Goal: Communication & Community: Answer question/provide support

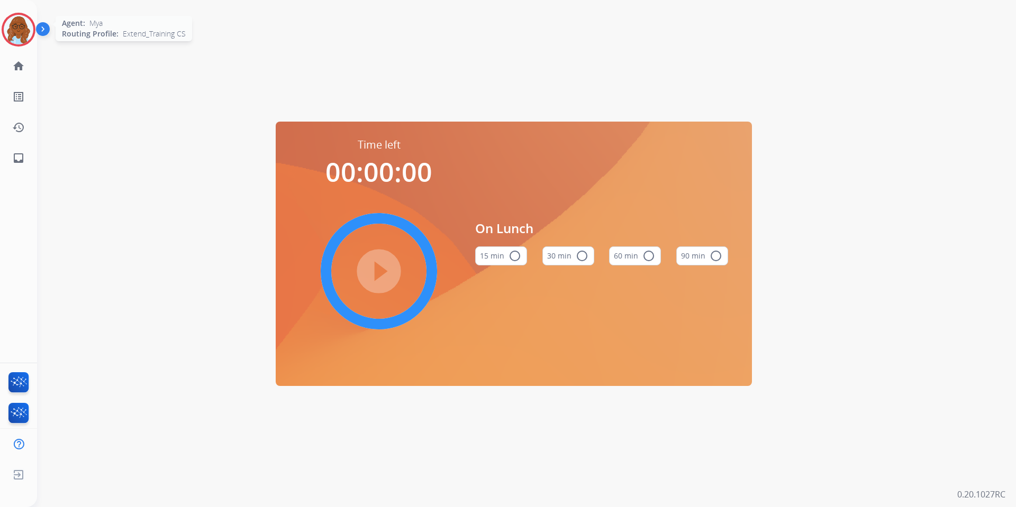
click at [24, 22] on img at bounding box center [19, 30] width 30 height 30
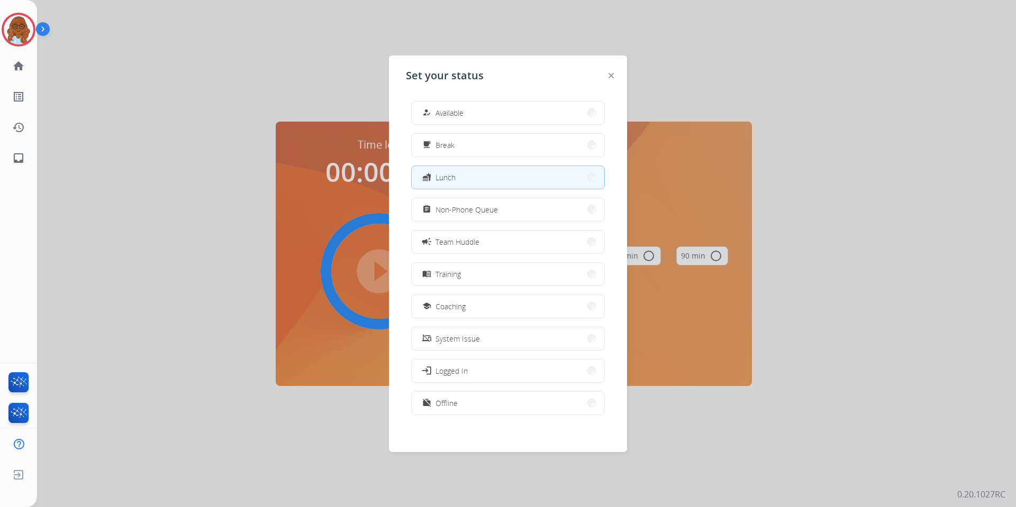
click at [211, 120] on div at bounding box center [508, 253] width 1016 height 507
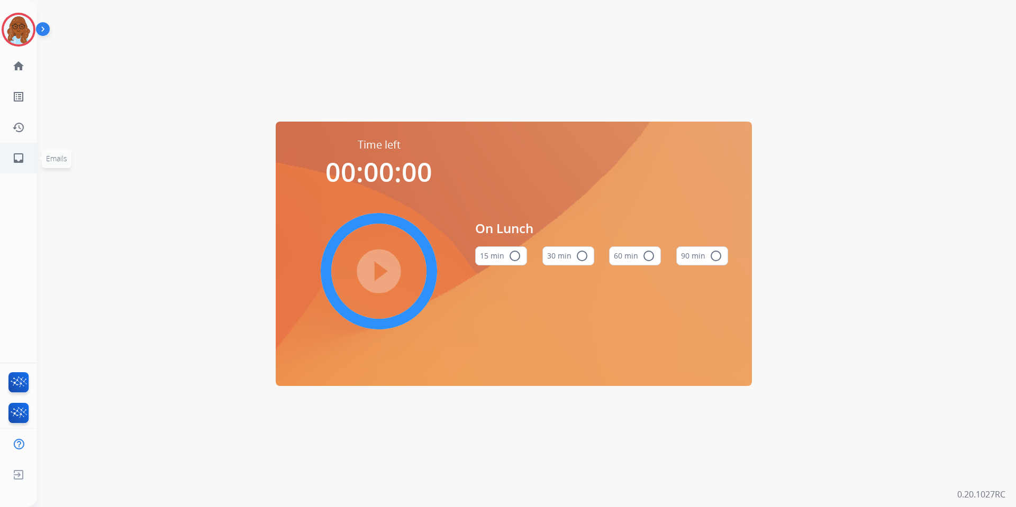
click at [25, 158] on link "inbox Emails" at bounding box center [19, 158] width 30 height 30
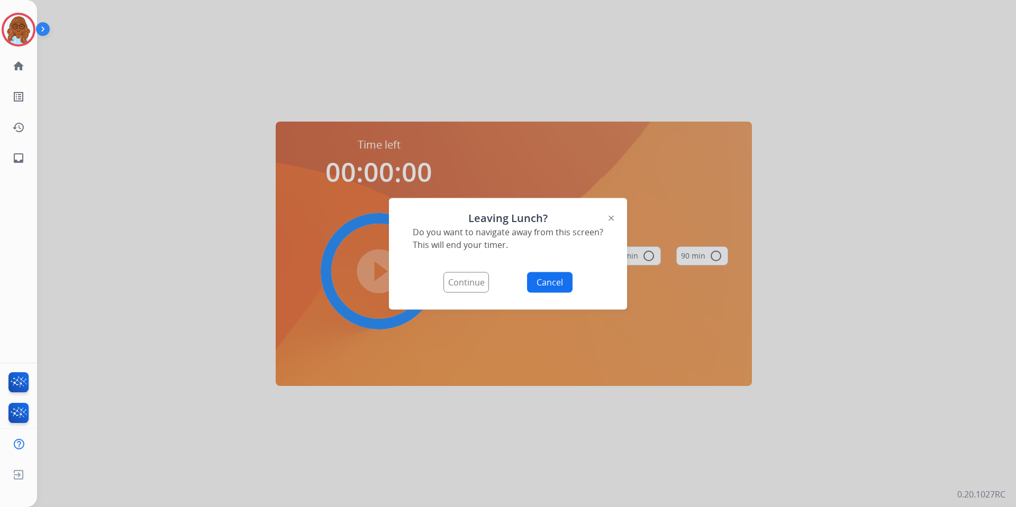
click at [469, 286] on button "Continue" at bounding box center [466, 282] width 46 height 21
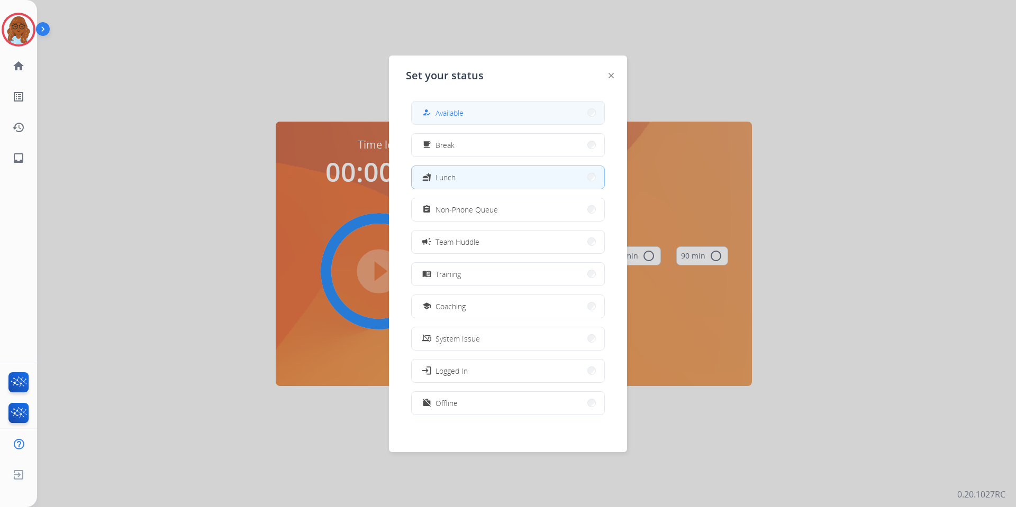
click at [473, 114] on button "how_to_reg Available" at bounding box center [508, 113] width 193 height 23
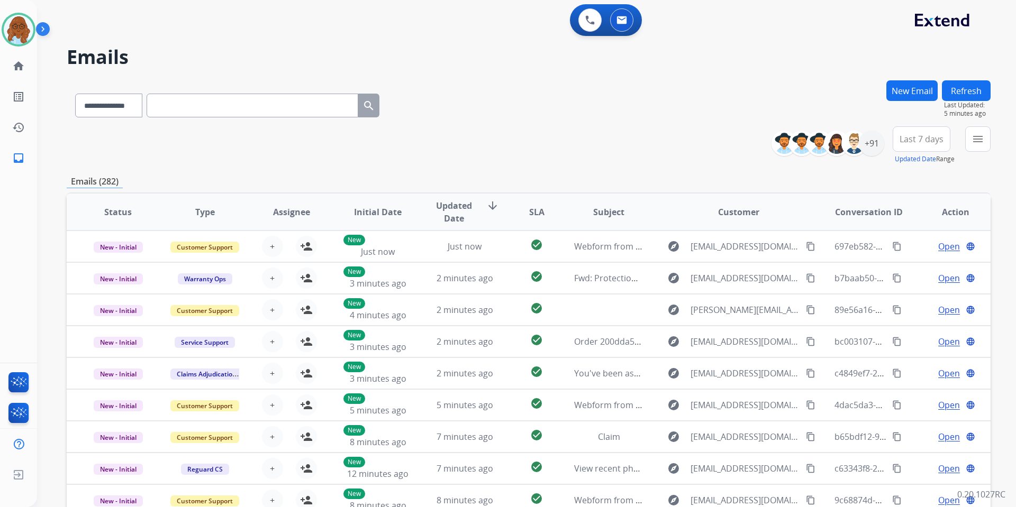
click at [192, 103] on input "text" at bounding box center [253, 106] width 212 height 24
paste input "**********"
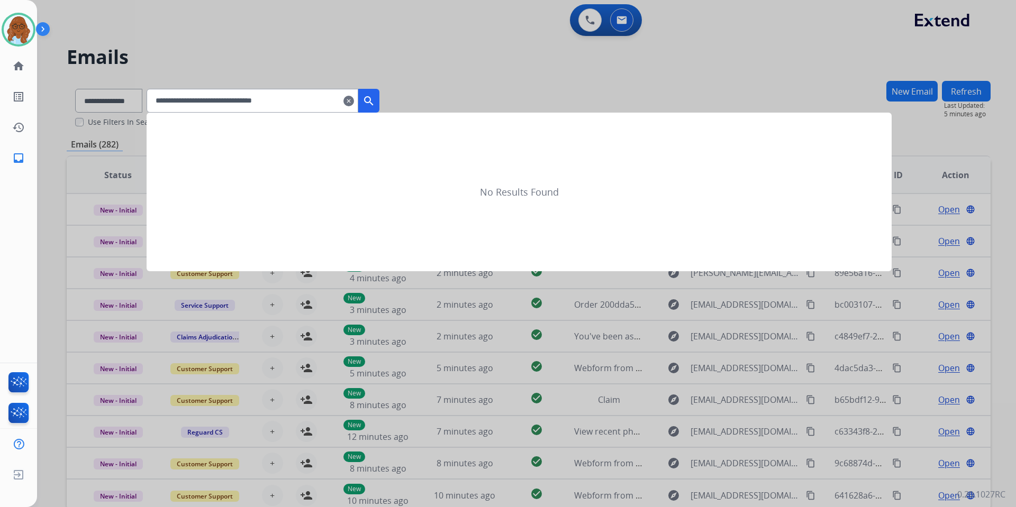
type input "**********"
click at [375, 96] on mat-icon "search" at bounding box center [368, 101] width 13 height 13
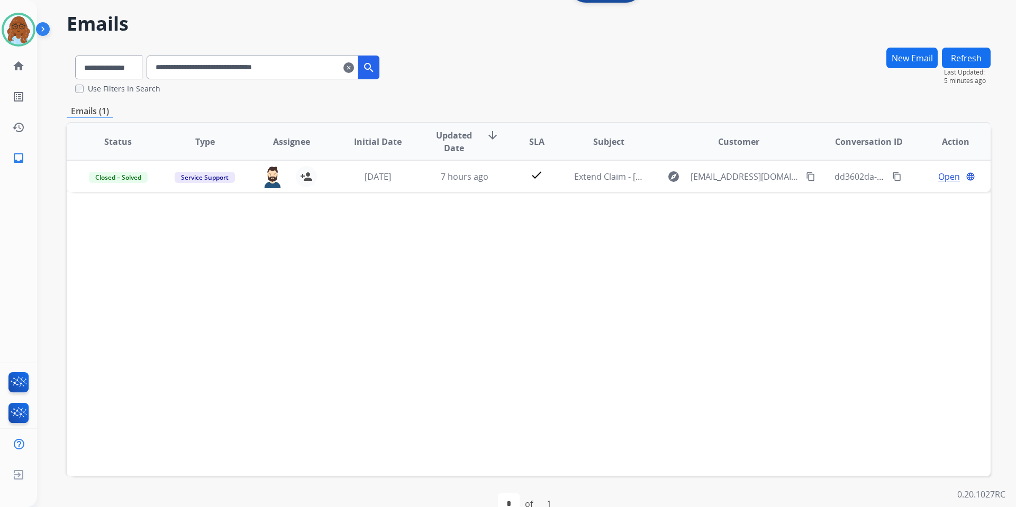
scroll to position [58, 0]
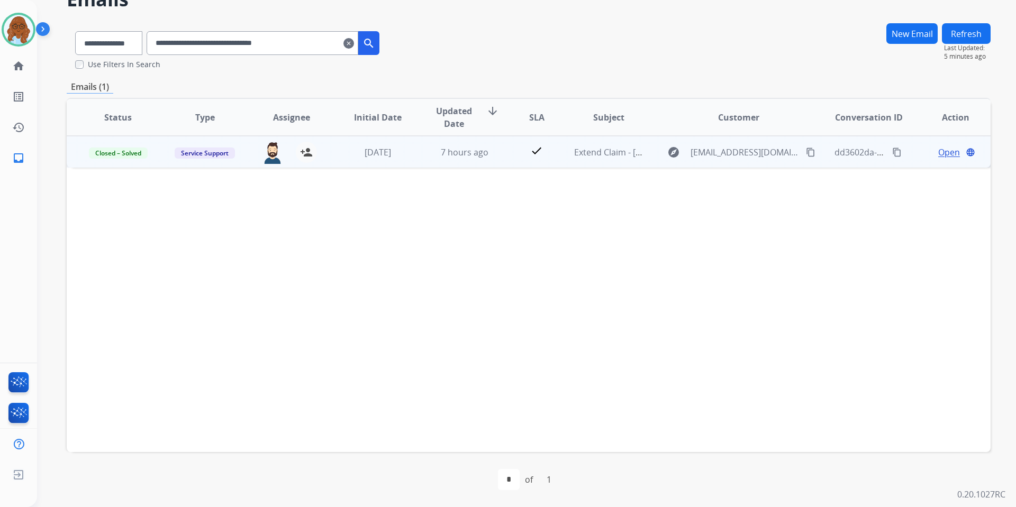
click at [938, 152] on span "Open" at bounding box center [949, 152] width 22 height 13
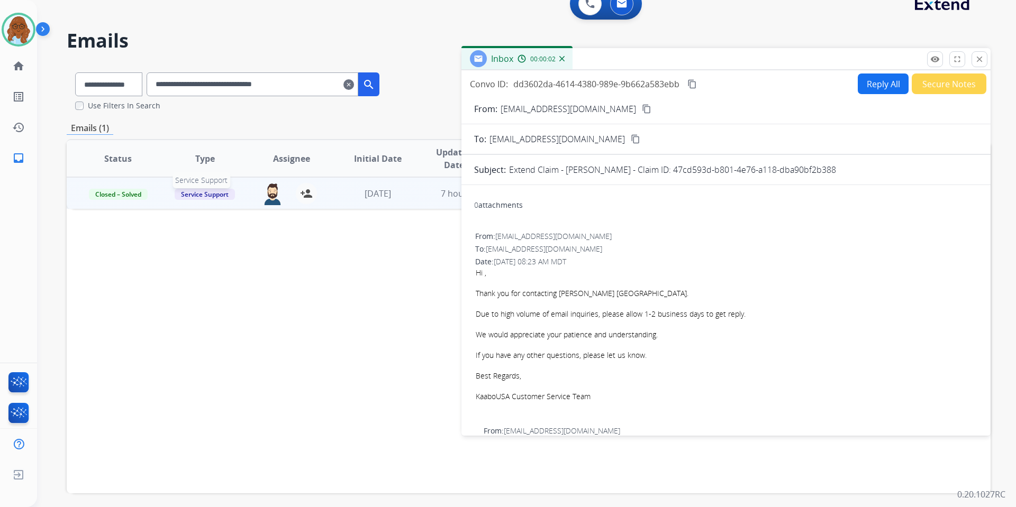
scroll to position [0, 0]
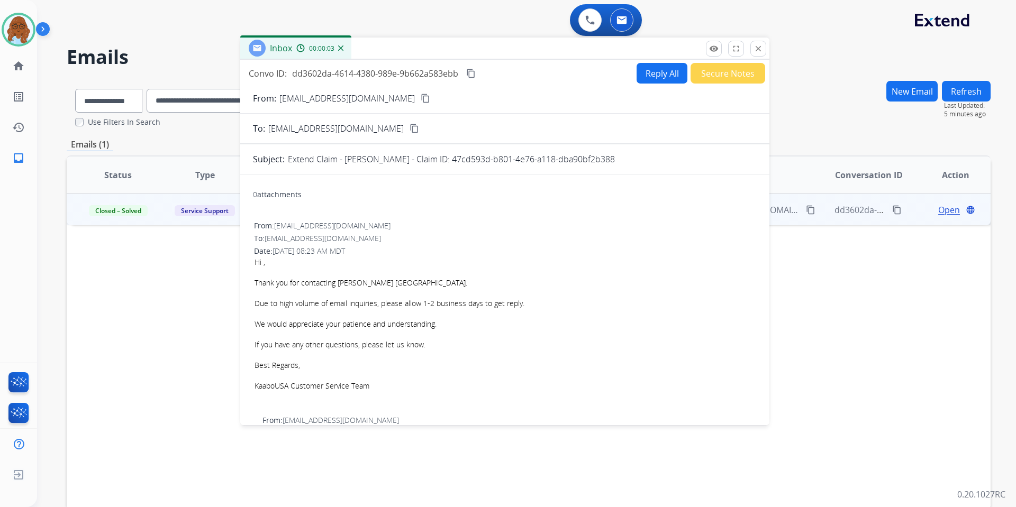
drag, startPoint x: 644, startPoint y: 84, endPoint x: 415, endPoint y: 53, distance: 230.6
click at [415, 53] on div "Inbox 00:00:03" at bounding box center [504, 49] width 529 height 22
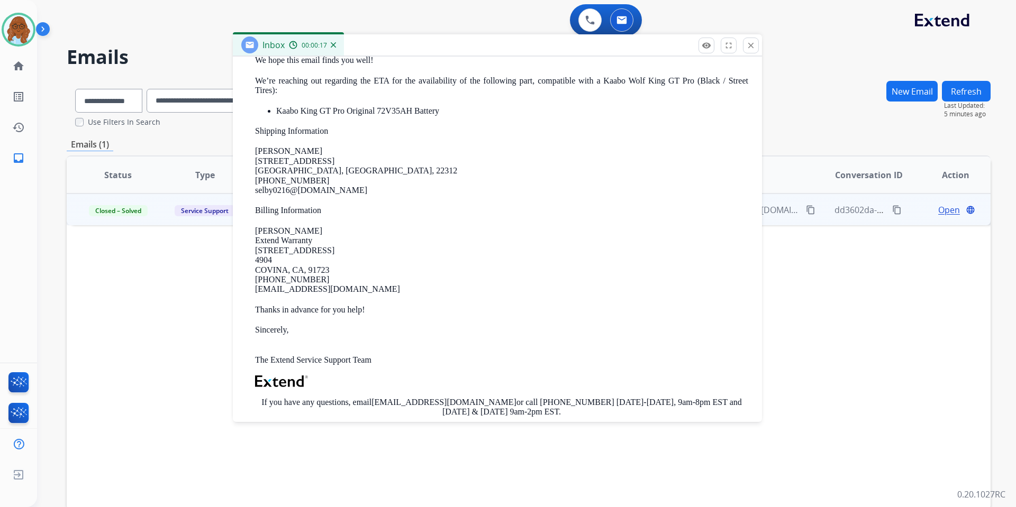
scroll to position [370, 0]
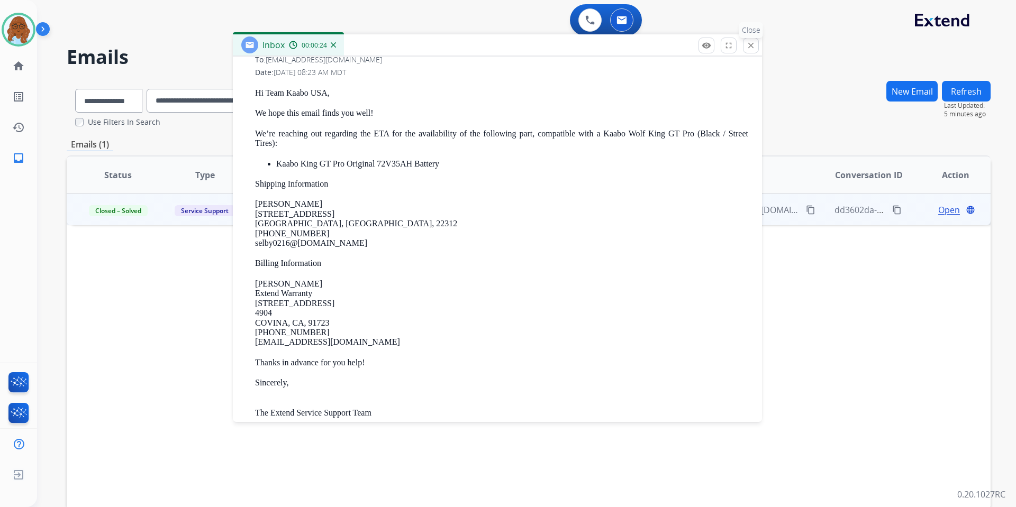
click at [749, 41] on mat-icon "close" at bounding box center [751, 46] width 10 height 10
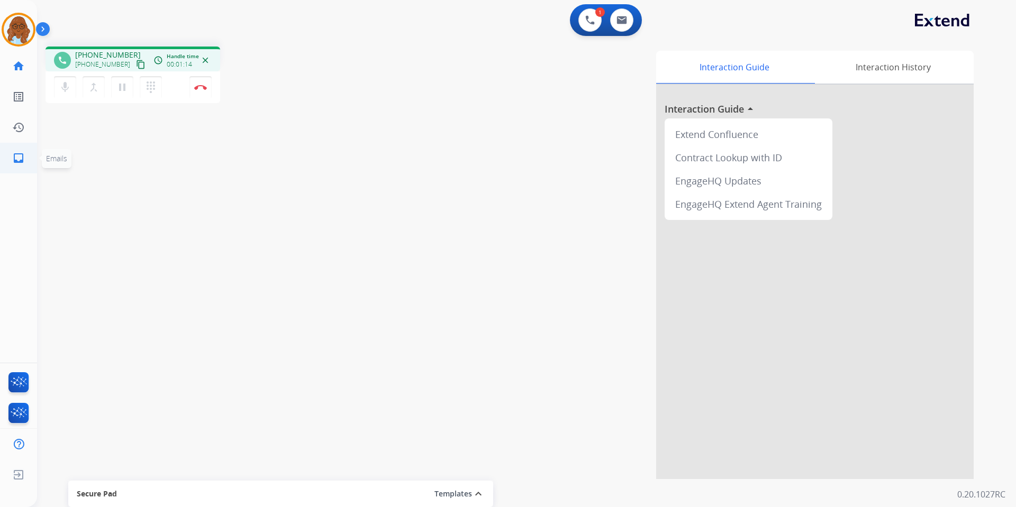
click at [19, 158] on mat-icon "inbox" at bounding box center [18, 158] width 13 height 13
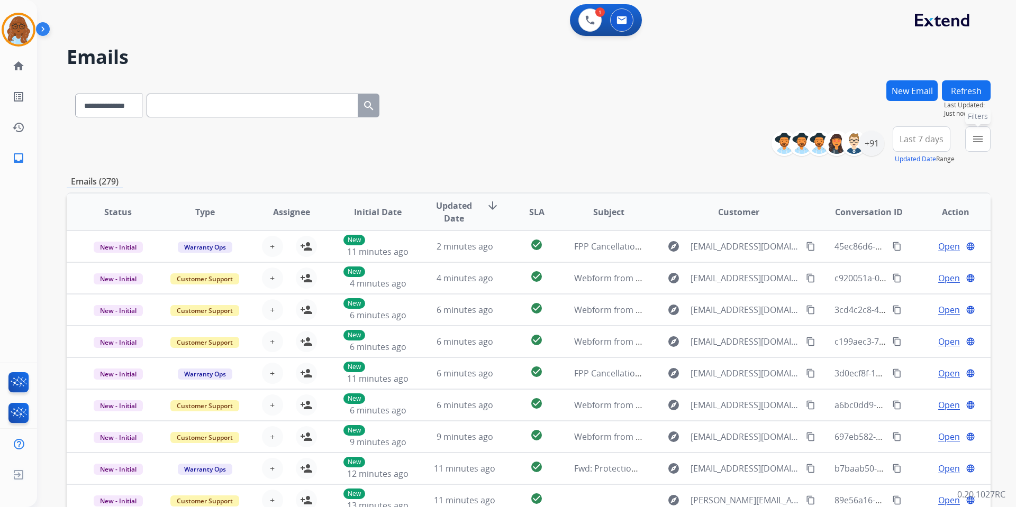
click at [973, 140] on mat-icon "menu" at bounding box center [977, 139] width 13 height 13
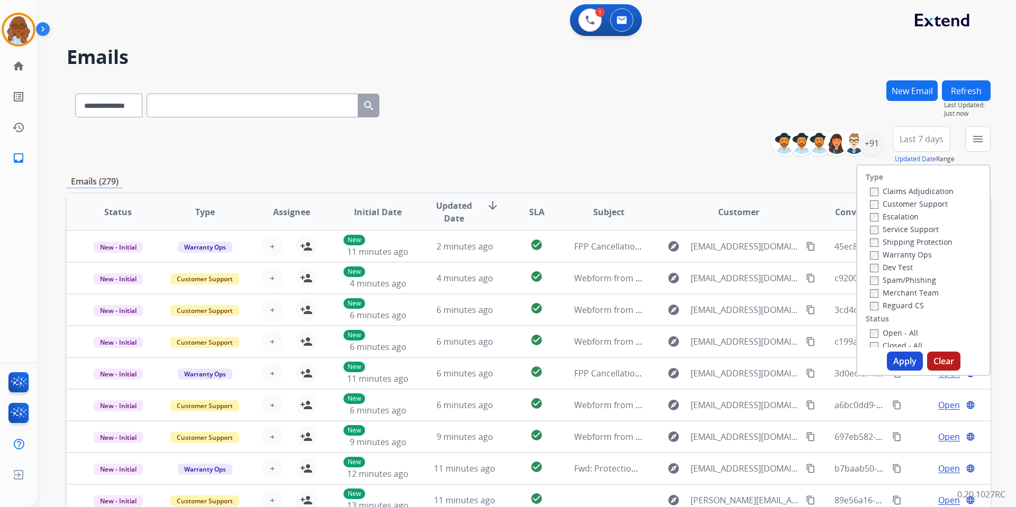
click at [888, 202] on label "Customer Support" at bounding box center [909, 204] width 78 height 10
click at [894, 243] on label "Shipping Protection" at bounding box center [911, 242] width 83 height 10
click at [886, 305] on label "Reguard CS" at bounding box center [897, 306] width 54 height 10
click at [891, 333] on label "Open - All" at bounding box center [894, 333] width 48 height 10
click at [908, 358] on button "Apply" at bounding box center [905, 361] width 36 height 19
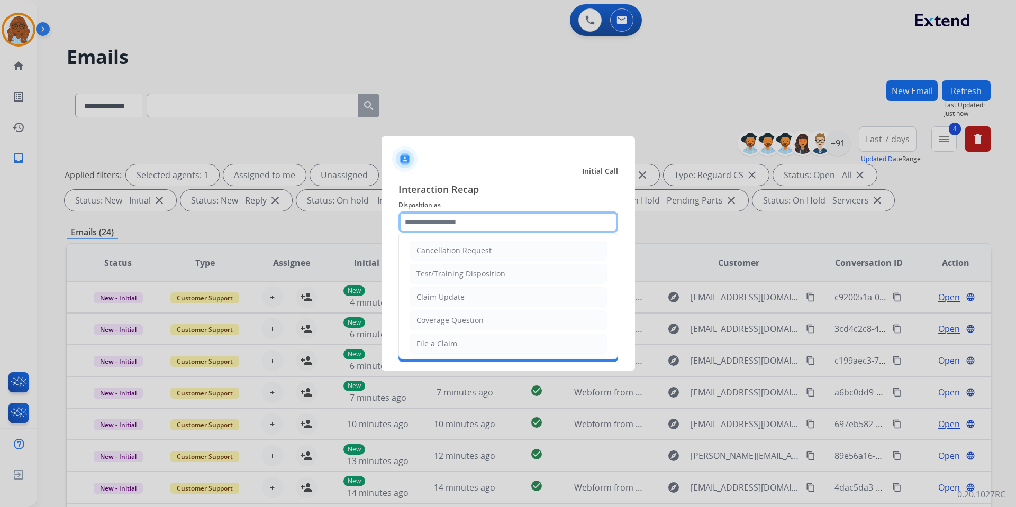
drag, startPoint x: 457, startPoint y: 217, endPoint x: 480, endPoint y: 230, distance: 26.3
click at [458, 219] on input "text" at bounding box center [508, 222] width 220 height 21
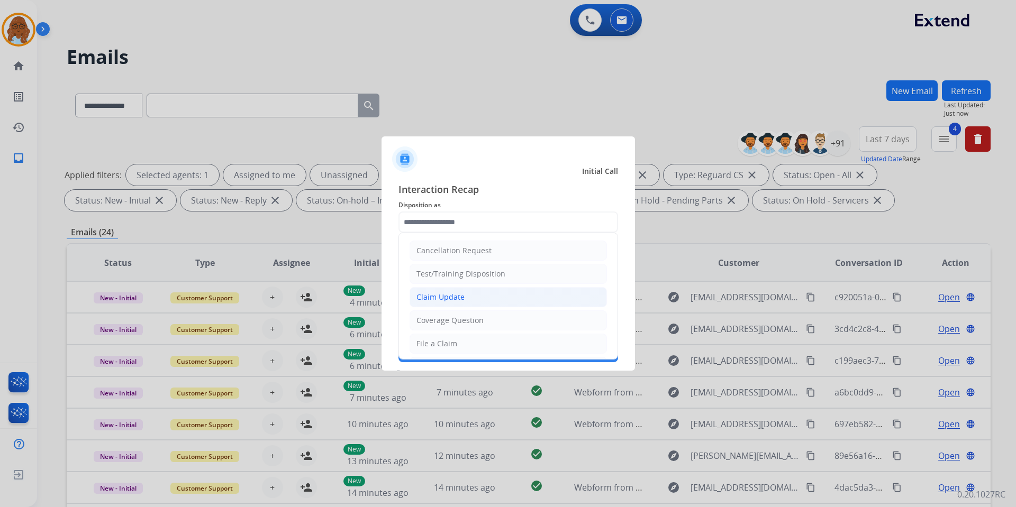
click at [464, 297] on li "Claim Update" at bounding box center [508, 297] width 197 height 20
type input "**********"
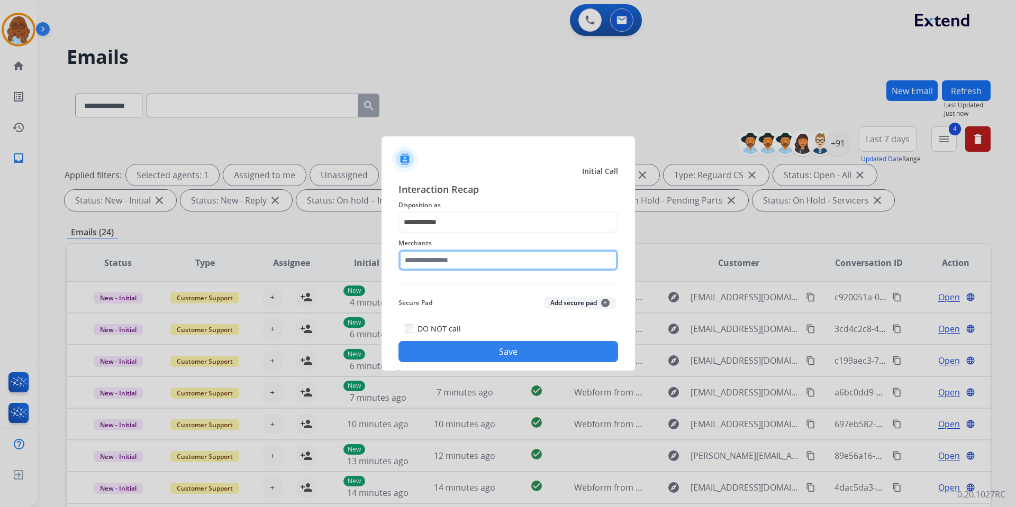
click at [448, 257] on input "text" at bounding box center [508, 260] width 220 height 21
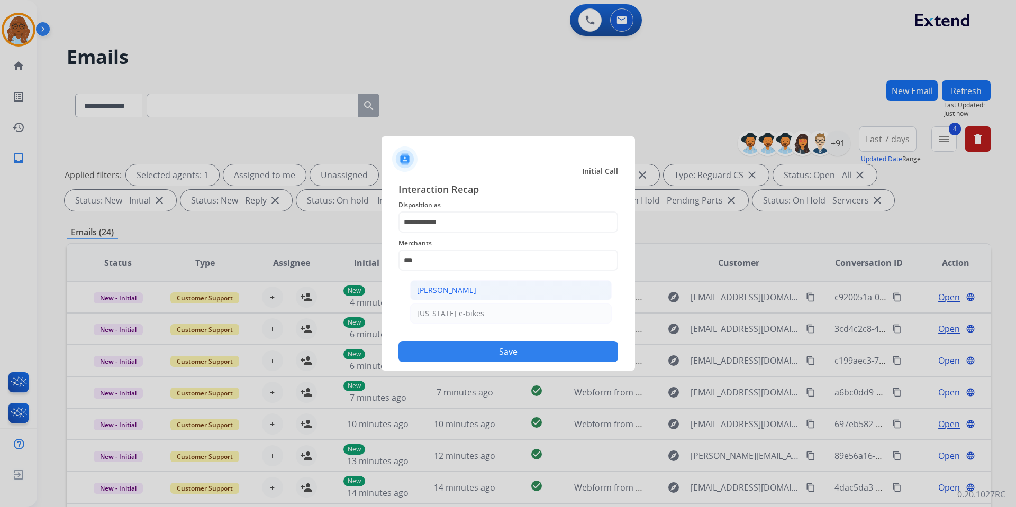
click at [452, 288] on div "[PERSON_NAME]" at bounding box center [446, 290] width 59 height 11
type input "**********"
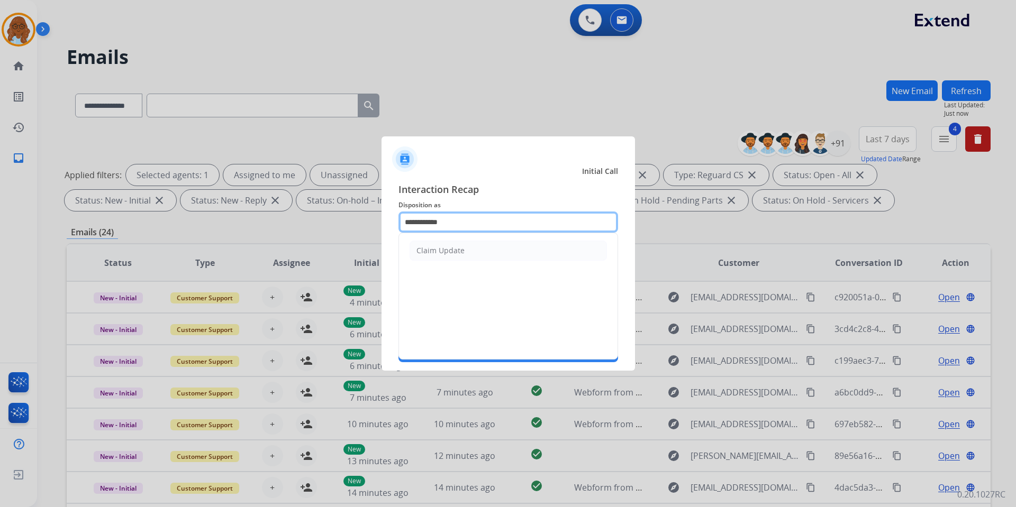
drag, startPoint x: 459, startPoint y: 222, endPoint x: 384, endPoint y: 222, distance: 75.7
click at [388, 222] on div "**********" at bounding box center [507, 272] width 253 height 197
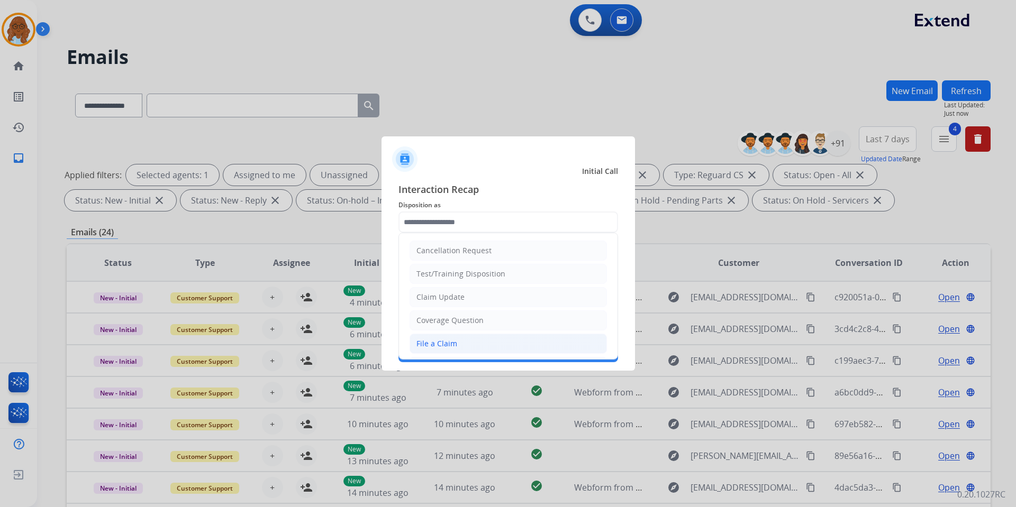
click at [495, 344] on li "File a Claim" at bounding box center [508, 344] width 197 height 20
type input "**********"
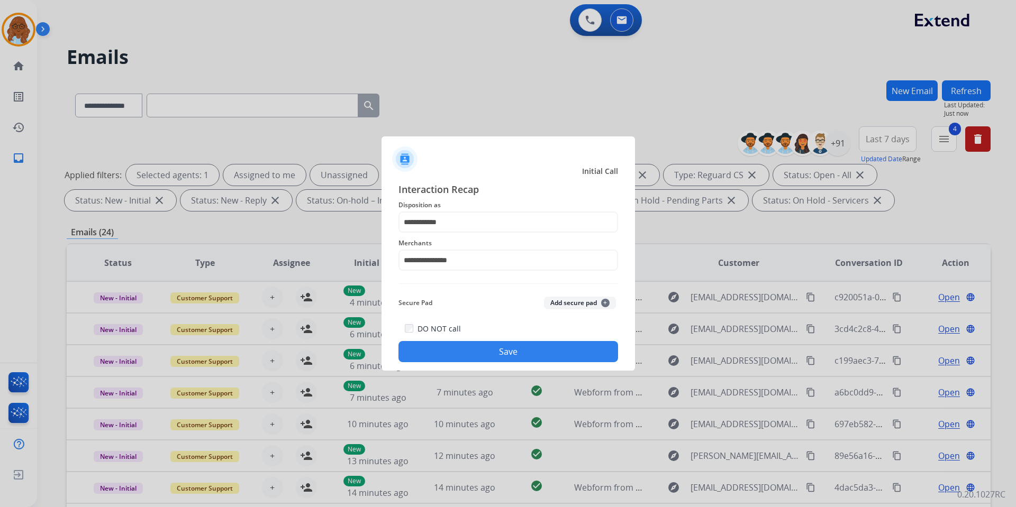
drag, startPoint x: 500, startPoint y: 337, endPoint x: 522, endPoint y: 342, distance: 22.8
click at [502, 336] on div "DO NOT call Save" at bounding box center [508, 342] width 220 height 40
click at [522, 344] on button "Save" at bounding box center [508, 351] width 220 height 21
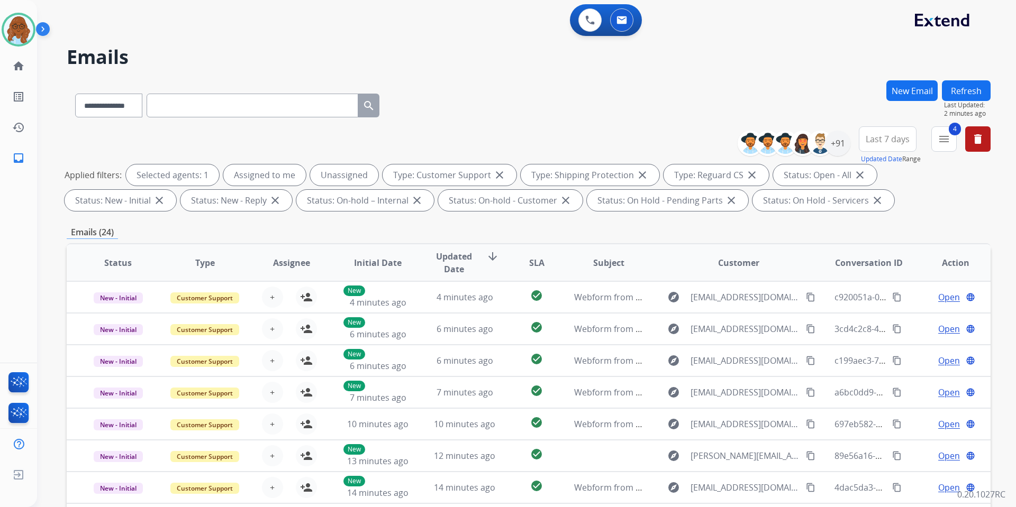
click at [983, 95] on button "Refresh" at bounding box center [966, 90] width 49 height 21
click at [964, 83] on button "Refresh" at bounding box center [966, 90] width 49 height 21
click at [962, 94] on button "Refresh" at bounding box center [966, 90] width 49 height 21
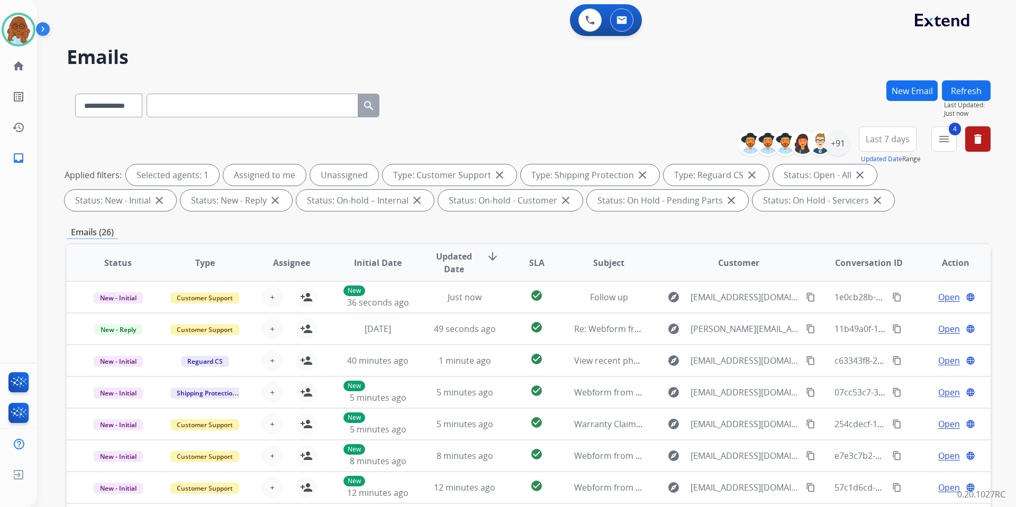
click at [907, 102] on div "New Email" at bounding box center [911, 103] width 51 height 46
click at [907, 99] on button "New Email" at bounding box center [911, 90] width 51 height 21
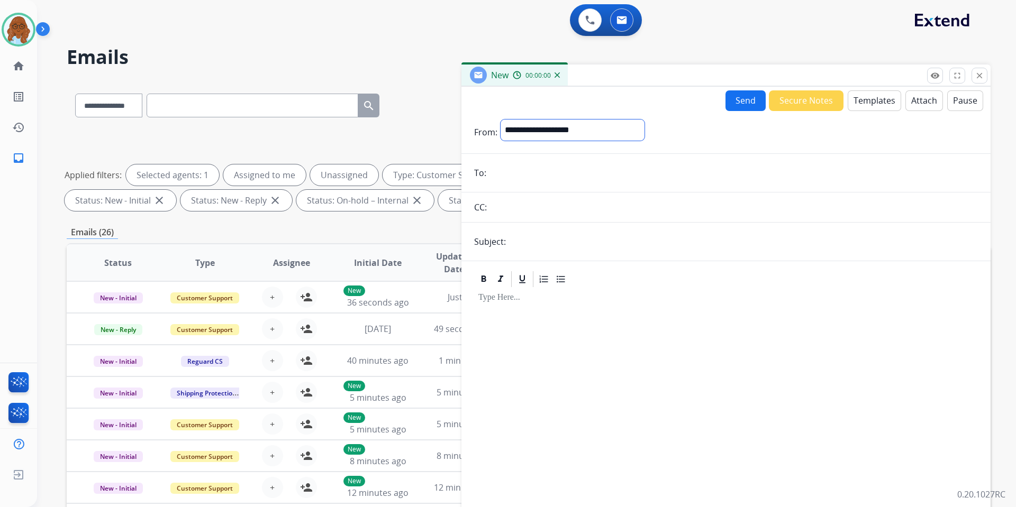
click at [550, 128] on select "**********" at bounding box center [573, 130] width 144 height 21
select select "**********"
click at [501, 120] on select "**********" at bounding box center [573, 130] width 144 height 21
click at [497, 165] on input "email" at bounding box center [733, 173] width 488 height 21
paste input "**********"
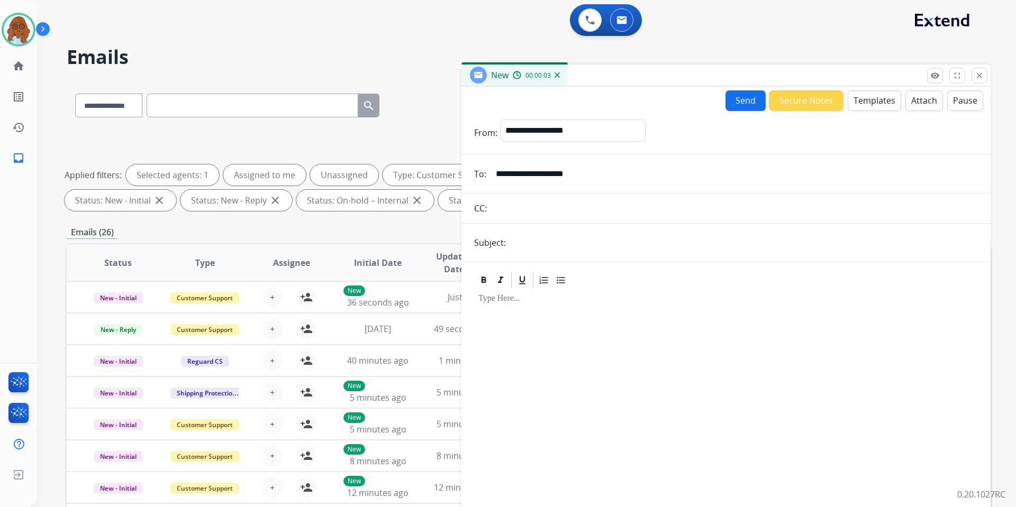
type input "**********"
click at [526, 250] on input "text" at bounding box center [743, 242] width 469 height 21
type input "**********"
click at [873, 99] on button "Templates" at bounding box center [874, 100] width 53 height 21
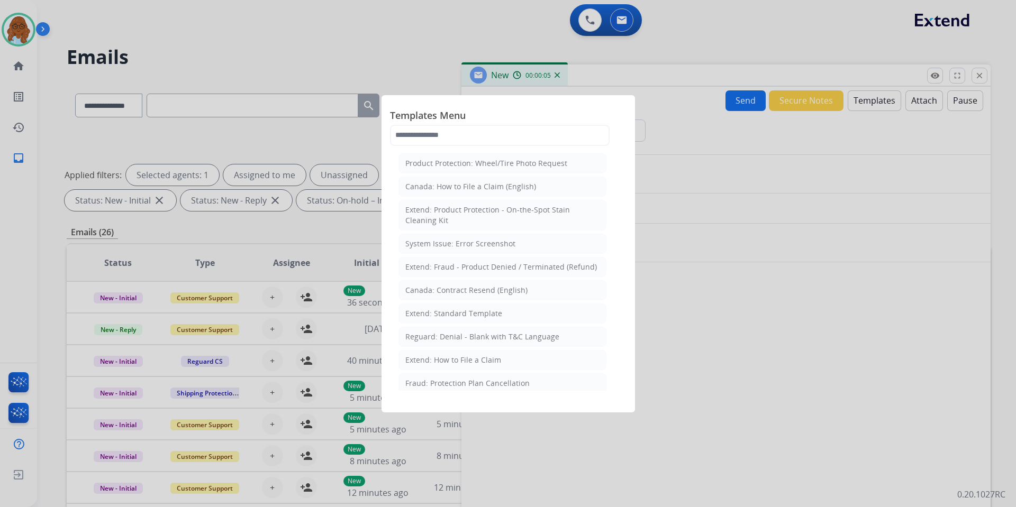
drag, startPoint x: 856, startPoint y: 74, endPoint x: 642, endPoint y: 56, distance: 214.6
click at [652, 40] on div at bounding box center [508, 253] width 1016 height 507
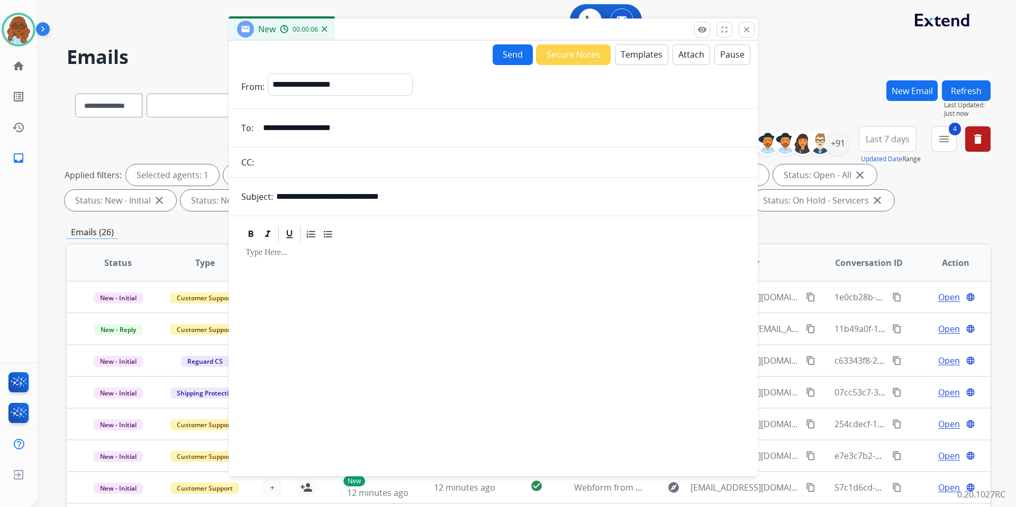
drag, startPoint x: 743, startPoint y: 58, endPoint x: 600, endPoint y: 30, distance: 145.7
click at [600, 30] on div "New 00:00:06" at bounding box center [493, 30] width 529 height 22
click at [613, 59] on button "Templates" at bounding box center [639, 54] width 53 height 21
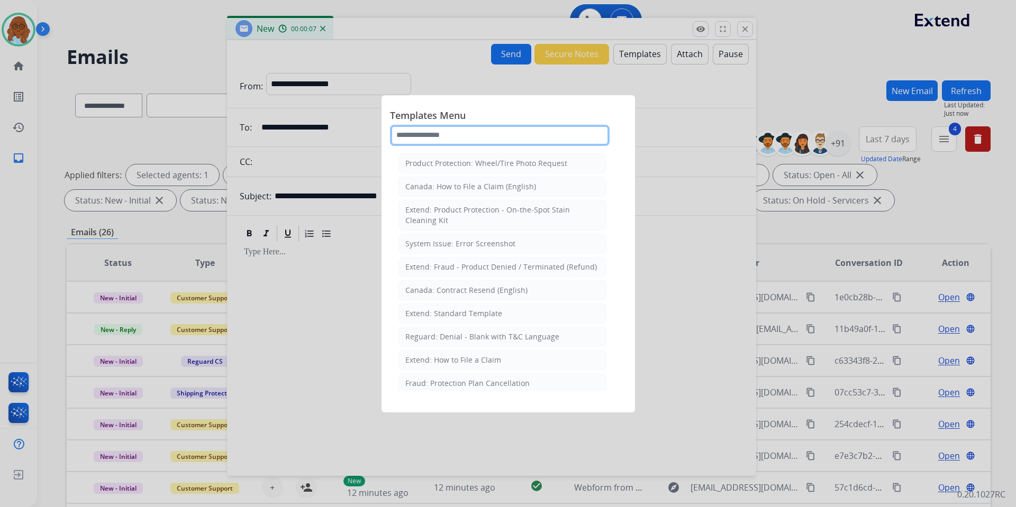
click at [429, 132] on input "text" at bounding box center [500, 135] width 220 height 21
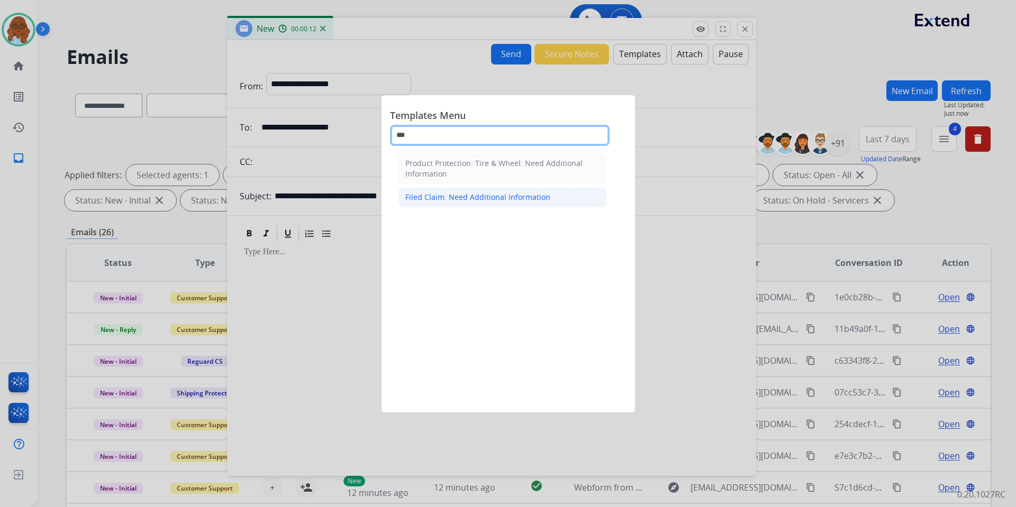
type input "***"
click at [449, 201] on div "Filed Claim: Need Additional Information" at bounding box center [477, 197] width 145 height 11
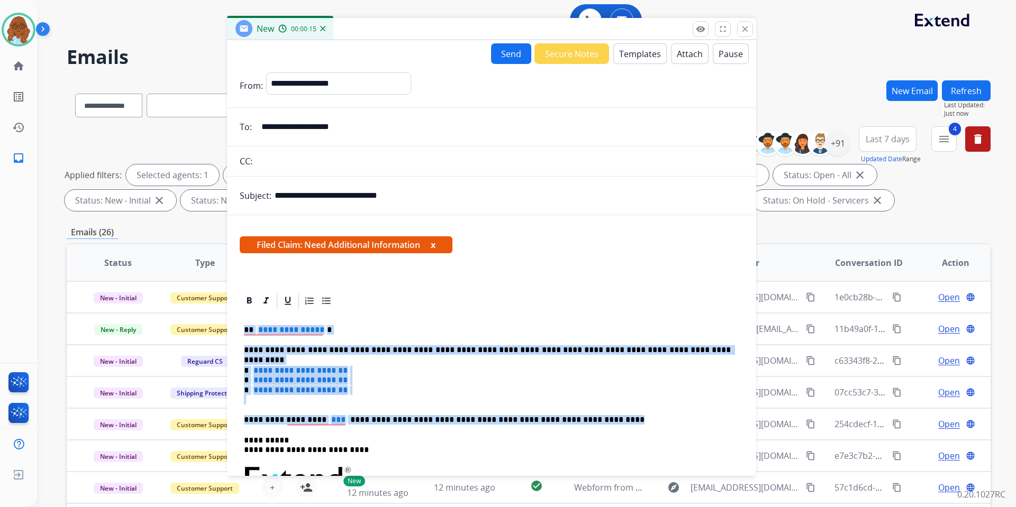
drag, startPoint x: 526, startPoint y: 417, endPoint x: 237, endPoint y: 331, distance: 302.5
click at [237, 331] on div "**********" at bounding box center [491, 513] width 529 height 443
click at [620, 58] on button "Templates" at bounding box center [639, 53] width 53 height 21
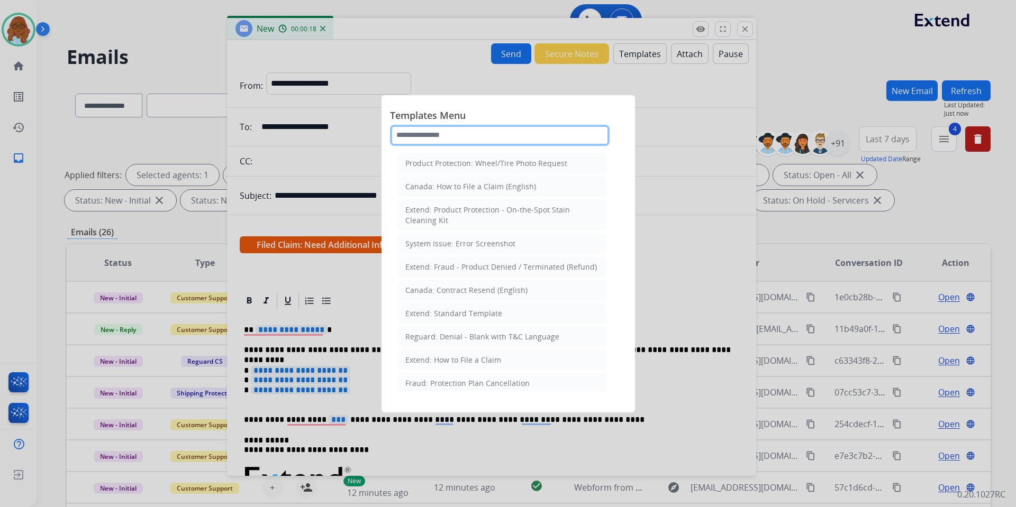
click at [423, 131] on input "text" at bounding box center [500, 135] width 220 height 21
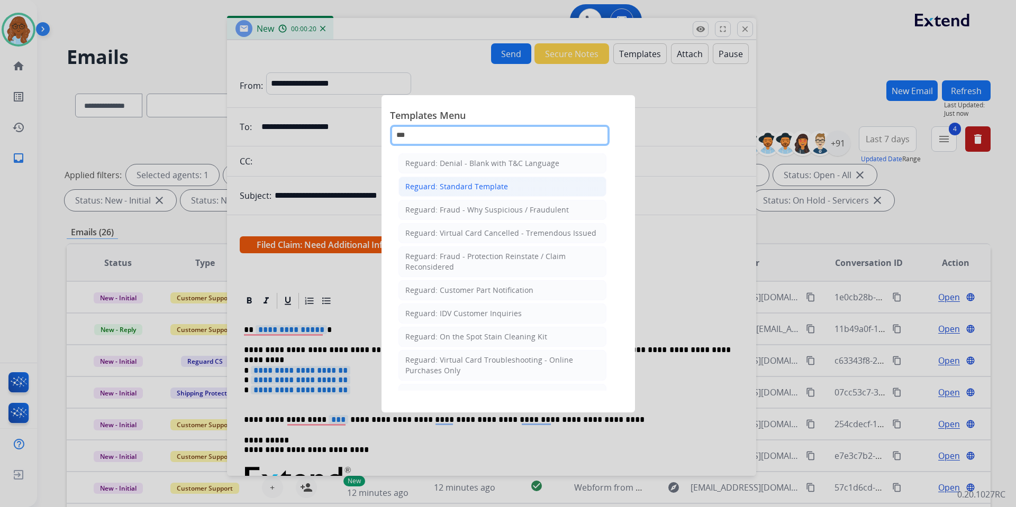
type input "***"
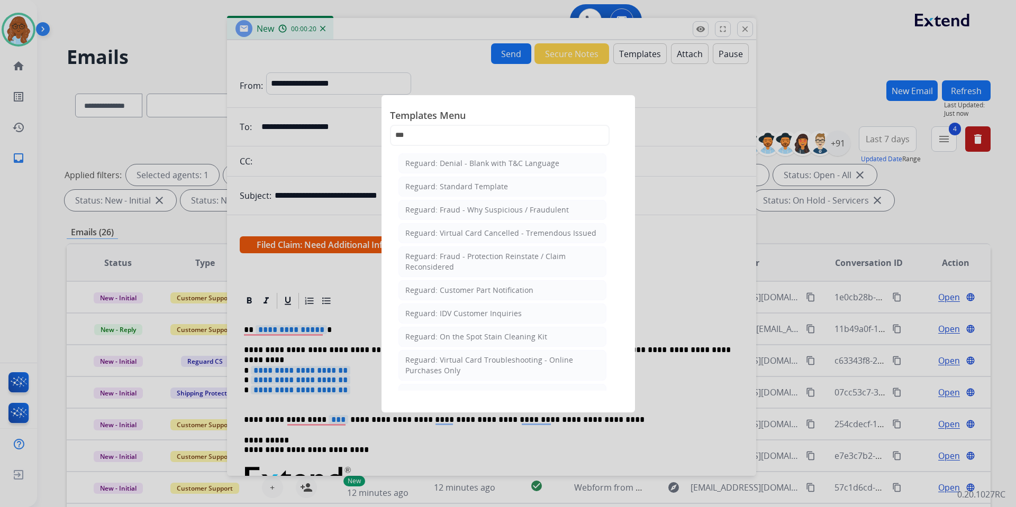
drag, startPoint x: 440, startPoint y: 183, endPoint x: 437, endPoint y: 192, distance: 9.4
click at [440, 183] on div "Reguard: Standard Template" at bounding box center [456, 186] width 103 height 11
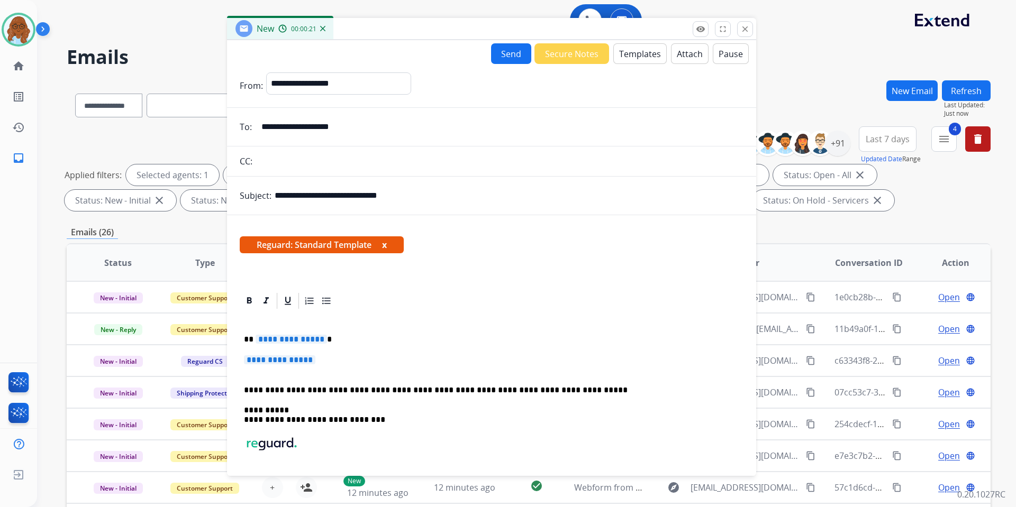
click at [290, 341] on span "**********" at bounding box center [291, 339] width 71 height 9
click at [293, 339] on span "**********" at bounding box center [291, 339] width 71 height 9
drag, startPoint x: 255, startPoint y: 337, endPoint x: 314, endPoint y: 338, distance: 59.8
click at [301, 338] on strong "**********" at bounding box center [278, 339] width 45 height 8
click at [252, 301] on icon at bounding box center [249, 301] width 11 height 11
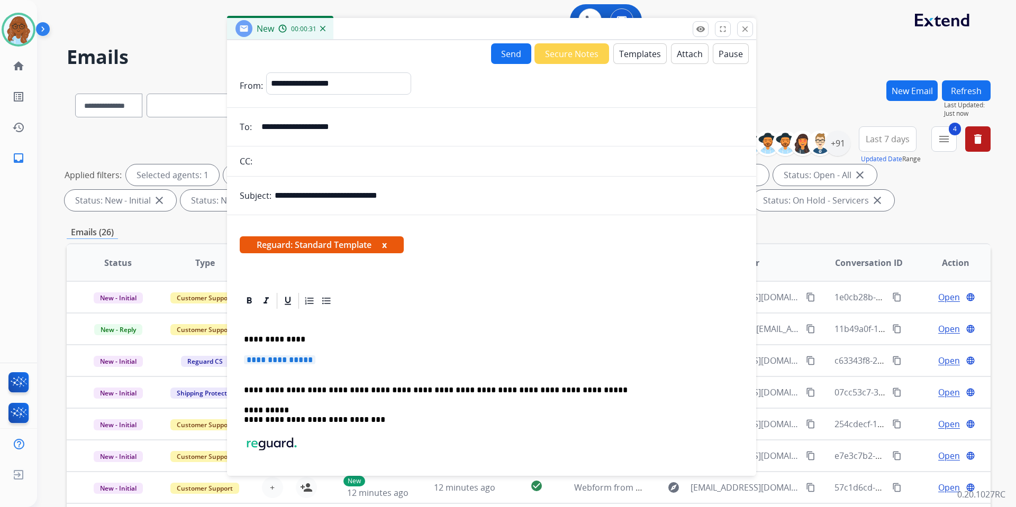
click at [279, 356] on span "**********" at bounding box center [279, 360] width 71 height 9
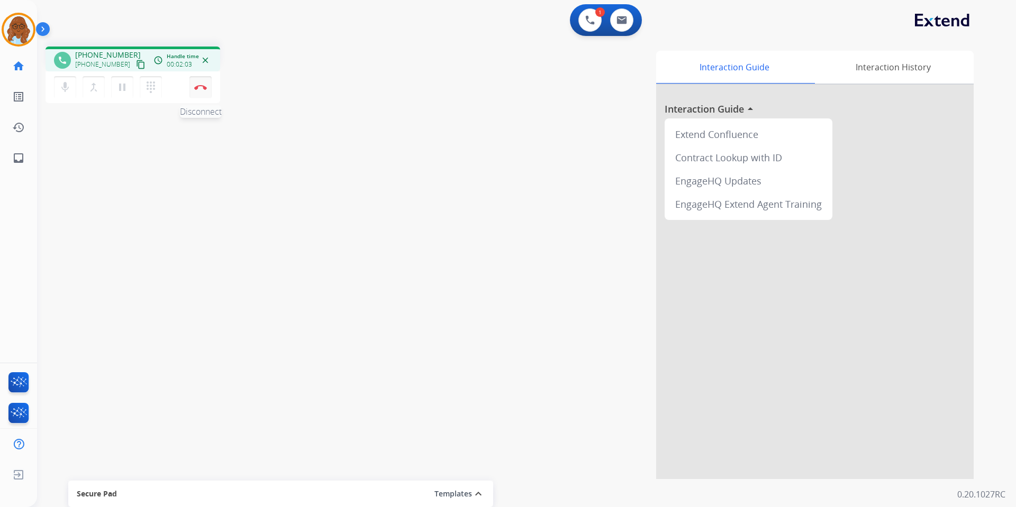
click at [201, 85] on img at bounding box center [200, 87] width 13 height 5
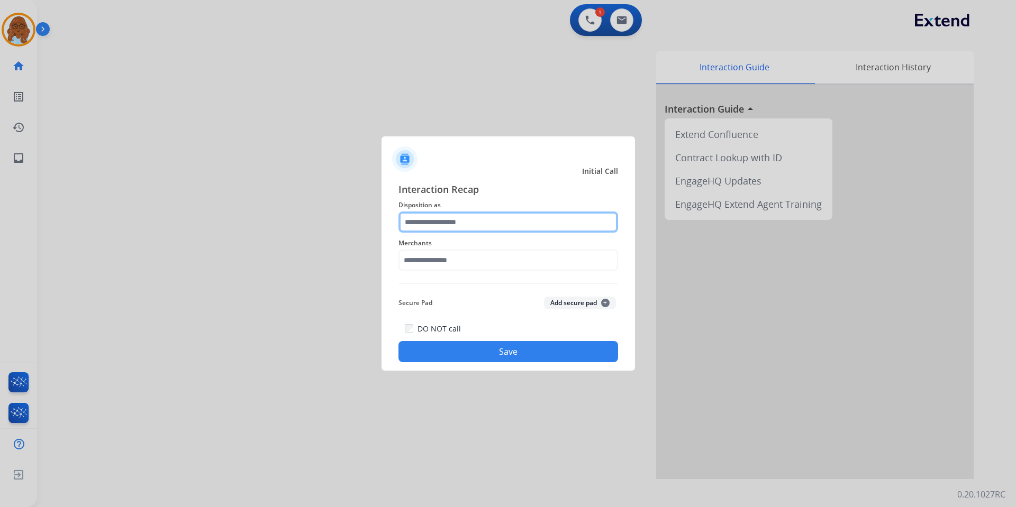
click at [488, 224] on input "text" at bounding box center [508, 222] width 220 height 21
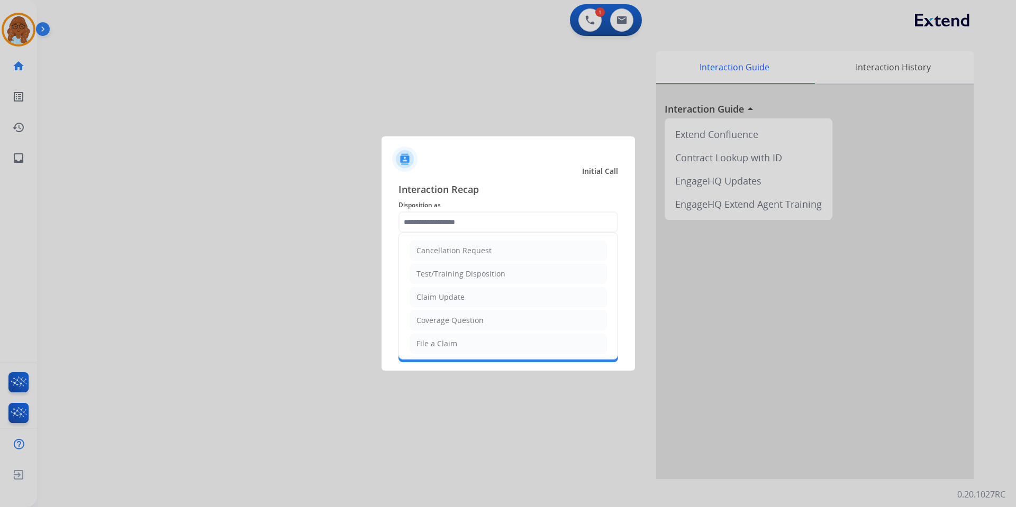
click at [433, 342] on div "File a Claim" at bounding box center [436, 344] width 41 height 11
type input "**********"
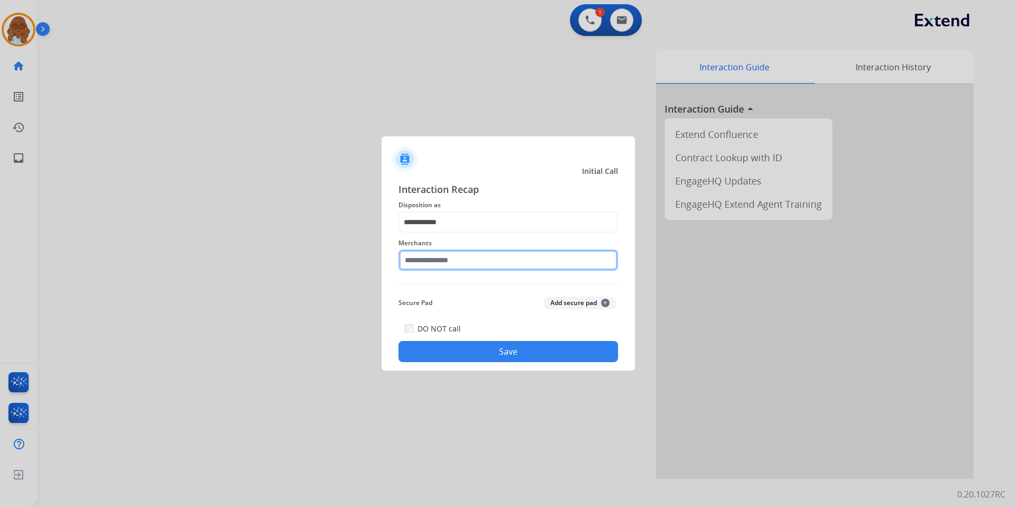
click at [433, 260] on input "text" at bounding box center [508, 260] width 220 height 21
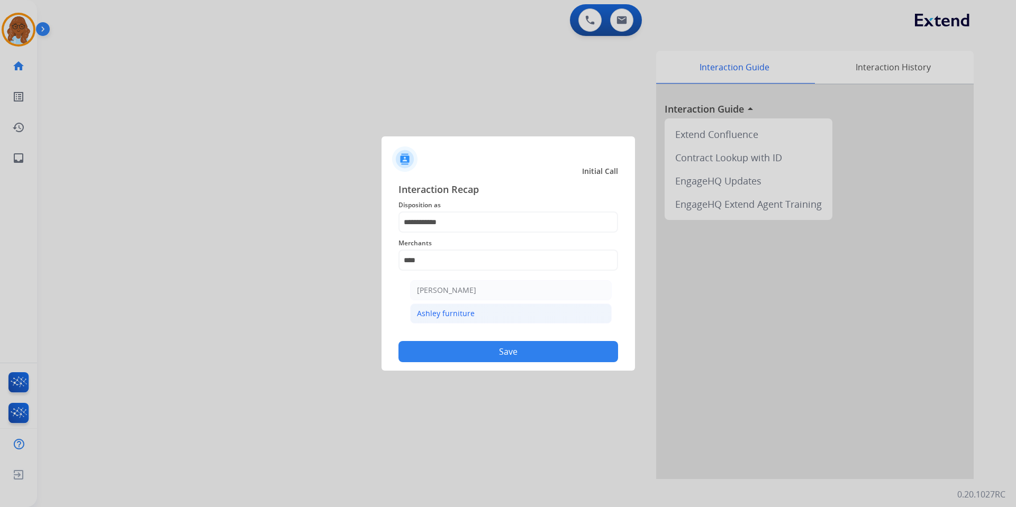
click at [469, 314] on div "Ashley furniture" at bounding box center [446, 313] width 58 height 11
type input "**********"
click at [501, 357] on button "Save" at bounding box center [508, 351] width 220 height 21
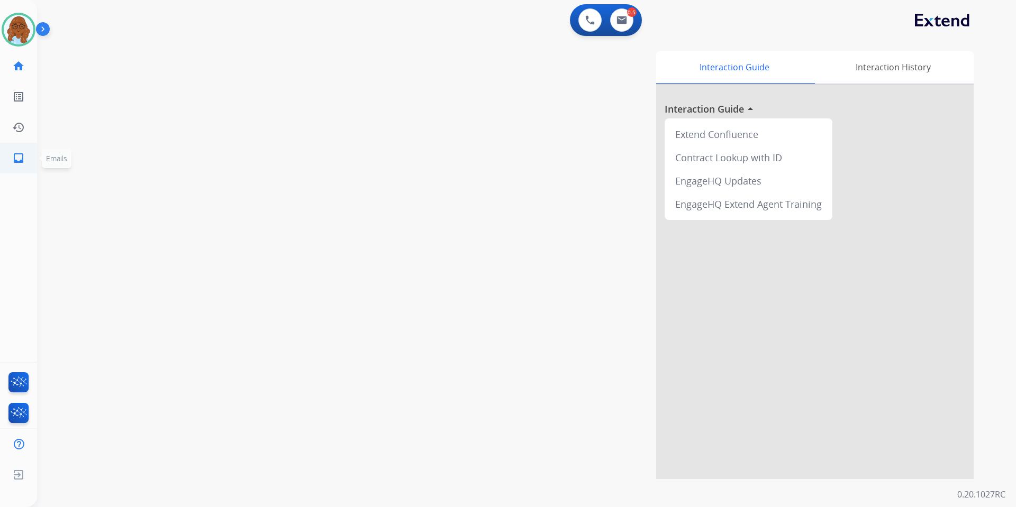
click at [28, 158] on link "inbox Emails" at bounding box center [19, 158] width 30 height 30
select select "**********"
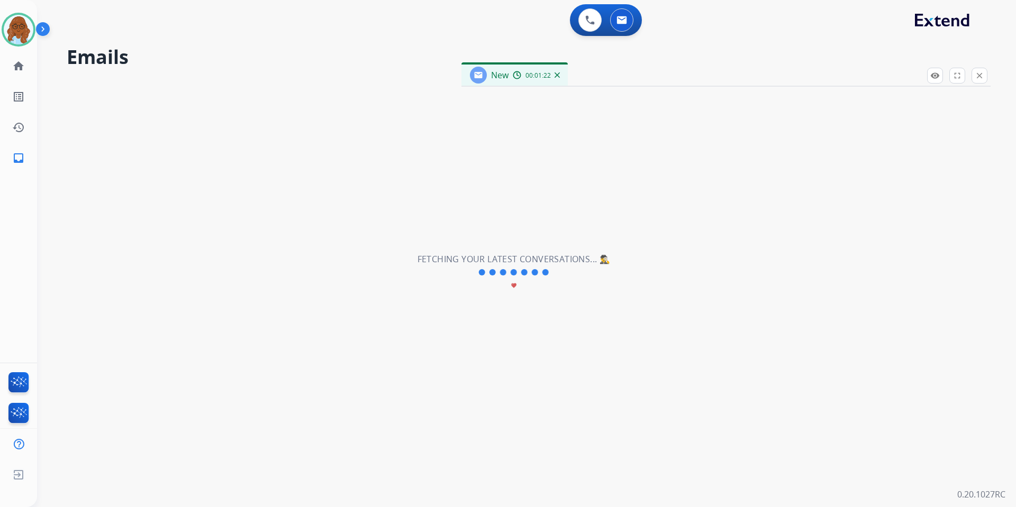
select select "**********"
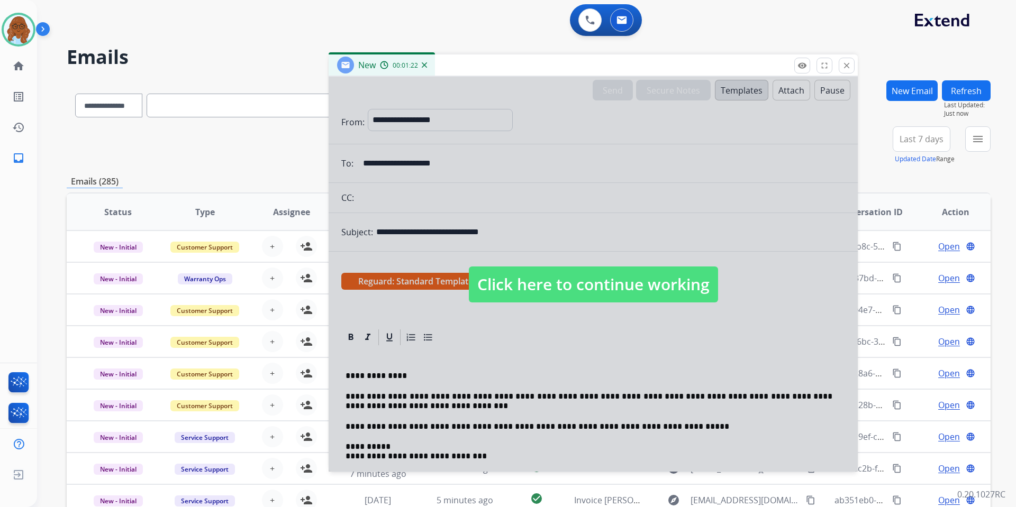
drag, startPoint x: 639, startPoint y: 80, endPoint x: 369, endPoint y: 46, distance: 272.5
click at [379, 54] on div "New 00:01:22" at bounding box center [593, 65] width 529 height 22
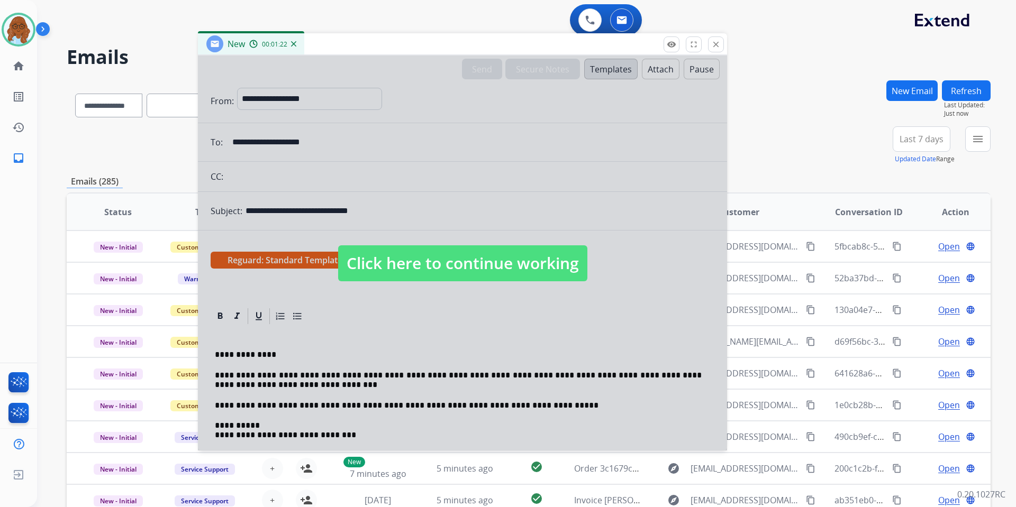
click at [407, 189] on div at bounding box center [462, 253] width 529 height 395
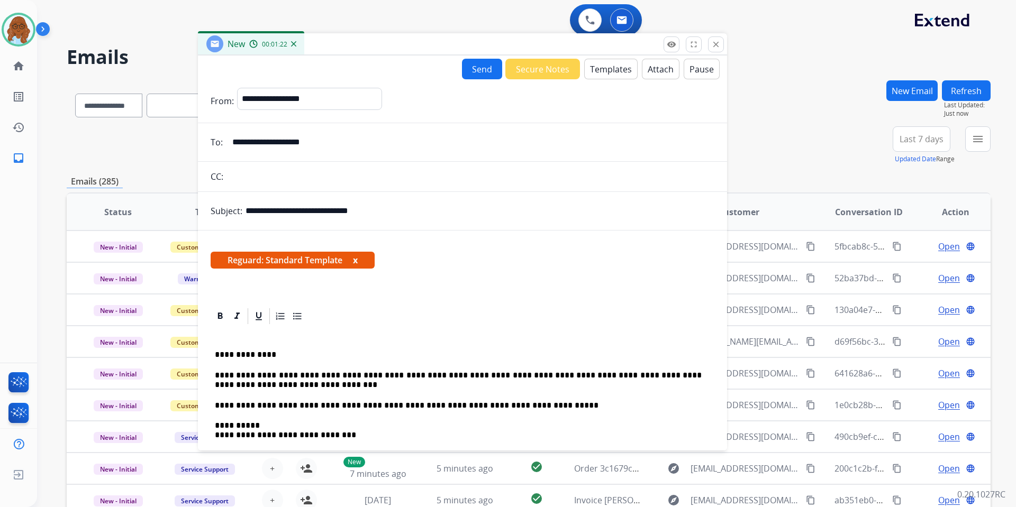
click at [281, 386] on p "**********" at bounding box center [458, 381] width 487 height 20
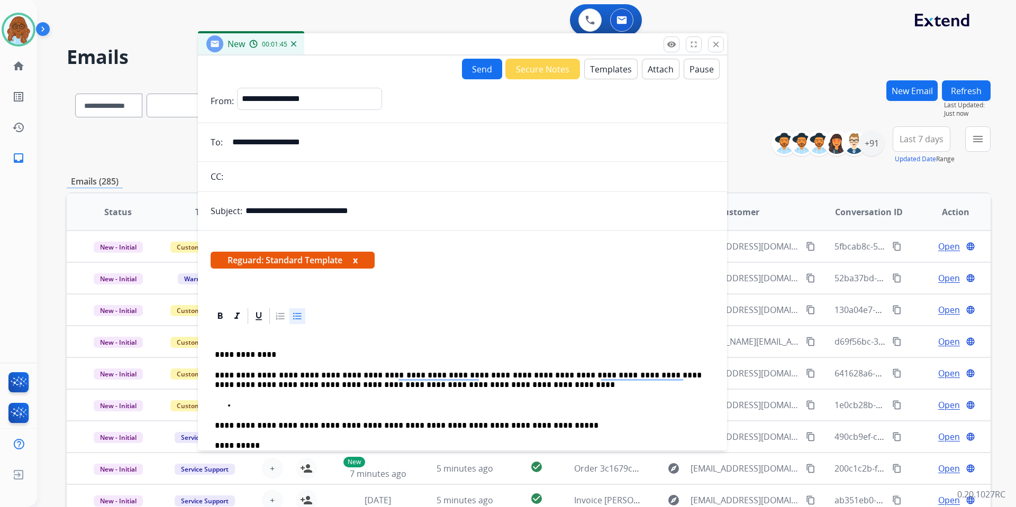
click at [247, 406] on p "To enrich screen reader interactions, please activate Accessibility in Grammarl…" at bounding box center [473, 406] width 474 height 10
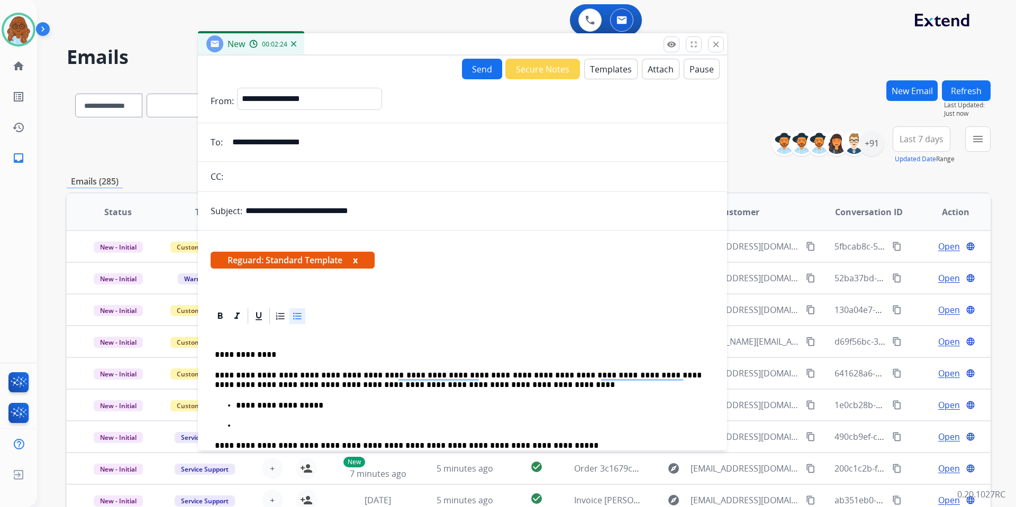
click at [272, 424] on p "To enrich screen reader interactions, please activate Accessibility in Grammarl…" at bounding box center [473, 426] width 474 height 10
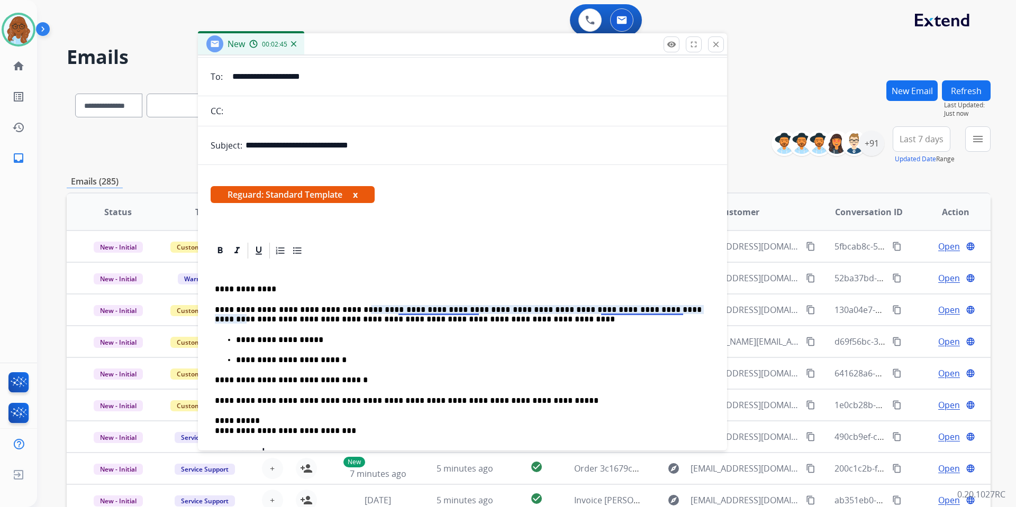
scroll to position [161, 0]
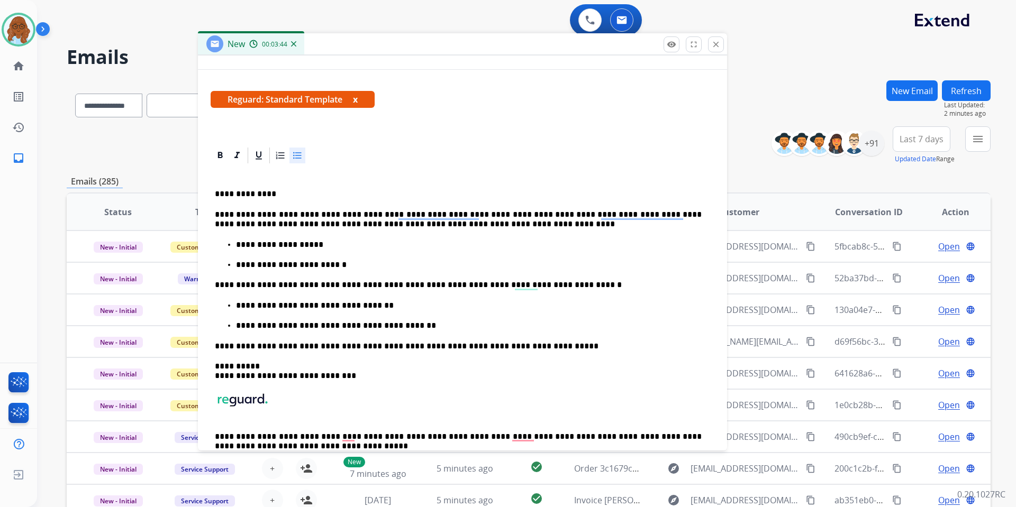
click at [368, 325] on p "**********" at bounding box center [469, 326] width 466 height 10
click at [415, 324] on p "**********" at bounding box center [469, 326] width 466 height 10
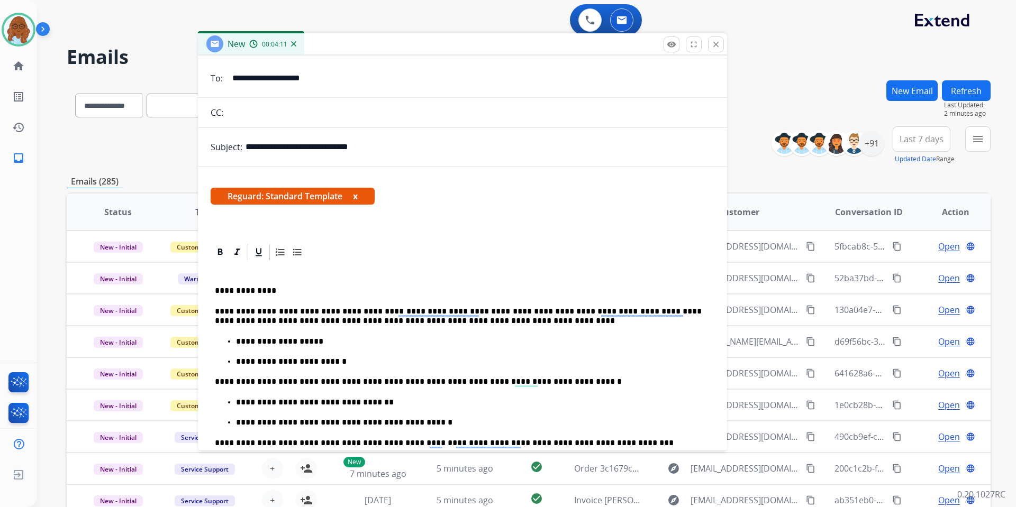
scroll to position [0, 0]
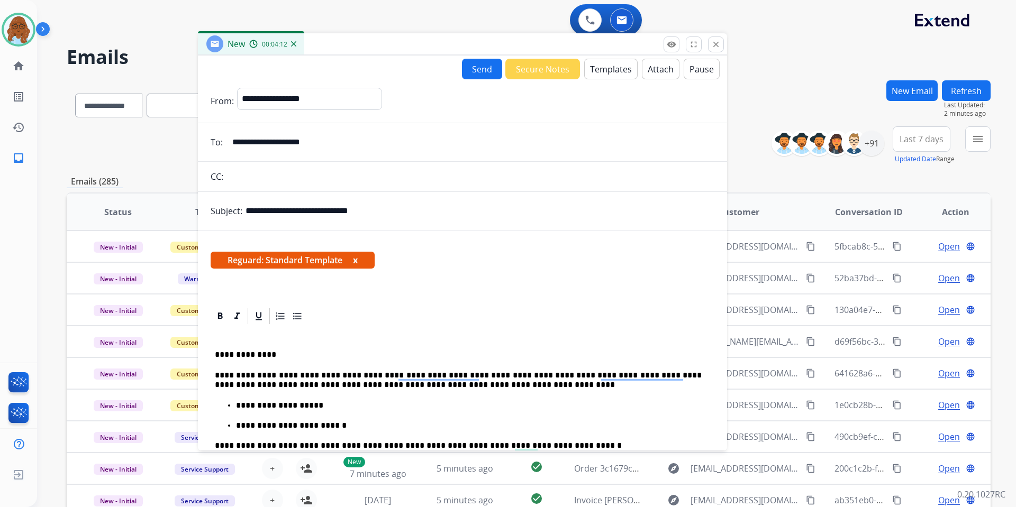
click at [357, 261] on button "x" at bounding box center [355, 260] width 5 height 13
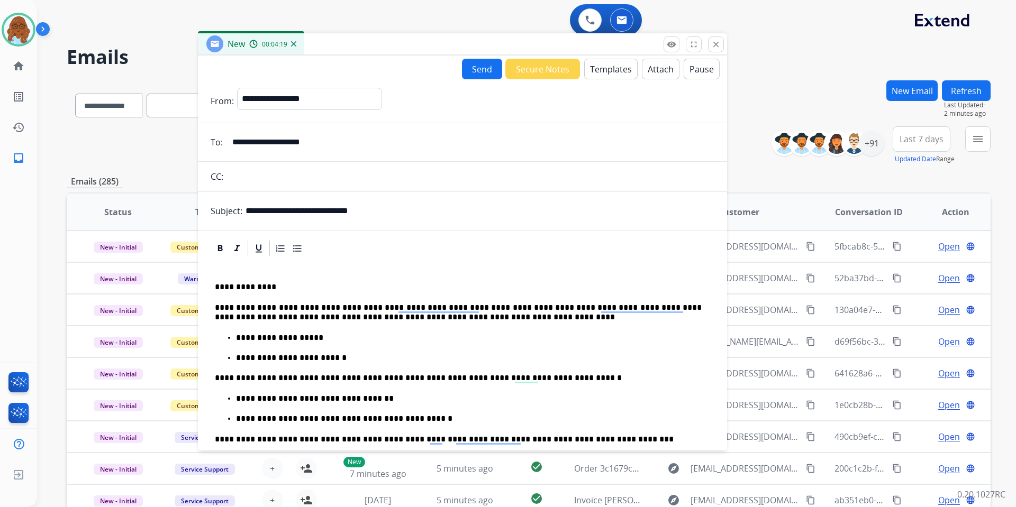
click at [465, 71] on button "Send" at bounding box center [482, 69] width 40 height 21
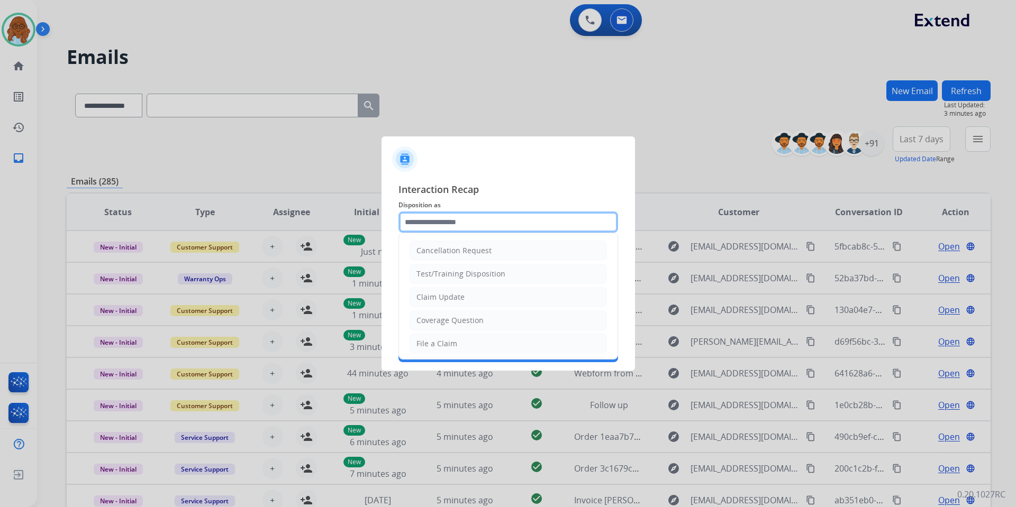
click at [452, 230] on input "text" at bounding box center [508, 222] width 220 height 21
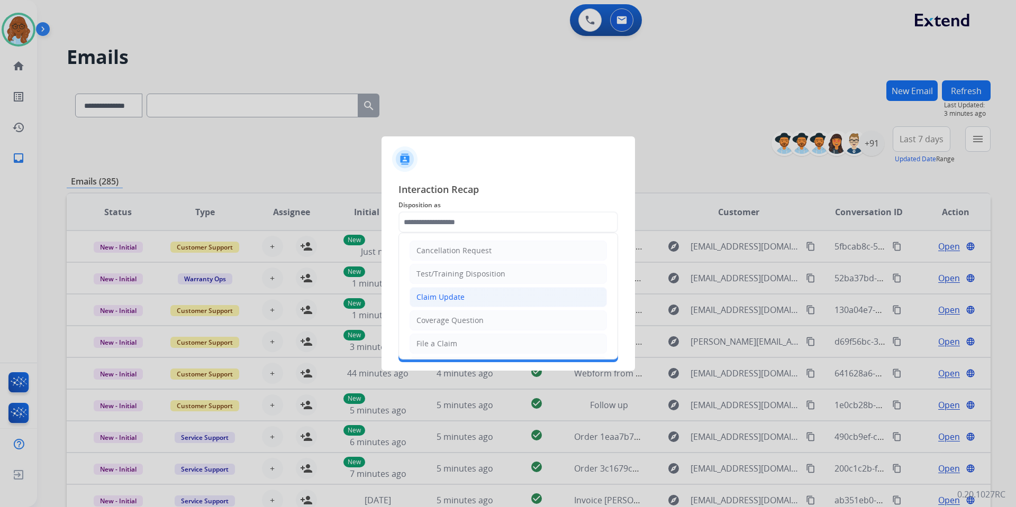
click at [447, 303] on div "Claim Update" at bounding box center [440, 297] width 48 height 11
type input "**********"
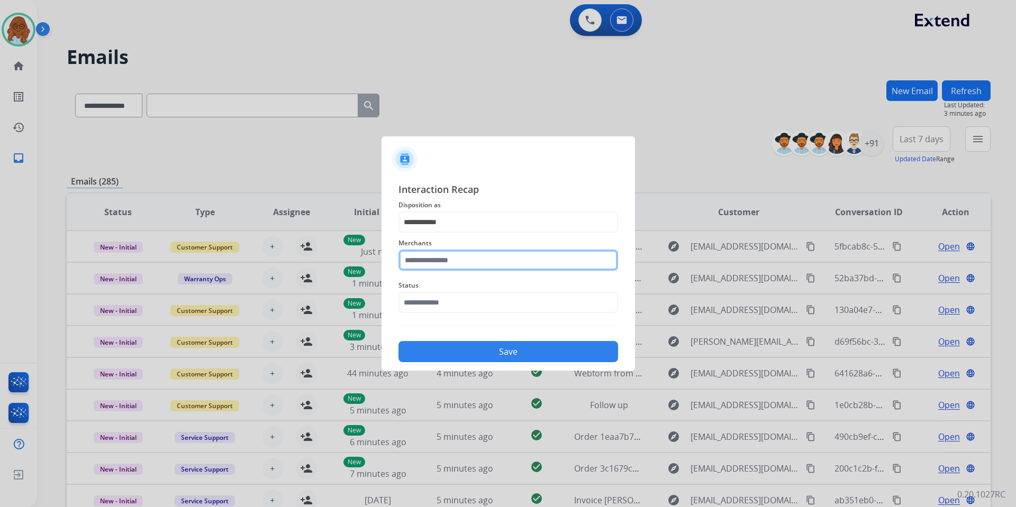
click at [448, 259] on input "text" at bounding box center [508, 260] width 220 height 21
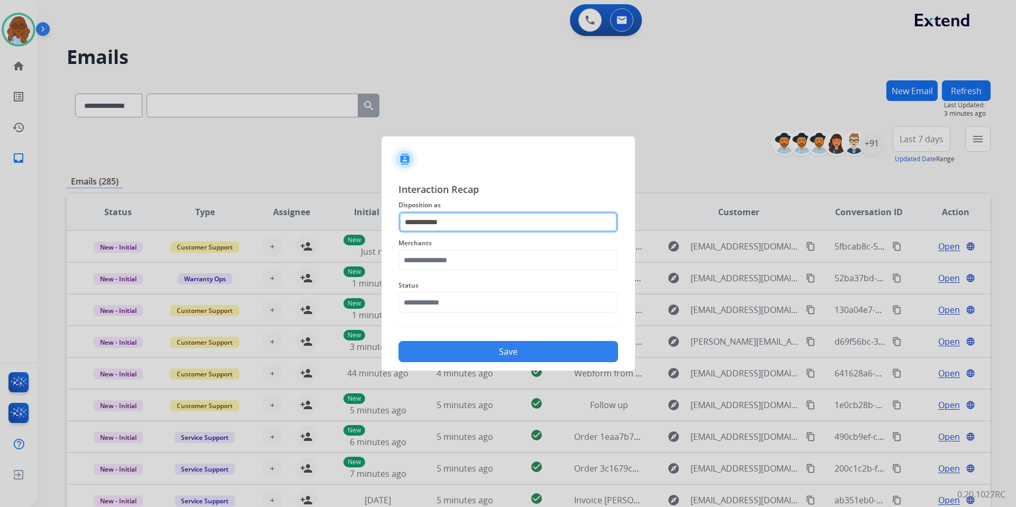
click at [442, 221] on input "**********" at bounding box center [508, 222] width 220 height 21
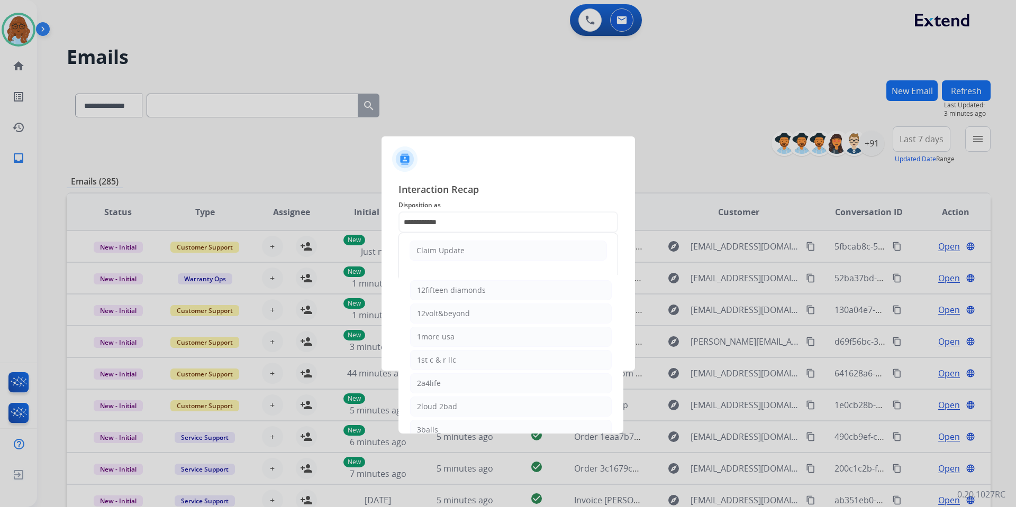
click at [513, 190] on span "Interaction Recap" at bounding box center [508, 190] width 220 height 17
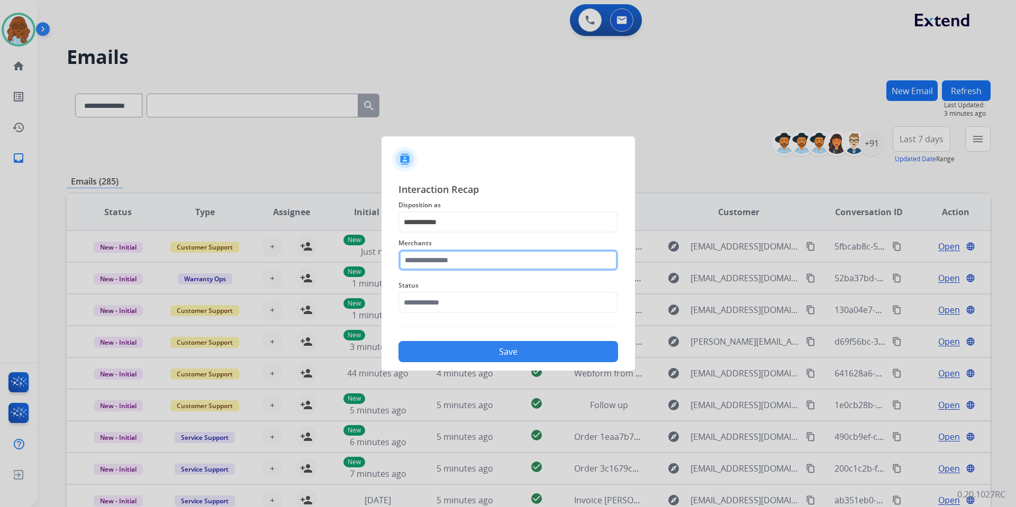
click at [423, 259] on input "text" at bounding box center [508, 260] width 220 height 21
drag, startPoint x: 439, startPoint y: 283, endPoint x: 435, endPoint y: 297, distance: 14.8
click at [438, 283] on li "[PERSON_NAME]" at bounding box center [511, 290] width 202 height 20
type input "**********"
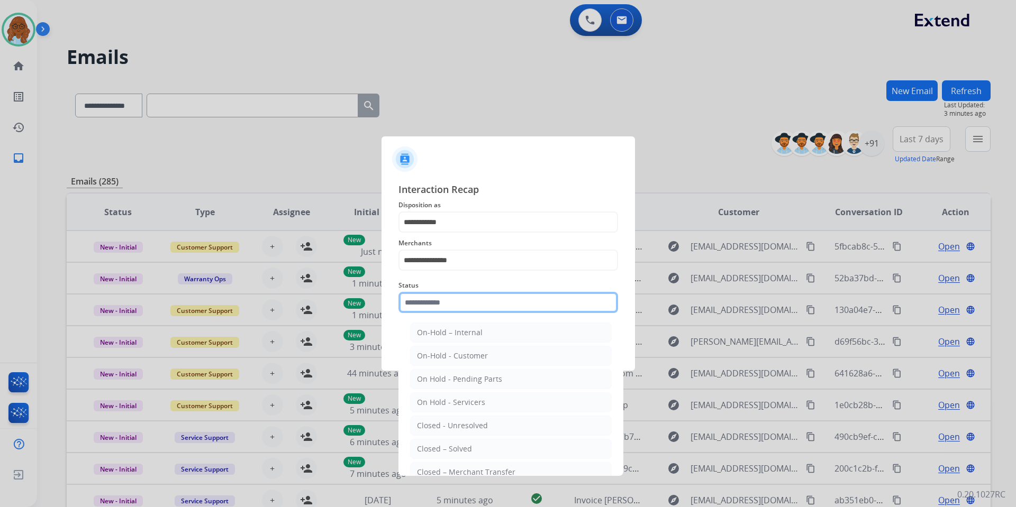
click at [435, 299] on input "text" at bounding box center [508, 302] width 220 height 21
click at [458, 445] on div "Closed – Solved" at bounding box center [444, 449] width 55 height 11
type input "**********"
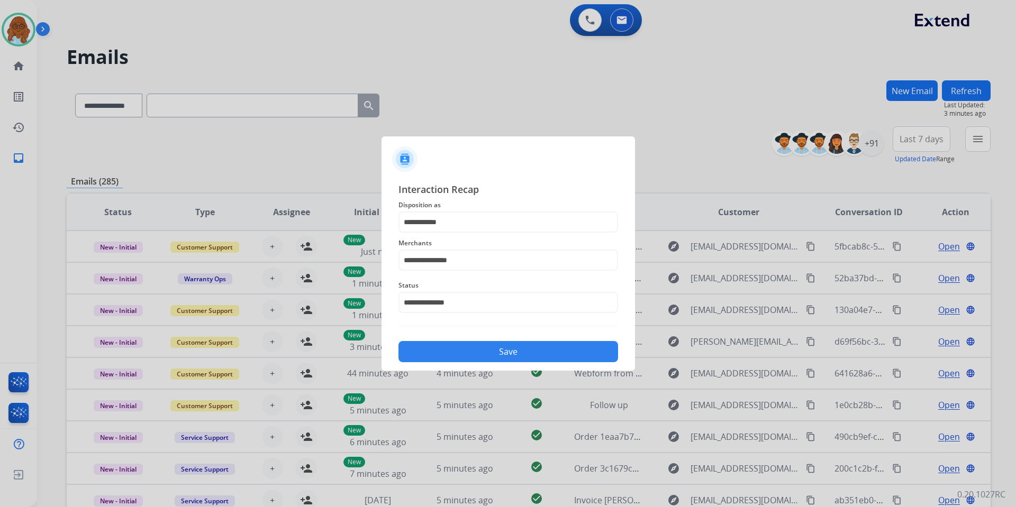
click at [481, 357] on button "Save" at bounding box center [508, 351] width 220 height 21
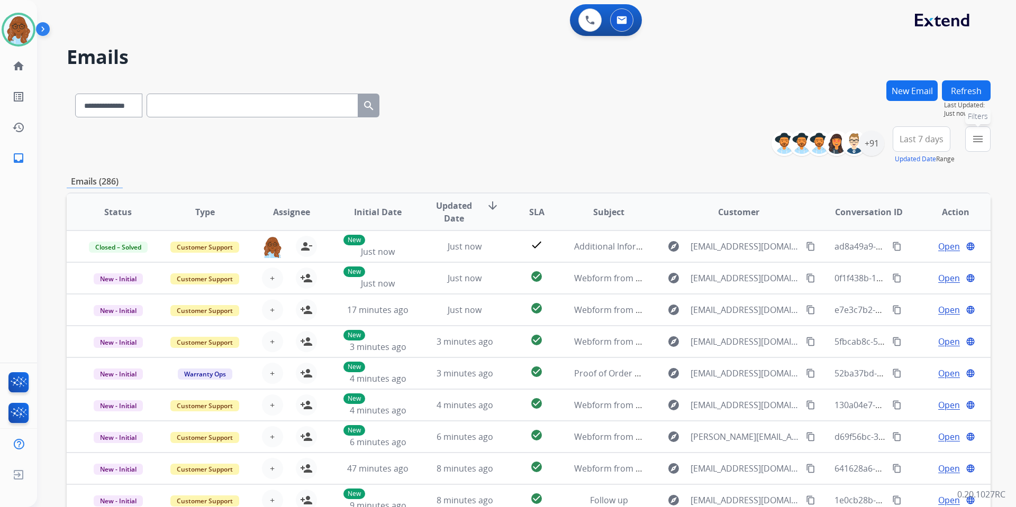
click at [983, 144] on mat-icon "menu" at bounding box center [977, 139] width 13 height 13
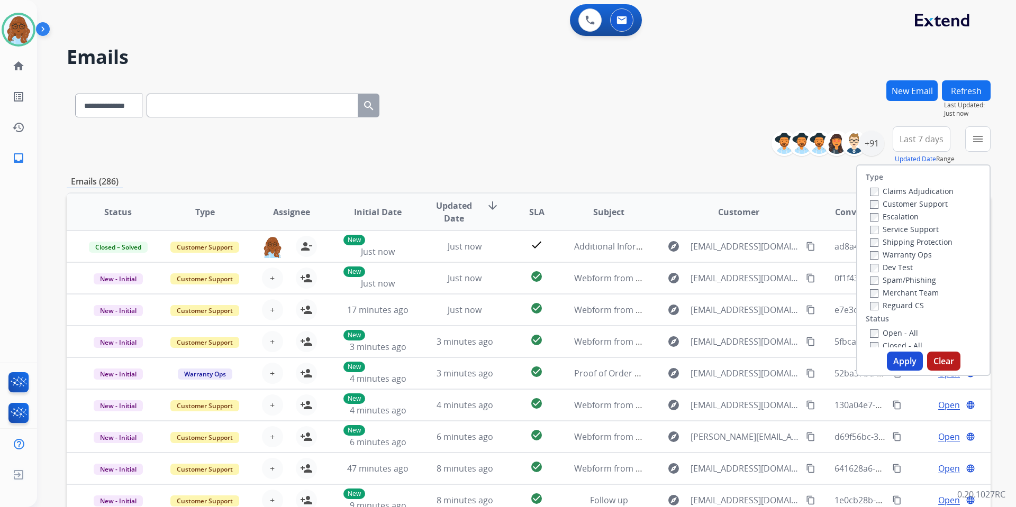
click at [889, 207] on label "Customer Support" at bounding box center [909, 204] width 78 height 10
click at [888, 242] on label "Shipping Protection" at bounding box center [911, 242] width 83 height 10
click at [881, 304] on label "Reguard CS" at bounding box center [897, 306] width 54 height 10
click at [898, 331] on label "Open - All" at bounding box center [894, 333] width 48 height 10
click at [901, 362] on button "Apply" at bounding box center [905, 361] width 36 height 19
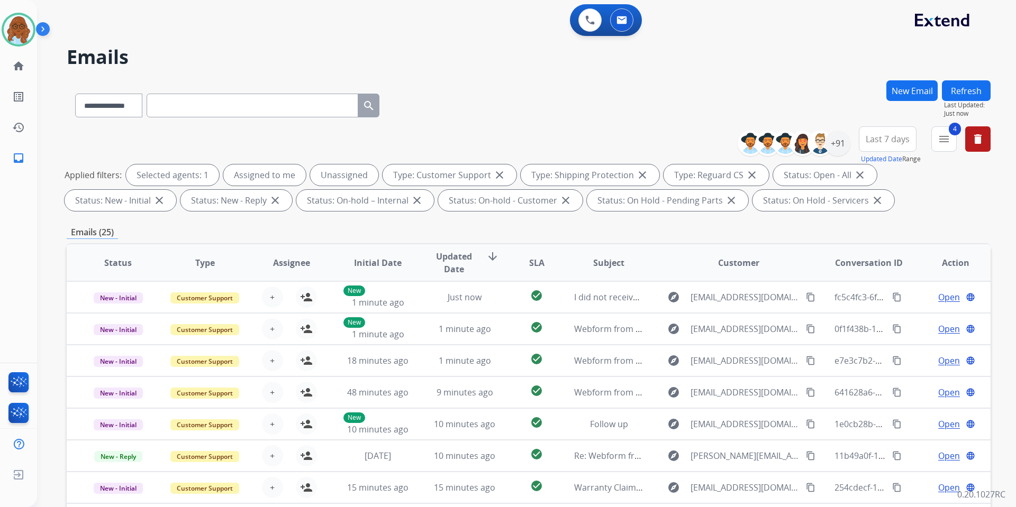
click at [902, 141] on span "Last 7 days" at bounding box center [888, 139] width 44 height 4
click at [888, 273] on div "Last 90 days" at bounding box center [884, 268] width 58 height 16
click at [847, 147] on div "+144" at bounding box center [837, 143] width 25 height 25
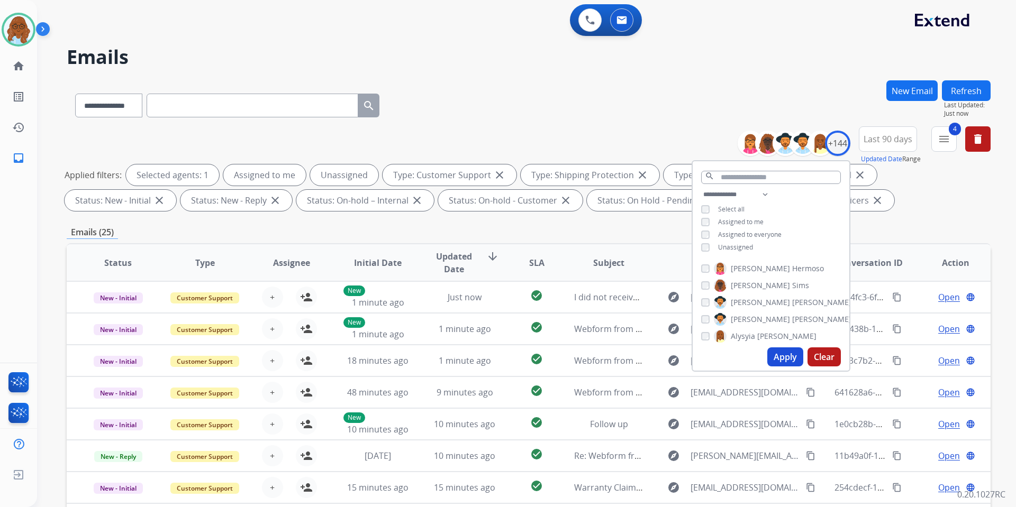
click at [739, 246] on span "Unassigned" at bounding box center [735, 247] width 35 height 9
click at [786, 358] on button "Apply" at bounding box center [785, 357] width 36 height 19
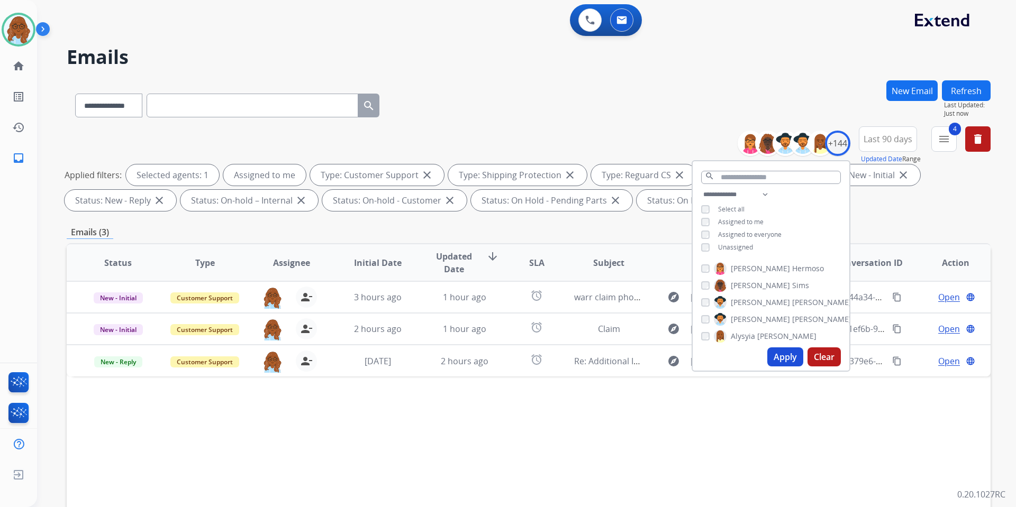
click at [565, 394] on div "Status Type Assignee Initial Date Updated Date arrow_downward SLA Subject Custo…" at bounding box center [529, 420] width 924 height 355
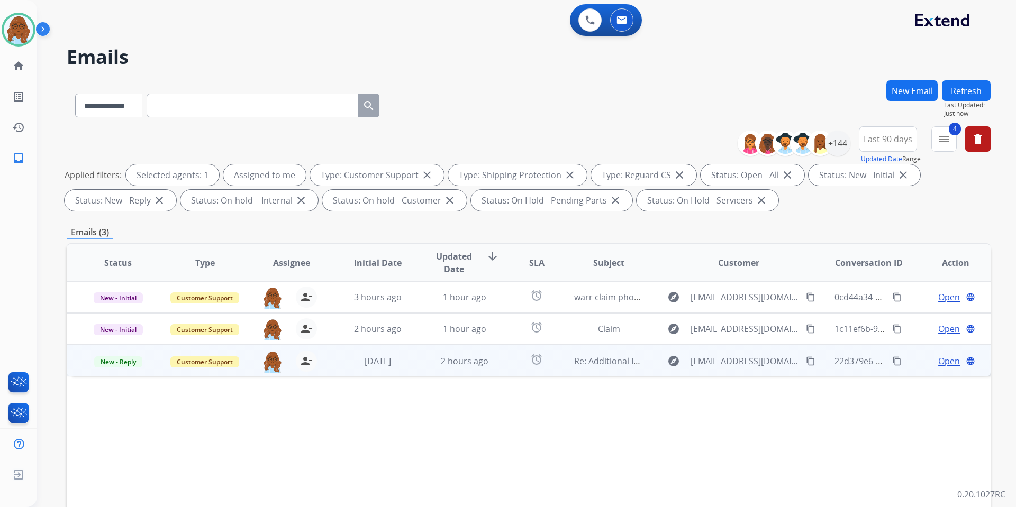
click at [938, 364] on span "Open" at bounding box center [949, 361] width 22 height 13
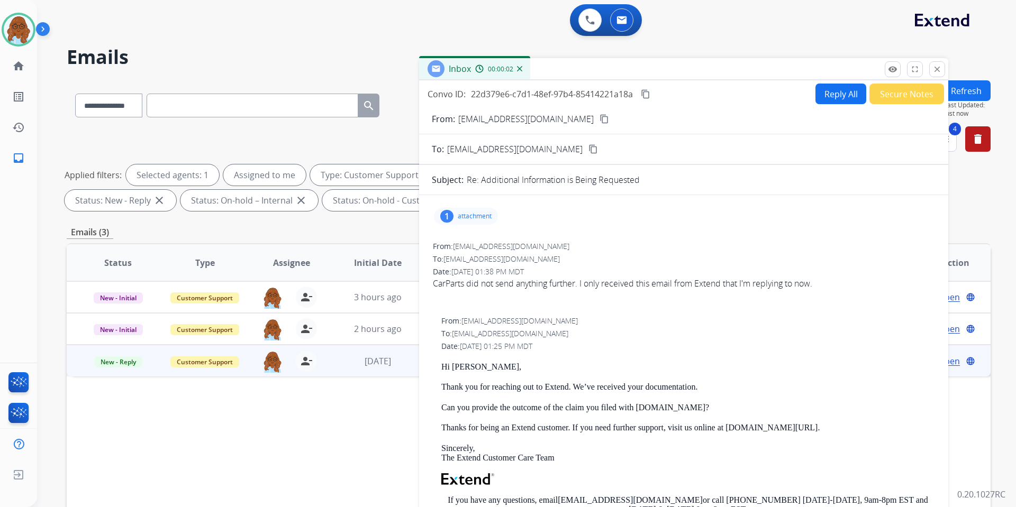
drag, startPoint x: 699, startPoint y: 80, endPoint x: 515, endPoint y: 54, distance: 186.5
click at [515, 58] on div "Inbox 00:00:02" at bounding box center [683, 69] width 529 height 22
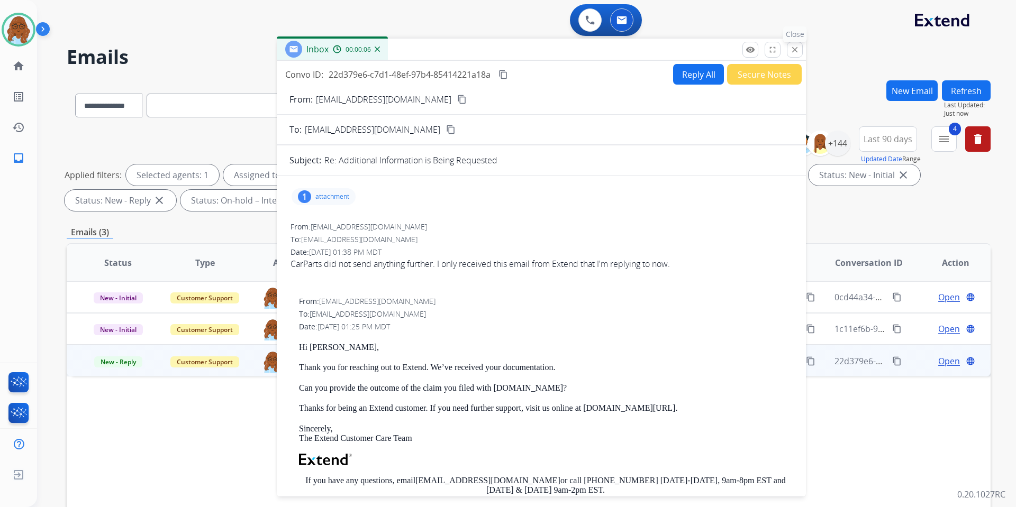
click at [796, 44] on button "close Close" at bounding box center [795, 50] width 16 height 16
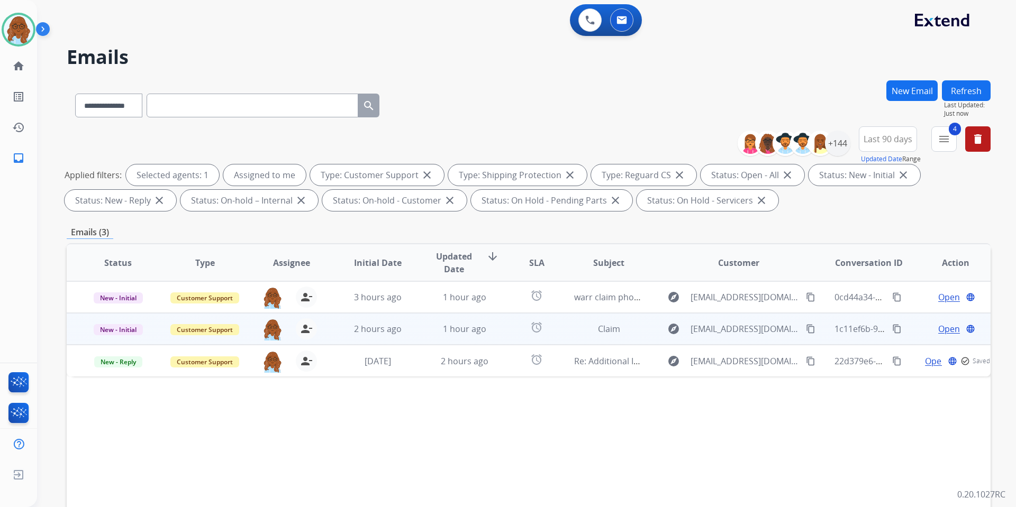
click at [940, 326] on span "Open" at bounding box center [949, 329] width 22 height 13
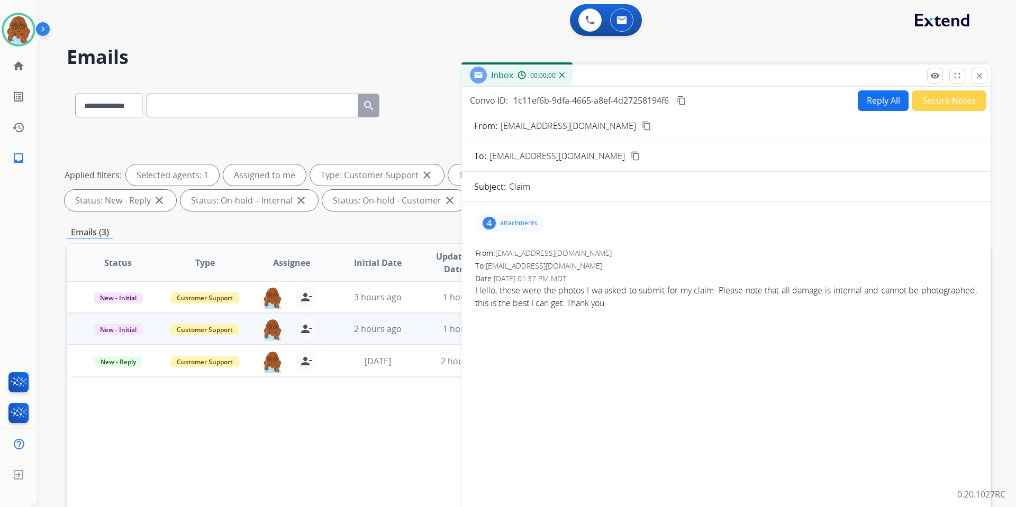
drag, startPoint x: 689, startPoint y: 74, endPoint x: 525, endPoint y: 54, distance: 164.7
click at [525, 65] on div "Inbox 00:00:00" at bounding box center [725, 76] width 529 height 22
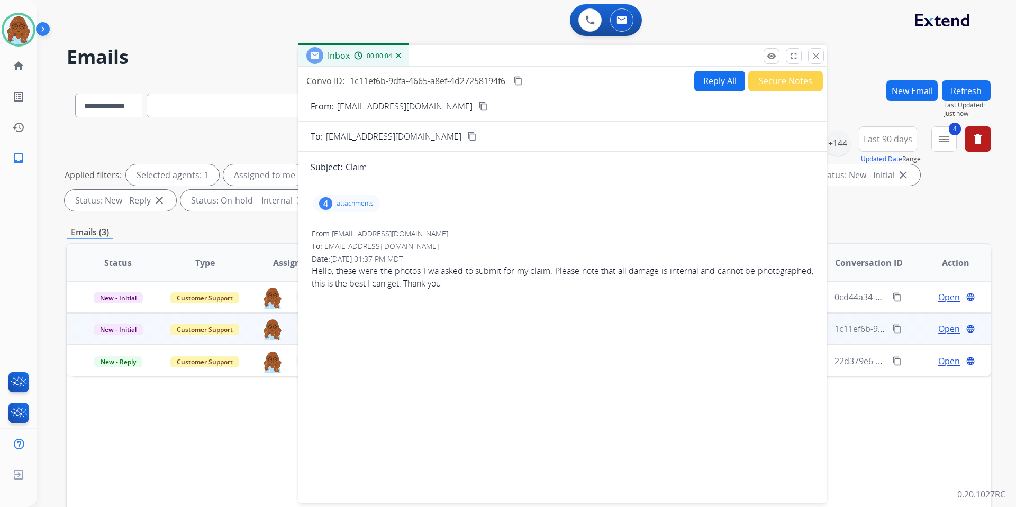
click at [358, 202] on p "attachments" at bounding box center [355, 203] width 37 height 8
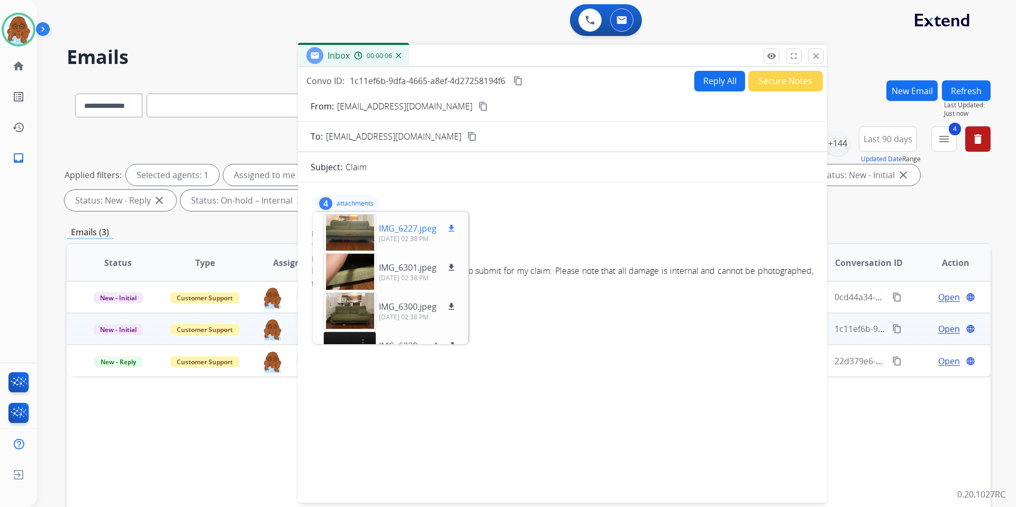
click at [361, 230] on div at bounding box center [349, 232] width 53 height 37
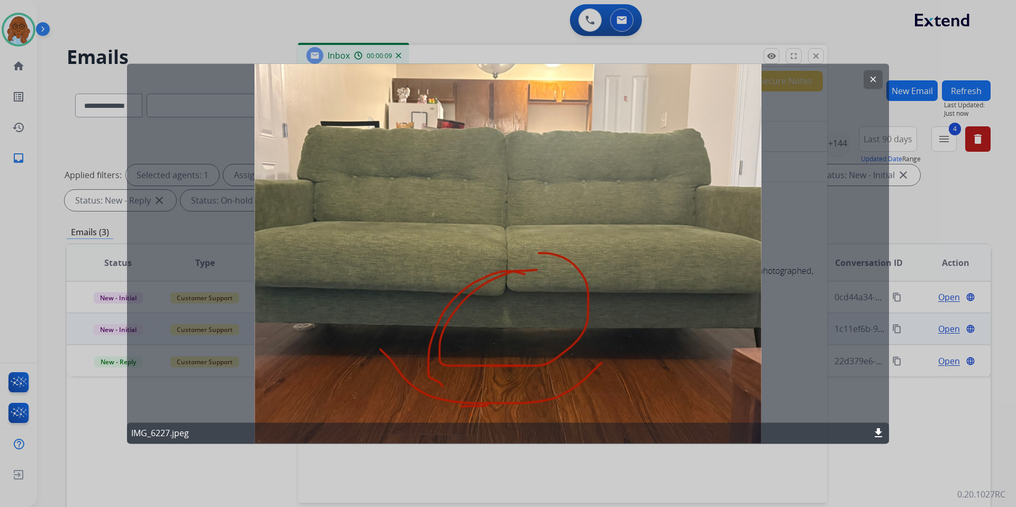
click at [582, 467] on div at bounding box center [508, 253] width 1016 height 507
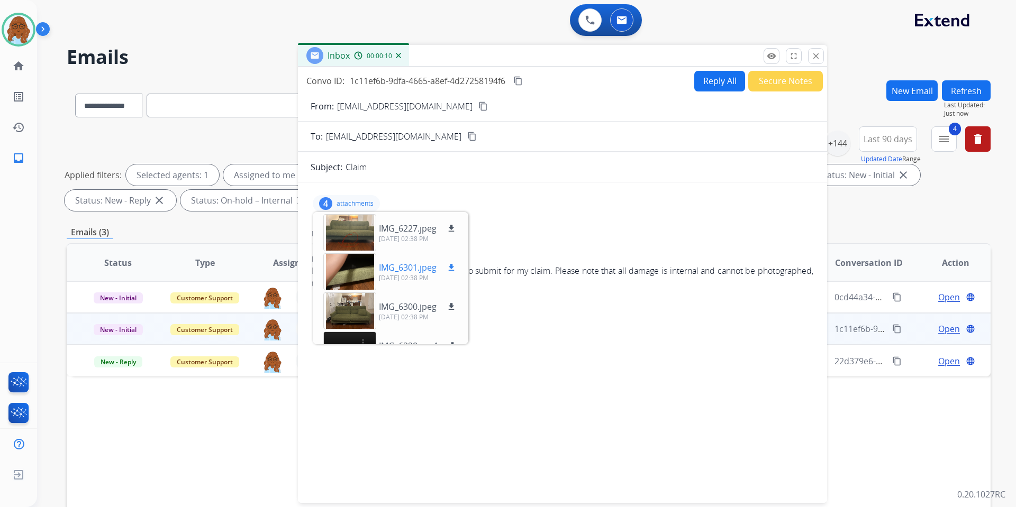
click at [358, 277] on div at bounding box center [349, 271] width 53 height 37
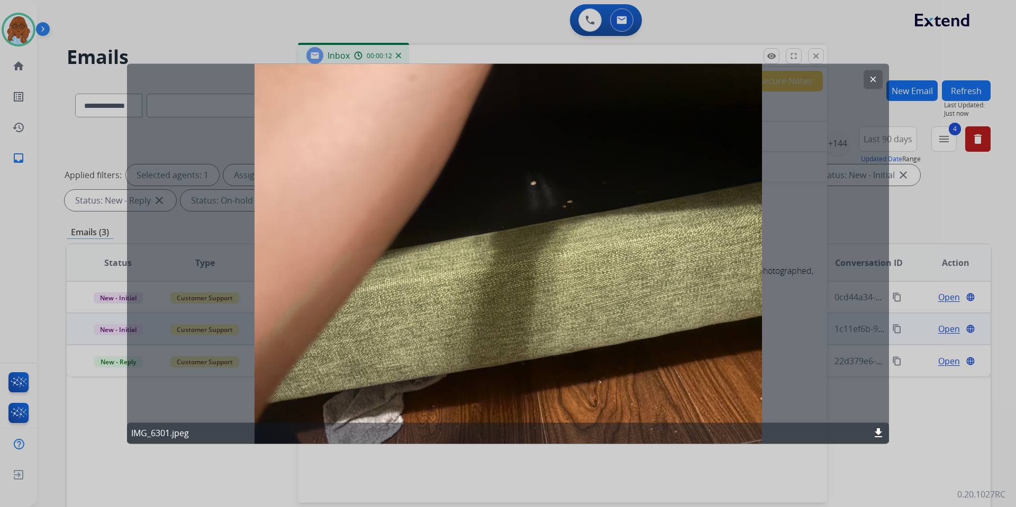
click at [574, 466] on div at bounding box center [508, 253] width 1016 height 507
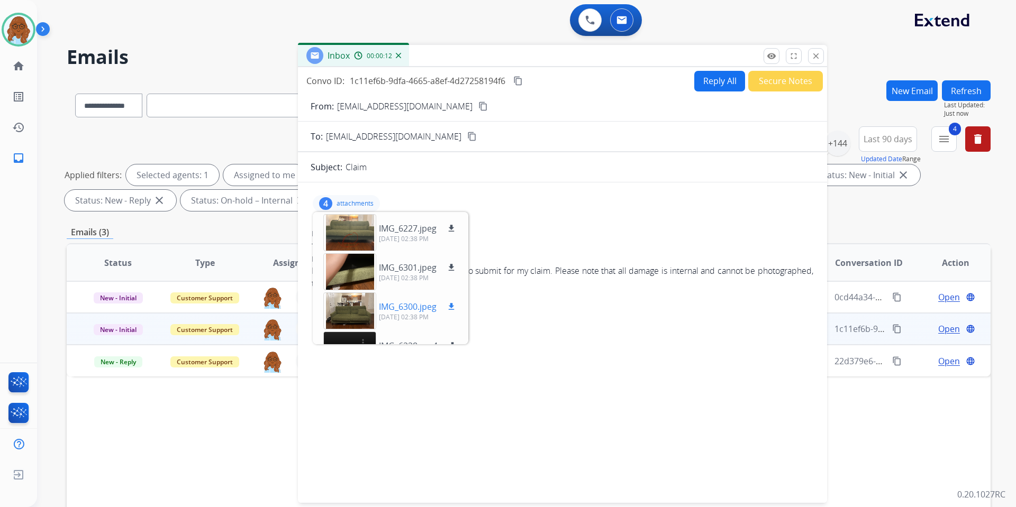
click at [340, 319] on div at bounding box center [349, 311] width 53 height 37
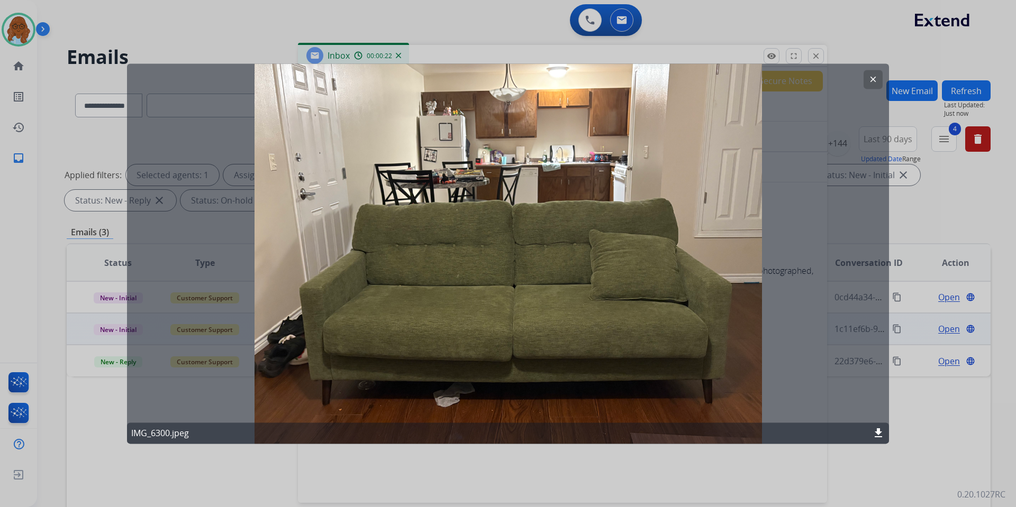
click at [514, 468] on div at bounding box center [508, 253] width 1016 height 507
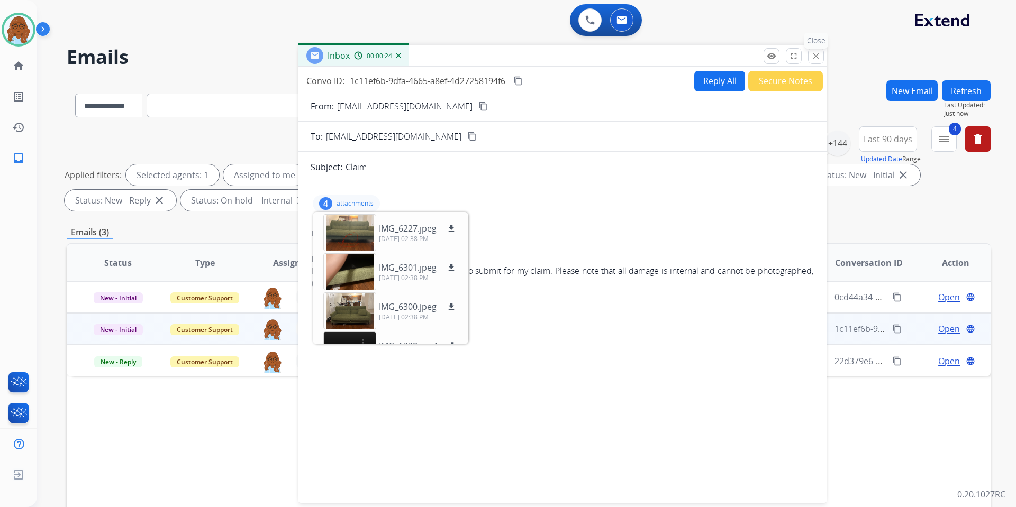
click at [823, 56] on button "close Close" at bounding box center [816, 56] width 16 height 16
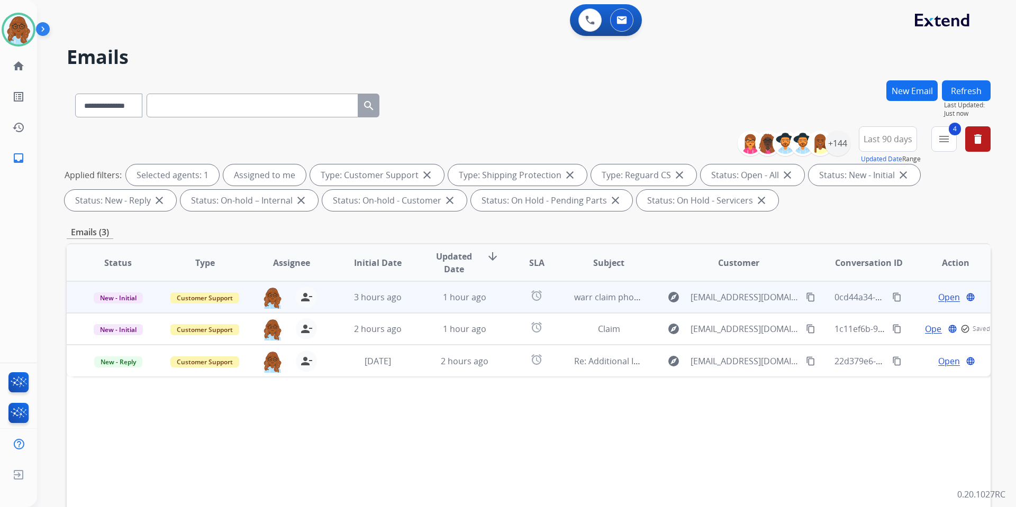
click at [941, 302] on span "Open" at bounding box center [949, 297] width 22 height 13
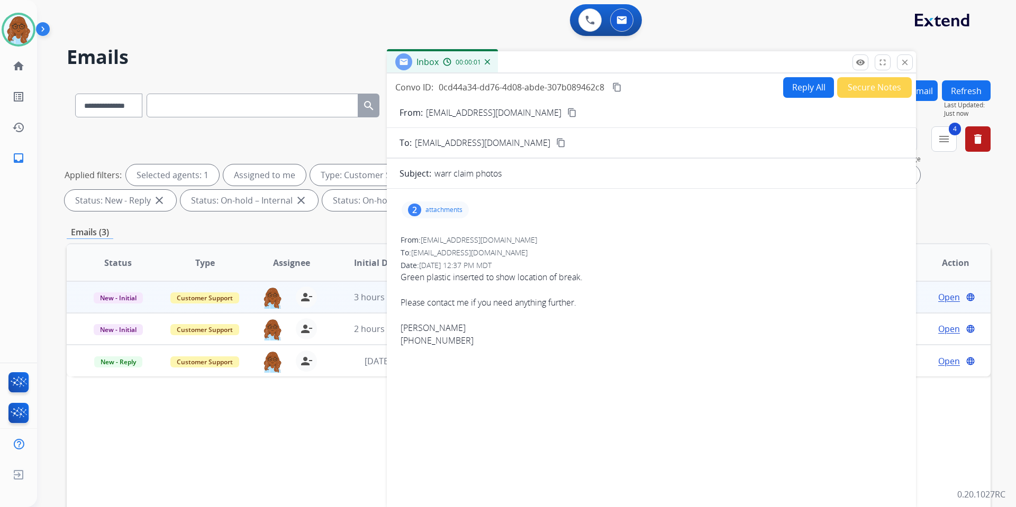
drag, startPoint x: 607, startPoint y: 65, endPoint x: 542, endPoint y: 54, distance: 65.9
click at [546, 55] on div "Inbox 00:00:01" at bounding box center [651, 62] width 529 height 22
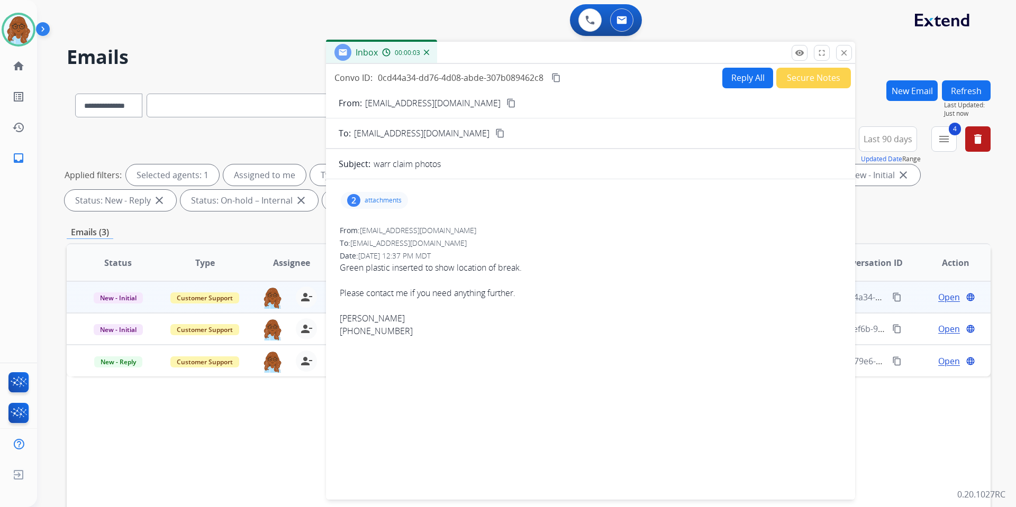
click at [387, 201] on p "attachments" at bounding box center [383, 200] width 37 height 8
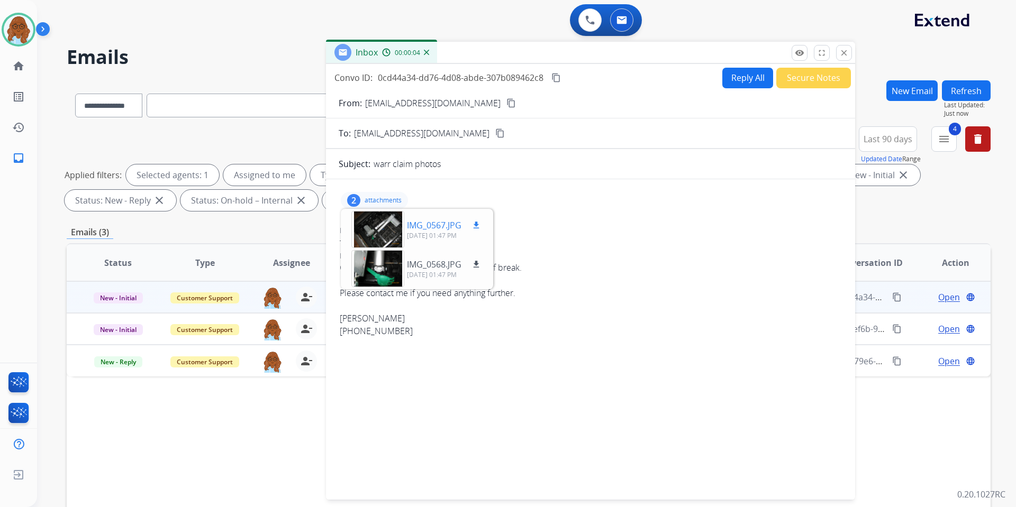
click at [380, 228] on div at bounding box center [377, 229] width 53 height 37
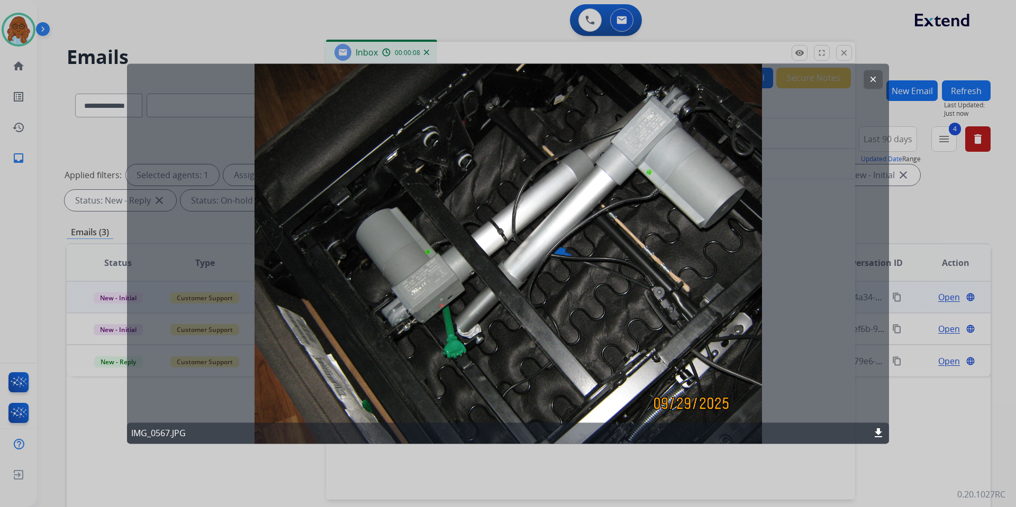
click at [550, 470] on div at bounding box center [508, 253] width 1016 height 507
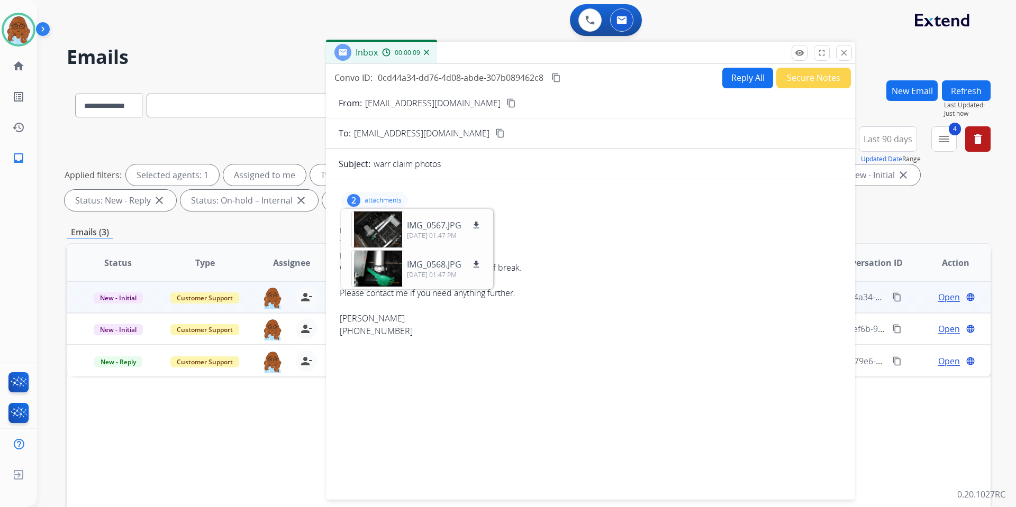
click at [395, 201] on p "attachments" at bounding box center [383, 200] width 37 height 8
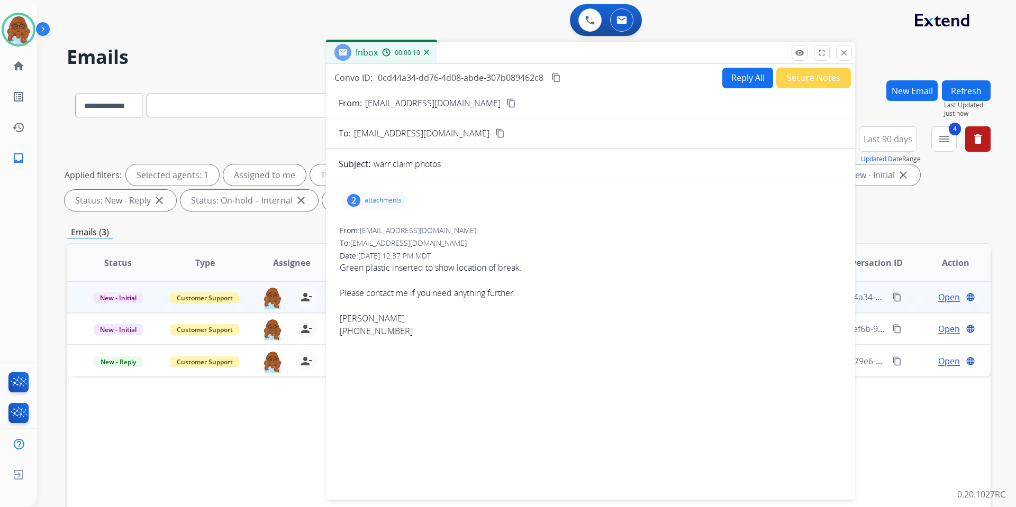
click at [395, 201] on p "attachments" at bounding box center [383, 200] width 37 height 8
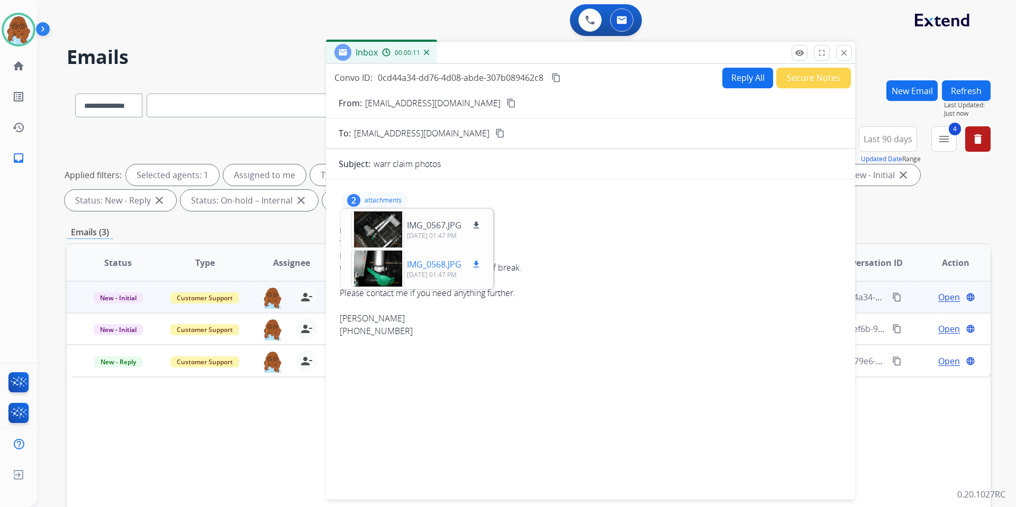
click at [381, 267] on div at bounding box center [377, 268] width 53 height 37
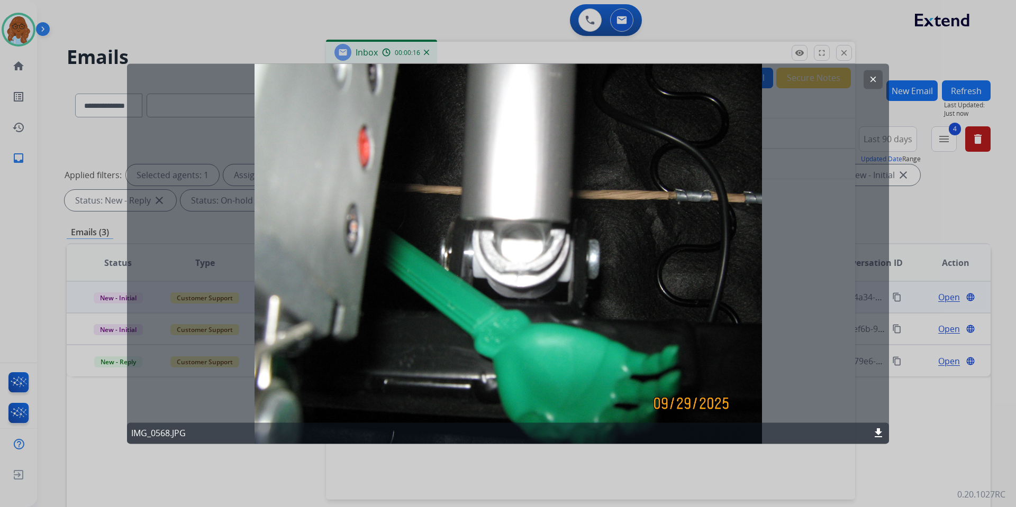
click at [549, 464] on div at bounding box center [508, 253] width 1016 height 507
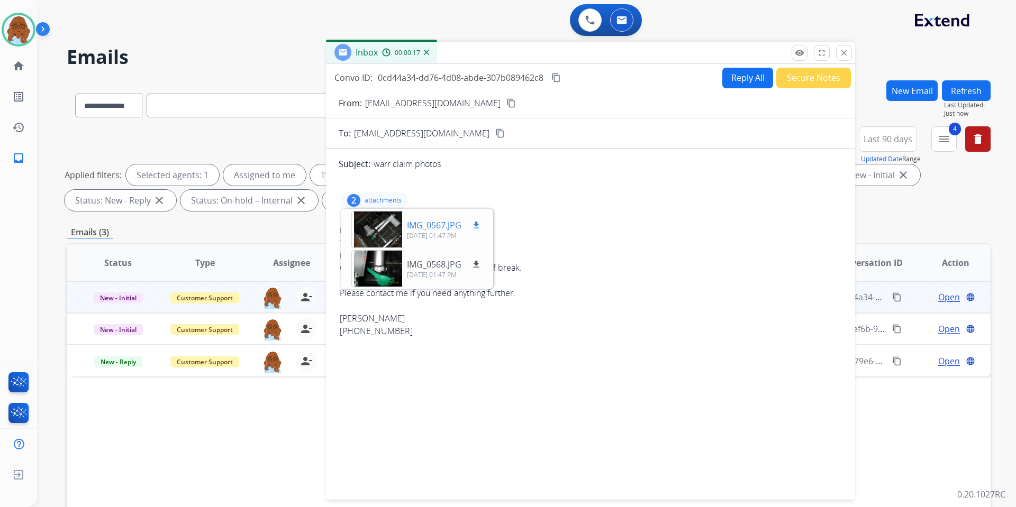
click at [389, 232] on div at bounding box center [377, 229] width 53 height 37
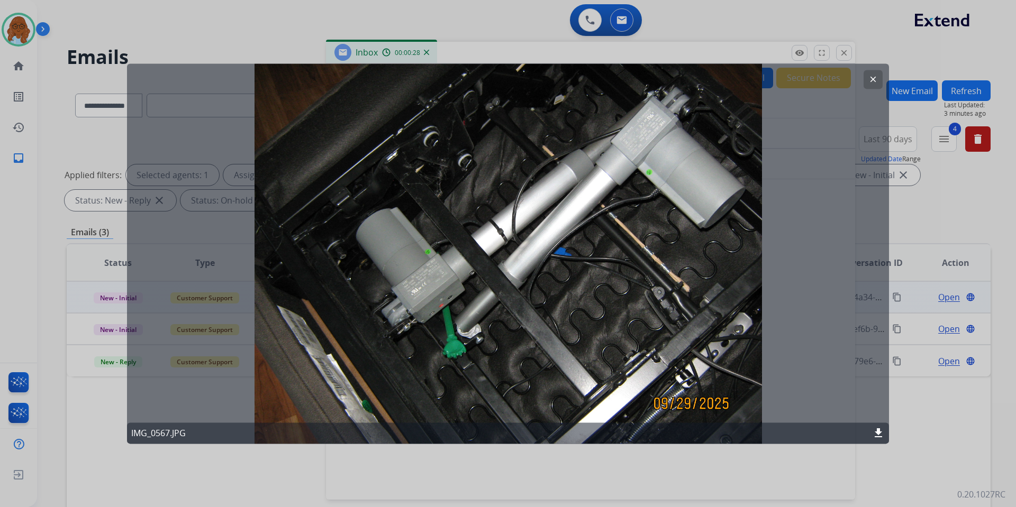
drag, startPoint x: 684, startPoint y: 47, endPoint x: 690, endPoint y: 46, distance: 6.4
click at [685, 46] on div at bounding box center [508, 253] width 1016 height 507
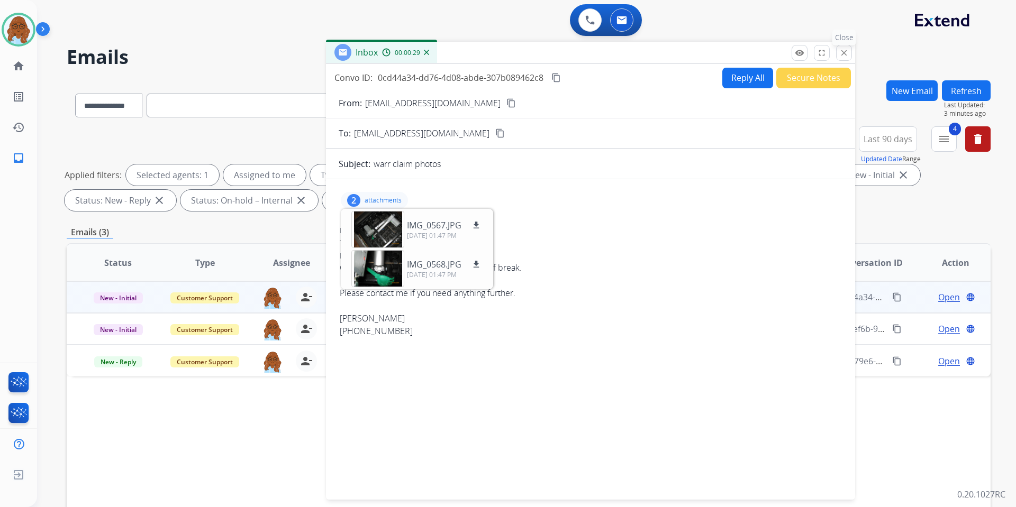
click at [848, 50] on mat-icon "close" at bounding box center [844, 53] width 10 height 10
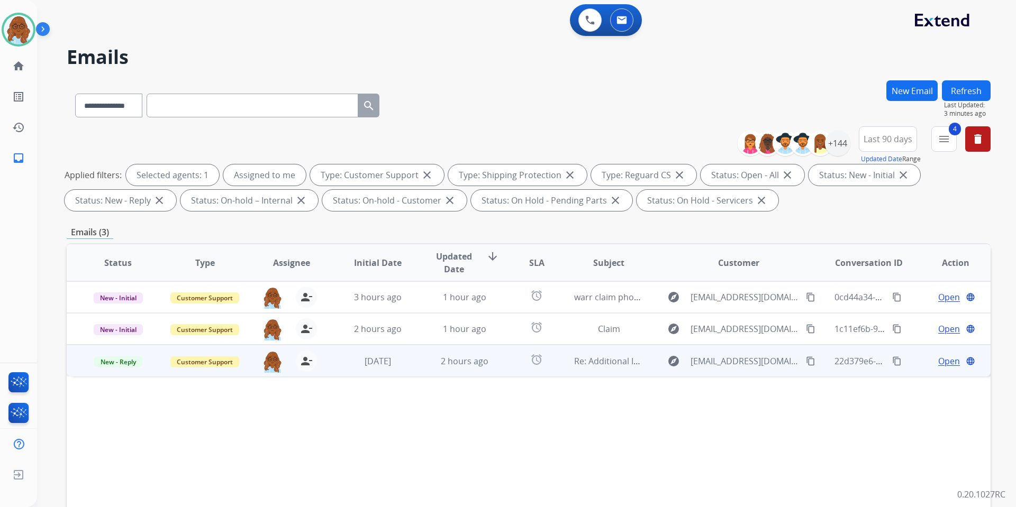
click at [938, 367] on span "Open" at bounding box center [949, 361] width 22 height 13
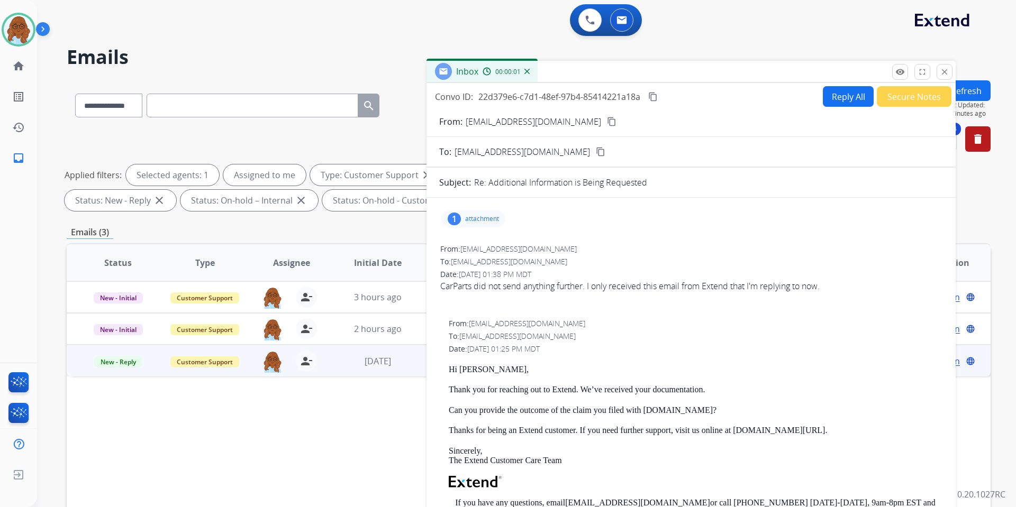
drag, startPoint x: 716, startPoint y: 70, endPoint x: 551, endPoint y: 47, distance: 166.7
click at [555, 61] on div "Inbox 00:00:01" at bounding box center [690, 72] width 529 height 22
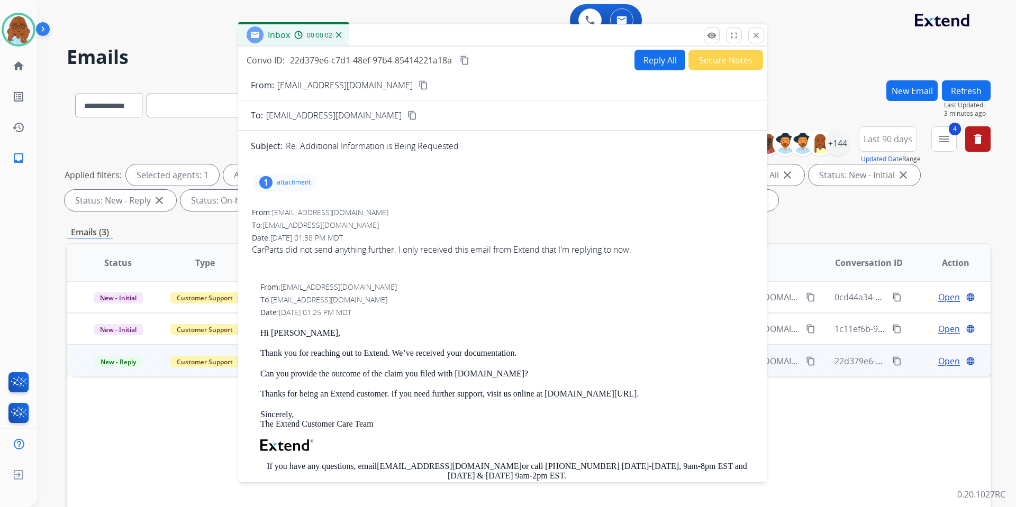
drag, startPoint x: 598, startPoint y: 52, endPoint x: 537, endPoint y: 44, distance: 61.9
click at [533, 34] on div "Inbox 00:00:02" at bounding box center [502, 35] width 529 height 22
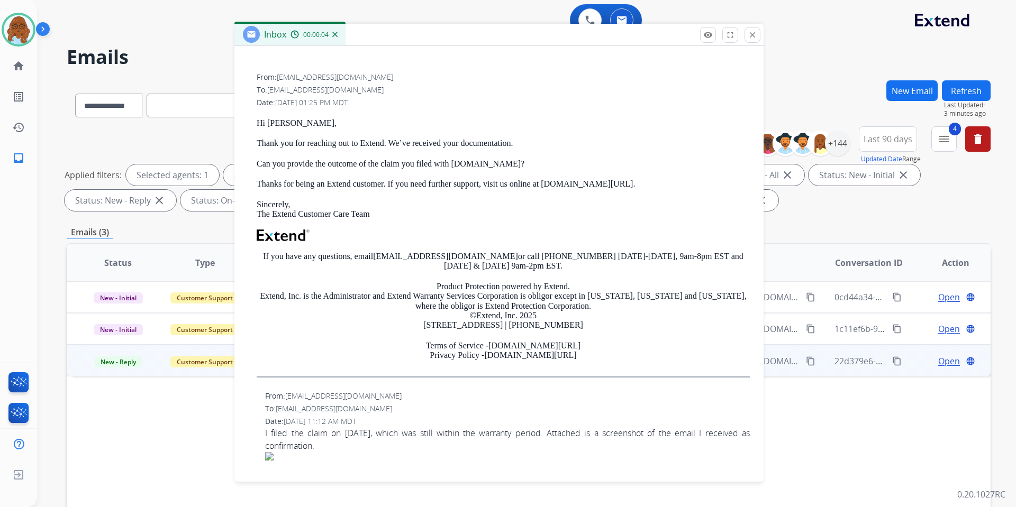
scroll to position [53, 0]
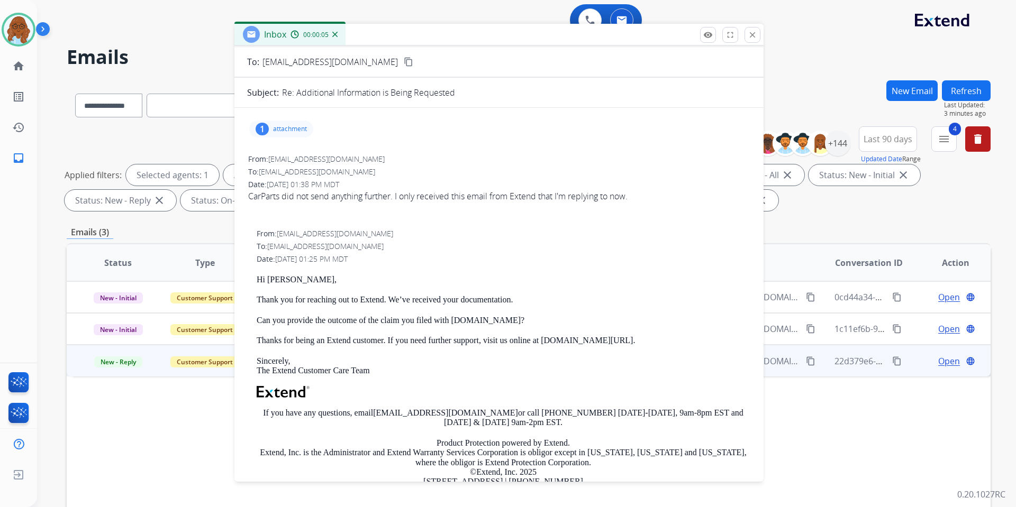
click at [281, 122] on div "1 attachment" at bounding box center [281, 129] width 64 height 17
click at [296, 151] on div at bounding box center [286, 158] width 53 height 37
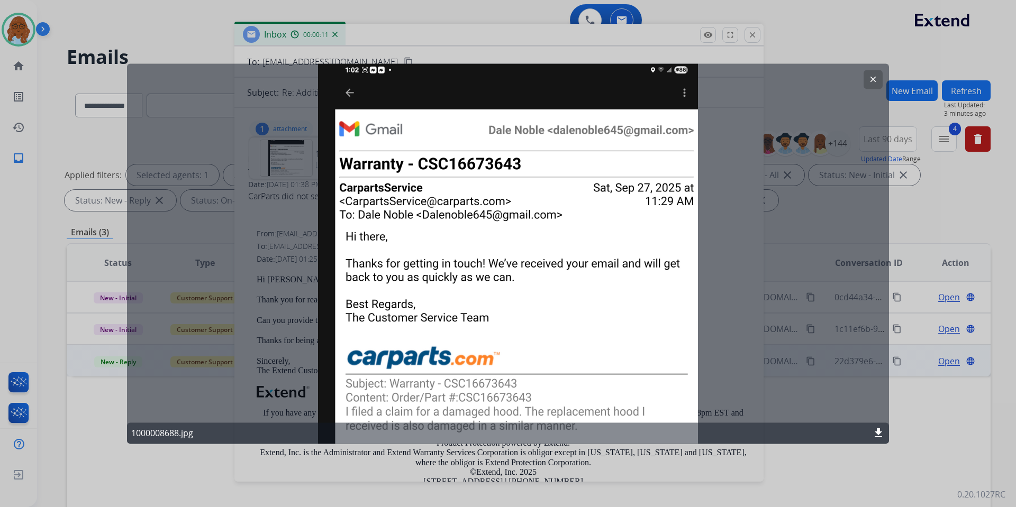
click at [486, 53] on div at bounding box center [508, 253] width 1016 height 507
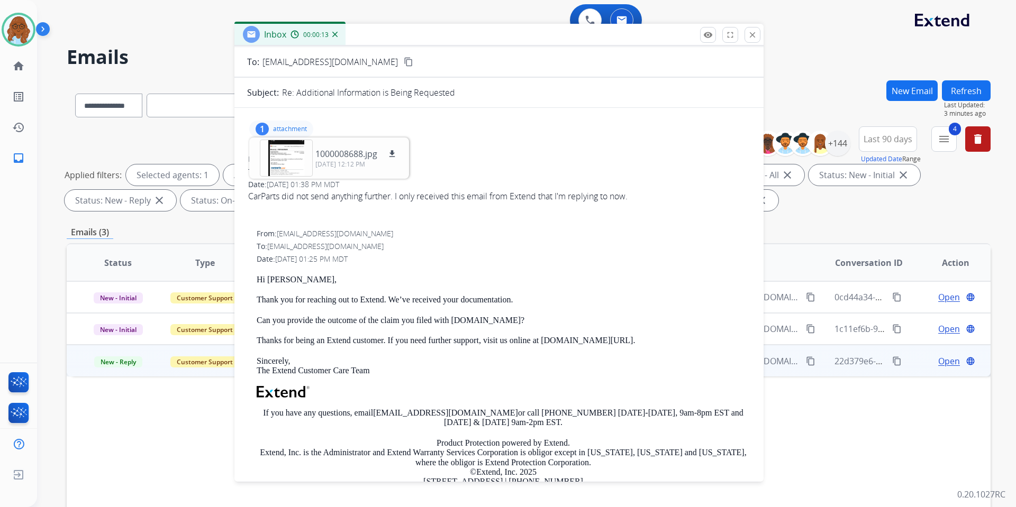
click at [283, 121] on div "1 attachment 1000008688.jpg download 10/02/2025, 12:12 PM" at bounding box center [281, 129] width 64 height 17
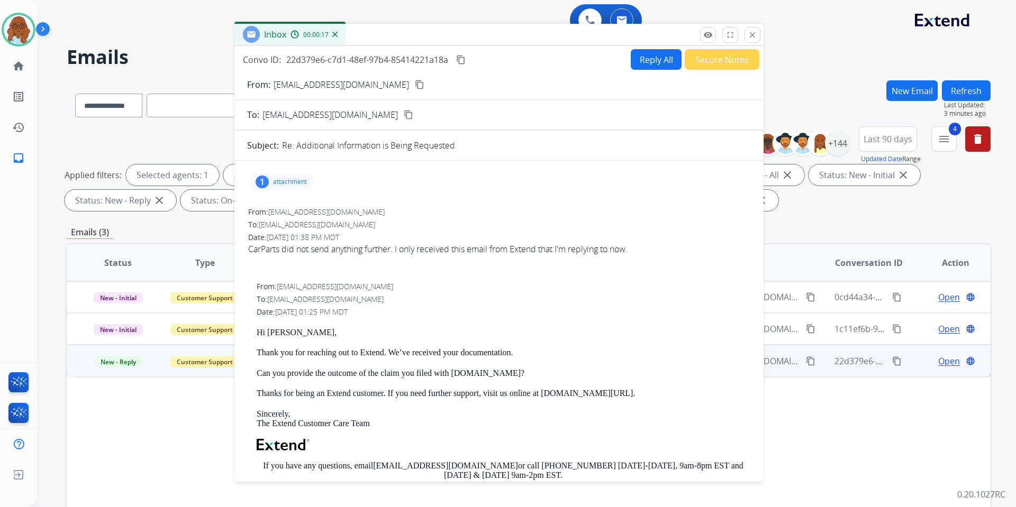
drag, startPoint x: 299, startPoint y: 176, endPoint x: 363, endPoint y: 178, distance: 64.6
click at [299, 176] on div "1 attachment" at bounding box center [281, 182] width 64 height 17
click at [293, 203] on div at bounding box center [286, 211] width 53 height 37
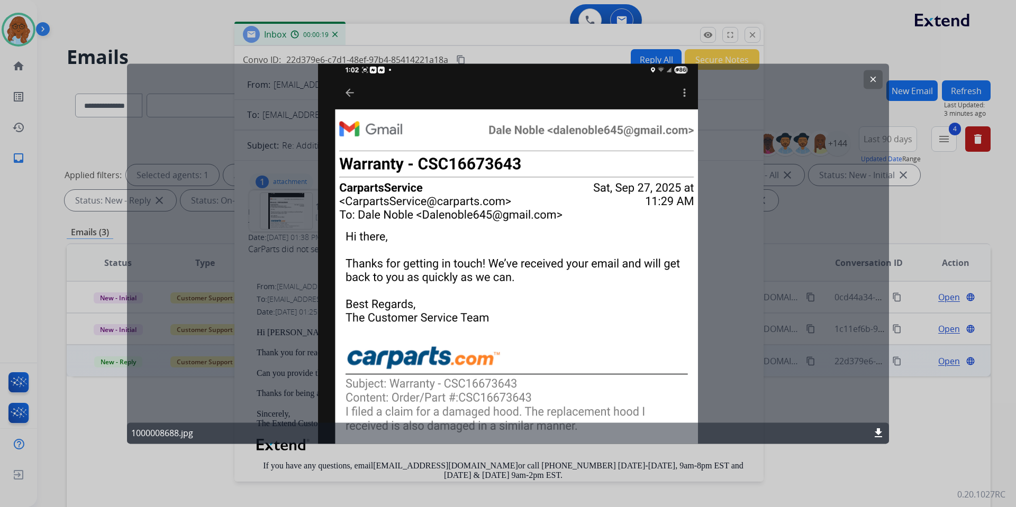
click at [439, 40] on div at bounding box center [508, 253] width 1016 height 507
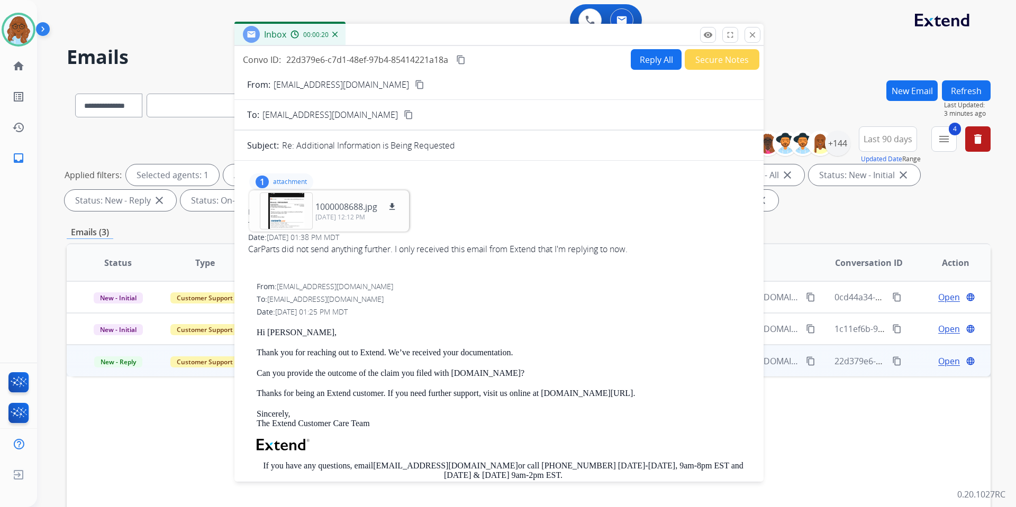
click at [301, 173] on div "1 attachment 1000008688.jpg download 10/02/2025, 12:12 PM" at bounding box center [499, 181] width 504 height 25
click at [306, 179] on p "attachment" at bounding box center [290, 182] width 34 height 8
click at [655, 49] on button "Reply All" at bounding box center [656, 59] width 51 height 21
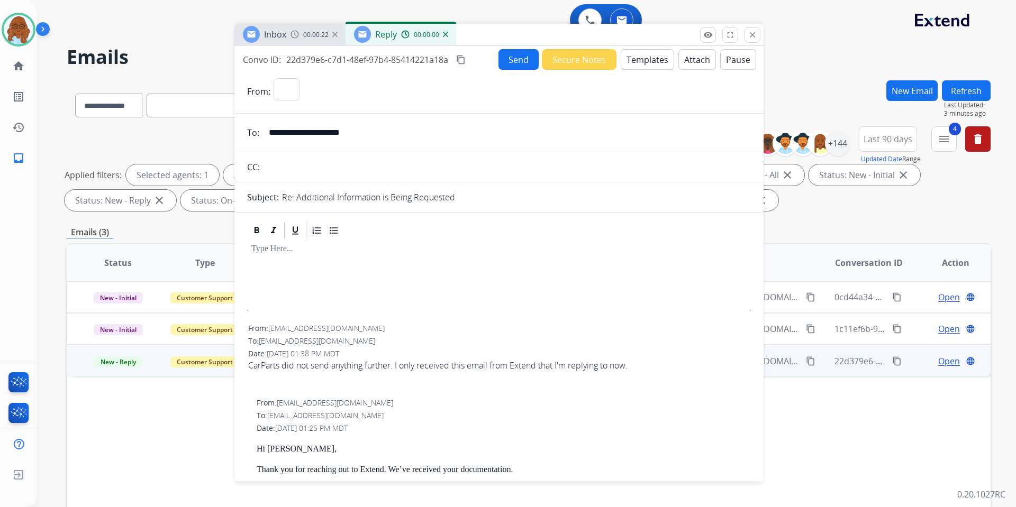
select select "**********"
click at [646, 57] on button "Templates" at bounding box center [647, 59] width 53 height 21
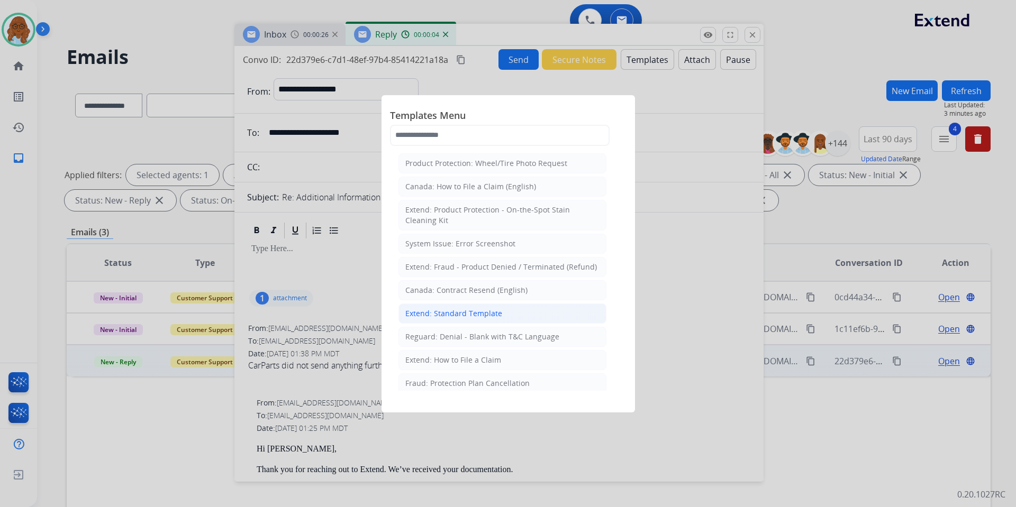
click at [425, 313] on div "Extend: Standard Template" at bounding box center [453, 313] width 97 height 11
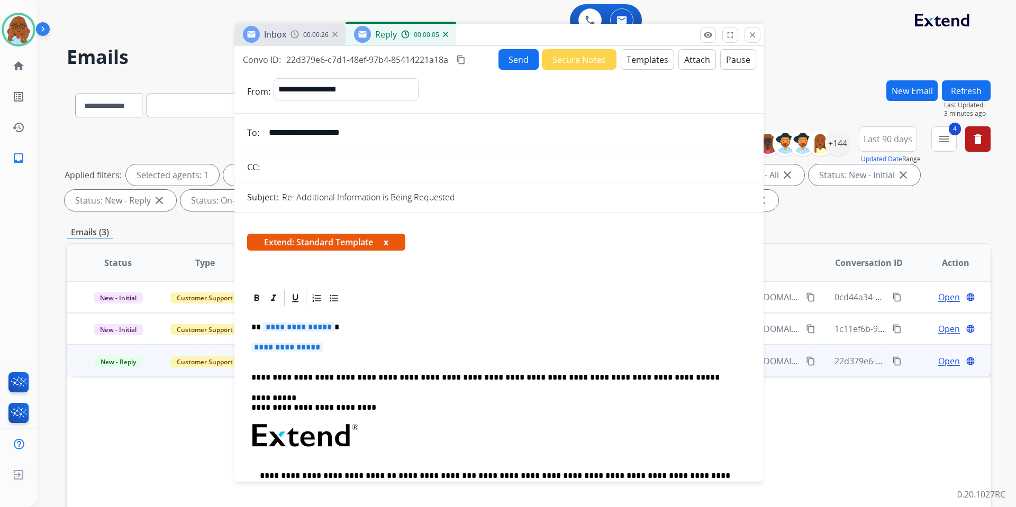
click at [303, 324] on span "**********" at bounding box center [298, 327] width 71 height 9
click at [280, 348] on span "**********" at bounding box center [286, 347] width 71 height 9
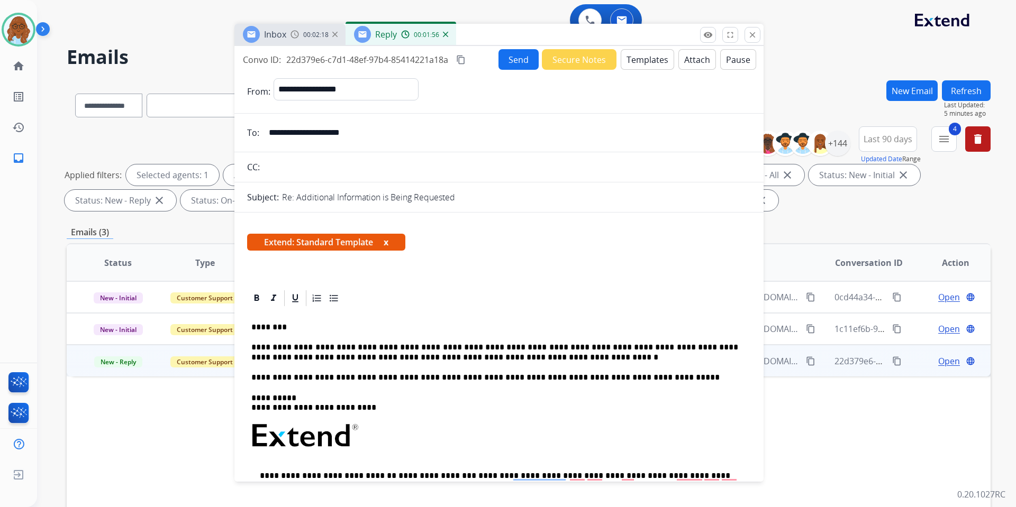
click at [578, 349] on p "**********" at bounding box center [494, 353] width 487 height 20
click at [388, 347] on p "**********" at bounding box center [494, 353] width 487 height 20
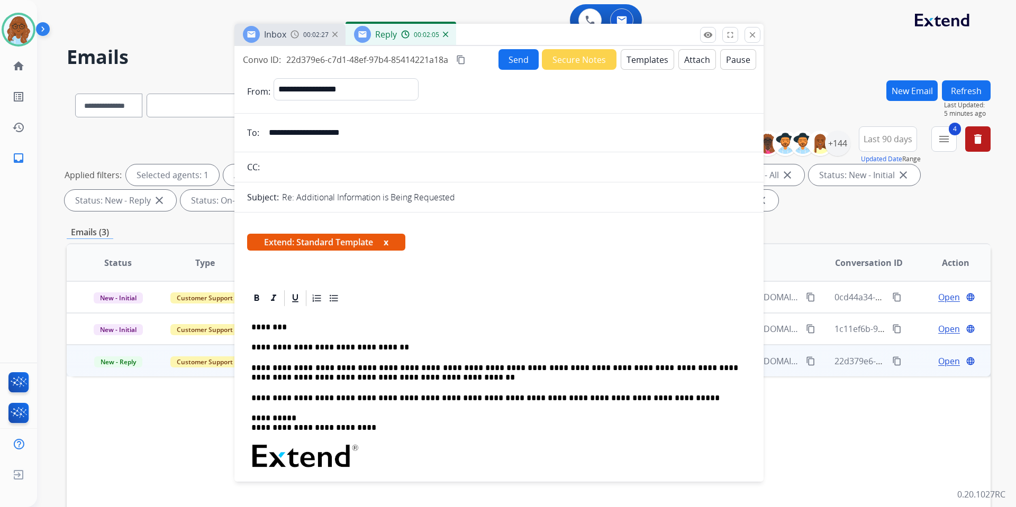
click at [391, 349] on p "**********" at bounding box center [494, 348] width 487 height 10
drag, startPoint x: 561, startPoint y: 354, endPoint x: 385, endPoint y: 340, distance: 176.2
click at [385, 340] on div "**********" at bounding box center [499, 471] width 504 height 326
click at [387, 242] on button "x" at bounding box center [386, 242] width 5 height 13
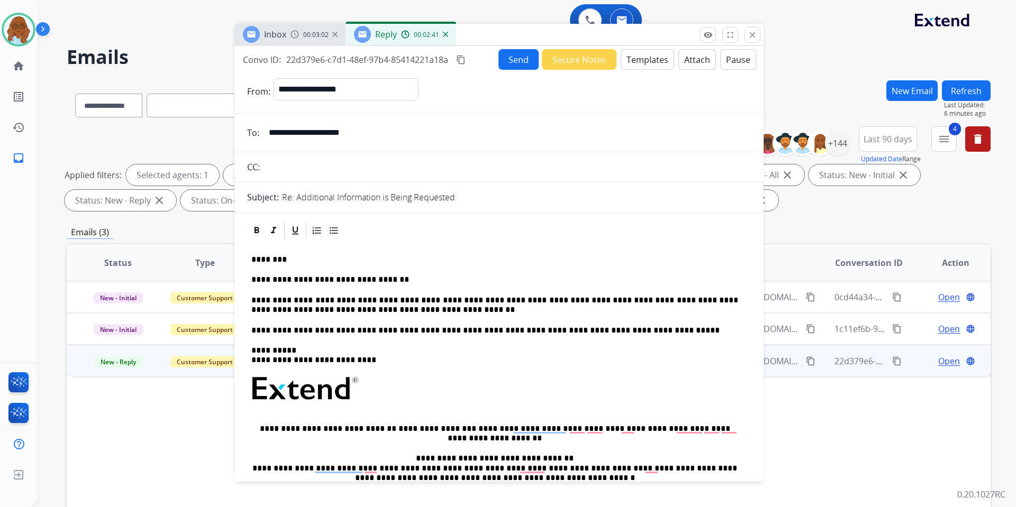
click at [503, 57] on button "Send" at bounding box center [518, 59] width 40 height 21
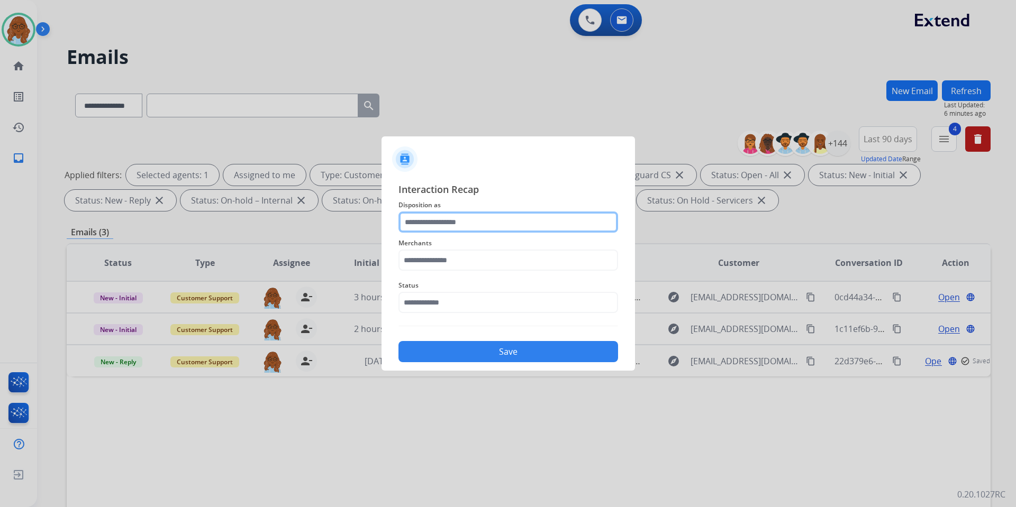
click at [453, 225] on input "text" at bounding box center [508, 222] width 220 height 21
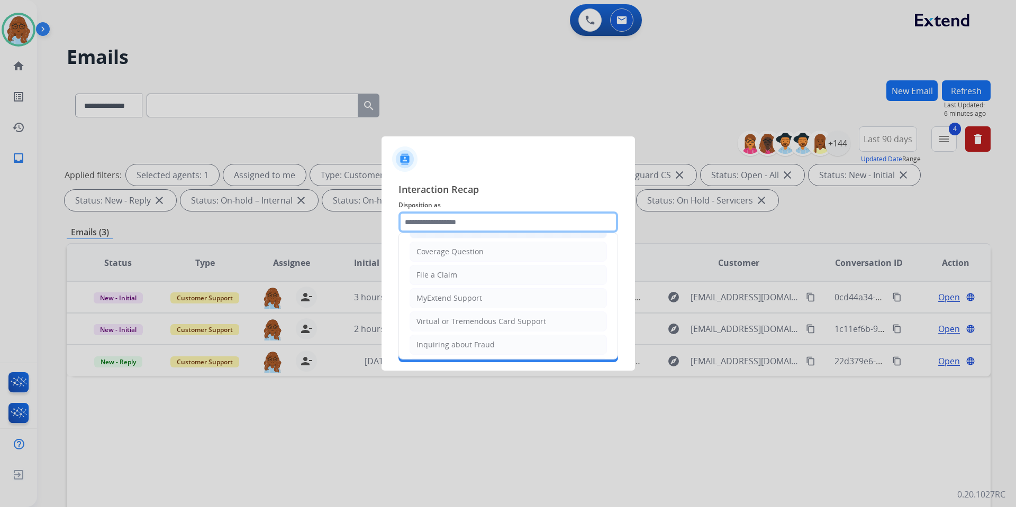
scroll to position [159, 0]
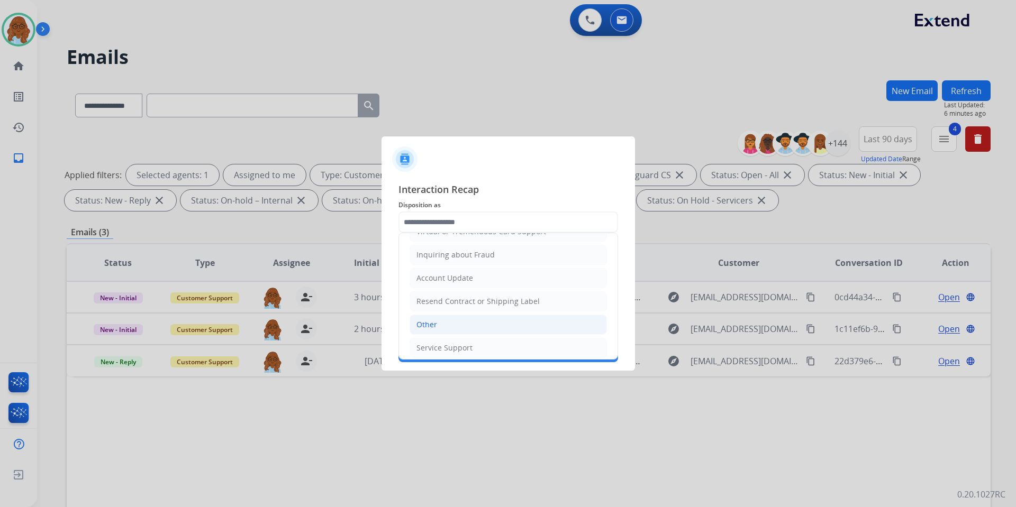
click at [433, 321] on div "Other" at bounding box center [426, 325] width 21 height 11
type input "*****"
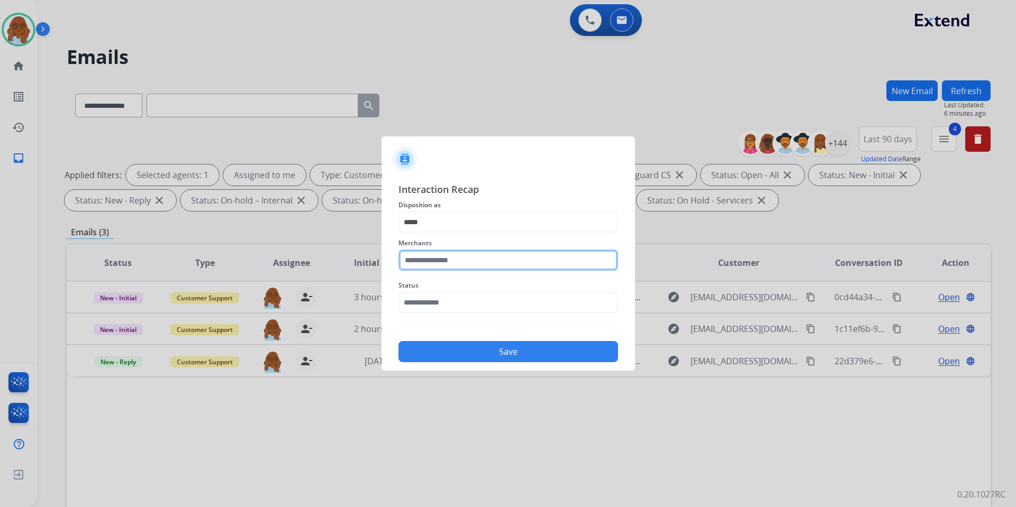
click at [428, 261] on input "text" at bounding box center [508, 260] width 220 height 21
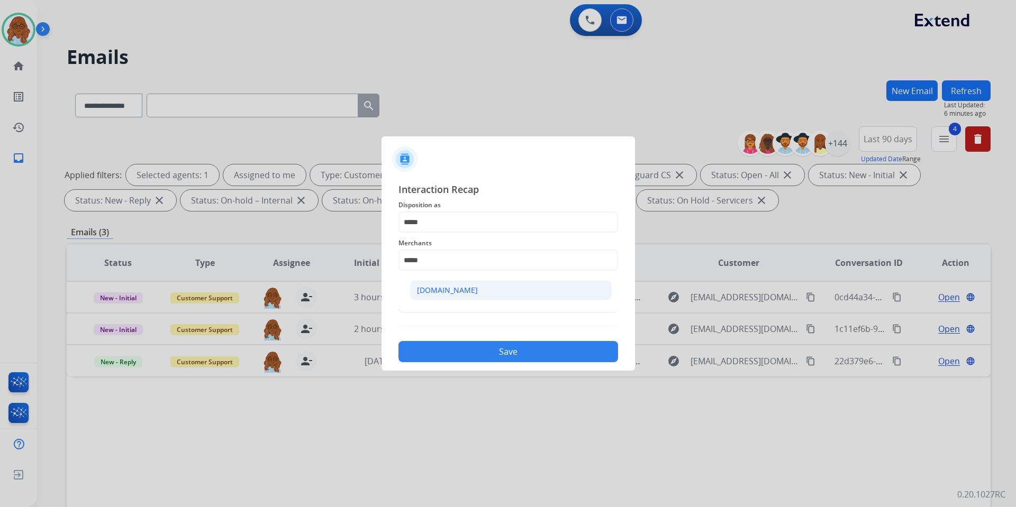
click at [425, 289] on div "[DOMAIN_NAME]" at bounding box center [447, 290] width 61 height 11
type input "**********"
click at [430, 313] on input "text" at bounding box center [508, 302] width 220 height 21
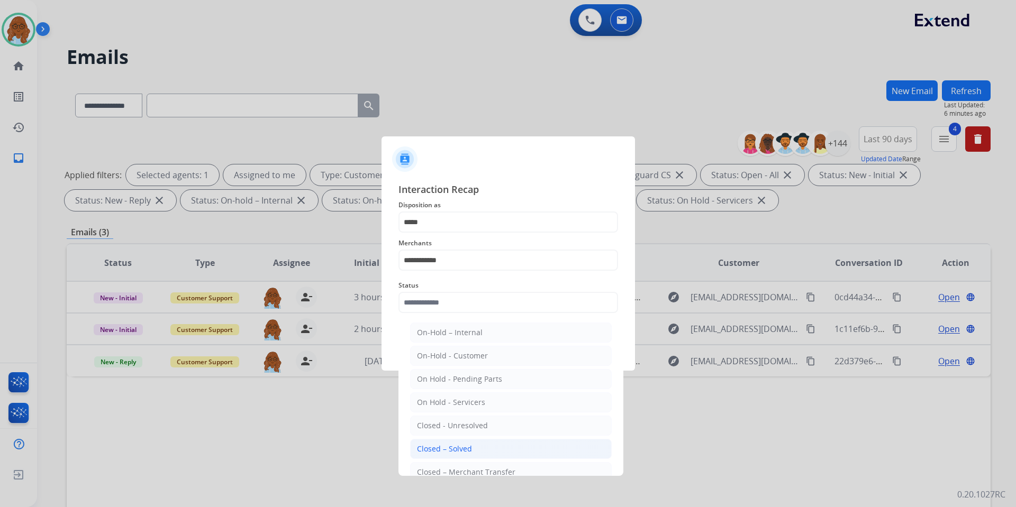
click at [452, 453] on div "Closed – Solved" at bounding box center [444, 449] width 55 height 11
type input "**********"
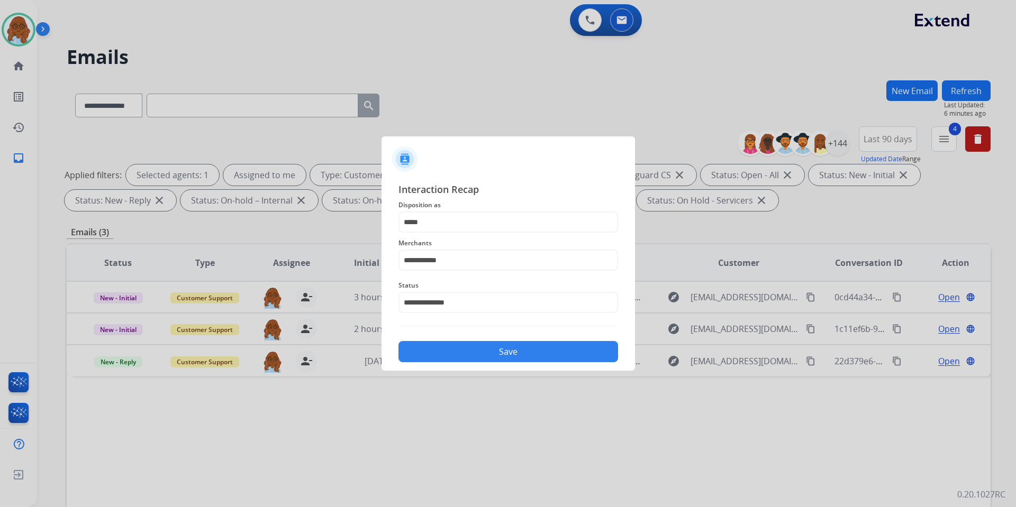
click at [477, 357] on button "Save" at bounding box center [508, 351] width 220 height 21
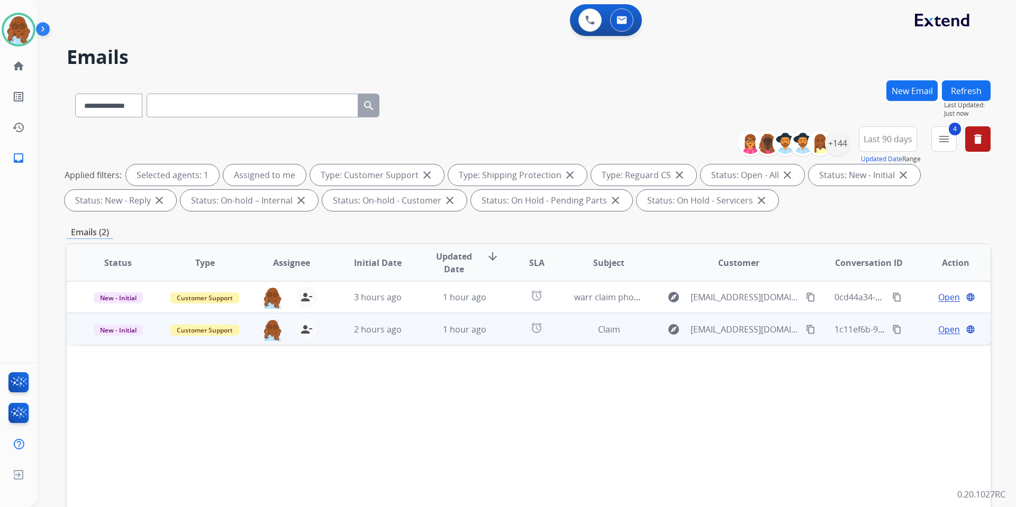
click at [943, 329] on span "Open" at bounding box center [949, 329] width 22 height 13
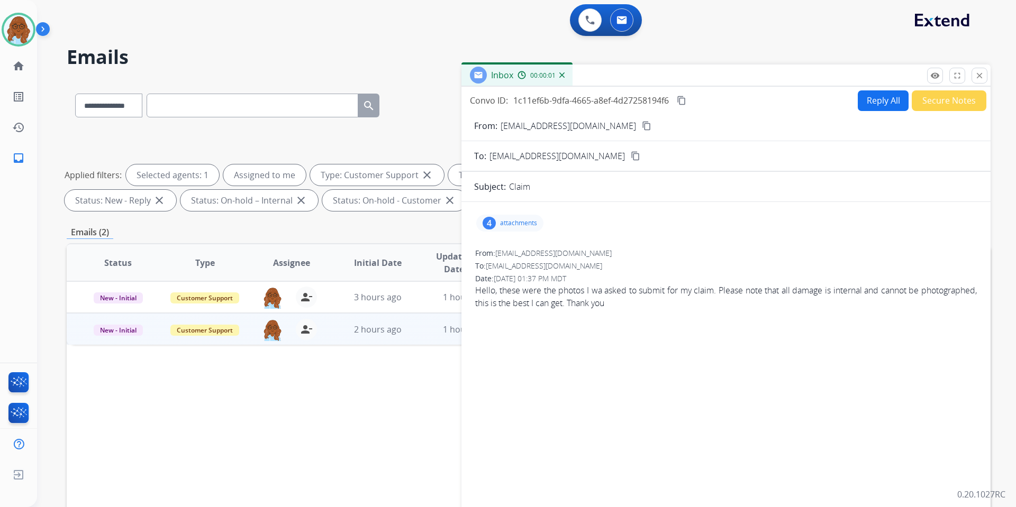
drag, startPoint x: 748, startPoint y: 78, endPoint x: 586, endPoint y: 41, distance: 166.6
click at [586, 65] on div "Inbox 00:00:01" at bounding box center [725, 76] width 529 height 22
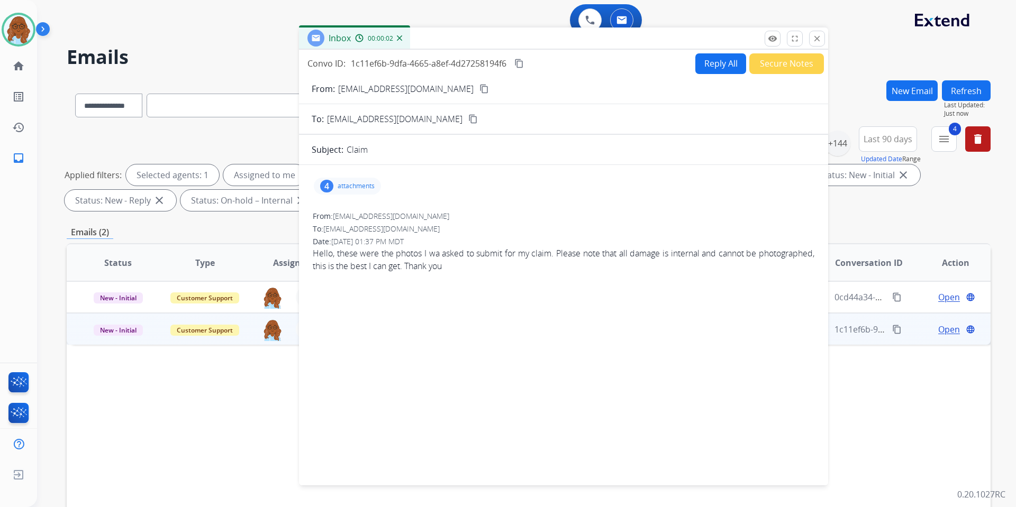
click at [367, 194] on div "4 attachments" at bounding box center [347, 186] width 67 height 17
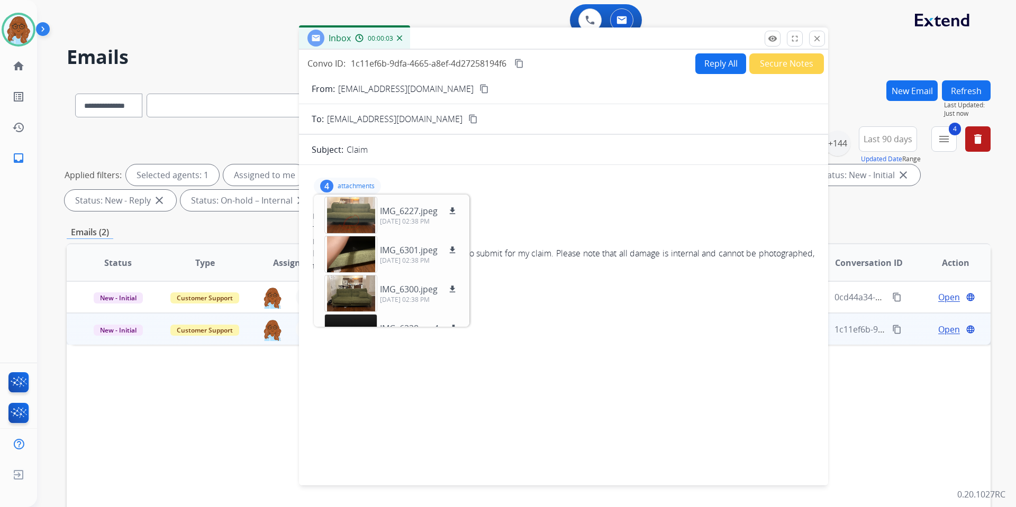
click at [479, 86] on mat-icon "content_copy" at bounding box center [484, 89] width 10 height 10
click at [339, 183] on p "attachments" at bounding box center [356, 186] width 37 height 8
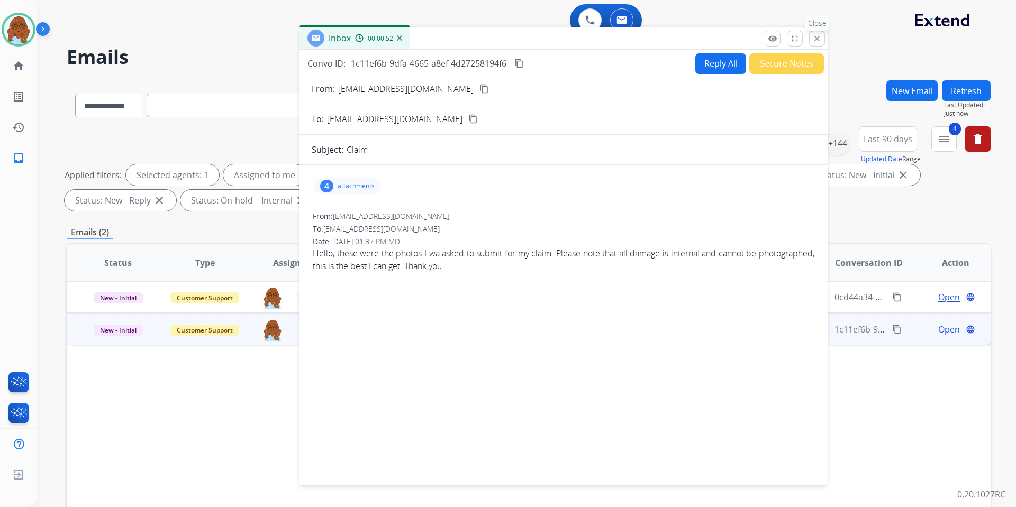
click at [816, 40] on mat-icon "close" at bounding box center [817, 39] width 10 height 10
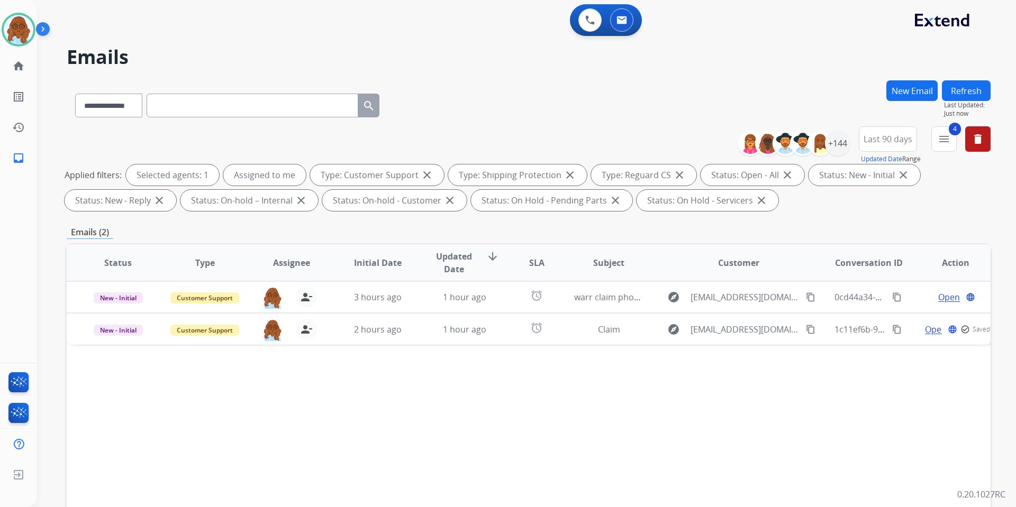
click at [196, 96] on input "text" at bounding box center [253, 106] width 212 height 24
paste input "**********"
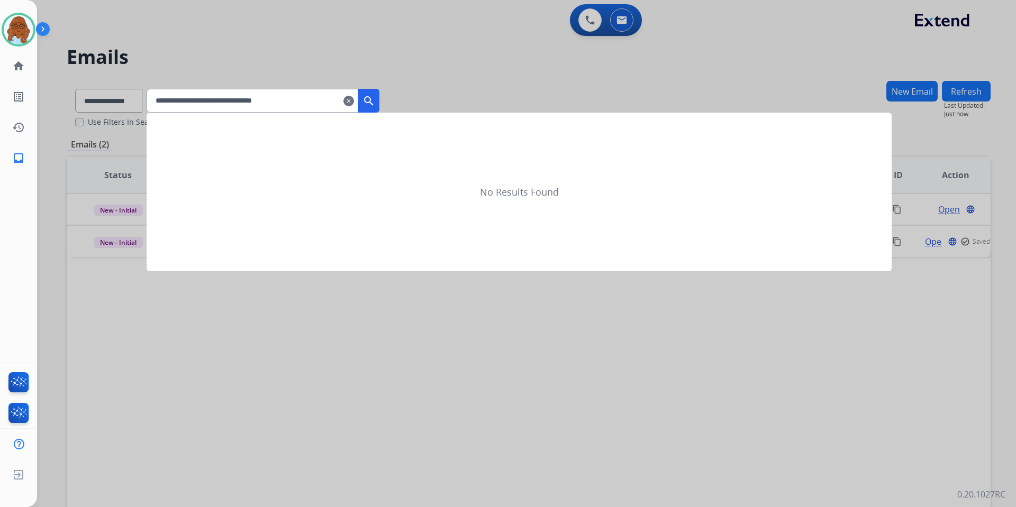
type input "**********"
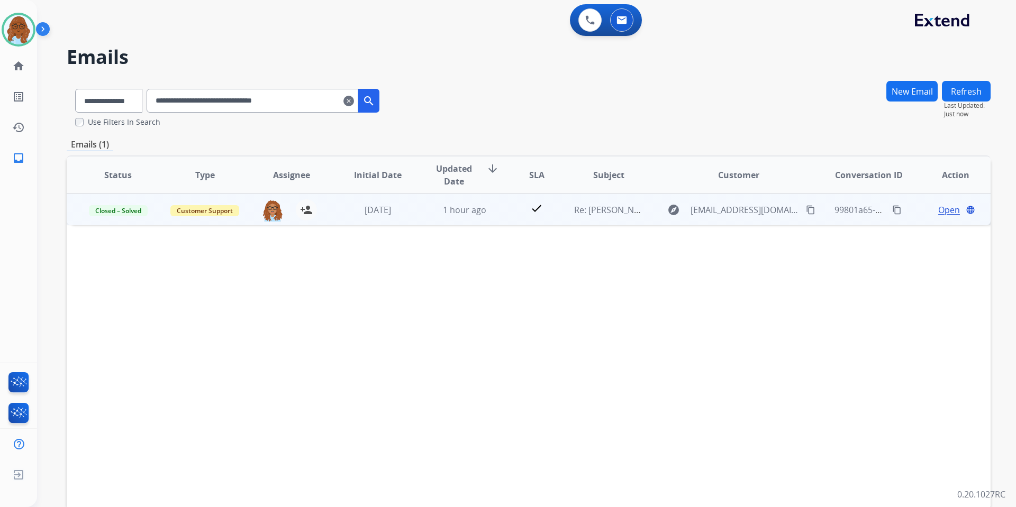
click at [938, 210] on span "Open" at bounding box center [949, 210] width 22 height 13
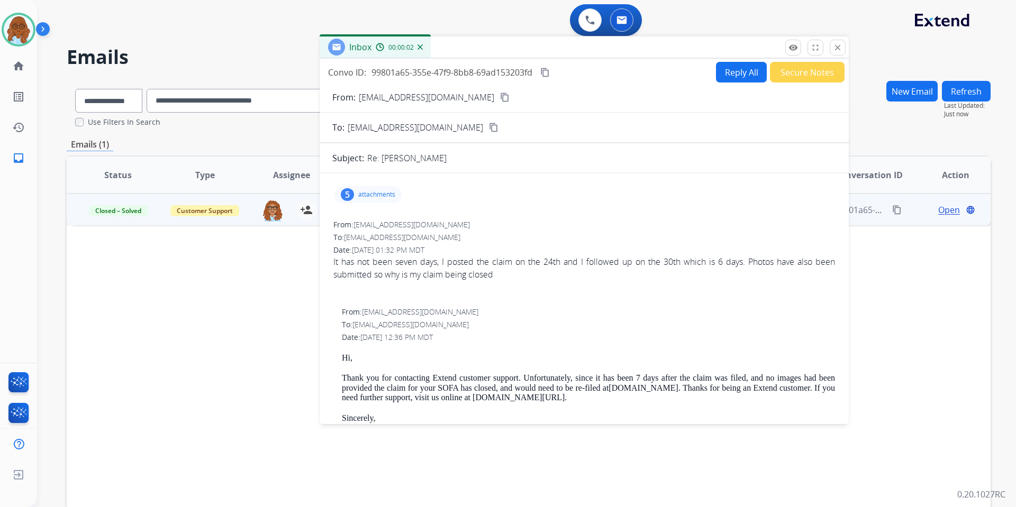
drag, startPoint x: 629, startPoint y: 78, endPoint x: 418, endPoint y: 38, distance: 214.4
click at [418, 38] on div "Inbox 00:00:02" at bounding box center [584, 48] width 529 height 22
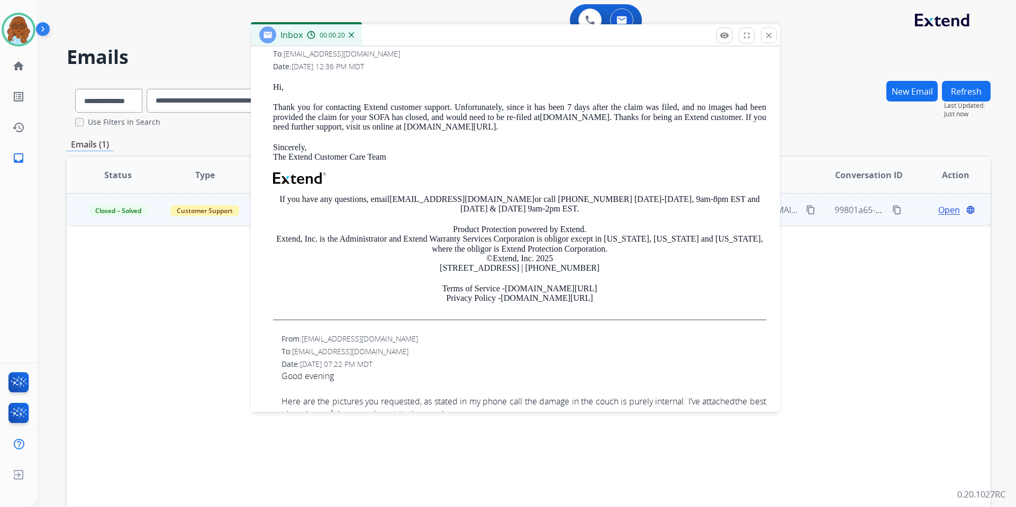
scroll to position [100, 0]
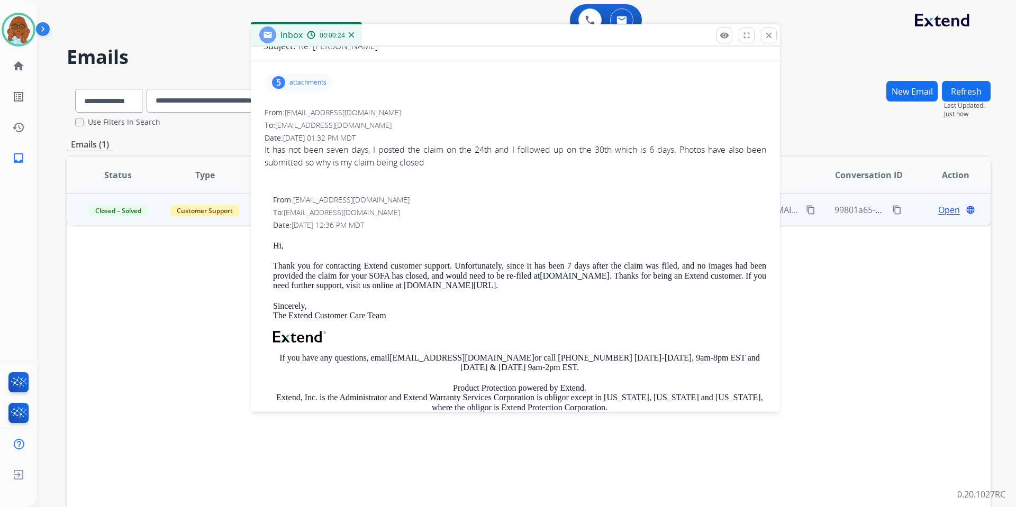
click at [285, 83] on div "5" at bounding box center [278, 82] width 13 height 13
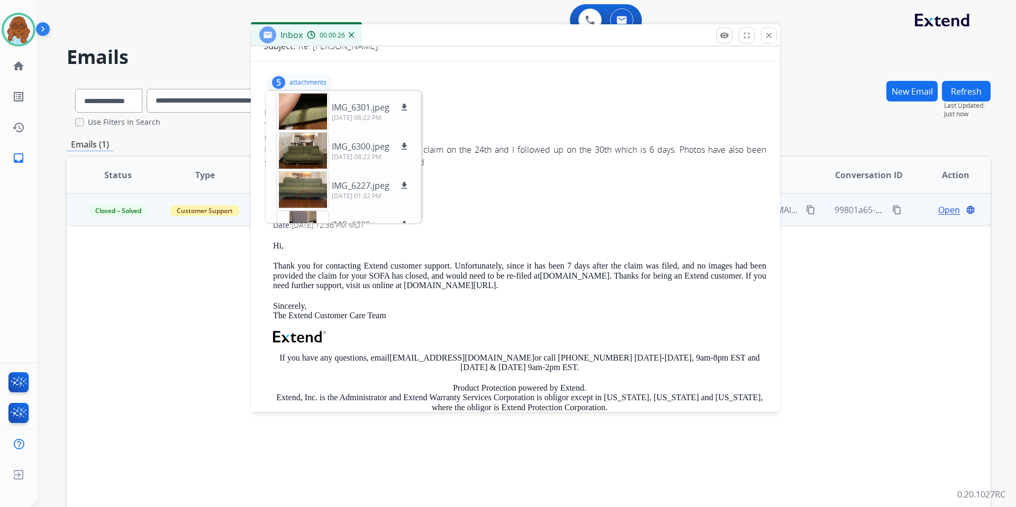
click at [301, 76] on div "5 attachments IMG_6301.jpeg download 09/30/2025, 08:22 PM IMG_6300.jpeg downloa…" at bounding box center [299, 82] width 67 height 17
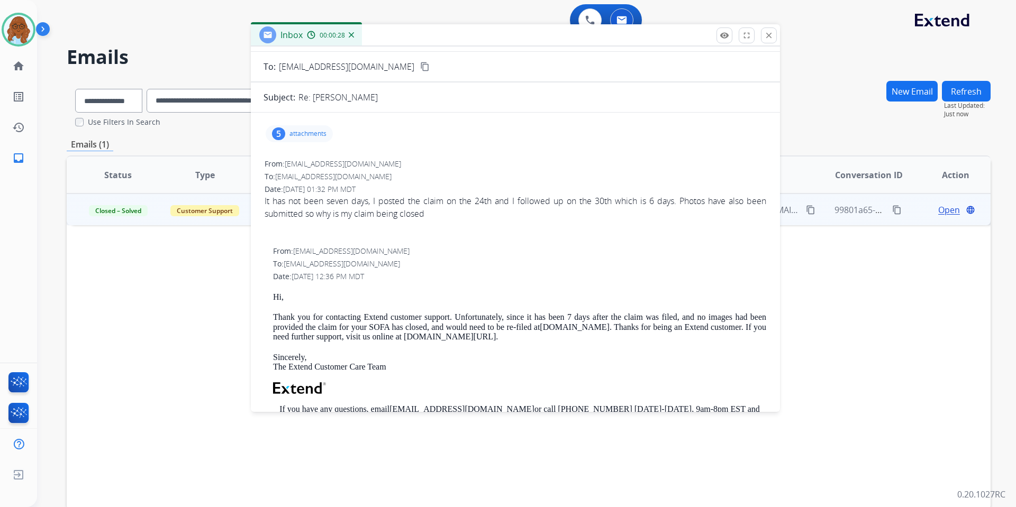
scroll to position [0, 0]
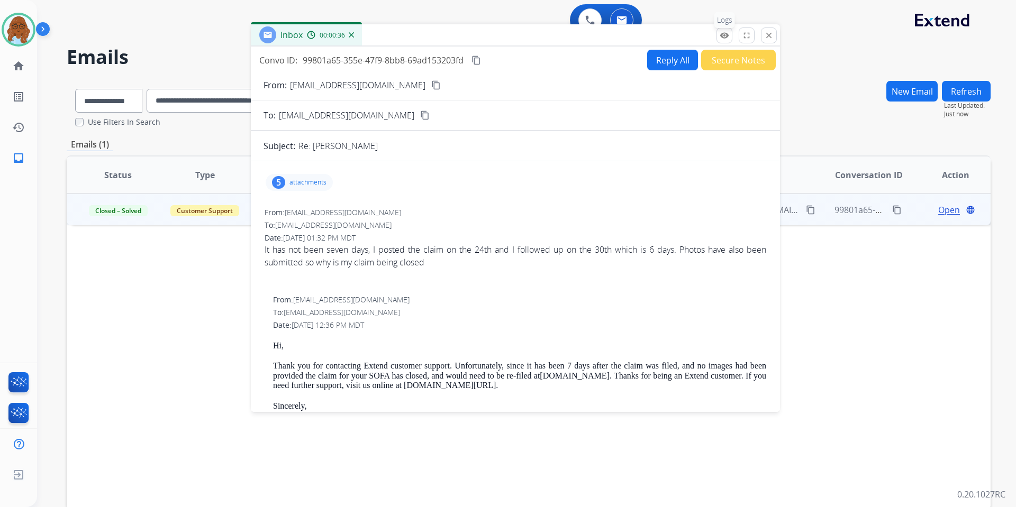
click at [730, 35] on button "remove_red_eye Logs" at bounding box center [724, 36] width 16 height 16
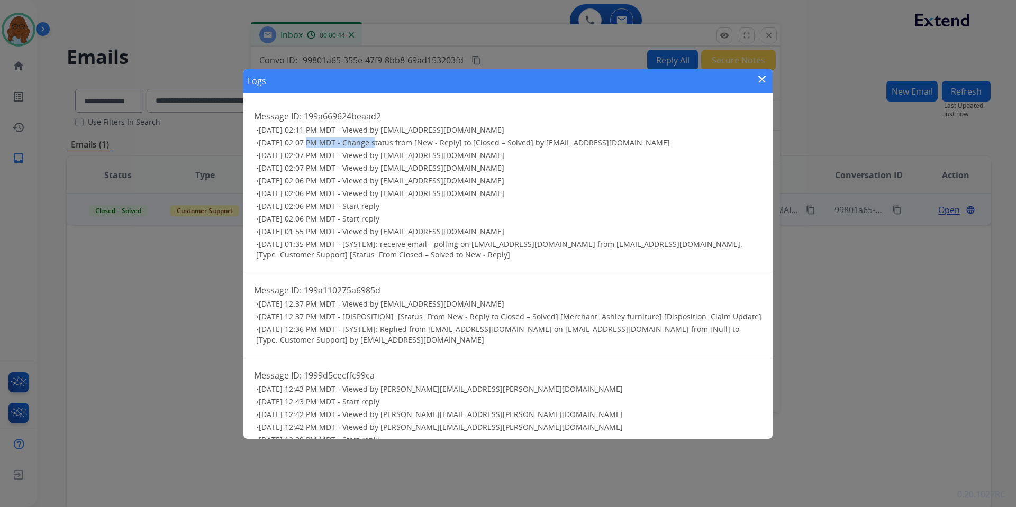
drag, startPoint x: 308, startPoint y: 142, endPoint x: 370, endPoint y: 142, distance: 61.4
click at [370, 142] on span "10/02/2025 - 02:07 PM MDT - Change status from [New - Reply] to [Closed – Solve…" at bounding box center [464, 143] width 411 height 10
click at [761, 77] on mat-icon "close" at bounding box center [762, 79] width 13 height 13
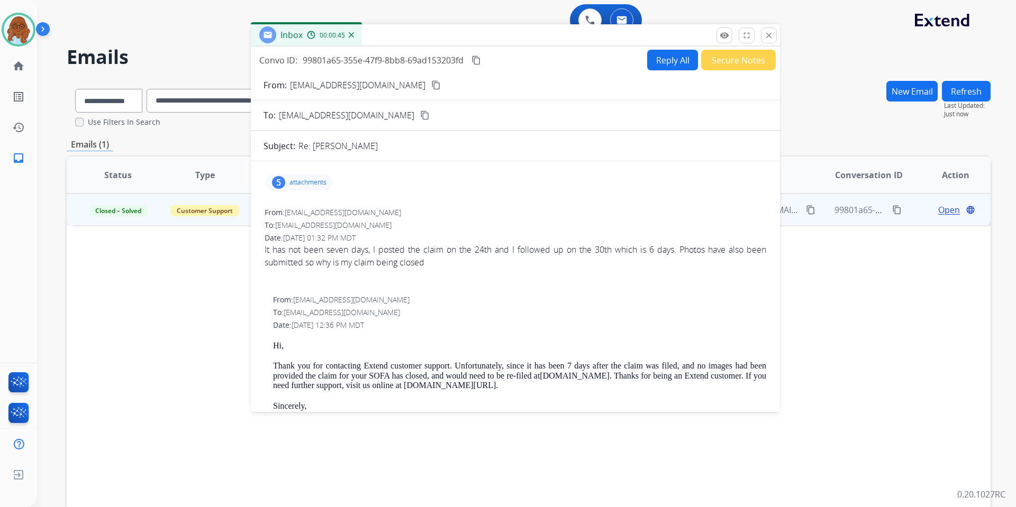
click at [739, 59] on button "Secure Notes" at bounding box center [738, 60] width 75 height 21
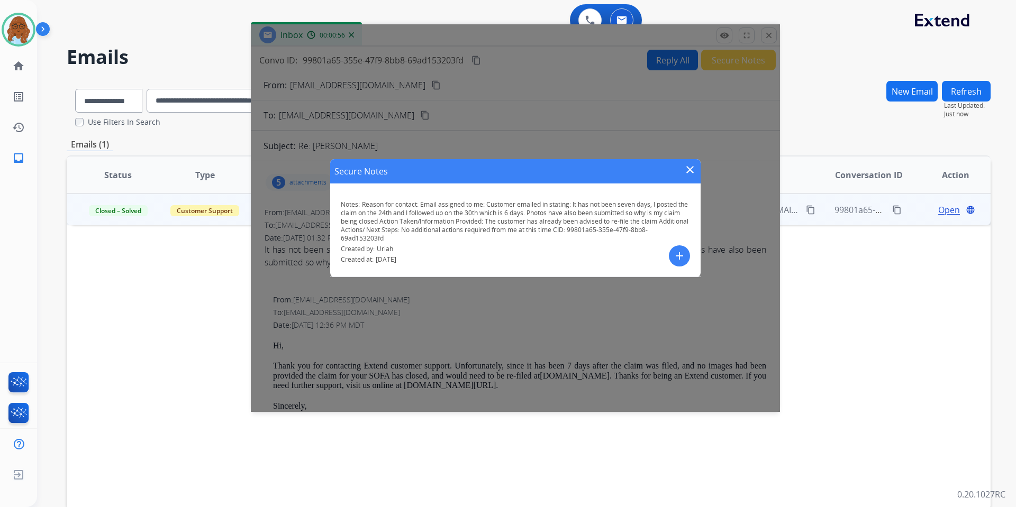
click at [688, 173] on mat-icon "close" at bounding box center [690, 169] width 13 height 13
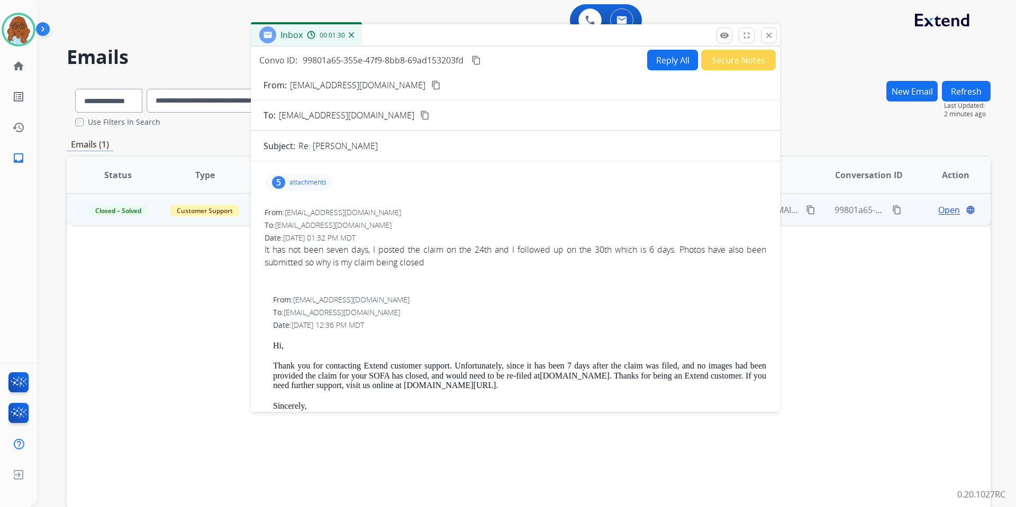
drag, startPoint x: 486, startPoint y: 385, endPoint x: 271, endPoint y: 363, distance: 216.4
click at [271, 363] on div "From: support@extend.com To: jaxthejaguar57@gmail.com Date: 10/01/2025 - 12:36 …" at bounding box center [515, 441] width 504 height 295
copy p "Thank you for contacting Extend customer support. Unfortunately, since it has b…"
click at [767, 29] on button "close Close" at bounding box center [769, 36] width 16 height 16
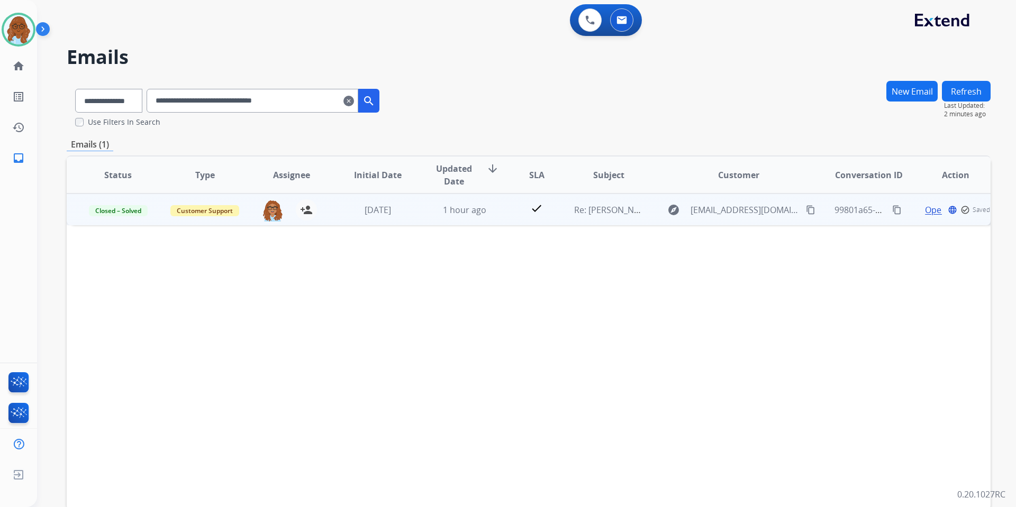
click at [806, 207] on mat-icon "content_copy" at bounding box center [811, 210] width 10 height 10
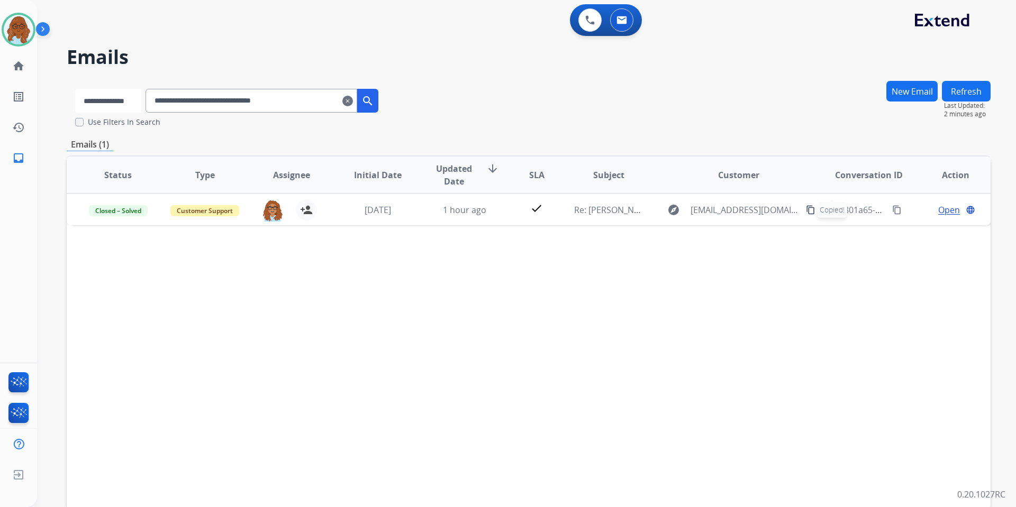
drag, startPoint x: 98, startPoint y: 97, endPoint x: 110, endPoint y: 111, distance: 18.4
click at [100, 98] on select "**********" at bounding box center [108, 101] width 66 height 24
select select "**********"
click at [75, 89] on select "**********" at bounding box center [108, 101] width 66 height 24
drag, startPoint x: 268, startPoint y: 100, endPoint x: 113, endPoint y: 101, distance: 154.5
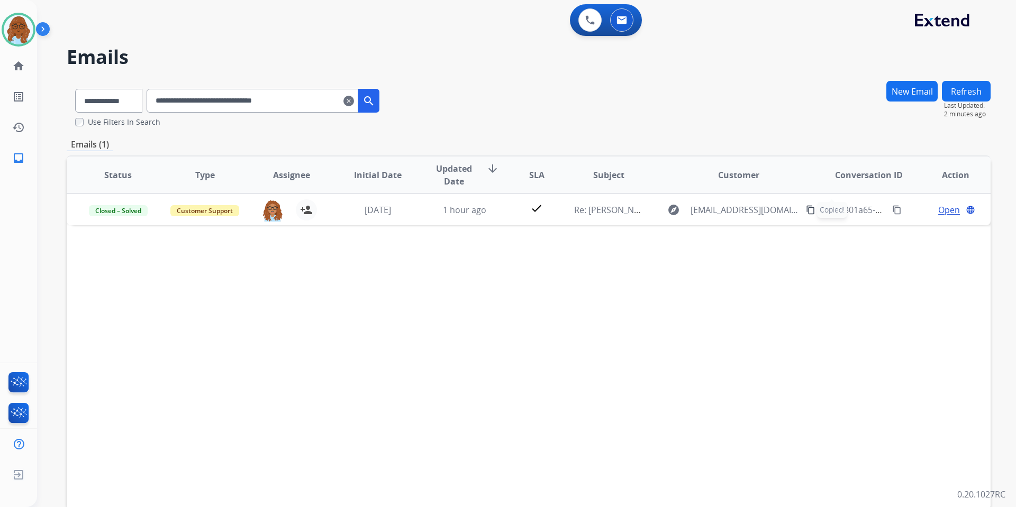
click at [113, 100] on div "**********" at bounding box center [227, 98] width 321 height 37
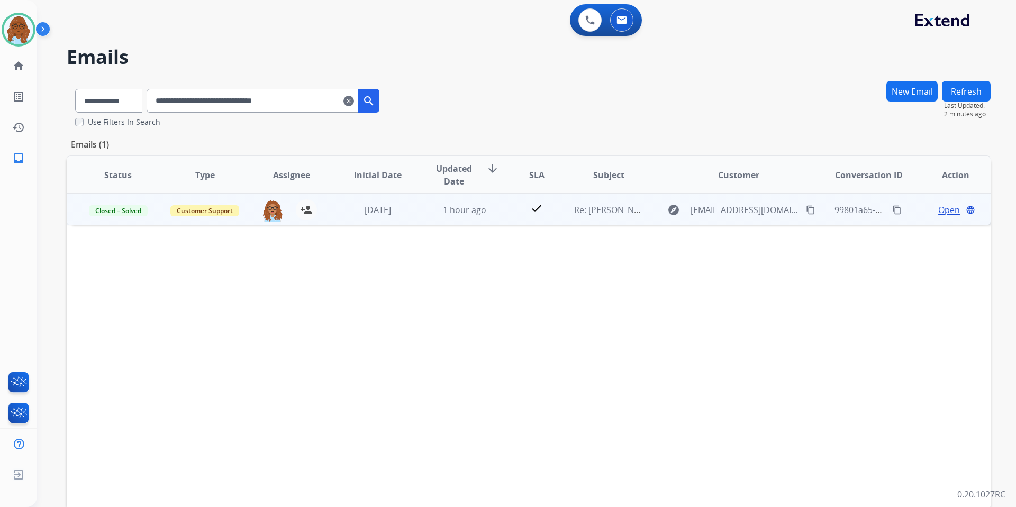
click at [806, 210] on mat-icon "content_copy" at bounding box center [811, 210] width 10 height 10
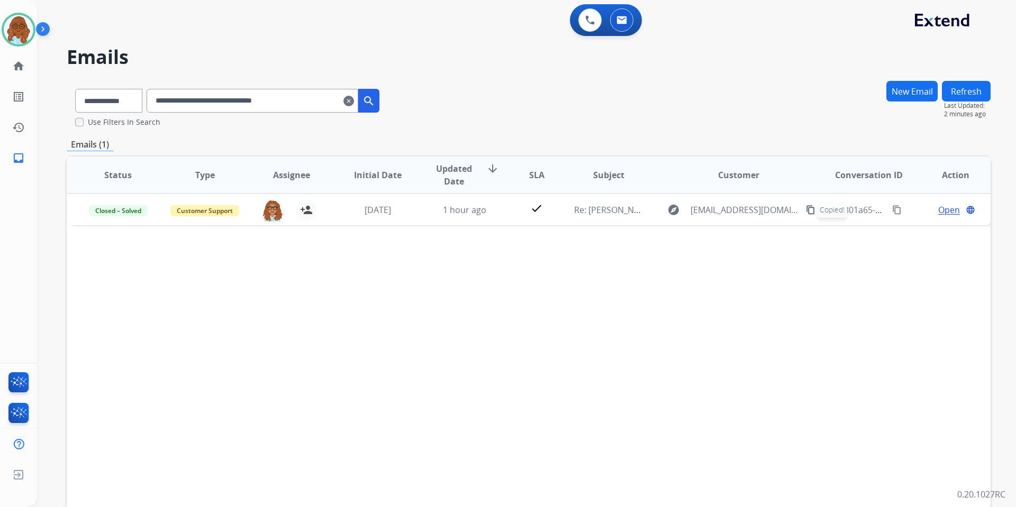
paste input "text"
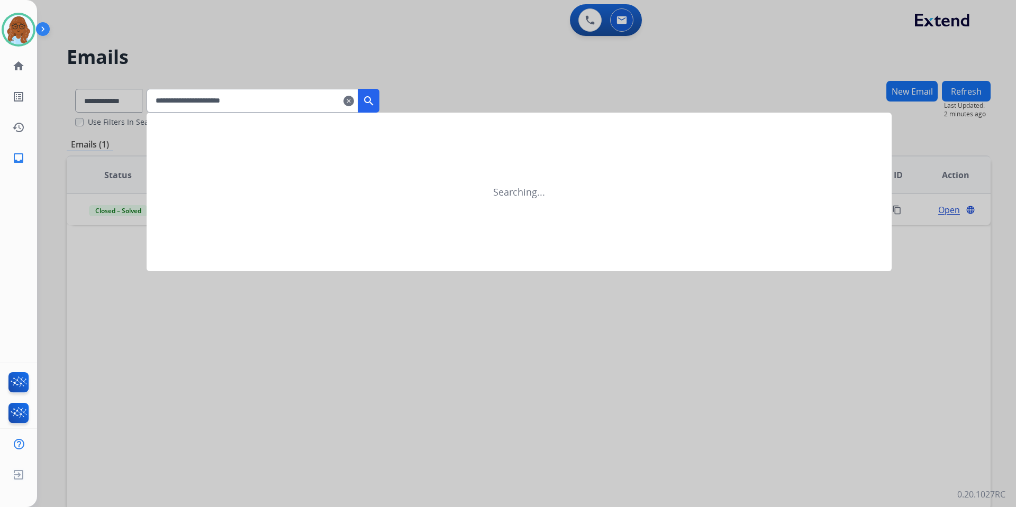
type input "**********"
click at [374, 103] on button "search" at bounding box center [368, 101] width 21 height 24
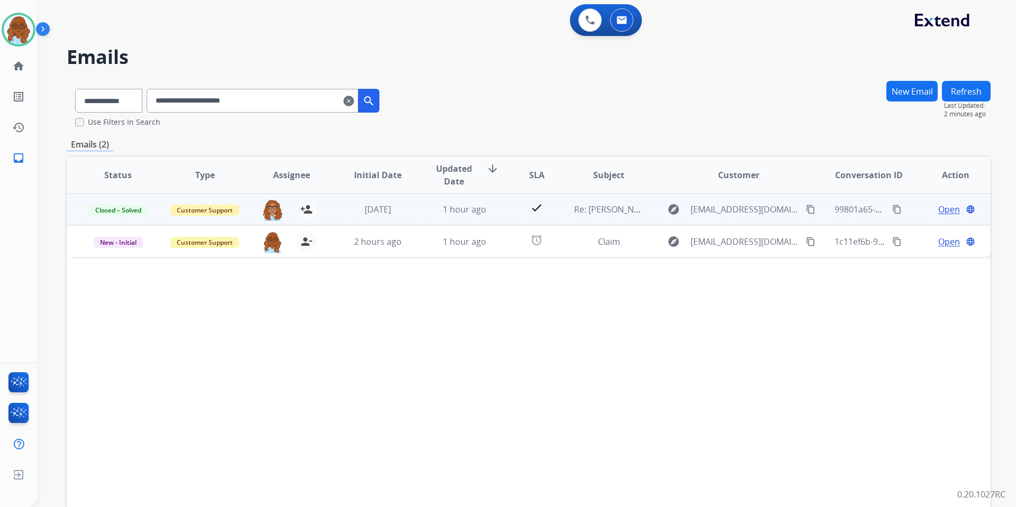
click at [938, 209] on span "Open" at bounding box center [949, 209] width 22 height 13
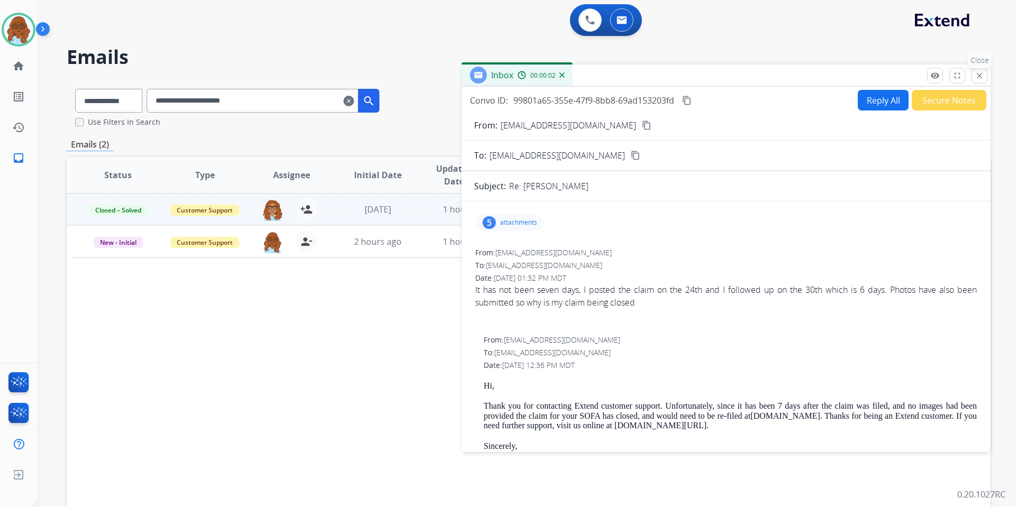
click at [982, 74] on mat-icon "close" at bounding box center [980, 76] width 10 height 10
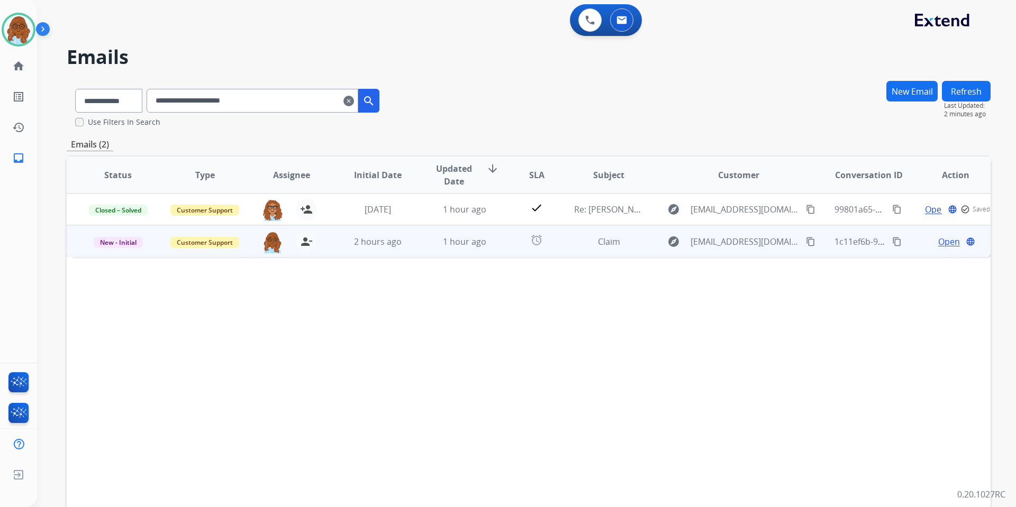
click at [942, 242] on span "Open" at bounding box center [949, 241] width 22 height 13
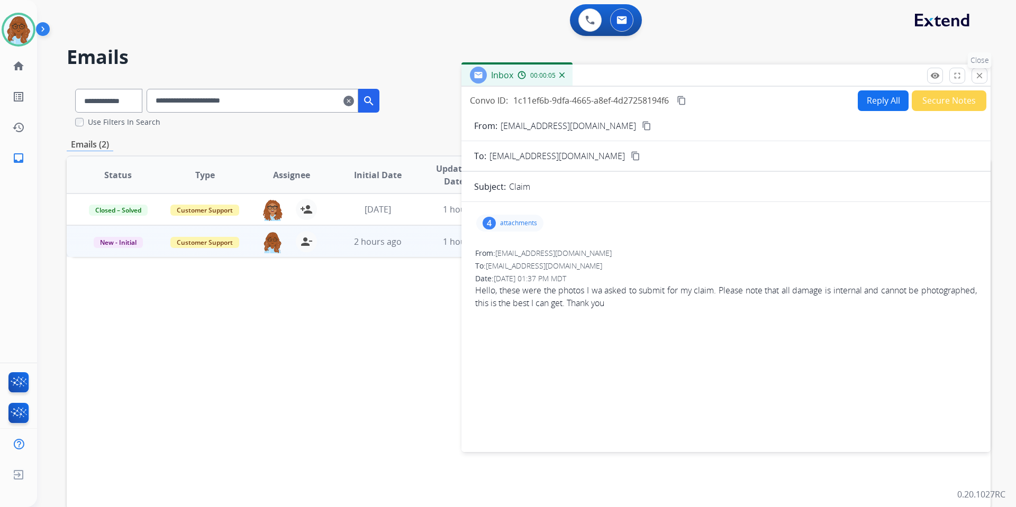
click at [978, 78] on mat-icon "close" at bounding box center [980, 76] width 10 height 10
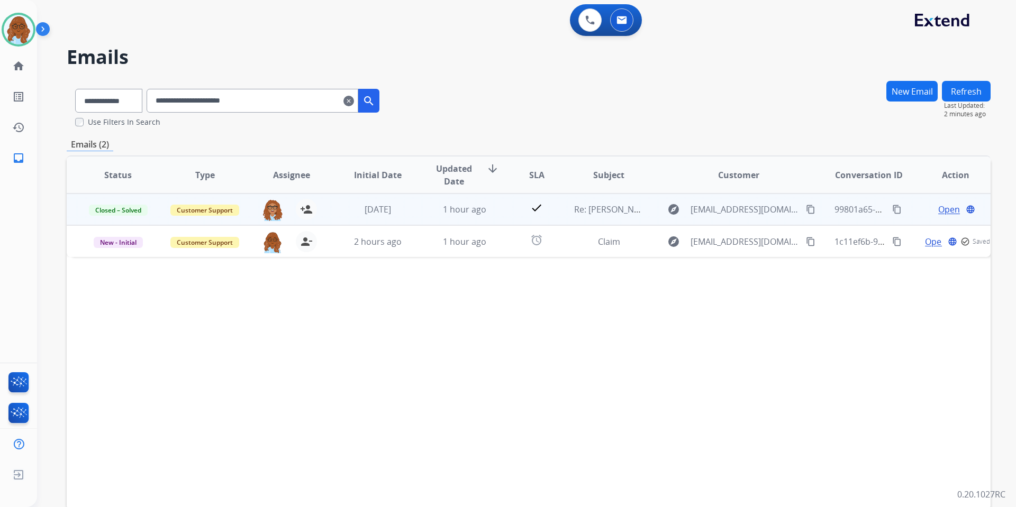
click at [938, 209] on span "Open" at bounding box center [949, 209] width 22 height 13
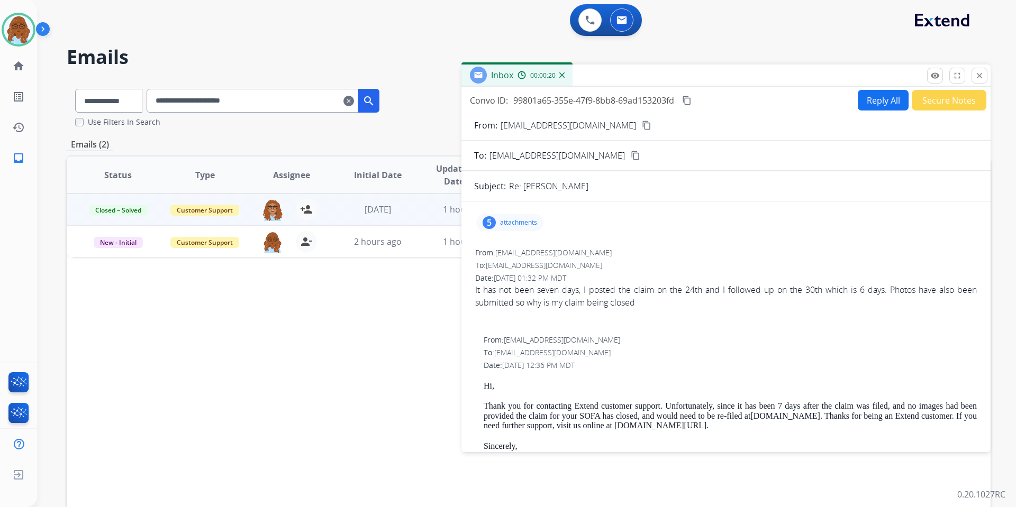
click at [514, 223] on p "attachments" at bounding box center [518, 223] width 37 height 8
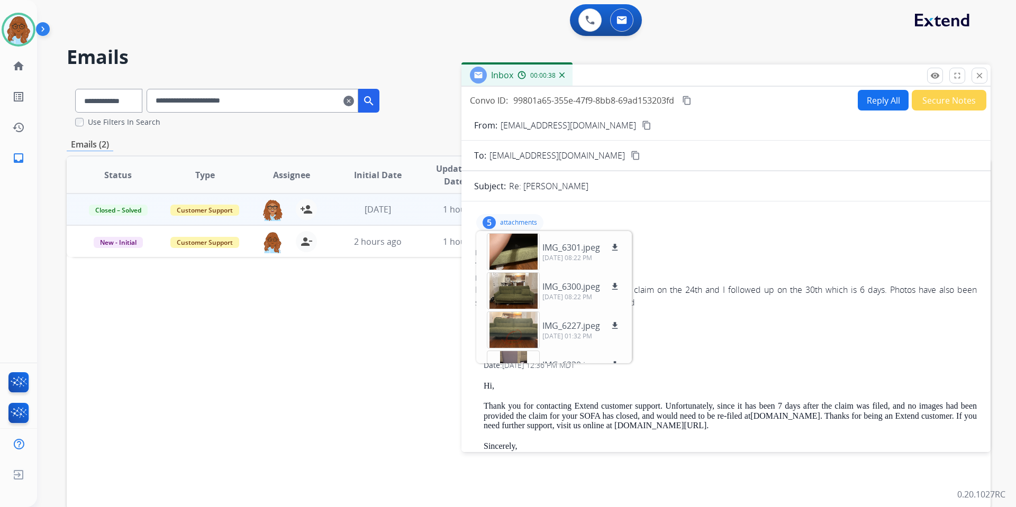
click at [525, 216] on div "5 attachments IMG_6301.jpeg download 09/30/2025, 08:22 PM IMG_6300.jpeg downloa…" at bounding box center [509, 222] width 67 height 17
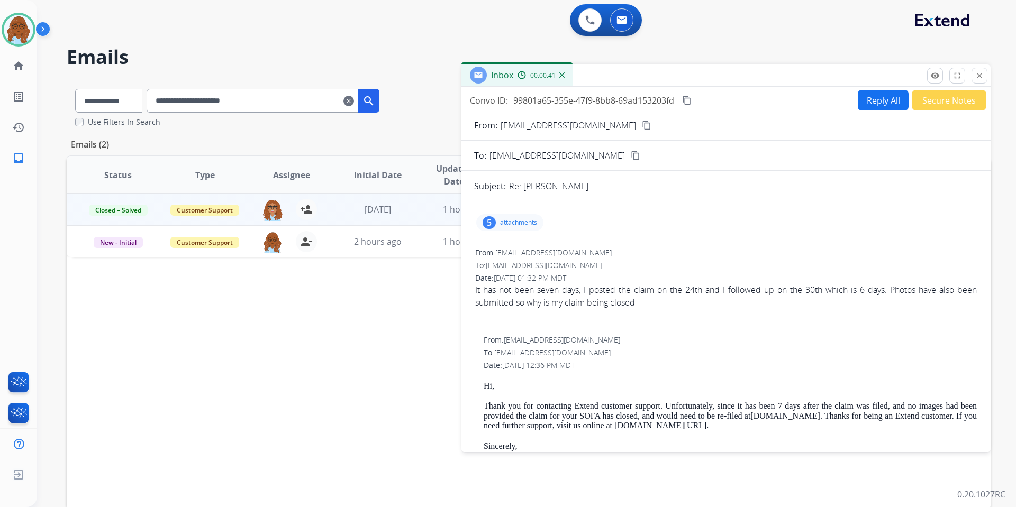
click at [514, 225] on p "attachments" at bounding box center [518, 223] width 37 height 8
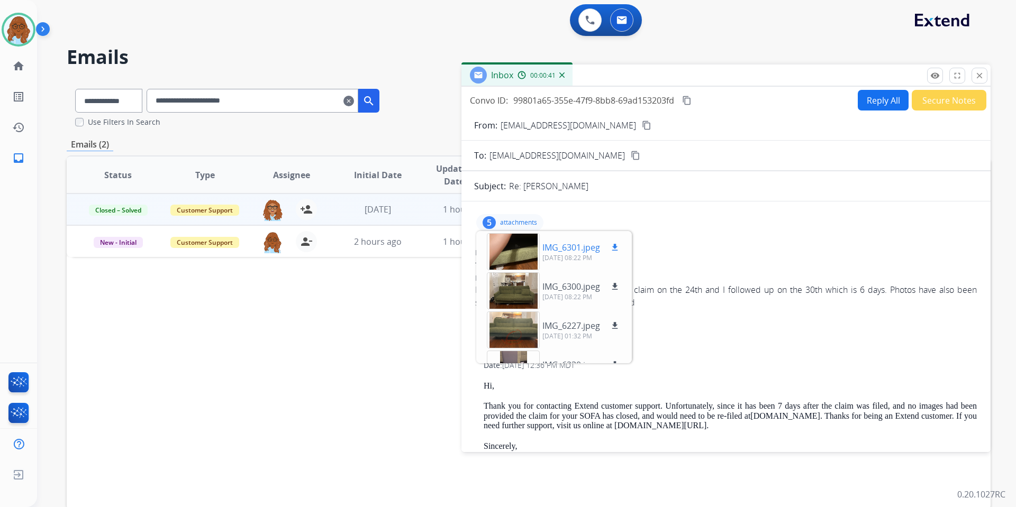
click at [506, 247] on div at bounding box center [513, 251] width 53 height 37
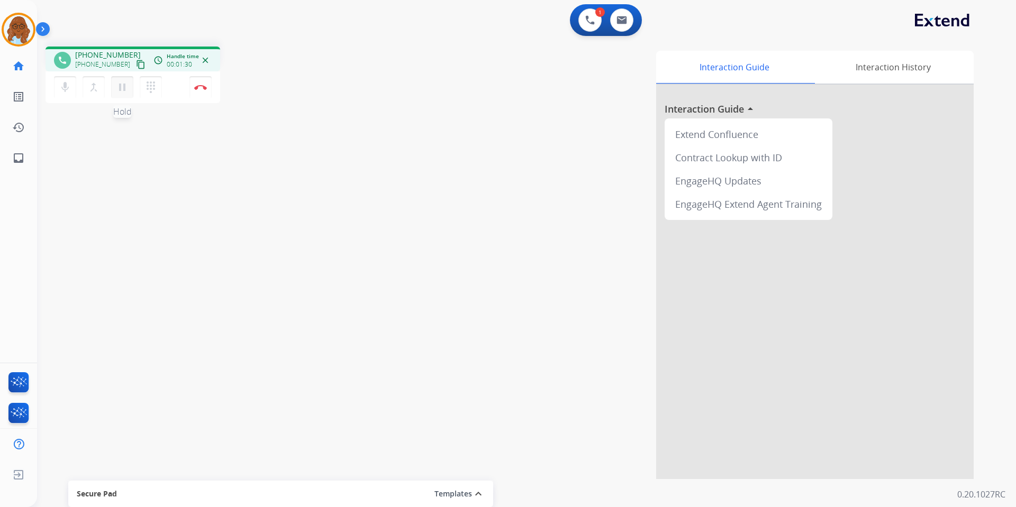
click at [122, 86] on mat-icon "pause" at bounding box center [122, 87] width 13 height 13
click at [150, 87] on mat-icon "dialpad" at bounding box center [150, 87] width 13 height 13
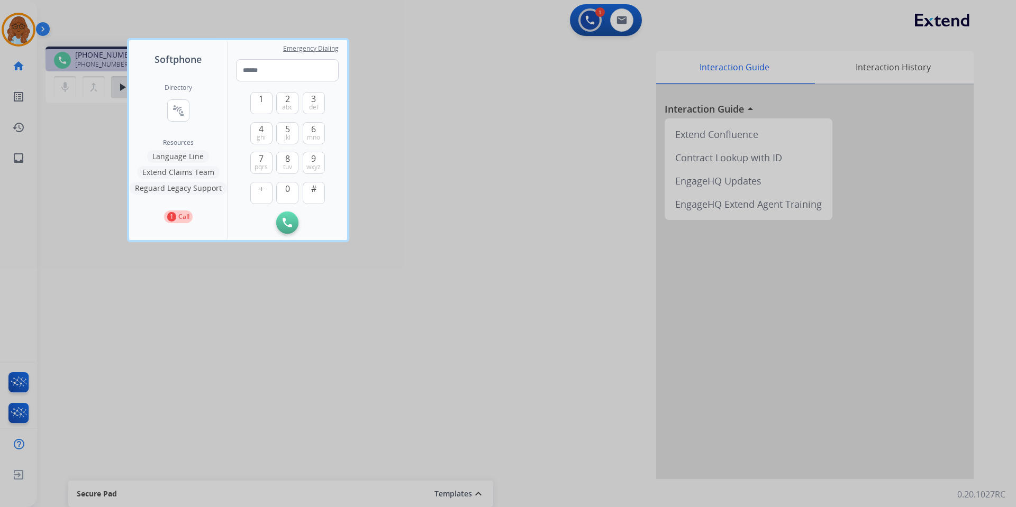
click at [198, 157] on button "Language Line" at bounding box center [178, 156] width 62 height 13
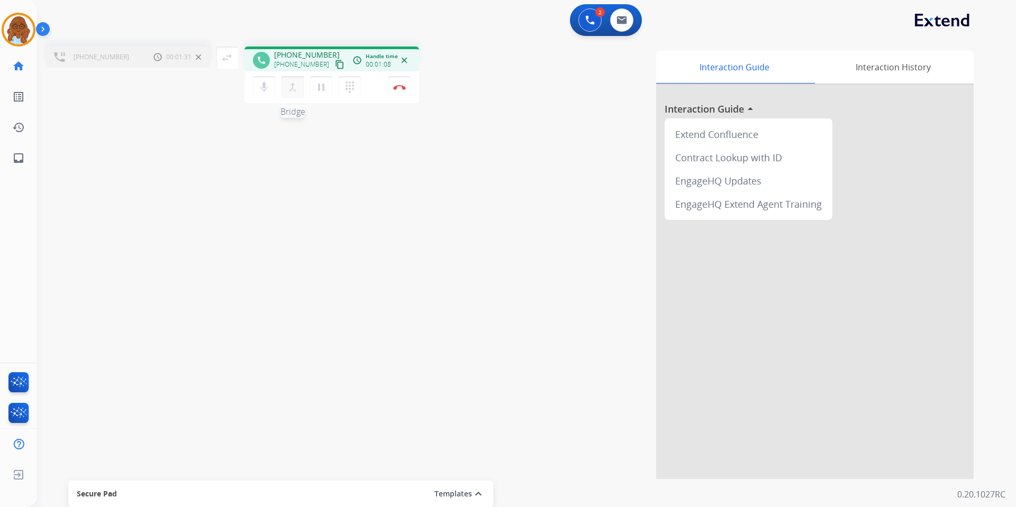
click at [294, 86] on mat-icon "merge_type" at bounding box center [292, 87] width 13 height 13
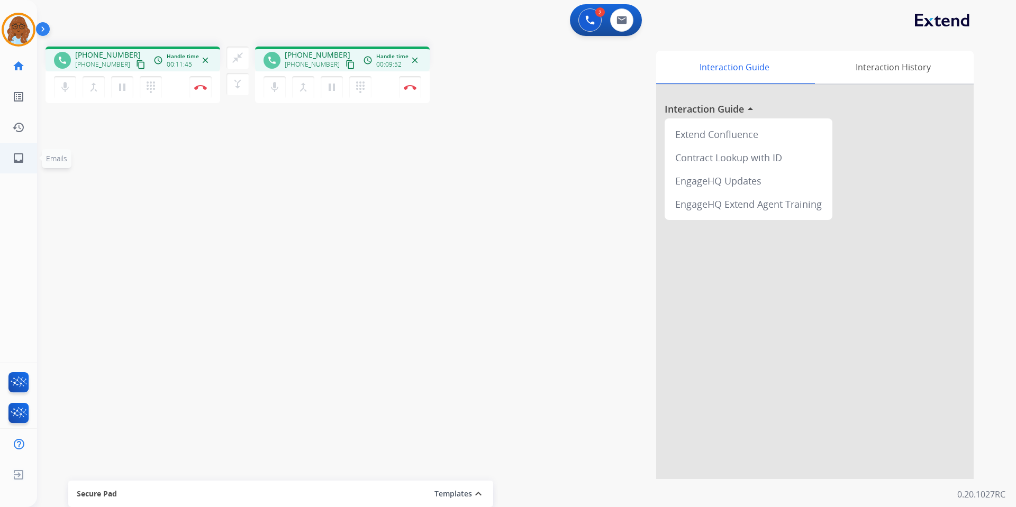
click at [28, 157] on link "inbox Emails" at bounding box center [19, 158] width 30 height 30
select select "**********"
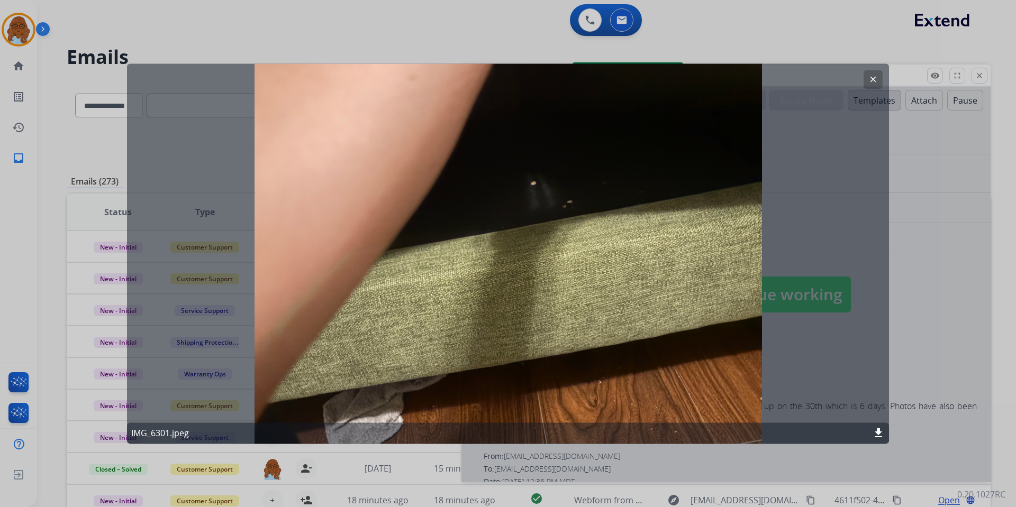
select select "**********"
click at [882, 80] on button "clear" at bounding box center [873, 79] width 19 height 19
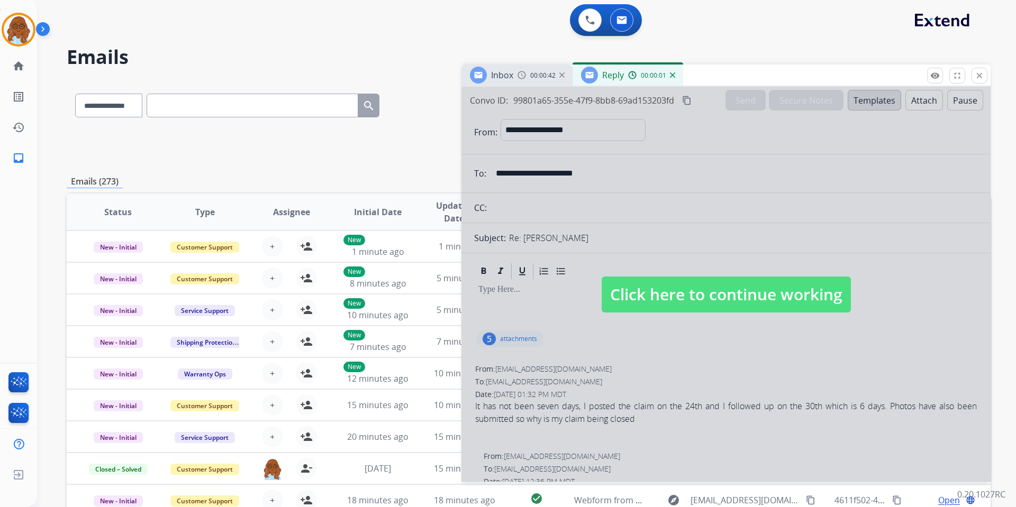
click at [684, 296] on span "Click here to continue working" at bounding box center [726, 295] width 249 height 36
select select
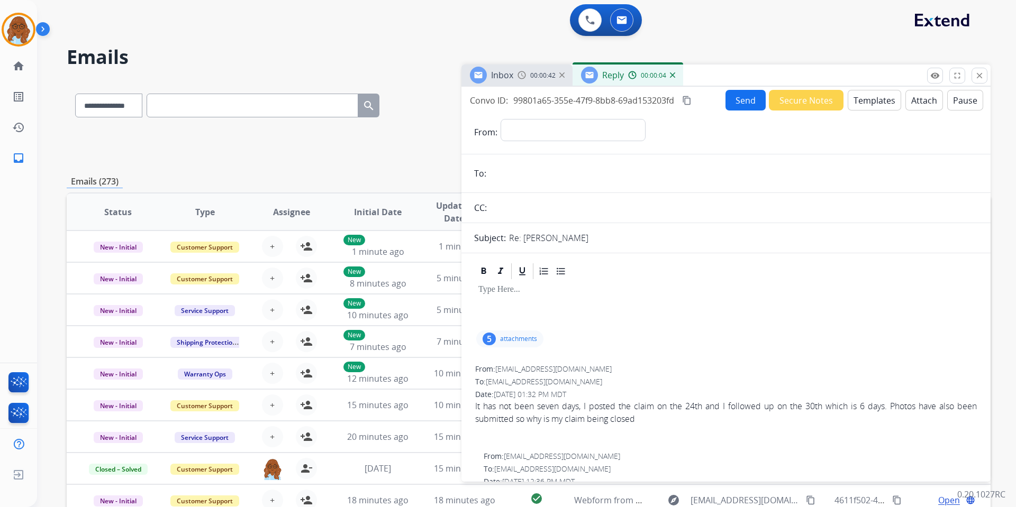
click at [670, 74] on img at bounding box center [672, 74] width 5 height 5
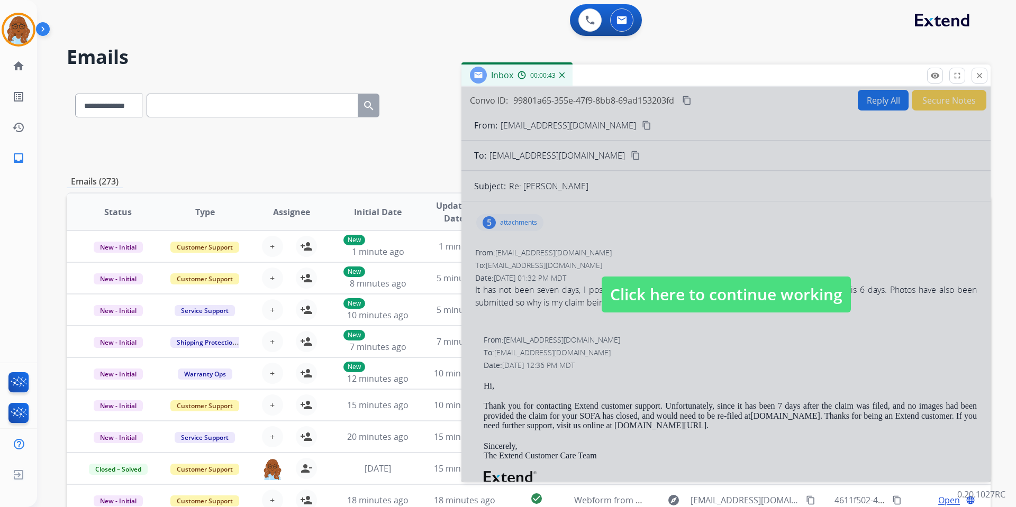
click at [563, 78] on div "00:00:43" at bounding box center [540, 75] width 47 height 10
click at [561, 75] on img at bounding box center [561, 74] width 5 height 5
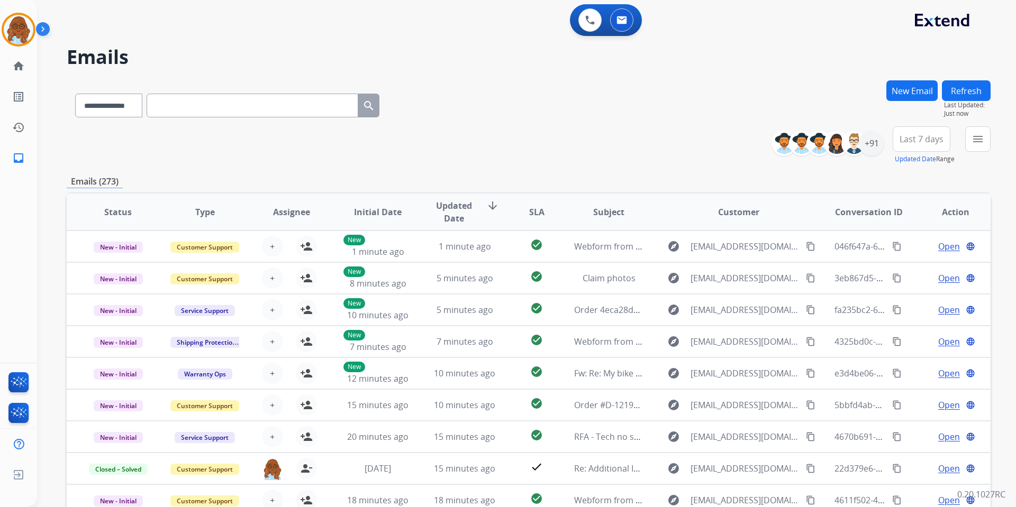
click at [917, 88] on button "New Email" at bounding box center [911, 90] width 51 height 21
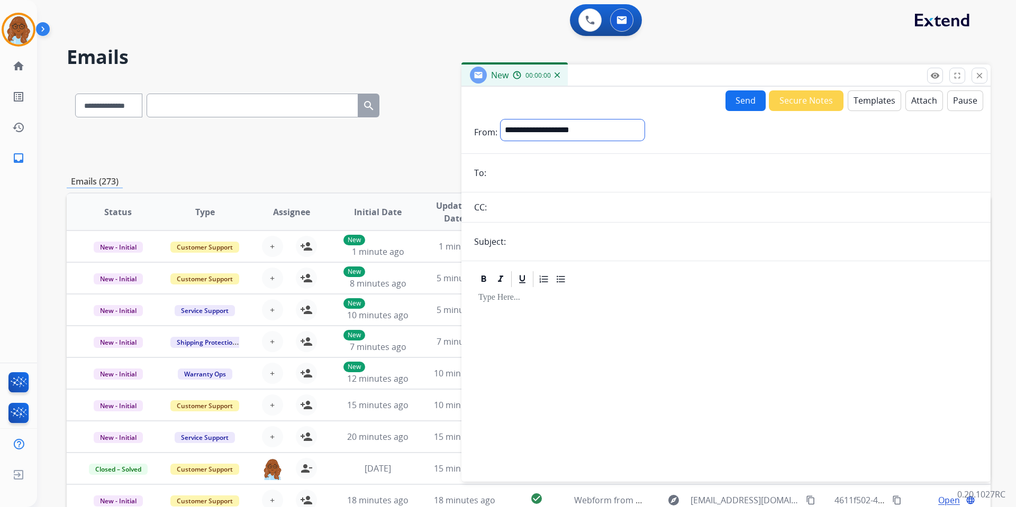
drag, startPoint x: 547, startPoint y: 128, endPoint x: 547, endPoint y: 140, distance: 12.2
click at [547, 128] on select "**********" at bounding box center [573, 130] width 144 height 21
select select "**********"
click at [501, 120] on select "**********" at bounding box center [573, 130] width 144 height 21
click at [526, 172] on input "email" at bounding box center [733, 173] width 488 height 21
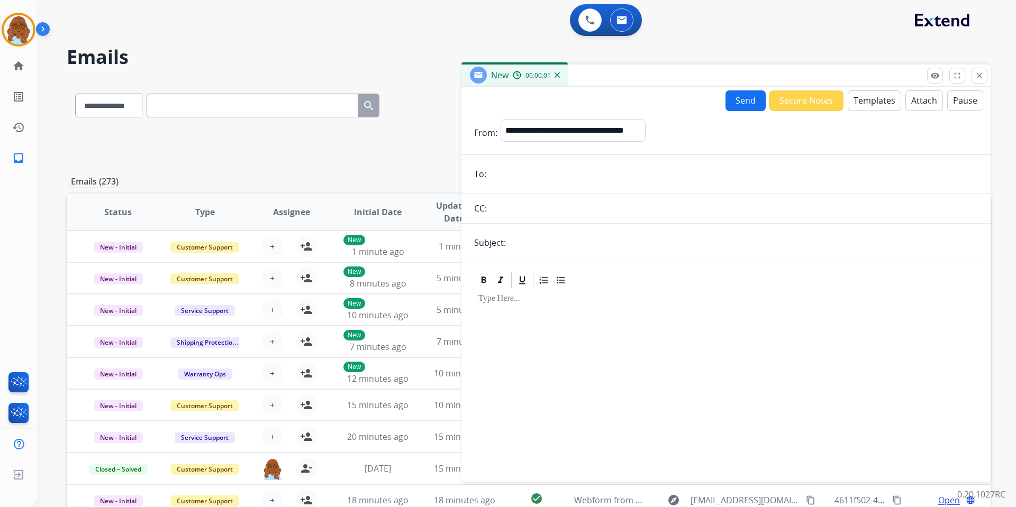
paste input "**********"
type input "**********"
drag, startPoint x: 539, startPoint y: 232, endPoint x: 543, endPoint y: 239, distance: 7.6
click at [539, 233] on input "text" at bounding box center [743, 242] width 469 height 21
type input "**********"
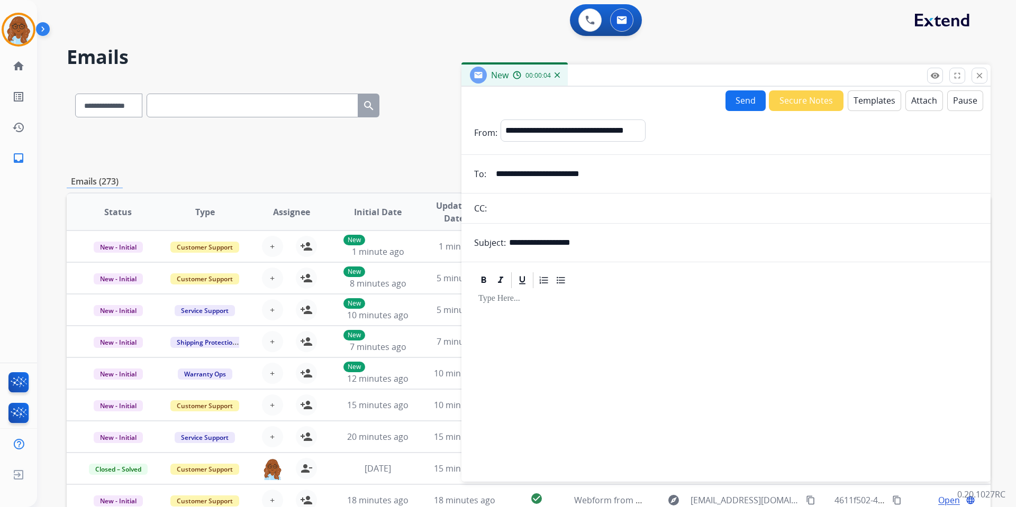
click at [862, 94] on button "Templates" at bounding box center [874, 100] width 53 height 21
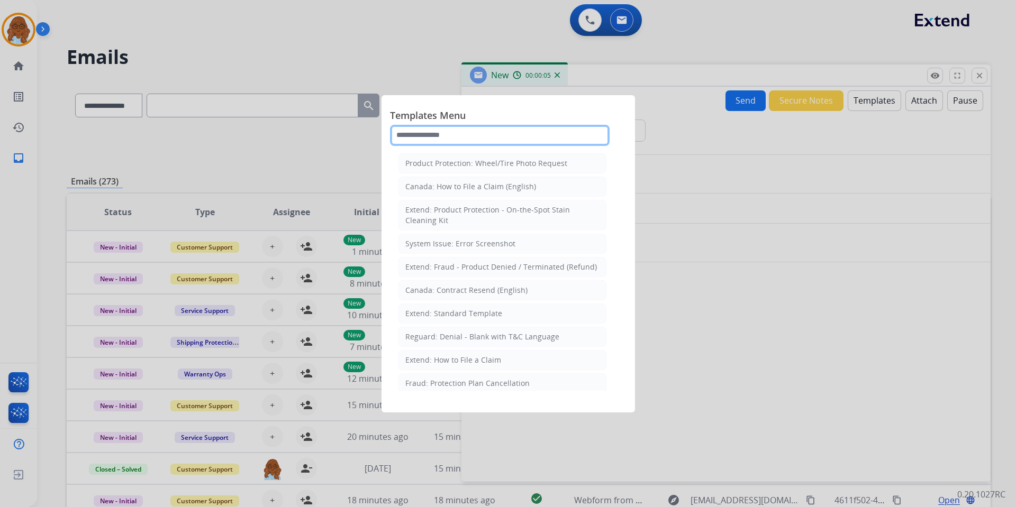
click at [522, 130] on input "text" at bounding box center [500, 135] width 220 height 21
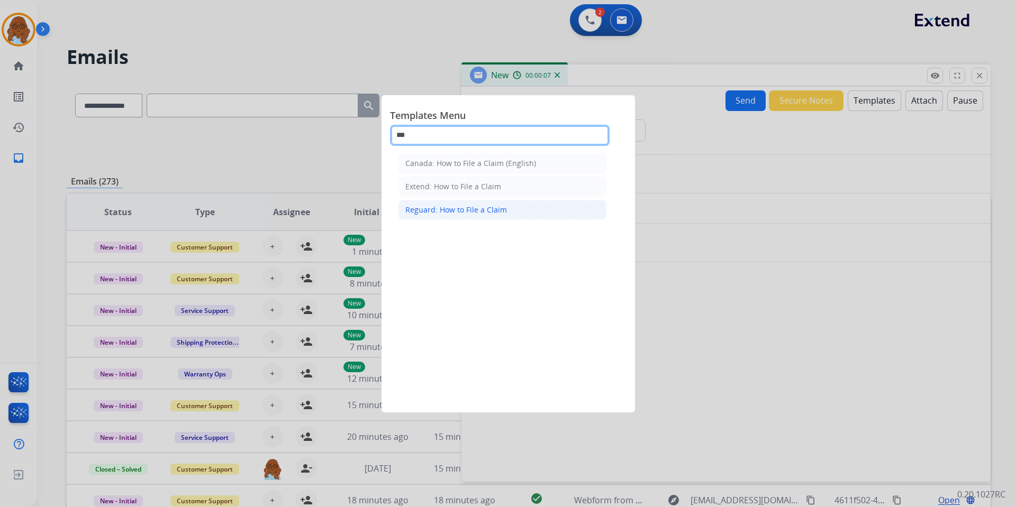
type input "***"
click at [463, 207] on div "Reguard: How to File a Claim" at bounding box center [456, 210] width 102 height 11
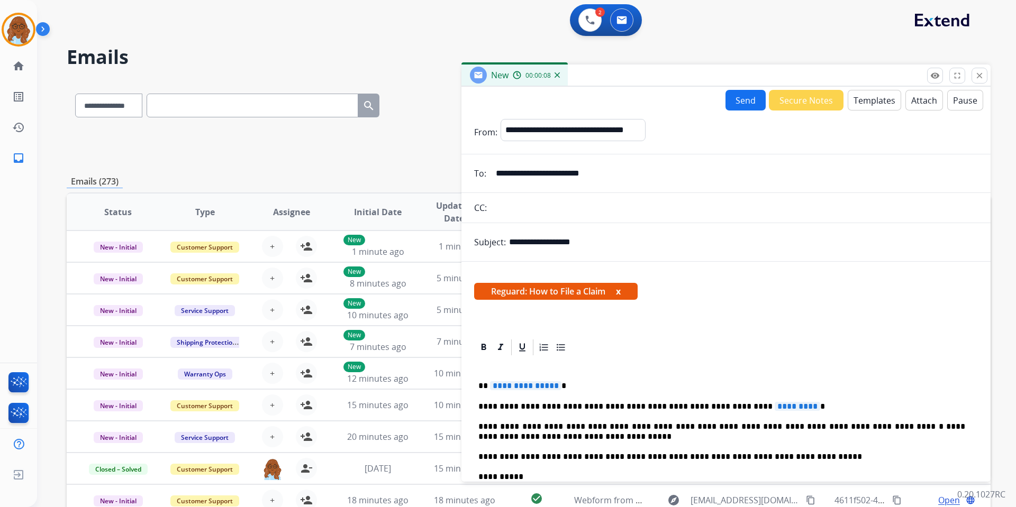
click at [502, 385] on span "**********" at bounding box center [525, 385] width 71 height 9
click at [775, 405] on span "*********" at bounding box center [798, 406] width 46 height 9
click at [620, 293] on button "x" at bounding box center [618, 291] width 5 height 13
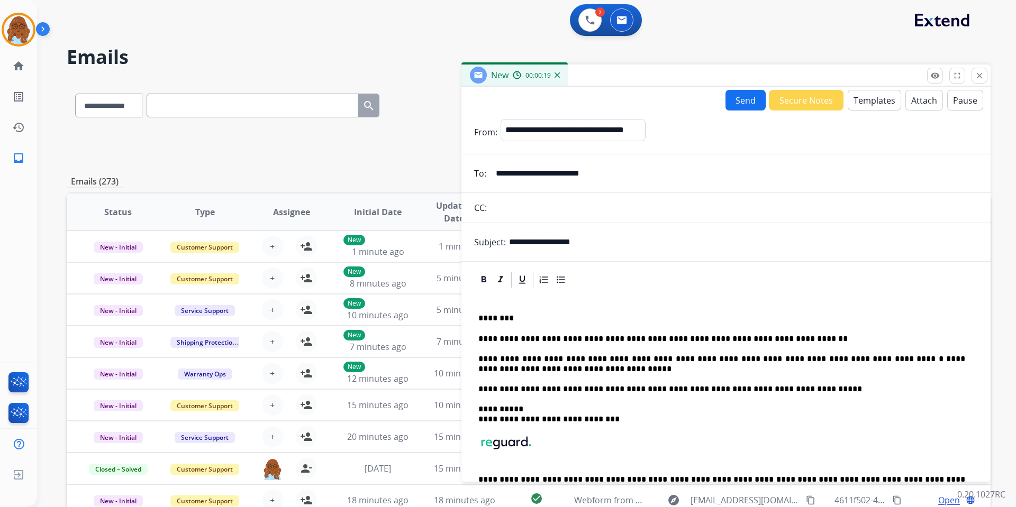
click at [747, 104] on button "Send" at bounding box center [745, 100] width 40 height 21
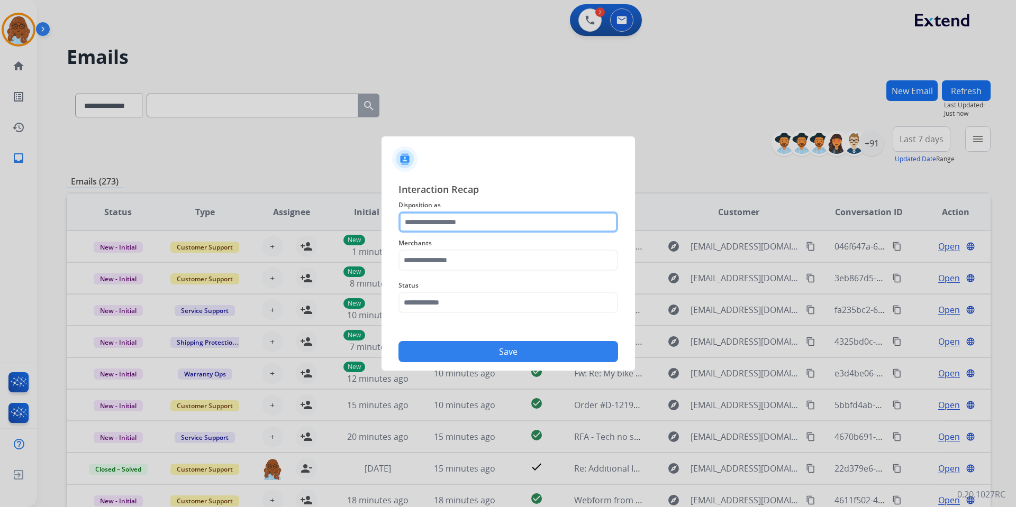
click at [436, 230] on input "text" at bounding box center [508, 222] width 220 height 21
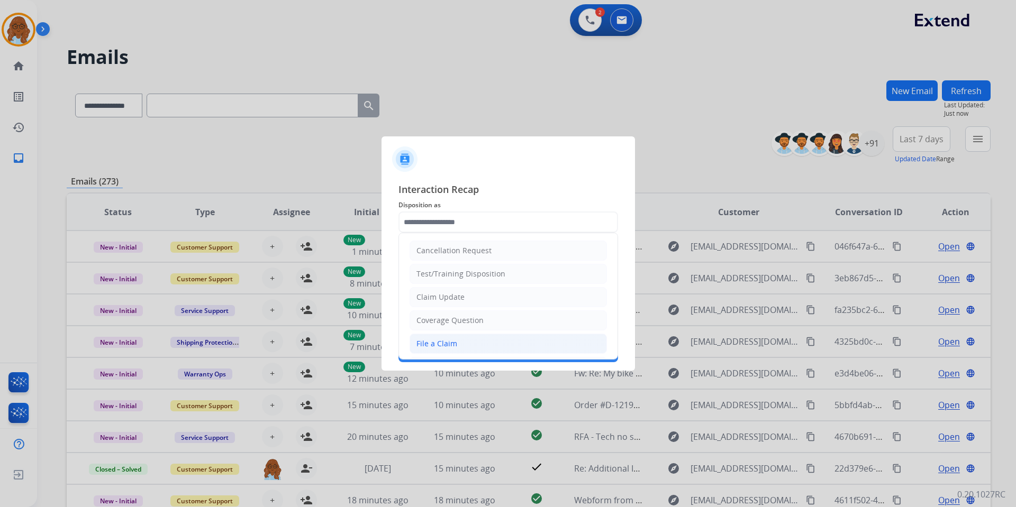
click at [439, 345] on div "File a Claim" at bounding box center [436, 344] width 41 height 11
type input "**********"
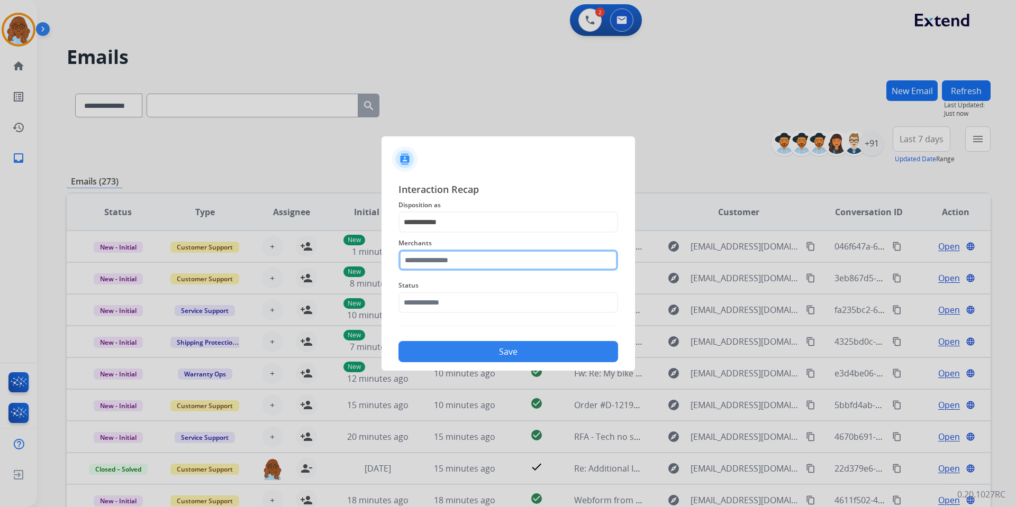
click at [435, 265] on input "text" at bounding box center [508, 260] width 220 height 21
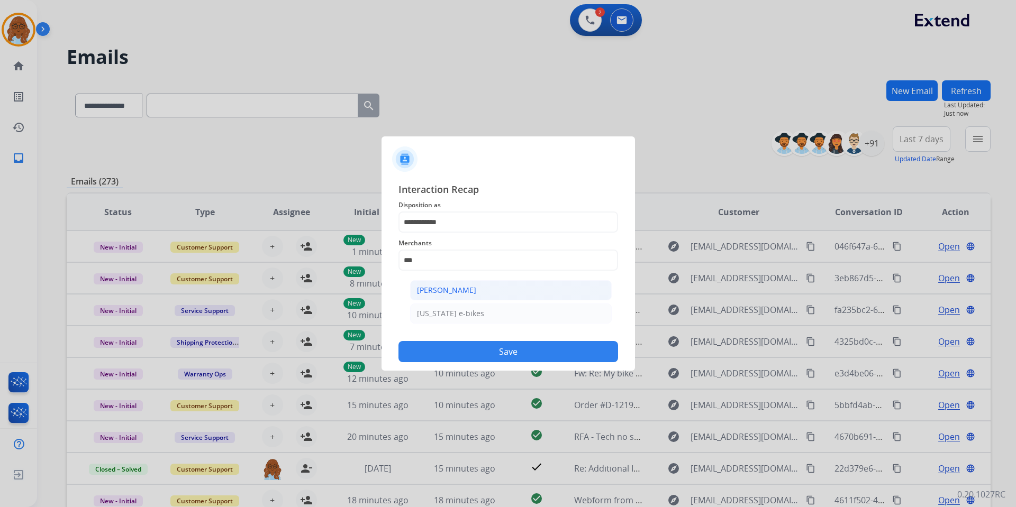
click at [435, 285] on li "[PERSON_NAME]" at bounding box center [511, 290] width 202 height 20
type input "**********"
click at [447, 307] on input "text" at bounding box center [508, 302] width 220 height 21
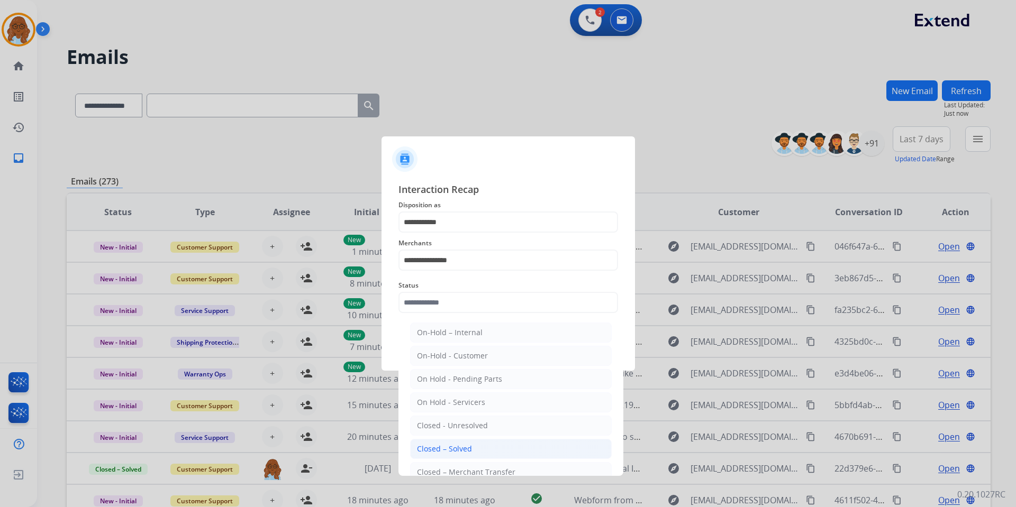
click at [448, 445] on div "Closed – Solved" at bounding box center [444, 449] width 55 height 11
type input "**********"
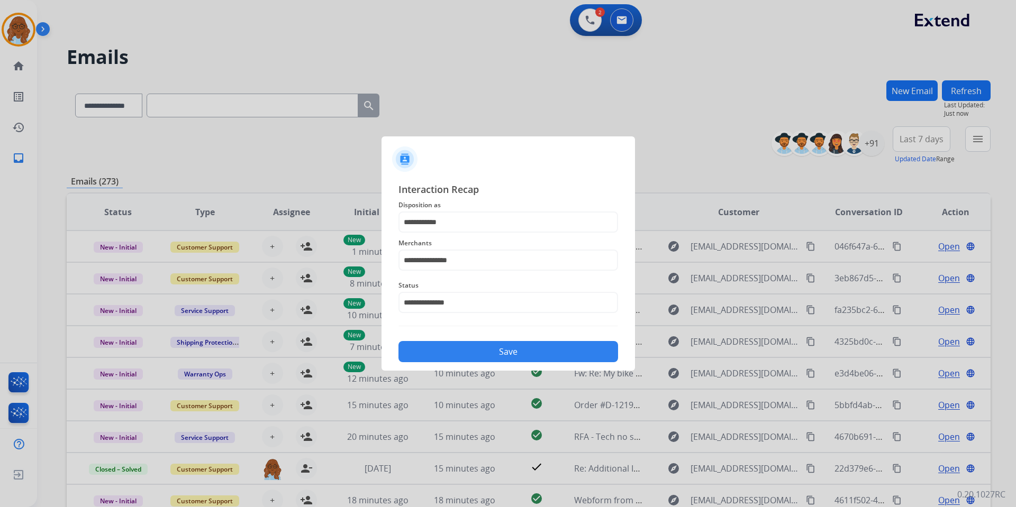
click at [458, 352] on button "Save" at bounding box center [508, 351] width 220 height 21
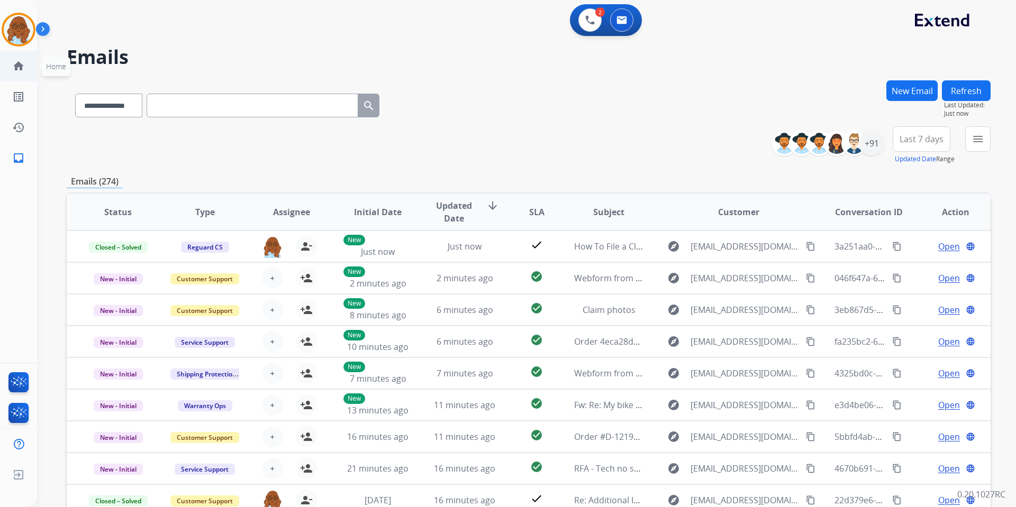
click at [26, 66] on link "home Home" at bounding box center [19, 66] width 30 height 30
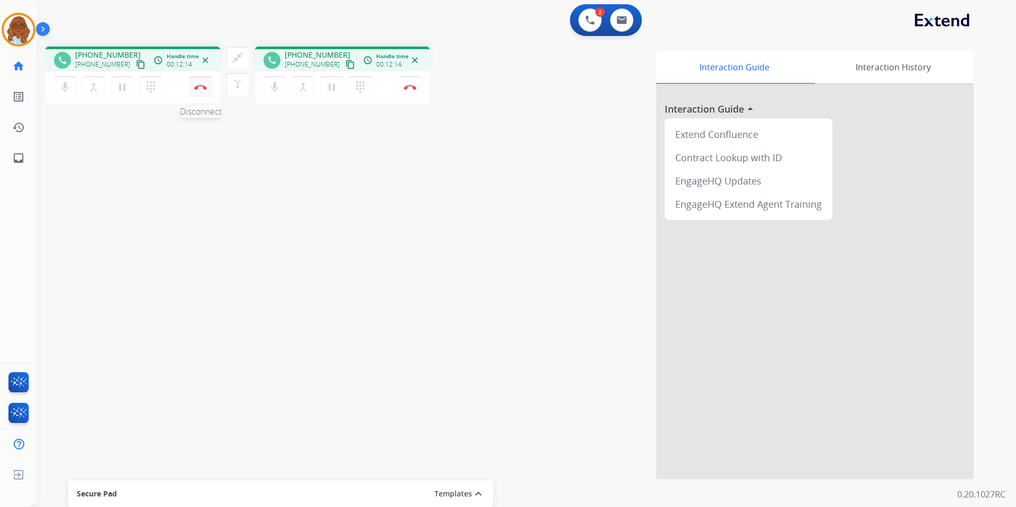
click at [197, 89] on img at bounding box center [200, 87] width 13 height 5
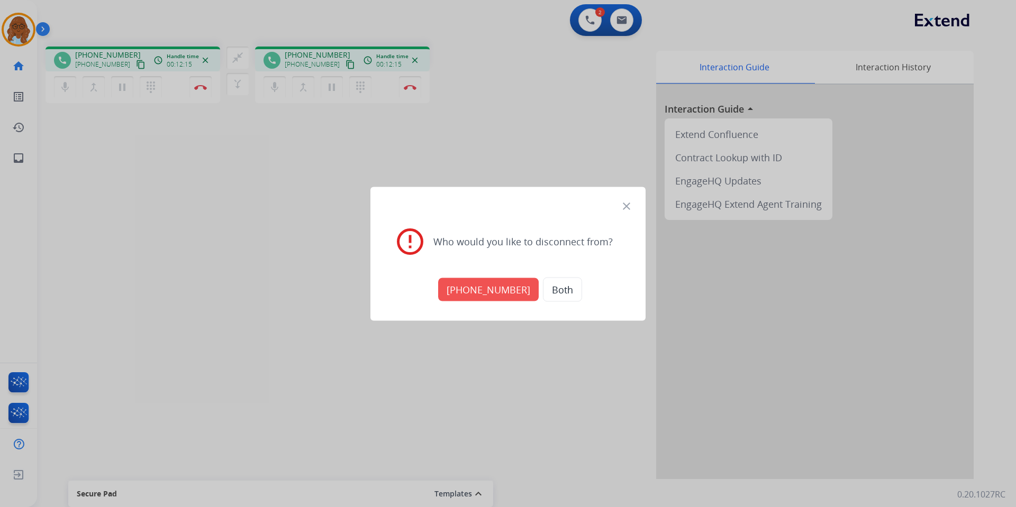
click at [486, 287] on button "+12063498752" at bounding box center [488, 289] width 101 height 23
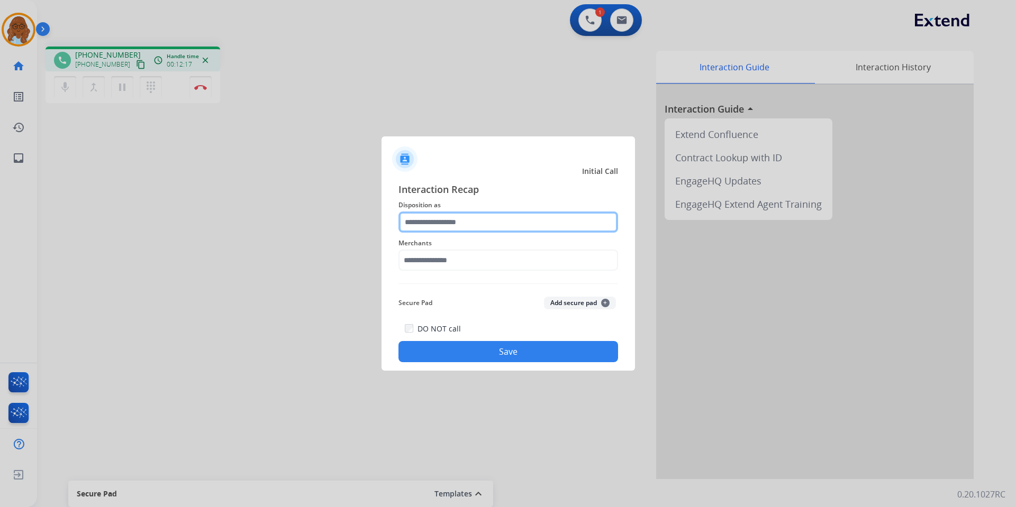
click at [453, 216] on input "text" at bounding box center [508, 222] width 220 height 21
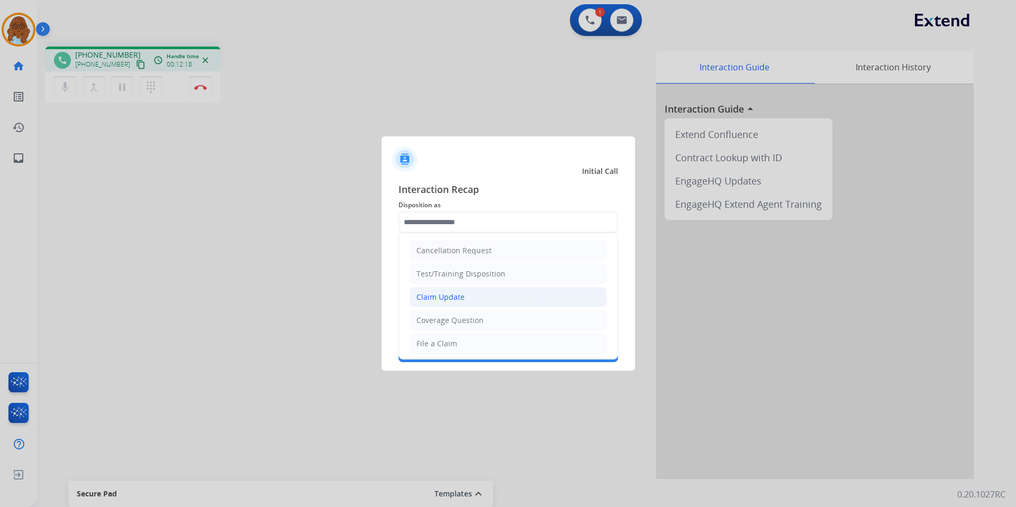
click at [462, 294] on div "Claim Update" at bounding box center [440, 297] width 48 height 11
type input "**********"
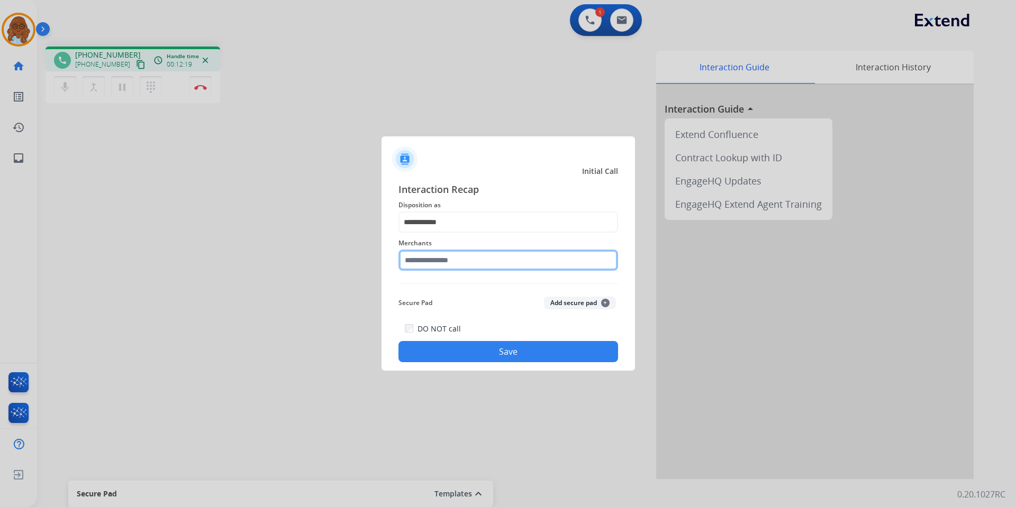
click at [442, 258] on input "text" at bounding box center [508, 260] width 220 height 21
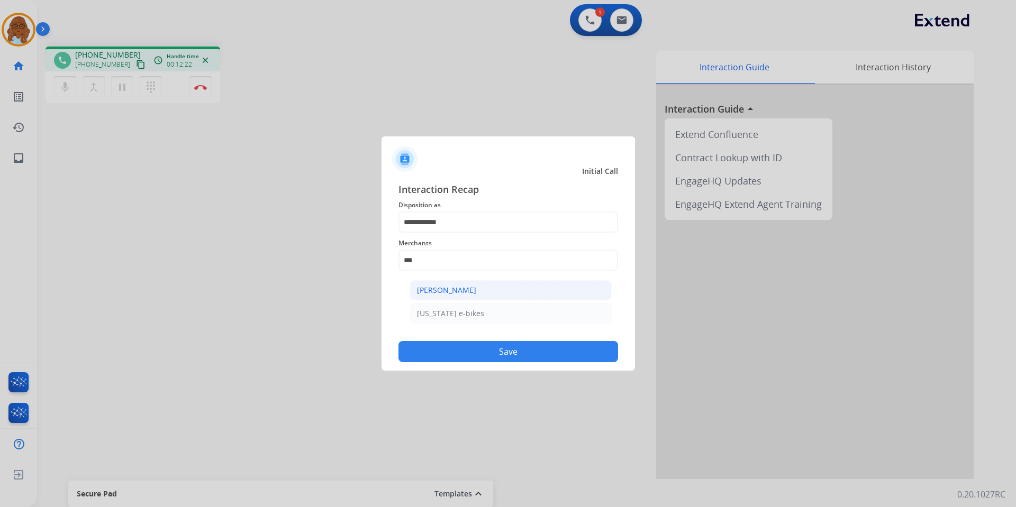
click at [448, 287] on div "[PERSON_NAME]" at bounding box center [446, 290] width 59 height 11
type input "**********"
click at [489, 352] on button "Save" at bounding box center [508, 351] width 220 height 21
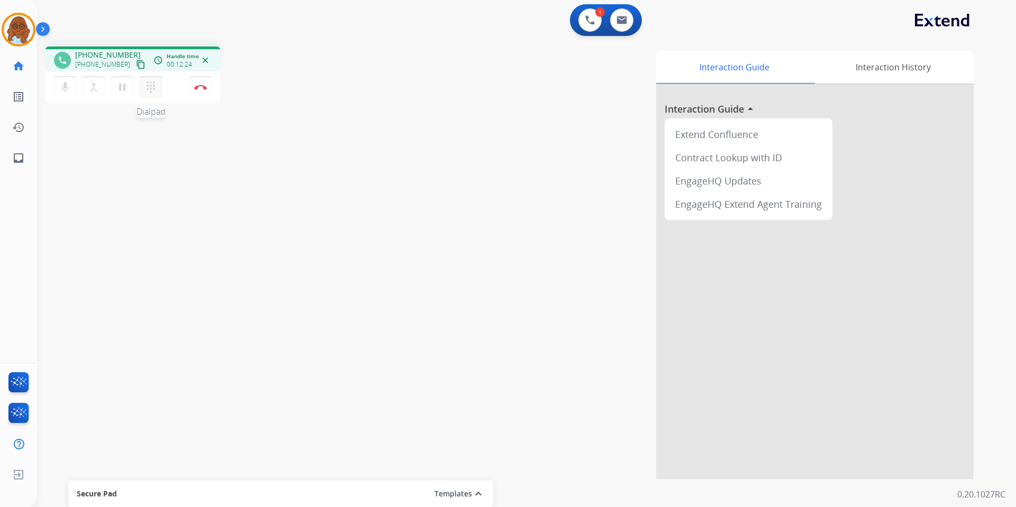
click at [155, 88] on mat-icon "dialpad" at bounding box center [150, 87] width 13 height 13
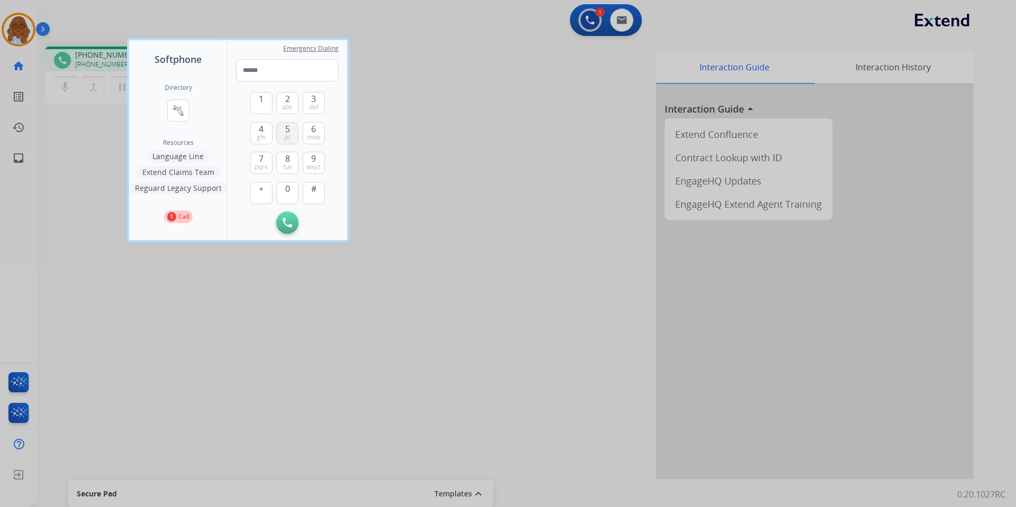
click at [281, 130] on button "5 jkl" at bounding box center [287, 133] width 22 height 22
type input "*"
click at [455, 202] on div at bounding box center [508, 253] width 1016 height 507
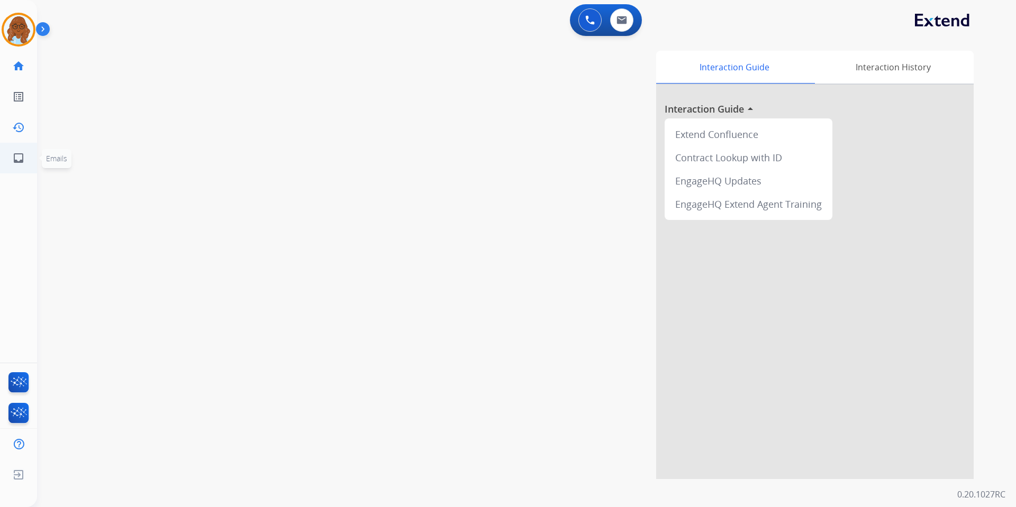
click at [27, 160] on link "inbox Emails" at bounding box center [19, 158] width 30 height 30
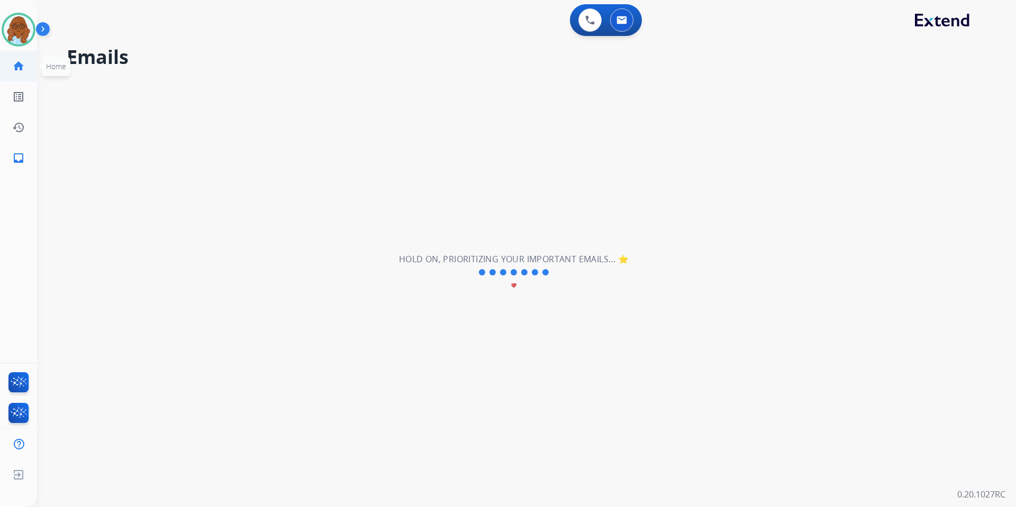
click at [28, 70] on link "home Home" at bounding box center [19, 66] width 30 height 30
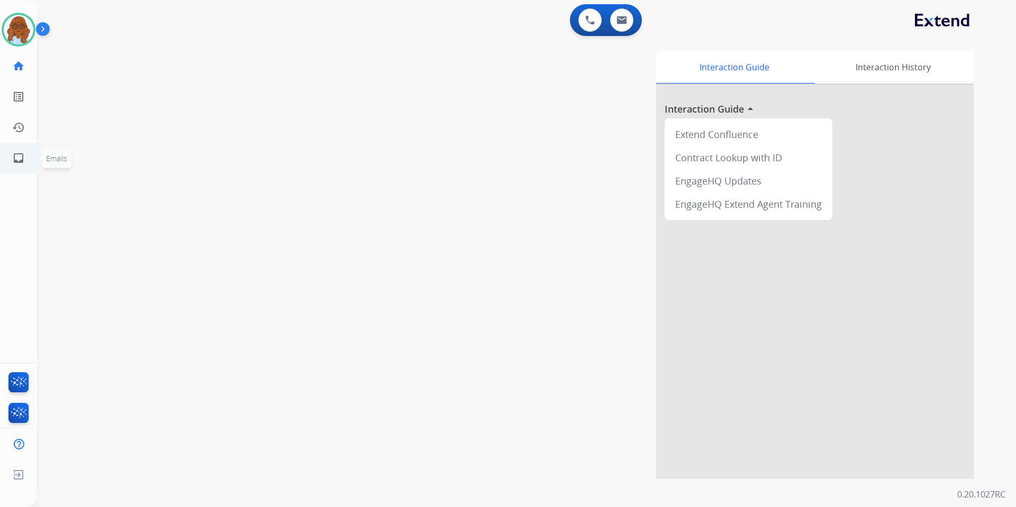
click at [19, 161] on mat-icon "inbox" at bounding box center [18, 158] width 13 height 13
select select "**********"
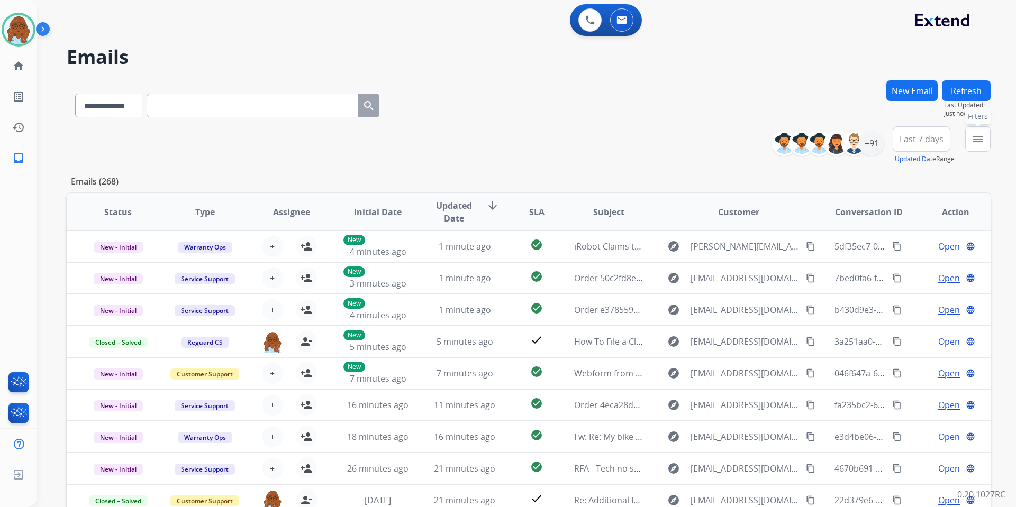
click at [976, 135] on mat-icon "menu" at bounding box center [977, 139] width 13 height 13
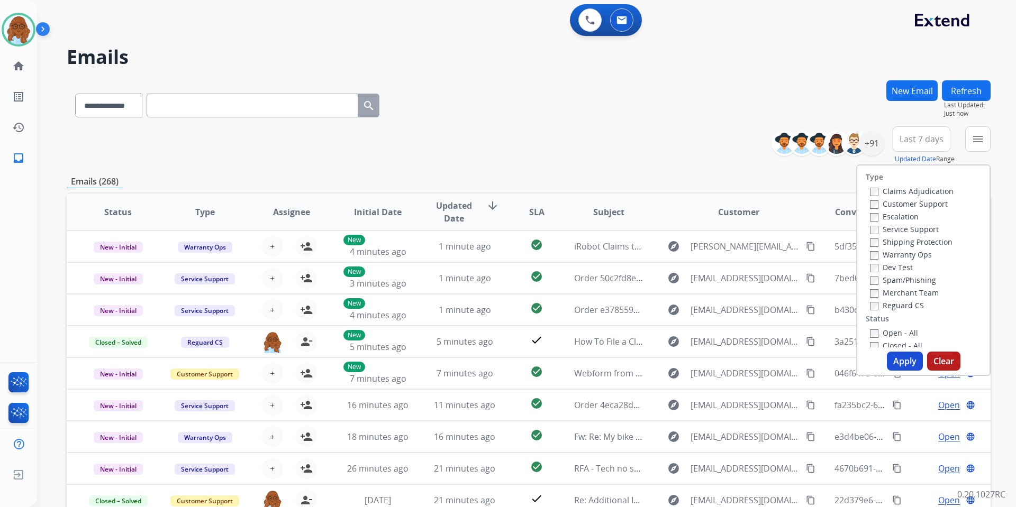
click at [934, 203] on label "Customer Support" at bounding box center [909, 204] width 78 height 10
click at [898, 242] on label "Shipping Protection" at bounding box center [911, 242] width 83 height 10
click at [888, 306] on label "Reguard CS" at bounding box center [897, 306] width 54 height 10
click at [890, 337] on label "Open - All" at bounding box center [894, 333] width 48 height 10
click at [902, 360] on button "Apply" at bounding box center [905, 361] width 36 height 19
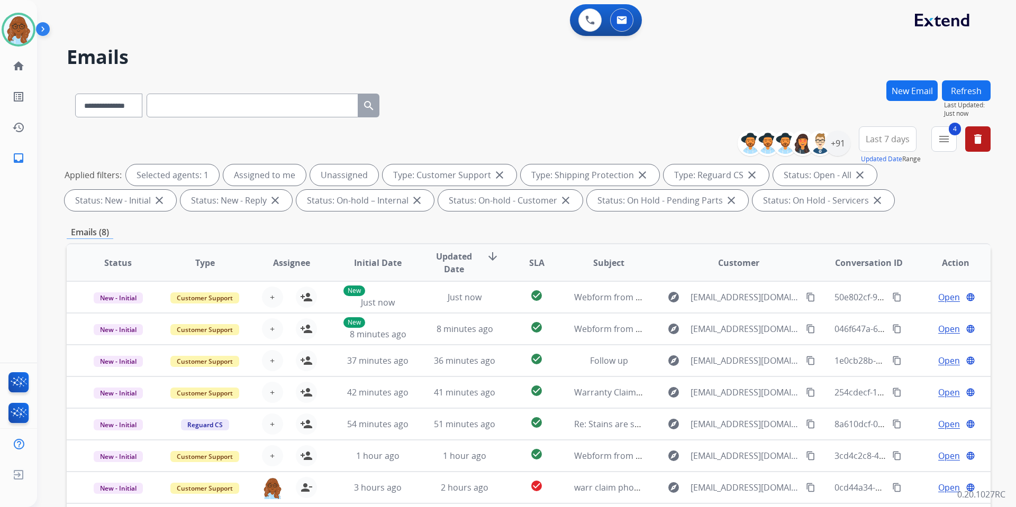
click at [890, 141] on span "Last 7 days" at bounding box center [888, 139] width 44 height 4
click at [889, 261] on div "Last 90 days" at bounding box center [884, 268] width 58 height 16
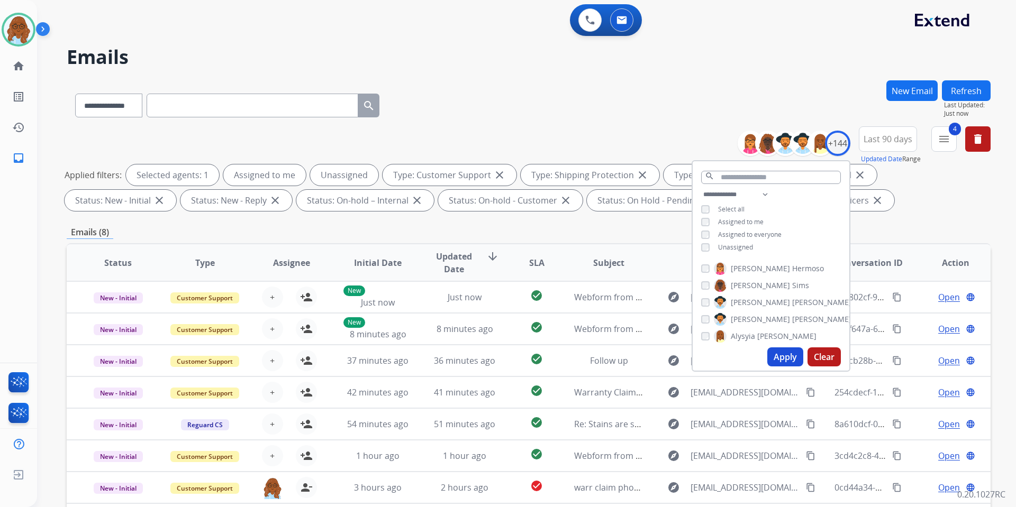
click at [744, 246] on span "Unassigned" at bounding box center [735, 247] width 35 height 9
click at [775, 362] on button "Apply" at bounding box center [785, 357] width 36 height 19
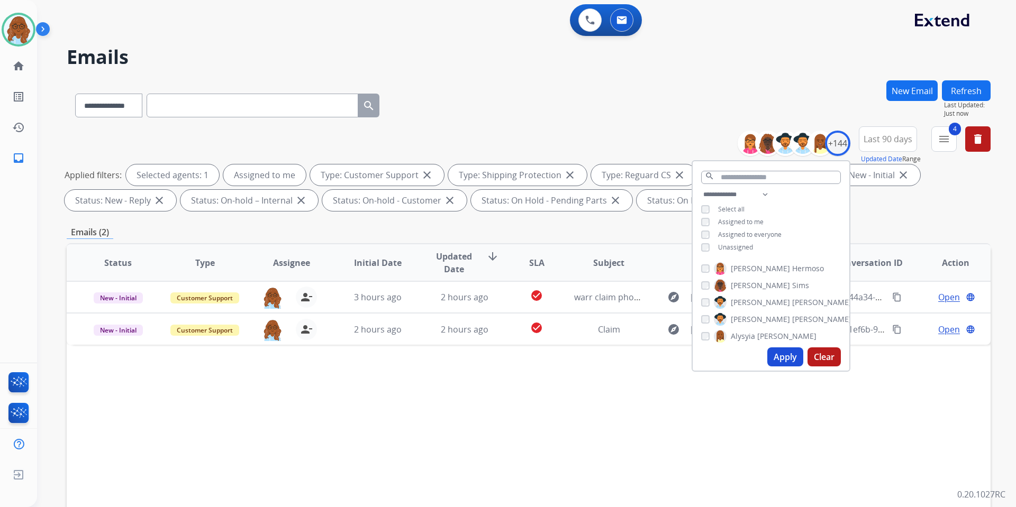
drag, startPoint x: 553, startPoint y: 452, endPoint x: 674, endPoint y: 422, distance: 124.9
click at [553, 451] on div "Status Type Assignee Initial Date Updated Date arrow_downward SLA Subject Custo…" at bounding box center [529, 420] width 924 height 355
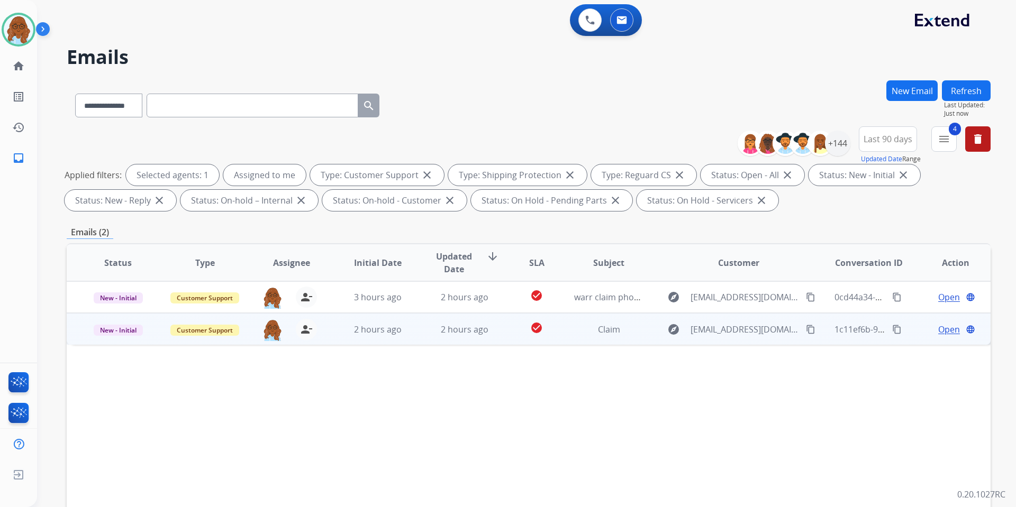
click at [938, 331] on span "Open" at bounding box center [949, 329] width 22 height 13
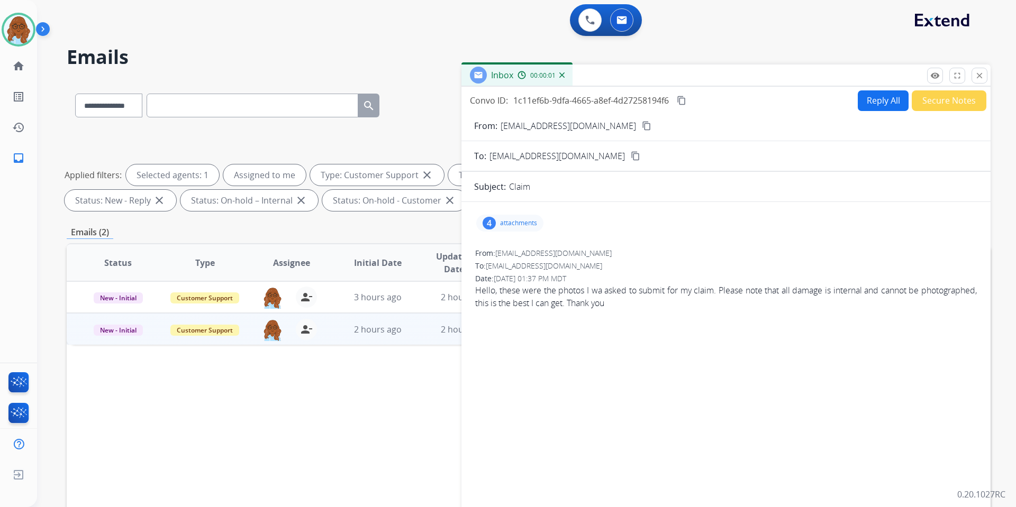
drag, startPoint x: 567, startPoint y: 66, endPoint x: 537, endPoint y: 65, distance: 30.2
click at [538, 65] on div "Inbox 00:00:01" at bounding box center [725, 76] width 529 height 22
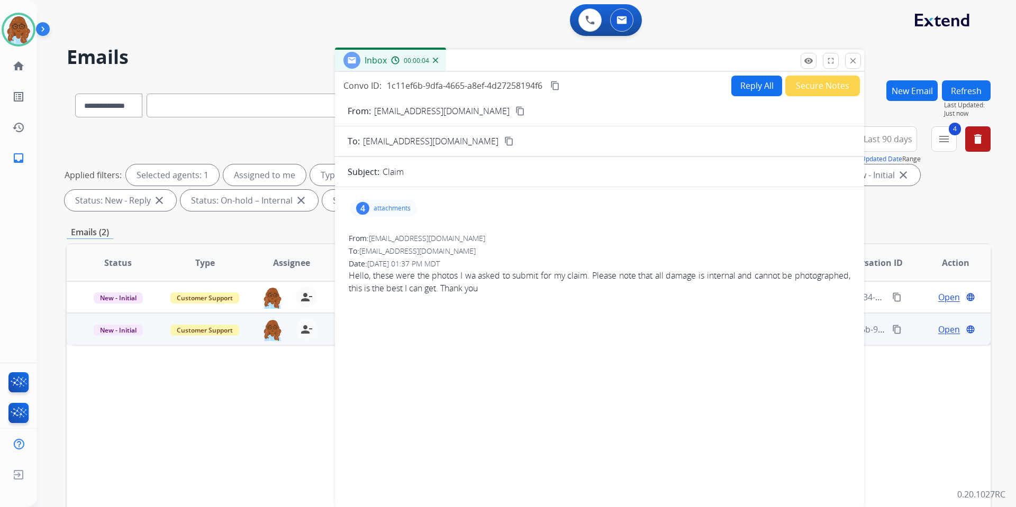
click at [747, 89] on button "Reply All" at bounding box center [756, 86] width 51 height 21
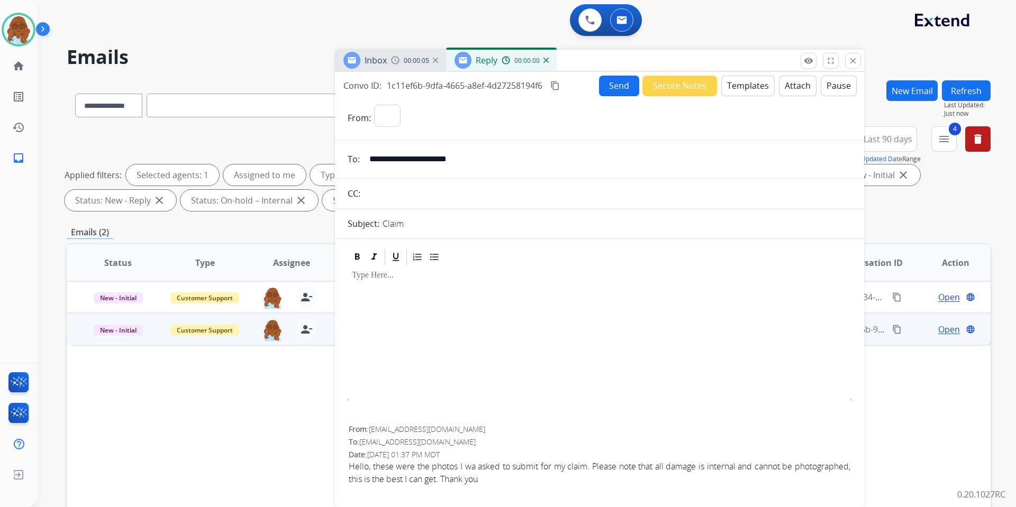
select select "**********"
click at [742, 88] on button "Templates" at bounding box center [747, 86] width 53 height 21
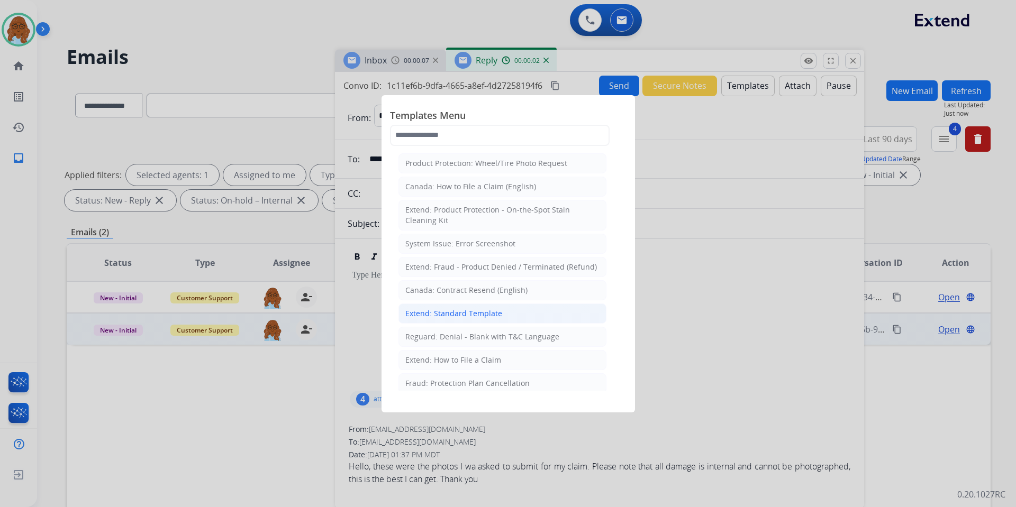
click at [473, 311] on div "Extend: Standard Template" at bounding box center [453, 313] width 97 height 11
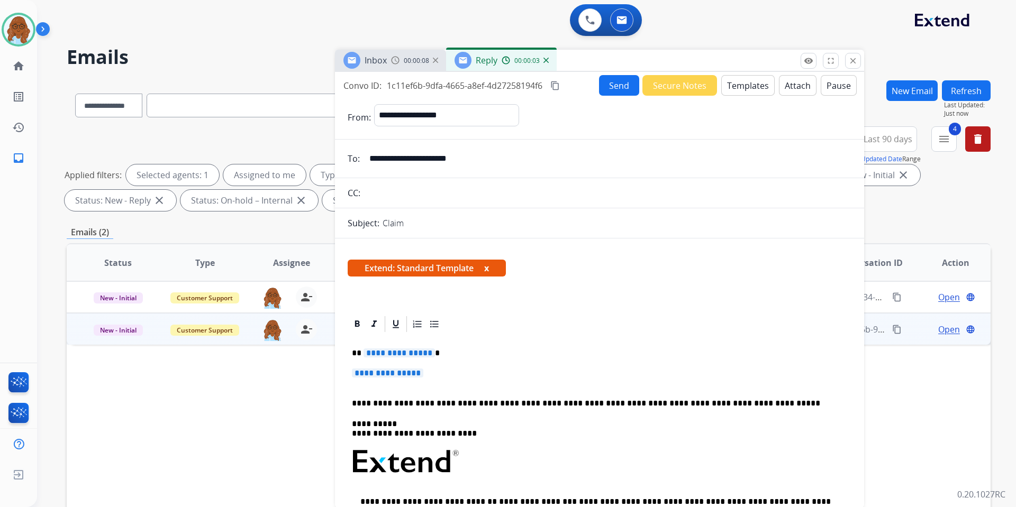
click at [392, 359] on div "**********" at bounding box center [600, 487] width 504 height 306
click at [396, 359] on div "**********" at bounding box center [600, 487] width 504 height 306
click at [397, 356] on span "**********" at bounding box center [398, 353] width 71 height 9
click at [393, 370] on span "**********" at bounding box center [387, 373] width 71 height 9
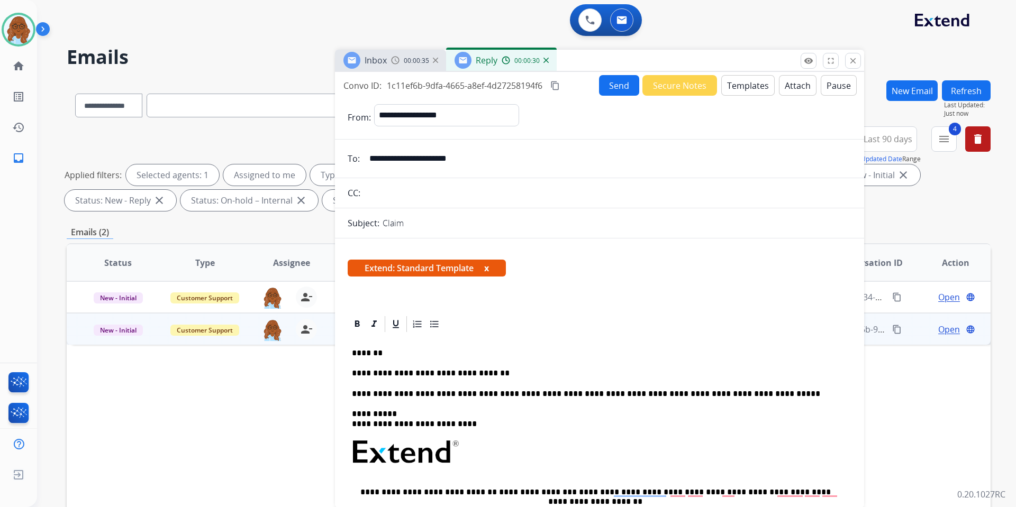
click at [512, 374] on p "**********" at bounding box center [595, 374] width 487 height 10
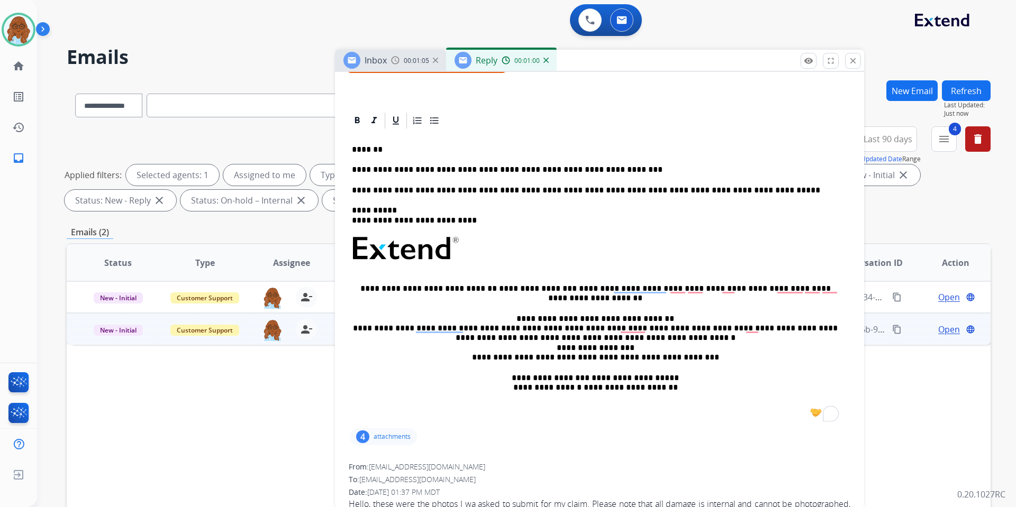
scroll to position [237, 0]
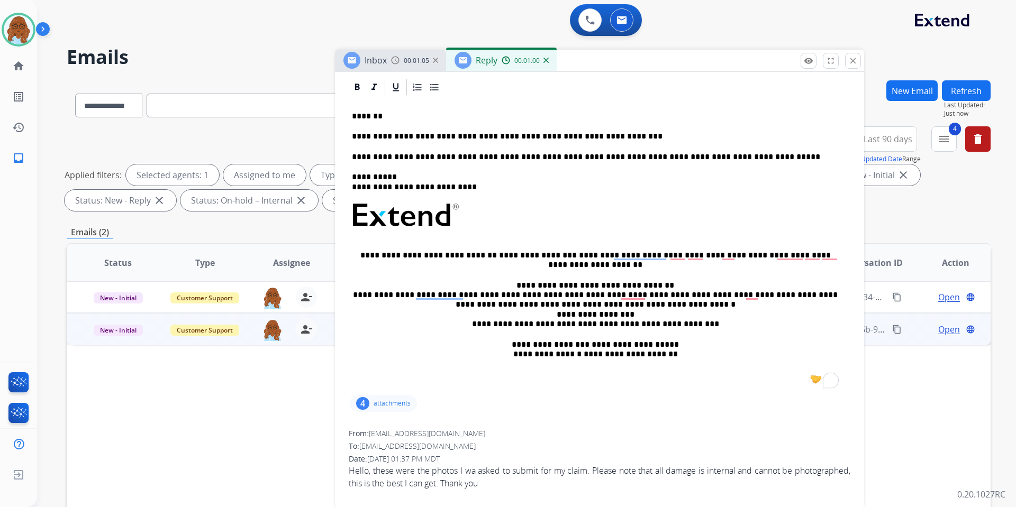
click at [381, 398] on div "4 attachments" at bounding box center [383, 403] width 67 height 17
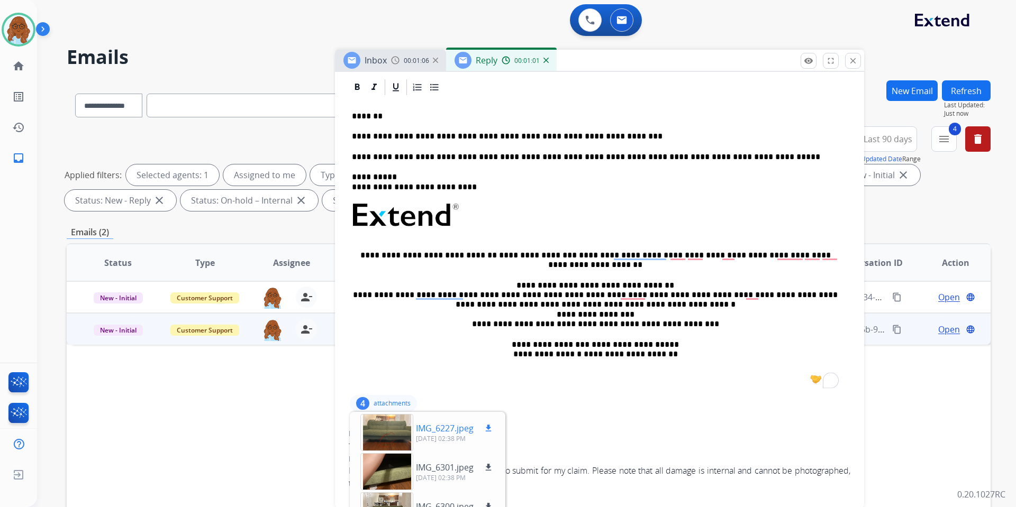
click at [384, 421] on div at bounding box center [386, 432] width 53 height 37
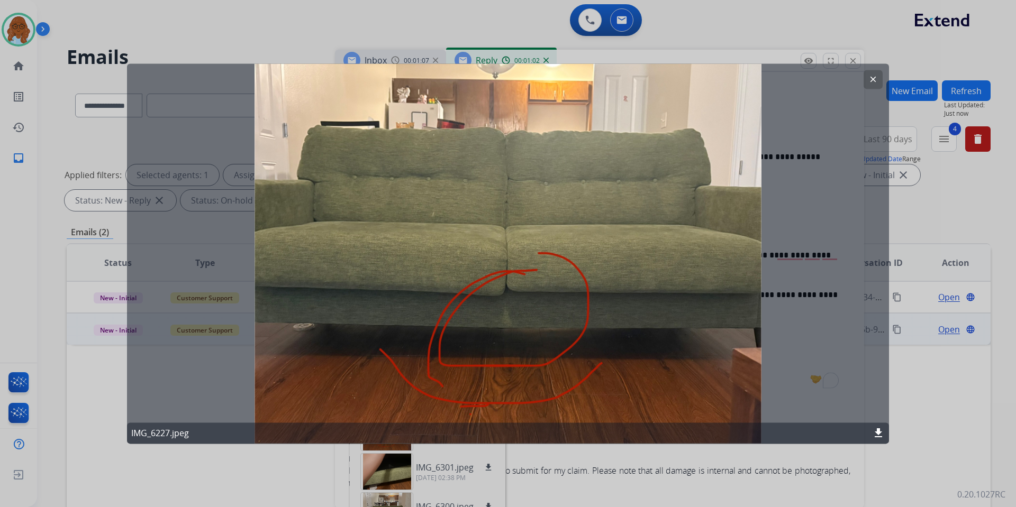
click at [680, 473] on div at bounding box center [508, 253] width 1016 height 507
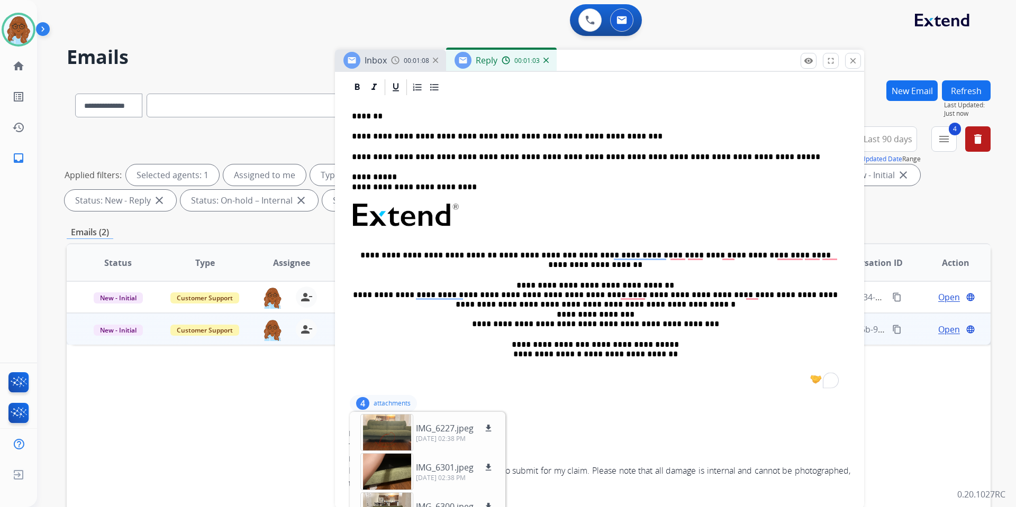
click at [609, 137] on p "**********" at bounding box center [595, 137] width 487 height 10
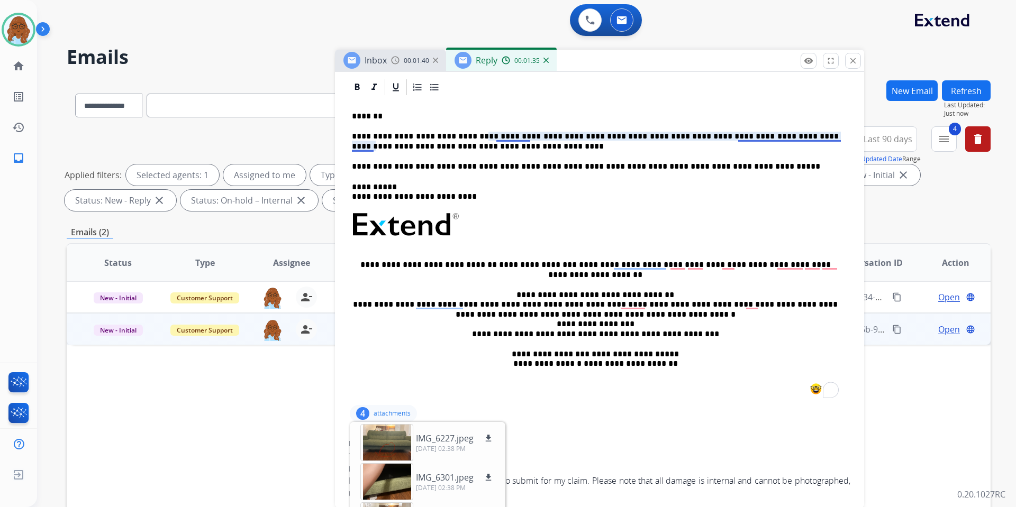
click at [355, 144] on p "**********" at bounding box center [595, 142] width 487 height 20
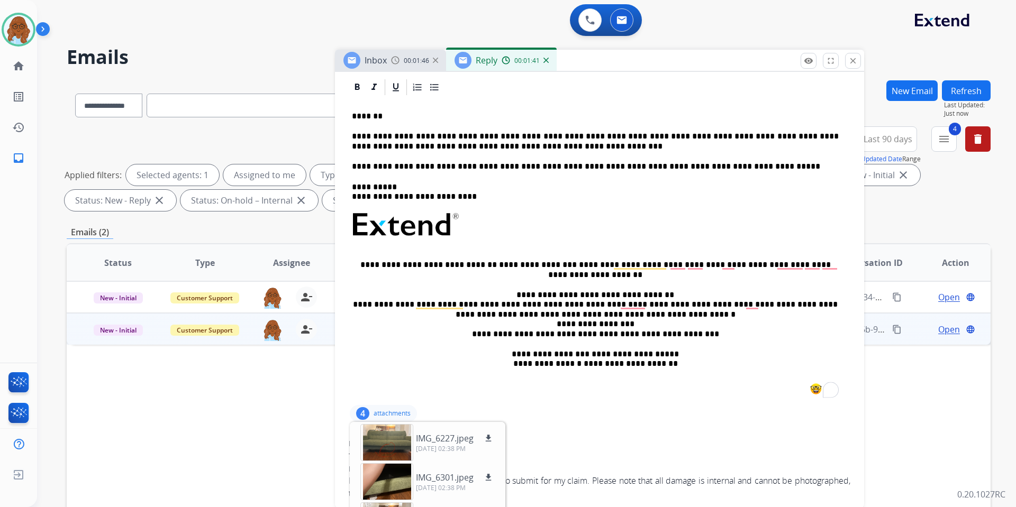
click at [535, 146] on p "**********" at bounding box center [595, 142] width 487 height 20
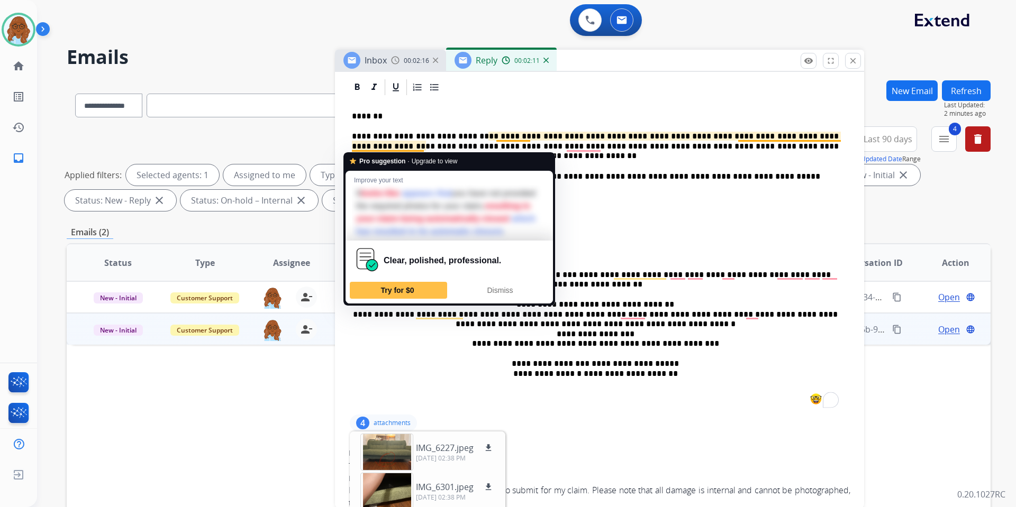
click at [366, 126] on div "**********" at bounding box center [600, 255] width 504 height 316
click at [504, 130] on div "**********" at bounding box center [600, 255] width 504 height 316
click at [498, 299] on div "Dismiss" at bounding box center [500, 290] width 88 height 17
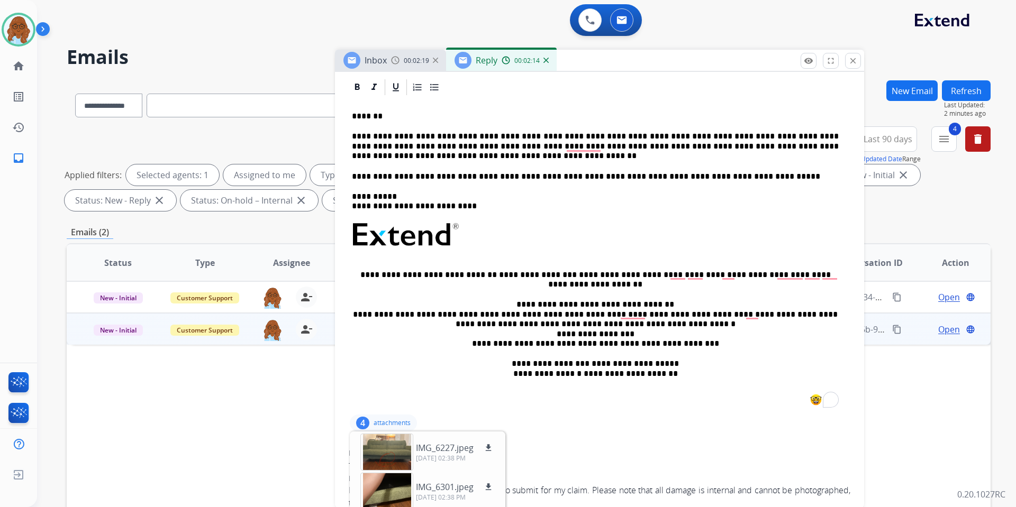
click at [351, 155] on div "**********" at bounding box center [600, 255] width 504 height 316
click at [455, 152] on p "**********" at bounding box center [595, 146] width 487 height 29
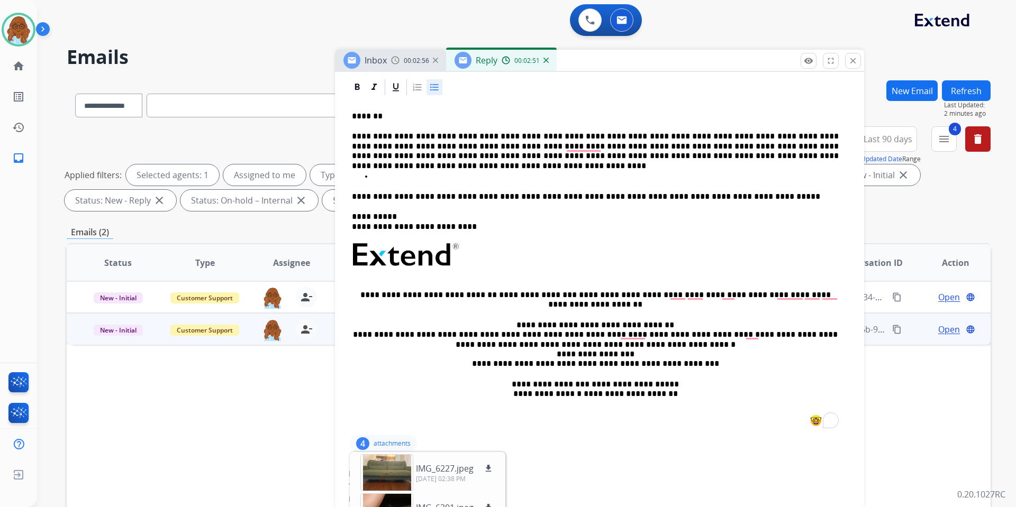
click at [379, 179] on p "To enrich screen reader interactions, please activate Accessibility in Grammarl…" at bounding box center [610, 177] width 474 height 10
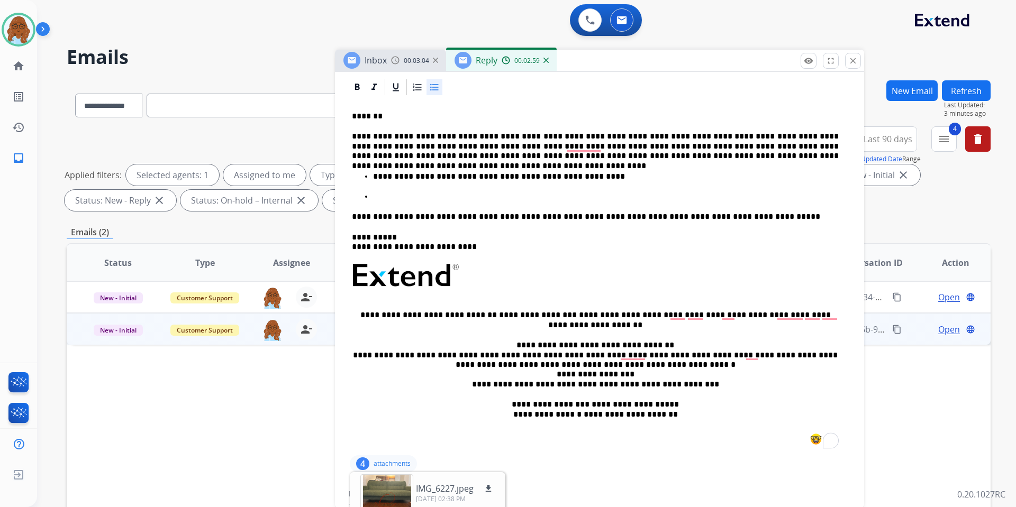
click at [418, 199] on p "To enrich screen reader interactions, please activate Accessibility in Grammarl…" at bounding box center [610, 197] width 474 height 10
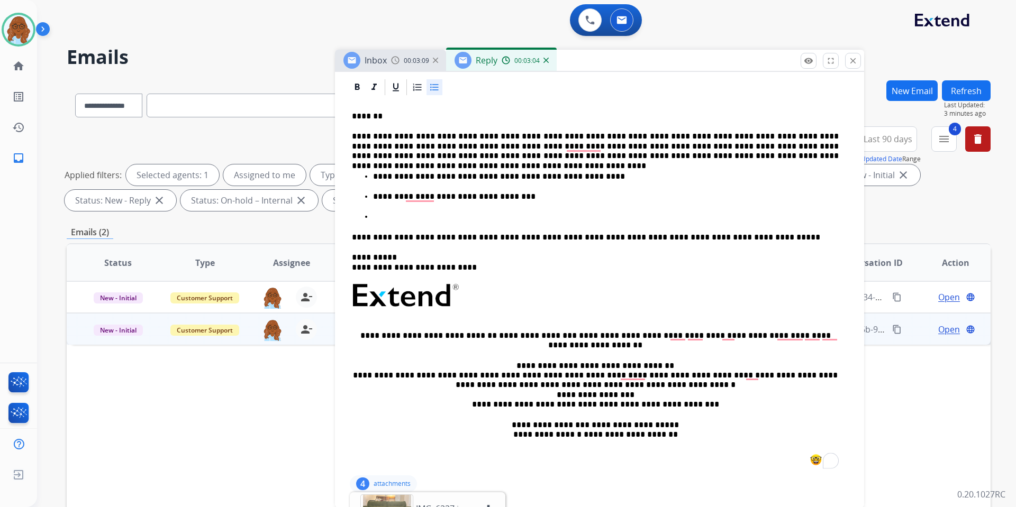
click at [390, 213] on p "To enrich screen reader interactions, please activate Accessibility in Grammarl…" at bounding box center [610, 217] width 474 height 10
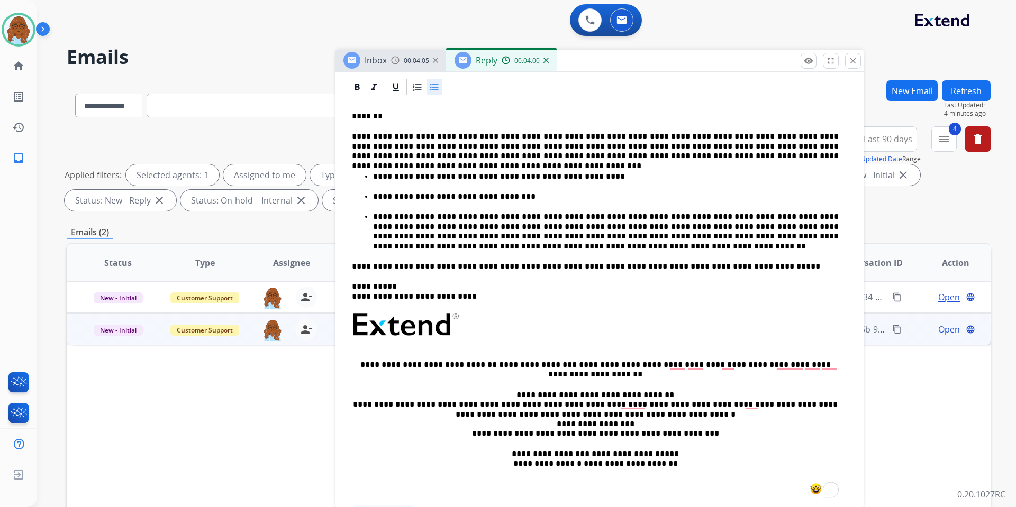
click at [441, 251] on p "**********" at bounding box center [606, 231] width 466 height 39
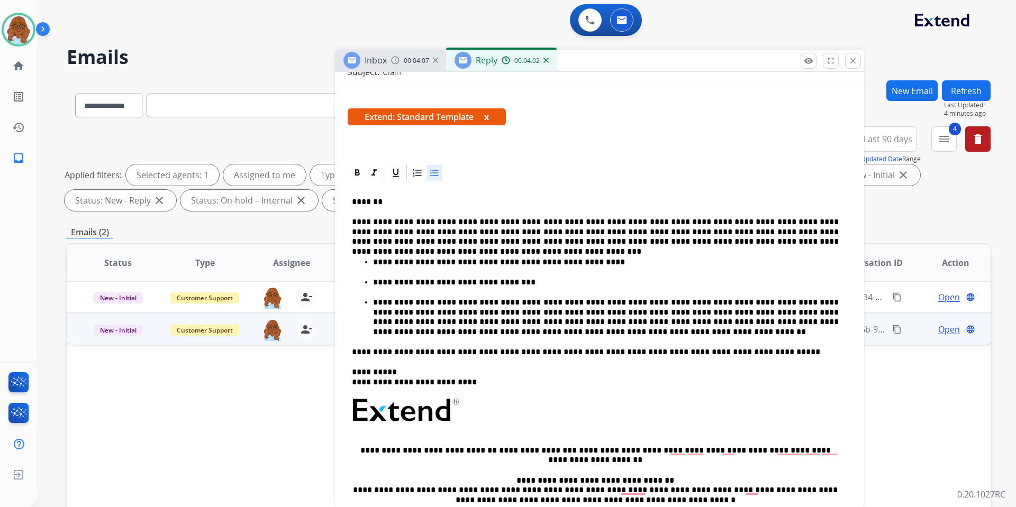
scroll to position [78, 0]
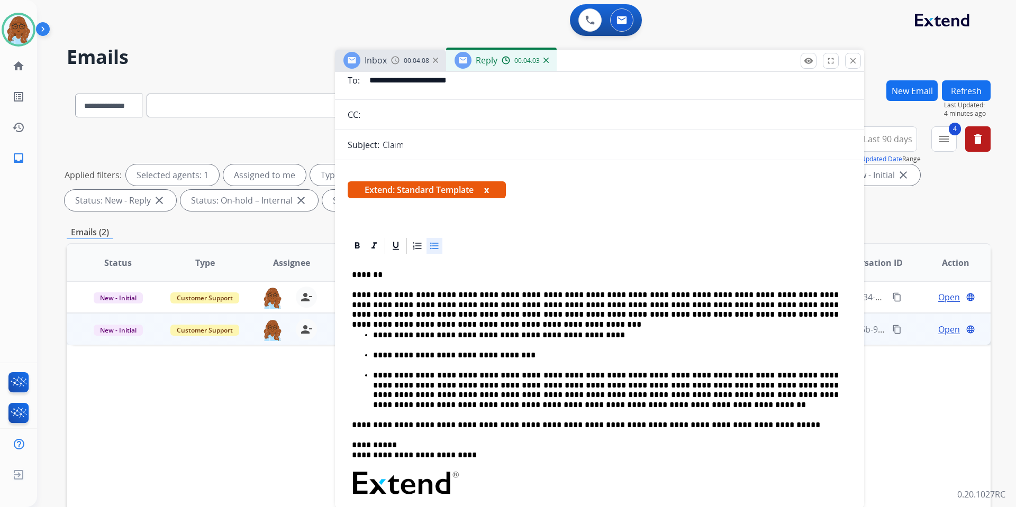
click at [488, 187] on button "x" at bounding box center [486, 190] width 5 height 13
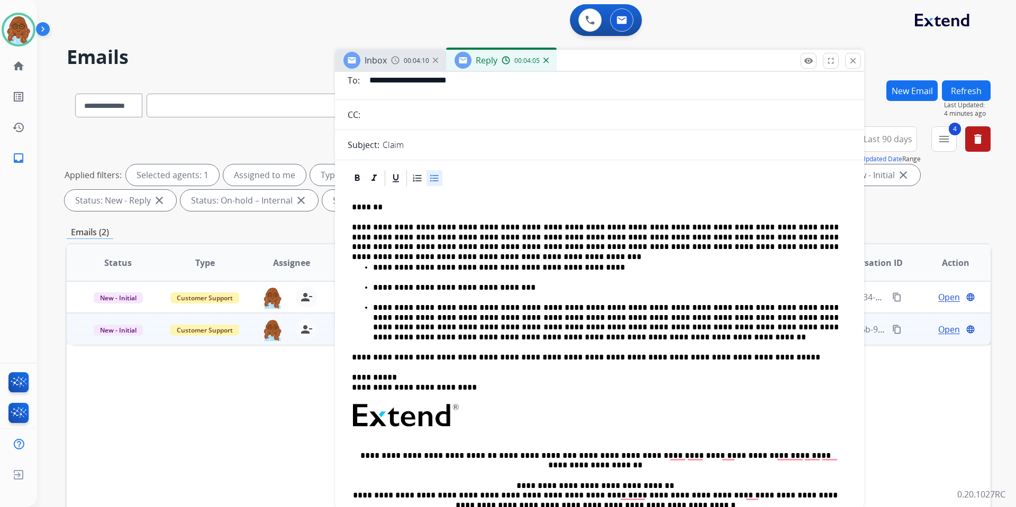
click at [712, 244] on p "**********" at bounding box center [595, 237] width 487 height 29
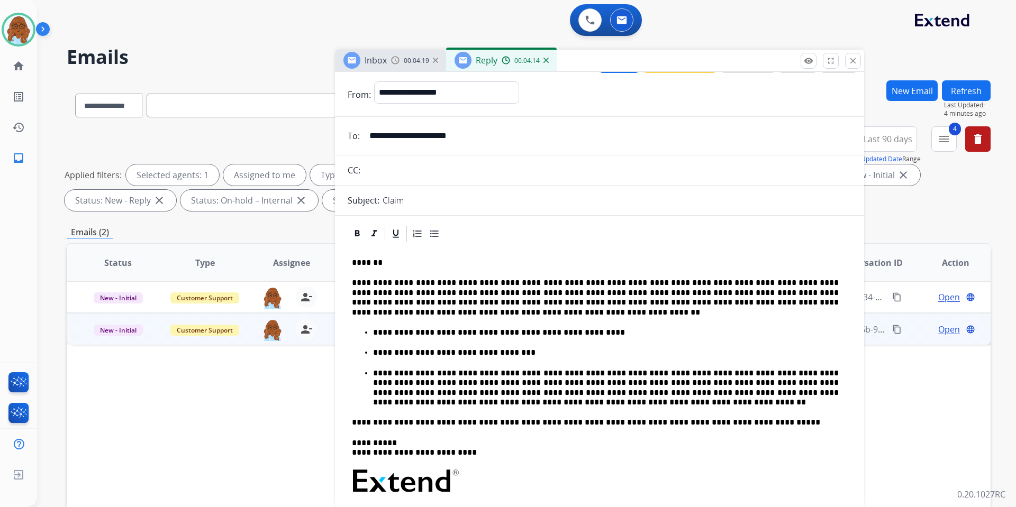
scroll to position [0, 0]
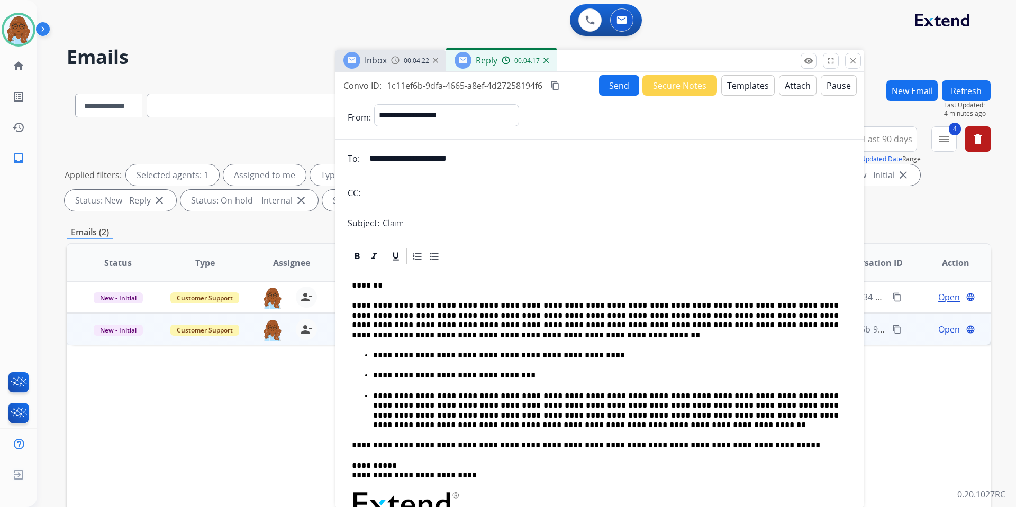
click at [564, 87] on div "Convo ID: 1c11ef6b-9dfa-4665-a8ef-4d27258194f6 content_copy Send Secure Notes T…" at bounding box center [599, 85] width 529 height 21
click at [560, 85] on mat-icon "content_copy" at bounding box center [555, 86] width 10 height 10
click at [614, 85] on button "Send" at bounding box center [619, 85] width 40 height 21
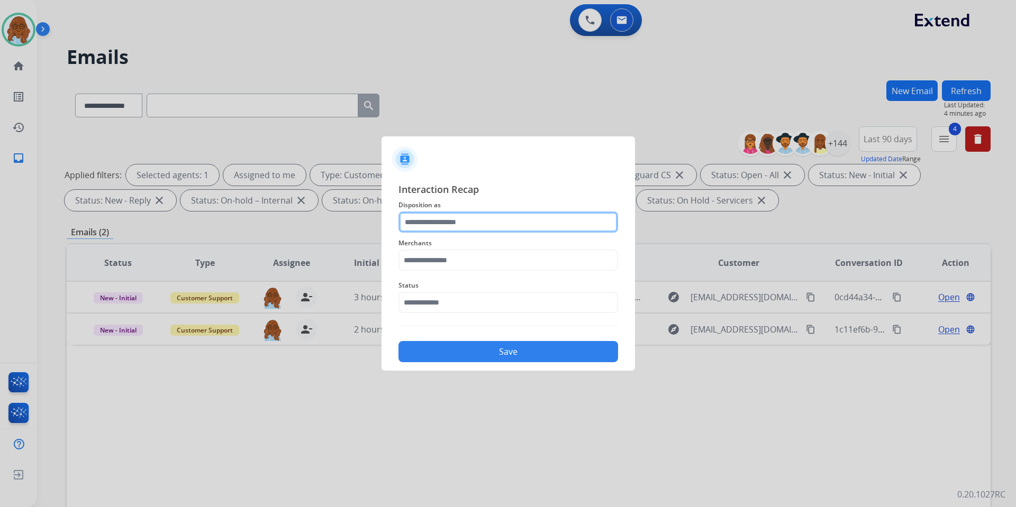
click at [476, 226] on input "text" at bounding box center [508, 222] width 220 height 21
click at [550, 216] on input "text" at bounding box center [508, 222] width 220 height 21
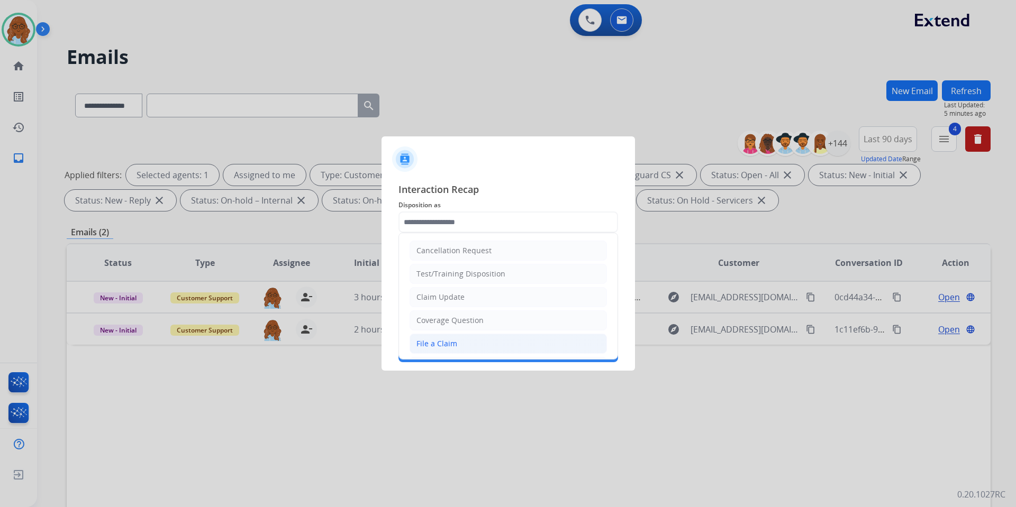
click at [438, 339] on div "File a Claim" at bounding box center [436, 344] width 41 height 11
type input "**********"
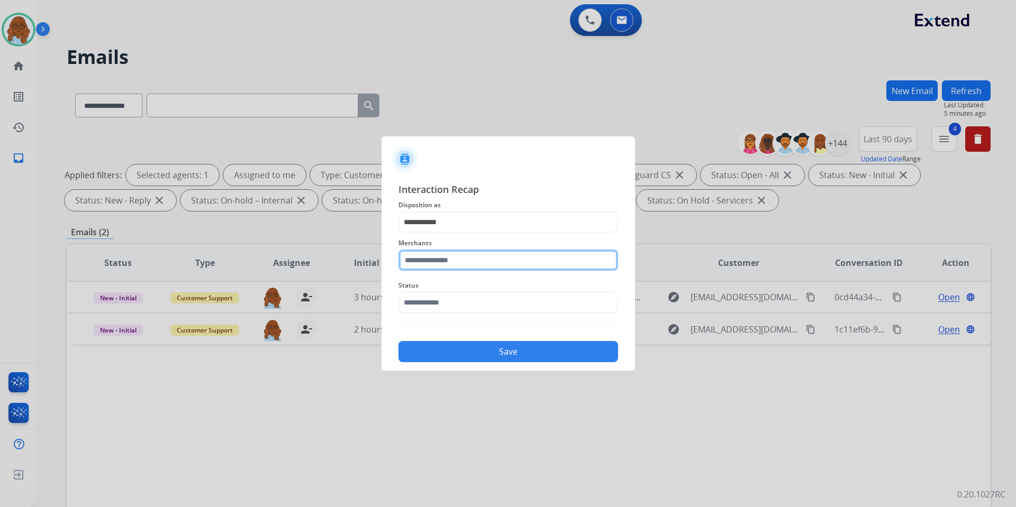
click at [434, 261] on input "text" at bounding box center [508, 260] width 220 height 21
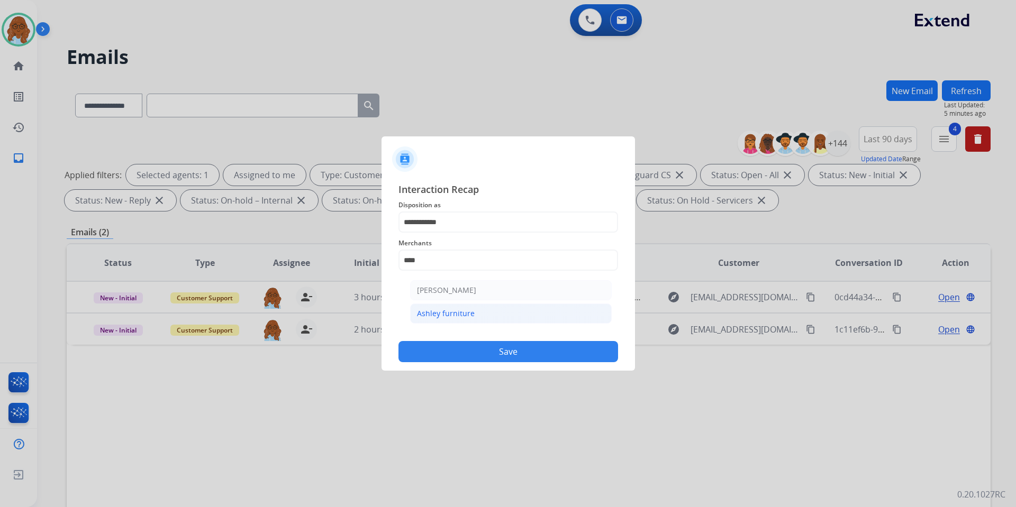
click at [474, 310] on li "Ashley furniture" at bounding box center [511, 314] width 202 height 20
type input "**********"
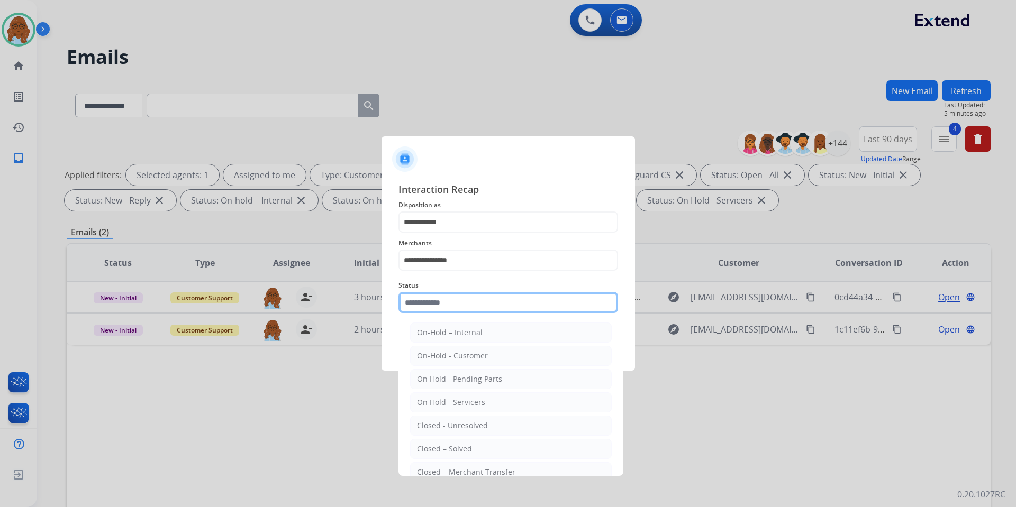
click at [434, 302] on input "text" at bounding box center [508, 302] width 220 height 21
click at [472, 448] on li "Closed – Solved" at bounding box center [511, 449] width 202 height 20
type input "**********"
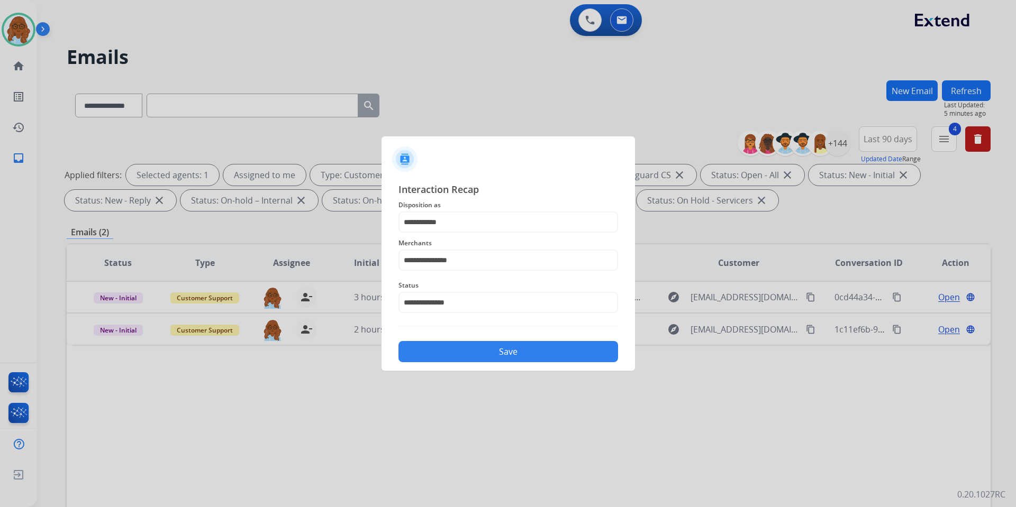
click at [468, 360] on button "Save" at bounding box center [508, 351] width 220 height 21
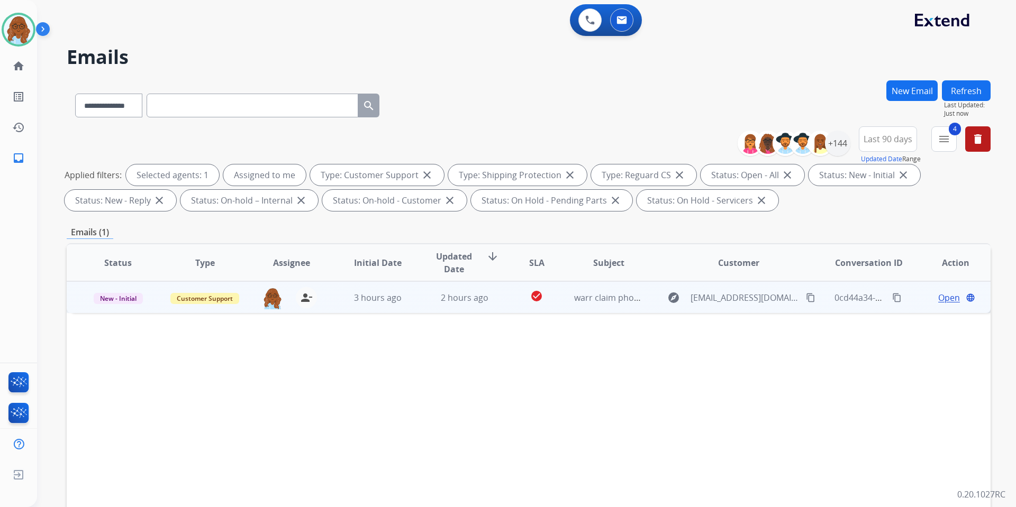
click at [938, 299] on span "Open" at bounding box center [949, 298] width 22 height 13
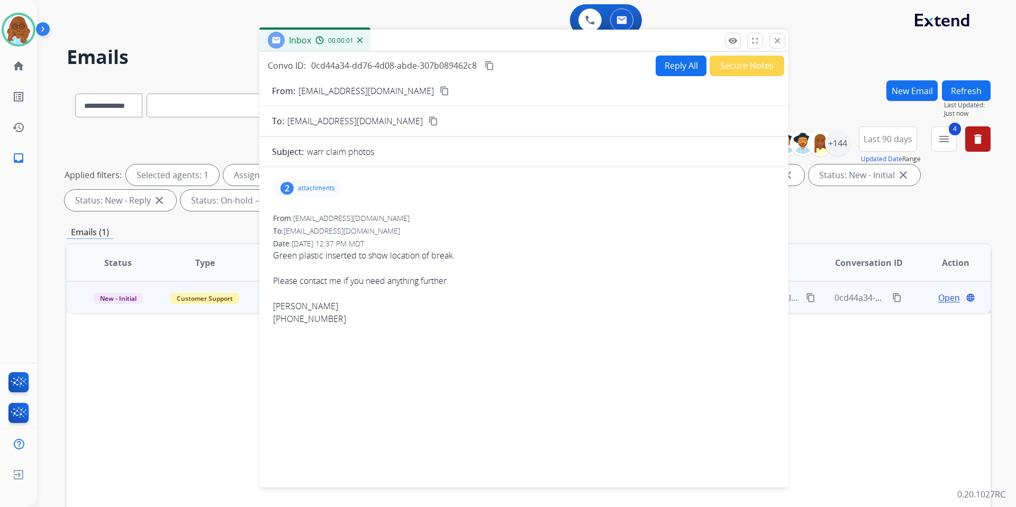
drag, startPoint x: 472, startPoint y: 37, endPoint x: 453, endPoint y: 37, distance: 19.6
click at [453, 37] on div "Inbox 00:00:01" at bounding box center [523, 41] width 529 height 22
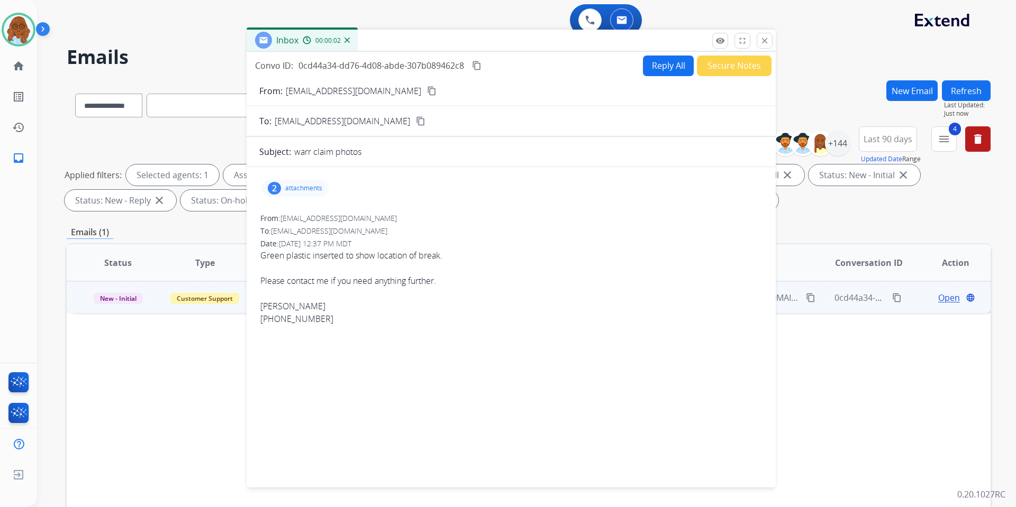
click at [427, 91] on mat-icon "content_copy" at bounding box center [432, 91] width 10 height 10
click at [303, 190] on p "attachments" at bounding box center [303, 188] width 37 height 8
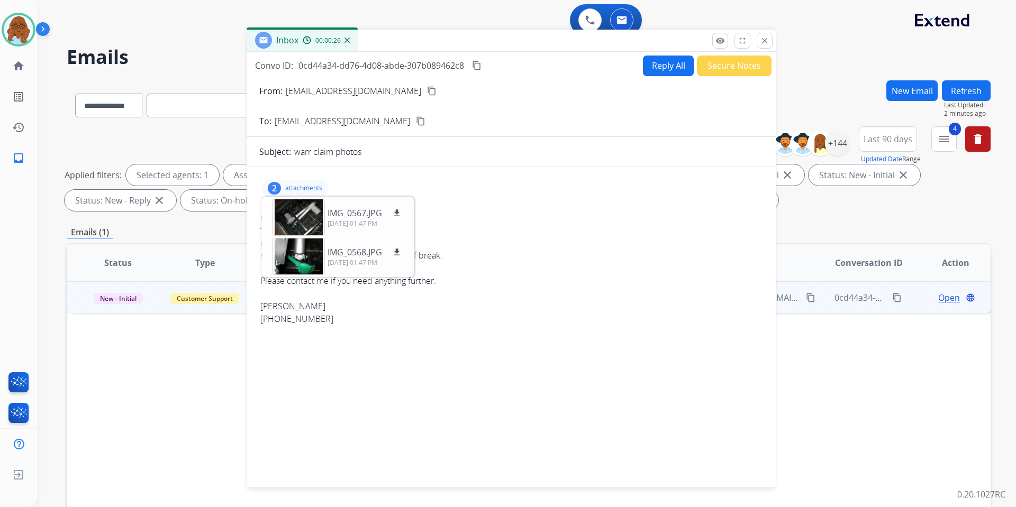
click at [307, 185] on p "attachments" at bounding box center [303, 188] width 37 height 8
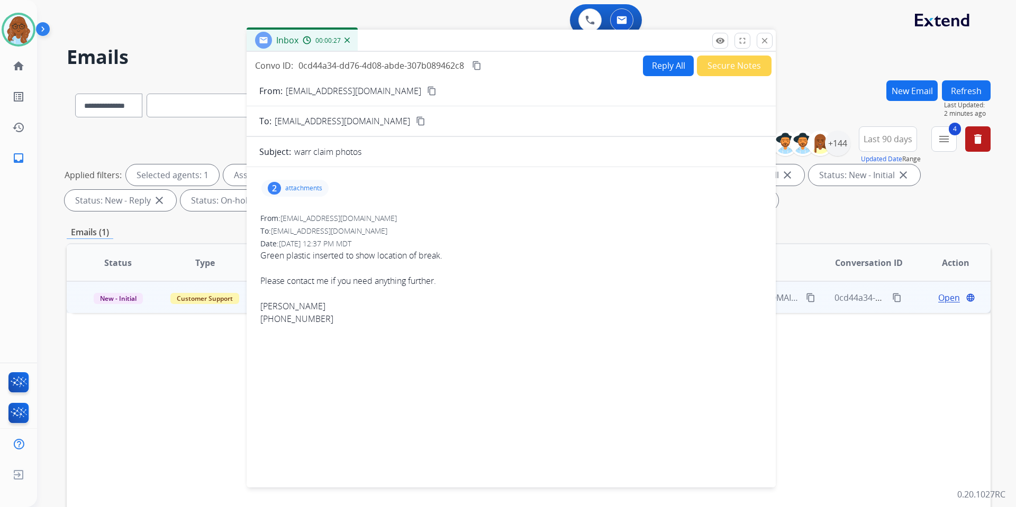
click at [649, 68] on button "Reply All" at bounding box center [668, 66] width 51 height 21
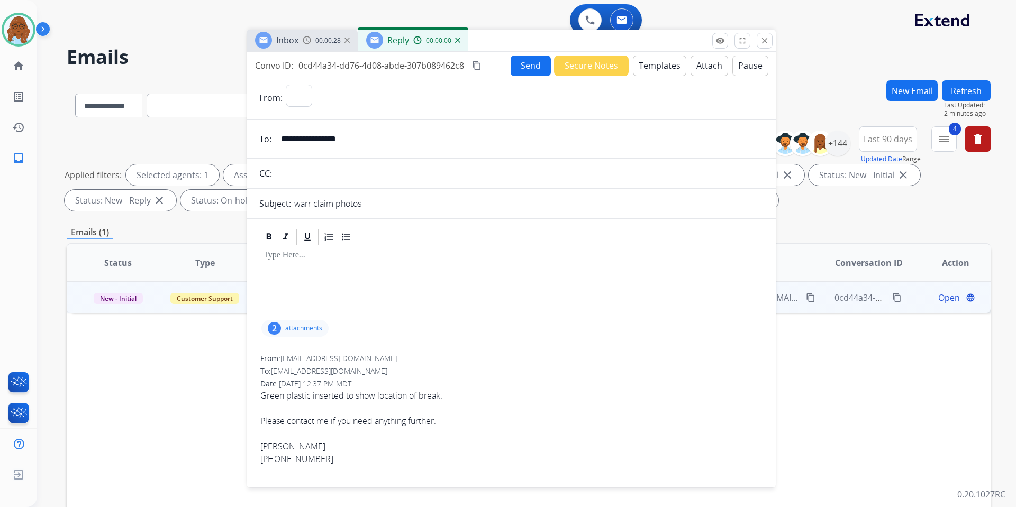
select select "**********"
click at [640, 66] on button "Templates" at bounding box center [659, 66] width 53 height 21
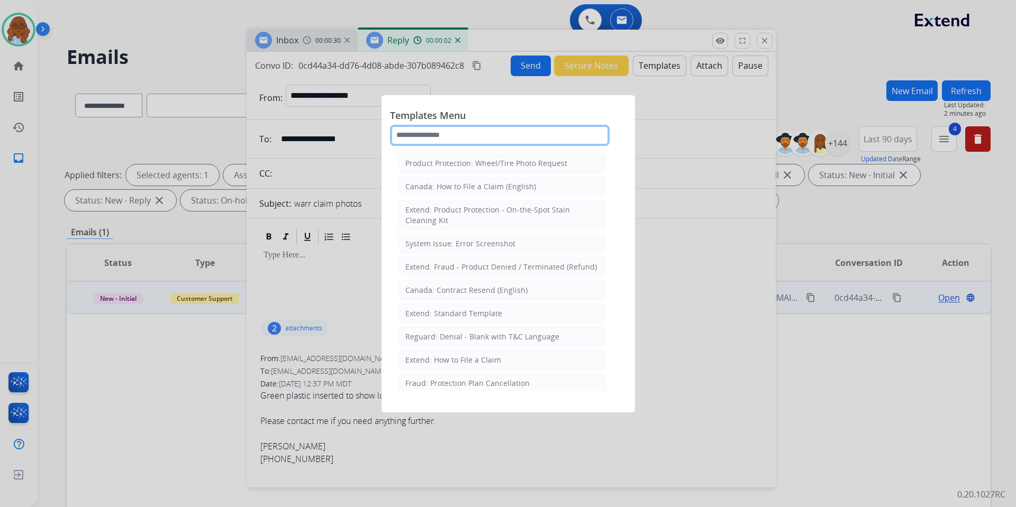
click at [482, 133] on input "text" at bounding box center [500, 135] width 220 height 21
type input "***"
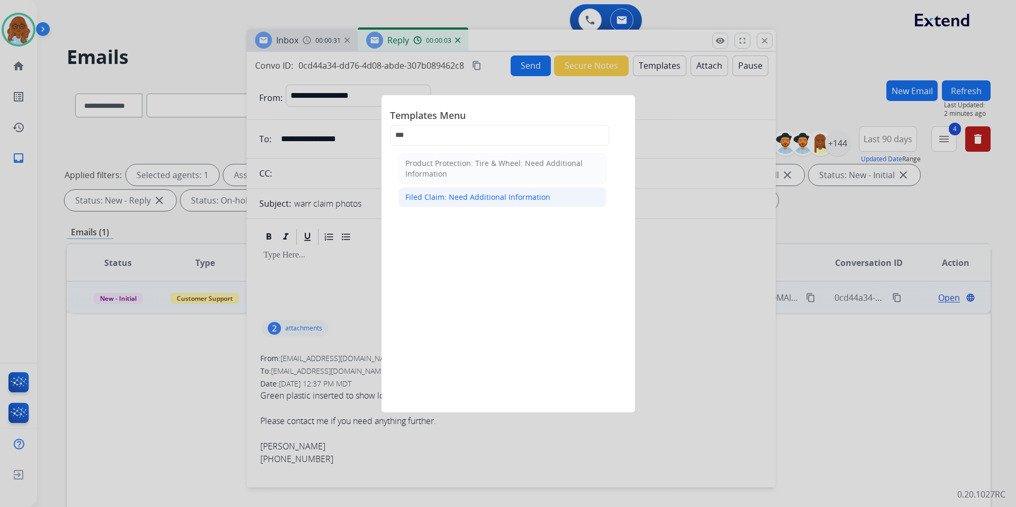
click at [465, 190] on li "Filed Claim: Need Additional Information" at bounding box center [502, 197] width 208 height 20
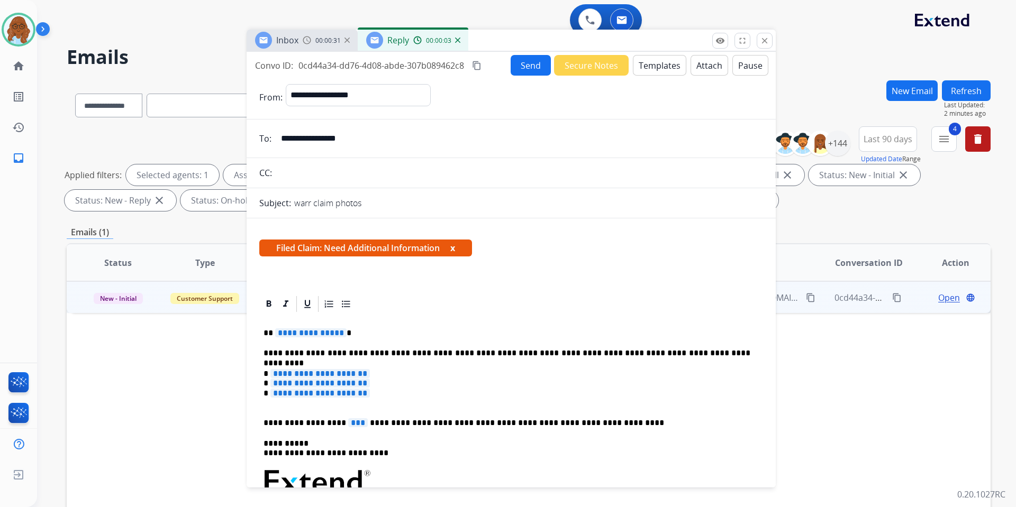
click at [322, 335] on span "**********" at bounding box center [310, 333] width 71 height 9
click at [303, 373] on span "**********" at bounding box center [319, 373] width 99 height 9
click at [363, 384] on span "**********" at bounding box center [319, 383] width 99 height 9
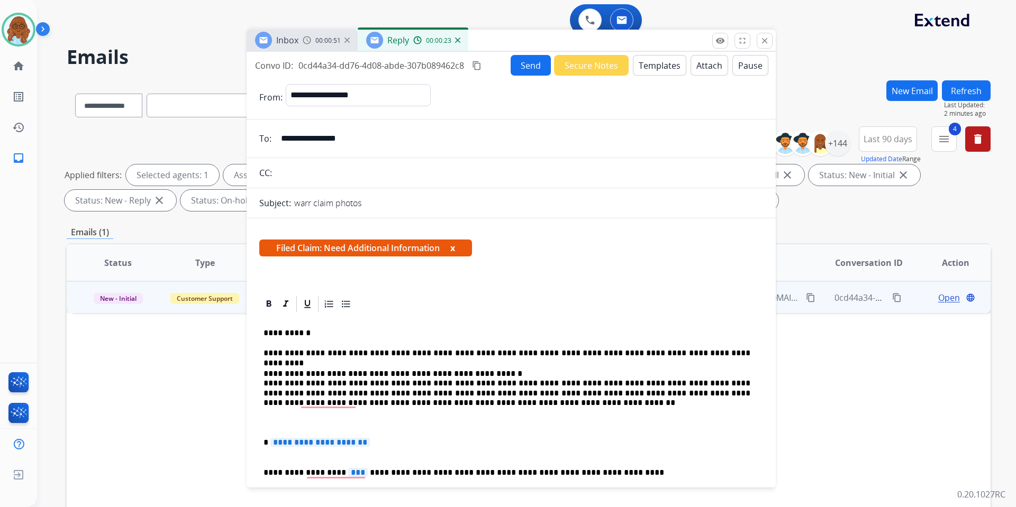
click at [358, 447] on span "**********" at bounding box center [319, 442] width 99 height 9
click at [397, 440] on p "**********" at bounding box center [506, 438] width 487 height 39
drag, startPoint x: 350, startPoint y: 441, endPoint x: 258, endPoint y: 443, distance: 91.6
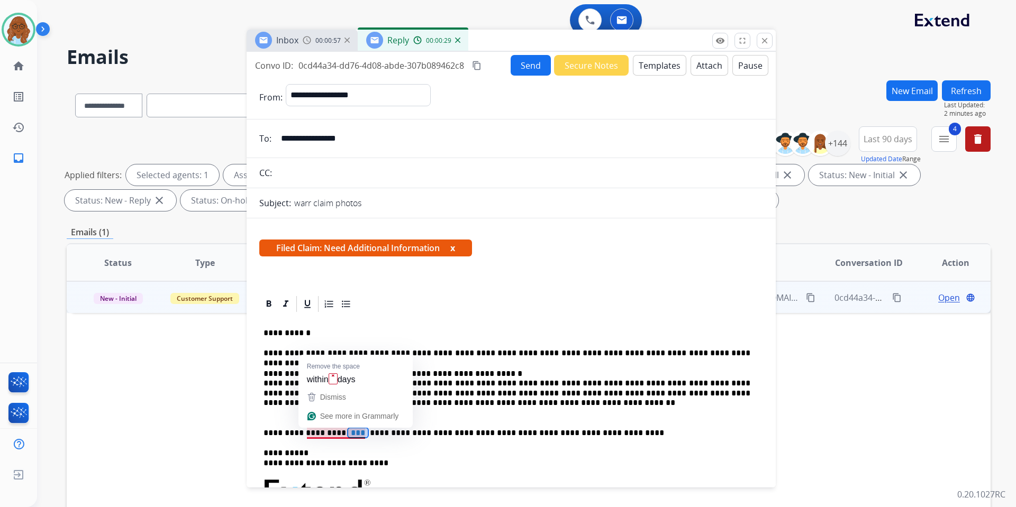
click at [348, 435] on span "***" at bounding box center [358, 433] width 20 height 9
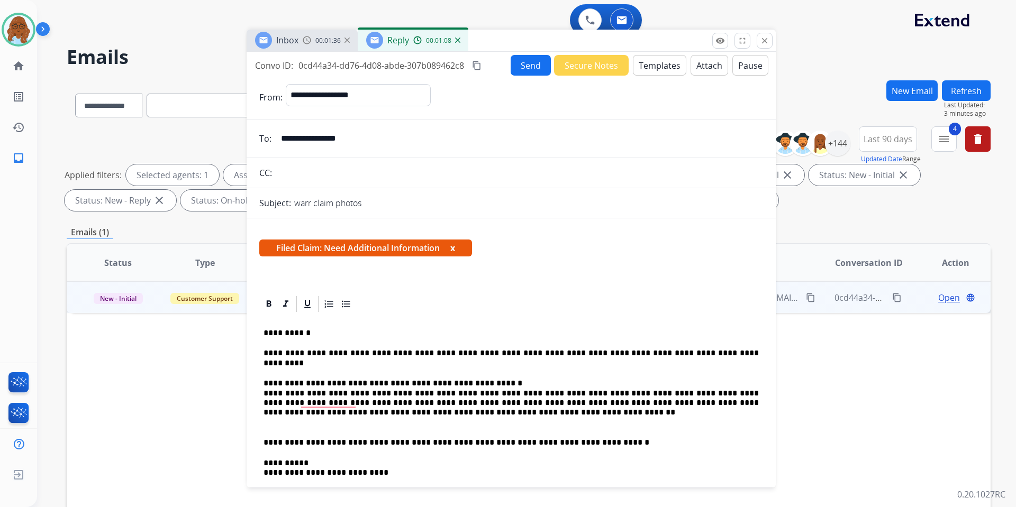
select select "**********"
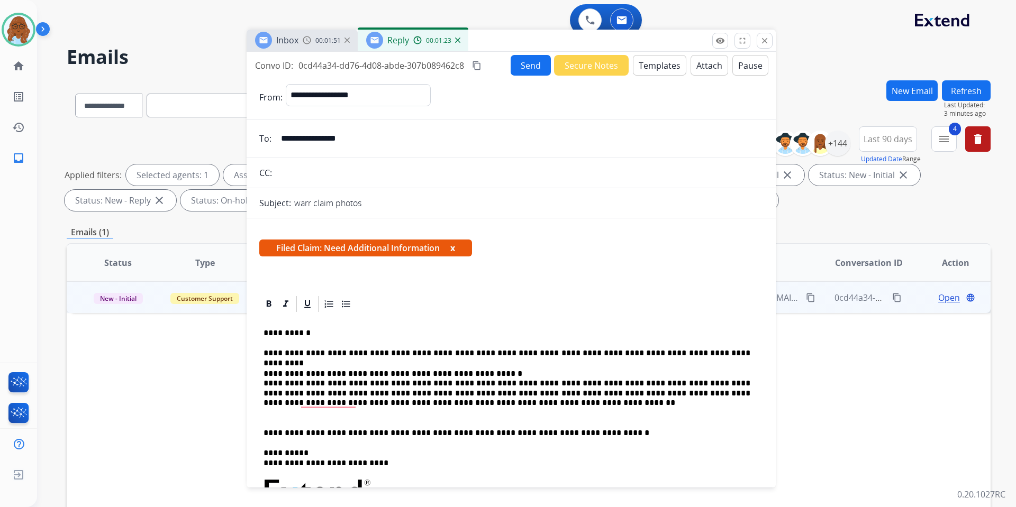
click at [455, 247] on button "x" at bounding box center [452, 248] width 5 height 13
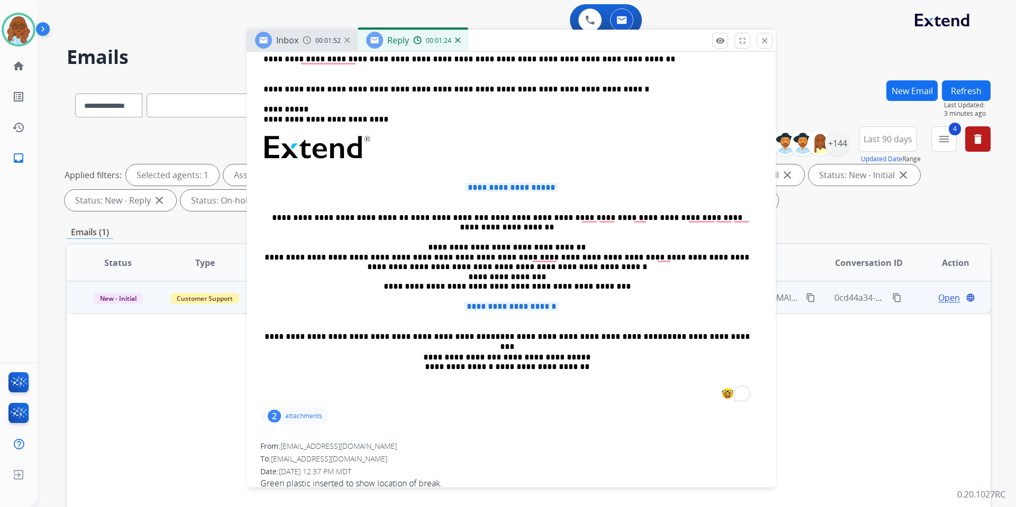
scroll to position [360, 0]
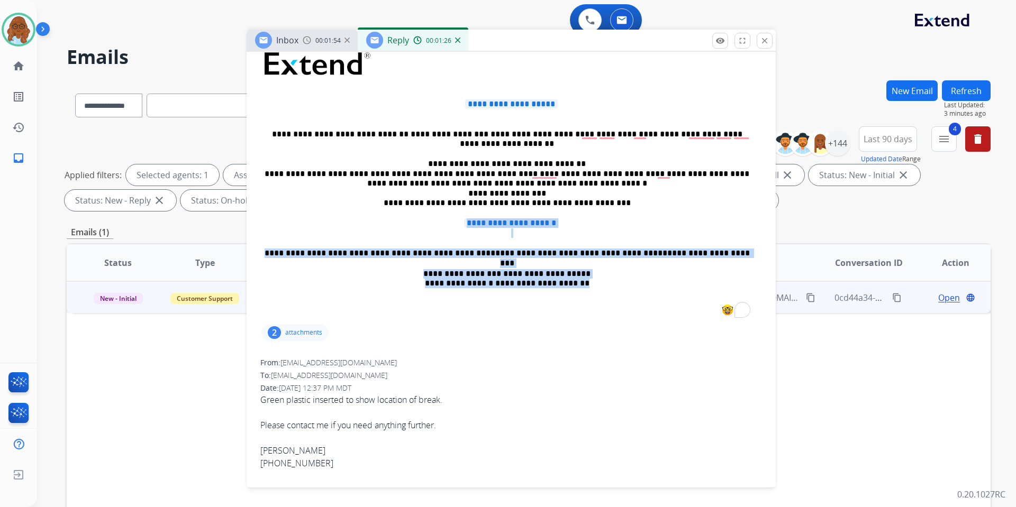
drag, startPoint x: 597, startPoint y: 284, endPoint x: 456, endPoint y: 217, distance: 156.2
click at [456, 217] on div "**********" at bounding box center [511, 104] width 504 height 436
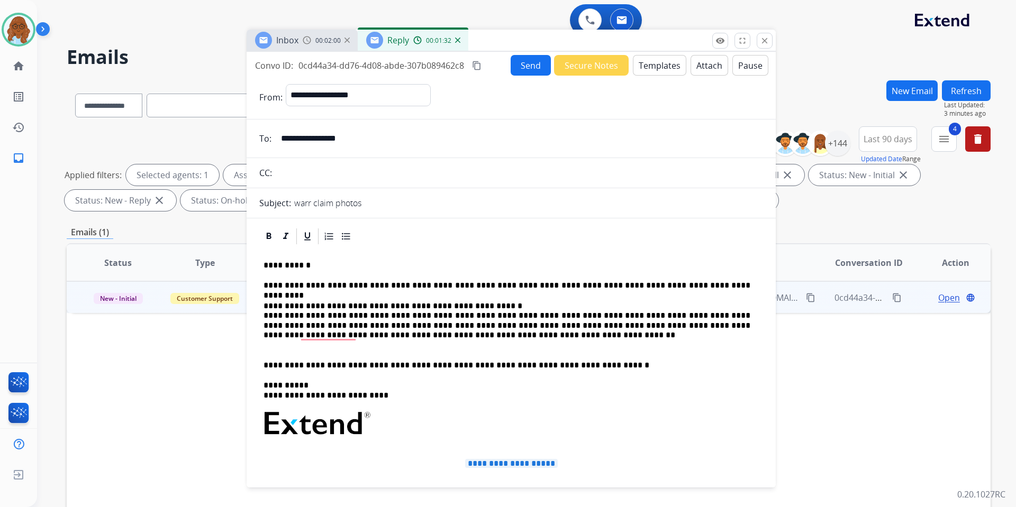
scroll to position [159, 0]
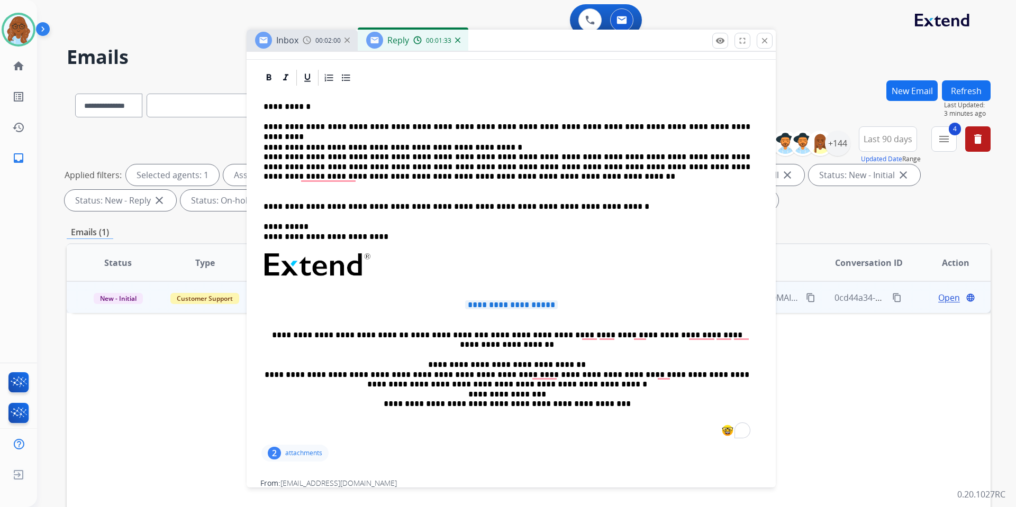
click at [505, 299] on div "**********" at bounding box center [511, 265] width 504 height 356
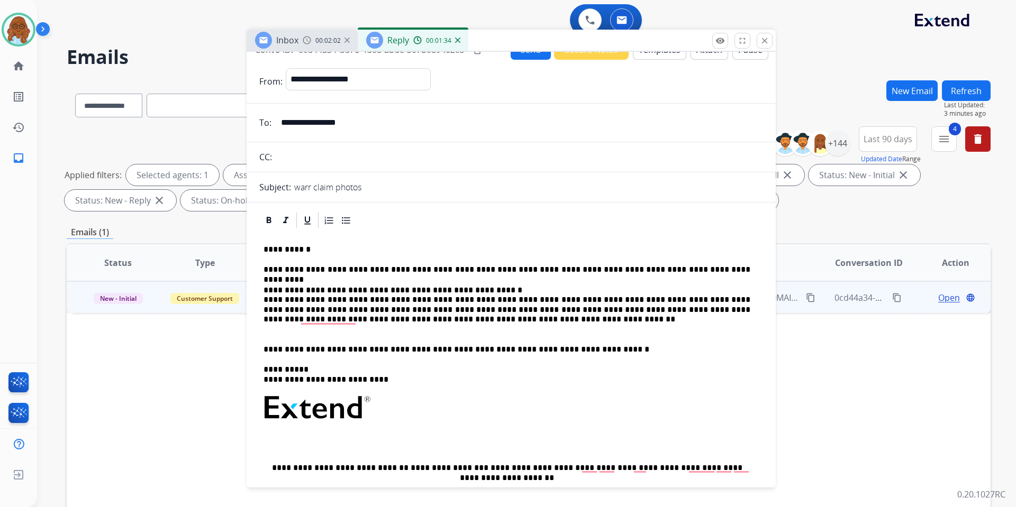
scroll to position [0, 0]
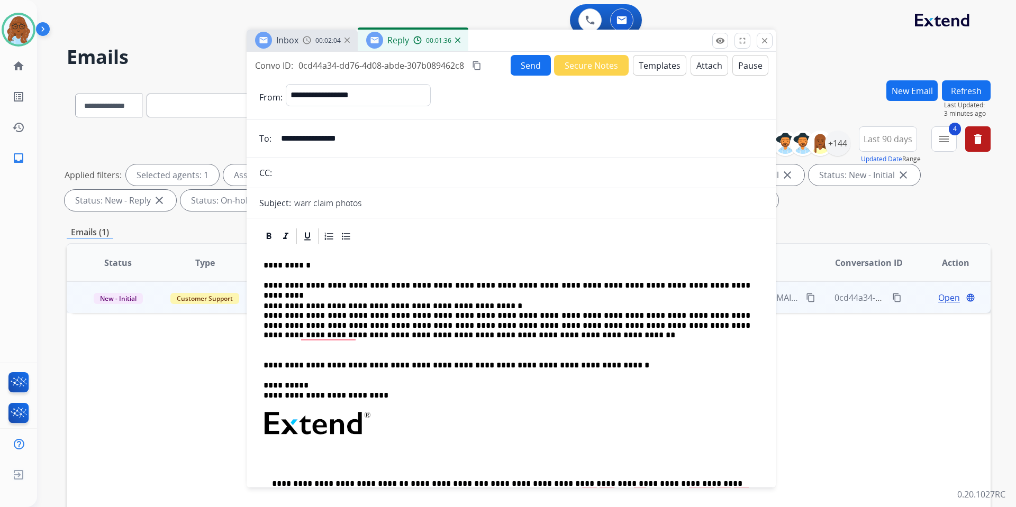
click at [479, 69] on mat-icon "content_copy" at bounding box center [477, 66] width 10 height 10
click at [522, 68] on button "Send" at bounding box center [532, 66] width 40 height 21
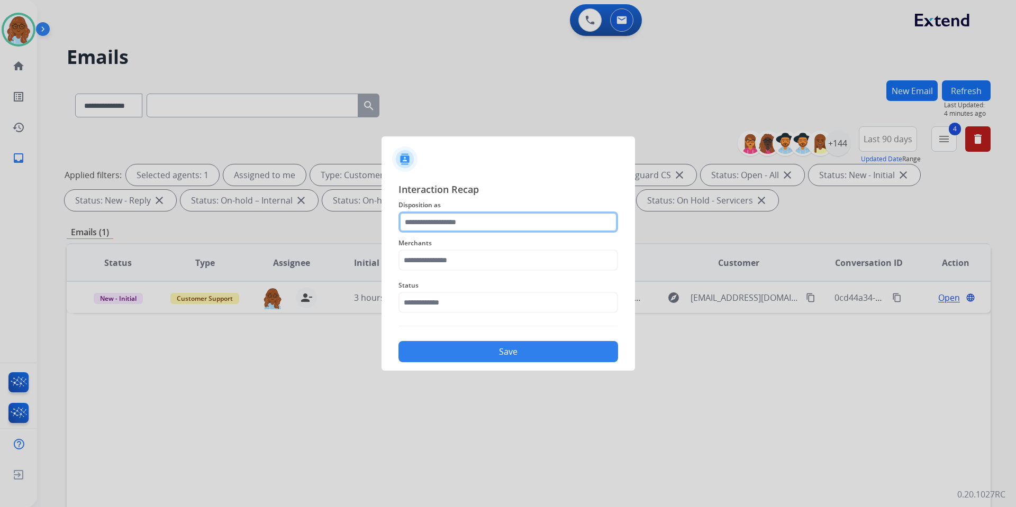
click at [440, 216] on input "text" at bounding box center [508, 222] width 220 height 21
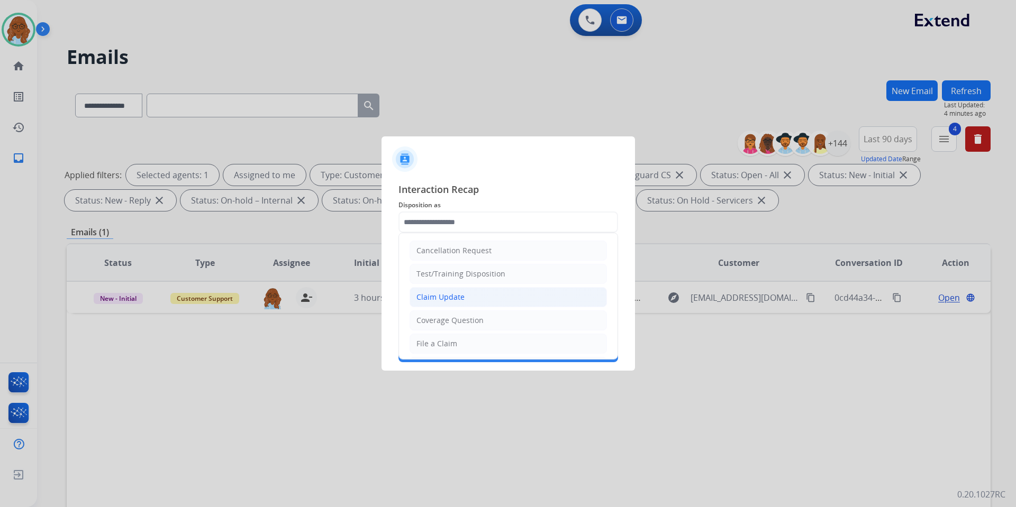
click at [443, 300] on div "Claim Update" at bounding box center [440, 297] width 48 height 11
type input "**********"
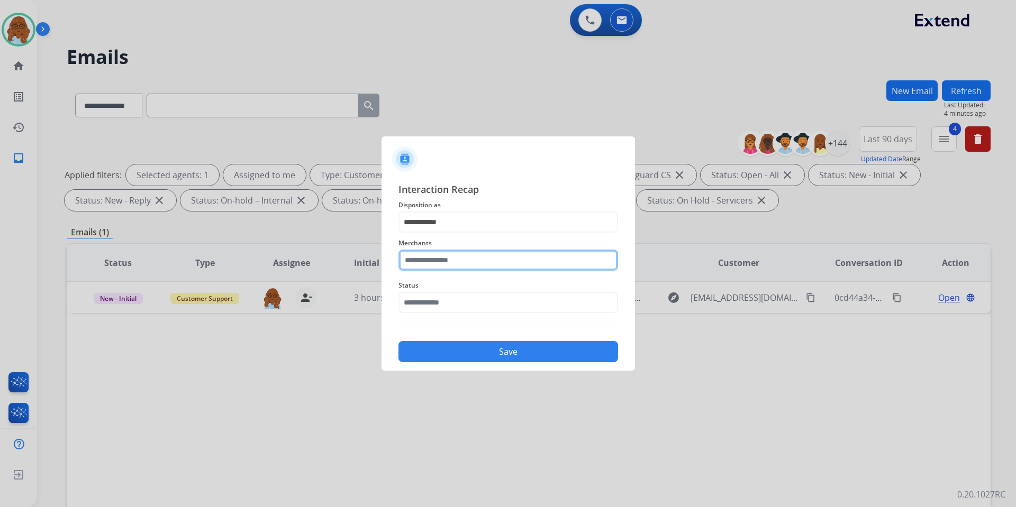
click at [440, 265] on input "text" at bounding box center [508, 260] width 220 height 21
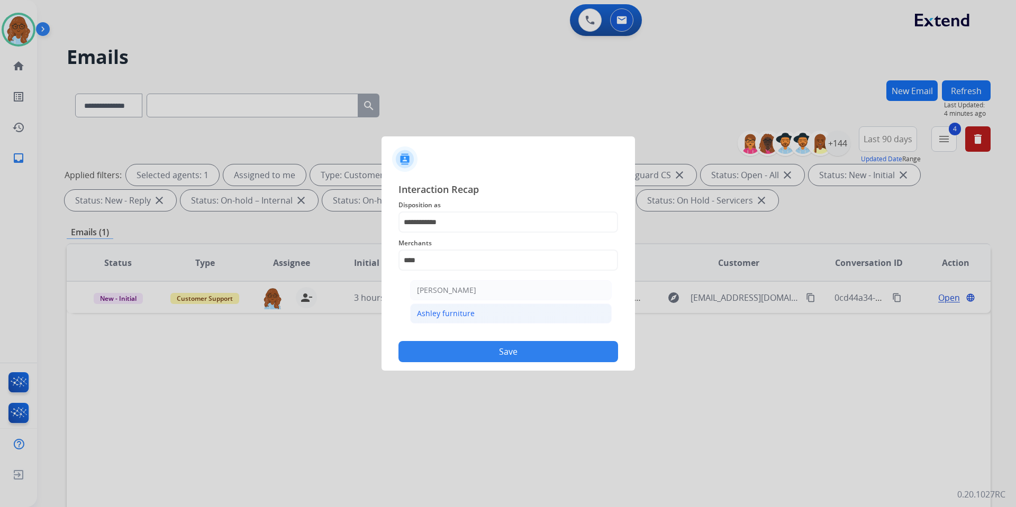
click at [466, 312] on div "Ashley furniture" at bounding box center [446, 313] width 58 height 11
type input "**********"
click at [460, 306] on input "text" at bounding box center [508, 302] width 220 height 21
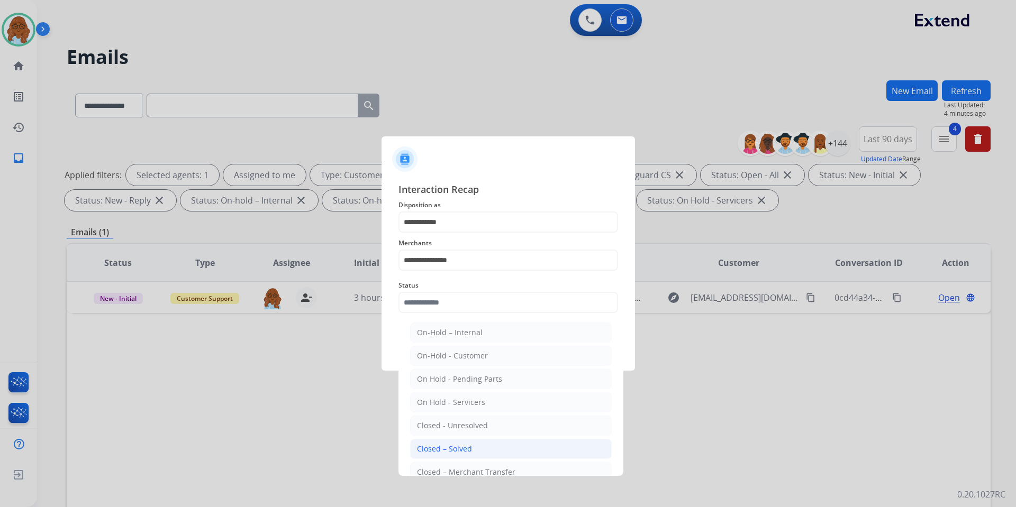
click at [453, 451] on div "Closed – Solved" at bounding box center [444, 449] width 55 height 11
type input "**********"
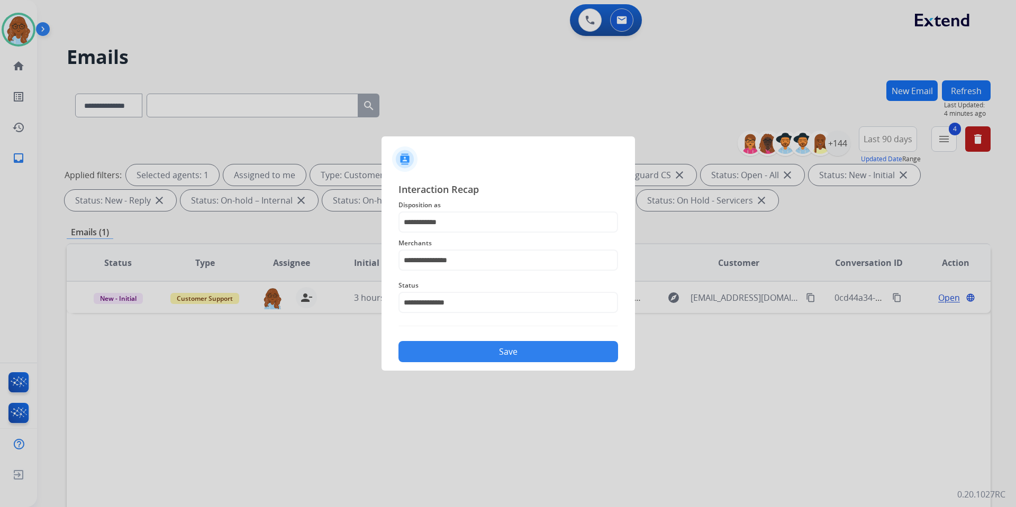
click at [476, 357] on button "Save" at bounding box center [508, 351] width 220 height 21
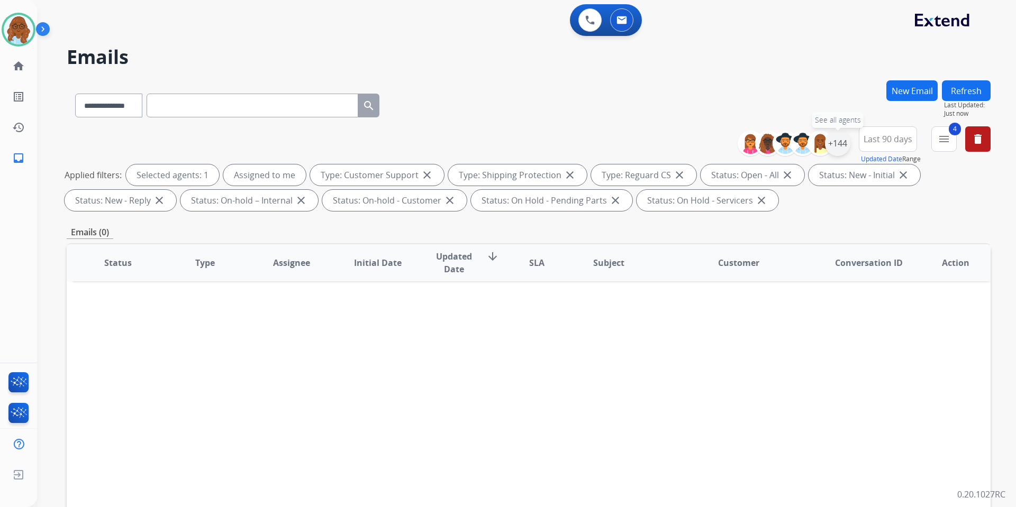
click at [846, 142] on div "+144" at bounding box center [837, 143] width 25 height 25
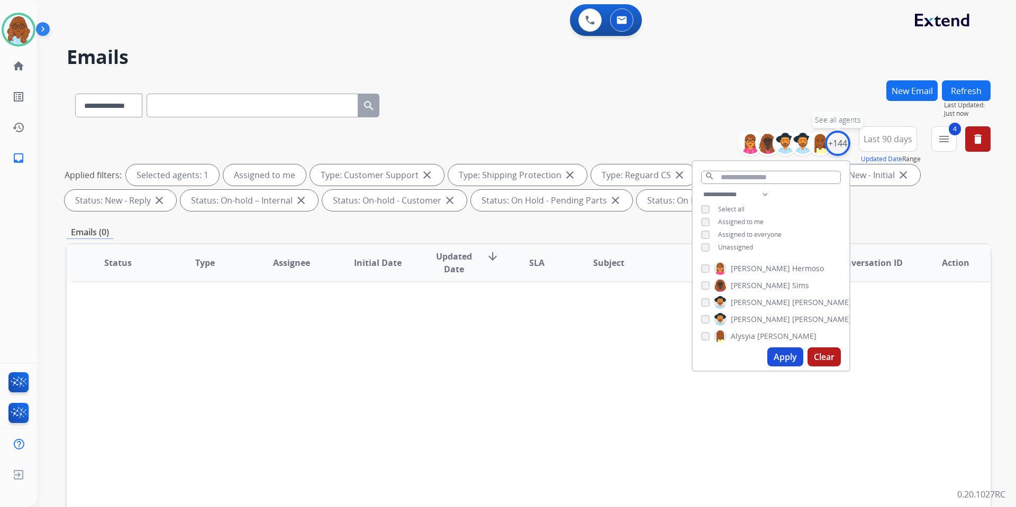
click at [846, 142] on div "+144" at bounding box center [837, 143] width 25 height 25
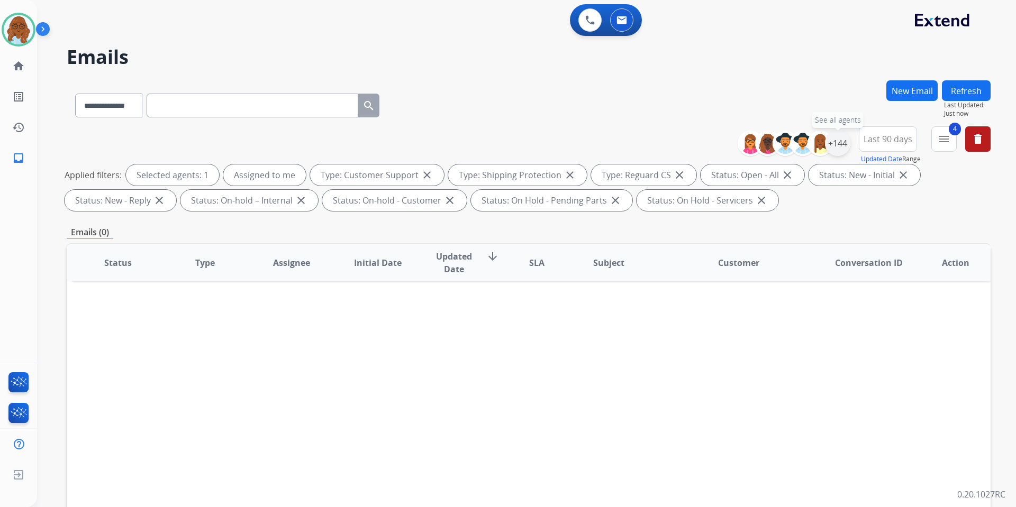
click at [846, 145] on div "+144" at bounding box center [837, 143] width 25 height 25
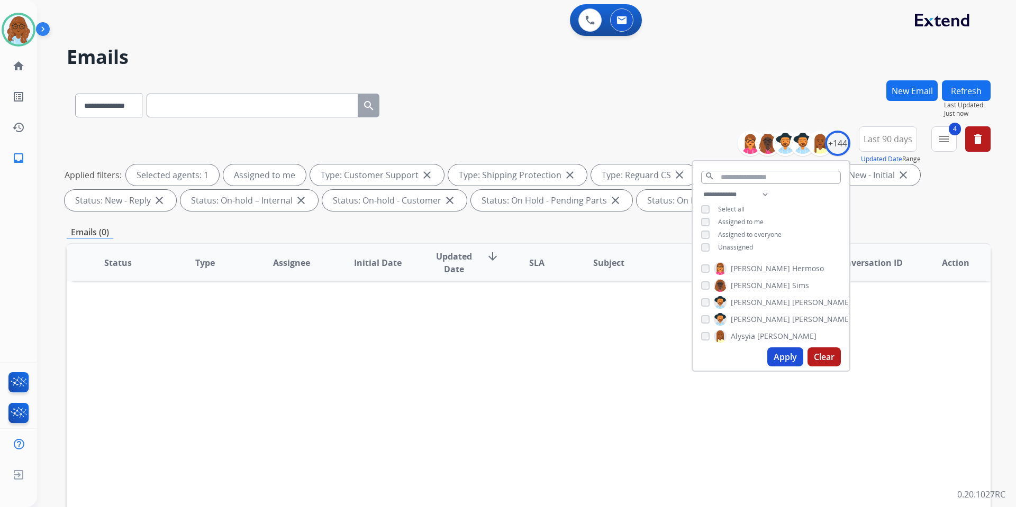
click at [750, 221] on span "Assigned to me" at bounding box center [741, 221] width 46 height 9
click at [726, 217] on span "Assigned to me" at bounding box center [741, 221] width 46 height 9
click at [961, 96] on button "Refresh" at bounding box center [966, 90] width 49 height 21
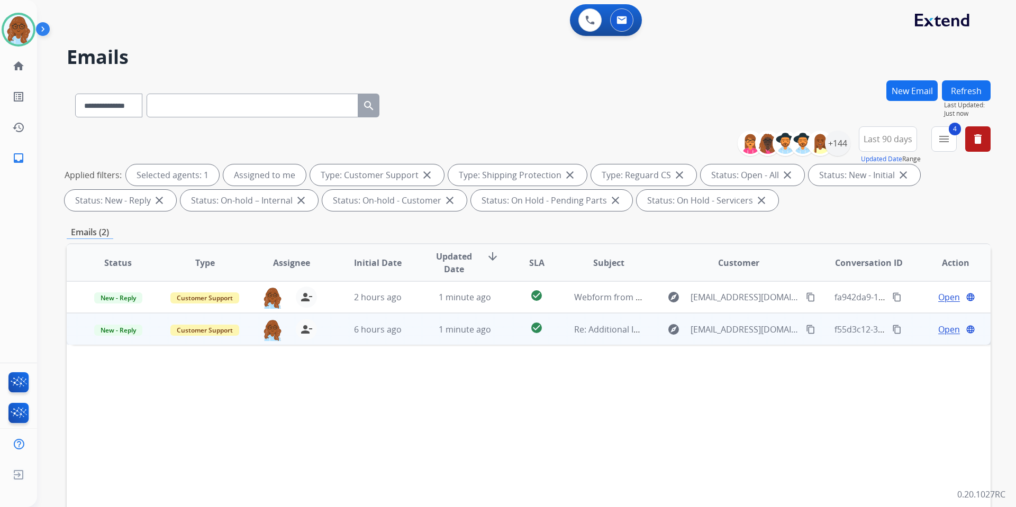
click at [938, 329] on span "Open" at bounding box center [949, 329] width 22 height 13
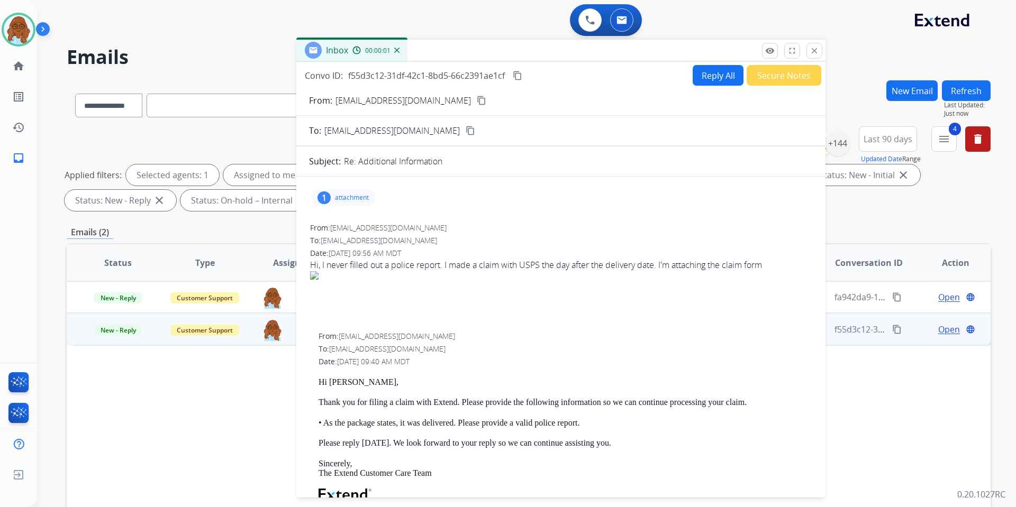
drag, startPoint x: 658, startPoint y: 77, endPoint x: 484, endPoint y: 50, distance: 176.2
click at [484, 50] on div "Inbox 00:00:01" at bounding box center [560, 51] width 529 height 22
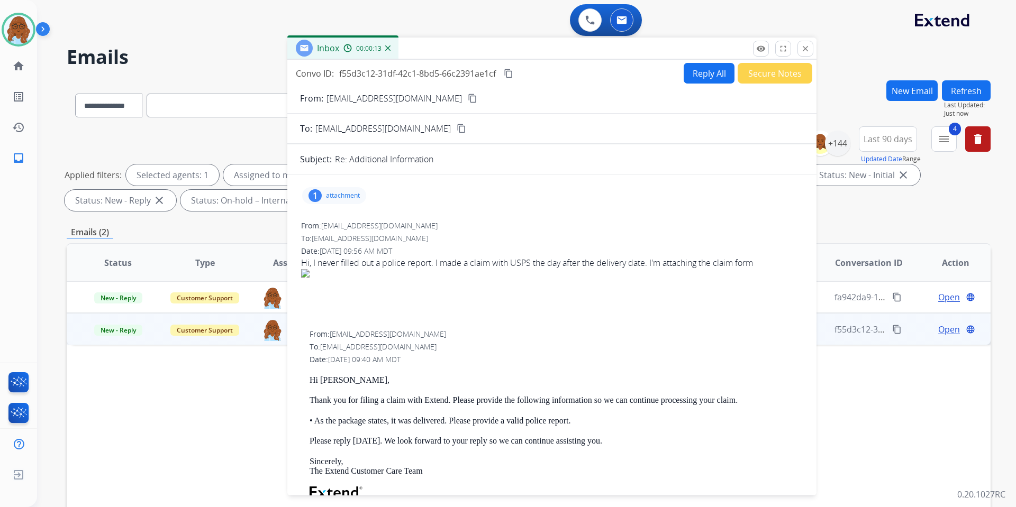
click at [344, 195] on p "attachment" at bounding box center [343, 196] width 34 height 8
click at [351, 223] on div at bounding box center [339, 224] width 53 height 37
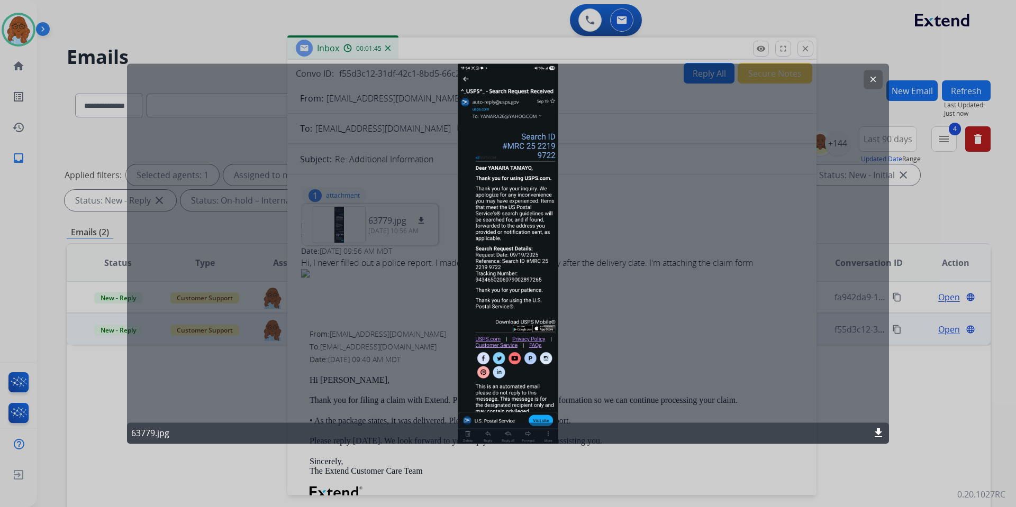
click at [871, 80] on mat-icon "clear" at bounding box center [873, 80] width 10 height 10
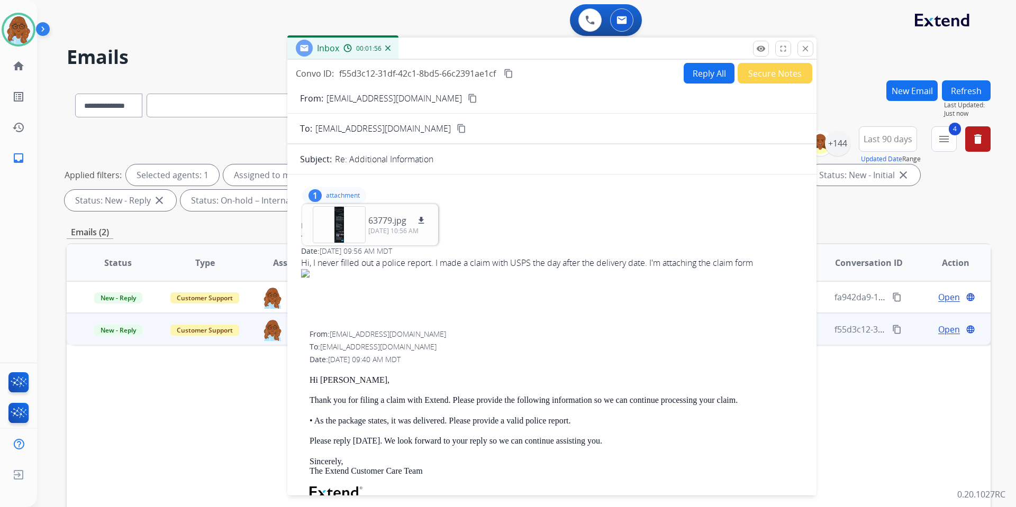
click at [468, 95] on mat-icon "content_copy" at bounding box center [473, 99] width 10 height 10
click at [352, 201] on div "1 attachment 63779.jpg download 10/02/2025, 10:56 AM" at bounding box center [334, 195] width 64 height 17
click at [704, 71] on button "Reply All" at bounding box center [709, 73] width 51 height 21
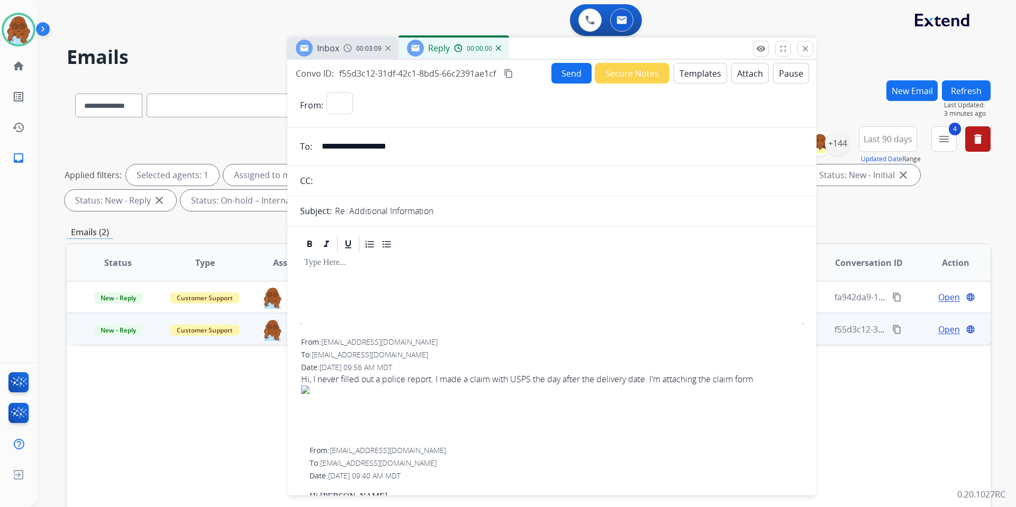
select select "**********"
click at [698, 76] on button "Templates" at bounding box center [700, 73] width 53 height 21
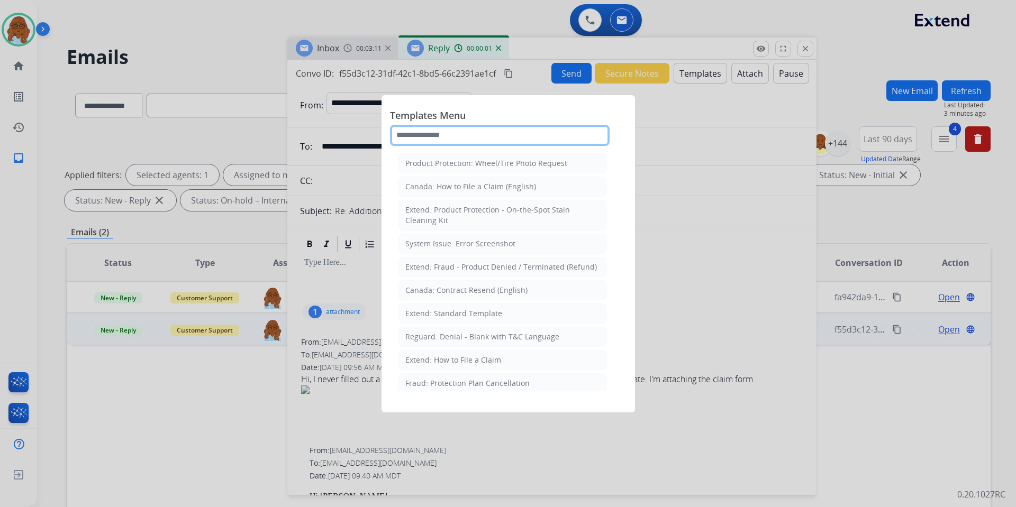
click at [442, 140] on input "text" at bounding box center [500, 135] width 220 height 21
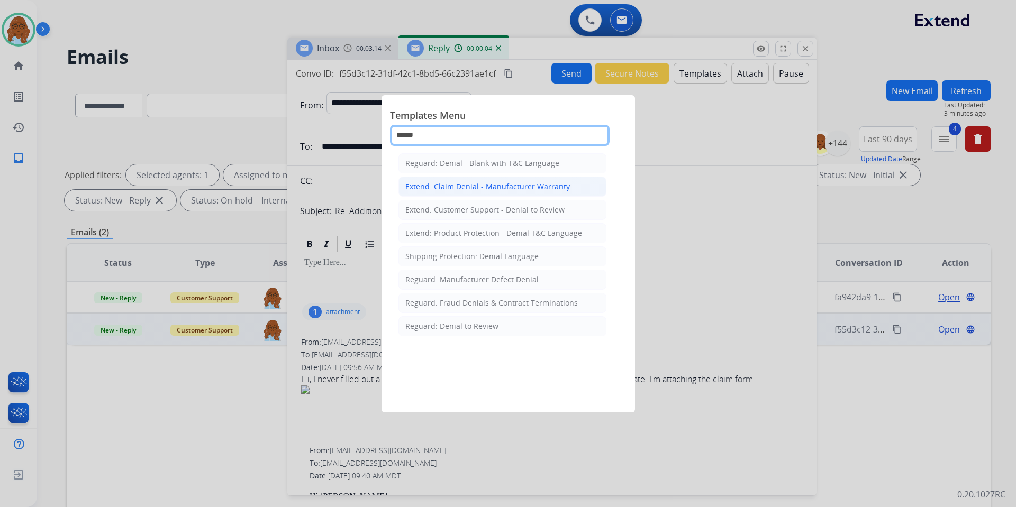
type input "******"
click at [469, 183] on div "Extend: Claim Denial - Manufacturer Warranty" at bounding box center [487, 186] width 165 height 11
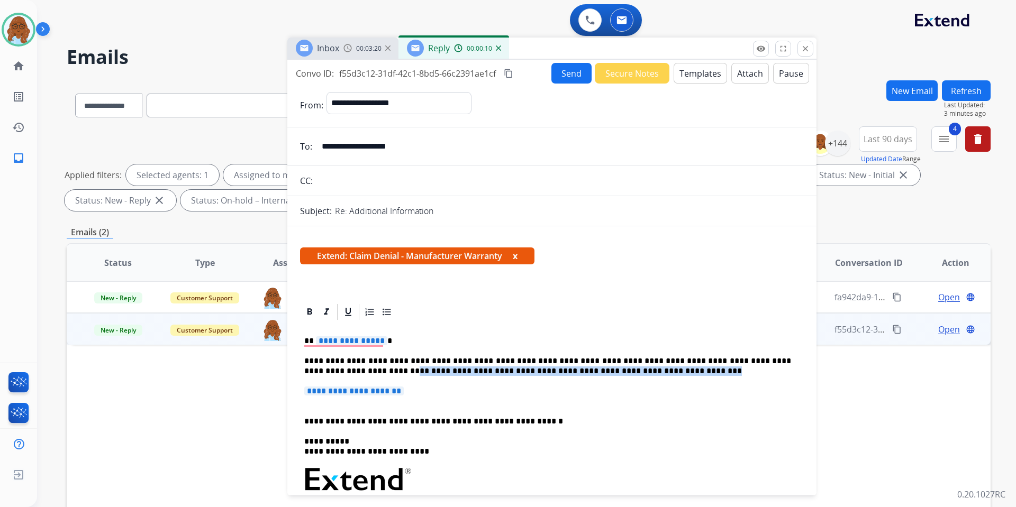
drag, startPoint x: 575, startPoint y: 373, endPoint x: 317, endPoint y: 376, distance: 258.2
click at [317, 376] on p "**********" at bounding box center [547, 367] width 487 height 20
drag, startPoint x: 523, startPoint y: 42, endPoint x: 898, endPoint y: 144, distance: 389.2
click at [816, 60] on div "Inbox 00:06:44 Reply 00:03:35" at bounding box center [551, 49] width 529 height 22
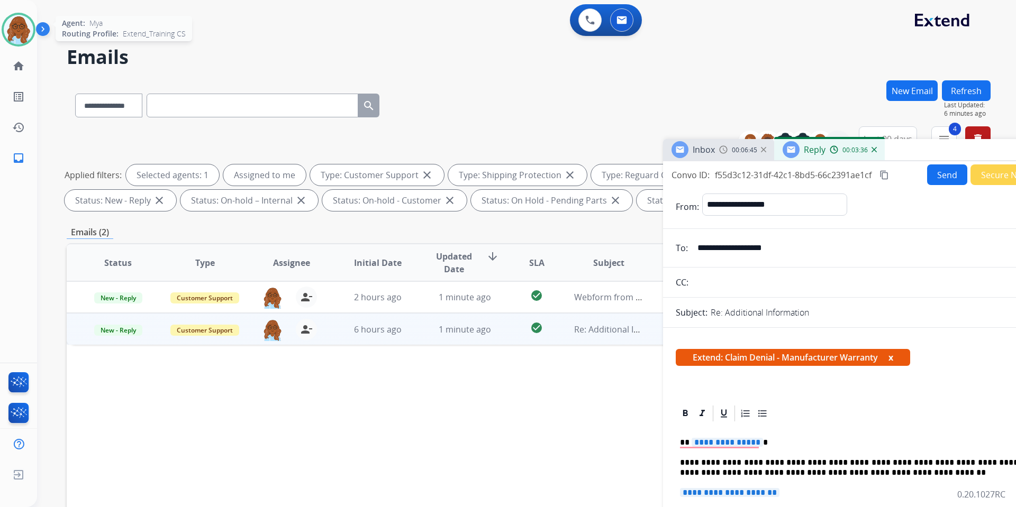
click at [13, 16] on img at bounding box center [19, 30] width 30 height 30
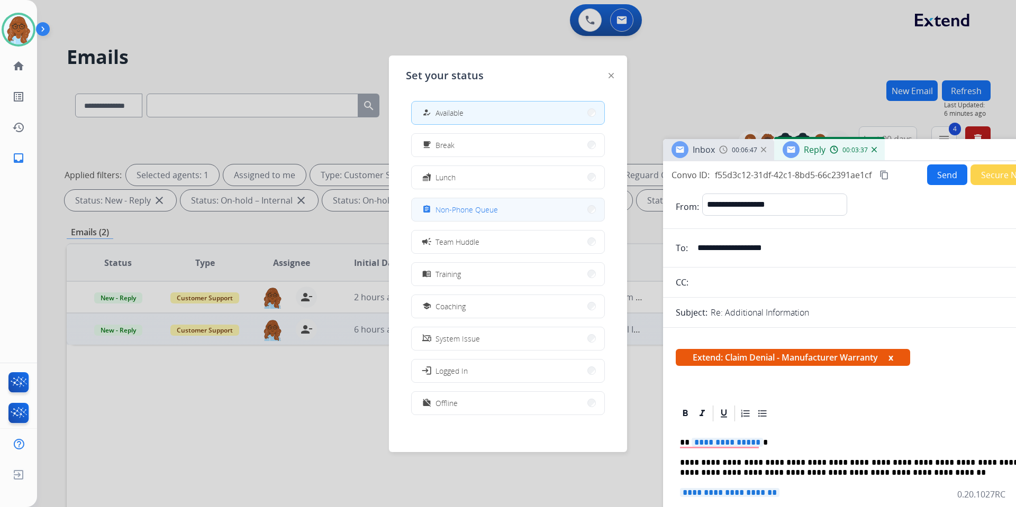
click at [467, 204] on div "assignment Non-Phone Queue" at bounding box center [459, 209] width 78 height 13
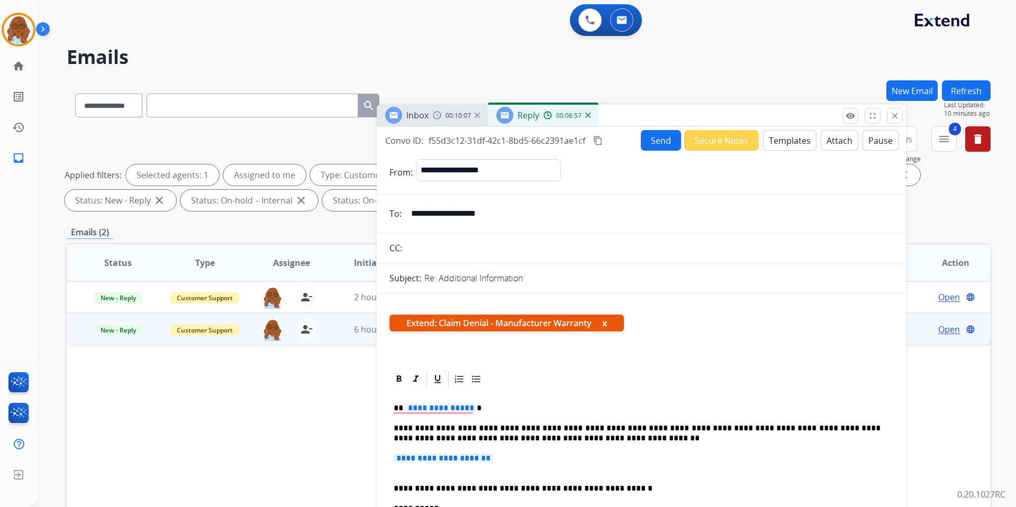
drag, startPoint x: 832, startPoint y: 142, endPoint x: 514, endPoint y: 93, distance: 321.3
click at [507, 105] on div "Inbox 00:10:07 Reply 00:06:57" at bounding box center [641, 116] width 529 height 22
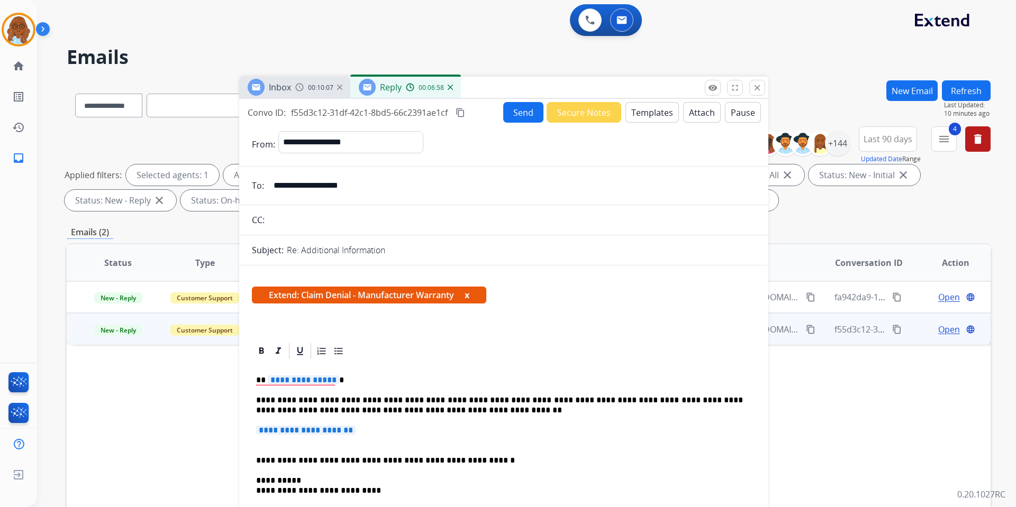
drag, startPoint x: 601, startPoint y: 86, endPoint x: 634, endPoint y: 96, distance: 34.8
click at [651, 91] on div "Inbox 00:10:07 Reply 00:06:58" at bounding box center [503, 88] width 529 height 22
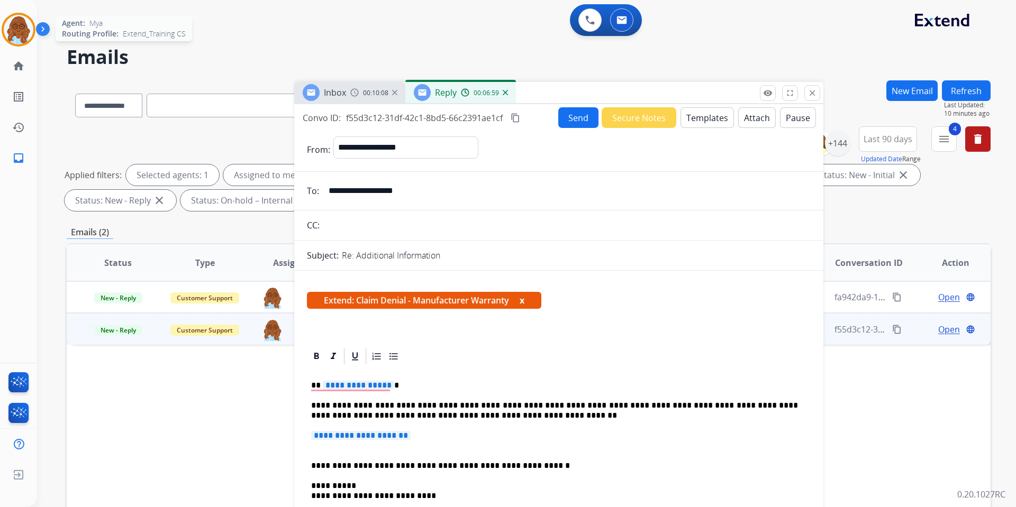
click at [7, 34] on img at bounding box center [19, 30] width 30 height 30
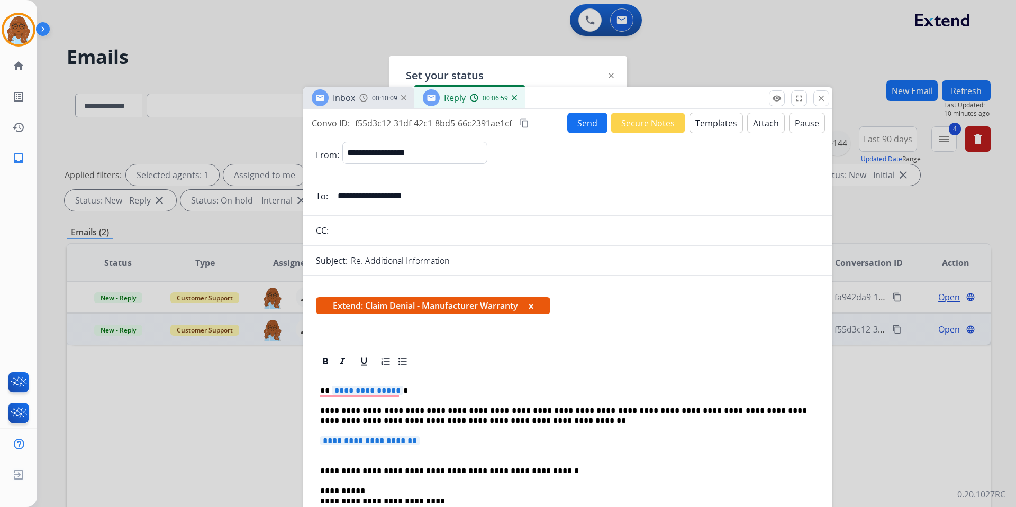
drag, startPoint x: 552, startPoint y: 87, endPoint x: 679, endPoint y: 124, distance: 132.6
click at [679, 110] on div "Inbox 00:10:09 Reply 00:06:59" at bounding box center [567, 98] width 529 height 22
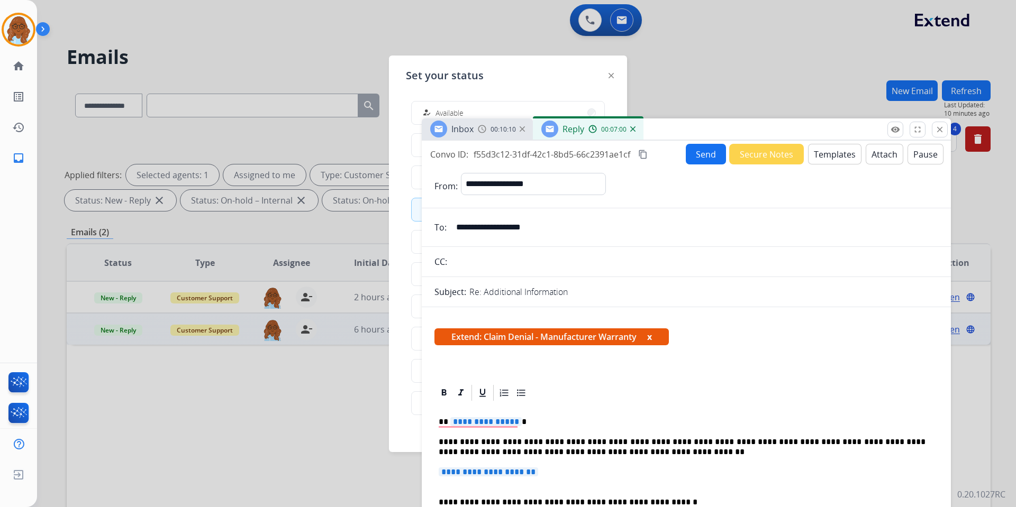
click at [473, 110] on button "how_to_reg Available" at bounding box center [508, 113] width 193 height 23
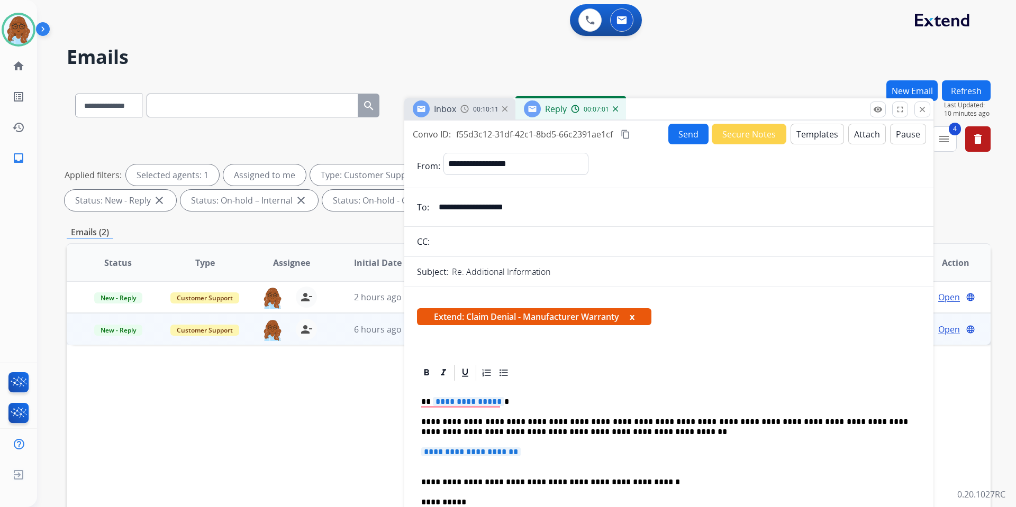
drag, startPoint x: 663, startPoint y: 106, endPoint x: 615, endPoint y: 109, distance: 48.3
click at [558, 98] on div "Inbox 00:10:11 Reply 00:07:01" at bounding box center [668, 109] width 529 height 22
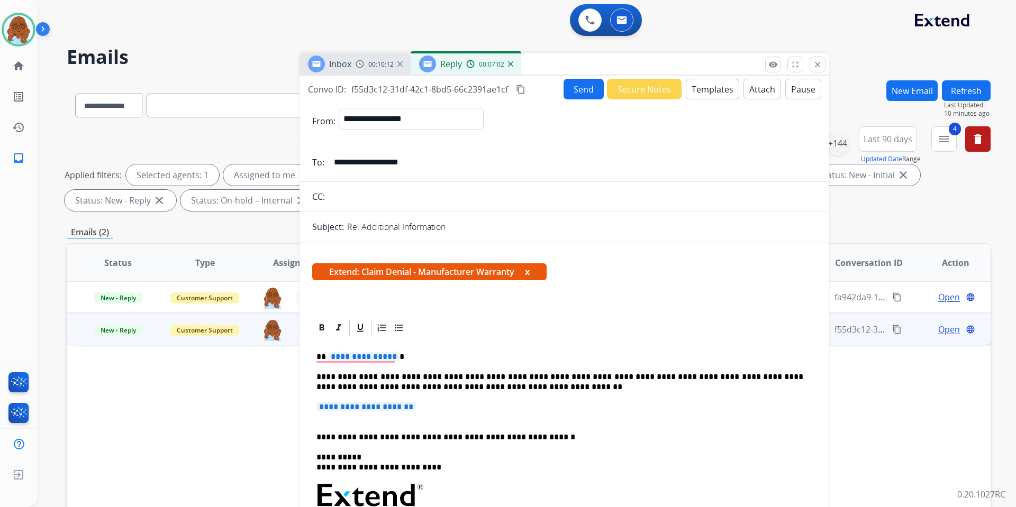
drag, startPoint x: 590, startPoint y: 64, endPoint x: 567, endPoint y: 43, distance: 31.5
click at [568, 53] on div "Inbox 00:10:12 Reply 00:07:02" at bounding box center [563, 64] width 529 height 22
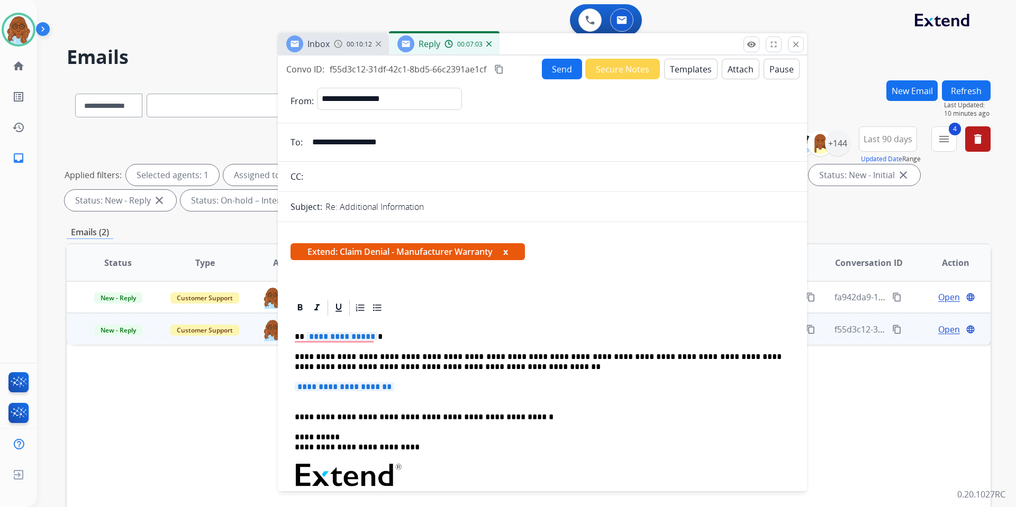
click at [338, 334] on span "**********" at bounding box center [341, 336] width 71 height 9
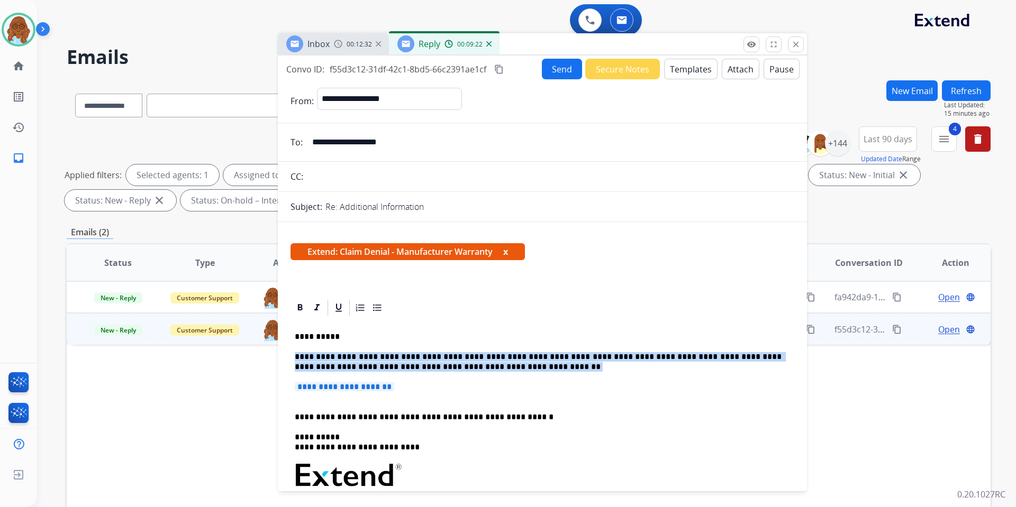
drag, startPoint x: 468, startPoint y: 367, endPoint x: 290, endPoint y: 350, distance: 178.6
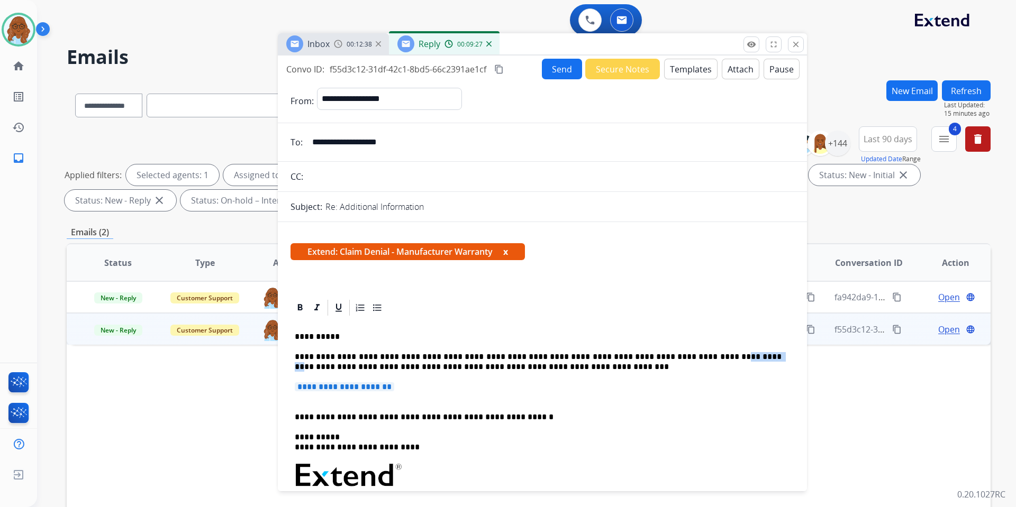
drag, startPoint x: 701, startPoint y: 357, endPoint x: 665, endPoint y: 357, distance: 35.5
click at [665, 357] on p "**********" at bounding box center [538, 362] width 487 height 20
click at [359, 389] on span "**********" at bounding box center [344, 387] width 99 height 9
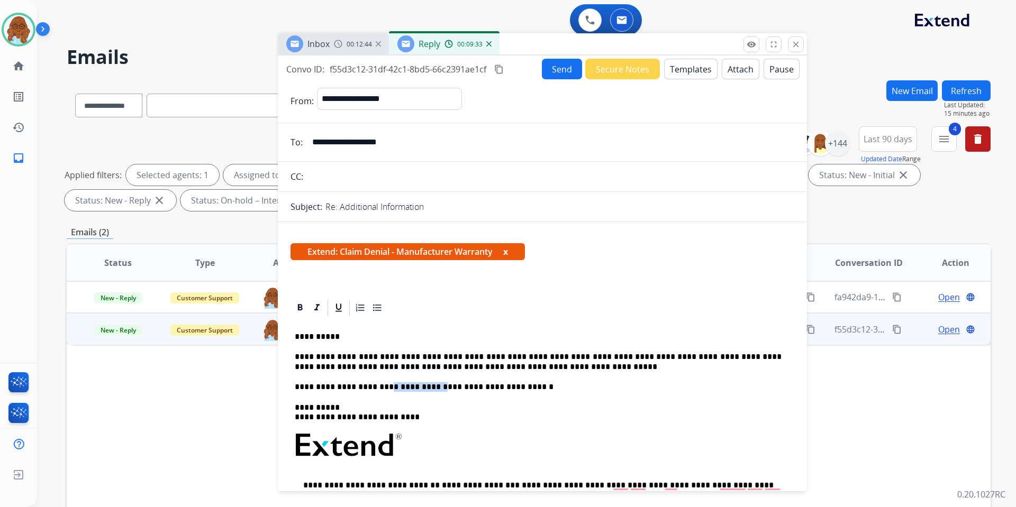
drag, startPoint x: 371, startPoint y: 386, endPoint x: 419, endPoint y: 386, distance: 47.6
click at [419, 386] on p "**********" at bounding box center [538, 388] width 487 height 10
click at [437, 387] on p "**********" at bounding box center [538, 388] width 487 height 10
drag, startPoint x: 530, startPoint y: 390, endPoint x: 477, endPoint y: 390, distance: 53.4
click at [477, 390] on p "**********" at bounding box center [538, 388] width 487 height 10
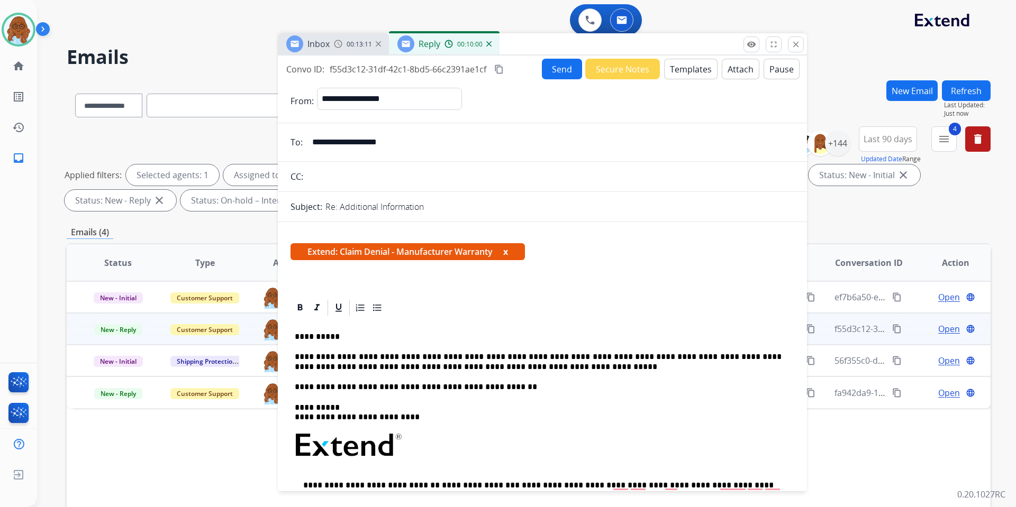
click at [368, 387] on p "**********" at bounding box center [538, 388] width 487 height 10
click at [507, 251] on button "x" at bounding box center [505, 252] width 5 height 13
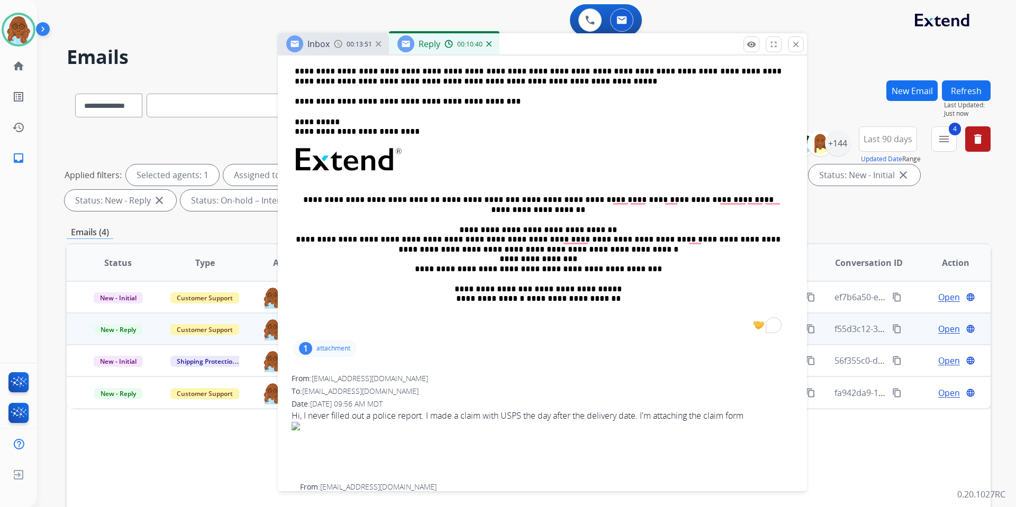
scroll to position [265, 0]
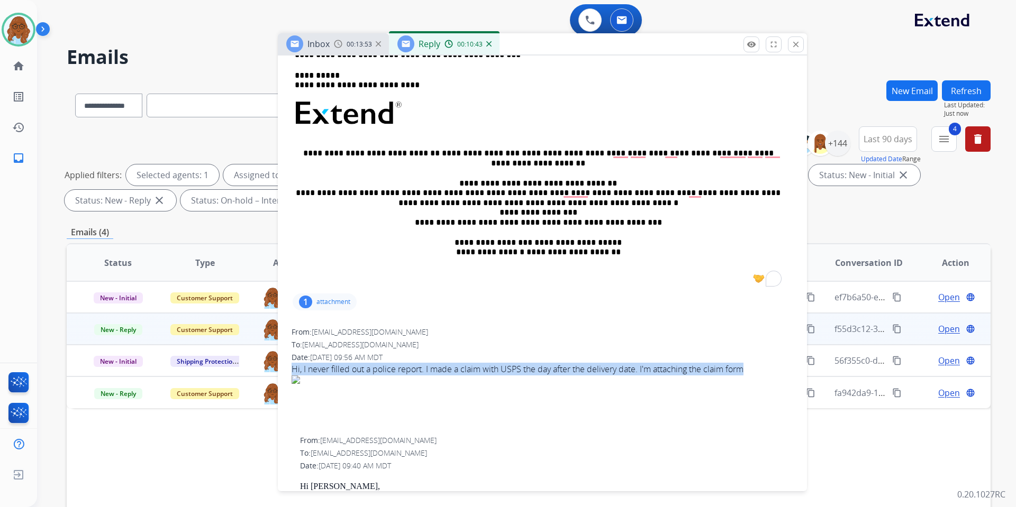
drag, startPoint x: 292, startPoint y: 366, endPoint x: 746, endPoint y: 369, distance: 453.5
click at [746, 369] on div "Hi, I never filled out a police report. I made a claim with USPS the day after …" at bounding box center [543, 386] width 502 height 47
copy div "Hi, I never filled out a police report. I made a claim with USPS the day after …"
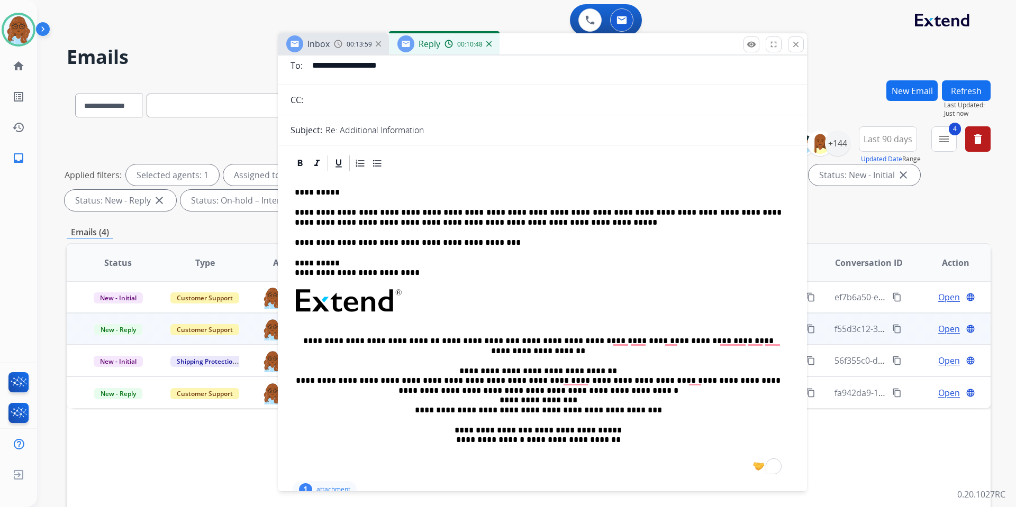
scroll to position [0, 0]
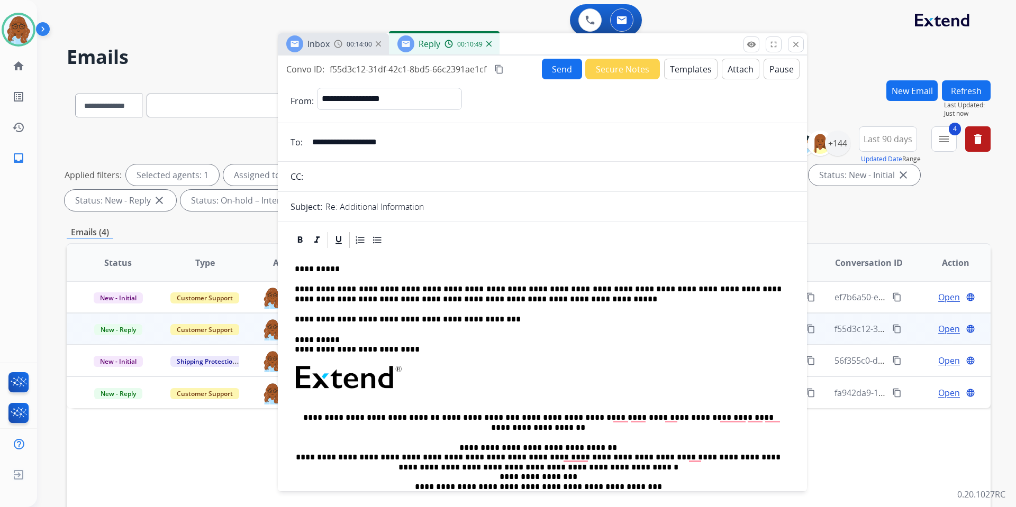
click at [503, 71] on mat-icon "content_copy" at bounding box center [499, 70] width 10 height 10
click at [559, 75] on button "Send" at bounding box center [562, 69] width 40 height 21
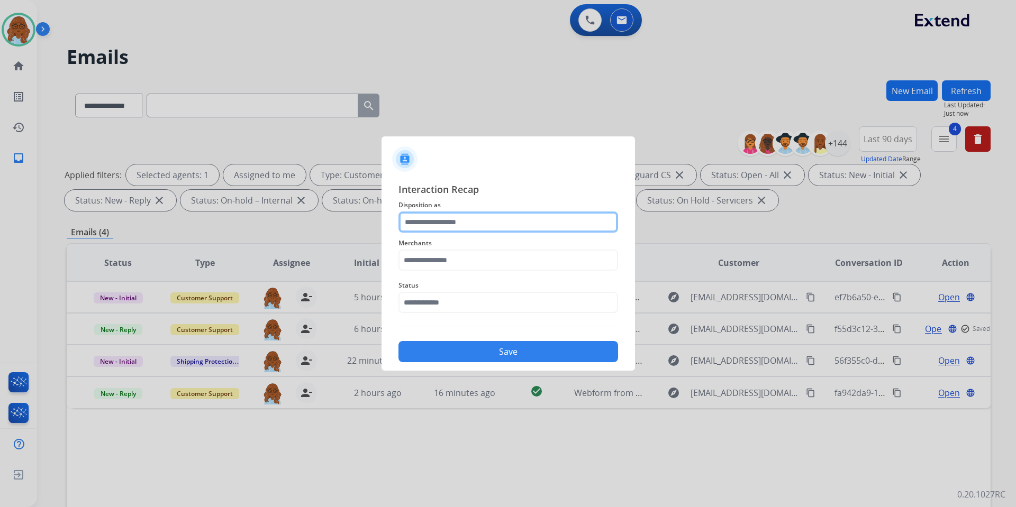
click at [485, 218] on input "text" at bounding box center [508, 222] width 220 height 21
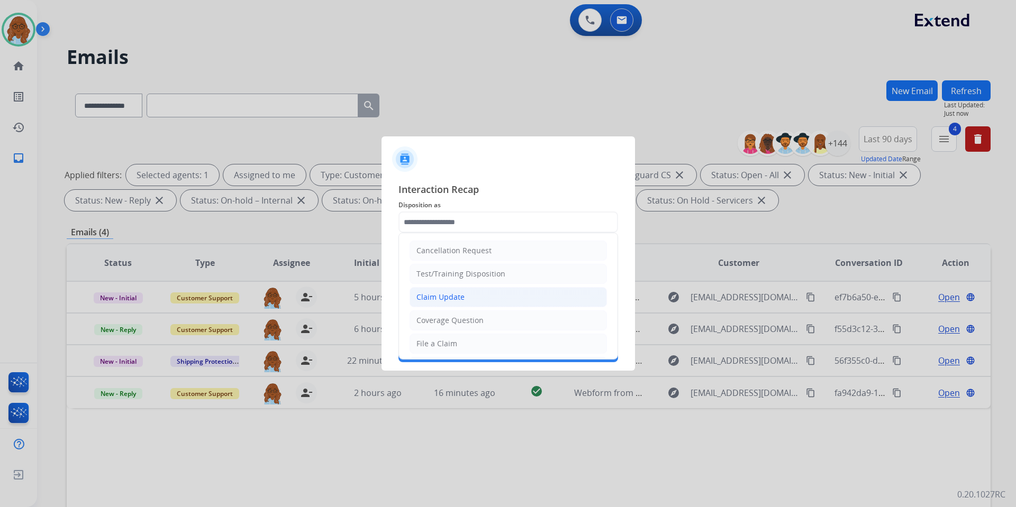
click at [442, 292] on li "Claim Update" at bounding box center [508, 297] width 197 height 20
type input "**********"
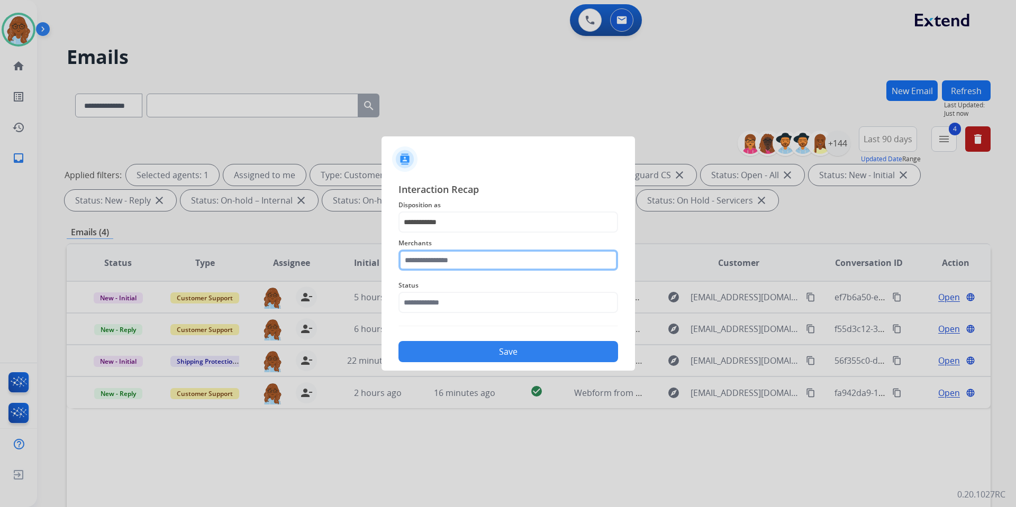
click at [412, 255] on input "text" at bounding box center [508, 260] width 220 height 21
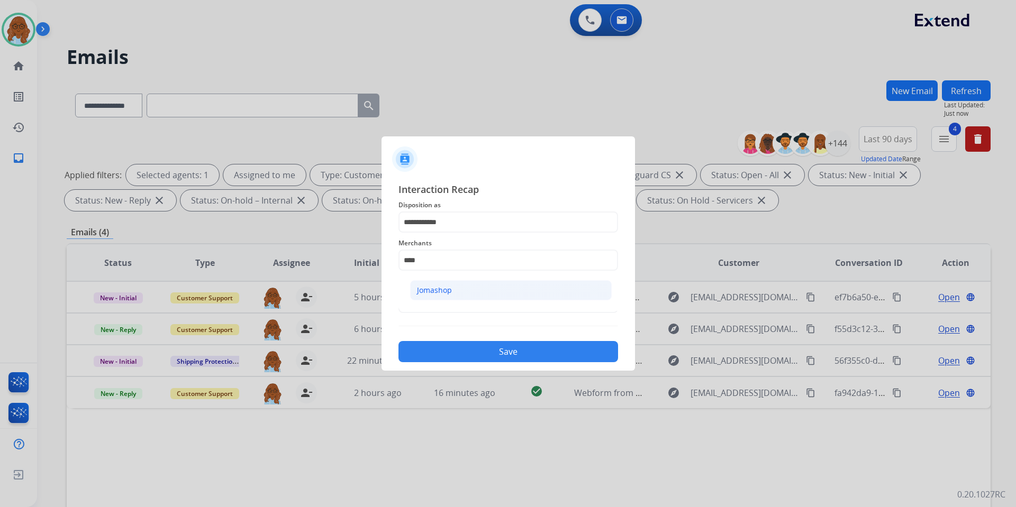
click at [448, 287] on div "Jomashop" at bounding box center [434, 290] width 35 height 11
type input "********"
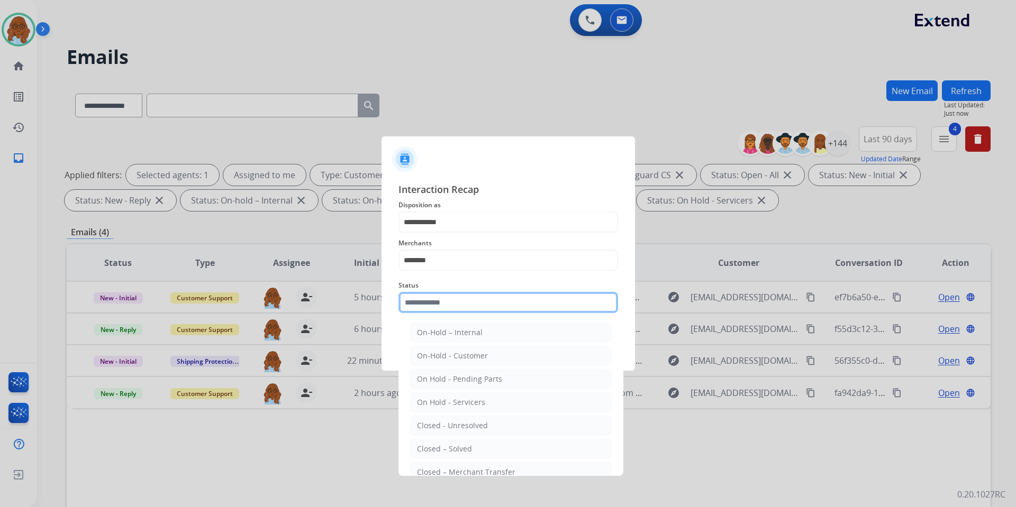
click at [449, 308] on input "text" at bounding box center [508, 302] width 220 height 21
click at [457, 446] on div "Closed – Solved" at bounding box center [444, 449] width 55 height 11
type input "**********"
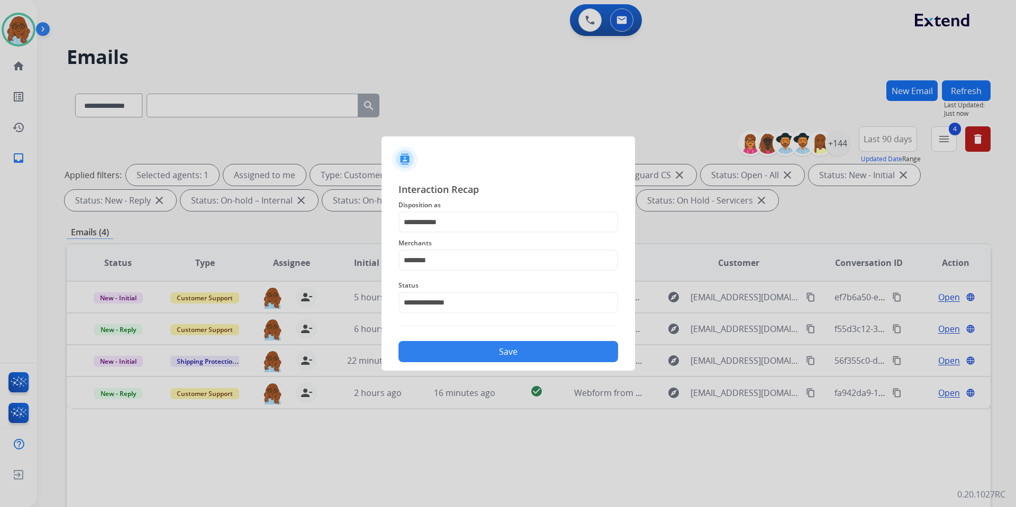
click at [472, 360] on button "Save" at bounding box center [508, 351] width 220 height 21
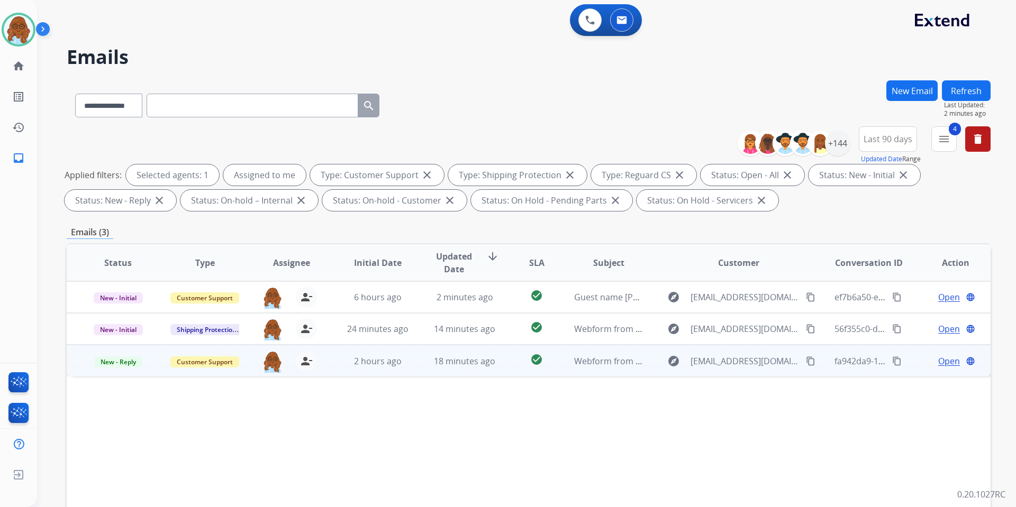
click at [940, 361] on span "Open" at bounding box center [949, 361] width 22 height 13
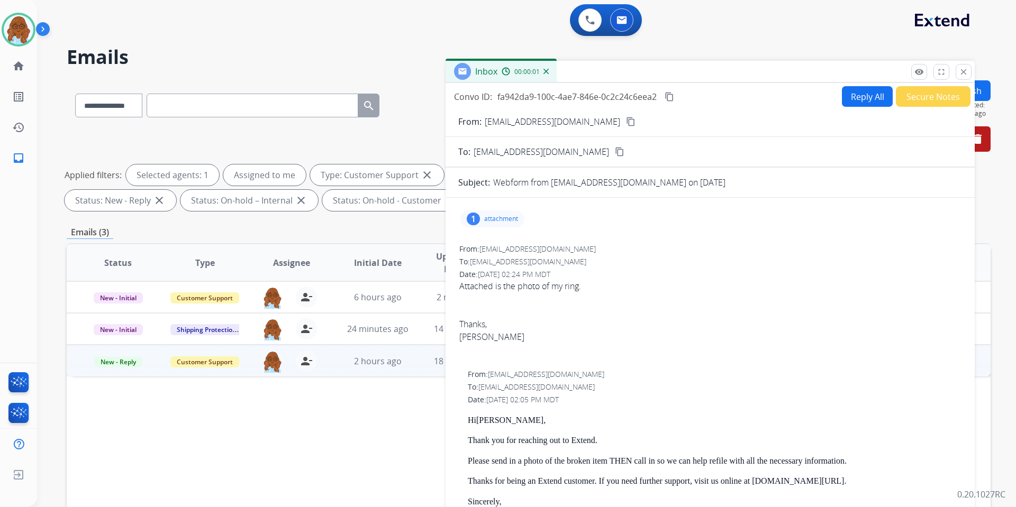
drag, startPoint x: 658, startPoint y: 75, endPoint x: 483, endPoint y: 30, distance: 180.8
click at [482, 61] on div "Inbox 00:00:01" at bounding box center [710, 72] width 529 height 22
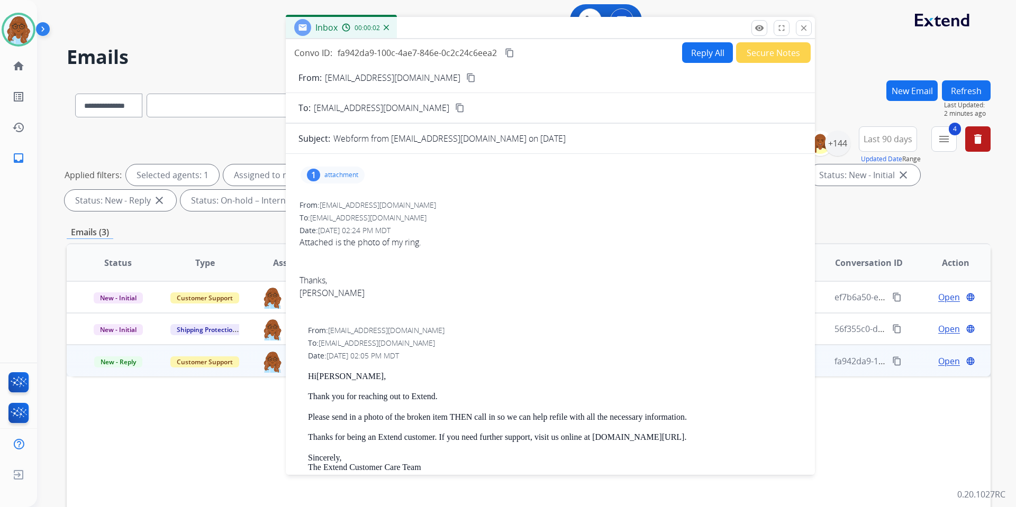
click at [359, 176] on div "1 attachment" at bounding box center [333, 175] width 64 height 17
click at [343, 199] on div at bounding box center [337, 204] width 53 height 37
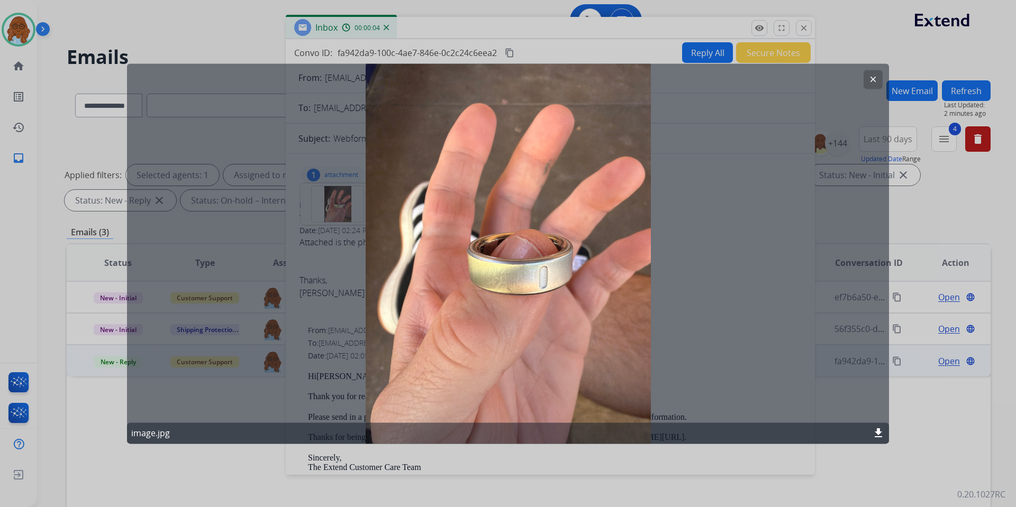
click at [617, 458] on div at bounding box center [508, 253] width 1016 height 507
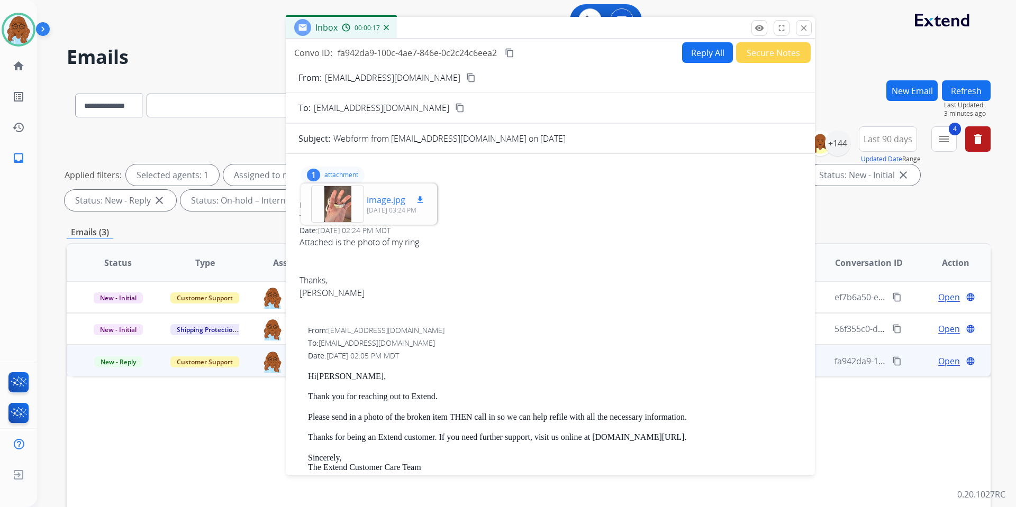
click at [355, 207] on div at bounding box center [337, 204] width 53 height 37
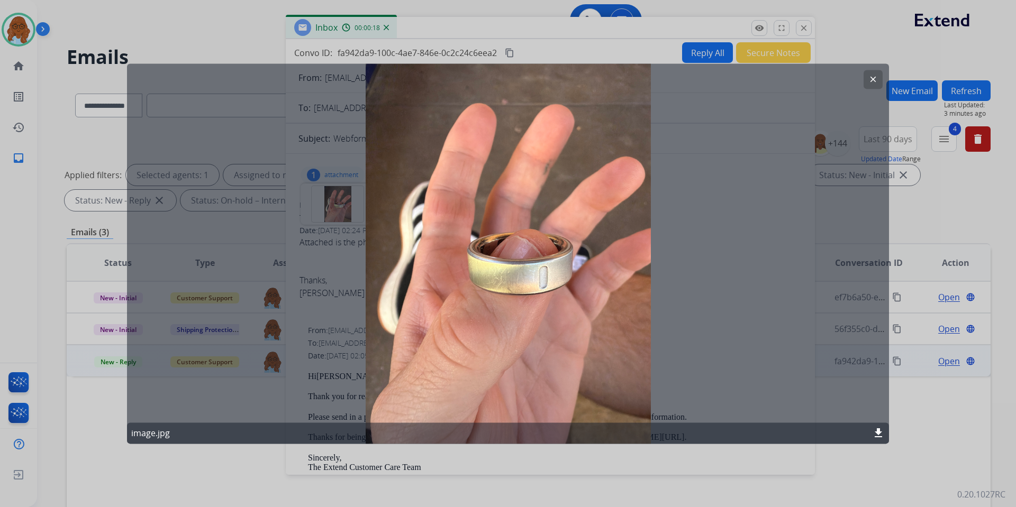
click at [613, 456] on div at bounding box center [508, 253] width 1016 height 507
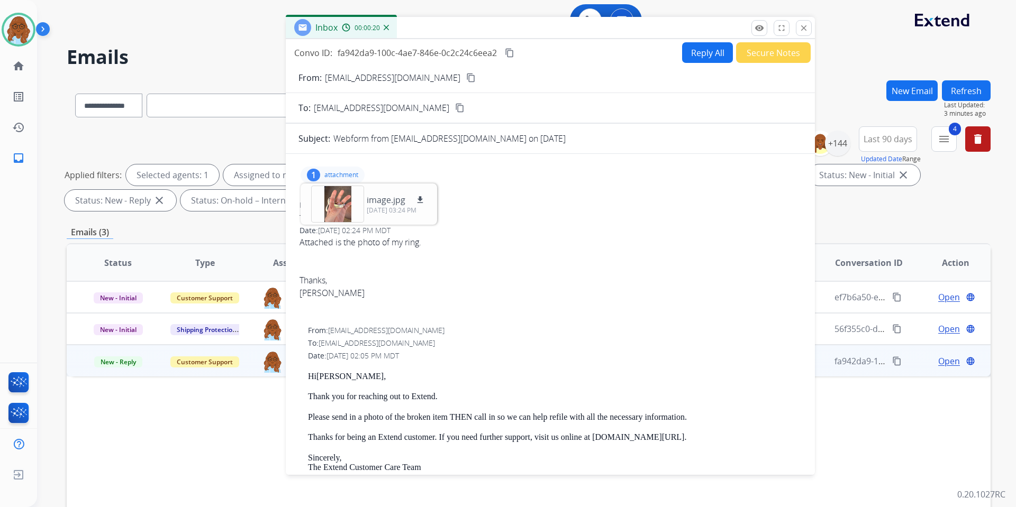
click at [466, 78] on mat-icon "content_copy" at bounding box center [471, 78] width 10 height 10
click at [359, 174] on div "1 attachment image.jpg download 10/02/2025, 03:24 PM" at bounding box center [333, 175] width 64 height 17
click at [804, 31] on mat-icon "close" at bounding box center [804, 28] width 10 height 10
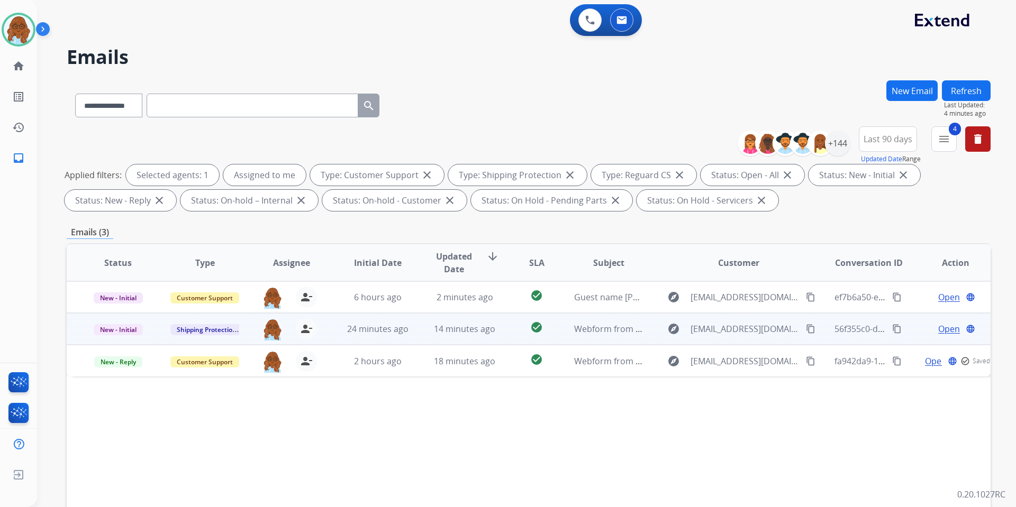
click at [938, 329] on span "Open" at bounding box center [949, 329] width 22 height 13
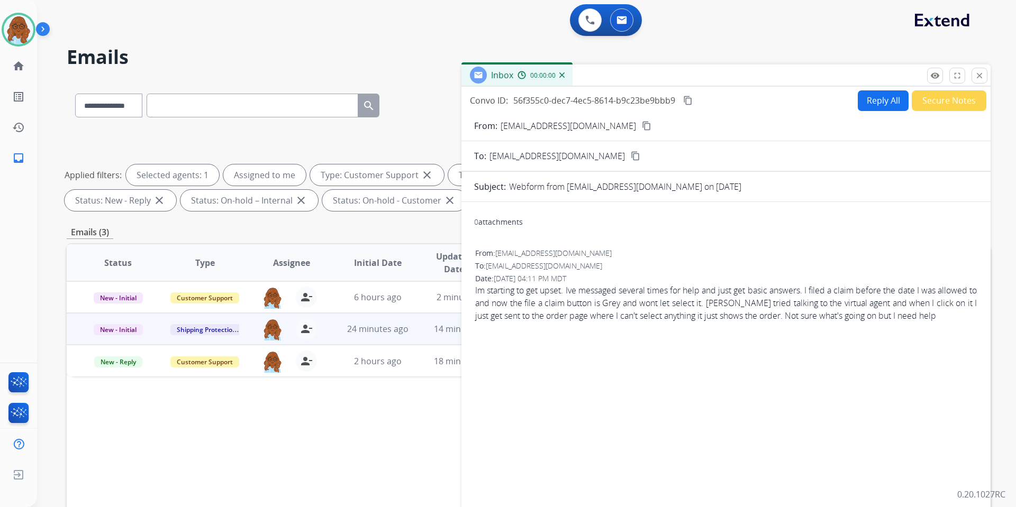
drag, startPoint x: 704, startPoint y: 84, endPoint x: 533, endPoint y: 42, distance: 176.6
click at [533, 65] on div "Inbox 00:00:00" at bounding box center [725, 76] width 529 height 22
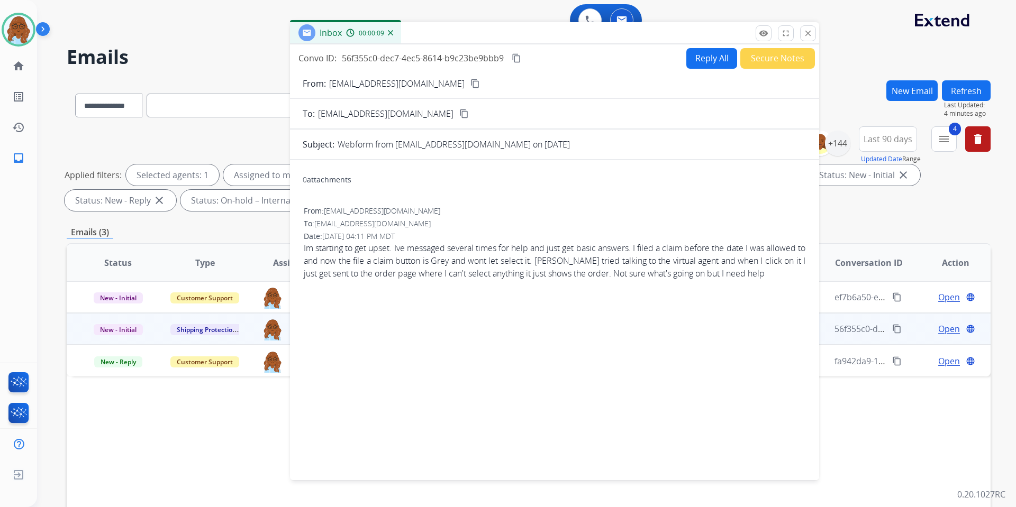
click at [469, 80] on button "content_copy" at bounding box center [475, 83] width 13 height 13
click at [807, 35] on mat-icon "close" at bounding box center [808, 34] width 10 height 10
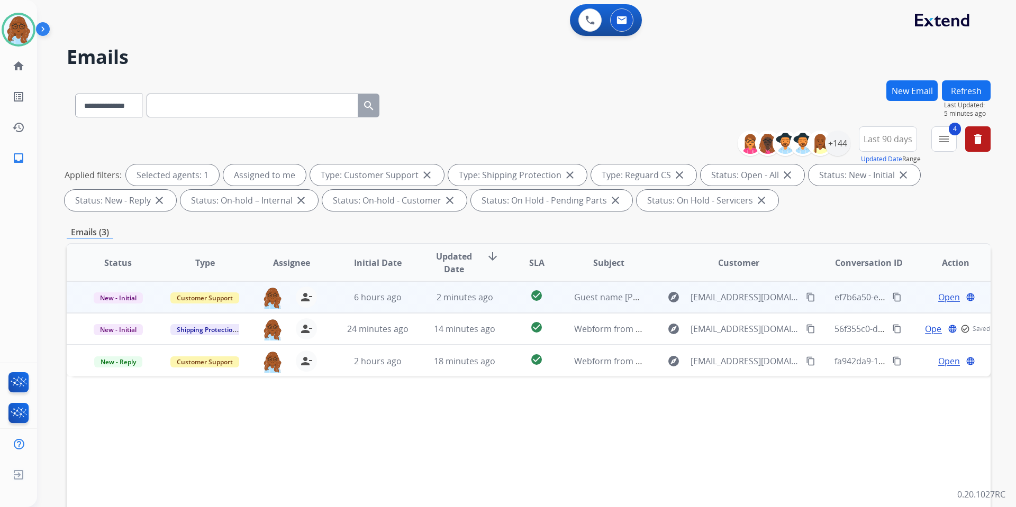
click at [944, 295] on span "Open" at bounding box center [949, 297] width 22 height 13
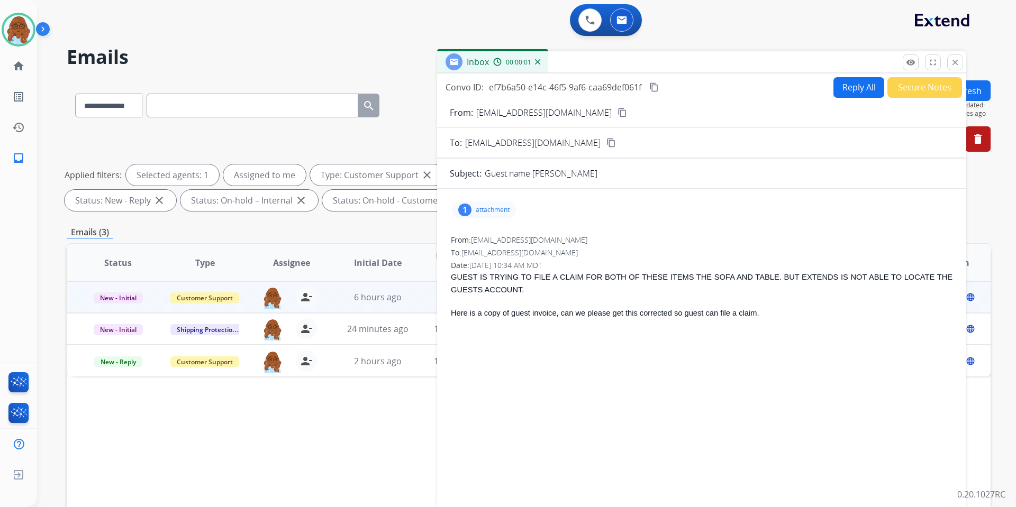
drag, startPoint x: 692, startPoint y: 78, endPoint x: 616, endPoint y: 50, distance: 80.5
click at [617, 51] on div "Inbox 00:00:01" at bounding box center [701, 62] width 529 height 22
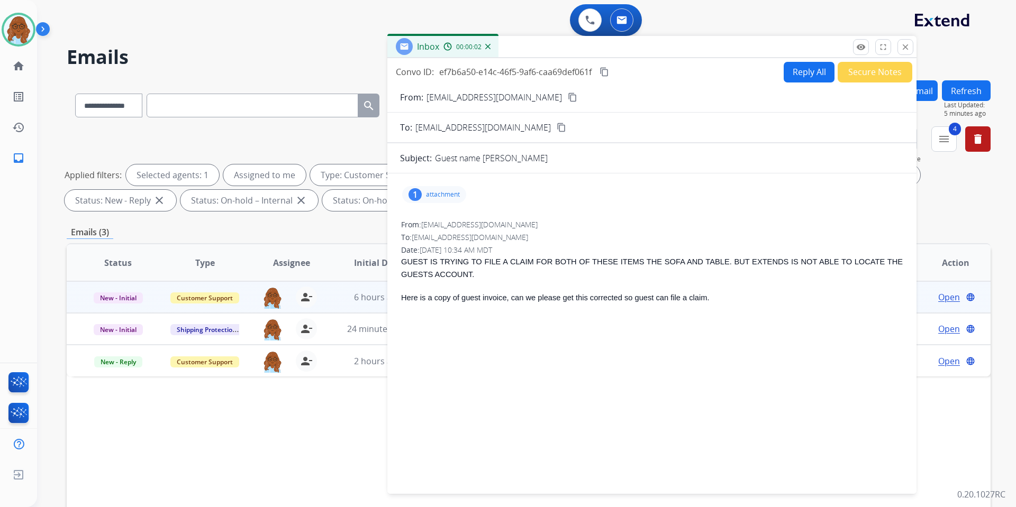
drag, startPoint x: 631, startPoint y: 51, endPoint x: 567, endPoint y: 42, distance: 64.7
click at [567, 42] on div "Inbox 00:00:02" at bounding box center [651, 47] width 529 height 22
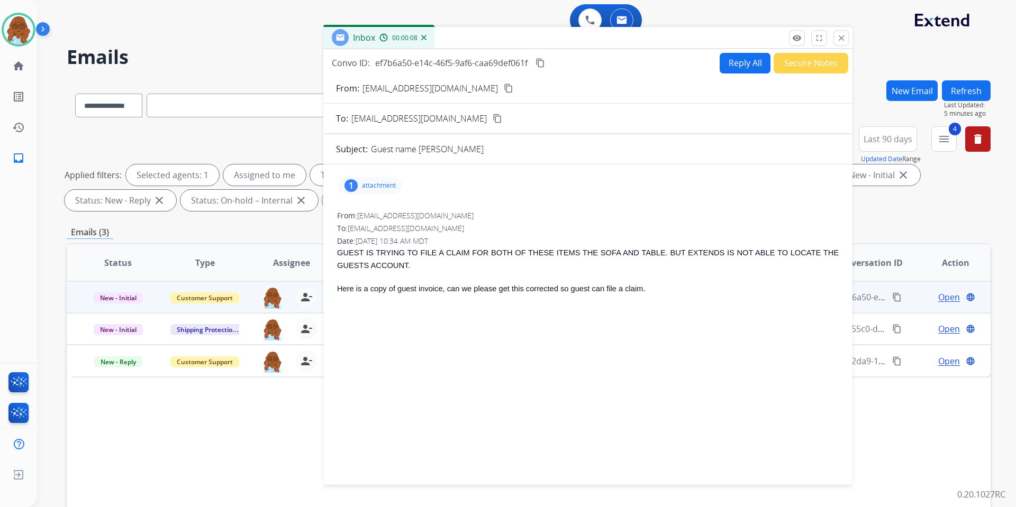
click at [371, 187] on p "attachment" at bounding box center [379, 185] width 34 height 8
click at [379, 186] on p "attachment" at bounding box center [379, 185] width 34 height 8
click at [800, 68] on button "Secure Notes" at bounding box center [811, 63] width 75 height 21
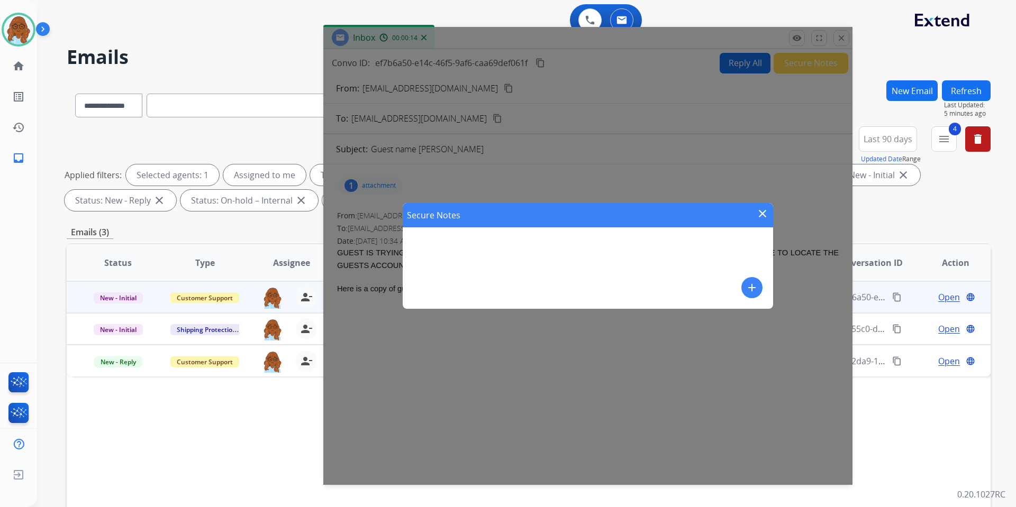
click at [753, 279] on button "add" at bounding box center [751, 287] width 21 height 21
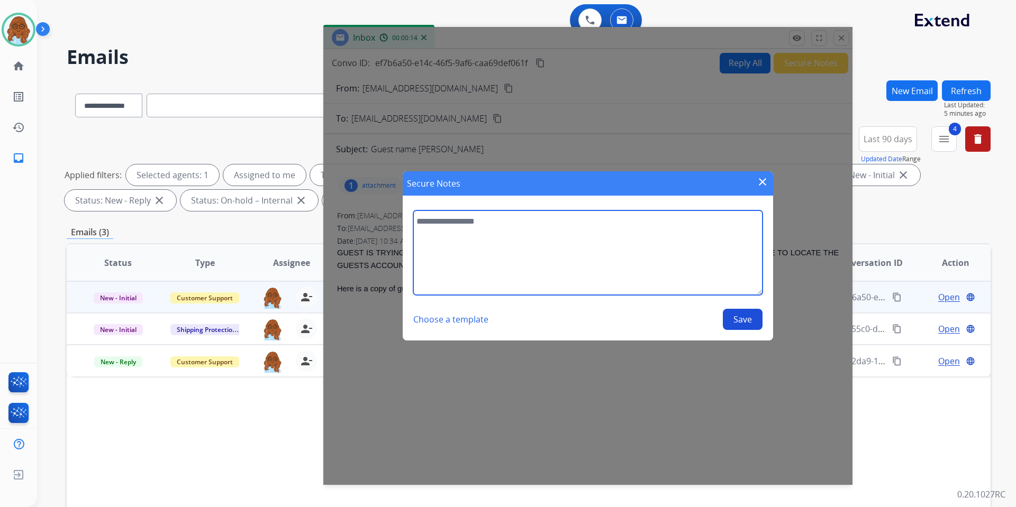
click at [559, 237] on textarea at bounding box center [587, 253] width 349 height 85
type textarea "**********"
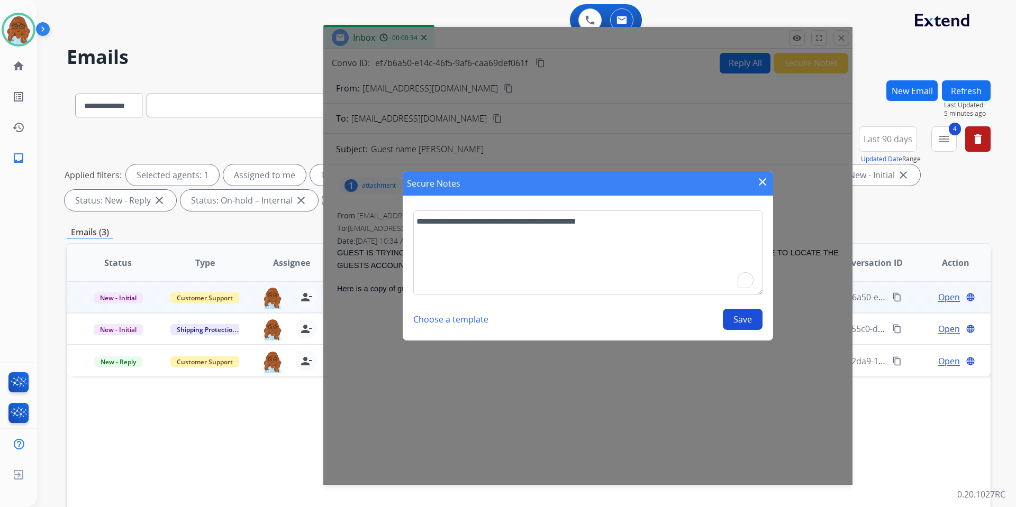
click at [742, 319] on button "Save" at bounding box center [743, 319] width 40 height 21
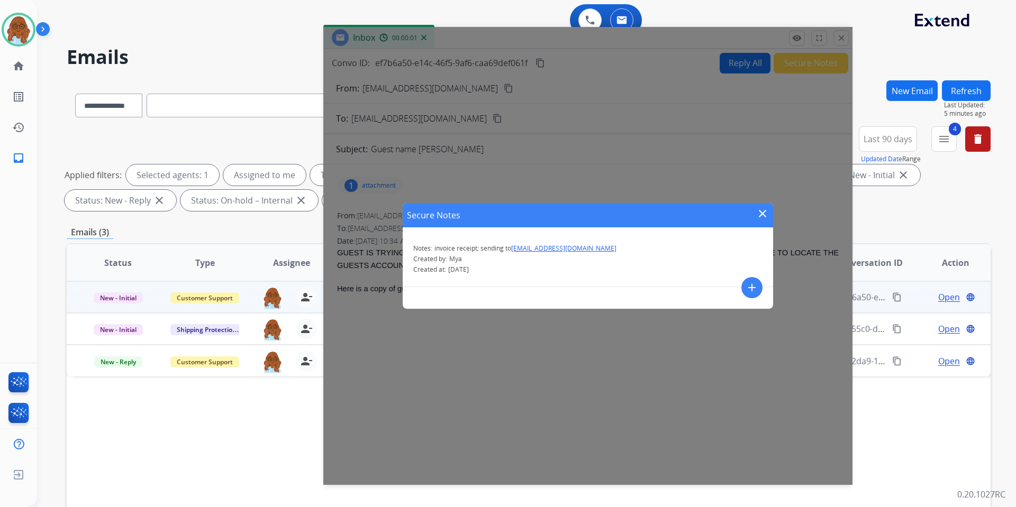
click at [759, 214] on mat-icon "close" at bounding box center [762, 213] width 13 height 13
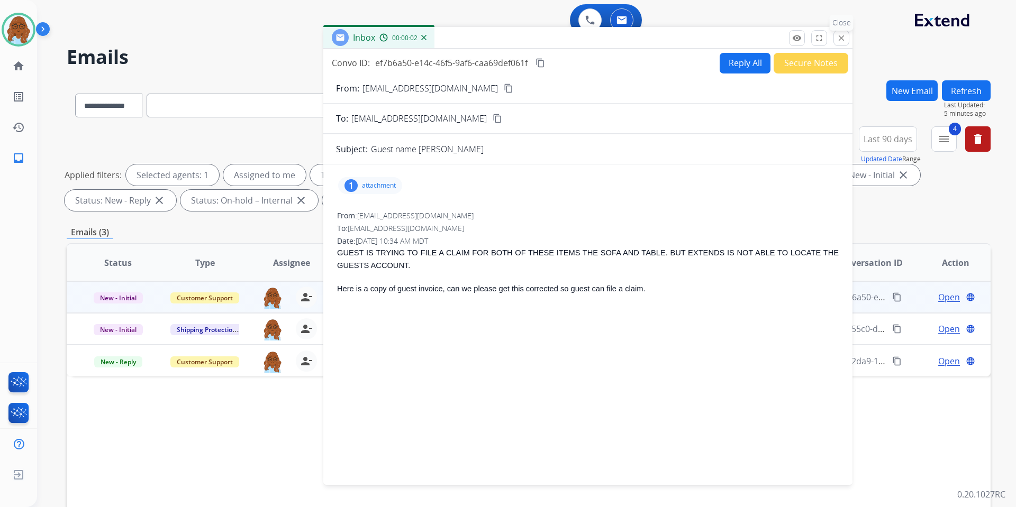
click at [837, 40] on mat-icon "close" at bounding box center [842, 38] width 10 height 10
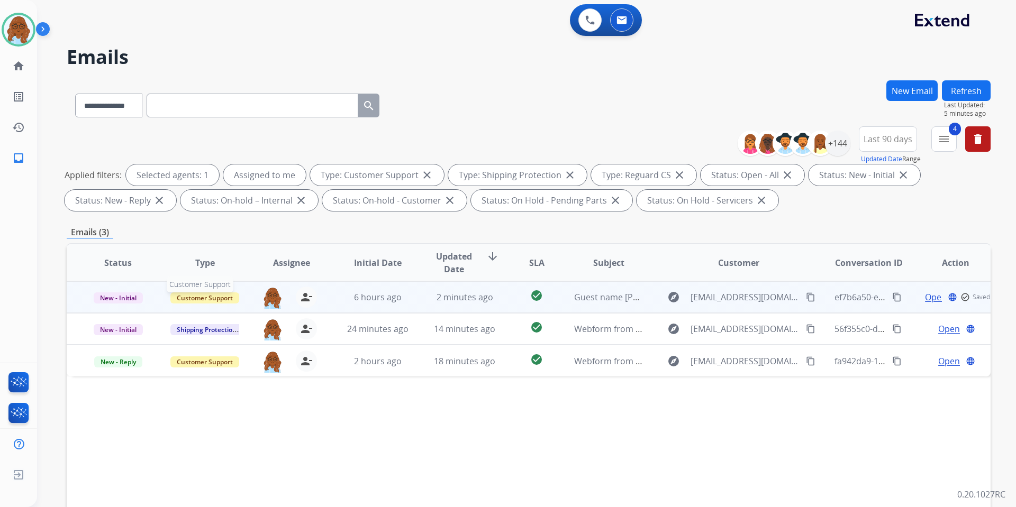
click at [228, 296] on span "Customer Support" at bounding box center [204, 298] width 69 height 11
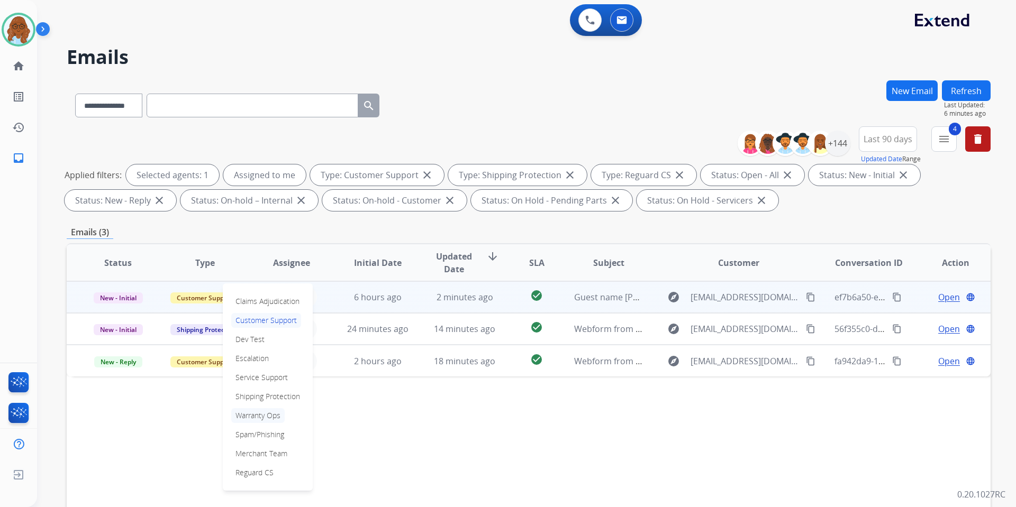
click at [252, 417] on p "Warranty Ops" at bounding box center [257, 415] width 53 height 15
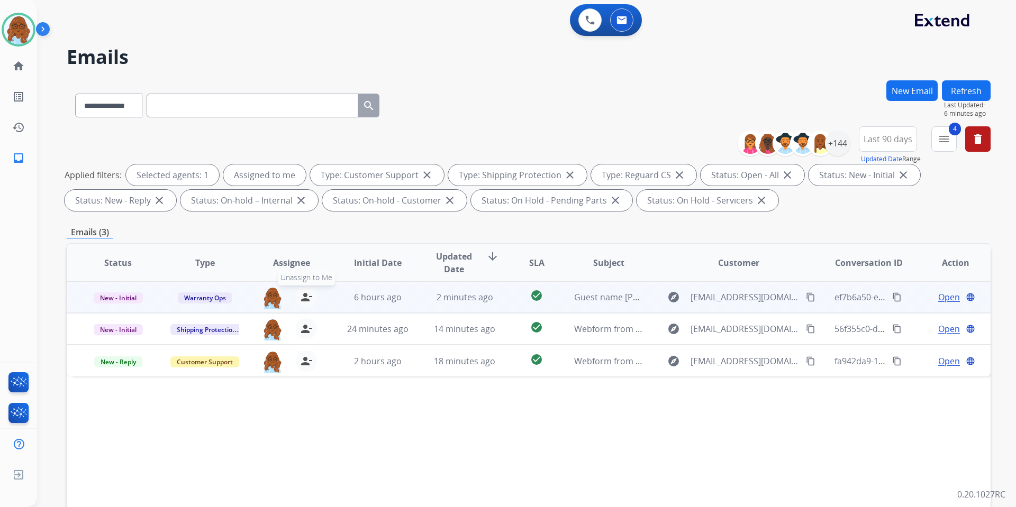
click at [302, 298] on mat-icon "person_remove" at bounding box center [306, 297] width 13 height 13
click at [959, 97] on button "Refresh" at bounding box center [966, 90] width 49 height 21
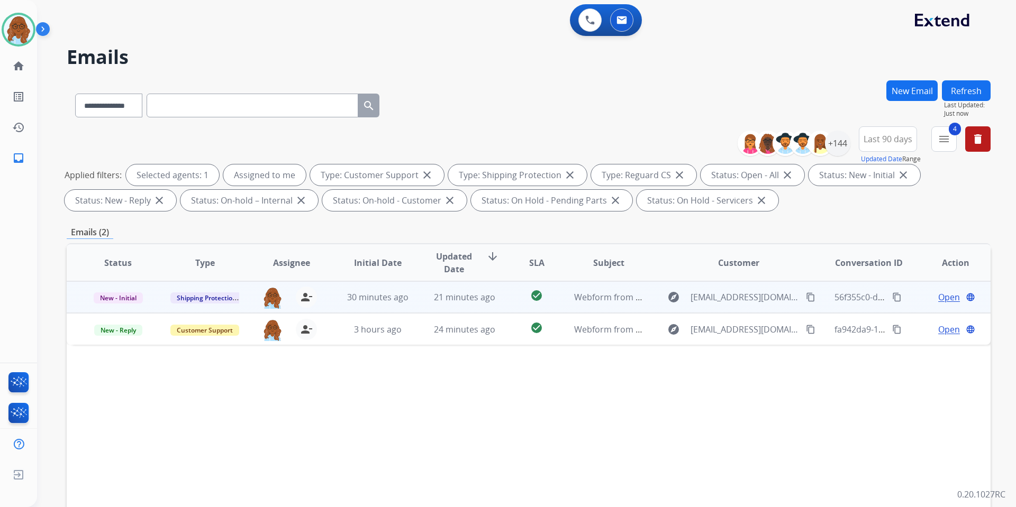
click at [941, 299] on span "Open" at bounding box center [949, 297] width 22 height 13
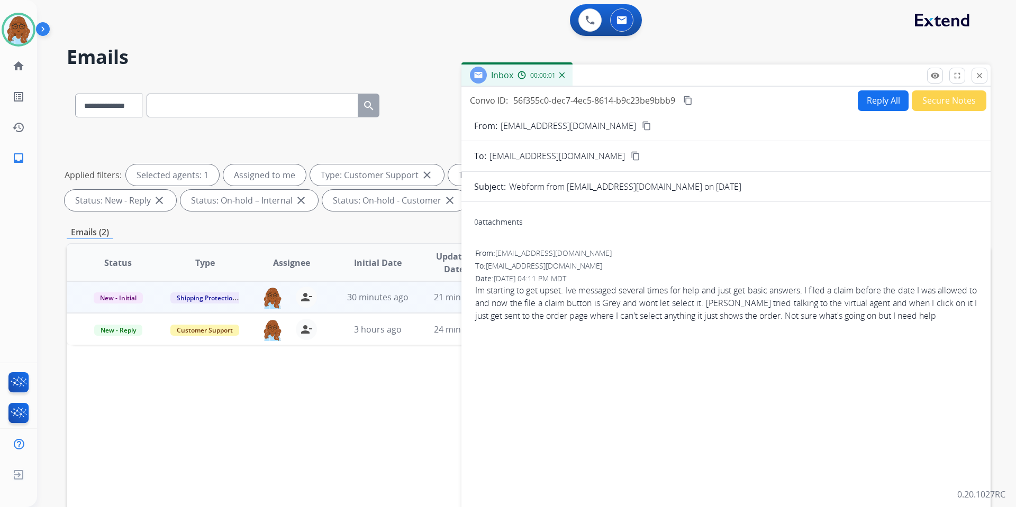
drag, startPoint x: 643, startPoint y: 74, endPoint x: 474, endPoint y: 47, distance: 171.9
click at [475, 65] on div "Inbox 00:00:01" at bounding box center [725, 76] width 529 height 22
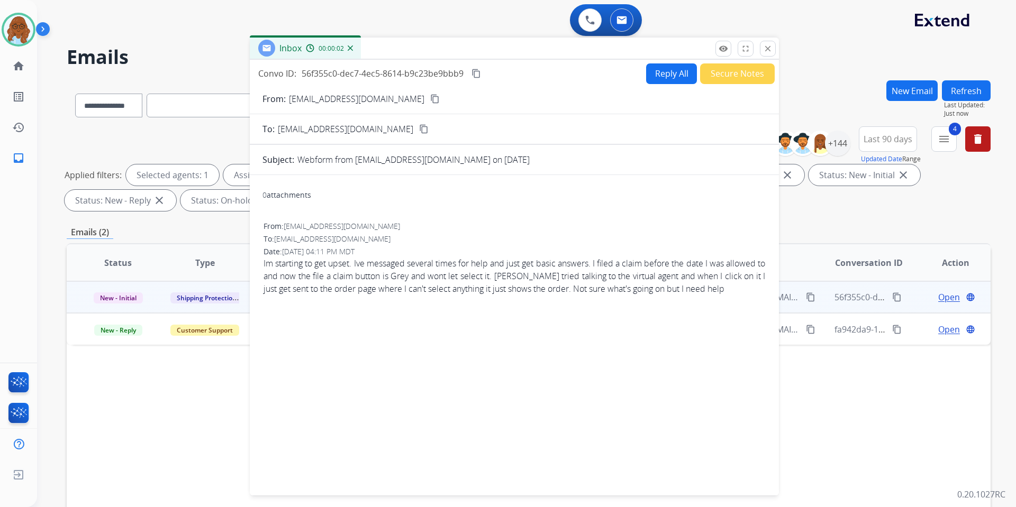
drag, startPoint x: 595, startPoint y: 50, endPoint x: 604, endPoint y: 42, distance: 12.4
click at [604, 42] on div "Inbox 00:00:02" at bounding box center [514, 49] width 529 height 22
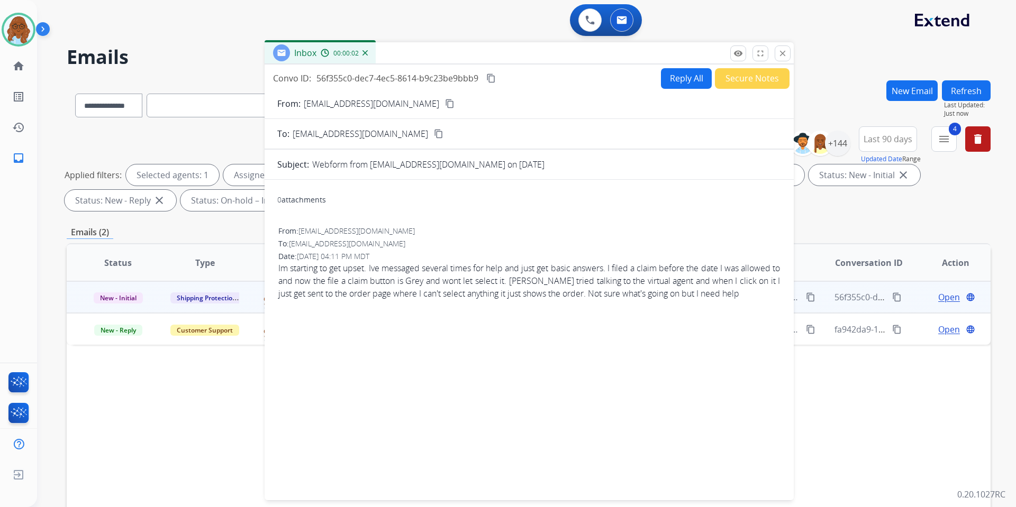
drag, startPoint x: 604, startPoint y: 42, endPoint x: 610, endPoint y: 55, distance: 14.5
click at [610, 55] on div "Inbox 00:00:02" at bounding box center [529, 53] width 529 height 22
click at [779, 52] on mat-icon "close" at bounding box center [783, 54] width 10 height 10
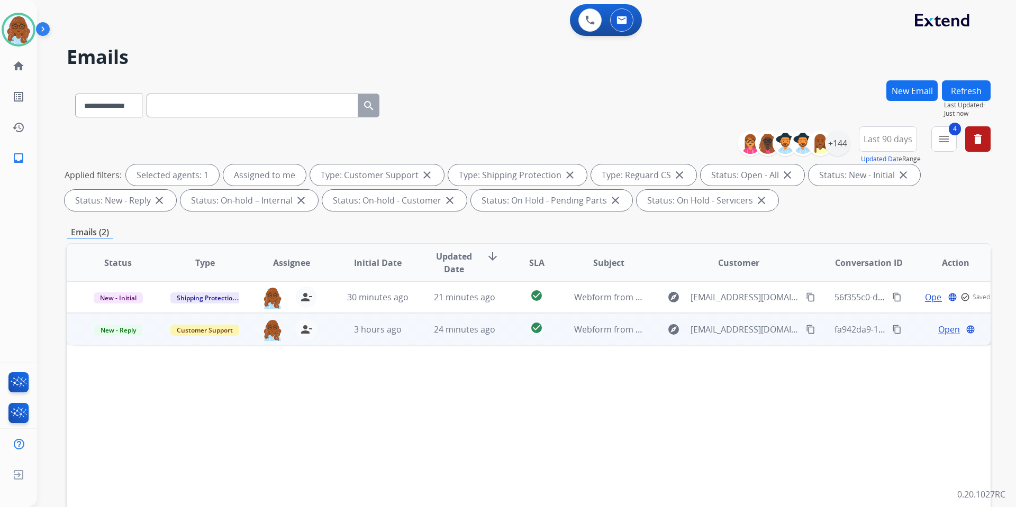
click at [946, 329] on span "Open" at bounding box center [949, 329] width 22 height 13
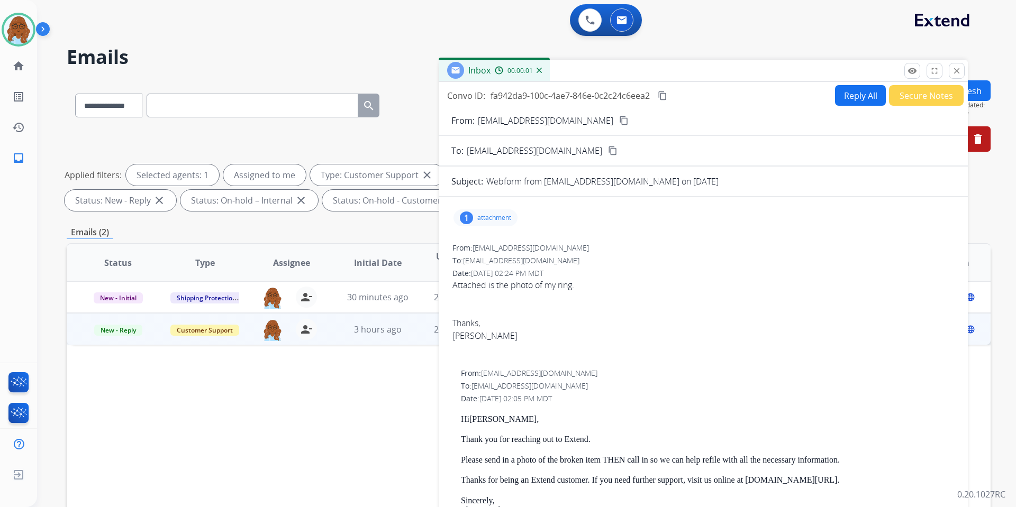
drag, startPoint x: 695, startPoint y: 76, endPoint x: 528, endPoint y: 51, distance: 168.4
click at [540, 60] on div "Inbox 00:00:01" at bounding box center [703, 71] width 529 height 22
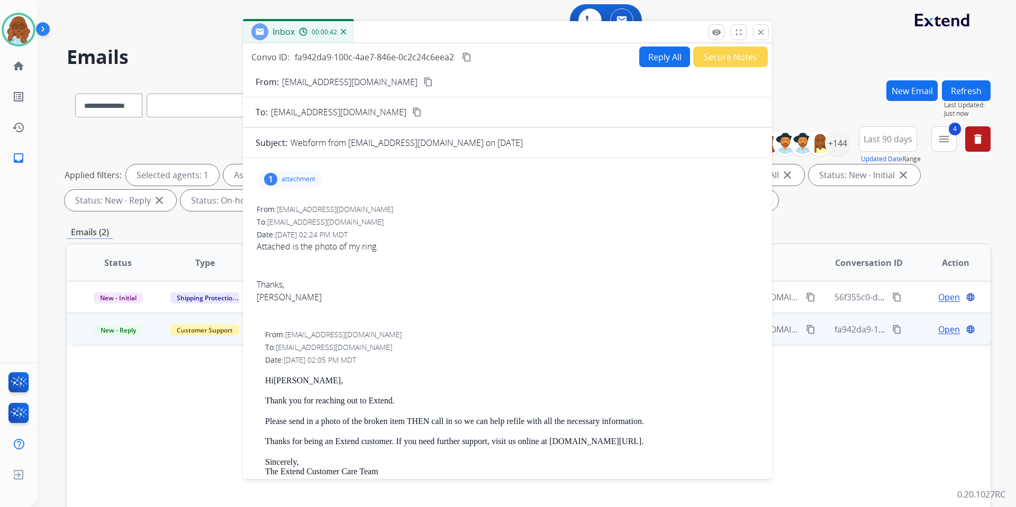
drag, startPoint x: 493, startPoint y: 55, endPoint x: 438, endPoint y: 37, distance: 58.4
click at [438, 37] on div "Inbox 00:00:42" at bounding box center [507, 32] width 529 height 22
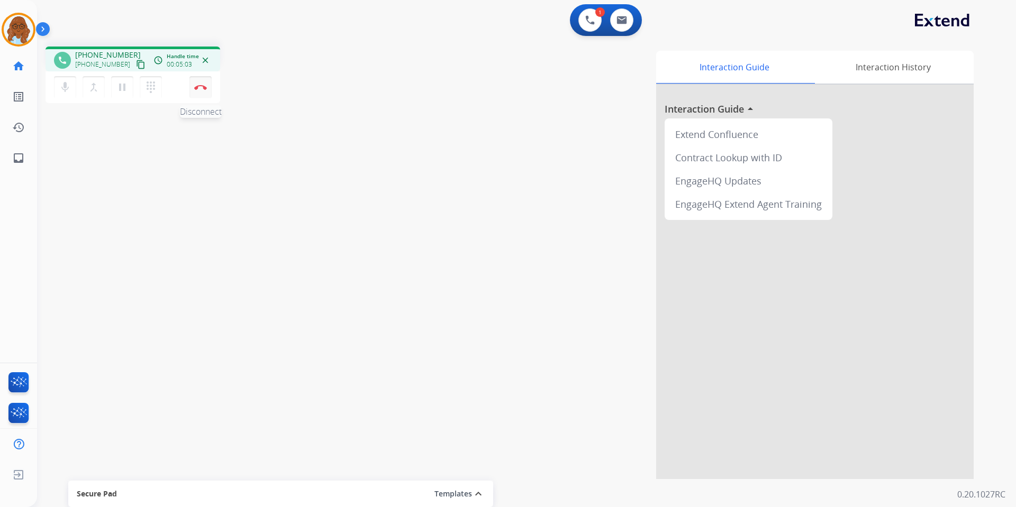
click at [198, 87] on img at bounding box center [200, 87] width 13 height 5
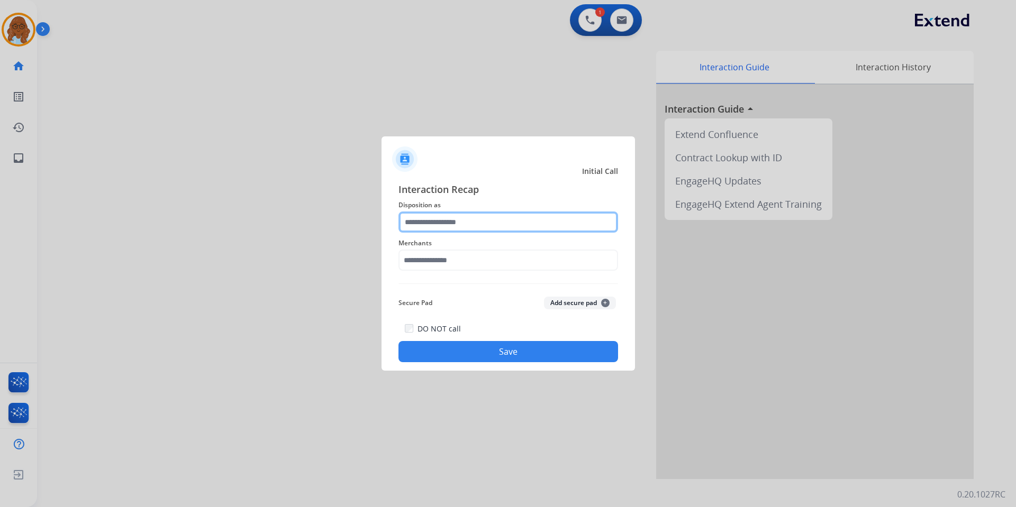
click at [493, 218] on input "text" at bounding box center [508, 222] width 220 height 21
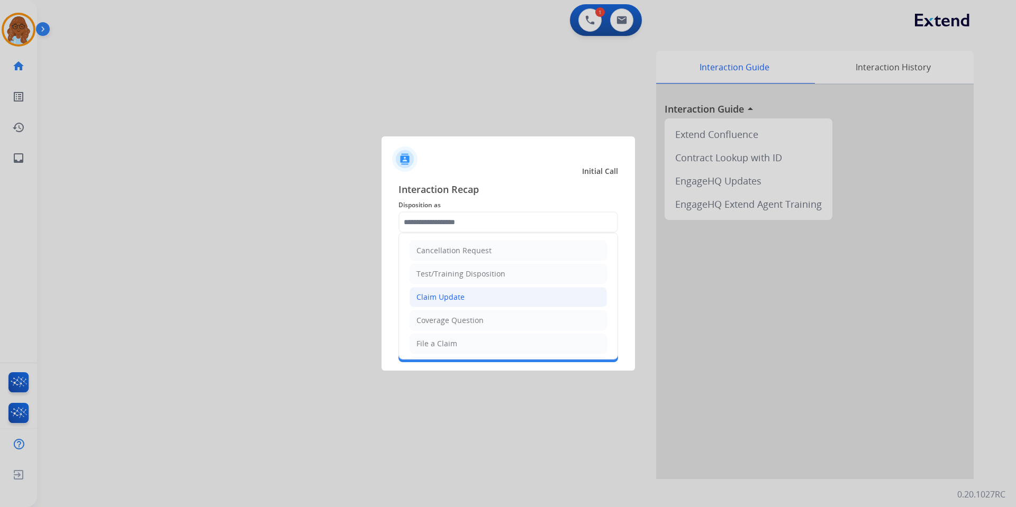
click at [450, 307] on li "Claim Update" at bounding box center [508, 297] width 197 height 20
type input "**********"
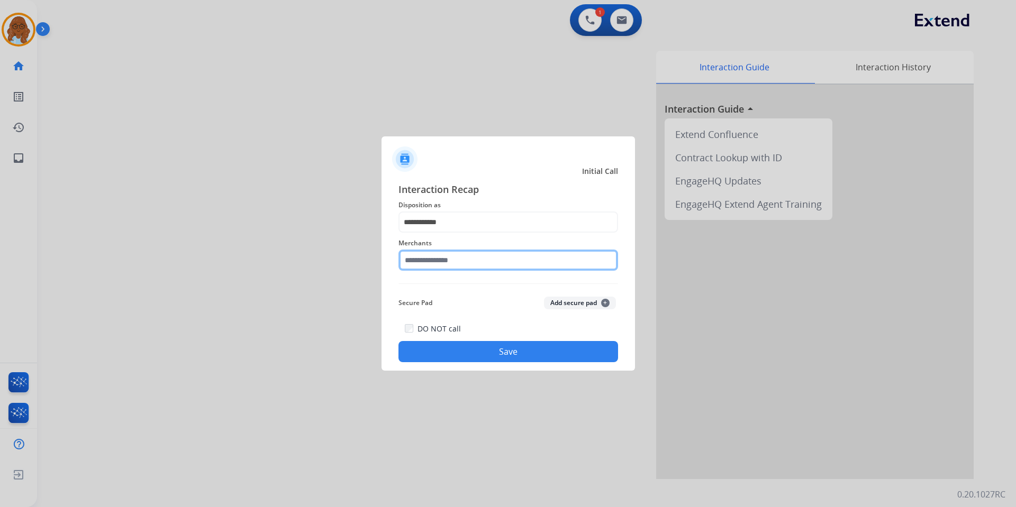
click at [444, 265] on input "text" at bounding box center [508, 260] width 220 height 21
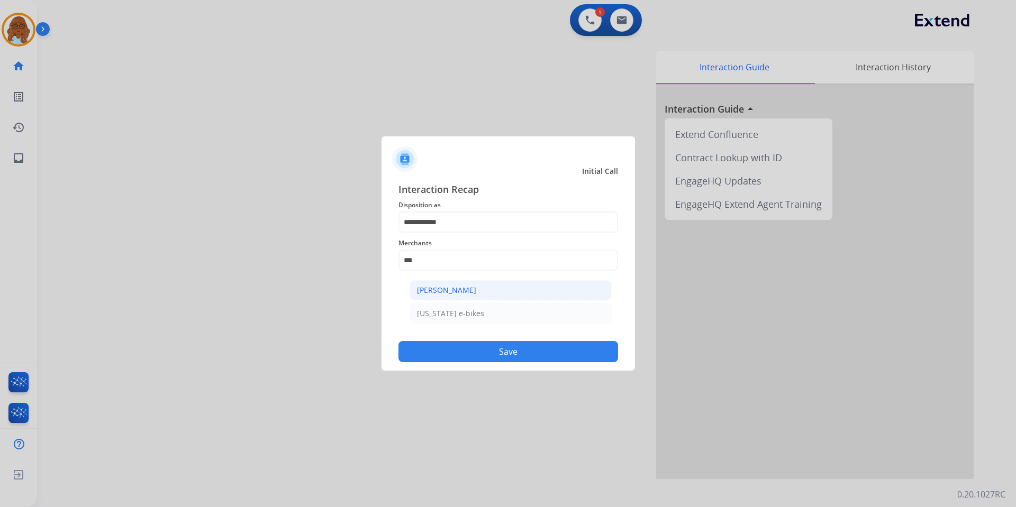
click at [450, 296] on li "[PERSON_NAME]" at bounding box center [511, 290] width 202 height 20
type input "**********"
click at [528, 355] on button "Save" at bounding box center [508, 351] width 220 height 21
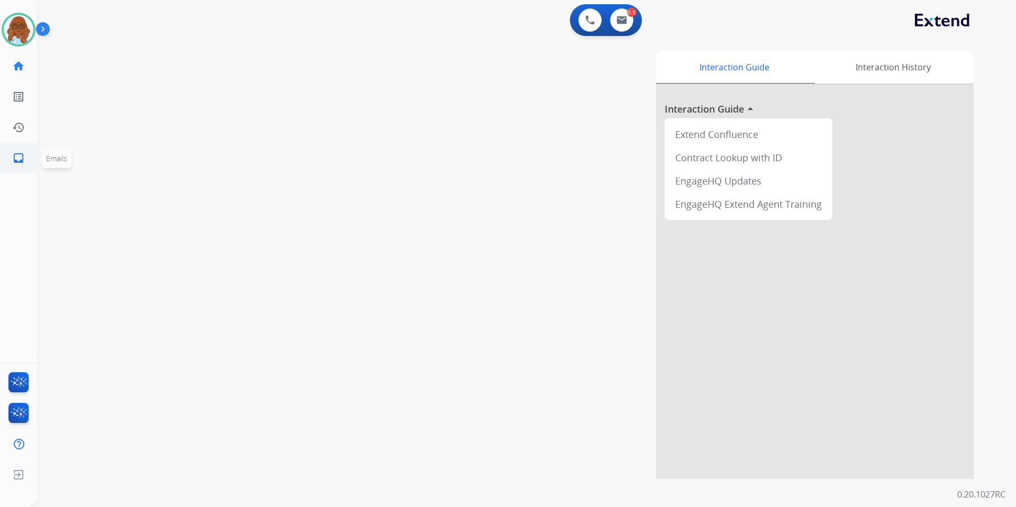
click at [26, 153] on link "inbox Emails" at bounding box center [19, 158] width 30 height 30
select select "**********"
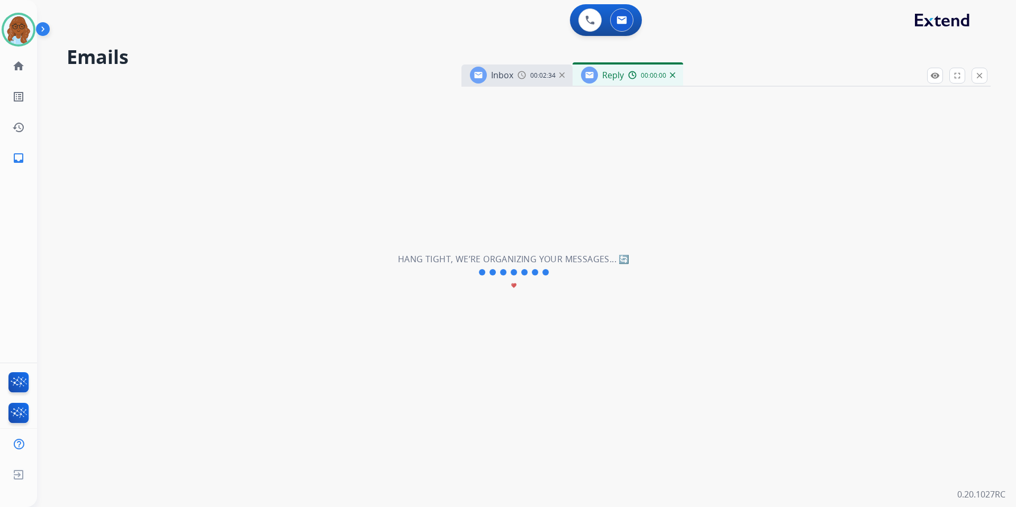
select select "**********"
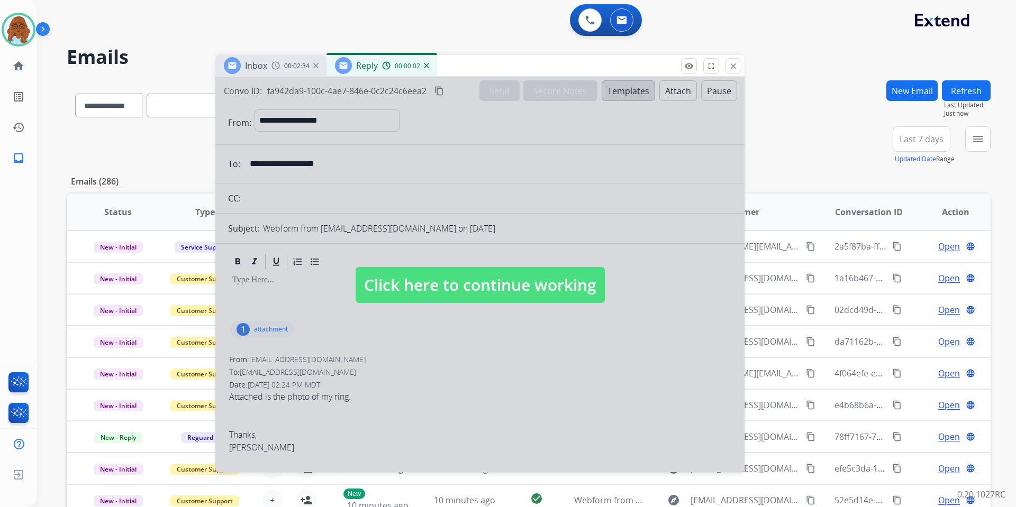
drag, startPoint x: 723, startPoint y: 76, endPoint x: 477, endPoint y: 67, distance: 246.2
click at [477, 67] on div "Inbox 00:02:34 Reply 00:00:02" at bounding box center [479, 66] width 529 height 22
click at [429, 216] on div at bounding box center [479, 274] width 529 height 395
select select
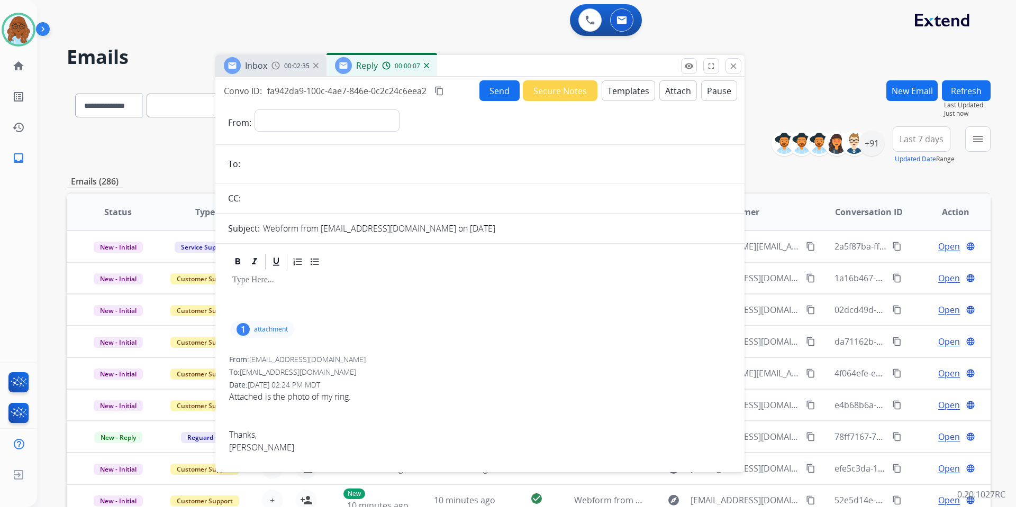
click at [424, 68] on img at bounding box center [426, 65] width 5 height 5
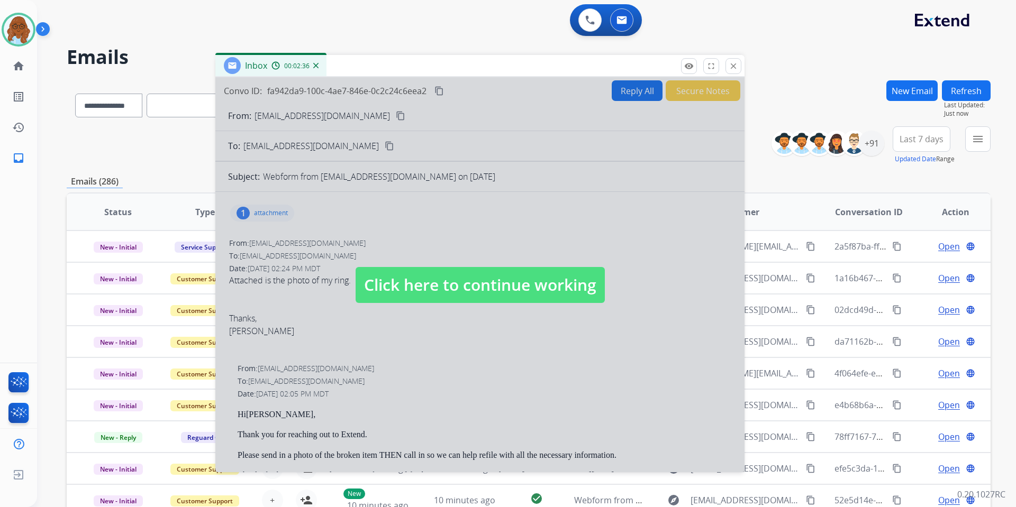
click at [314, 65] on img at bounding box center [315, 65] width 5 height 5
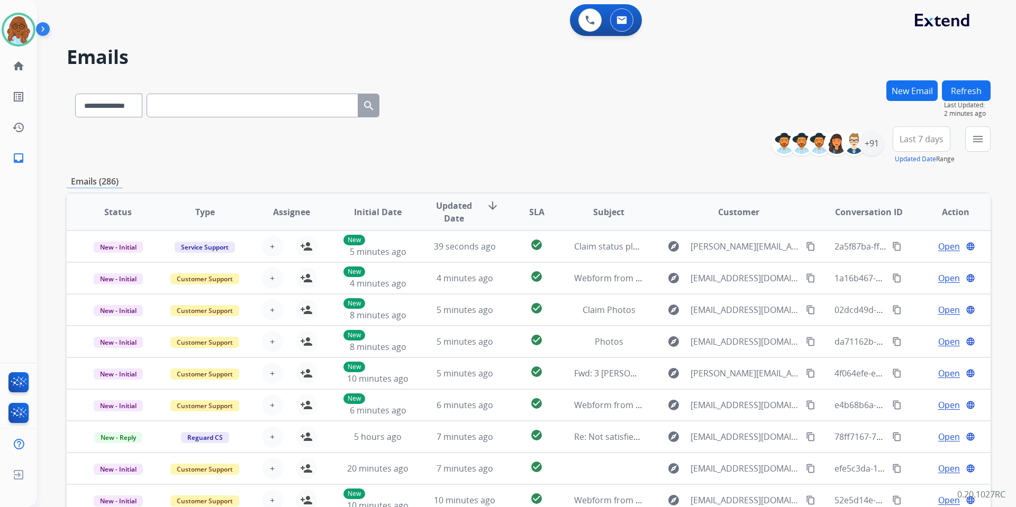
click at [990, 139] on div "**********" at bounding box center [526, 253] width 979 height 507
click at [979, 139] on mat-icon "menu" at bounding box center [977, 139] width 13 height 13
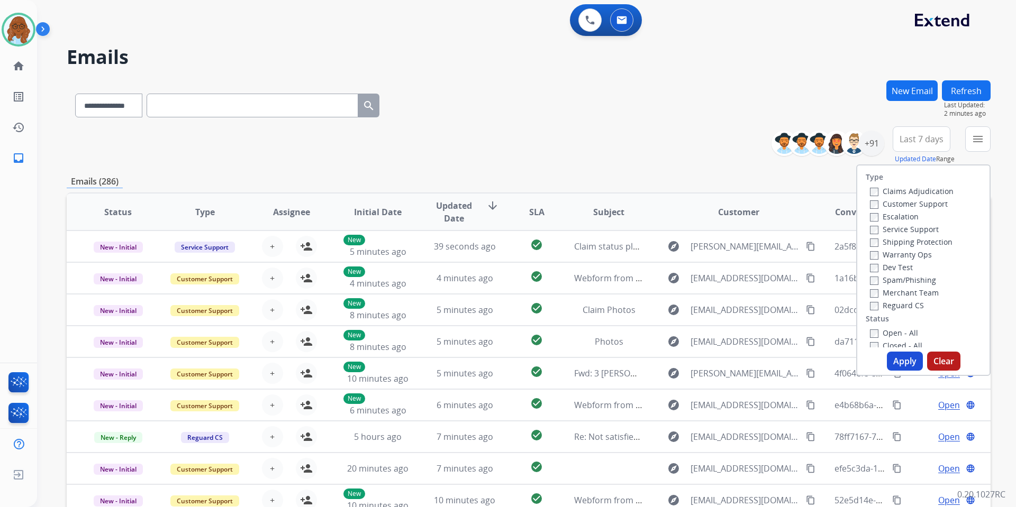
click at [916, 202] on label "Customer Support" at bounding box center [909, 204] width 78 height 10
drag, startPoint x: 909, startPoint y: 240, endPoint x: 895, endPoint y: 290, distance: 52.1
click at [908, 241] on label "Shipping Protection" at bounding box center [911, 242] width 83 height 10
click at [892, 305] on label "Reguard CS" at bounding box center [897, 306] width 54 height 10
click at [897, 244] on label "Shipping Protection" at bounding box center [911, 242] width 83 height 10
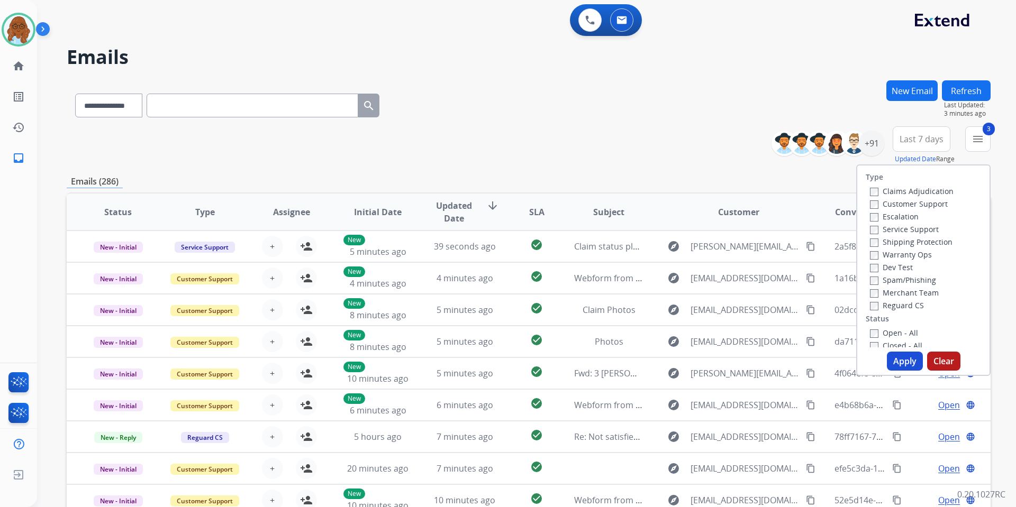
click at [894, 329] on label "Open - All" at bounding box center [894, 333] width 48 height 10
click at [902, 357] on button "Apply" at bounding box center [905, 361] width 36 height 19
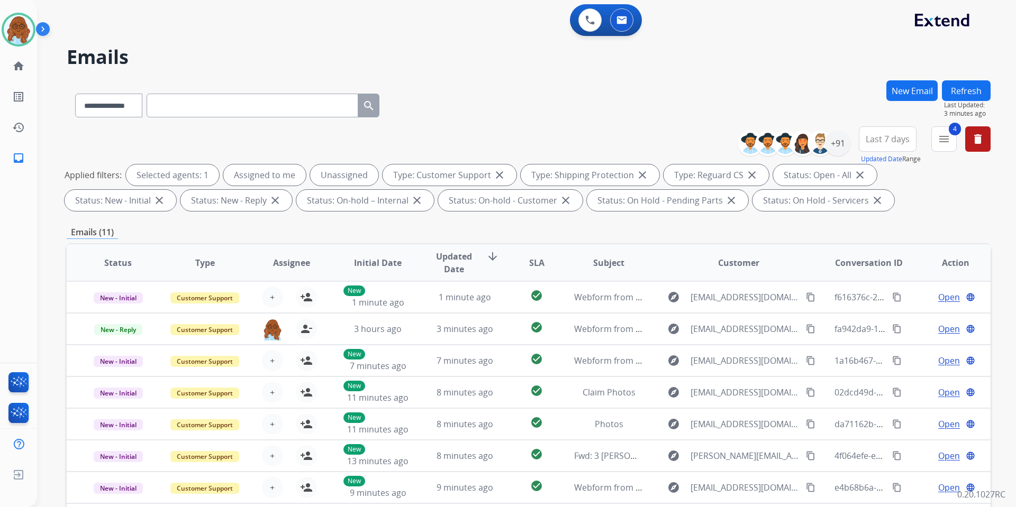
drag, startPoint x: 885, startPoint y: 139, endPoint x: 885, endPoint y: 202, distance: 63.5
click at [885, 139] on span "Last 7 days" at bounding box center [888, 139] width 44 height 4
click at [882, 265] on div "Last 90 days" at bounding box center [884, 268] width 58 height 16
click at [842, 144] on div "+91" at bounding box center [837, 143] width 25 height 25
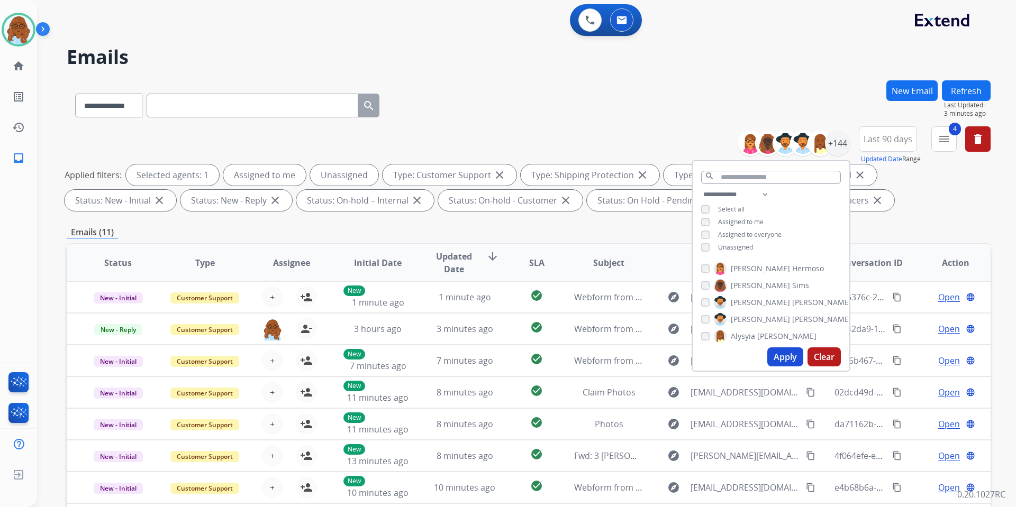
click at [741, 248] on span "Unassigned" at bounding box center [735, 247] width 35 height 9
click at [781, 357] on button "Apply" at bounding box center [785, 357] width 36 height 19
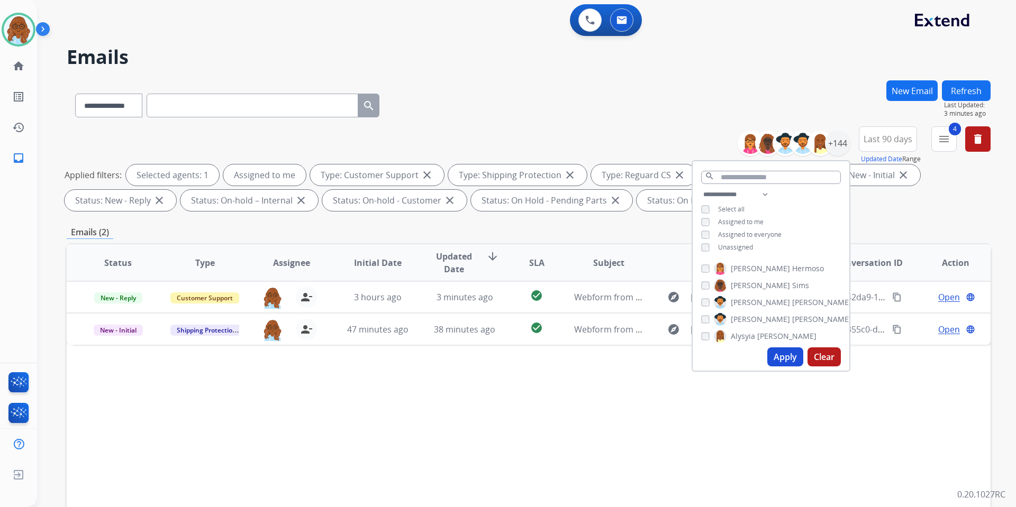
click at [402, 374] on div "Status Type Assignee Initial Date Updated Date arrow_downward SLA Subject Custo…" at bounding box center [529, 420] width 924 height 355
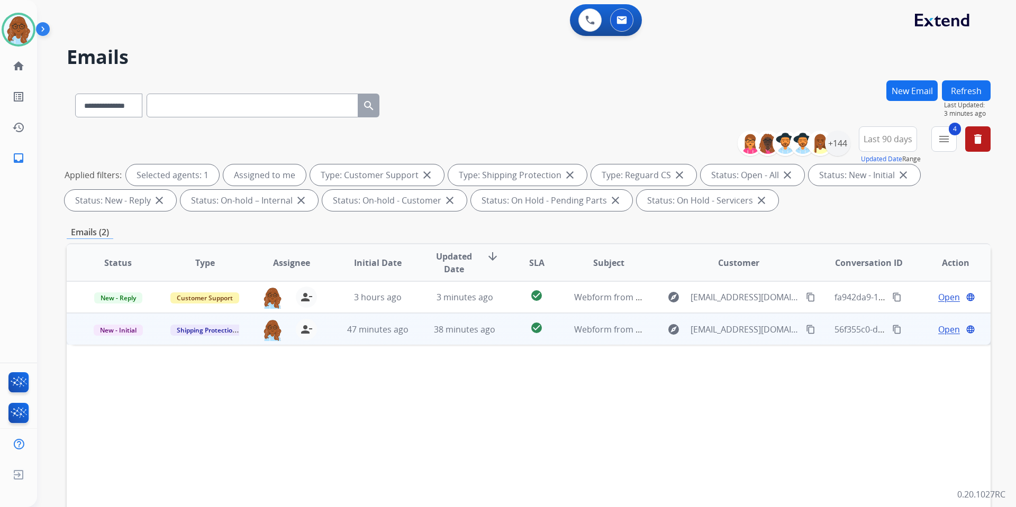
click at [939, 331] on span "Open" at bounding box center [949, 329] width 22 height 13
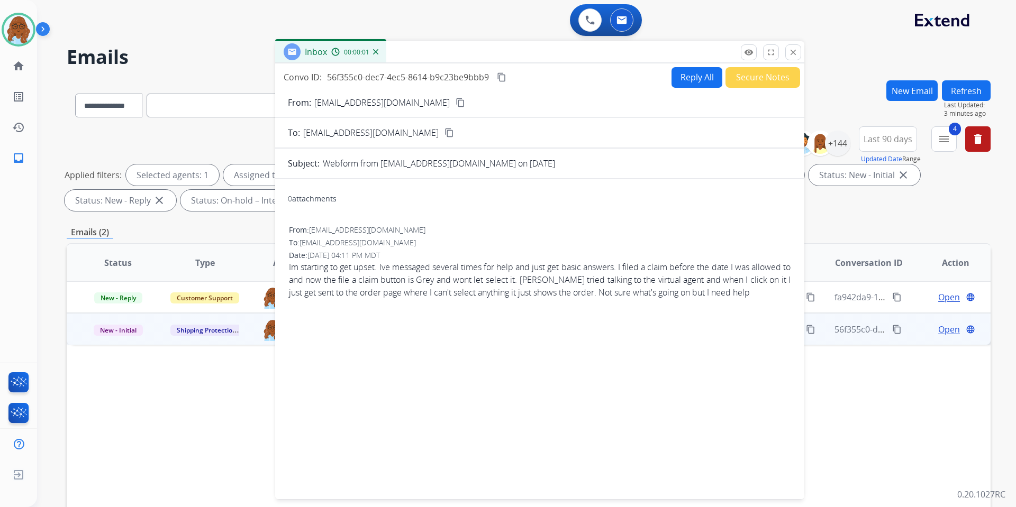
drag, startPoint x: 678, startPoint y: 78, endPoint x: 492, endPoint y: 54, distance: 187.7
click at [492, 54] on div "Inbox 00:00:01" at bounding box center [539, 52] width 529 height 22
click at [456, 103] on mat-icon "content_copy" at bounding box center [461, 103] width 10 height 10
click at [796, 54] on mat-icon "close" at bounding box center [793, 53] width 10 height 10
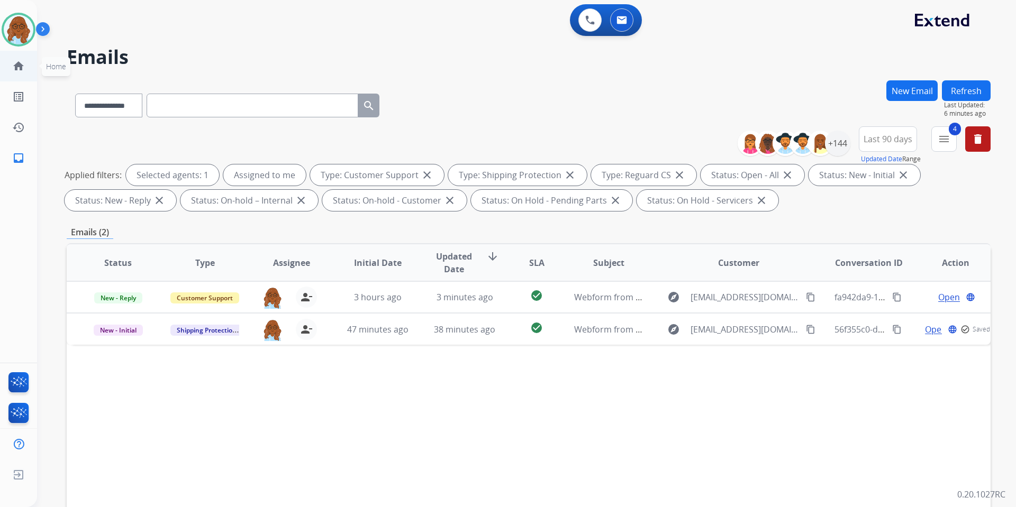
click at [23, 57] on link "home Home" at bounding box center [19, 66] width 30 height 30
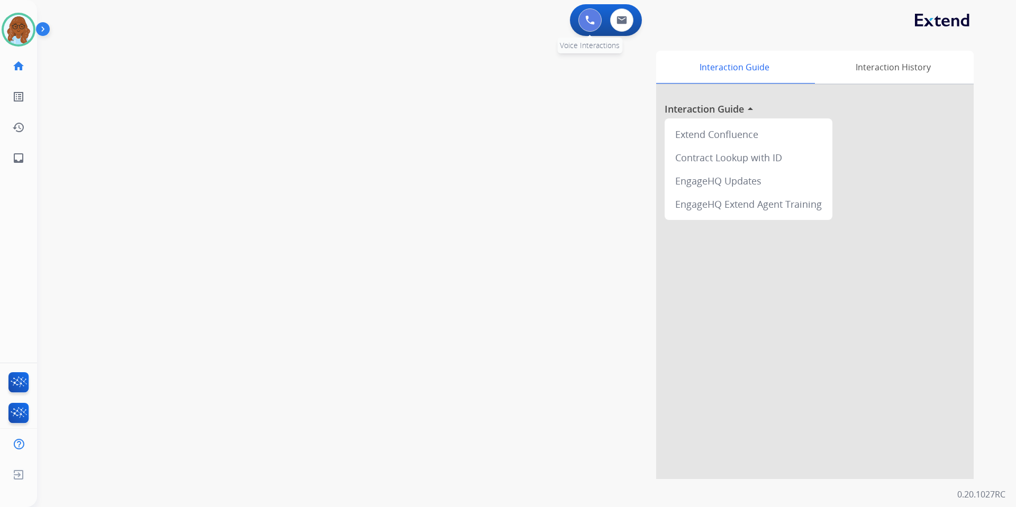
click at [590, 15] on button at bounding box center [589, 19] width 23 height 23
click at [590, 17] on img at bounding box center [590, 20] width 10 height 10
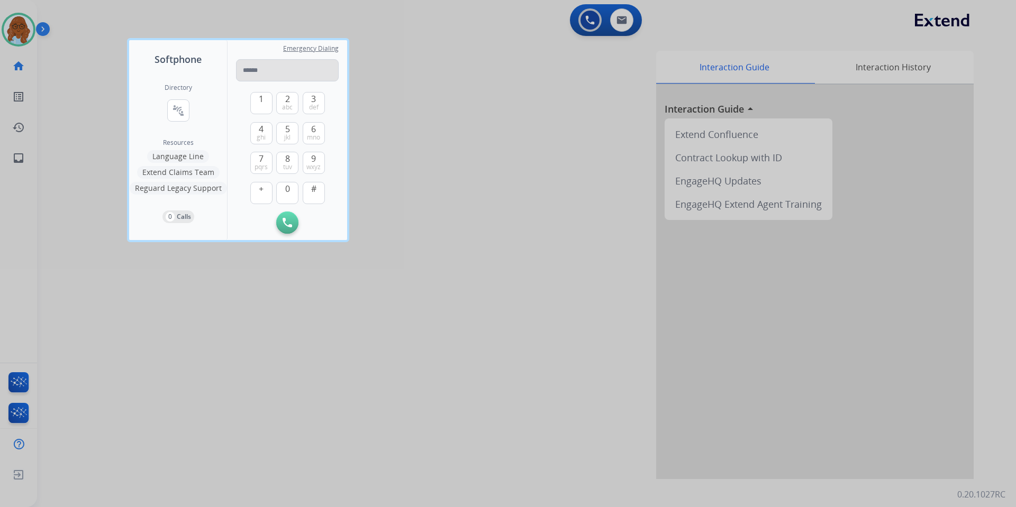
click at [266, 76] on input "tel" at bounding box center [287, 70] width 103 height 22
type input "**********"
click at [281, 221] on button "Initiate Call" at bounding box center [287, 223] width 22 height 22
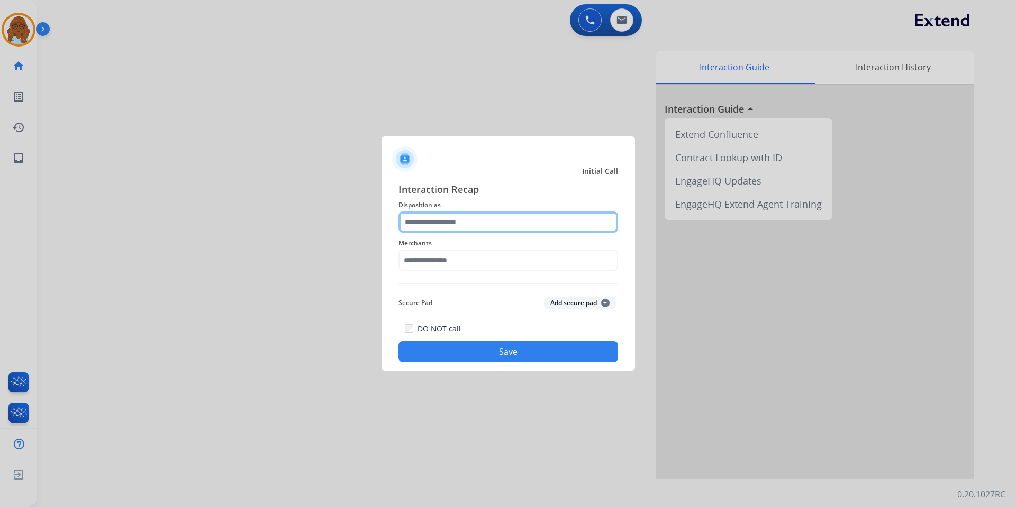
click at [487, 219] on input "text" at bounding box center [508, 222] width 220 height 21
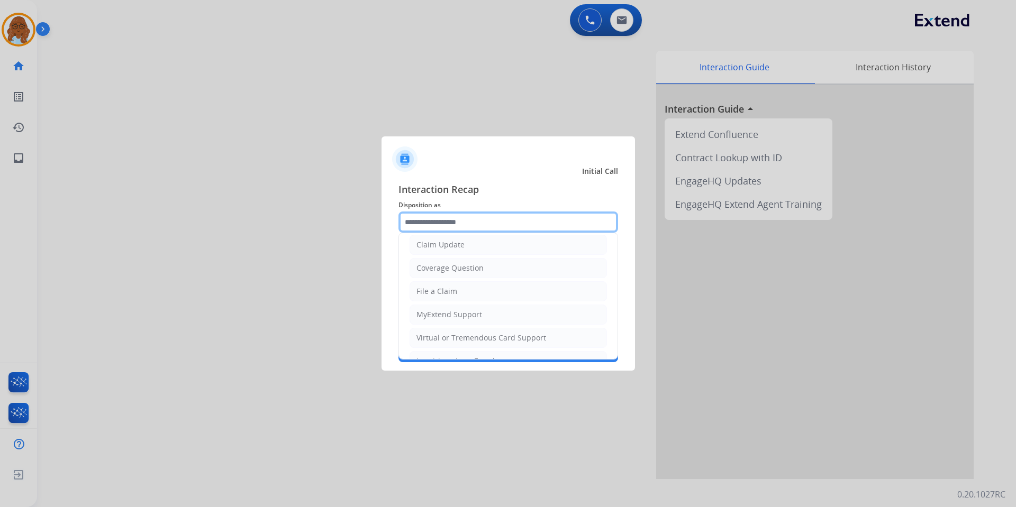
scroll to position [212, 0]
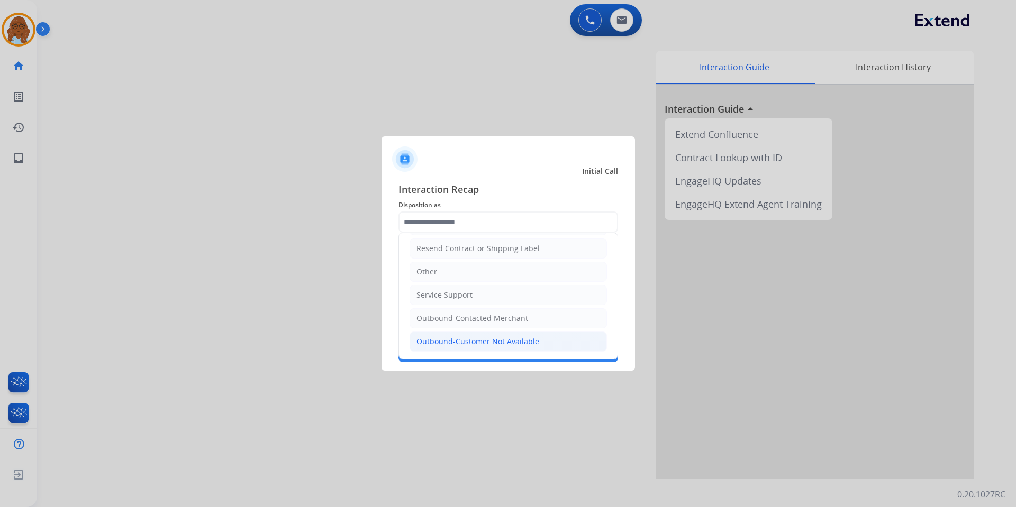
click at [490, 344] on div "Outbound-Customer Not Available" at bounding box center [477, 342] width 123 height 11
type input "**********"
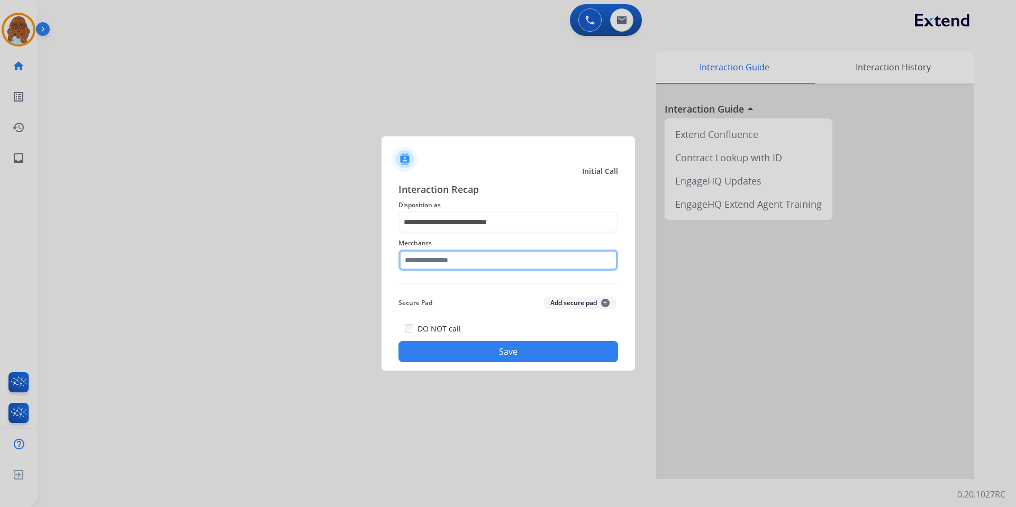
click at [458, 265] on input "text" at bounding box center [508, 260] width 220 height 21
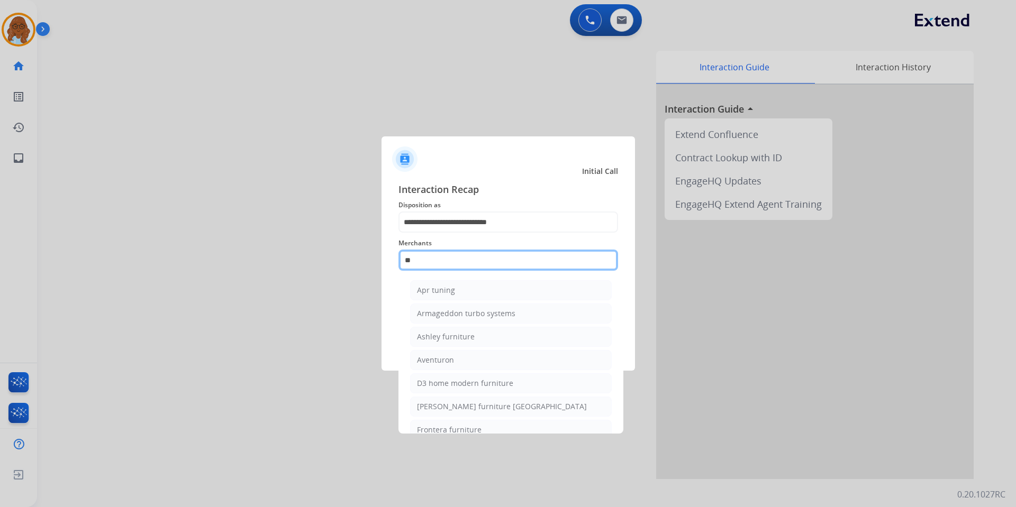
type input "*"
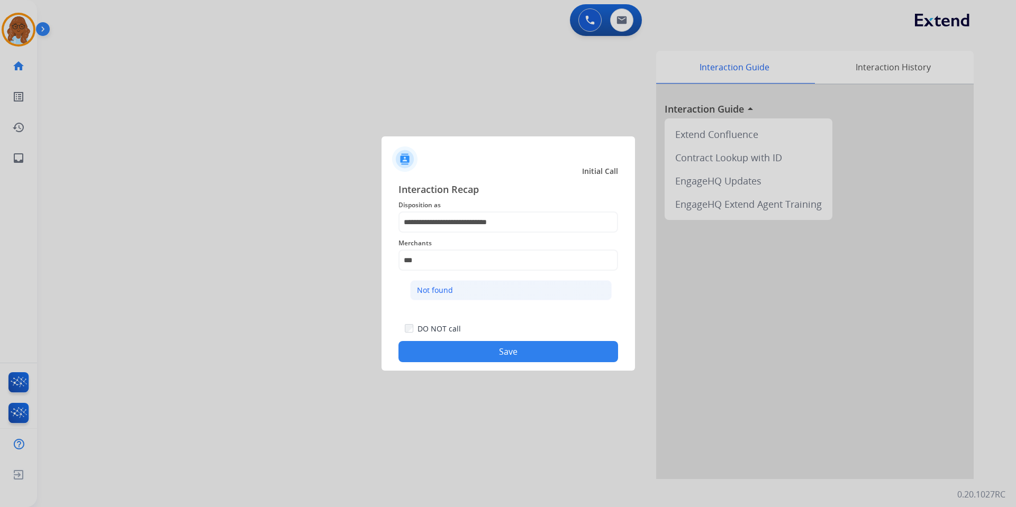
click at [514, 287] on li "Not found" at bounding box center [511, 290] width 202 height 20
type input "*********"
click at [446, 365] on div "**********" at bounding box center [507, 272] width 253 height 197
click at [493, 367] on div "**********" at bounding box center [507, 272] width 253 height 197
click at [529, 359] on button "Save" at bounding box center [508, 351] width 220 height 21
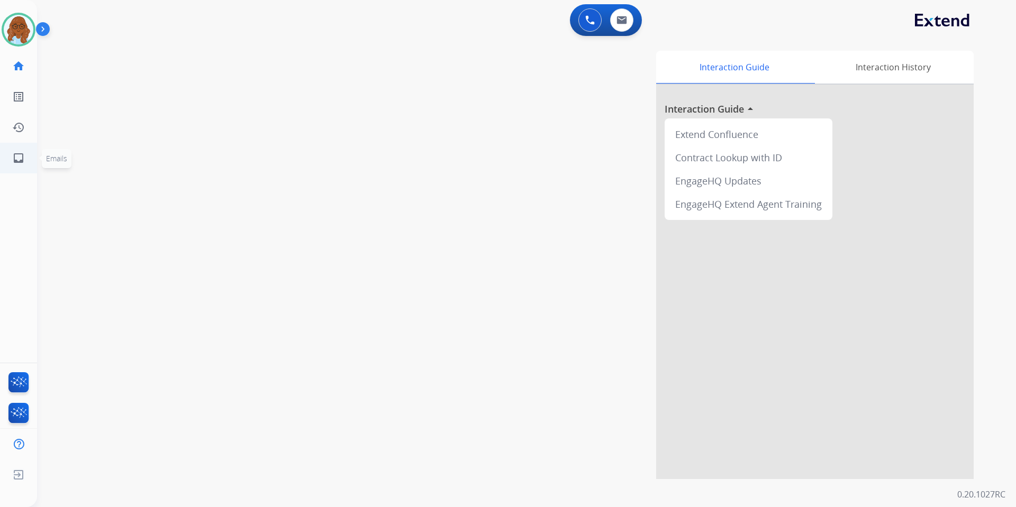
click at [20, 165] on link "inbox Emails" at bounding box center [19, 158] width 30 height 30
select select "**********"
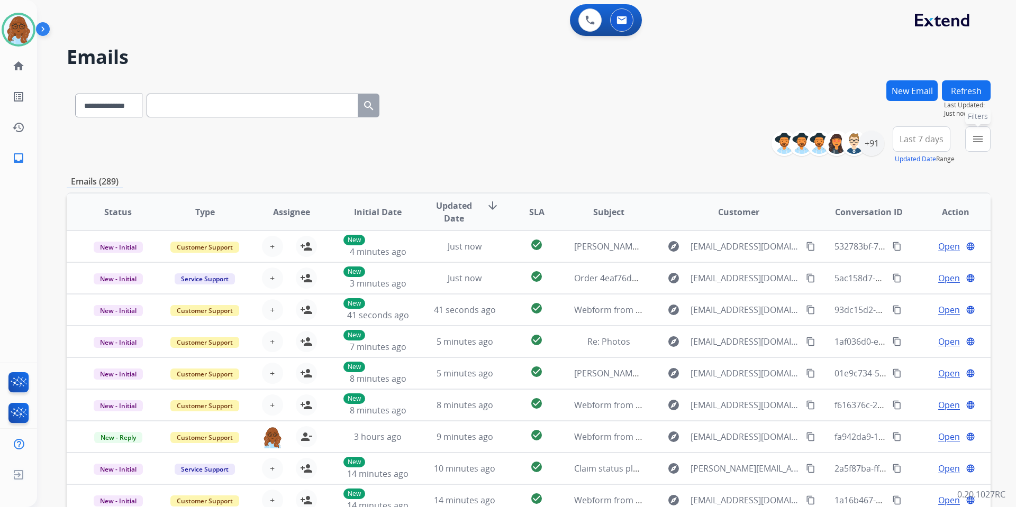
drag, startPoint x: 979, startPoint y: 141, endPoint x: 965, endPoint y: 147, distance: 15.9
click at [979, 141] on mat-icon "menu" at bounding box center [977, 139] width 13 height 13
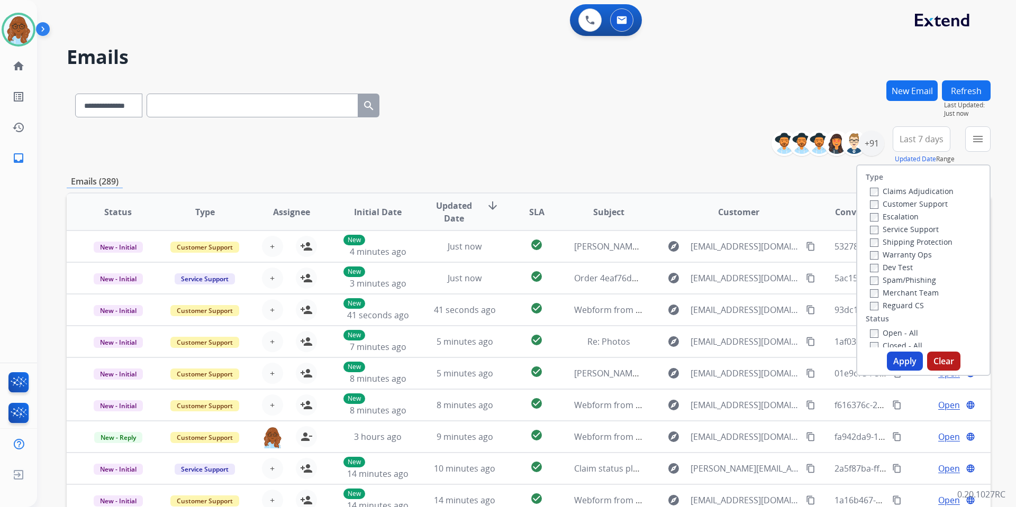
click at [896, 201] on label "Customer Support" at bounding box center [909, 204] width 78 height 10
click at [902, 241] on label "Shipping Protection" at bounding box center [911, 242] width 83 height 10
click at [903, 302] on label "Reguard CS" at bounding box center [897, 306] width 54 height 10
click at [902, 331] on label "Open - All" at bounding box center [894, 333] width 48 height 10
click at [908, 360] on button "Apply" at bounding box center [905, 361] width 36 height 19
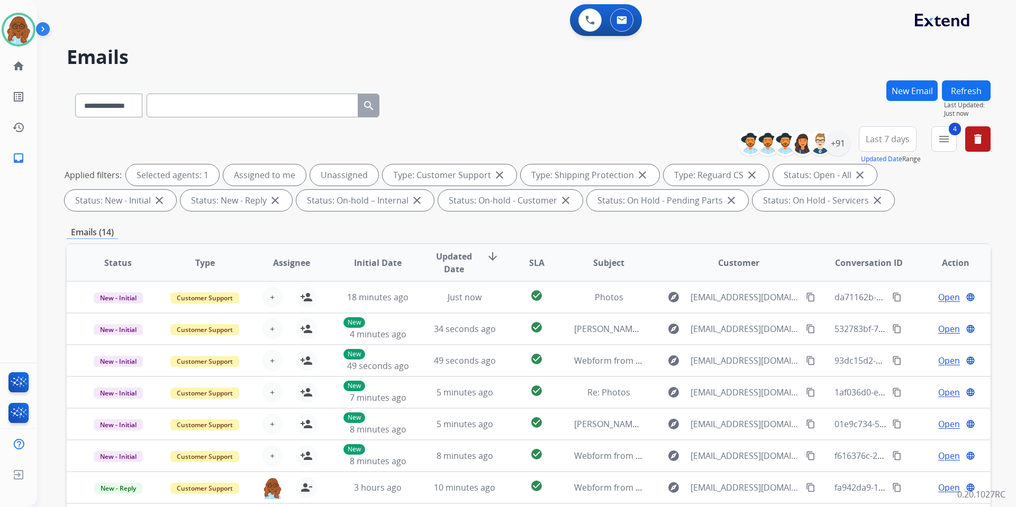
click at [908, 141] on button "Last 7 days" at bounding box center [888, 138] width 58 height 25
click at [884, 270] on div "Last 90 days" at bounding box center [884, 268] width 58 height 16
click at [837, 147] on div "+91" at bounding box center [837, 143] width 25 height 25
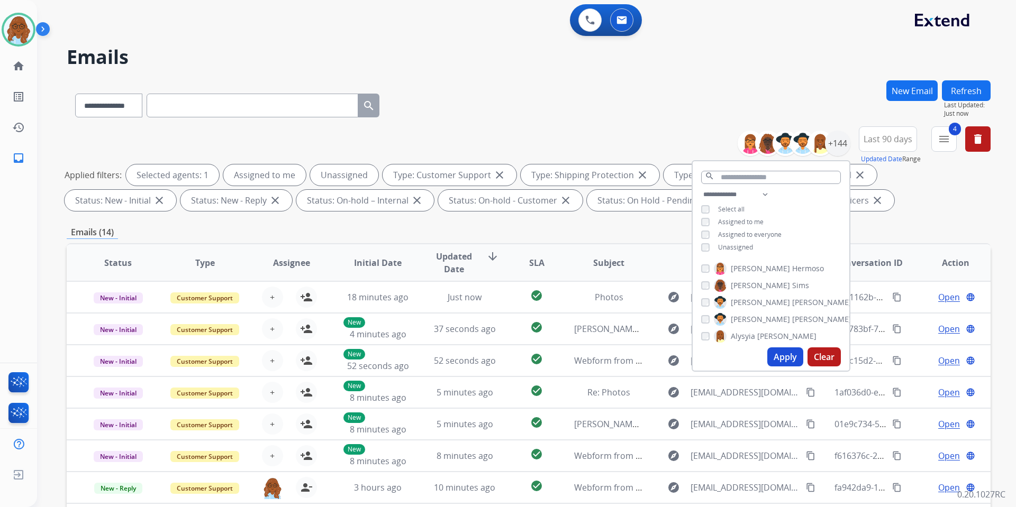
click at [732, 243] on span "Unassigned" at bounding box center [735, 247] width 35 height 9
click at [786, 355] on button "Apply" at bounding box center [785, 357] width 36 height 19
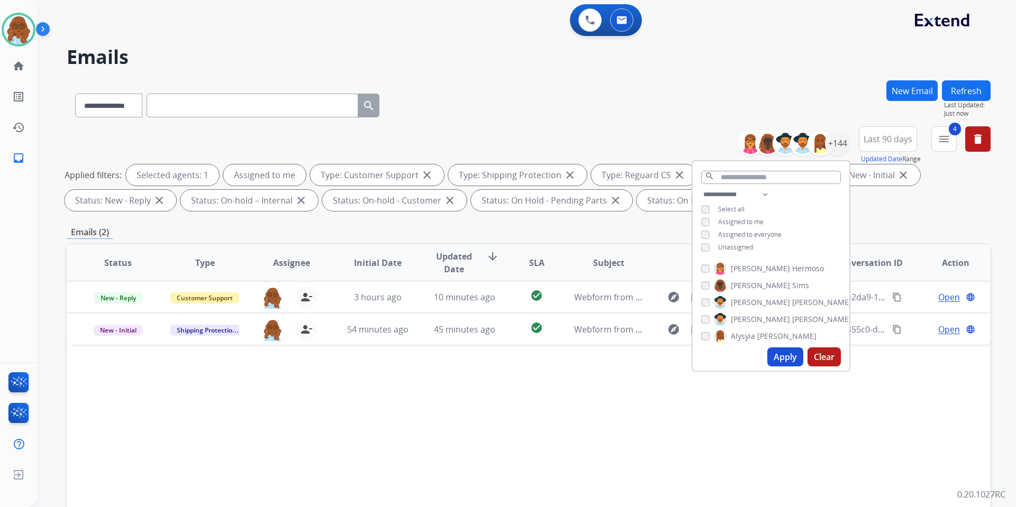
click at [648, 429] on div "Status Type Assignee Initial Date Updated Date arrow_downward SLA Subject Custo…" at bounding box center [529, 420] width 924 height 355
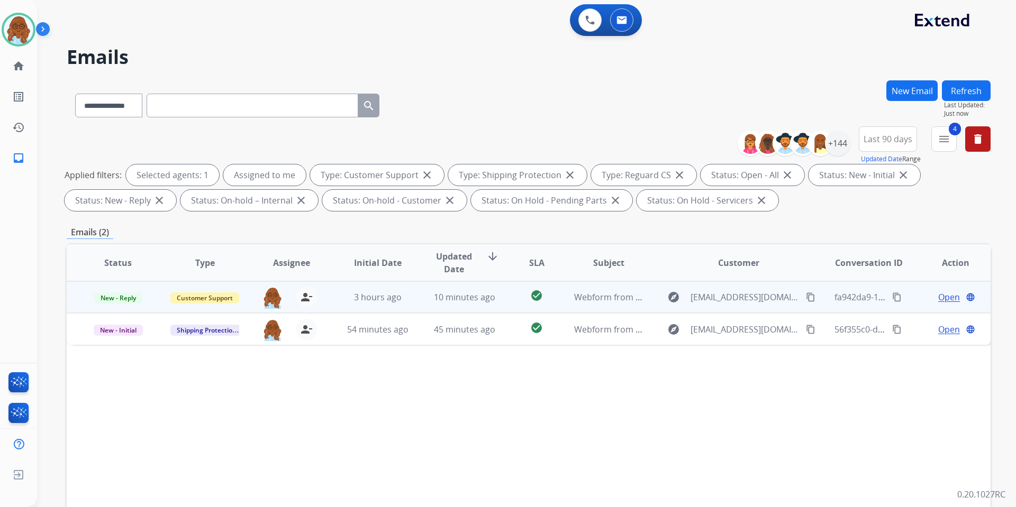
click at [939, 301] on span "Open" at bounding box center [949, 297] width 22 height 13
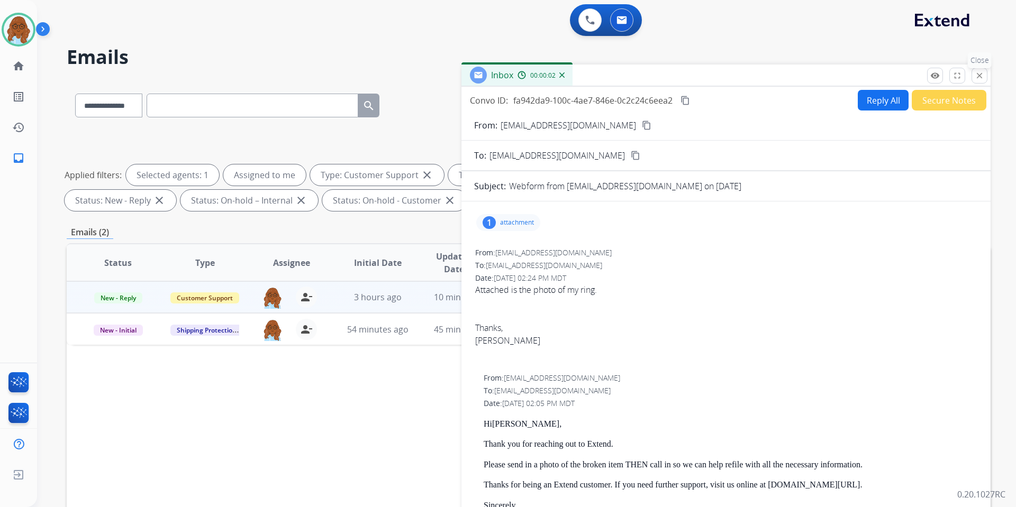
click at [982, 79] on mat-icon "close" at bounding box center [980, 76] width 10 height 10
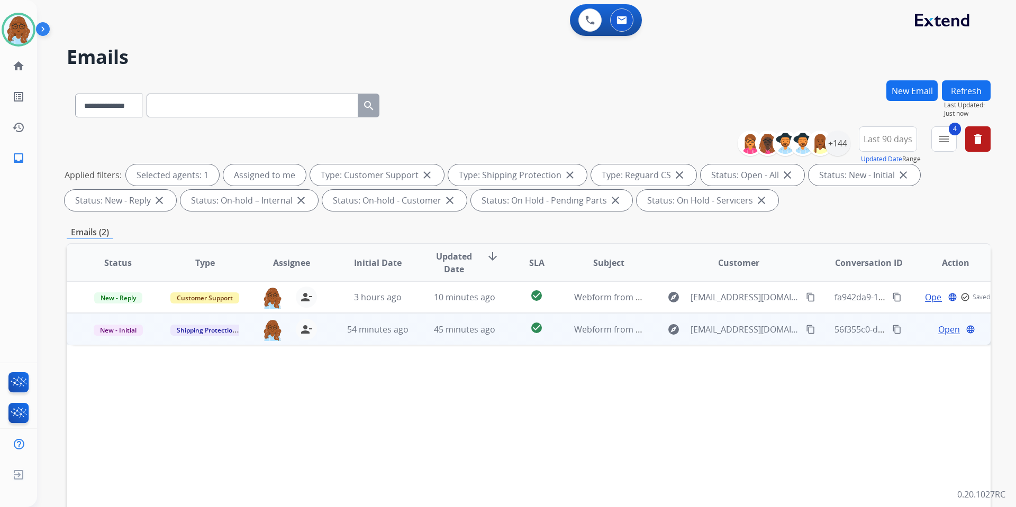
click at [943, 331] on span "Open" at bounding box center [949, 329] width 22 height 13
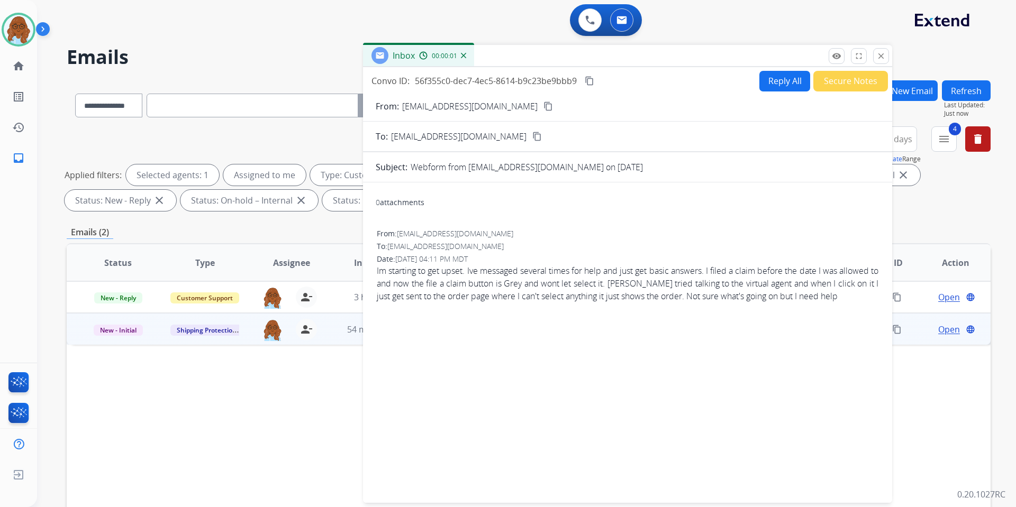
drag, startPoint x: 719, startPoint y: 84, endPoint x: 617, endPoint y: 64, distance: 102.9
click at [618, 64] on div "Inbox 00:00:01" at bounding box center [627, 56] width 529 height 22
click at [786, 82] on button "Reply All" at bounding box center [782, 81] width 51 height 21
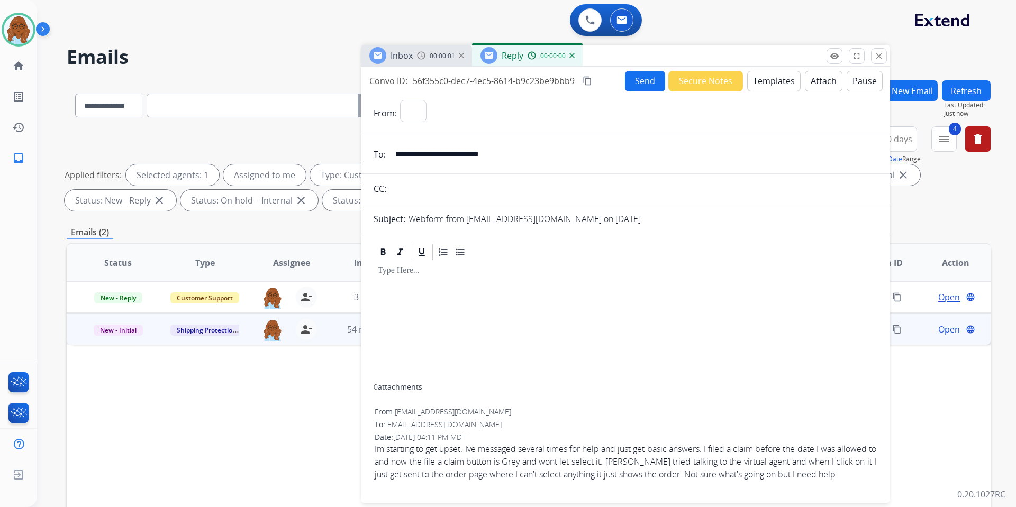
select select "**********"
click at [776, 77] on button "Templates" at bounding box center [773, 81] width 53 height 21
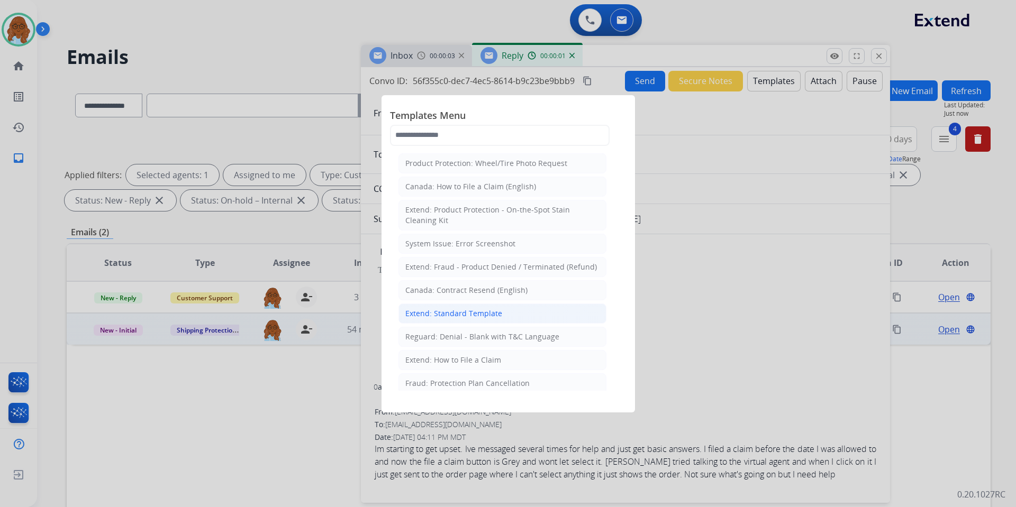
click at [440, 312] on div "Extend: Standard Template" at bounding box center [453, 313] width 97 height 11
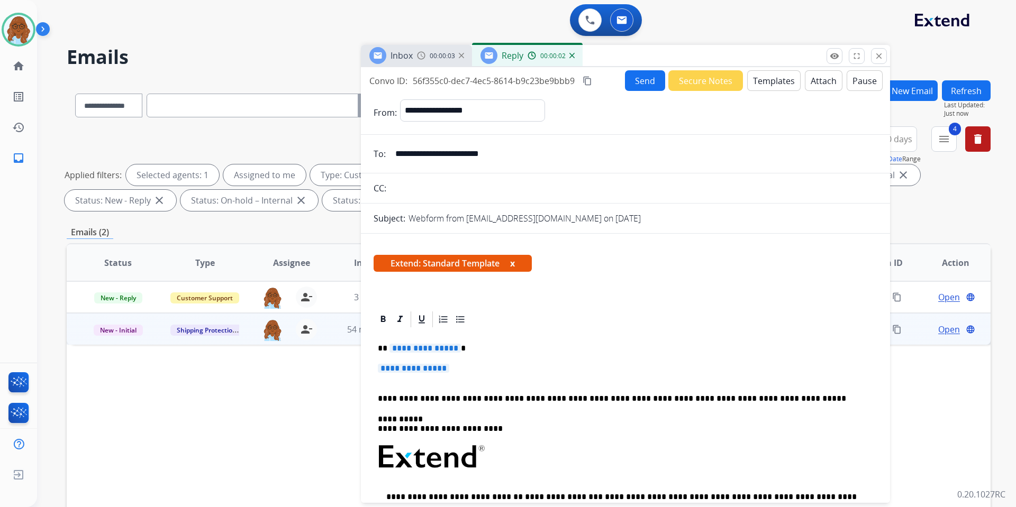
click at [415, 349] on span "**********" at bounding box center [424, 348] width 71 height 9
click at [425, 369] on span "**********" at bounding box center [413, 368] width 71 height 9
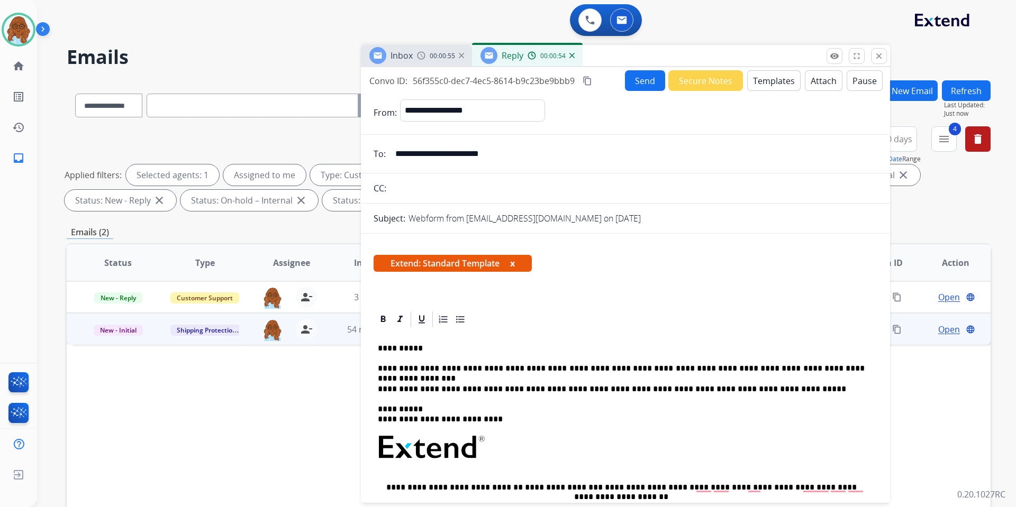
click at [660, 371] on p "**********" at bounding box center [621, 369] width 487 height 10
drag, startPoint x: 590, startPoint y: 488, endPoint x: 637, endPoint y: 488, distance: 46.6
click at [637, 488] on p "**********" at bounding box center [621, 493] width 487 height 20
copy p "**********"
click at [673, 370] on p "**********" at bounding box center [621, 369] width 487 height 10
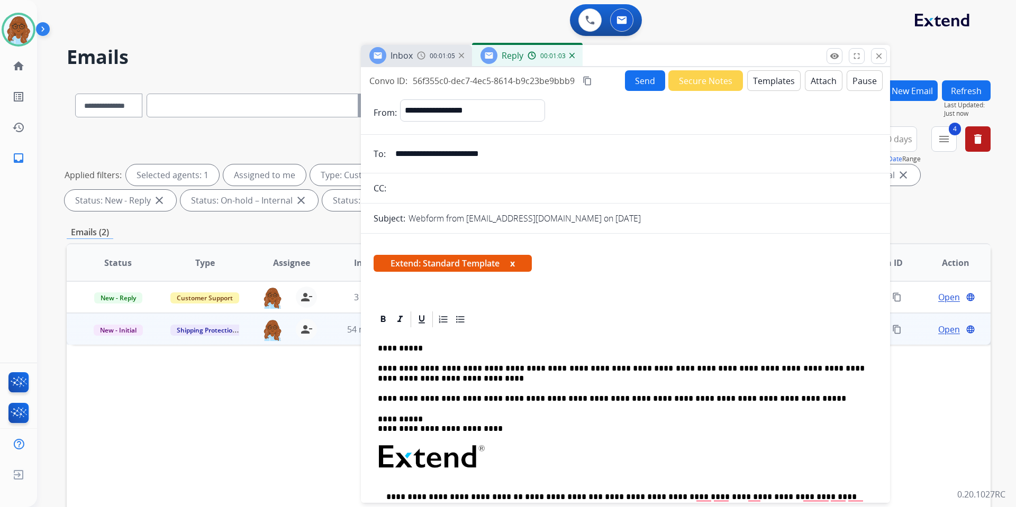
click at [513, 261] on button "x" at bounding box center [512, 263] width 5 height 13
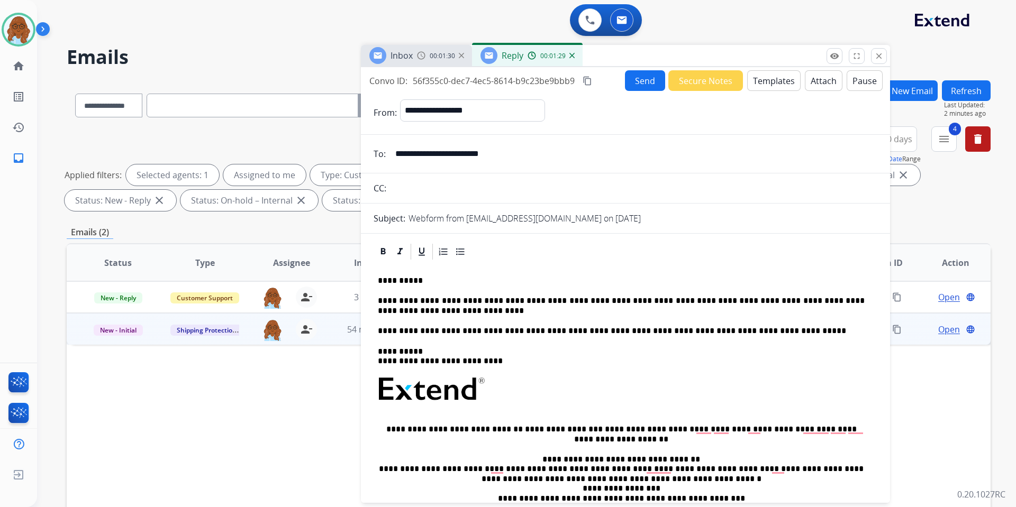
click at [588, 83] on mat-icon "content_copy" at bounding box center [588, 81] width 10 height 10
click at [638, 85] on button "Send" at bounding box center [645, 80] width 40 height 21
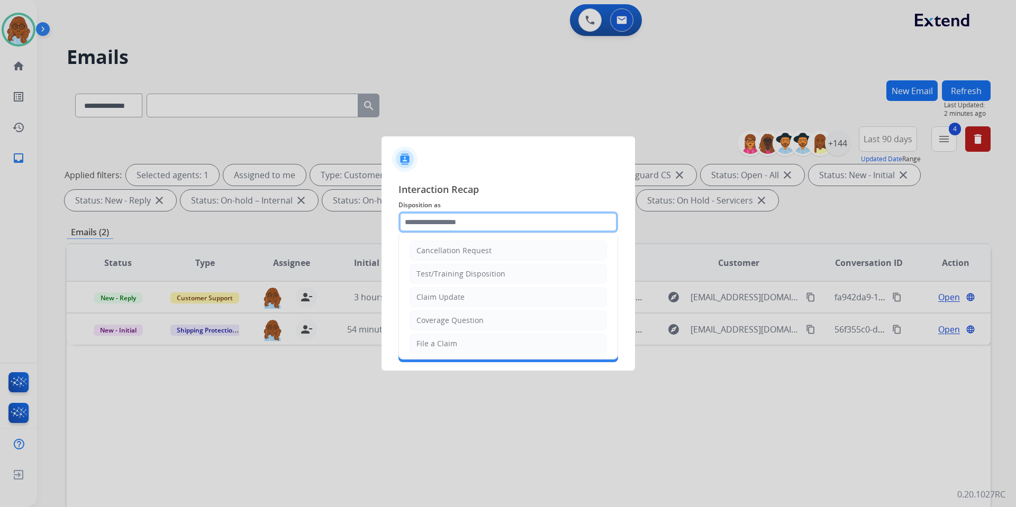
click at [447, 224] on input "text" at bounding box center [508, 222] width 220 height 21
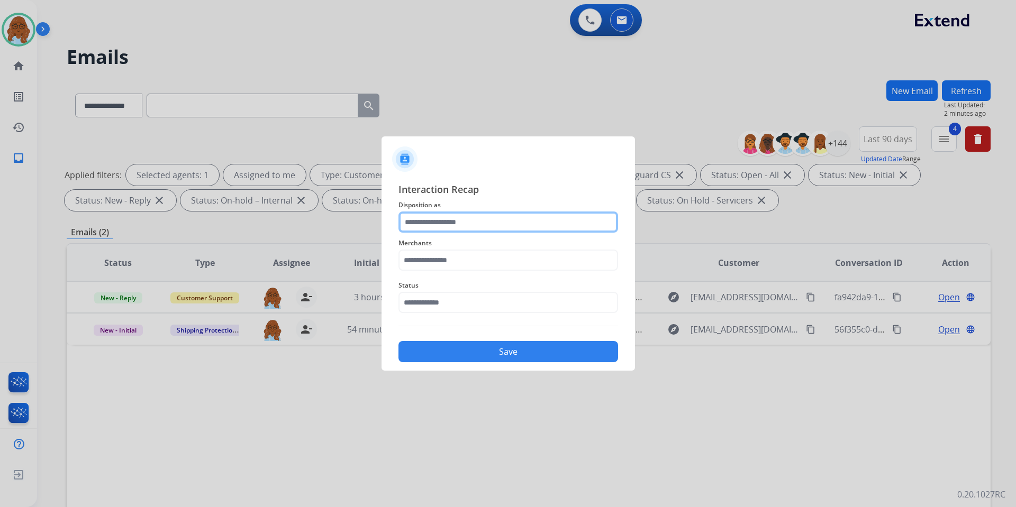
click at [481, 222] on input "text" at bounding box center [508, 222] width 220 height 21
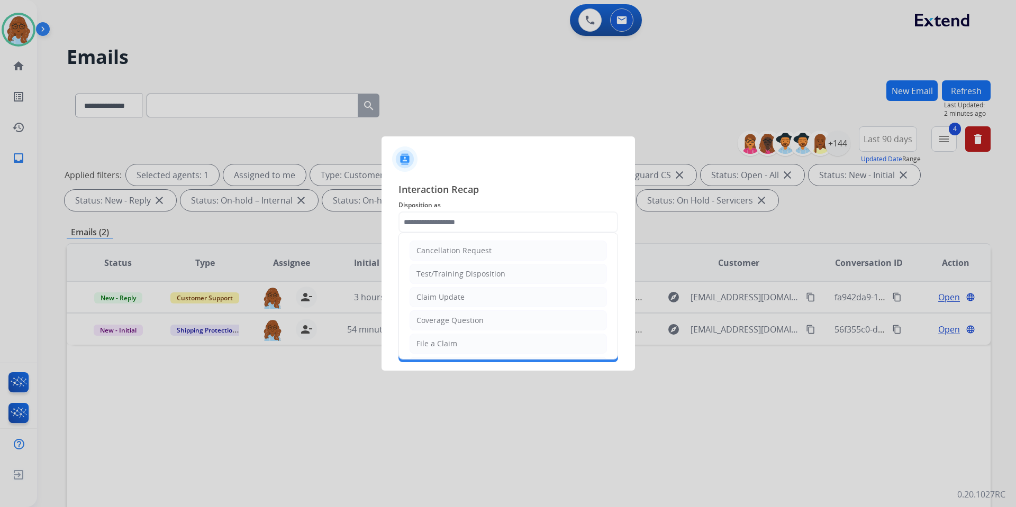
drag, startPoint x: 435, startPoint y: 347, endPoint x: 455, endPoint y: 311, distance: 41.0
click at [435, 348] on div "File a Claim" at bounding box center [436, 344] width 41 height 11
type input "**********"
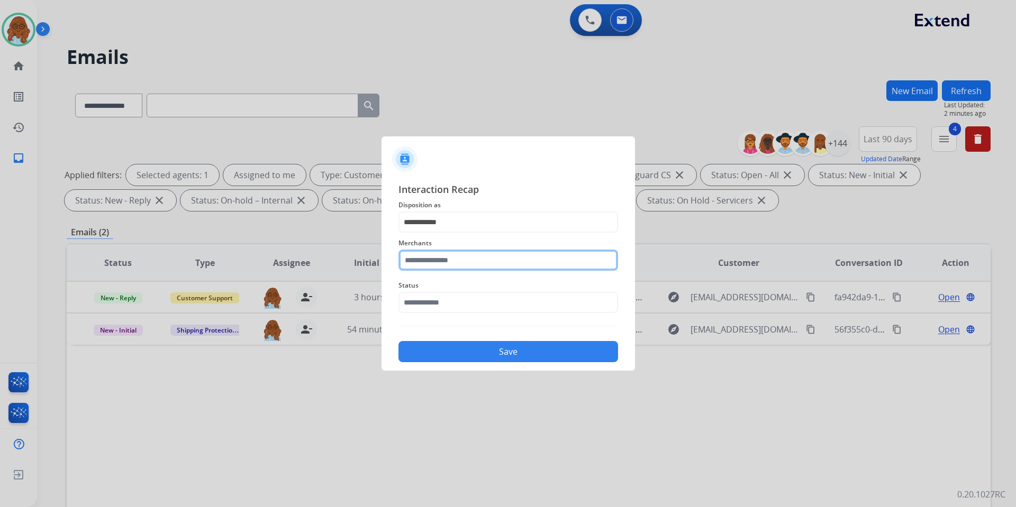
click at [456, 266] on input "text" at bounding box center [508, 260] width 220 height 21
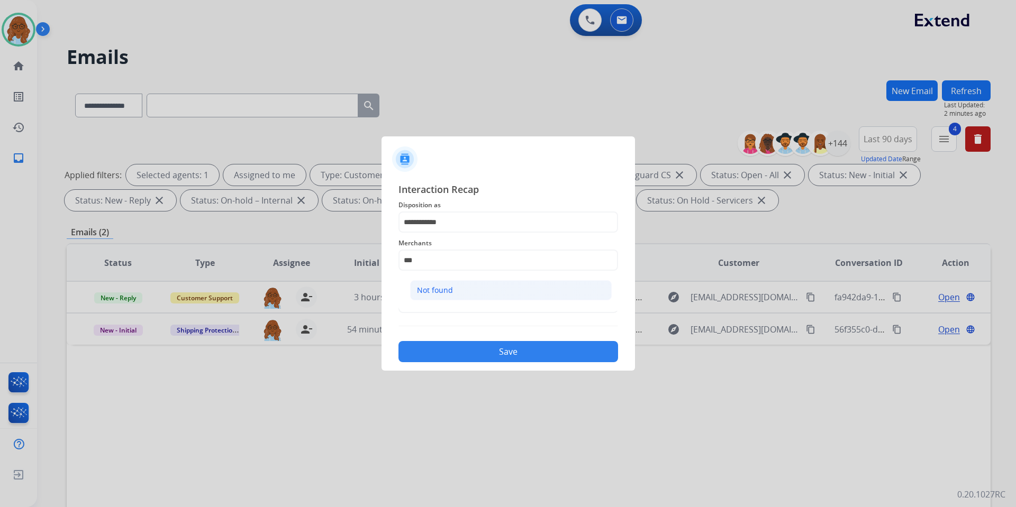
click at [471, 289] on li "Not found" at bounding box center [511, 290] width 202 height 20
type input "*********"
click at [448, 312] on input "text" at bounding box center [508, 302] width 220 height 21
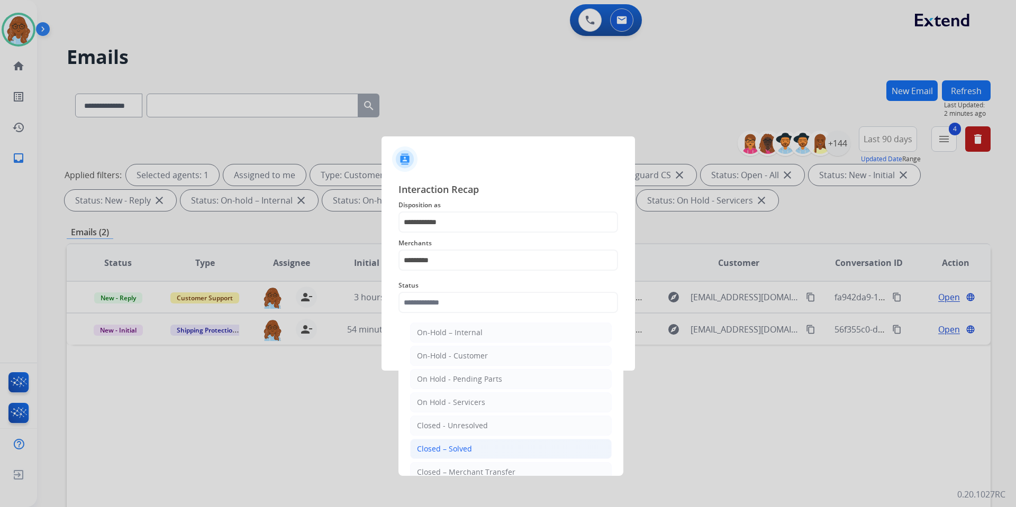
click at [468, 452] on div "Closed – Solved" at bounding box center [444, 449] width 55 height 11
type input "**********"
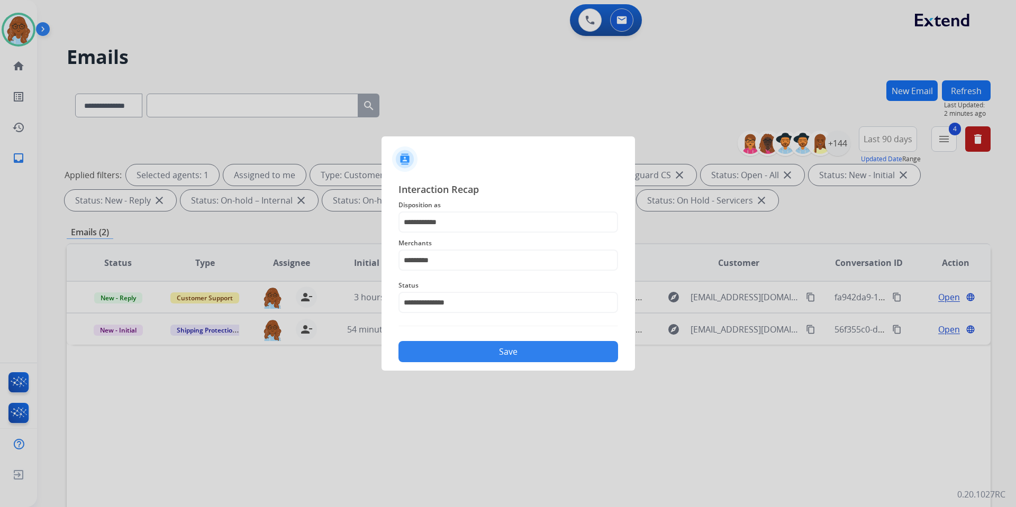
click at [479, 346] on button "Save" at bounding box center [508, 351] width 220 height 21
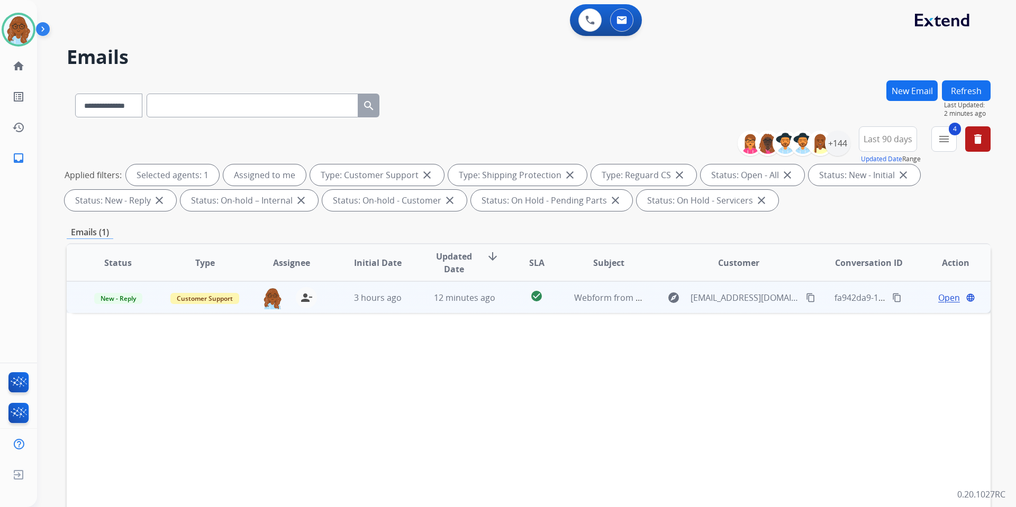
click at [938, 298] on span "Open" at bounding box center [949, 298] width 22 height 13
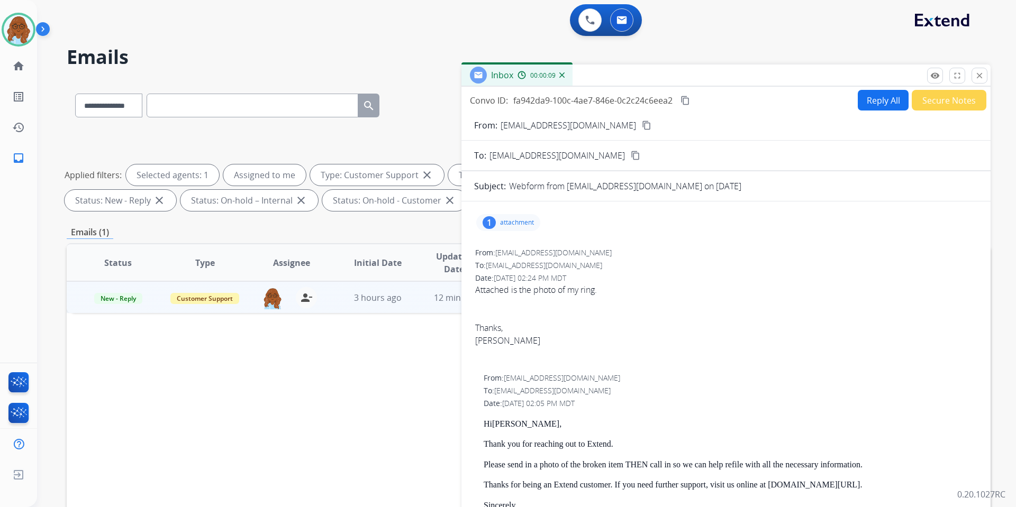
drag, startPoint x: 617, startPoint y: 71, endPoint x: 484, endPoint y: 52, distance: 134.8
click at [484, 65] on div "Inbox 00:00:09" at bounding box center [725, 76] width 529 height 22
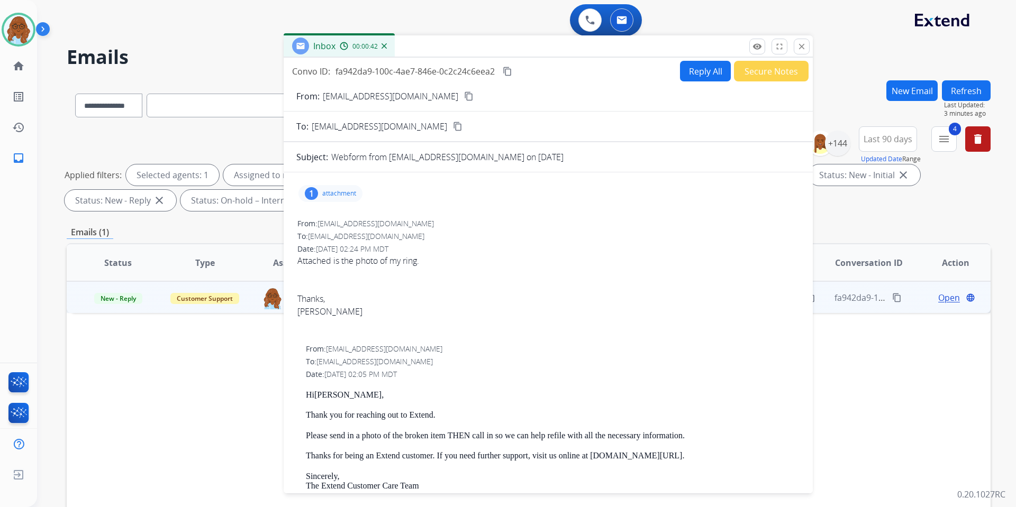
click at [680, 77] on button "Reply All" at bounding box center [705, 71] width 51 height 21
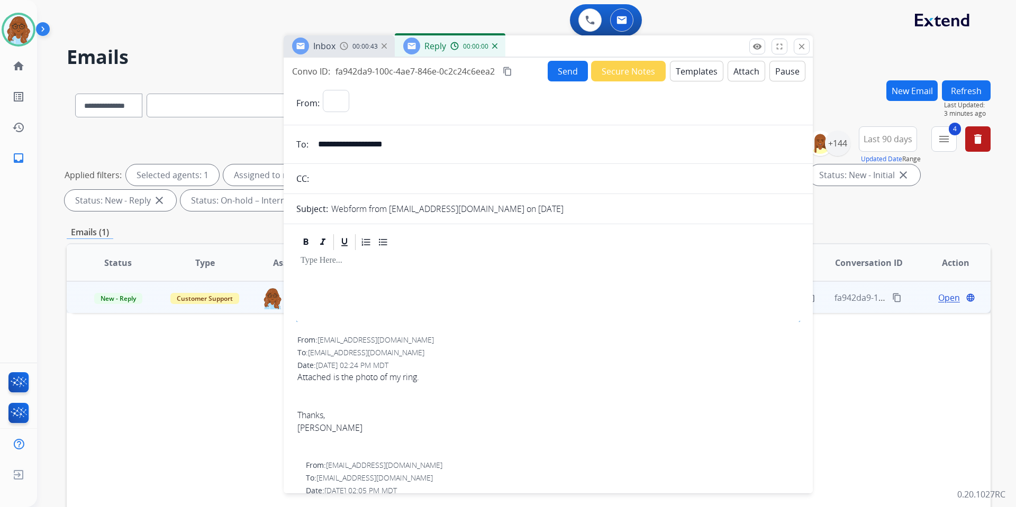
select select "**********"
click at [701, 88] on form "**********" at bounding box center [548, 476] width 529 height 790
click at [695, 75] on button "Templates" at bounding box center [696, 71] width 53 height 21
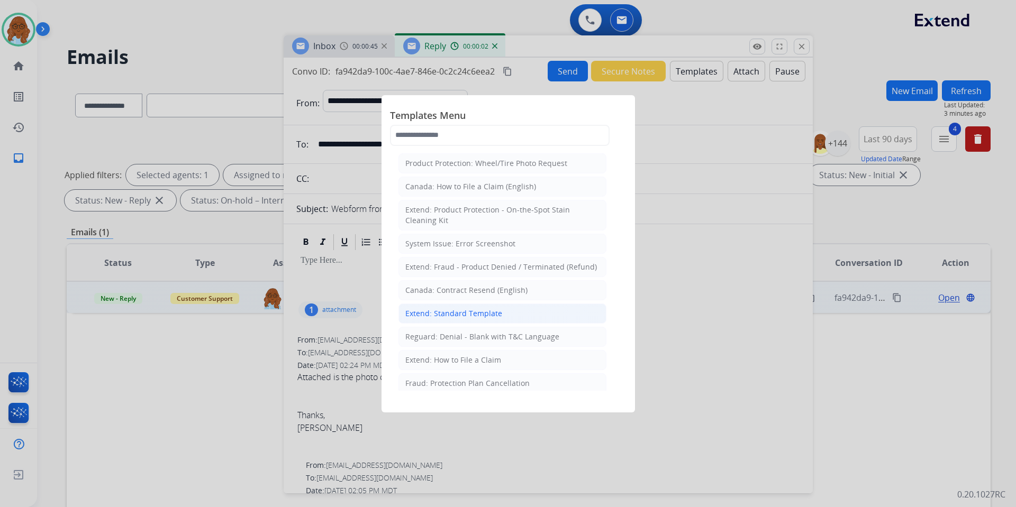
click at [457, 313] on div "Extend: Standard Template" at bounding box center [453, 313] width 97 height 11
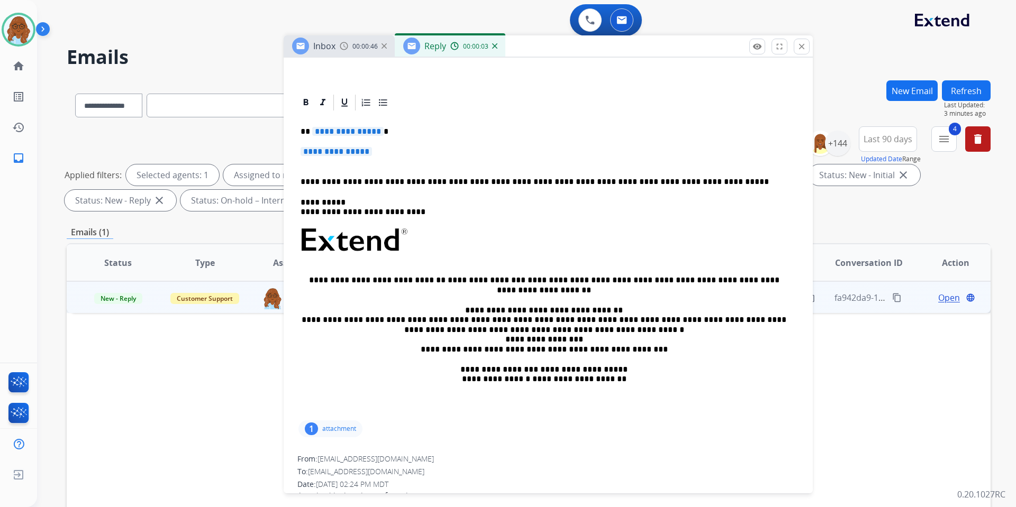
scroll to position [122, 0]
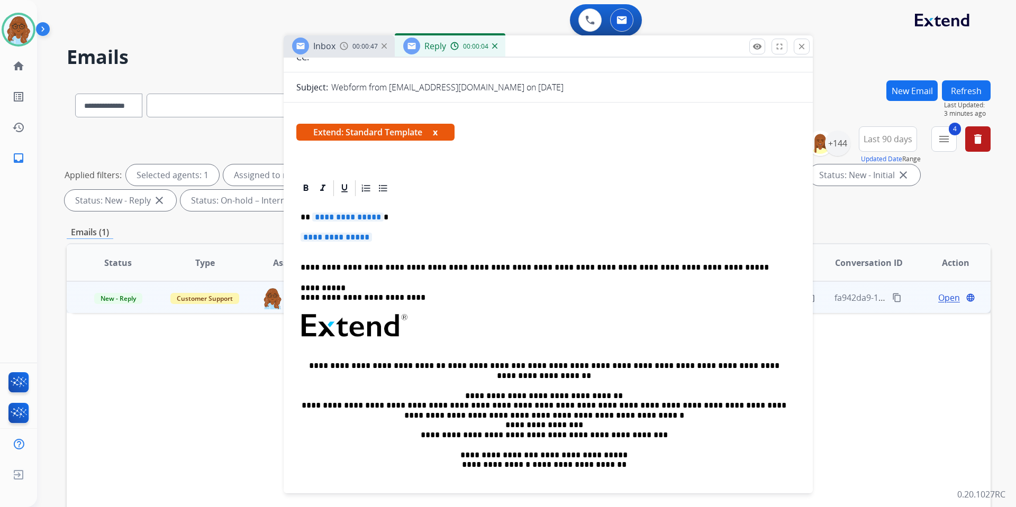
click at [366, 213] on span "**********" at bounding box center [347, 217] width 71 height 9
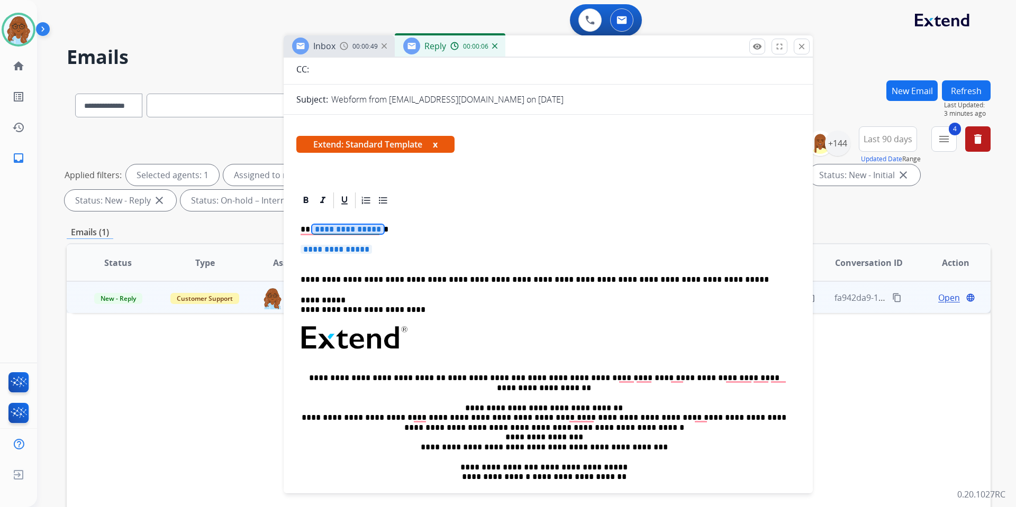
scroll to position [16, 0]
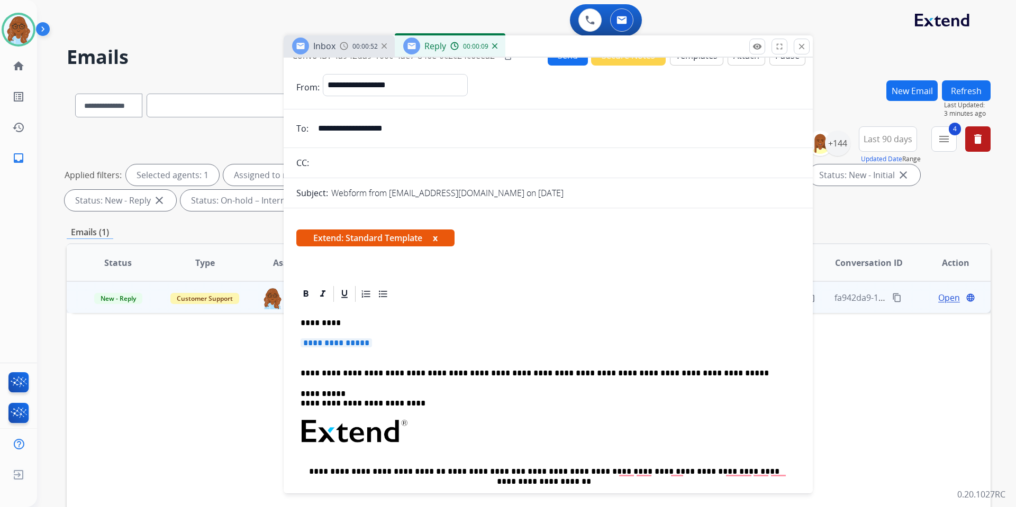
click at [331, 343] on span "**********" at bounding box center [336, 343] width 71 height 9
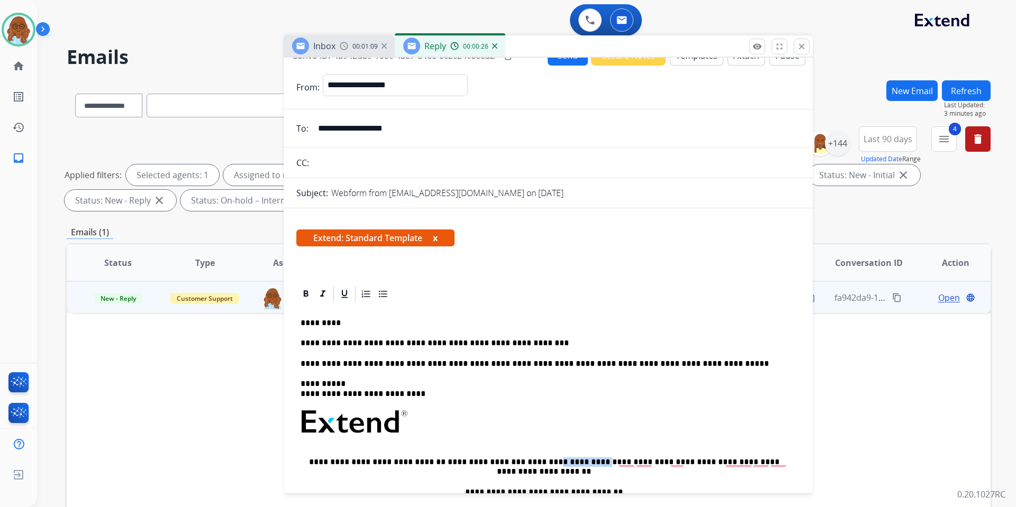
drag, startPoint x: 513, startPoint y: 460, endPoint x: 560, endPoint y: 461, distance: 46.6
click at [560, 461] on p "**********" at bounding box center [544, 468] width 487 height 20
copy p "**********"
click at [542, 336] on div "**********" at bounding box center [548, 452] width 504 height 296
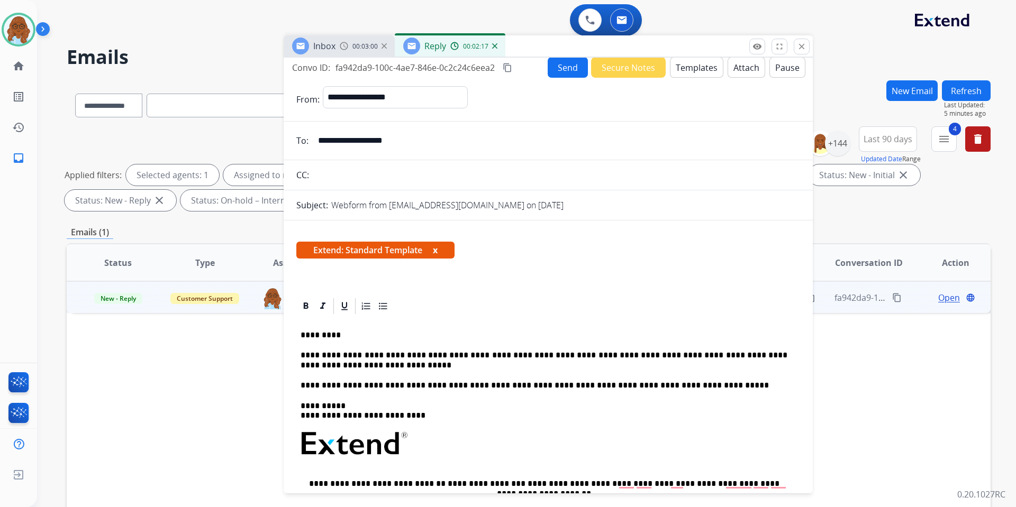
scroll to position [0, 0]
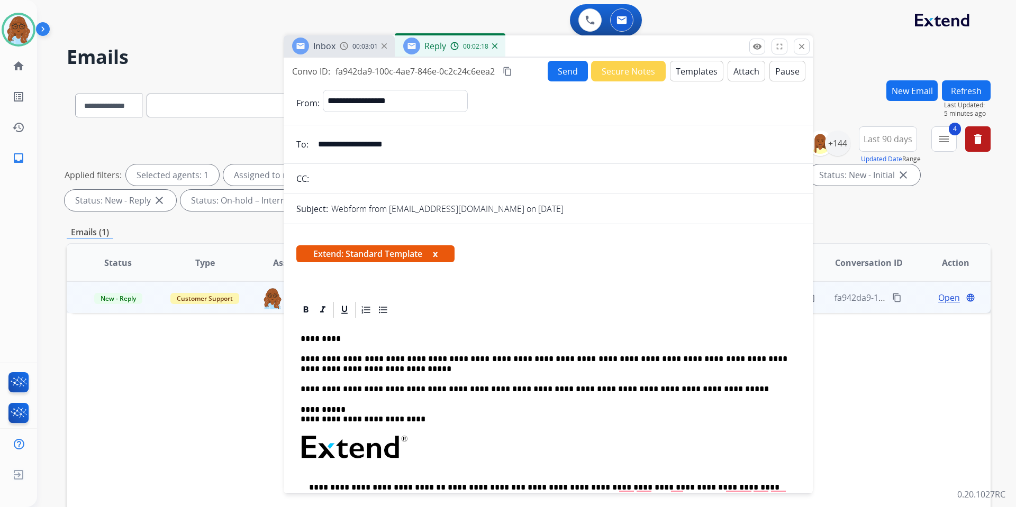
click at [561, 74] on button "Send" at bounding box center [568, 71] width 40 height 21
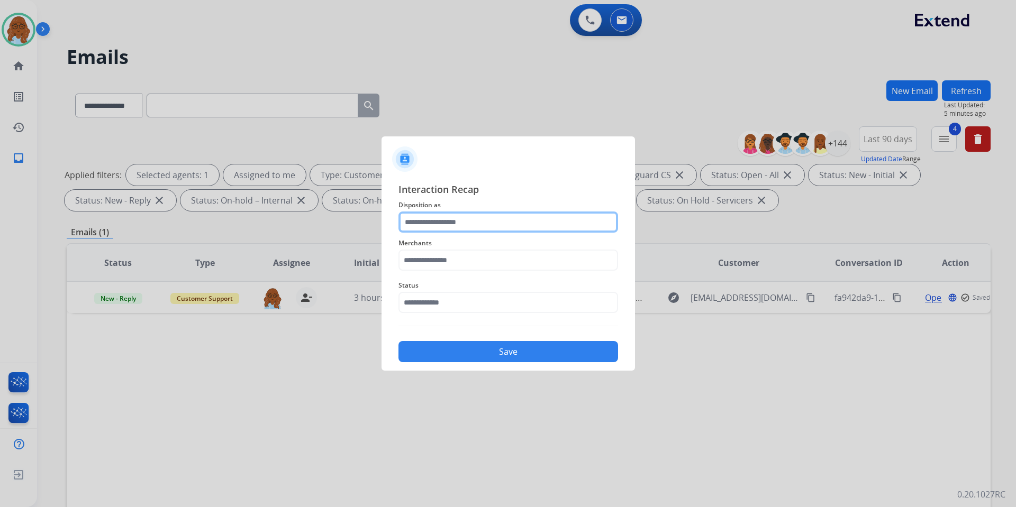
click at [453, 221] on input "text" at bounding box center [508, 222] width 220 height 21
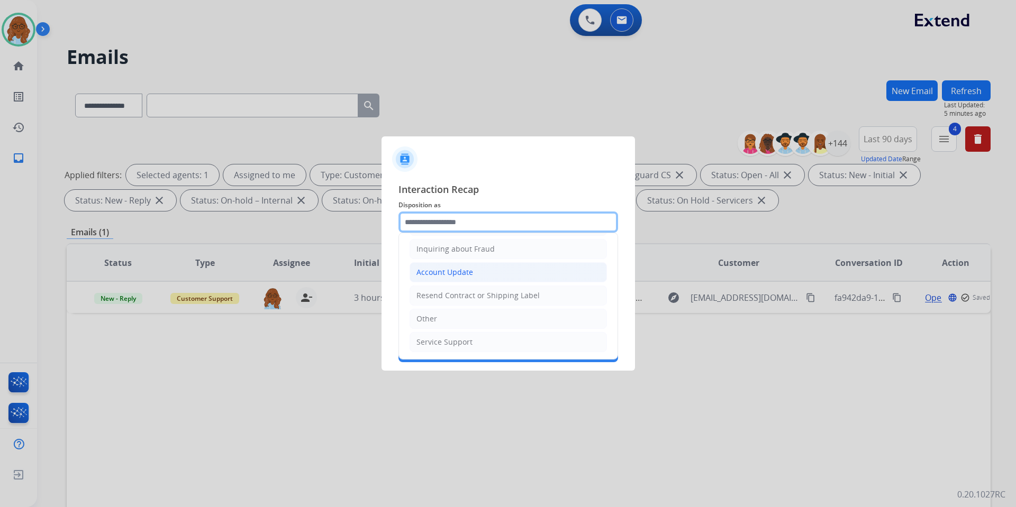
scroll to position [165, 0]
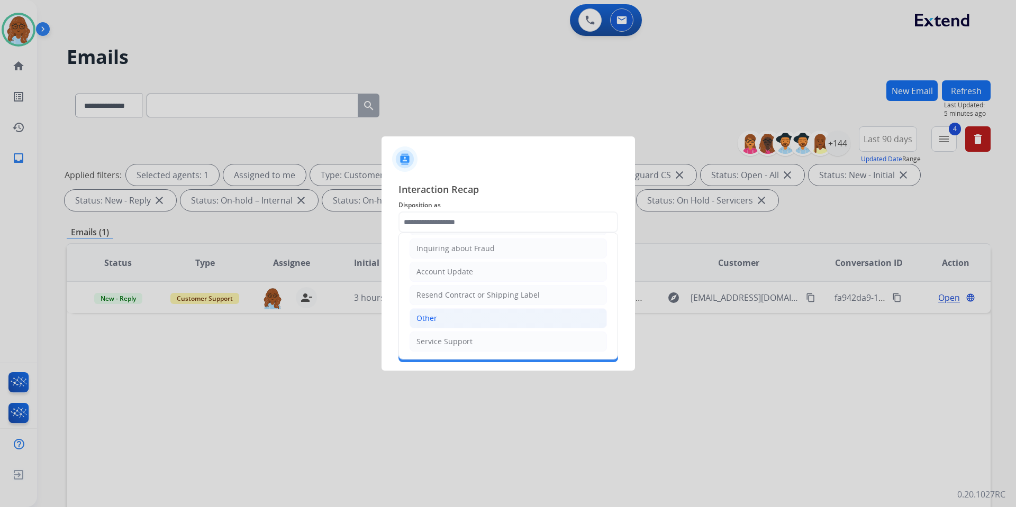
click at [434, 316] on div "Other" at bounding box center [426, 318] width 21 height 11
type input "*****"
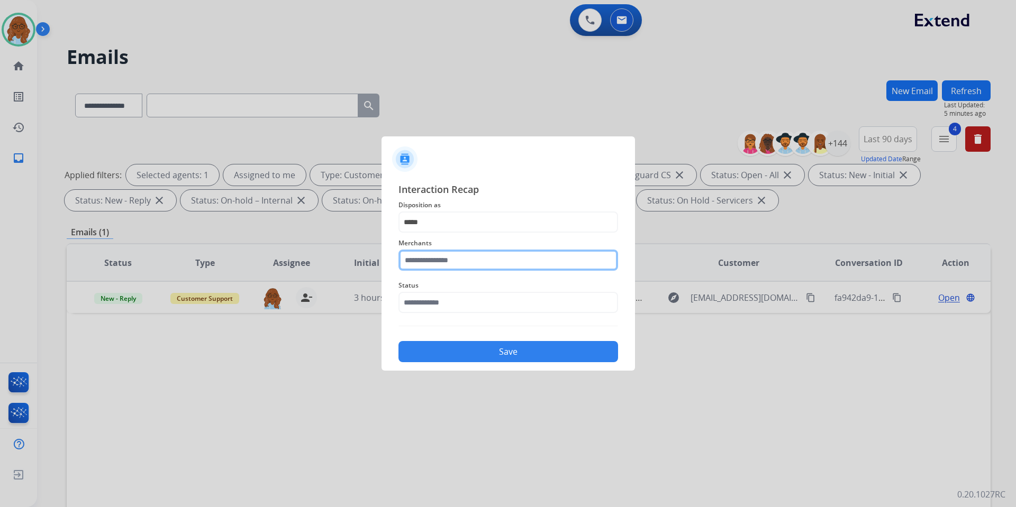
click at [440, 252] on input "text" at bounding box center [508, 260] width 220 height 21
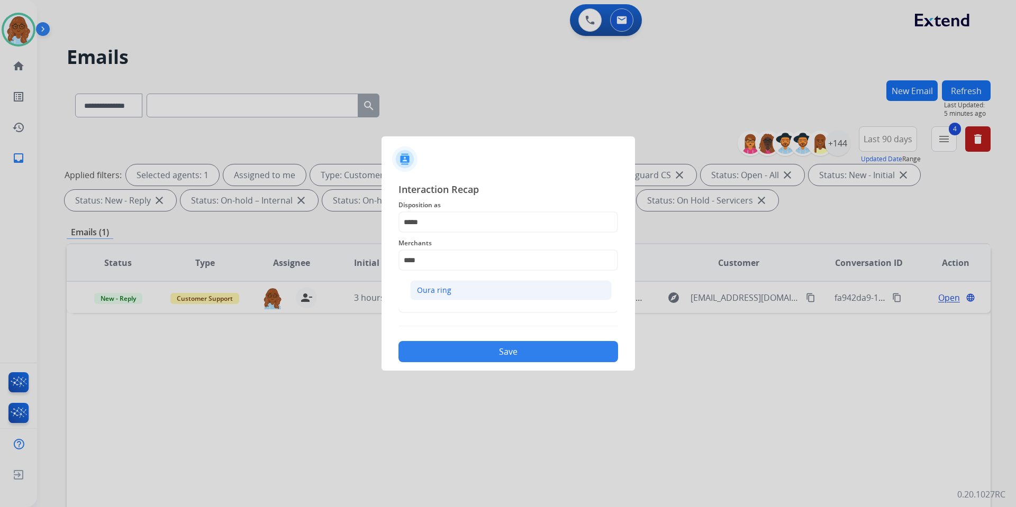
click at [452, 293] on li "Oura ring" at bounding box center [511, 290] width 202 height 20
type input "*********"
click at [441, 308] on input "text" at bounding box center [508, 302] width 220 height 21
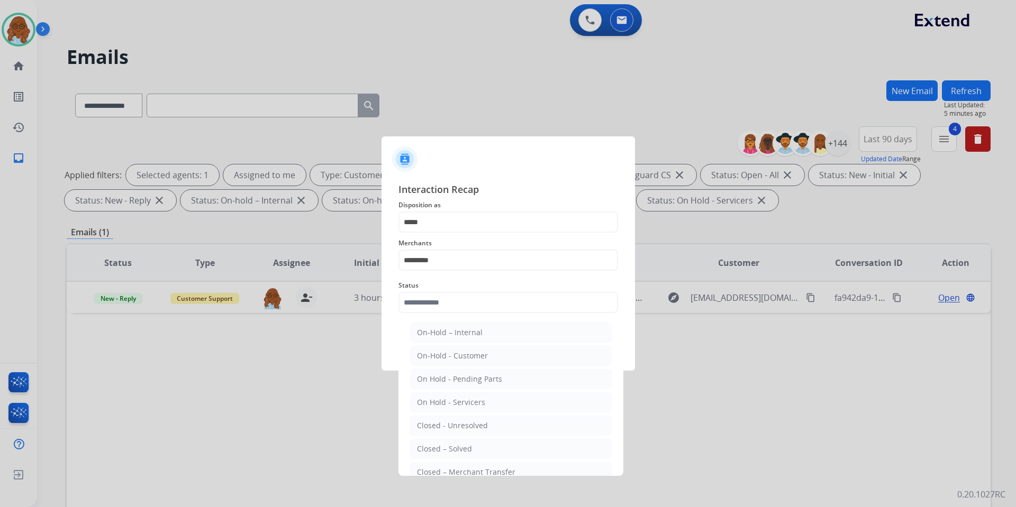
click at [455, 444] on li "Closed – Solved" at bounding box center [511, 449] width 202 height 20
type input "**********"
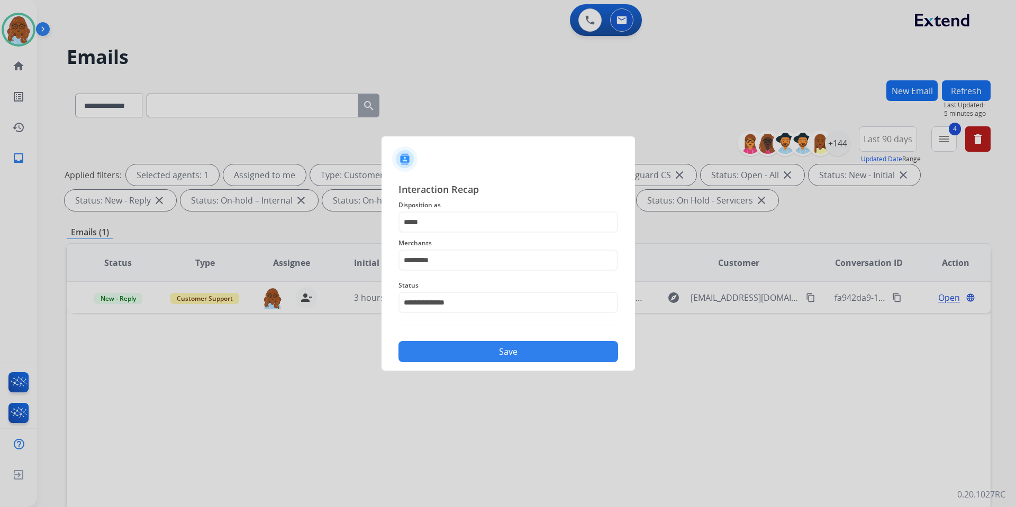
click at [468, 358] on button "Save" at bounding box center [508, 351] width 220 height 21
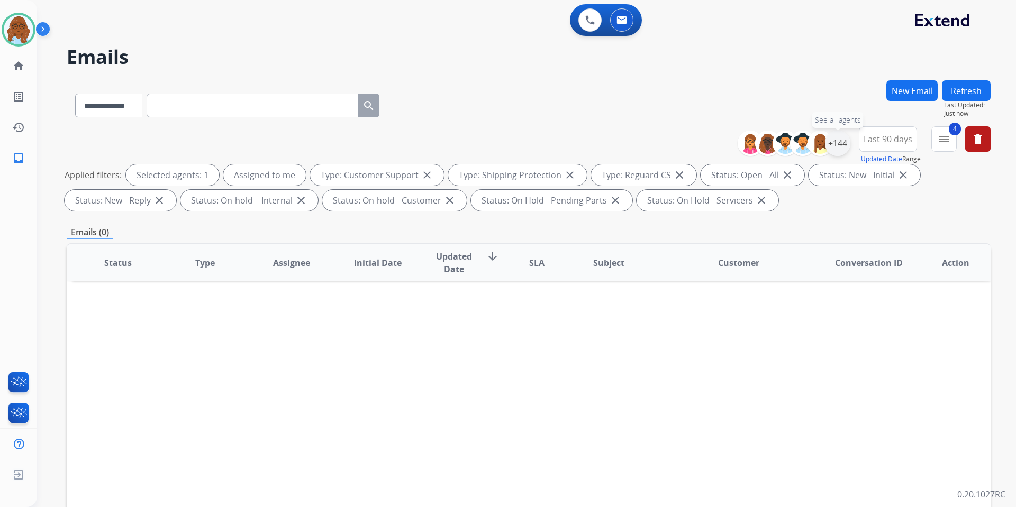
click at [841, 143] on div "+144" at bounding box center [837, 143] width 25 height 25
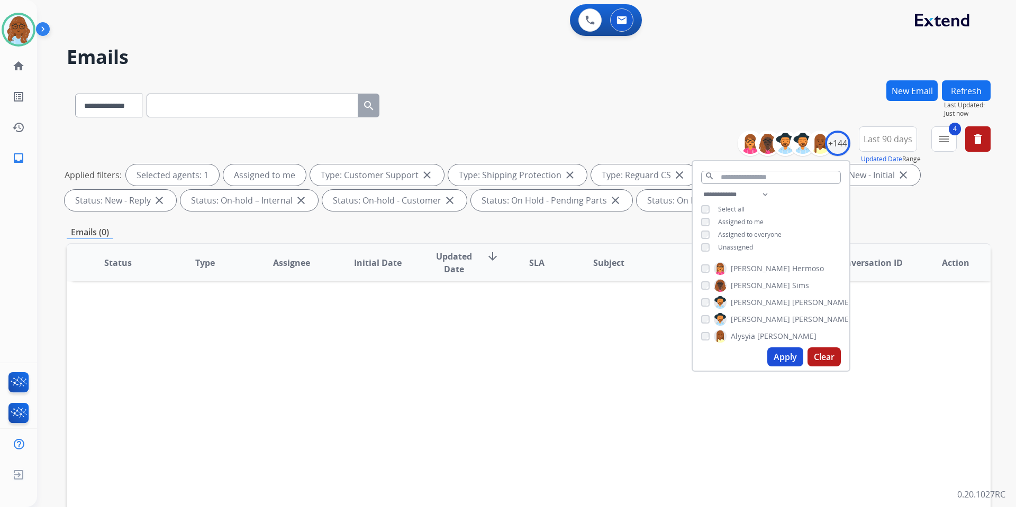
click at [757, 221] on span "Assigned to me" at bounding box center [741, 221] width 46 height 9
click at [743, 247] on span "Unassigned" at bounding box center [735, 247] width 35 height 9
click at [783, 357] on button "Apply" at bounding box center [785, 357] width 36 height 19
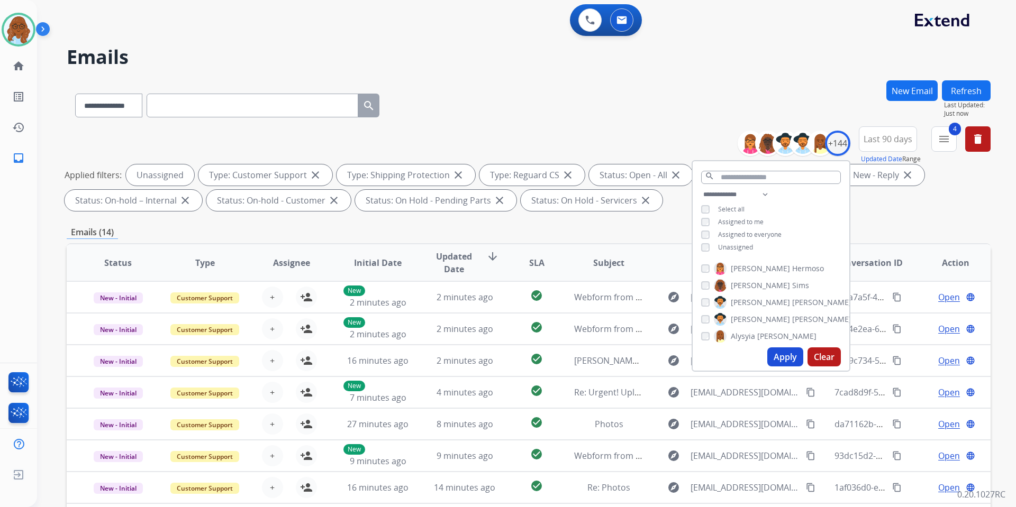
scroll to position [146, 0]
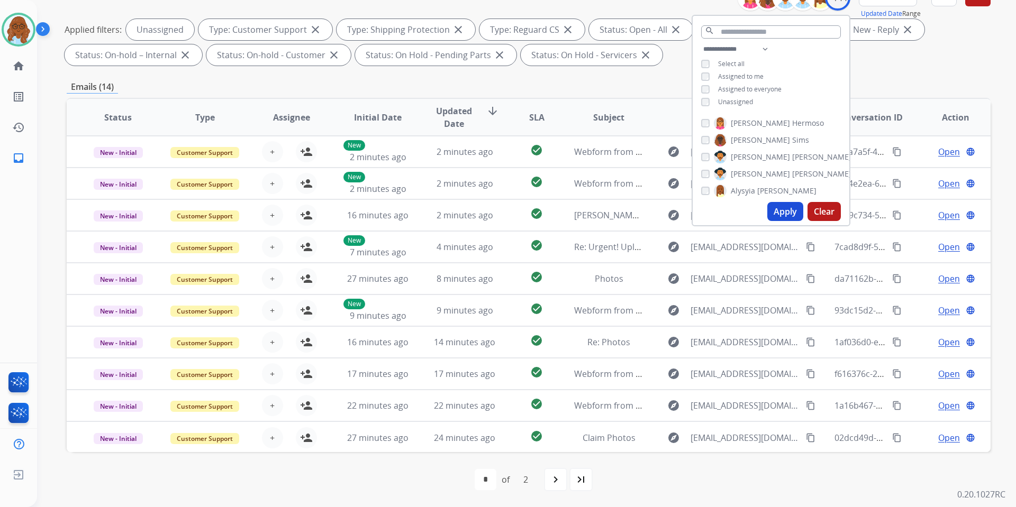
click at [650, 79] on div "**********" at bounding box center [529, 221] width 924 height 572
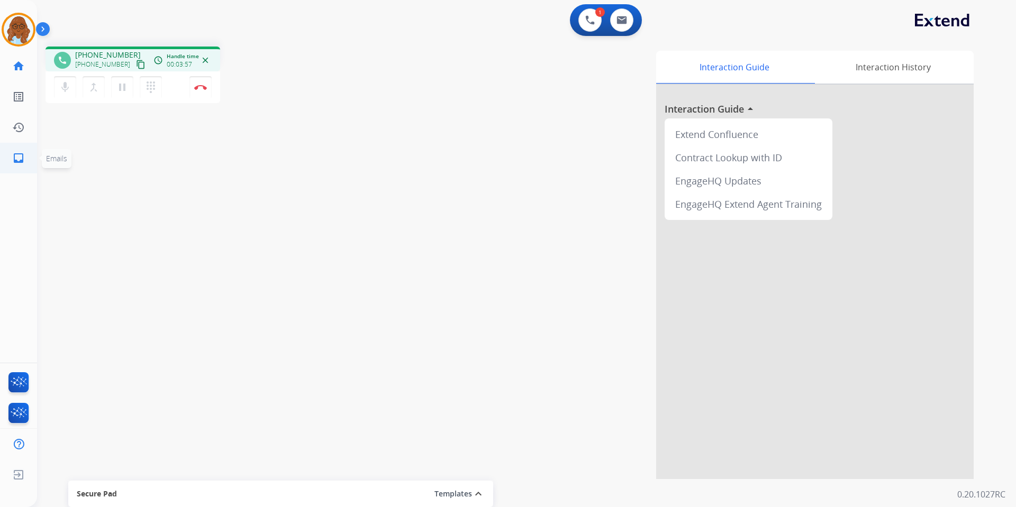
click at [14, 158] on mat-icon "inbox" at bounding box center [18, 158] width 13 height 13
select select "**********"
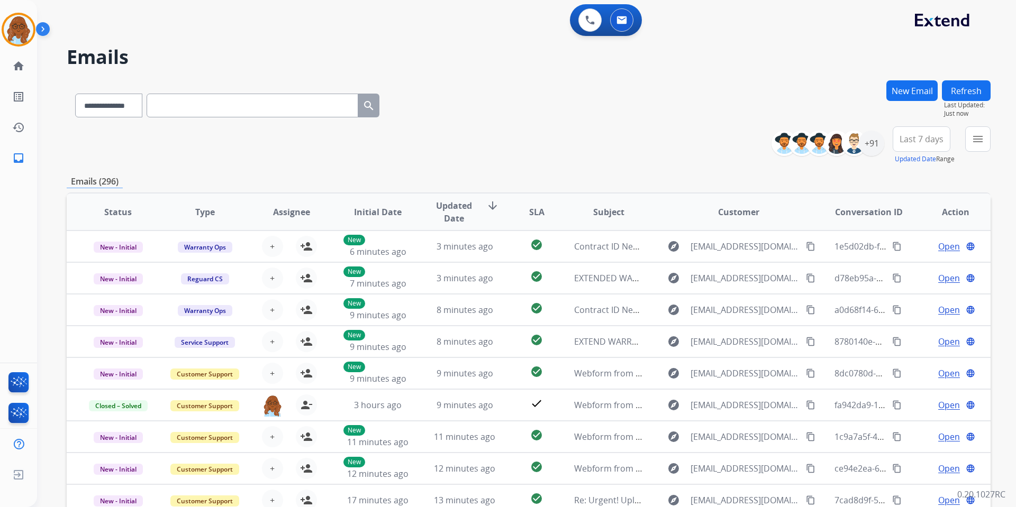
drag, startPoint x: 915, startPoint y: 90, endPoint x: 1013, endPoint y: 99, distance: 98.9
click at [915, 90] on button "New Email" at bounding box center [911, 90] width 51 height 21
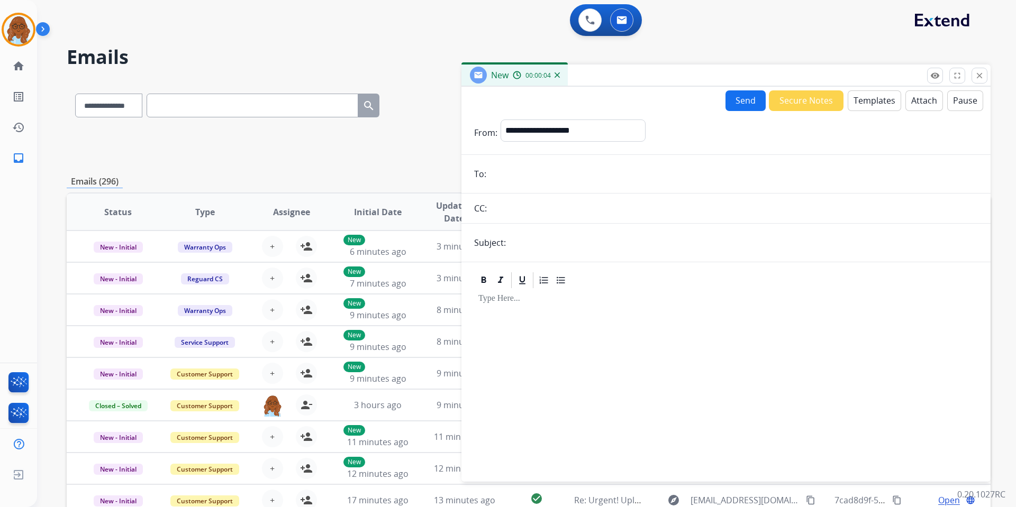
click at [539, 175] on input "email" at bounding box center [733, 173] width 488 height 21
paste input "**********"
type input "**********"
click at [520, 122] on select "**********" at bounding box center [573, 130] width 144 height 21
select select "**********"
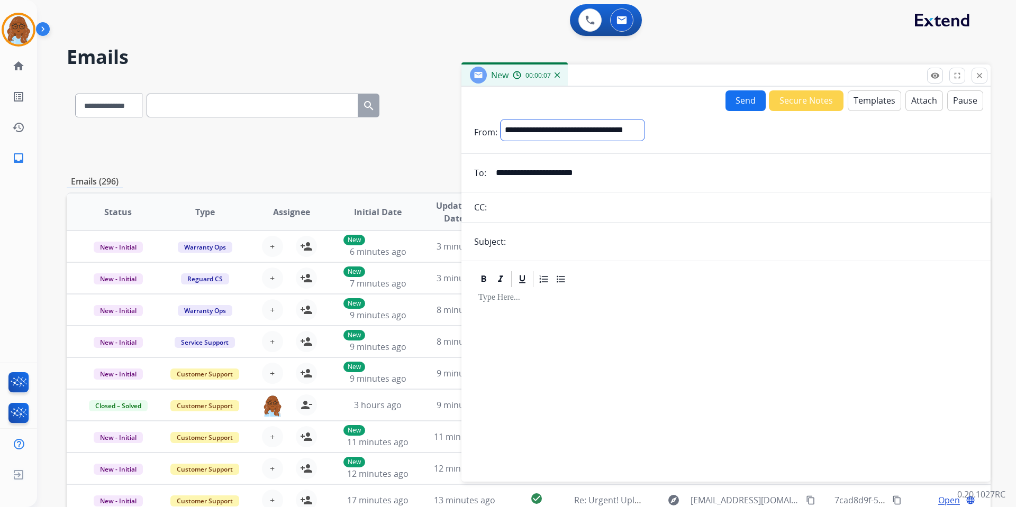
click at [501, 120] on select "**********" at bounding box center [573, 130] width 144 height 21
click at [518, 244] on input "text" at bounding box center [743, 242] width 469 height 21
type input "**********"
click at [860, 107] on button "Templates" at bounding box center [874, 100] width 53 height 21
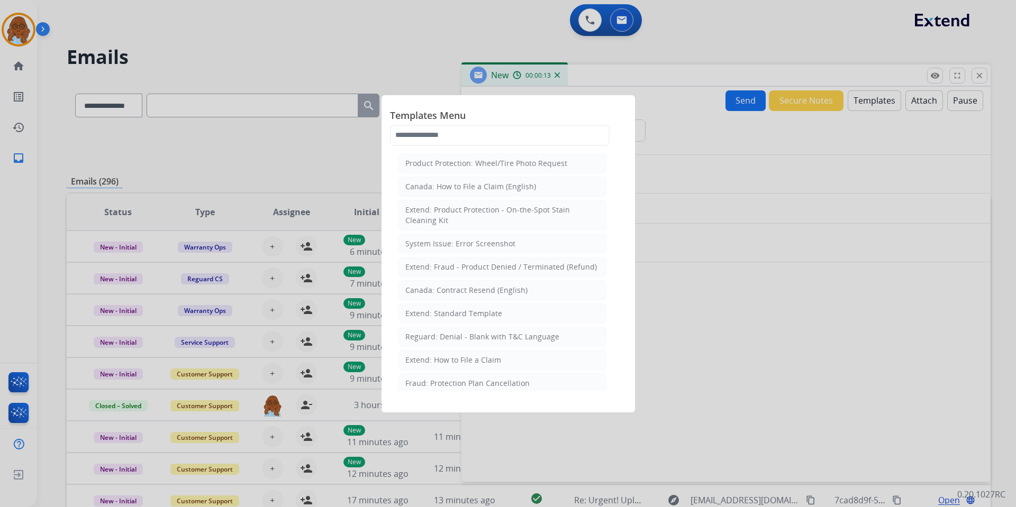
click at [445, 147] on div "Templates Menu Product Protection: Wheel/Tire Photo Request Canada: How to File…" at bounding box center [508, 127] width 237 height 47
click at [446, 132] on input "text" at bounding box center [500, 135] width 220 height 21
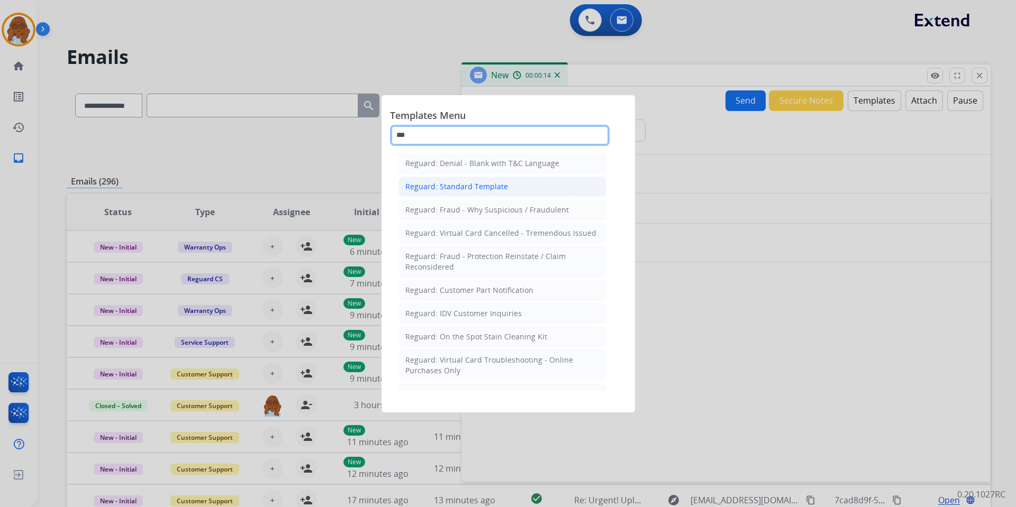
type input "***"
click at [457, 185] on div "Reguard: Standard Template" at bounding box center [456, 186] width 103 height 11
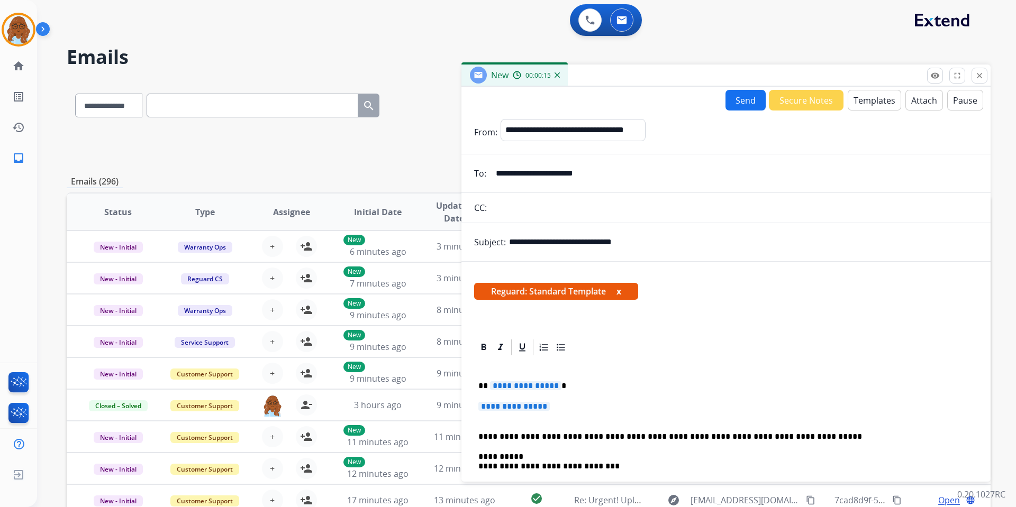
click at [521, 386] on span "**********" at bounding box center [525, 385] width 71 height 9
click at [537, 410] on span "**********" at bounding box center [513, 406] width 71 height 9
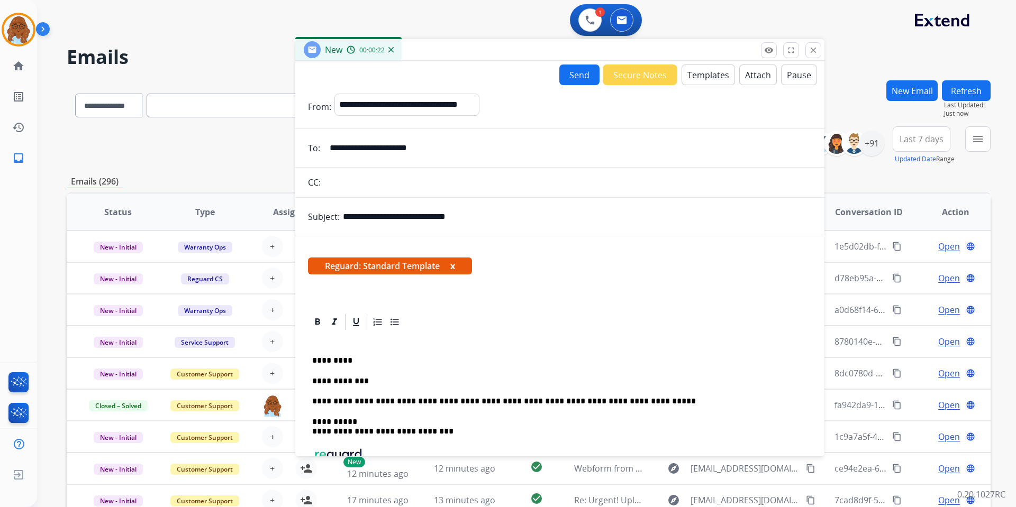
drag, startPoint x: 679, startPoint y: 50, endPoint x: 642, endPoint y: 49, distance: 37.1
click at [651, 49] on div "New 00:00:22" at bounding box center [559, 50] width 529 height 22
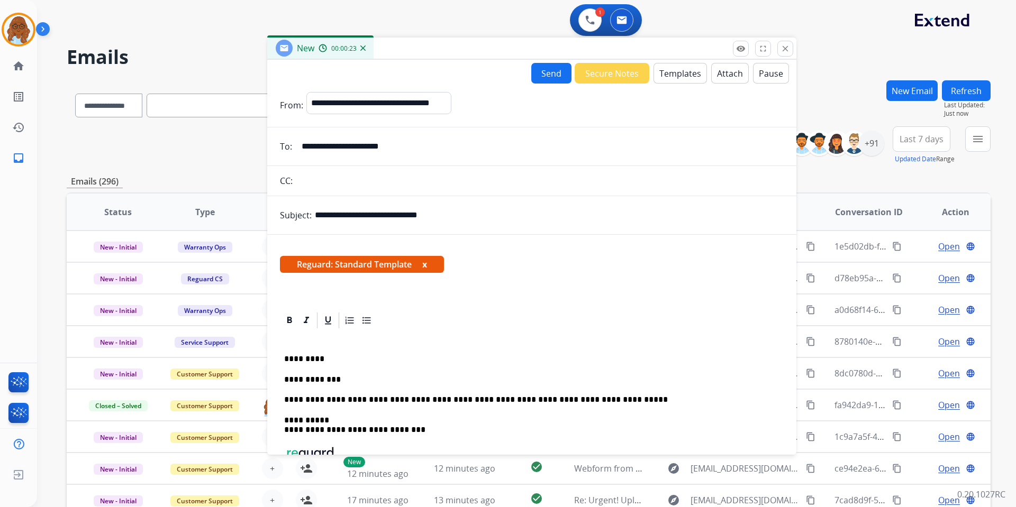
click at [756, 73] on button "Pause" at bounding box center [771, 73] width 36 height 21
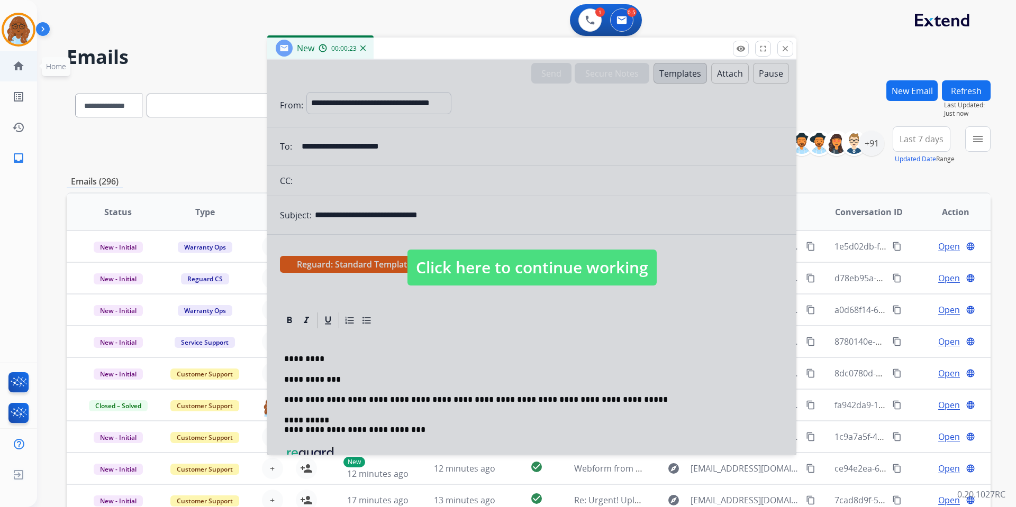
click at [16, 62] on mat-icon "home" at bounding box center [18, 66] width 13 height 13
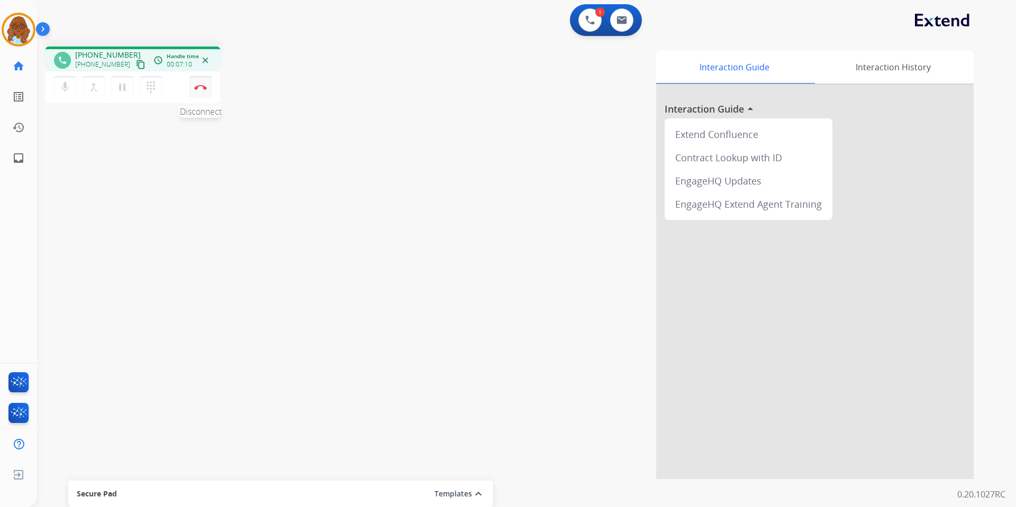
click at [198, 86] on img at bounding box center [200, 87] width 13 height 5
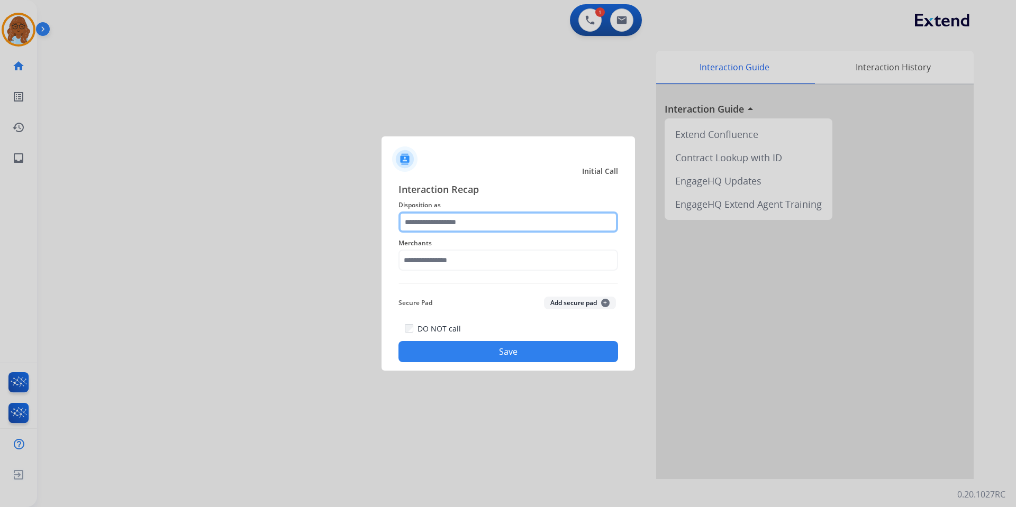
click at [471, 223] on input "text" at bounding box center [508, 222] width 220 height 21
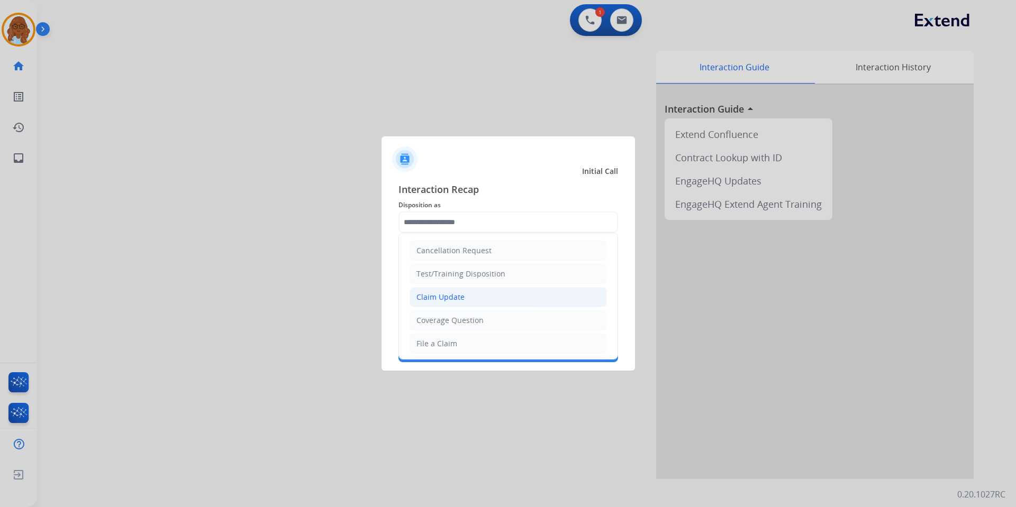
click at [440, 288] on li "Claim Update" at bounding box center [508, 297] width 197 height 20
type input "**********"
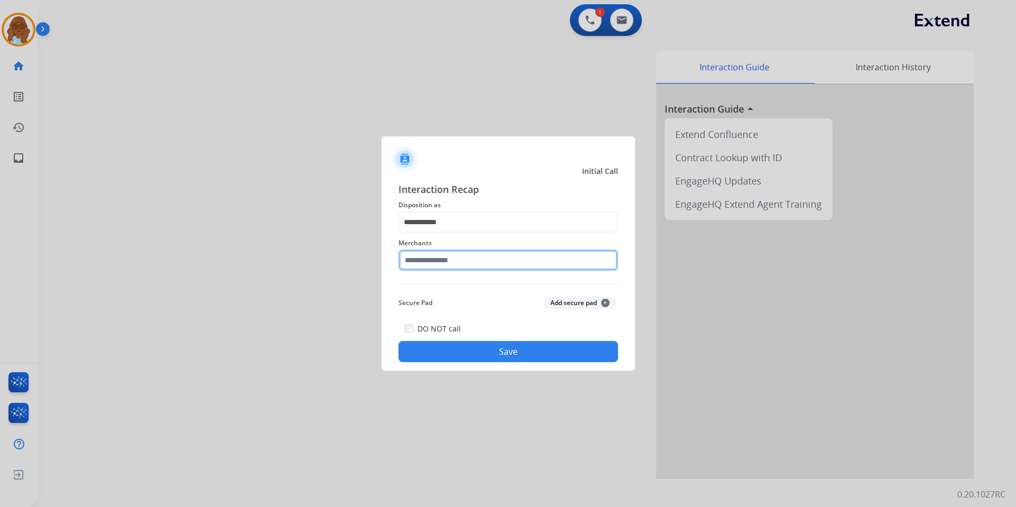
click at [440, 260] on input "text" at bounding box center [508, 260] width 220 height 21
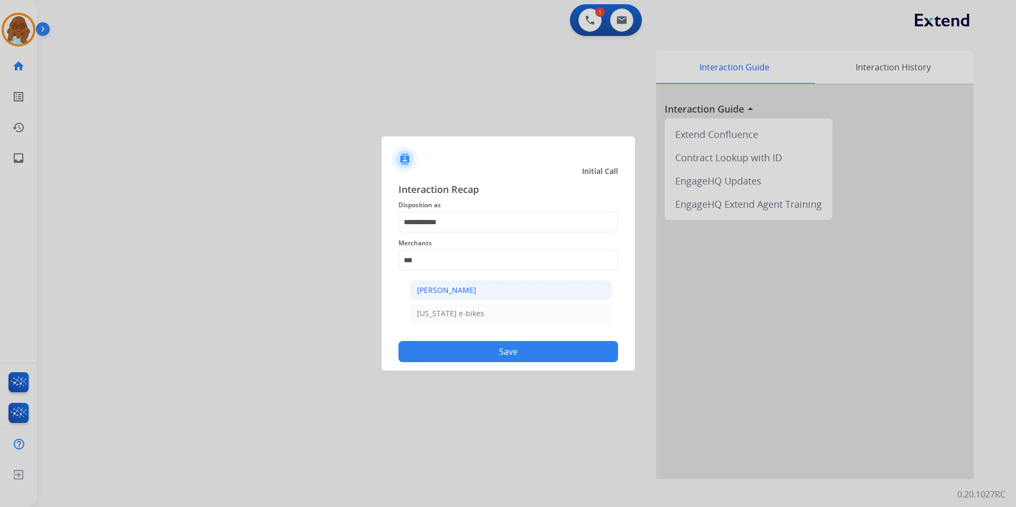
click at [466, 295] on div "[PERSON_NAME]" at bounding box center [446, 290] width 59 height 11
type input "**********"
click at [499, 357] on button "Save" at bounding box center [508, 351] width 220 height 21
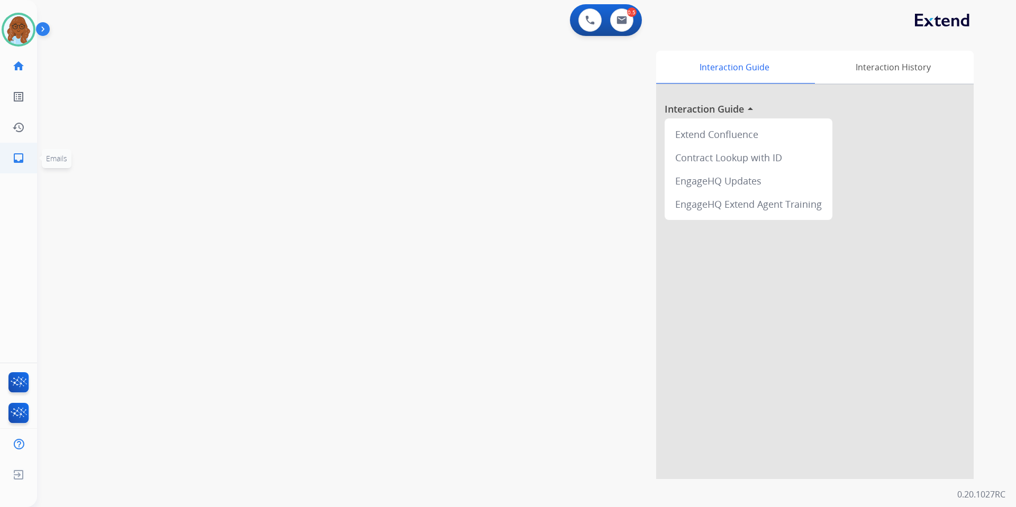
click at [10, 168] on link "inbox Emails" at bounding box center [19, 158] width 30 height 30
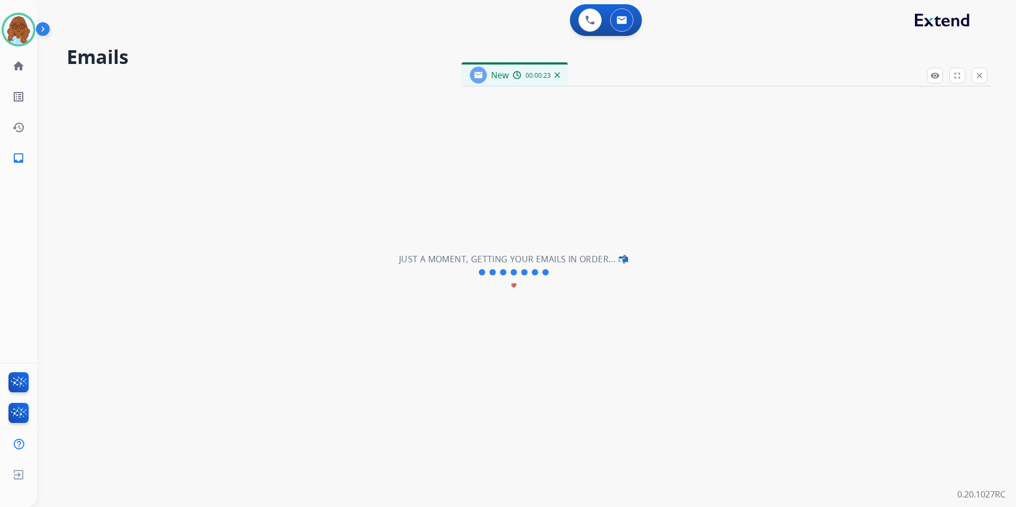
select select "**********"
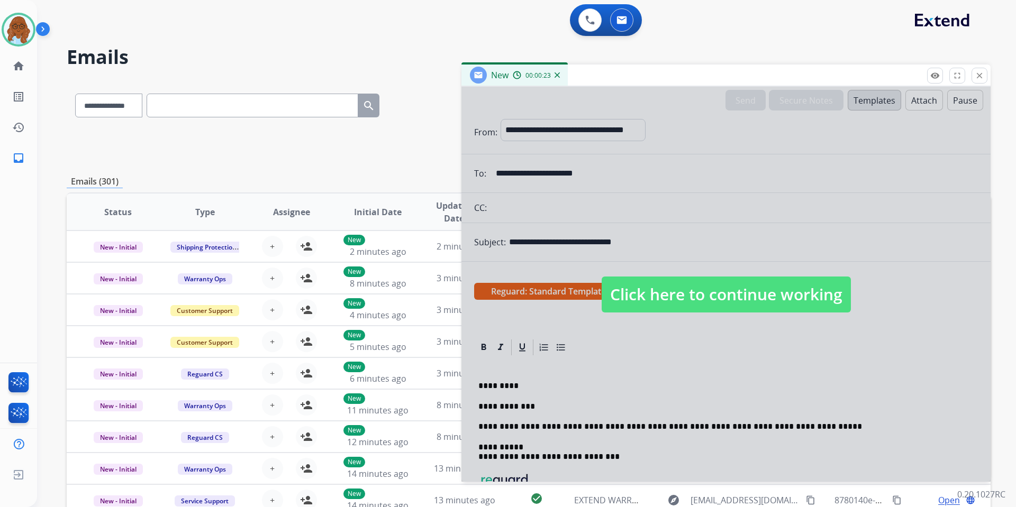
click at [461, 69] on div "New 00:00:23" at bounding box center [725, 76] width 529 height 22
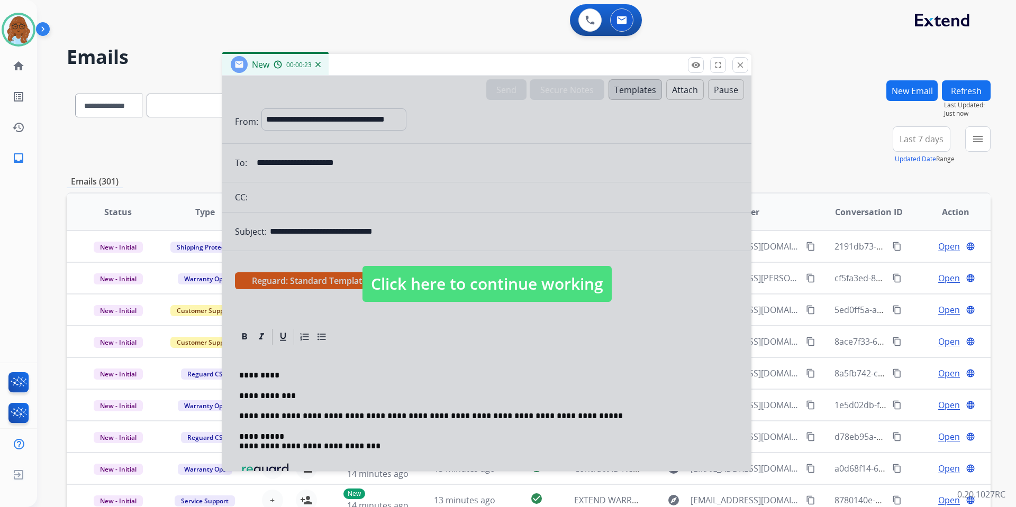
click at [466, 213] on div at bounding box center [486, 273] width 529 height 395
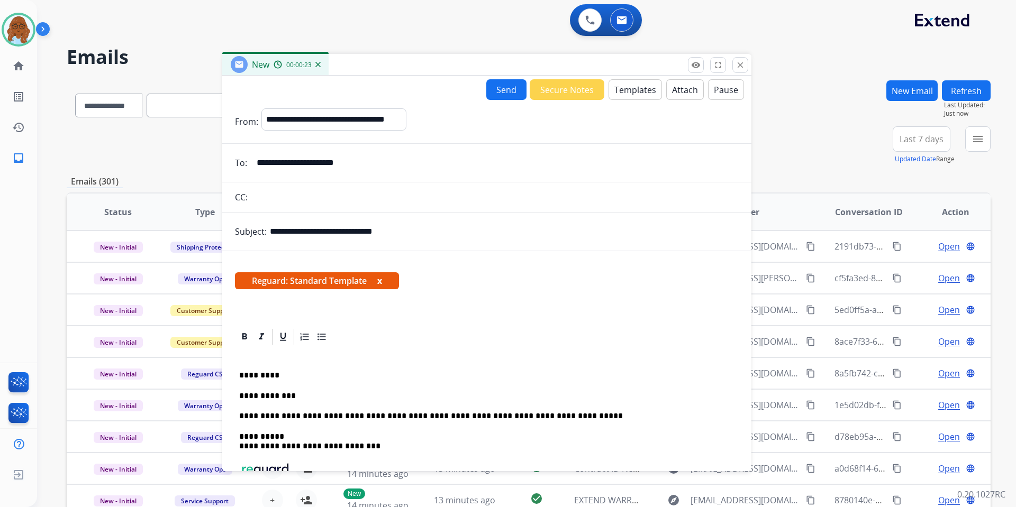
click at [319, 392] on p "**********" at bounding box center [482, 397] width 487 height 10
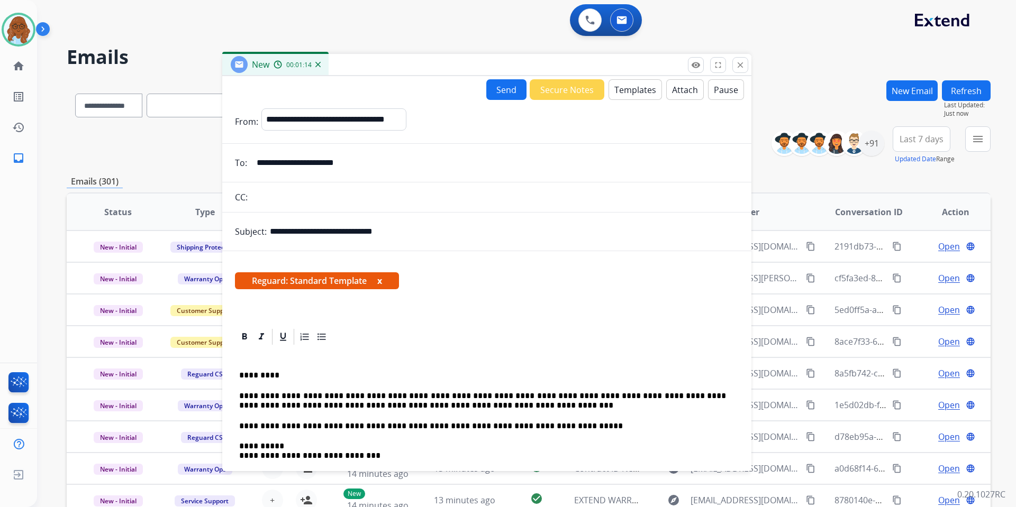
click at [493, 413] on div "**********" at bounding box center [487, 456] width 504 height 219
click at [504, 407] on p "**********" at bounding box center [482, 402] width 487 height 20
click at [492, 92] on button "Send" at bounding box center [506, 89] width 40 height 21
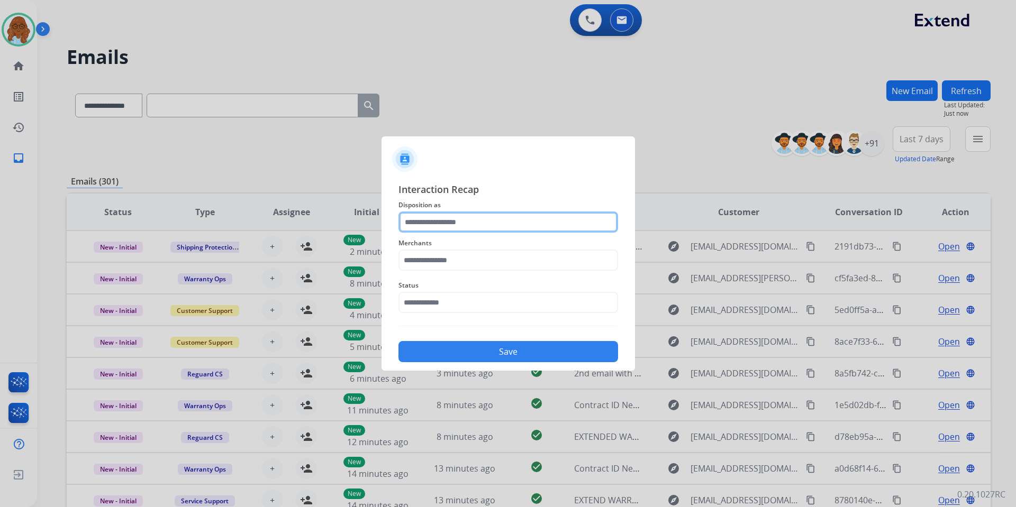
click at [492, 212] on input "text" at bounding box center [508, 222] width 220 height 21
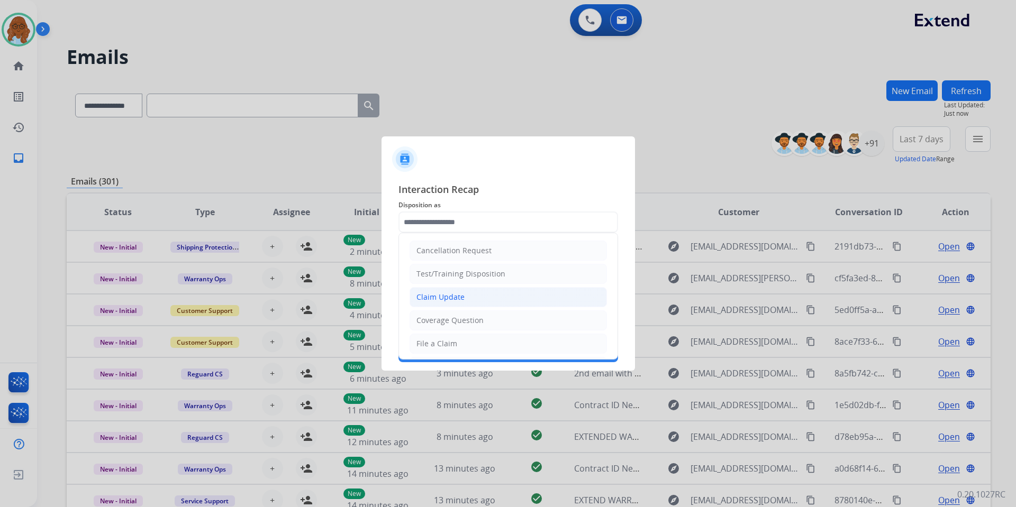
click at [430, 297] on div "Claim Update" at bounding box center [440, 297] width 48 height 11
type input "**********"
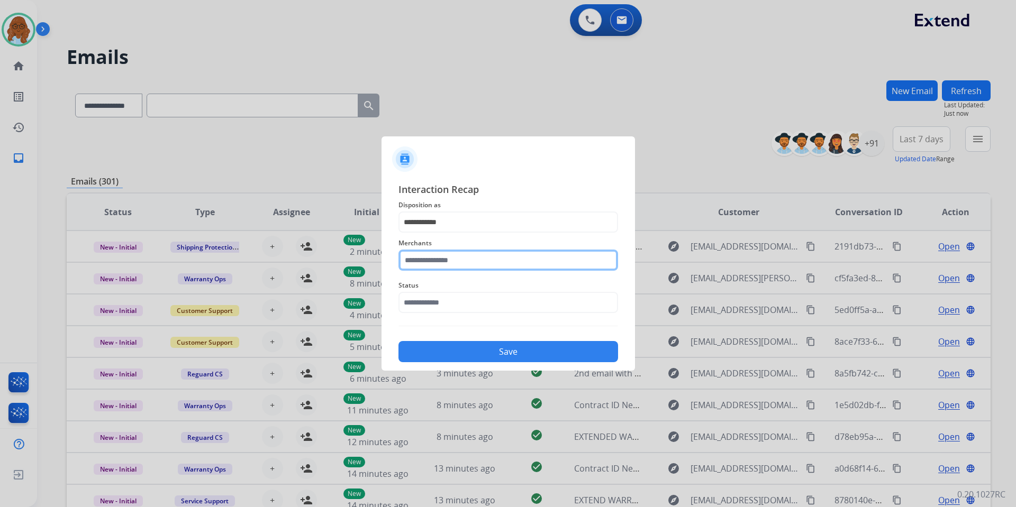
click at [450, 269] on input "text" at bounding box center [508, 260] width 220 height 21
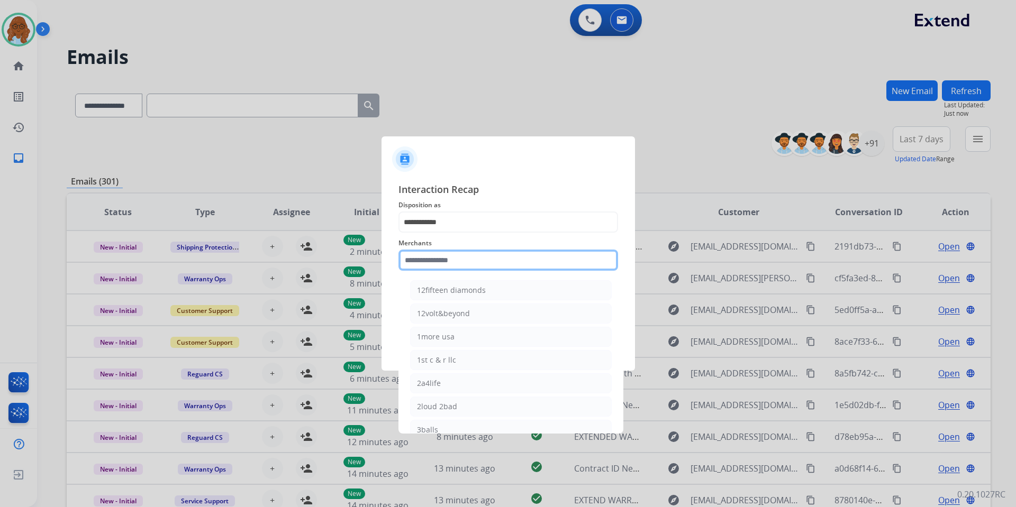
click at [450, 259] on input "text" at bounding box center [508, 260] width 220 height 21
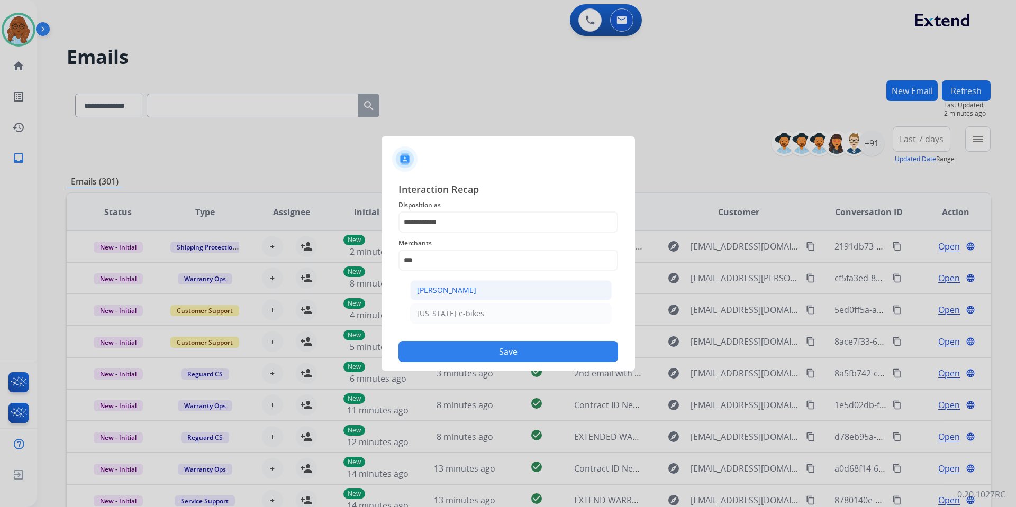
click at [442, 285] on div "[PERSON_NAME]" at bounding box center [446, 290] width 59 height 11
type input "**********"
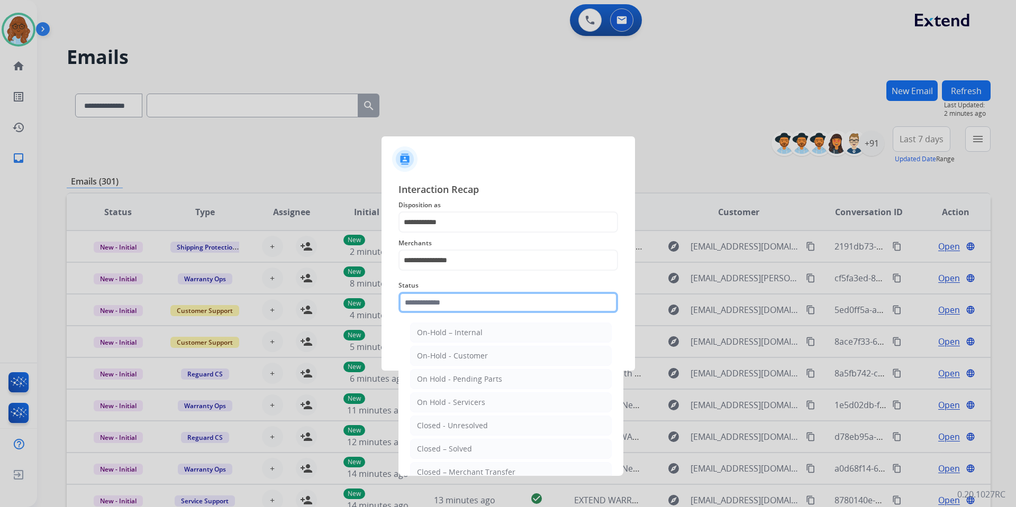
click at [447, 302] on input "text" at bounding box center [508, 302] width 220 height 21
click at [437, 443] on li "Closed – Solved" at bounding box center [511, 449] width 202 height 20
type input "**********"
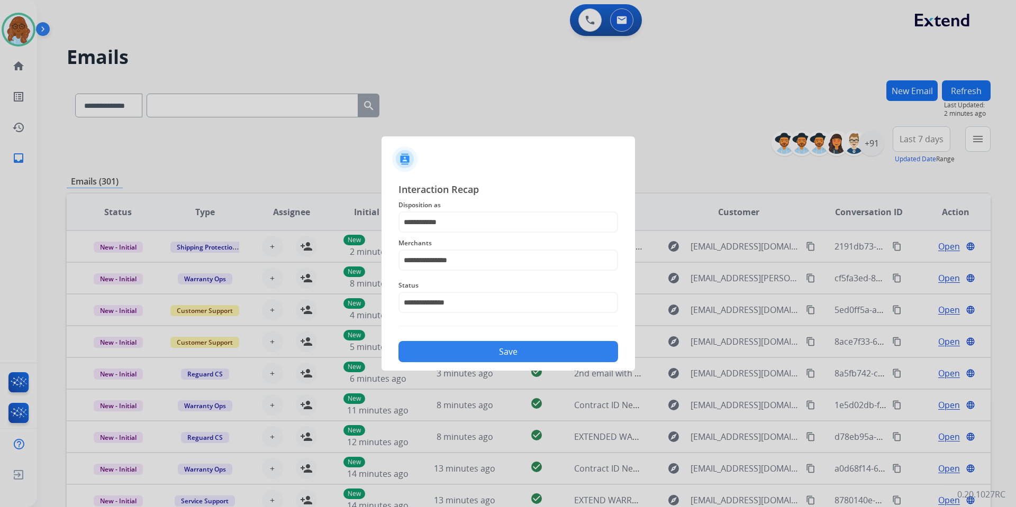
click at [464, 340] on div "Save" at bounding box center [508, 349] width 220 height 28
click at [478, 351] on button "Save" at bounding box center [508, 351] width 220 height 21
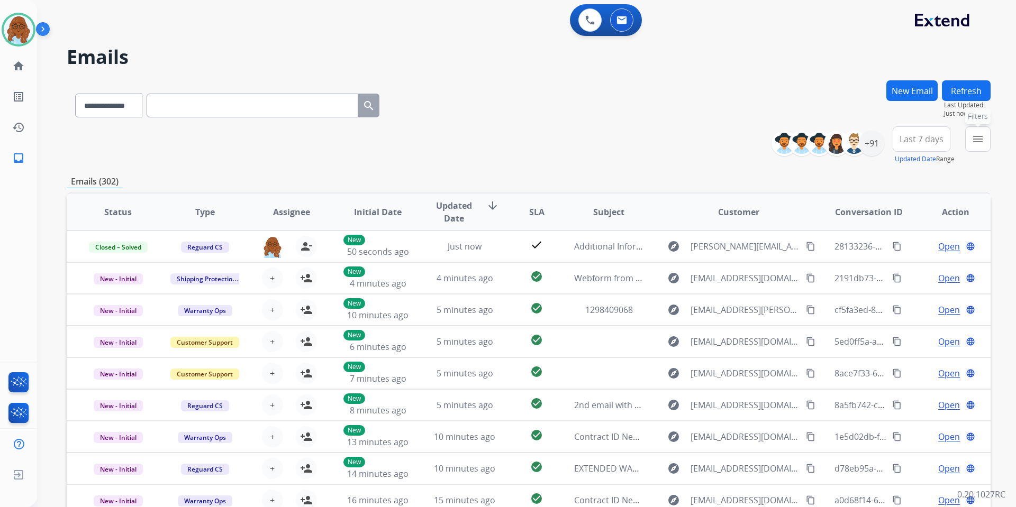
click at [970, 144] on button "menu Filters" at bounding box center [977, 138] width 25 height 25
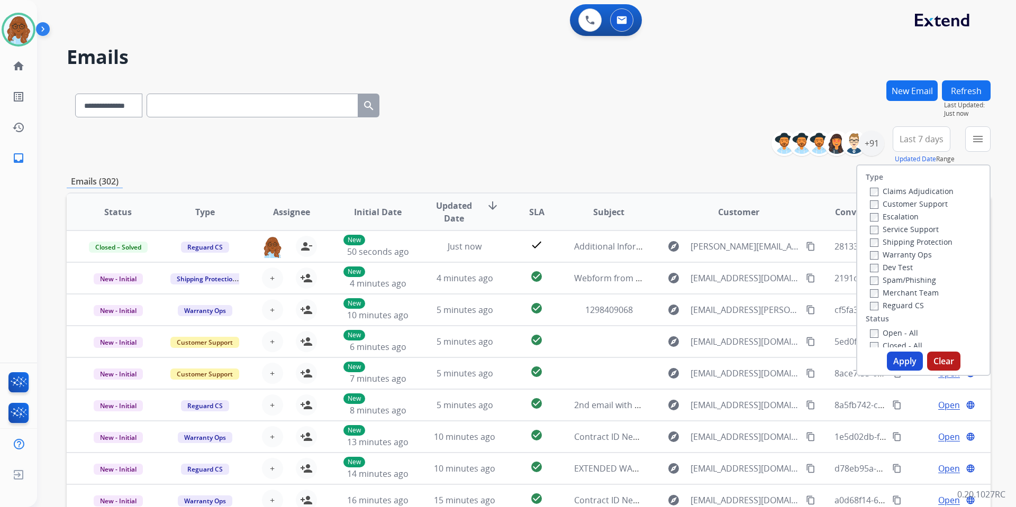
click at [898, 203] on label "Customer Support" at bounding box center [909, 204] width 78 height 10
drag, startPoint x: 897, startPoint y: 243, endPoint x: 894, endPoint y: 288, distance: 45.6
click at [896, 243] on label "Shipping Protection" at bounding box center [911, 242] width 83 height 10
click at [891, 307] on label "Reguard CS" at bounding box center [897, 306] width 54 height 10
click at [893, 334] on label "Open - All" at bounding box center [894, 333] width 48 height 10
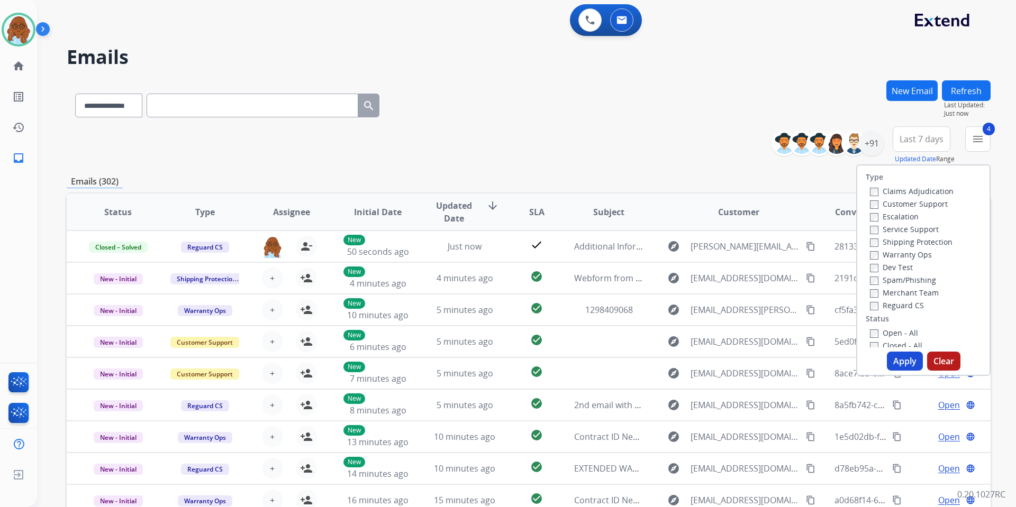
click at [902, 371] on div "Type Claims Adjudication Customer Support Escalation Service Support Shipping P…" at bounding box center [923, 271] width 134 height 212
click at [899, 363] on button "Apply" at bounding box center [905, 361] width 36 height 19
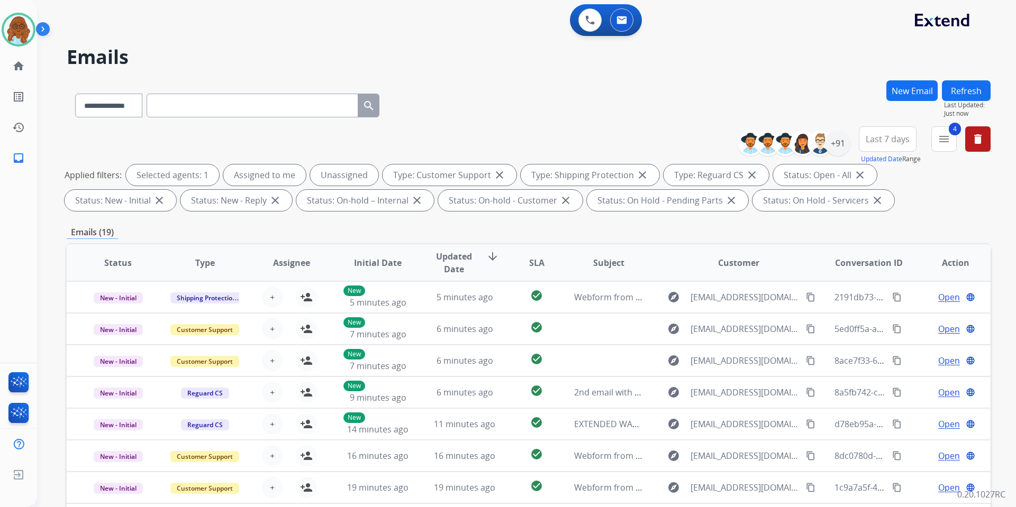
click at [889, 141] on span "Last 7 days" at bounding box center [888, 139] width 44 height 4
click at [883, 266] on div "Last 90 days" at bounding box center [884, 268] width 58 height 16
click at [830, 94] on div "**********" at bounding box center [529, 103] width 924 height 46
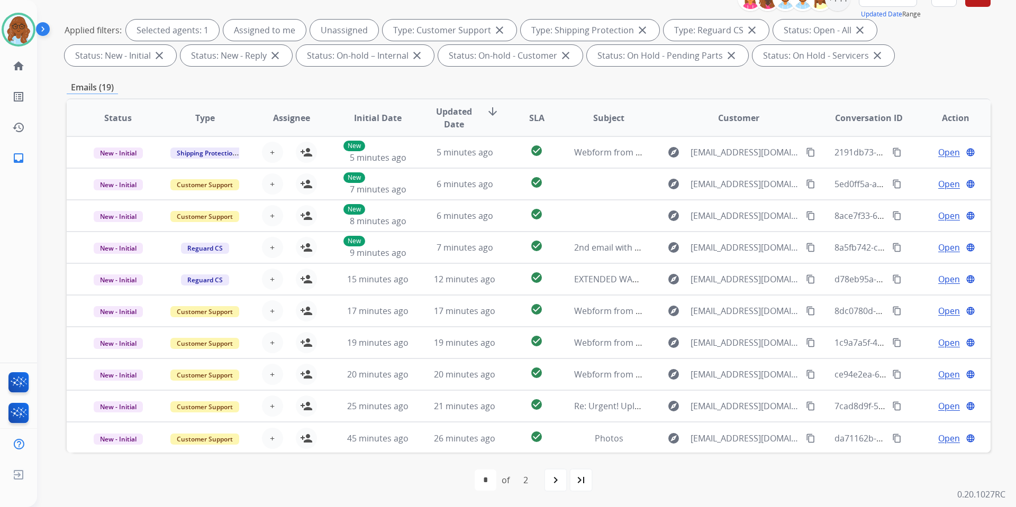
scroll to position [146, 0]
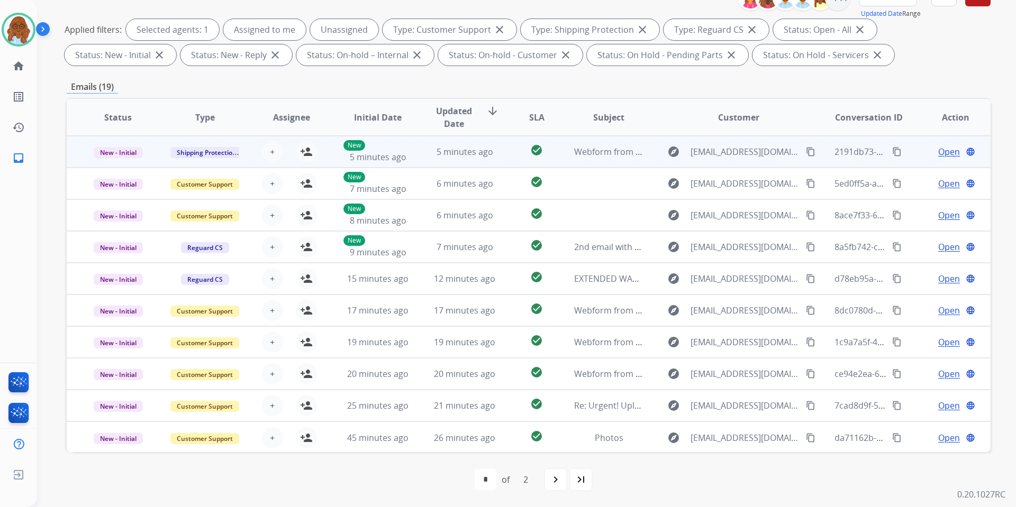
click at [938, 154] on span "Open" at bounding box center [949, 152] width 22 height 13
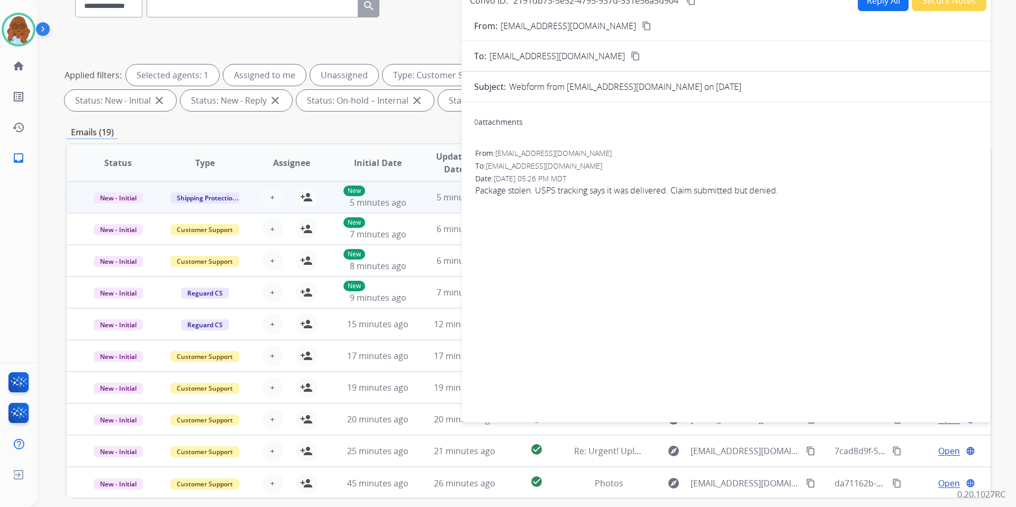
scroll to position [40, 0]
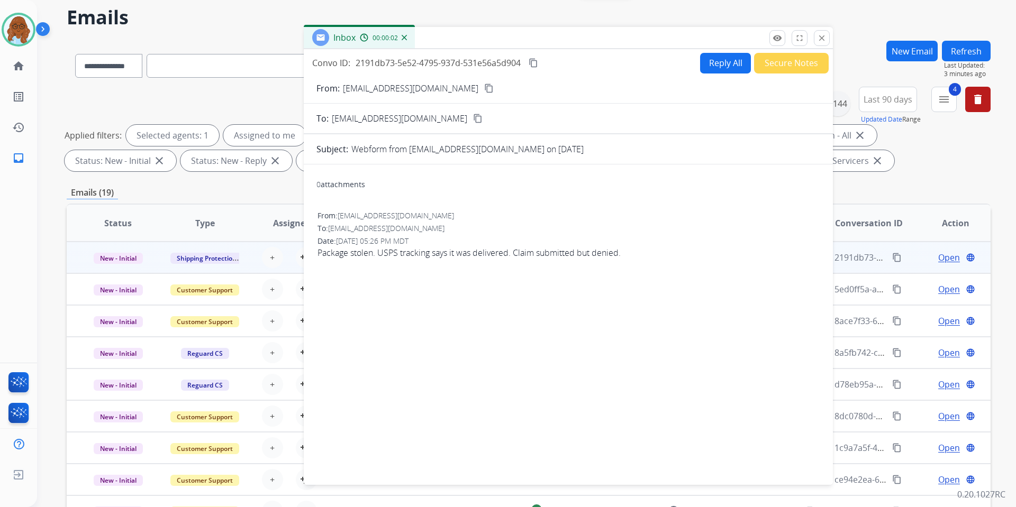
drag, startPoint x: 678, startPoint y: 33, endPoint x: 546, endPoint y: 35, distance: 132.8
click at [487, 35] on div "Inbox 00:00:02" at bounding box center [568, 38] width 529 height 22
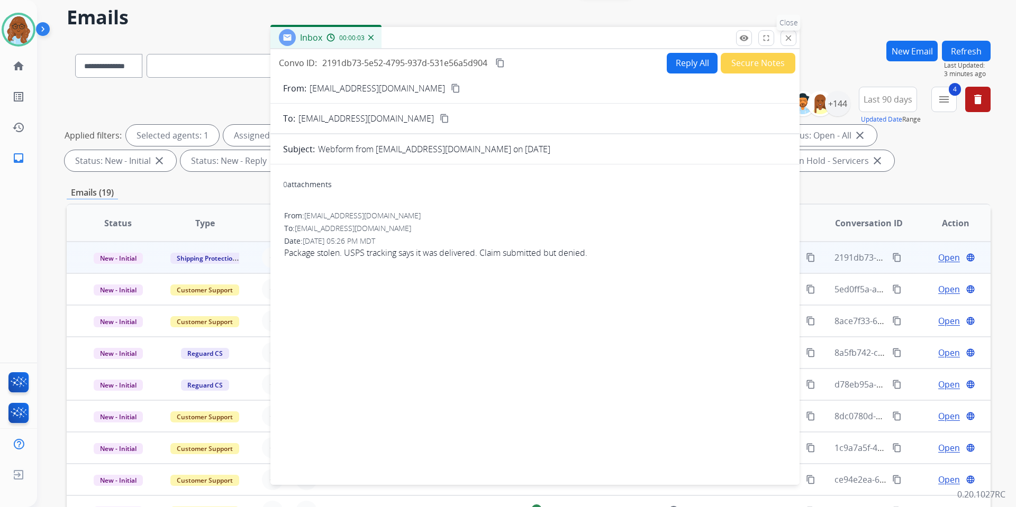
click at [786, 40] on mat-icon "close" at bounding box center [789, 38] width 10 height 10
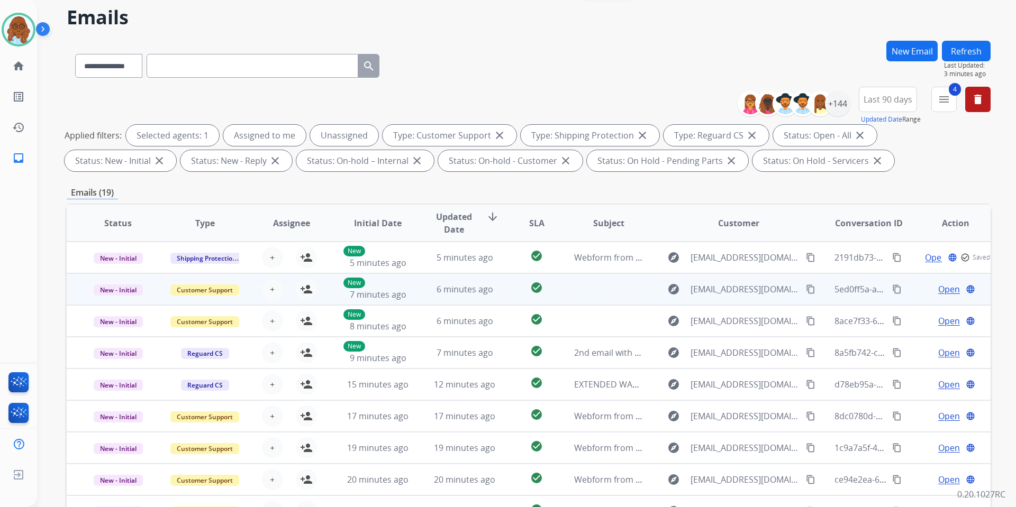
click at [942, 288] on span "Open" at bounding box center [949, 289] width 22 height 13
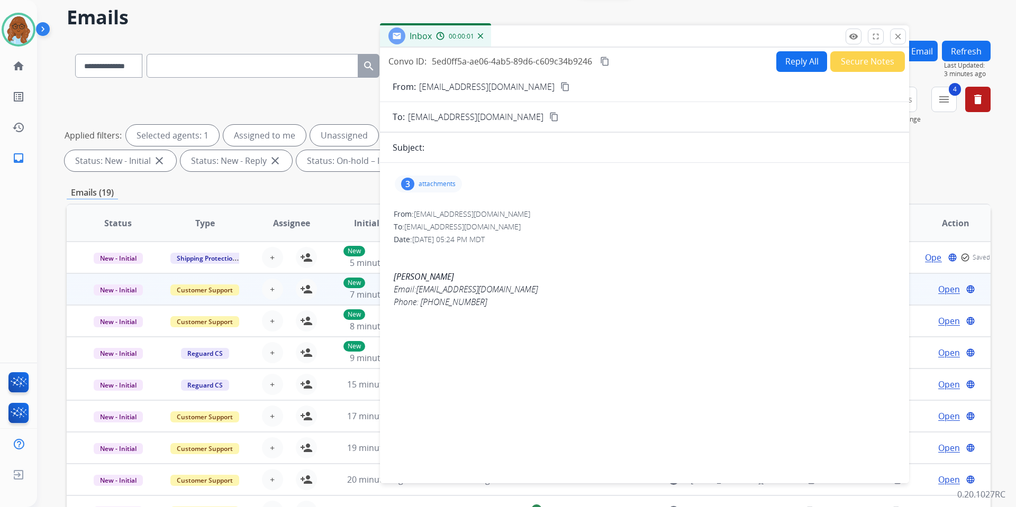
drag, startPoint x: 659, startPoint y: 33, endPoint x: 528, endPoint y: 34, distance: 131.8
click at [528, 34] on div "Inbox 00:00:01" at bounding box center [644, 36] width 529 height 22
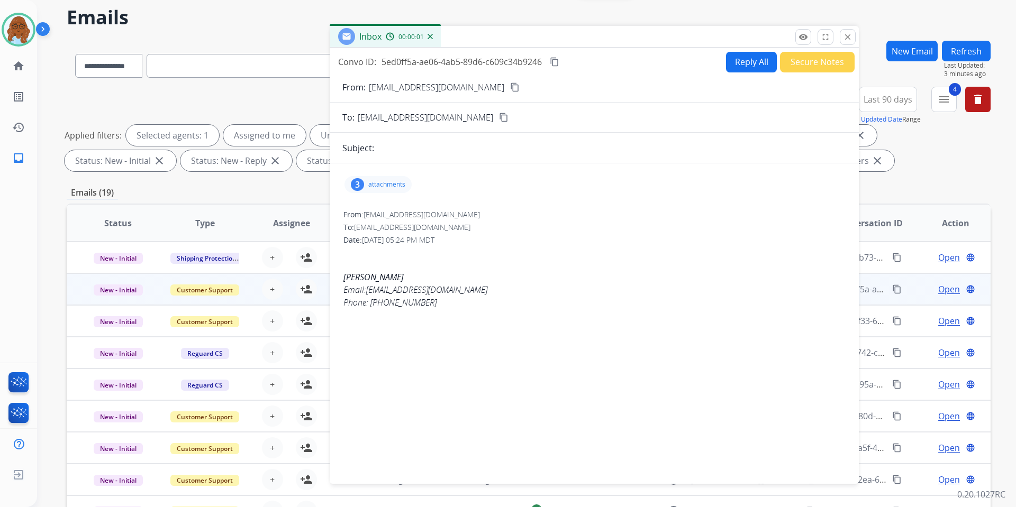
click at [387, 189] on div "3 attachments" at bounding box center [377, 184] width 67 height 17
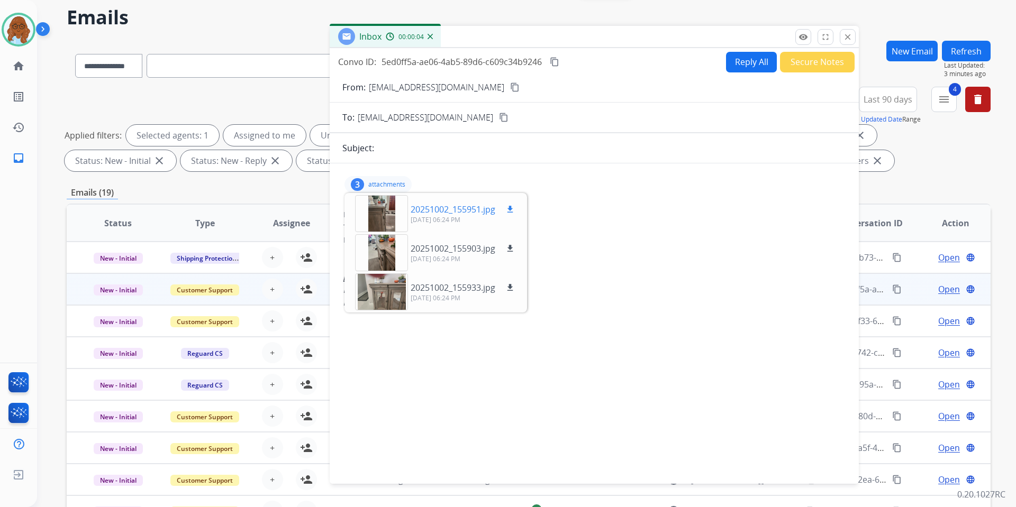
click at [391, 215] on div at bounding box center [381, 213] width 53 height 37
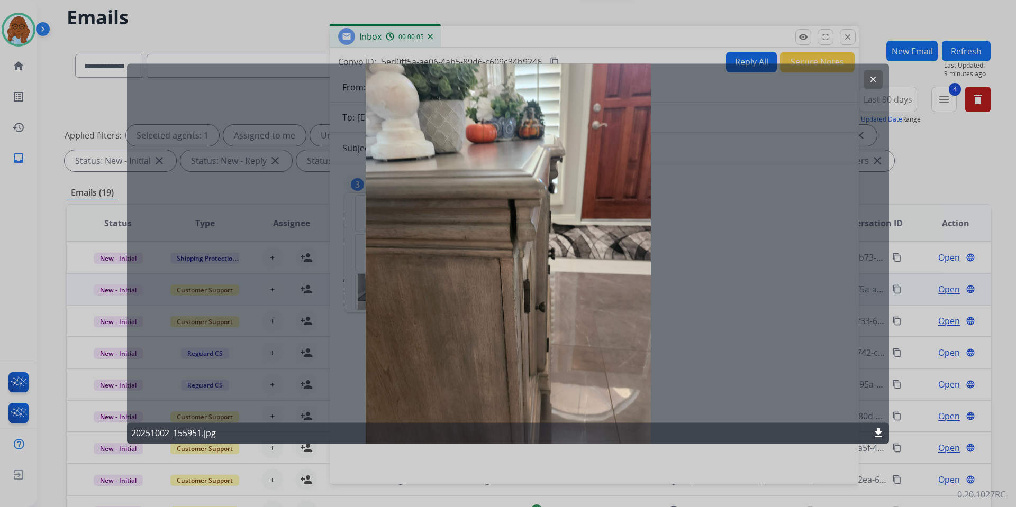
click at [554, 459] on div at bounding box center [508, 253] width 1016 height 507
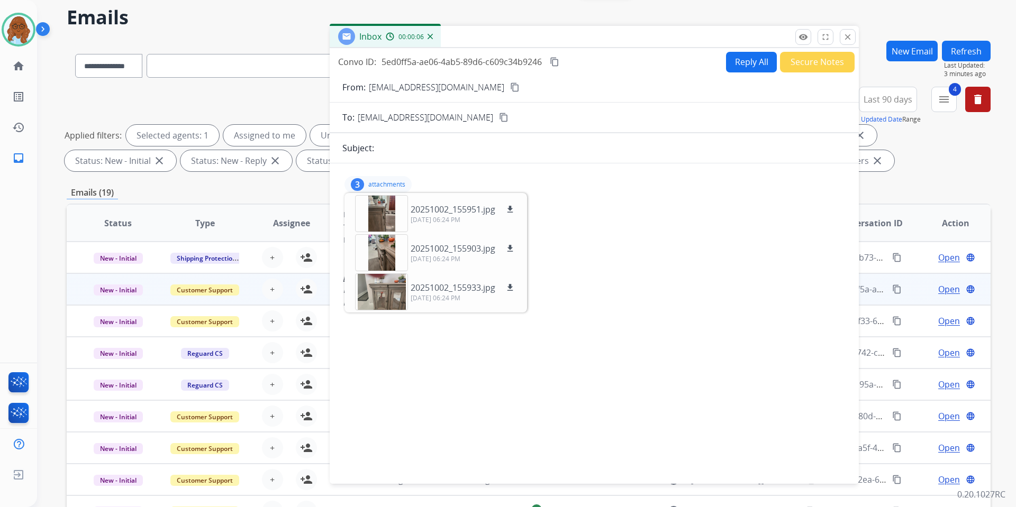
click at [510, 88] on mat-icon "content_copy" at bounding box center [515, 88] width 10 height 10
click at [846, 40] on mat-icon "close" at bounding box center [848, 37] width 10 height 10
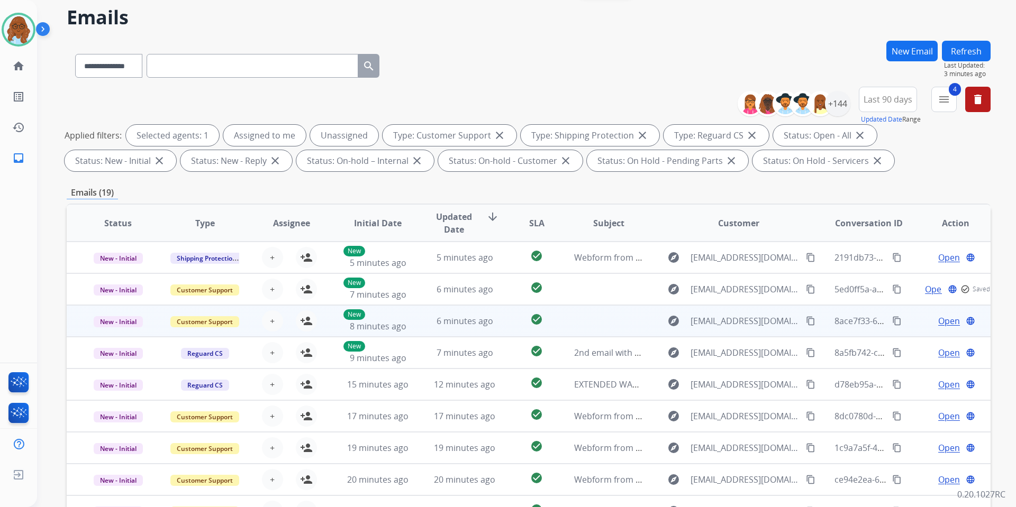
click at [938, 320] on span "Open" at bounding box center [949, 321] width 22 height 13
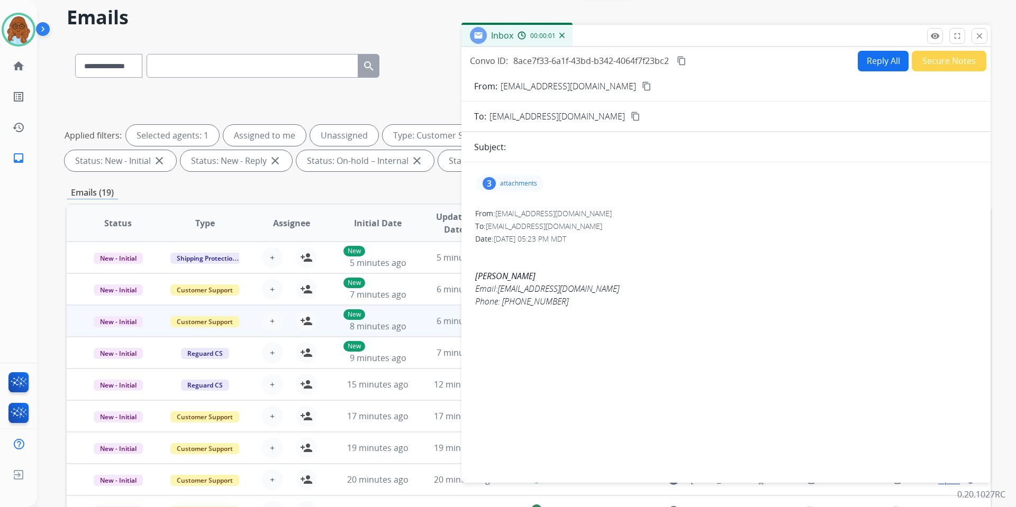
drag, startPoint x: 671, startPoint y: 29, endPoint x: 503, endPoint y: 28, distance: 167.7
click at [508, 25] on div "Inbox 00:00:01" at bounding box center [725, 36] width 529 height 22
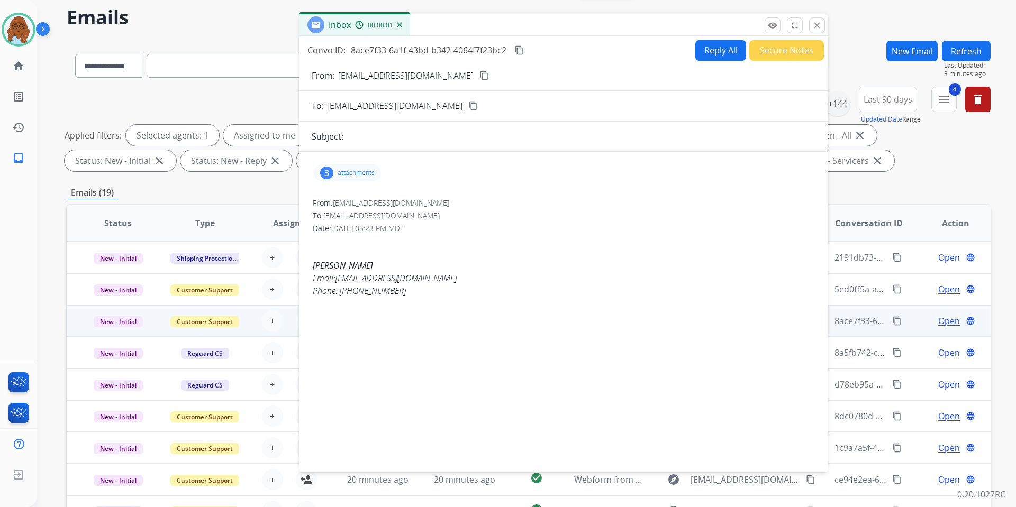
click at [369, 172] on p "attachments" at bounding box center [356, 173] width 37 height 8
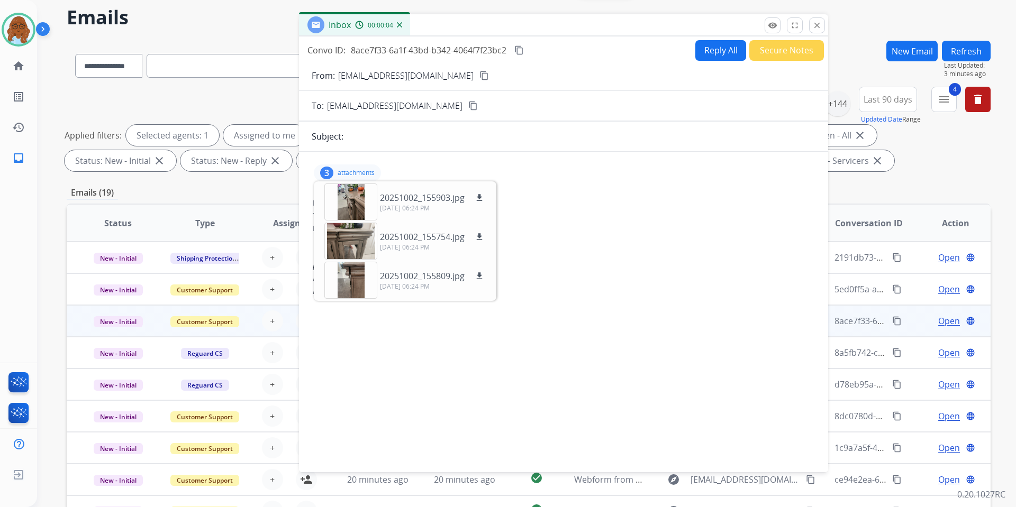
click at [820, 22] on mat-icon "close" at bounding box center [817, 26] width 10 height 10
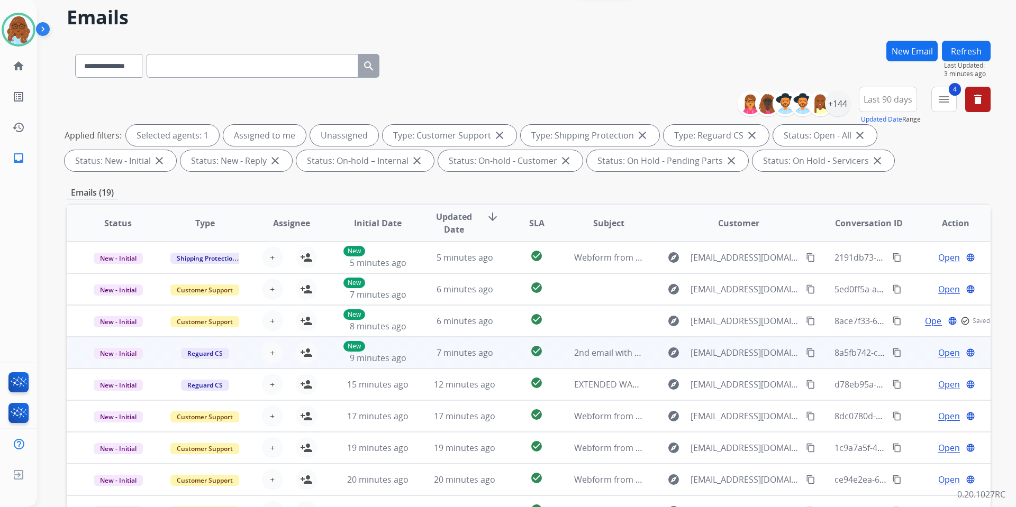
click at [938, 355] on span "Open" at bounding box center [949, 353] width 22 height 13
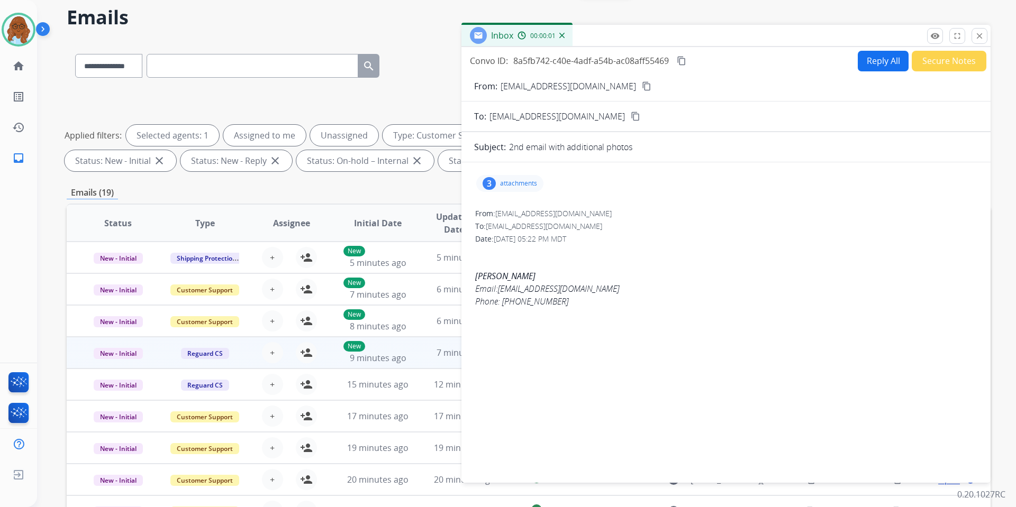
click at [510, 192] on div "3 attachments" at bounding box center [726, 183] width 504 height 25
click at [523, 190] on div "3 attachments" at bounding box center [509, 183] width 67 height 17
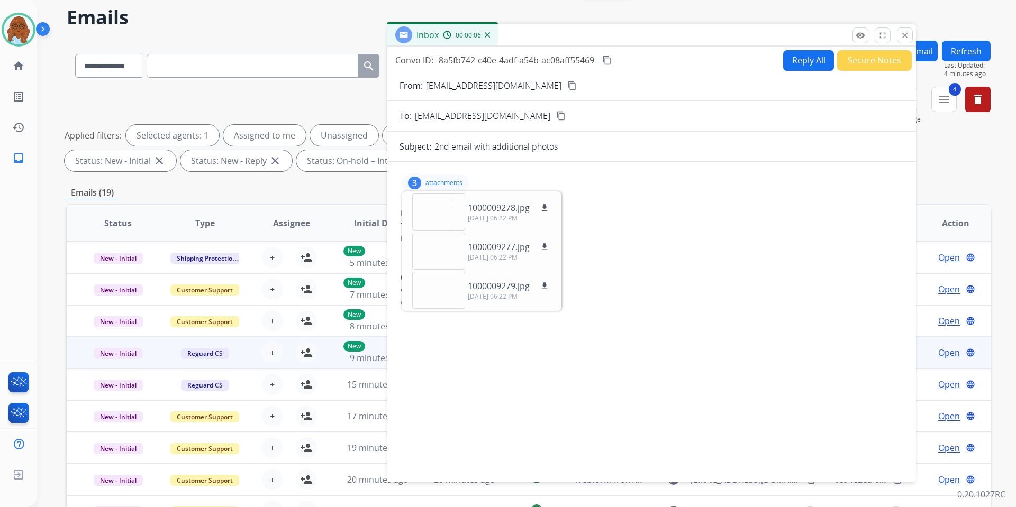
drag, startPoint x: 785, startPoint y: 39, endPoint x: 655, endPoint y: 38, distance: 130.2
click at [656, 38] on div "Inbox 00:00:06" at bounding box center [651, 35] width 529 height 22
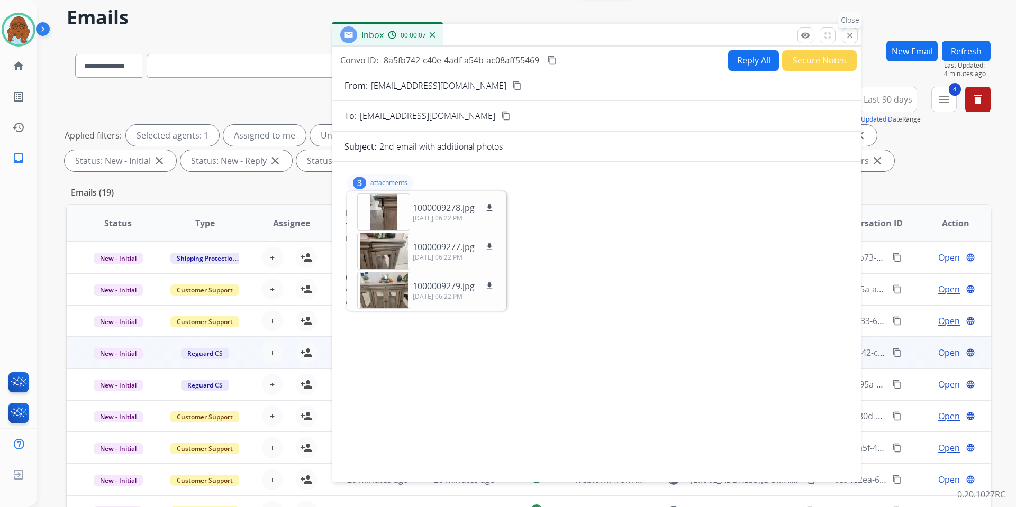
click at [844, 32] on button "close Close" at bounding box center [850, 36] width 16 height 16
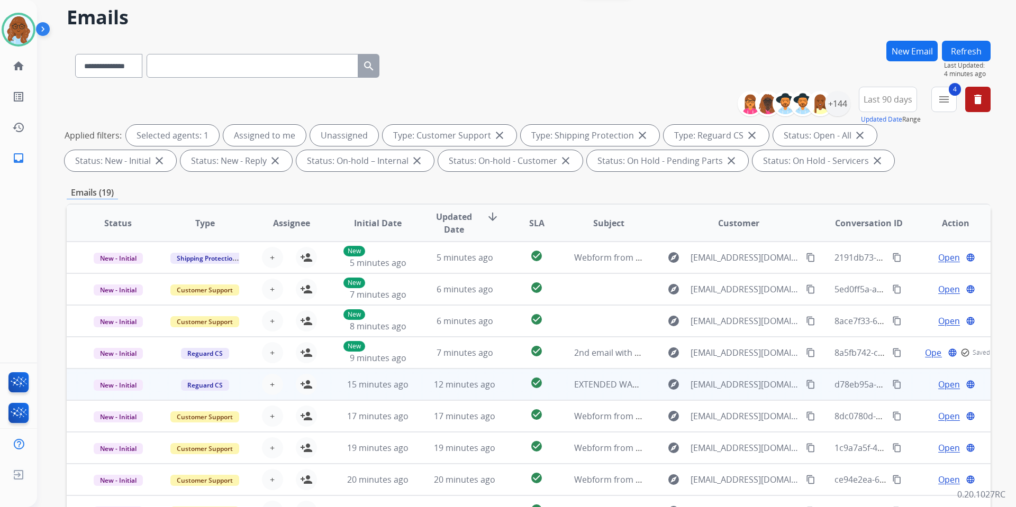
click at [938, 386] on span "Open" at bounding box center [949, 384] width 22 height 13
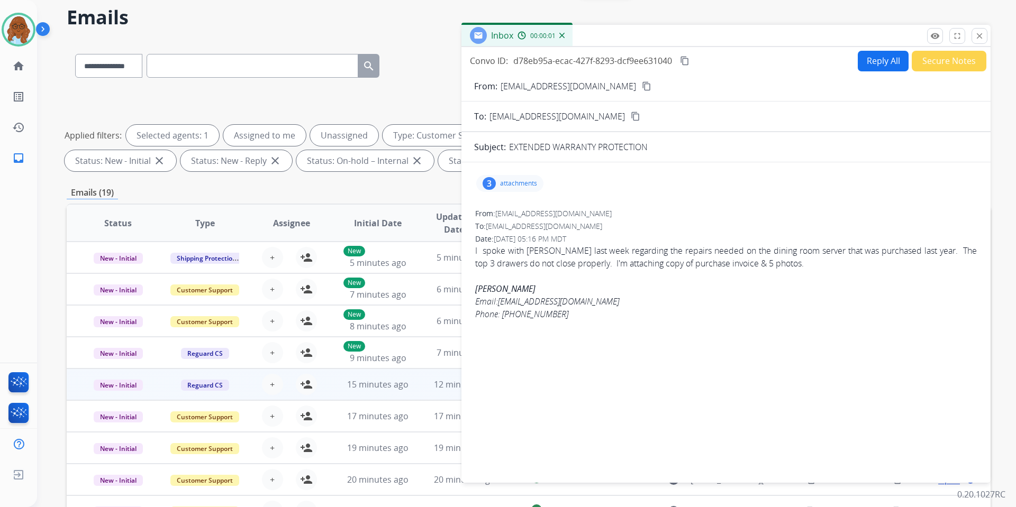
drag, startPoint x: 632, startPoint y: 31, endPoint x: 457, endPoint y: 31, distance: 175.1
click at [461, 31] on div "Inbox 00:00:01" at bounding box center [725, 36] width 529 height 22
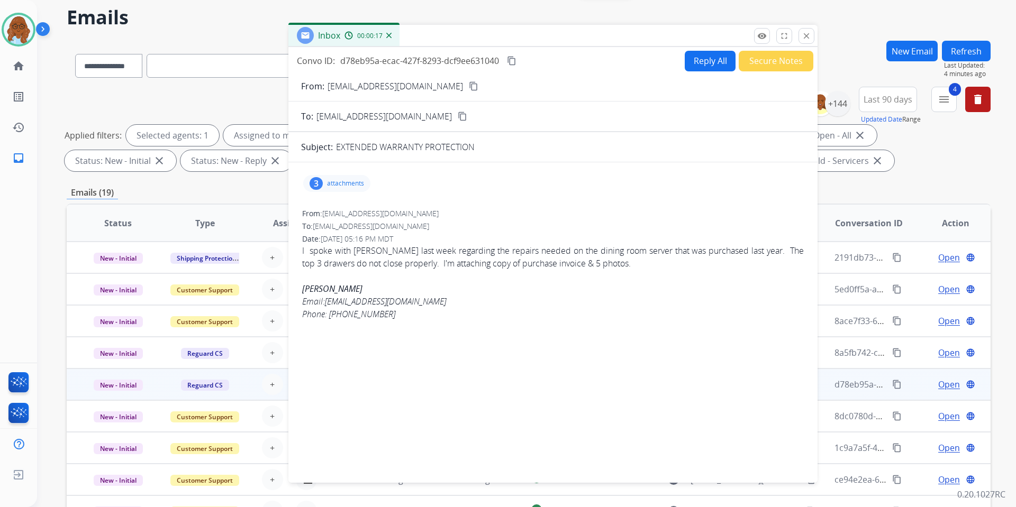
click at [355, 183] on p "attachments" at bounding box center [345, 183] width 37 height 8
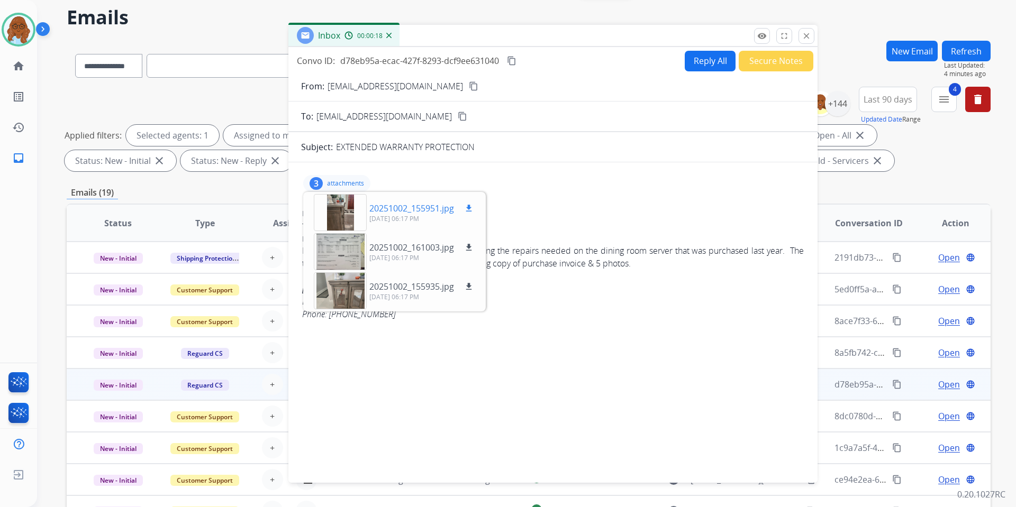
click at [338, 211] on div at bounding box center [340, 212] width 53 height 37
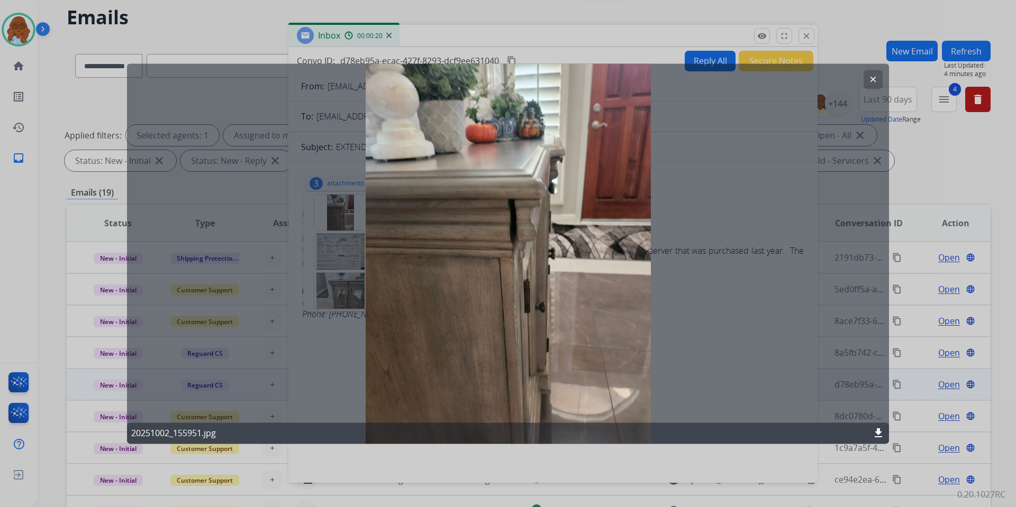
click at [531, 26] on div at bounding box center [508, 253] width 1016 height 507
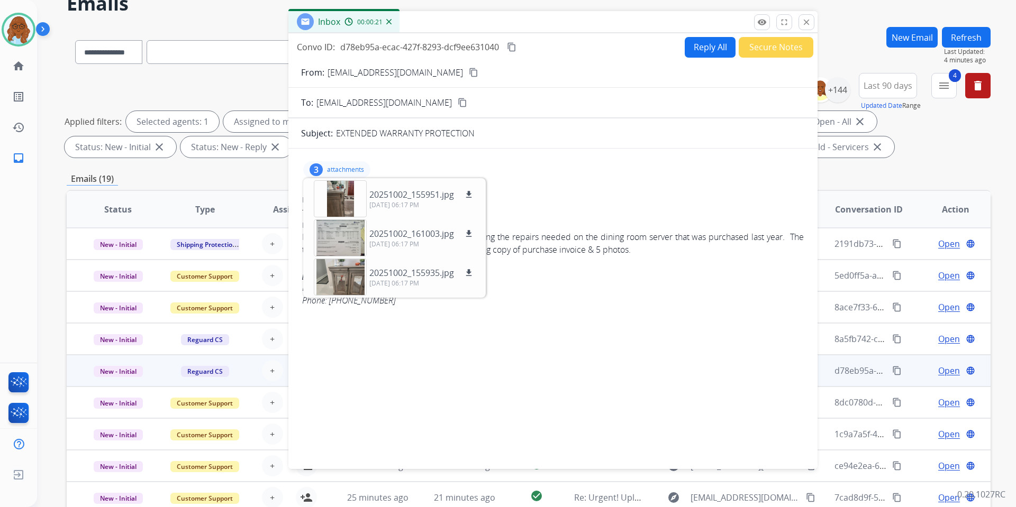
scroll to position [0, 0]
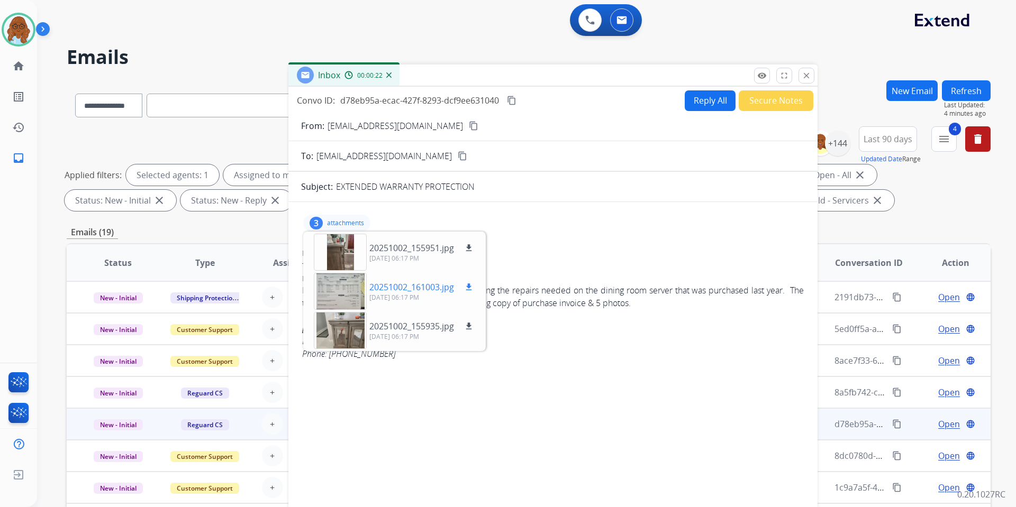
click at [346, 289] on div at bounding box center [340, 291] width 53 height 37
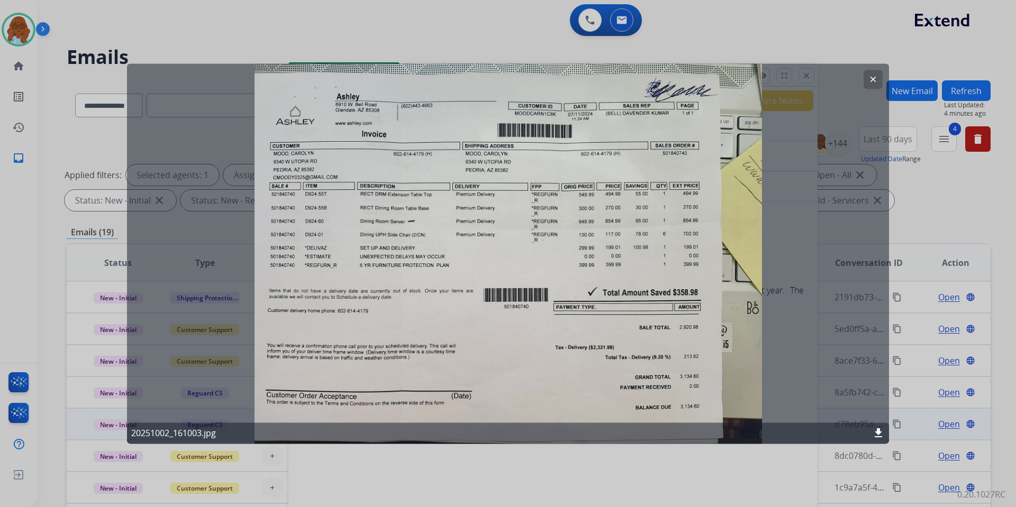
click at [484, 52] on div at bounding box center [508, 253] width 1016 height 507
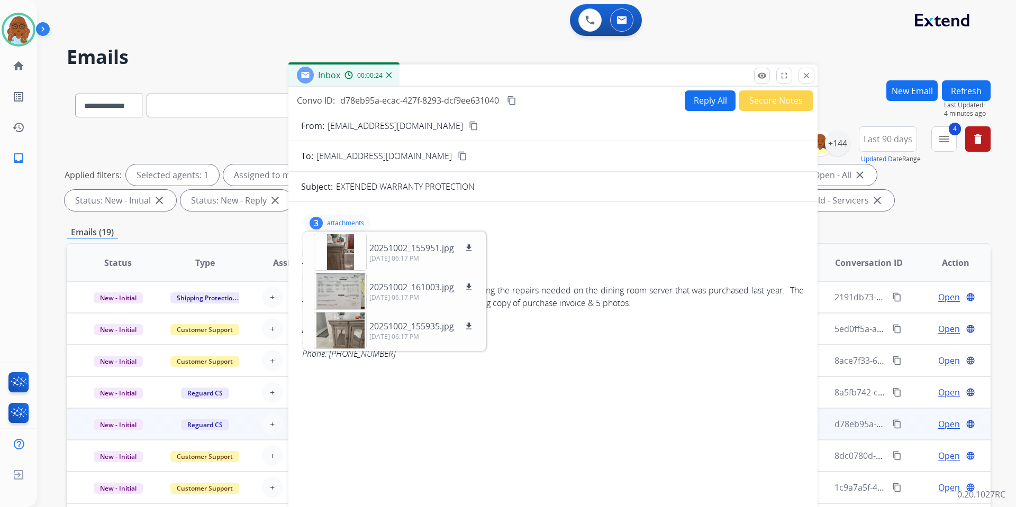
click at [469, 124] on mat-icon "content_copy" at bounding box center [474, 126] width 10 height 10
click at [810, 77] on mat-icon "close" at bounding box center [807, 76] width 10 height 10
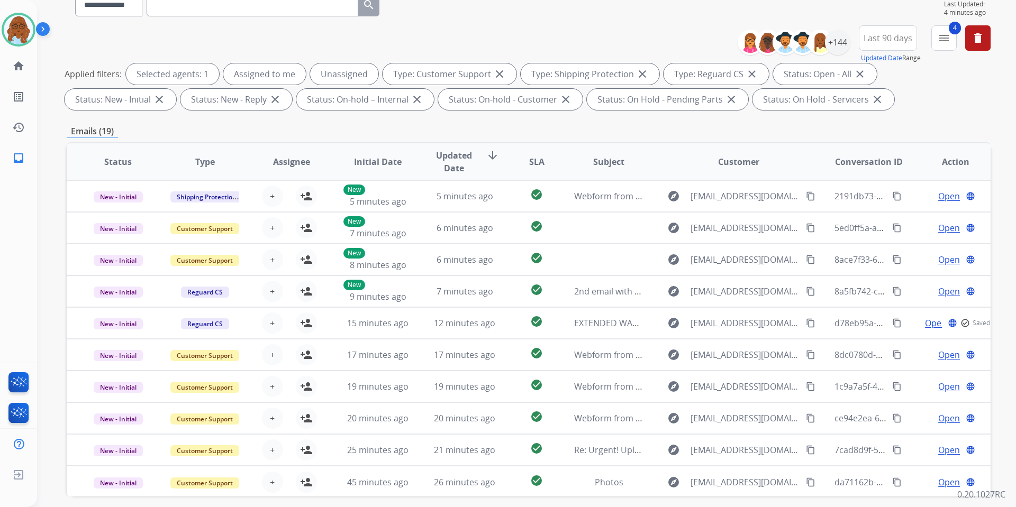
scroll to position [106, 0]
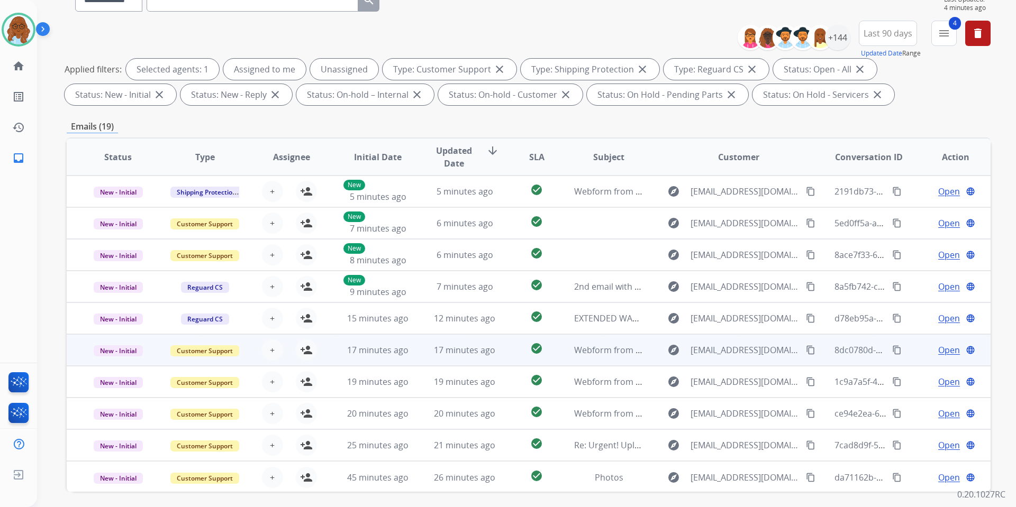
click at [938, 349] on span "Open" at bounding box center [949, 350] width 22 height 13
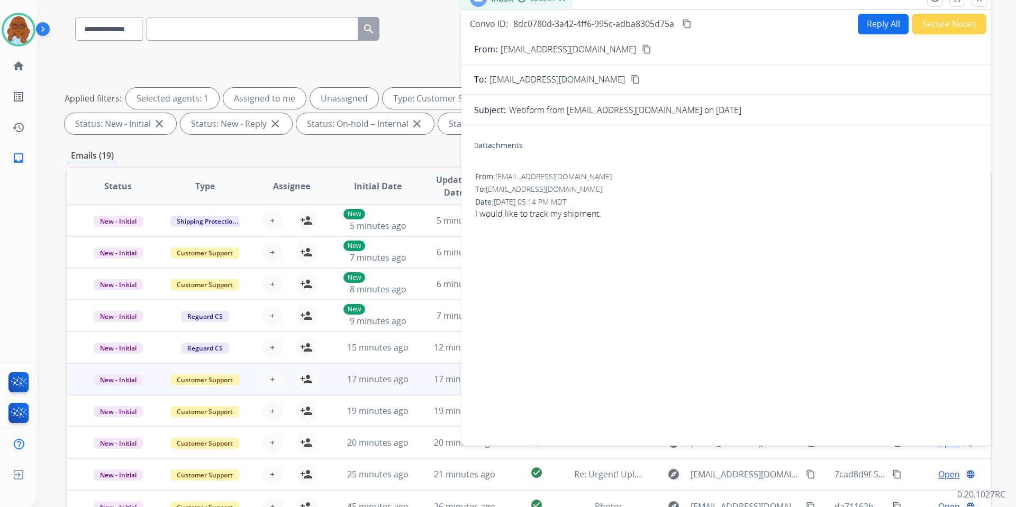
scroll to position [0, 0]
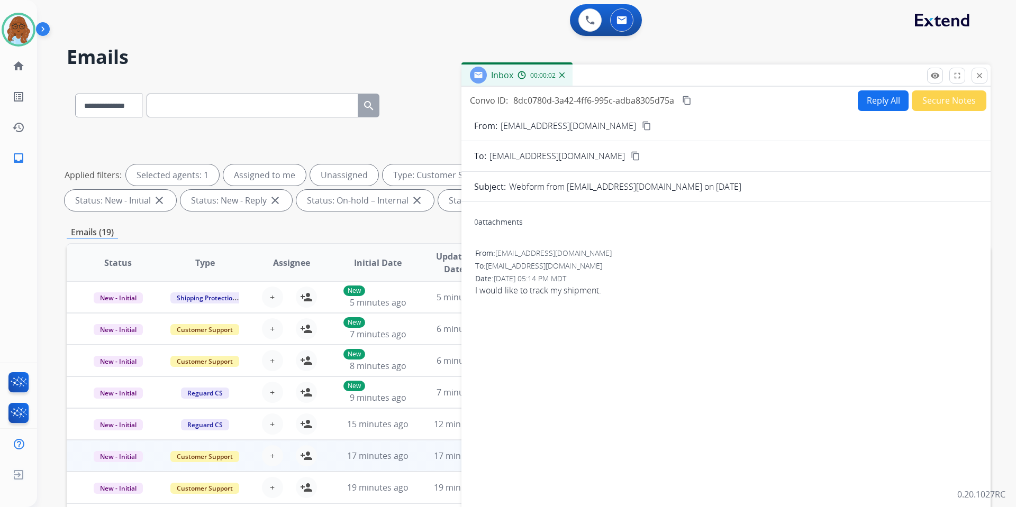
click at [642, 129] on mat-icon "content_copy" at bounding box center [647, 126] width 10 height 10
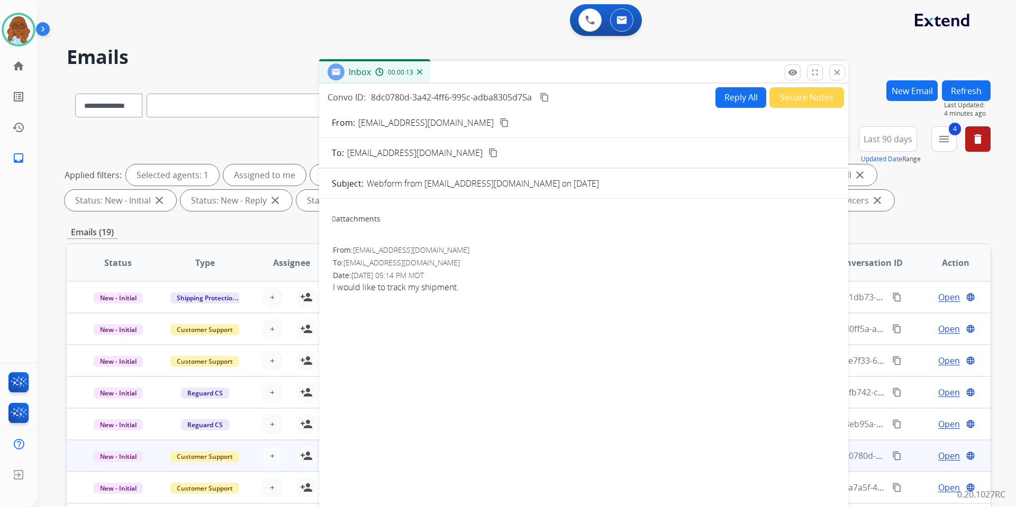
drag, startPoint x: 729, startPoint y: 79, endPoint x: 729, endPoint y: 117, distance: 38.6
click at [585, 76] on div "Inbox 00:00:13" at bounding box center [583, 72] width 529 height 22
click at [839, 69] on button "close Close" at bounding box center [835, 73] width 16 height 16
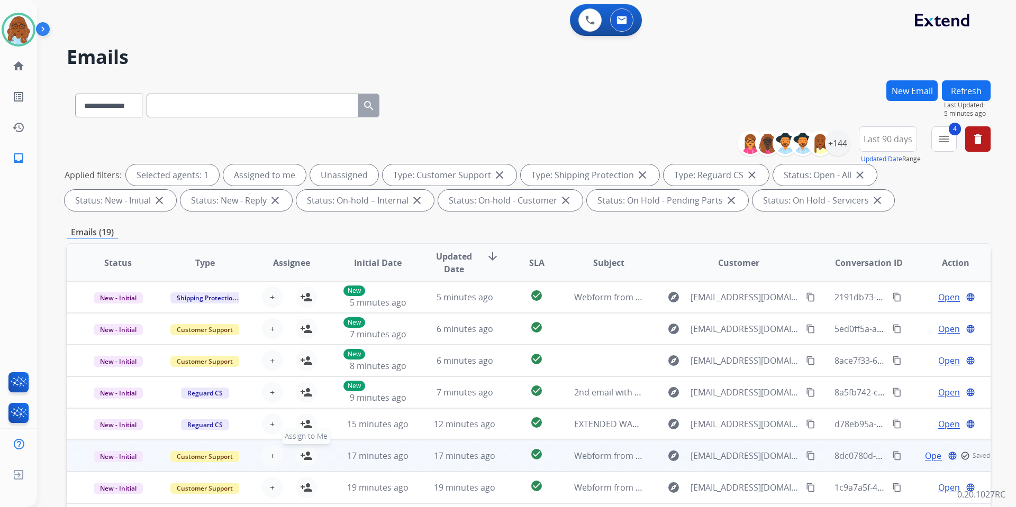
click at [310, 459] on mat-icon "person_add" at bounding box center [306, 456] width 13 height 13
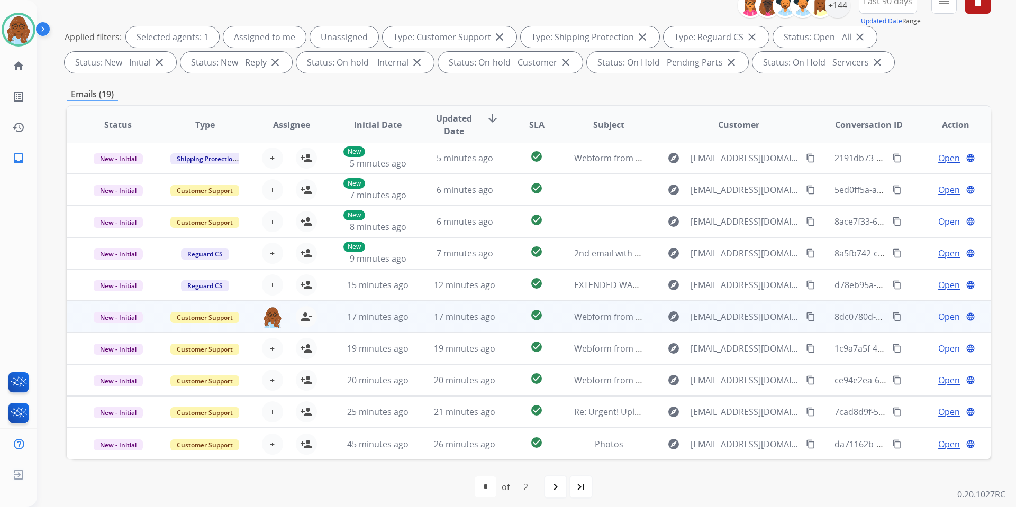
scroll to position [146, 0]
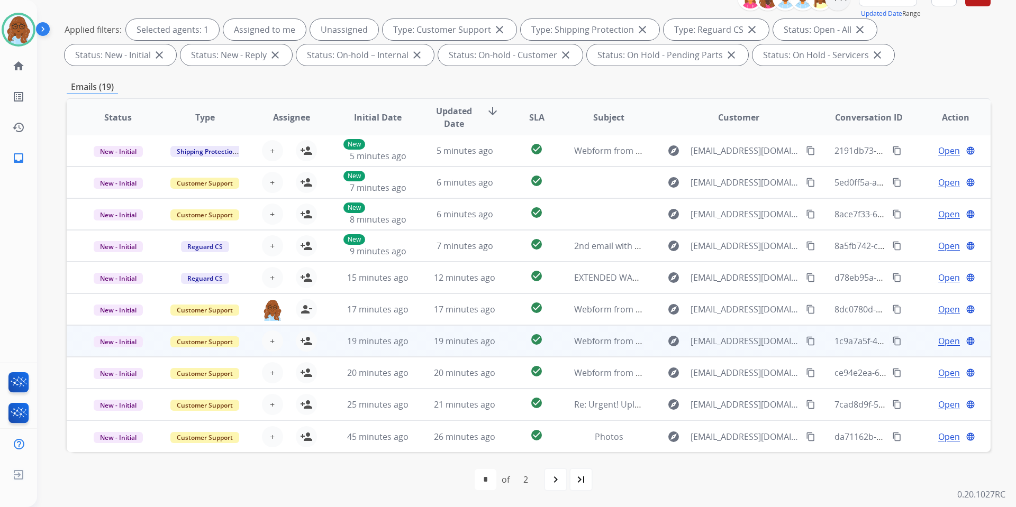
click at [938, 342] on span "Open" at bounding box center [949, 341] width 22 height 13
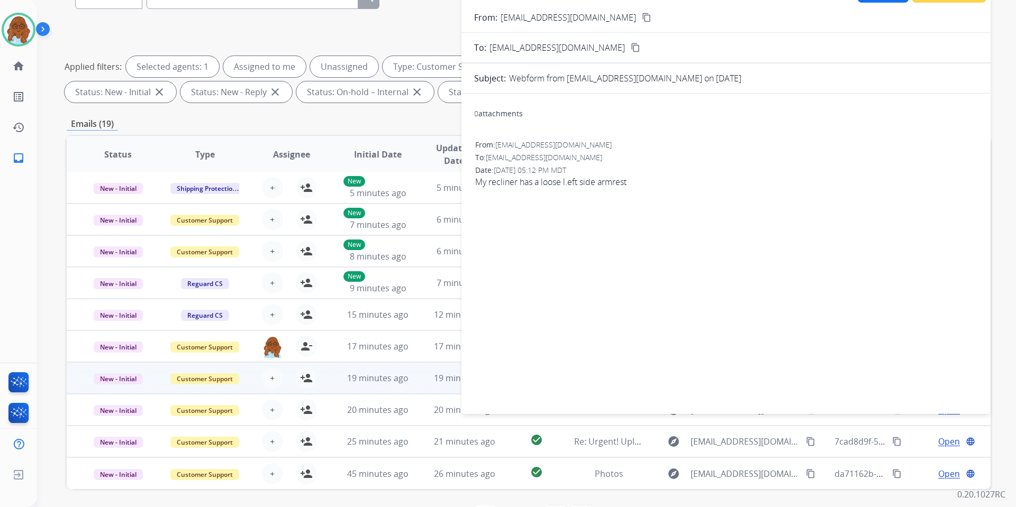
scroll to position [93, 0]
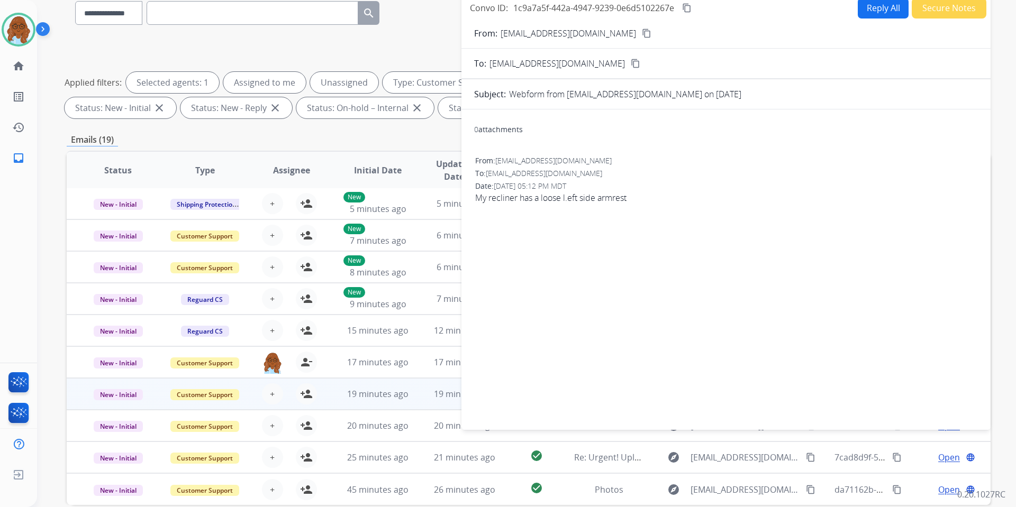
click at [635, 31] on div "From: rockfordwilliams78@gmail.com content_copy" at bounding box center [725, 33] width 529 height 13
click at [640, 37] on button "content_copy" at bounding box center [646, 33] width 13 height 13
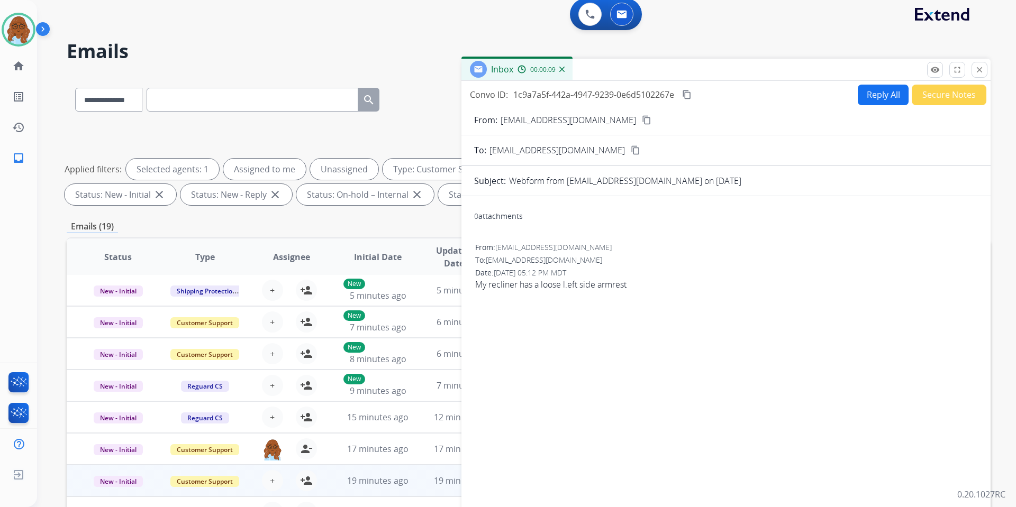
scroll to position [0, 0]
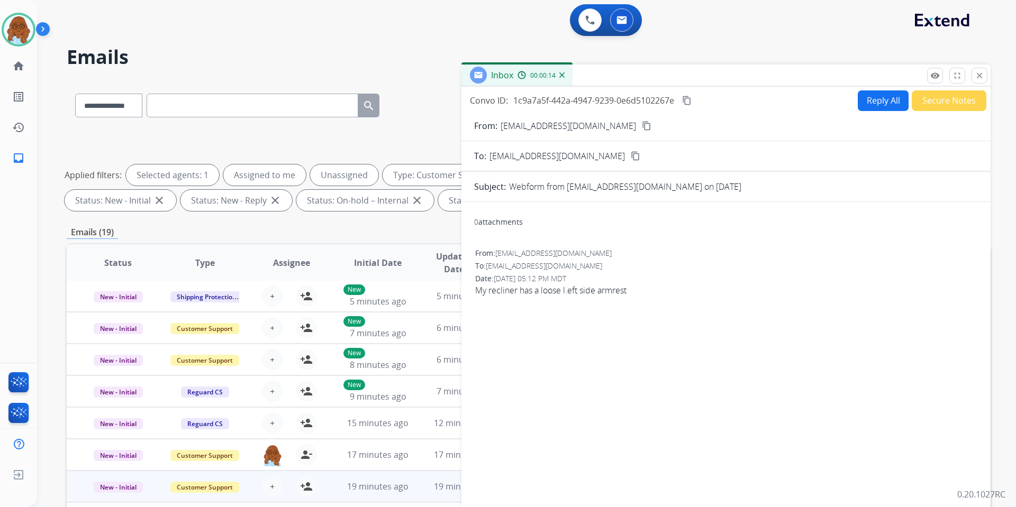
click at [982, 70] on button "close Close" at bounding box center [979, 76] width 16 height 16
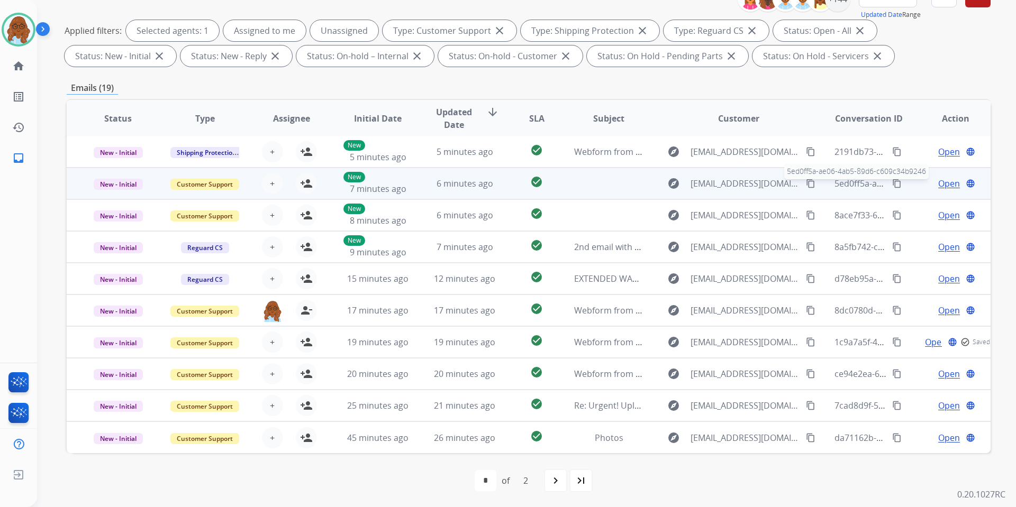
scroll to position [146, 0]
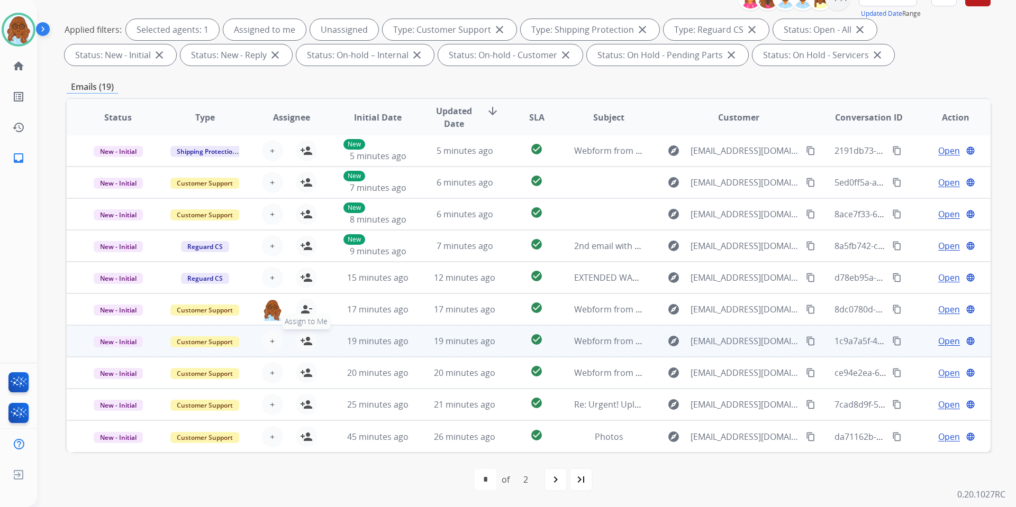
click at [293, 341] on div "+ Select agent person_add Assign to Me" at bounding box center [283, 341] width 68 height 21
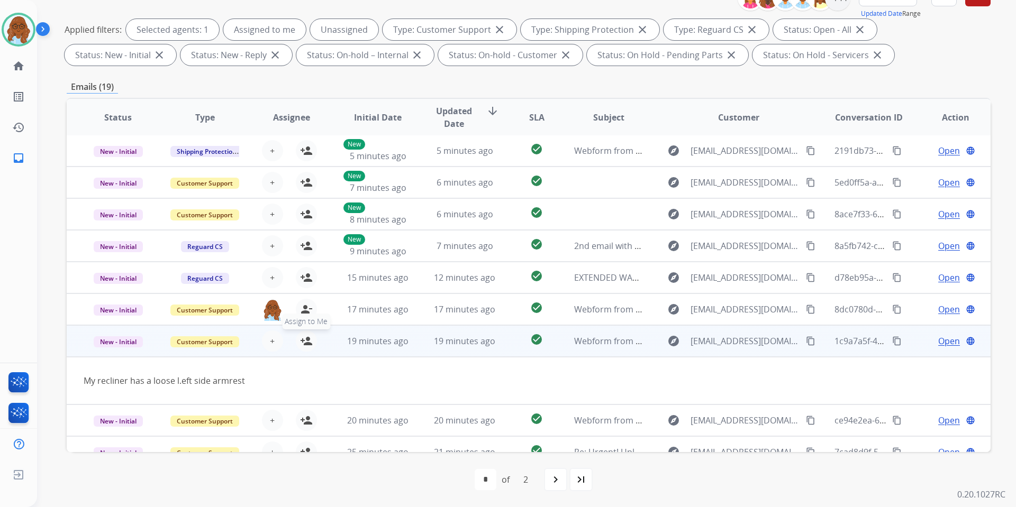
scroll to position [49, 0]
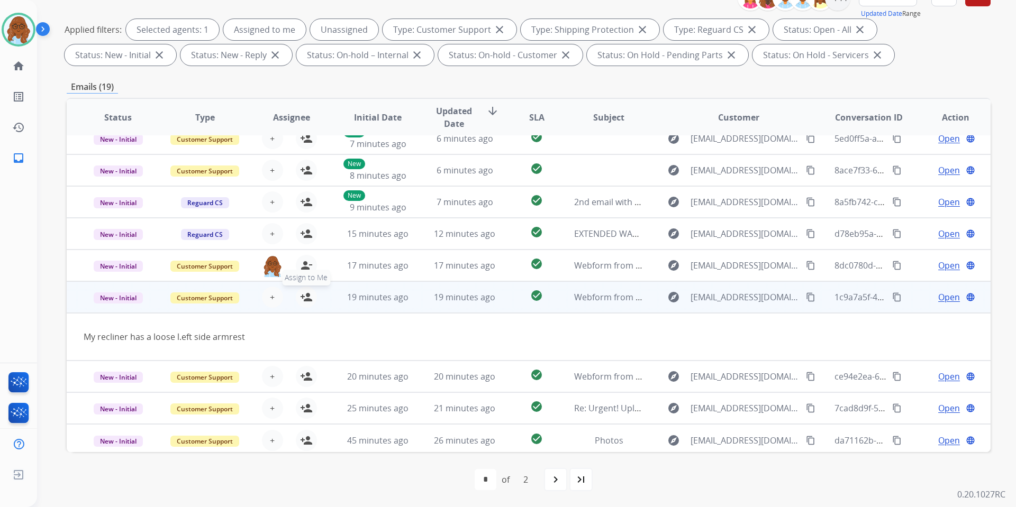
click at [301, 342] on td "My recliner has a loose l.eft side armrest" at bounding box center [442, 337] width 751 height 48
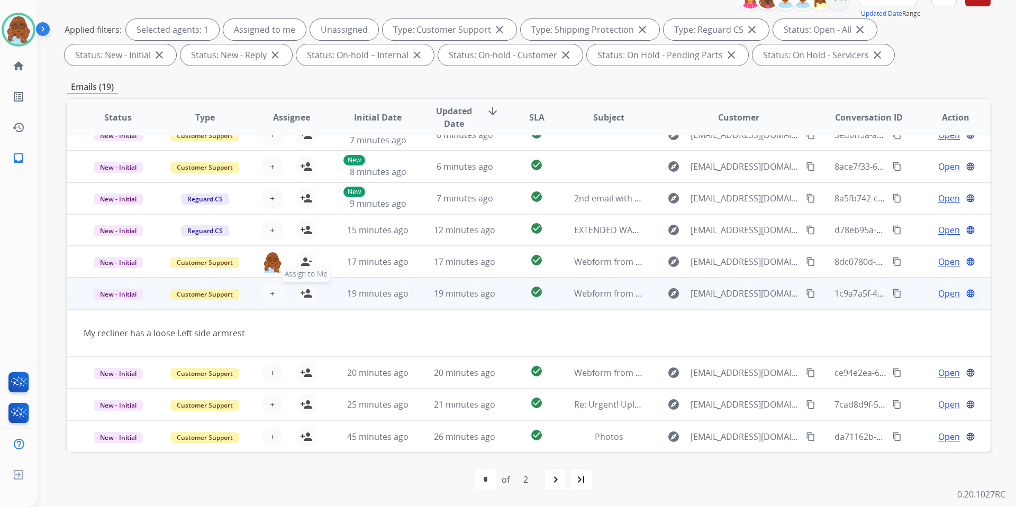
click at [306, 296] on mat-icon "person_add" at bounding box center [306, 293] width 13 height 13
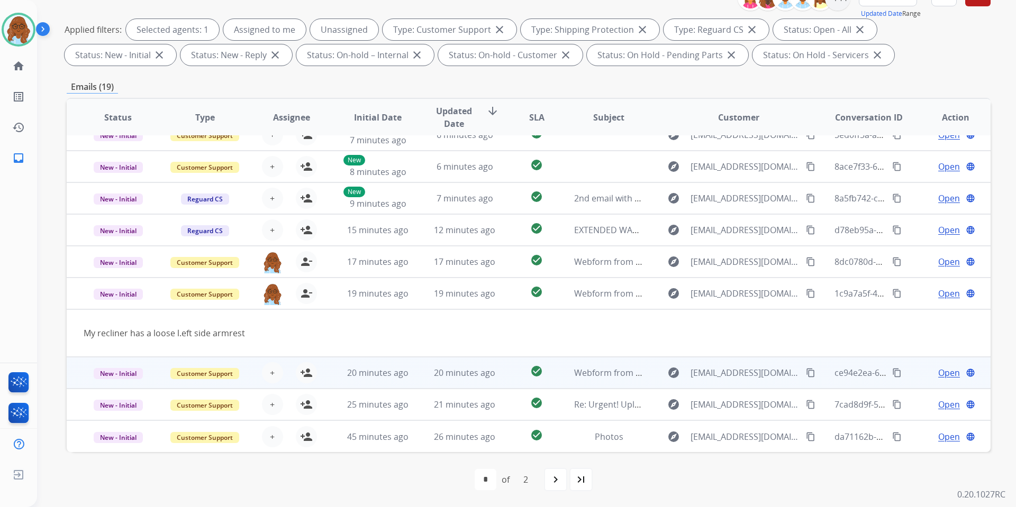
click at [938, 371] on span "Open" at bounding box center [949, 373] width 22 height 13
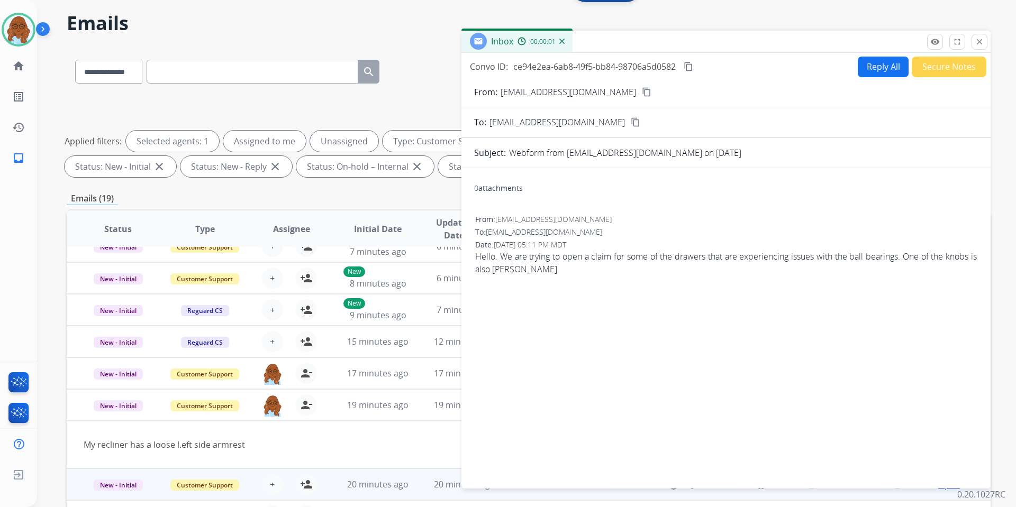
scroll to position [0, 0]
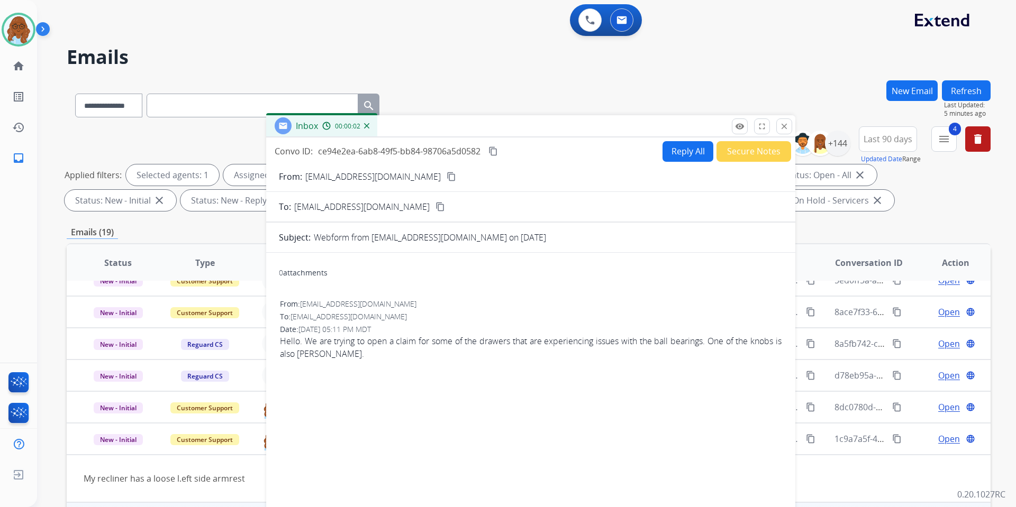
drag, startPoint x: 697, startPoint y: 81, endPoint x: 530, endPoint y: 126, distance: 173.0
click at [524, 123] on div "Inbox 00:00:02" at bounding box center [530, 126] width 529 height 22
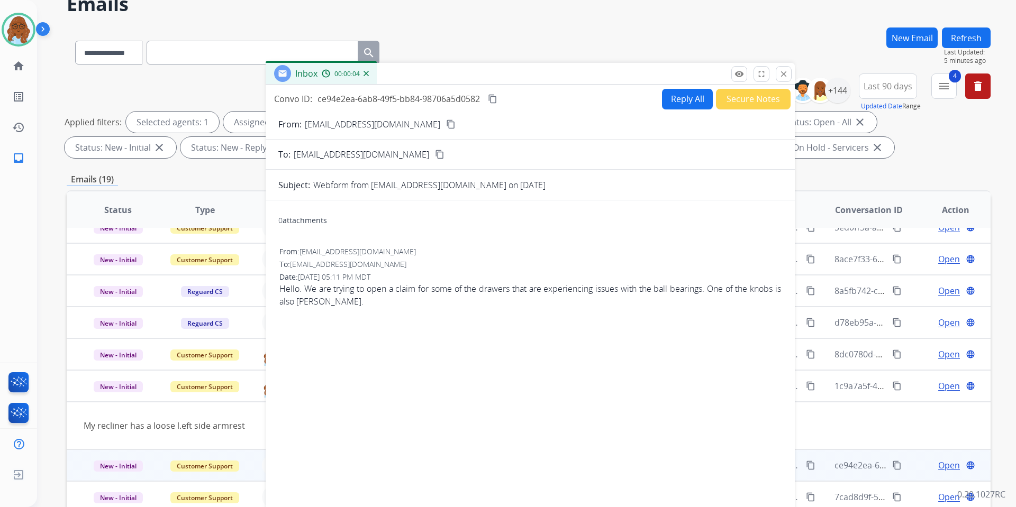
scroll to position [106, 0]
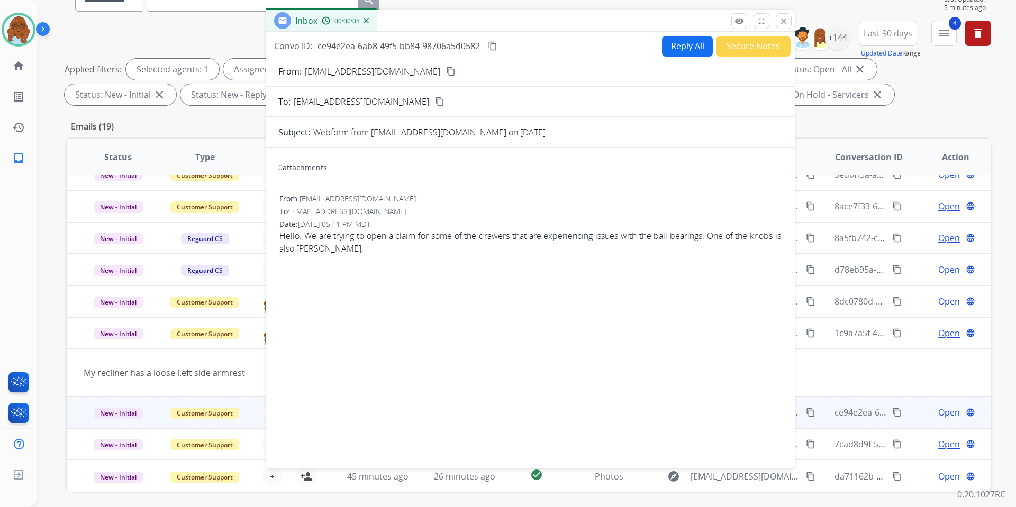
click at [446, 69] on mat-icon "content_copy" at bounding box center [451, 72] width 10 height 10
click at [781, 26] on button "close Close" at bounding box center [784, 21] width 16 height 16
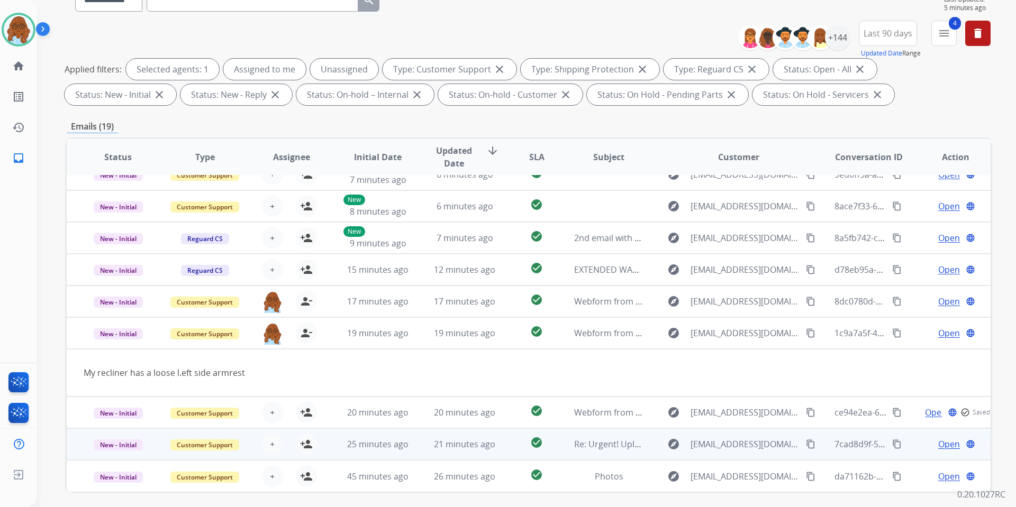
click at [938, 446] on span "Open" at bounding box center [949, 444] width 22 height 13
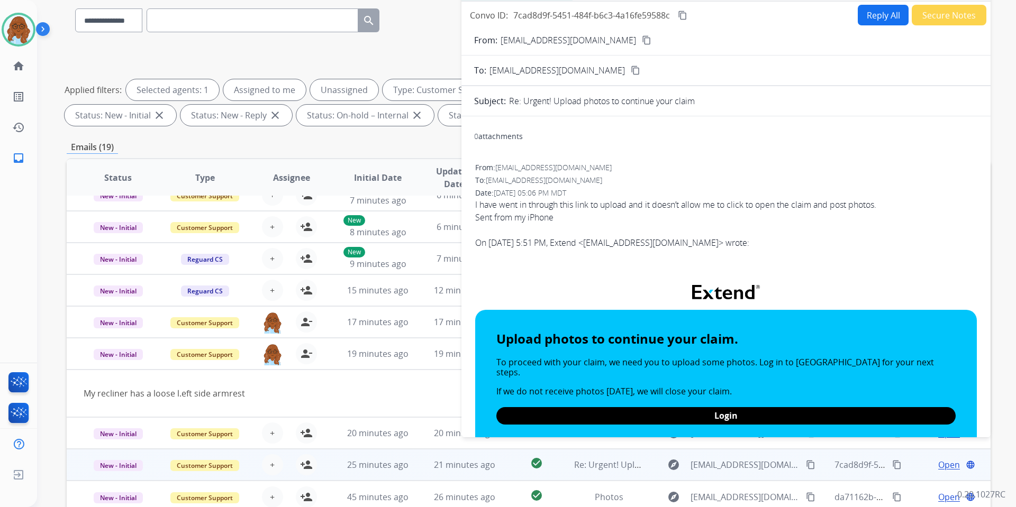
scroll to position [53, 0]
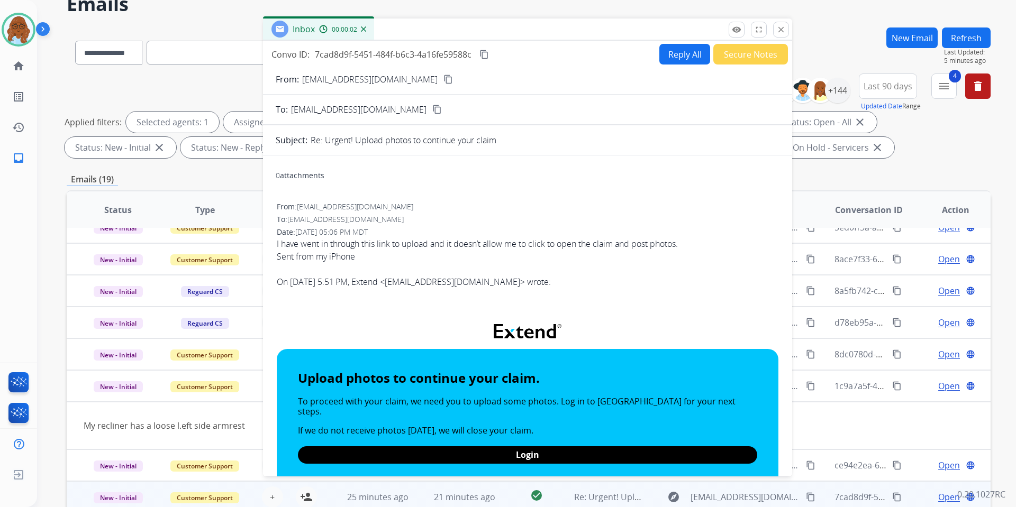
drag, startPoint x: 718, startPoint y: 22, endPoint x: 520, endPoint y: 29, distance: 198.5
click at [520, 29] on div "Inbox 00:00:02" at bounding box center [527, 30] width 529 height 22
click at [443, 77] on mat-icon "content_copy" at bounding box center [448, 80] width 10 height 10
click at [786, 32] on button "close Close" at bounding box center [781, 30] width 16 height 16
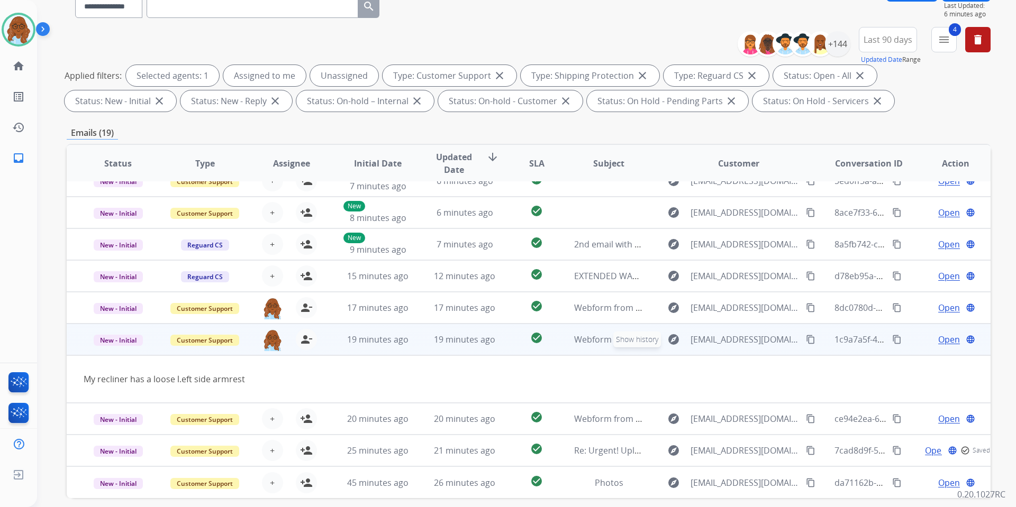
scroll to position [146, 0]
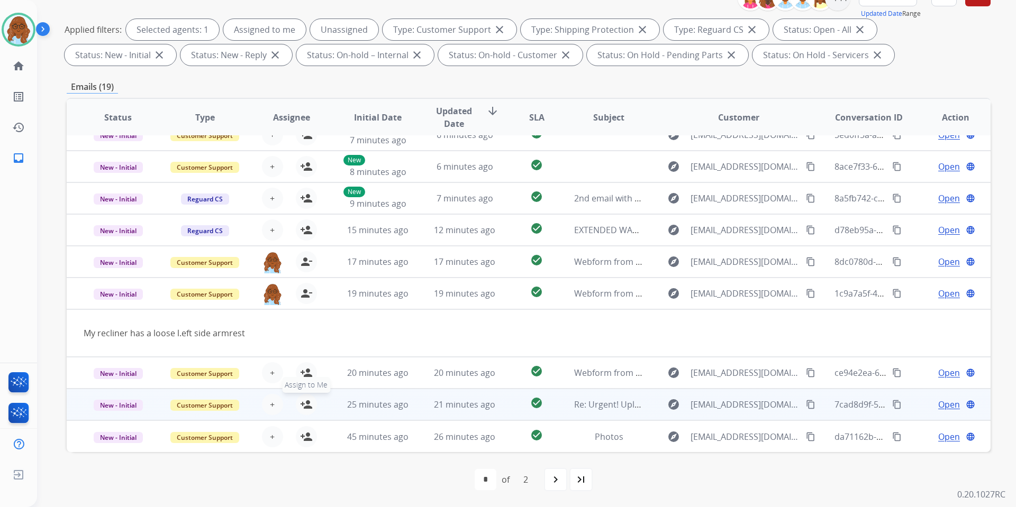
click at [301, 405] on mat-icon "person_add" at bounding box center [306, 404] width 13 height 13
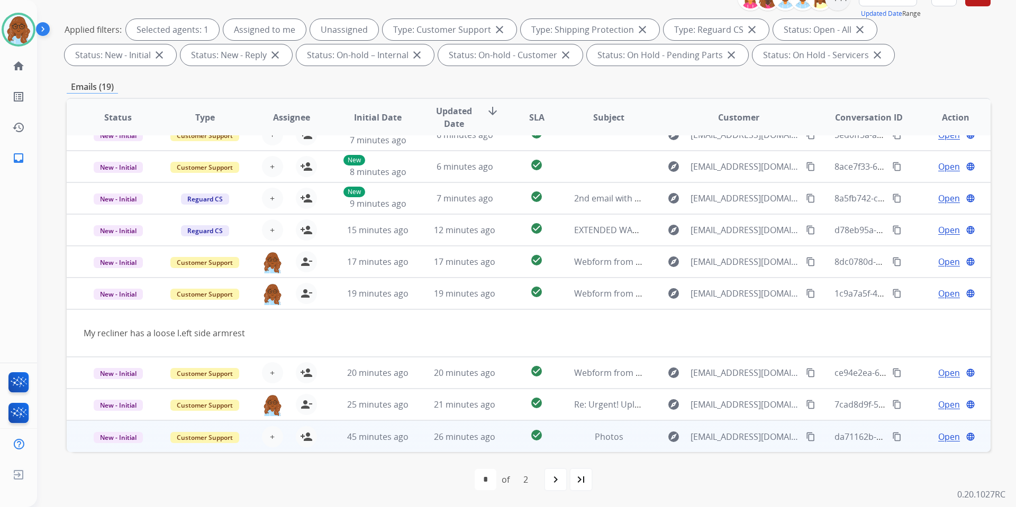
click at [938, 441] on span "Open" at bounding box center [949, 437] width 22 height 13
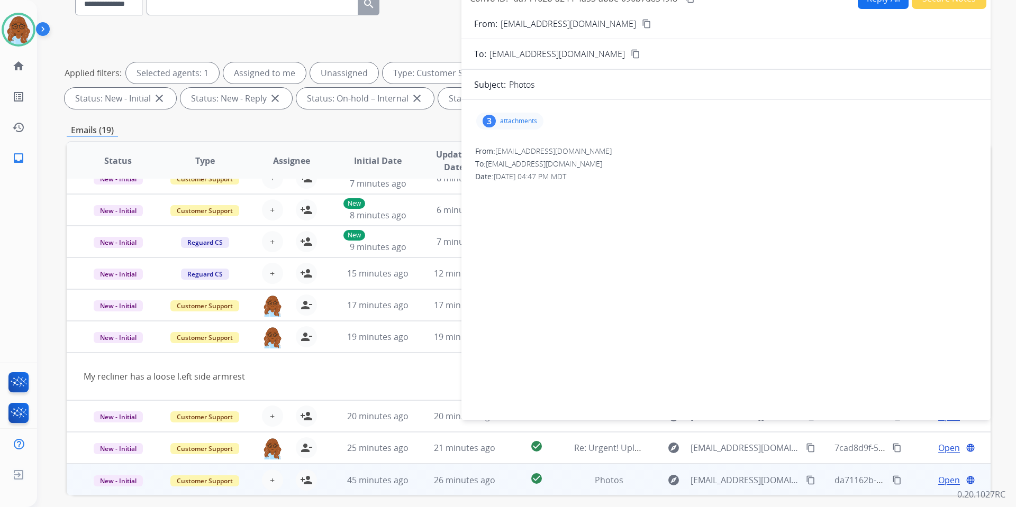
scroll to position [93, 0]
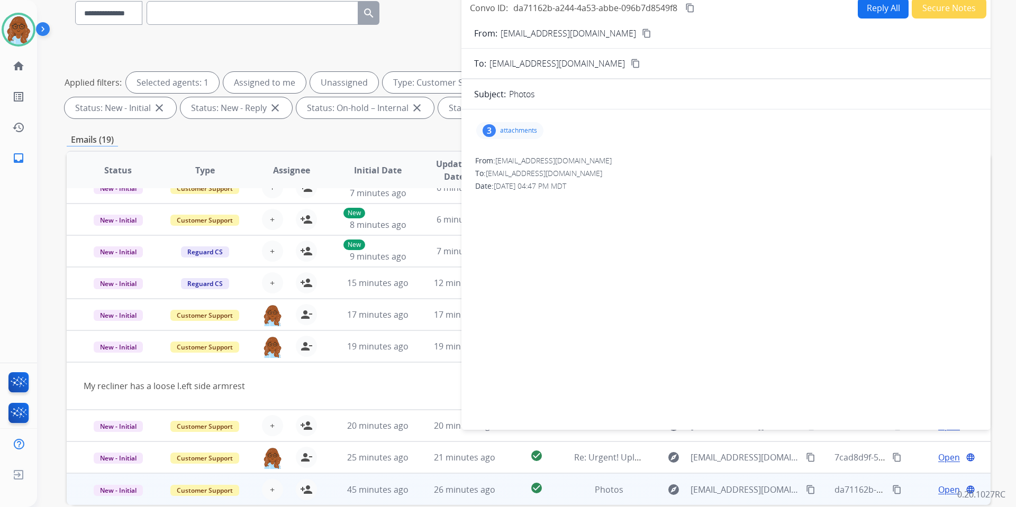
click at [508, 141] on div "3 attachments" at bounding box center [726, 130] width 504 height 25
click at [510, 131] on p "attachments" at bounding box center [518, 130] width 37 height 8
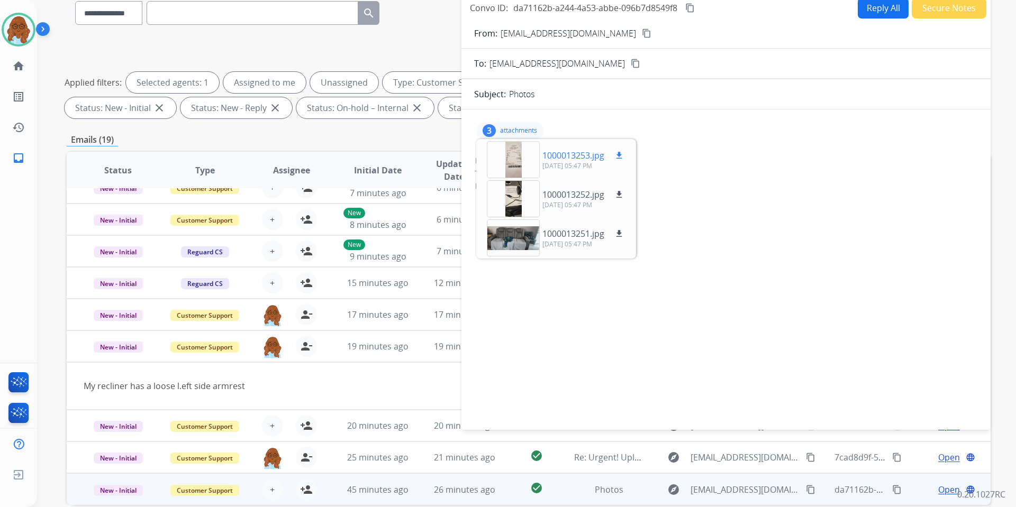
click at [517, 157] on div at bounding box center [513, 159] width 53 height 37
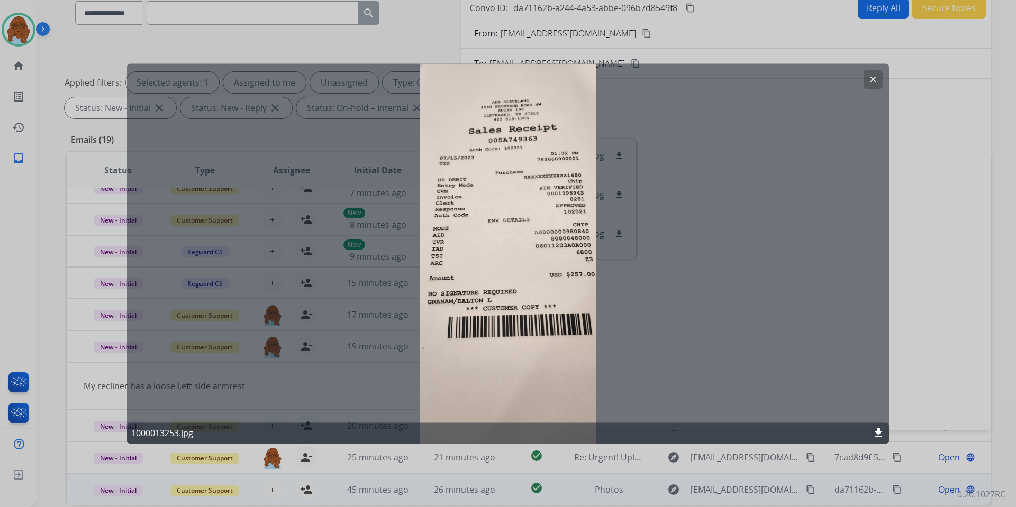
click at [946, 219] on div at bounding box center [508, 253] width 1016 height 507
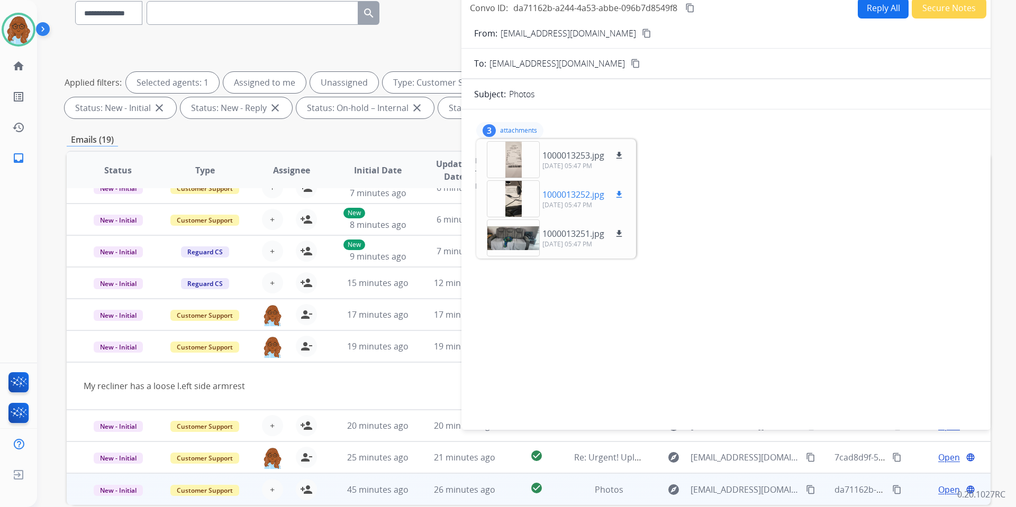
click at [523, 194] on div at bounding box center [513, 198] width 53 height 37
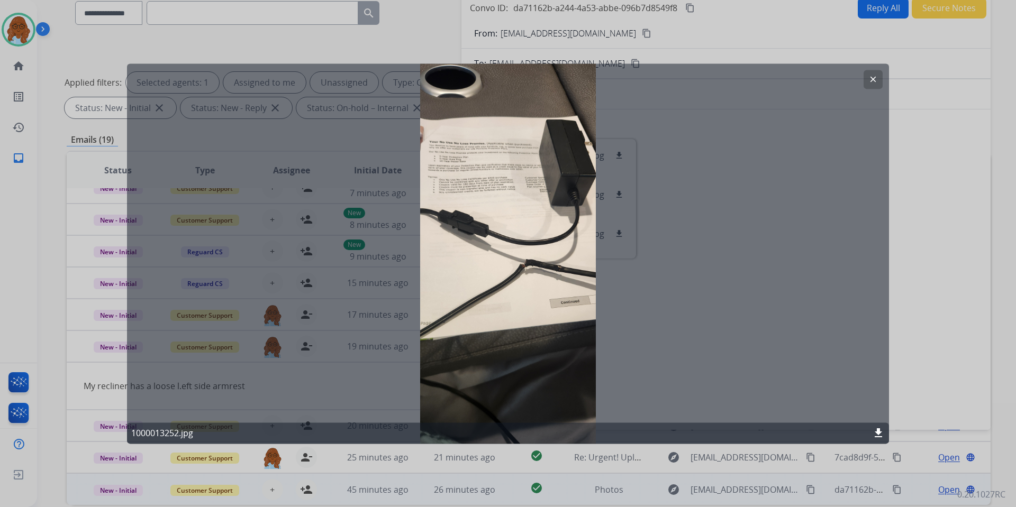
click at [889, 248] on div at bounding box center [508, 253] width 1016 height 507
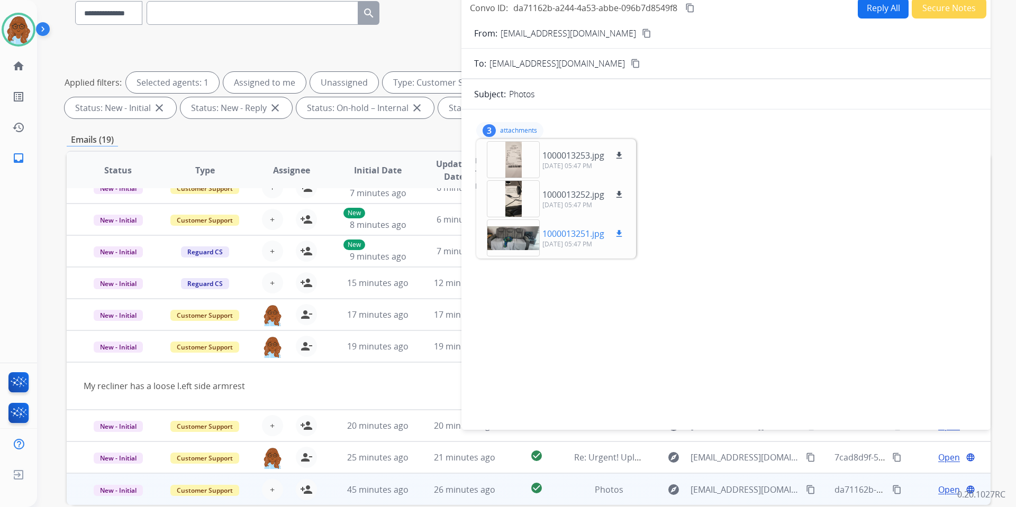
click at [520, 230] on div at bounding box center [513, 238] width 53 height 37
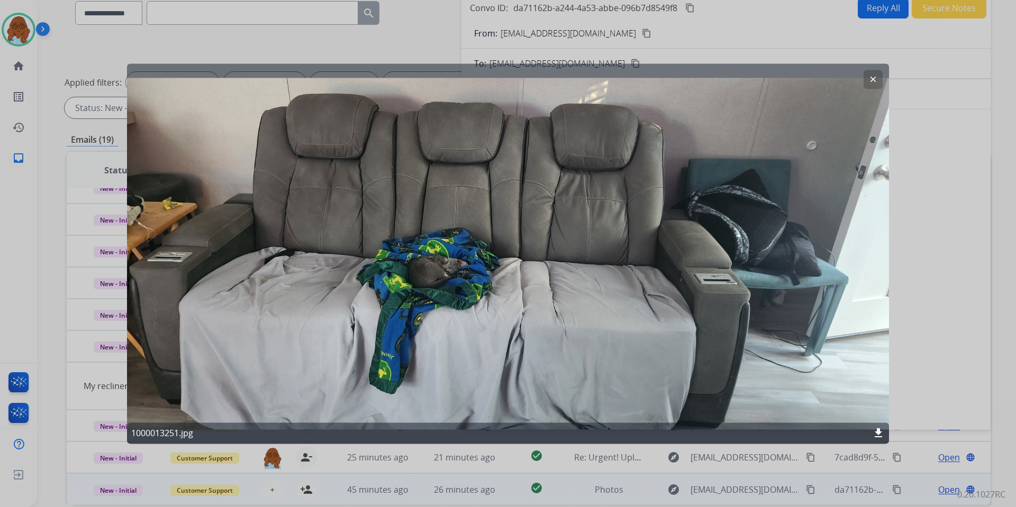
drag, startPoint x: 876, startPoint y: 76, endPoint x: 876, endPoint y: 83, distance: 7.4
click at [876, 77] on mat-icon "clear" at bounding box center [873, 80] width 10 height 10
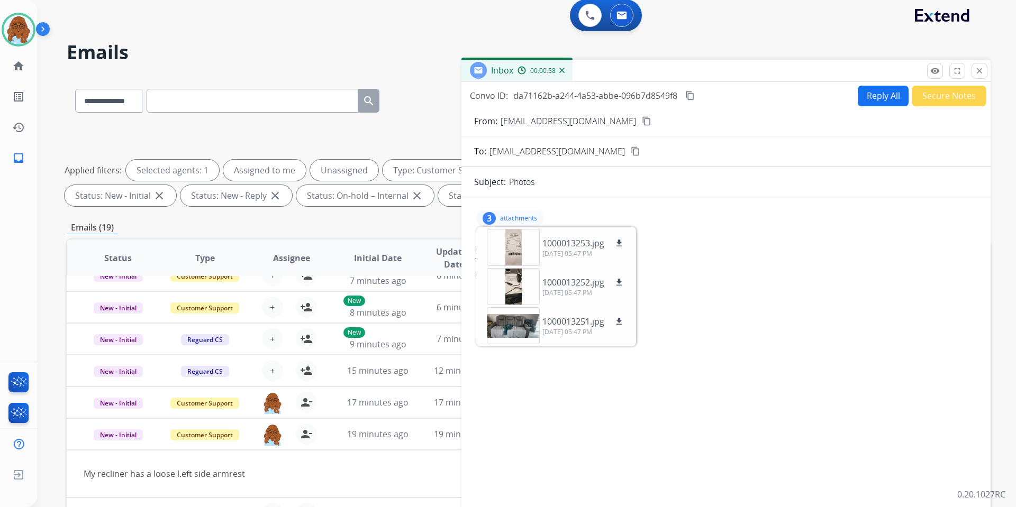
scroll to position [0, 0]
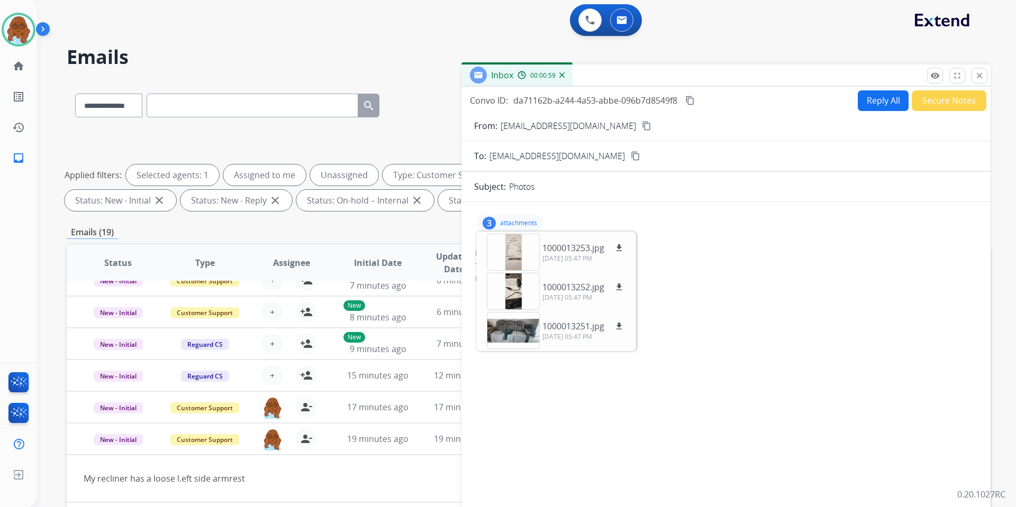
drag, startPoint x: 984, startPoint y: 68, endPoint x: 970, endPoint y: 84, distance: 21.4
click at [984, 69] on button "close Close" at bounding box center [979, 76] width 16 height 16
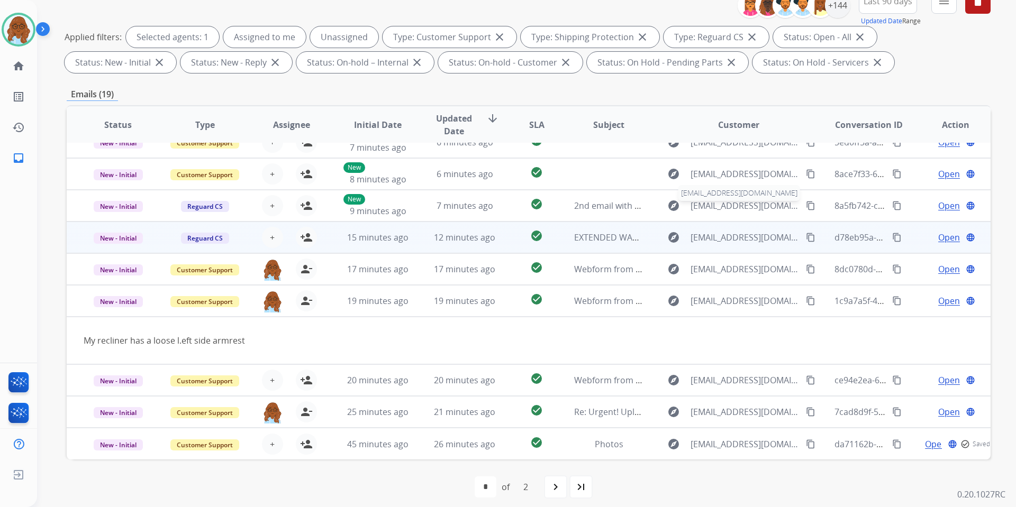
scroll to position [146, 0]
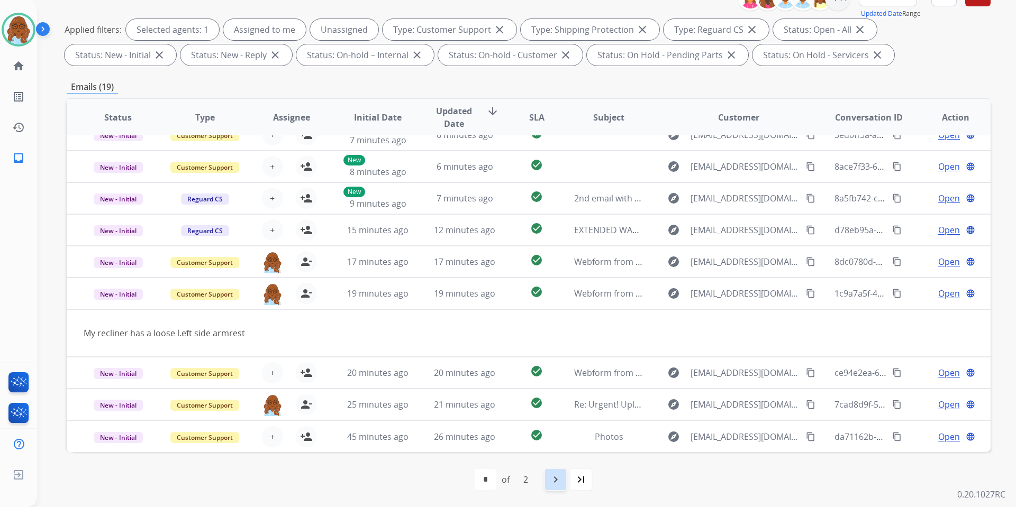
click at [556, 479] on mat-icon "navigate_next" at bounding box center [555, 480] width 13 height 13
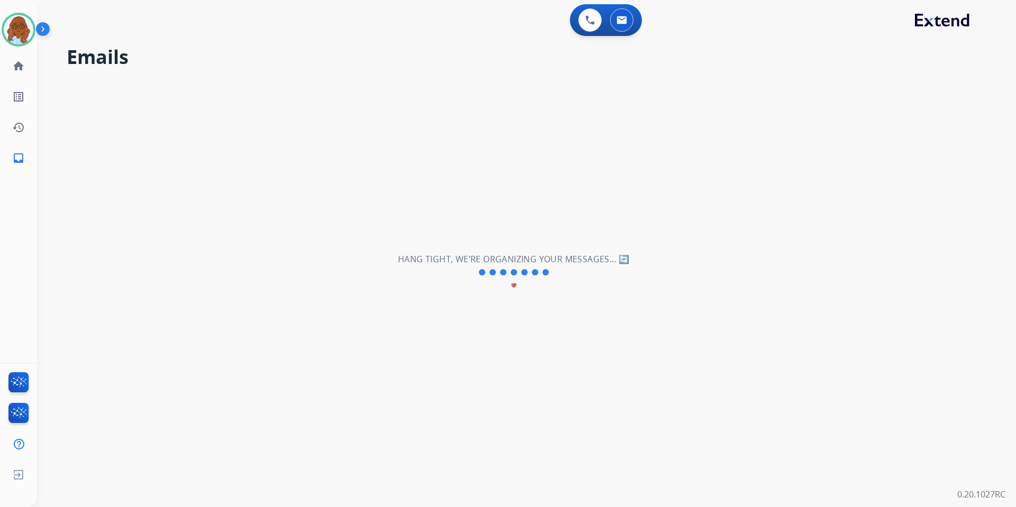
scroll to position [36, 0]
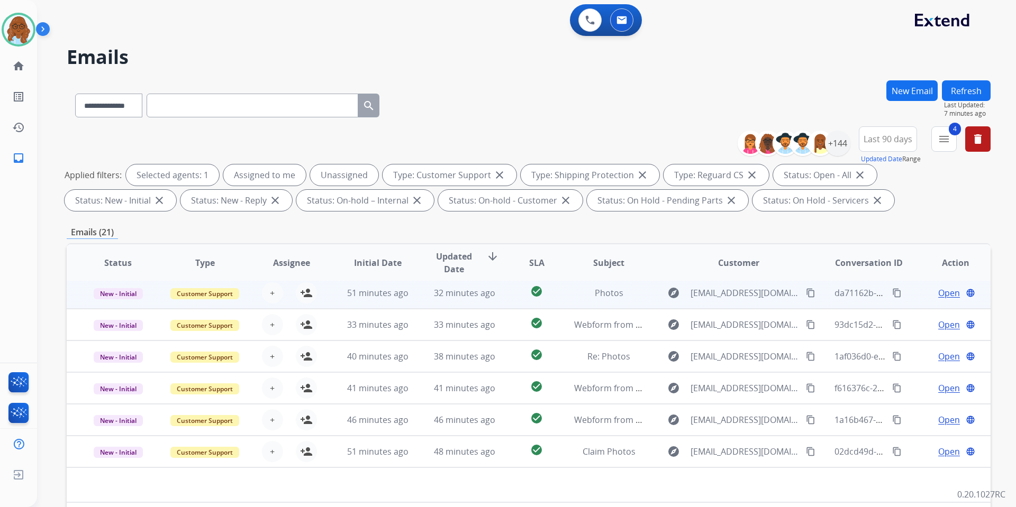
click at [938, 290] on span "Open" at bounding box center [949, 293] width 22 height 13
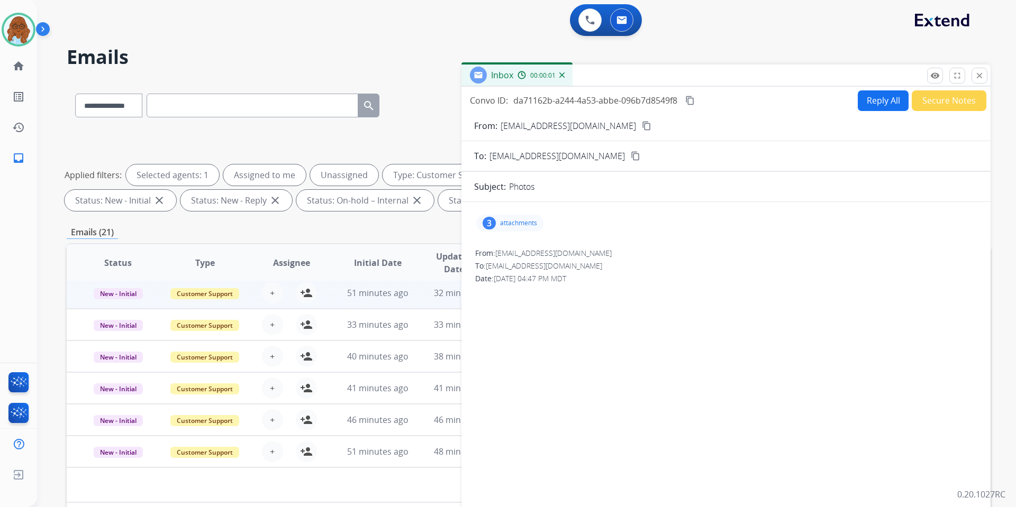
click at [514, 219] on p "attachments" at bounding box center [518, 223] width 37 height 8
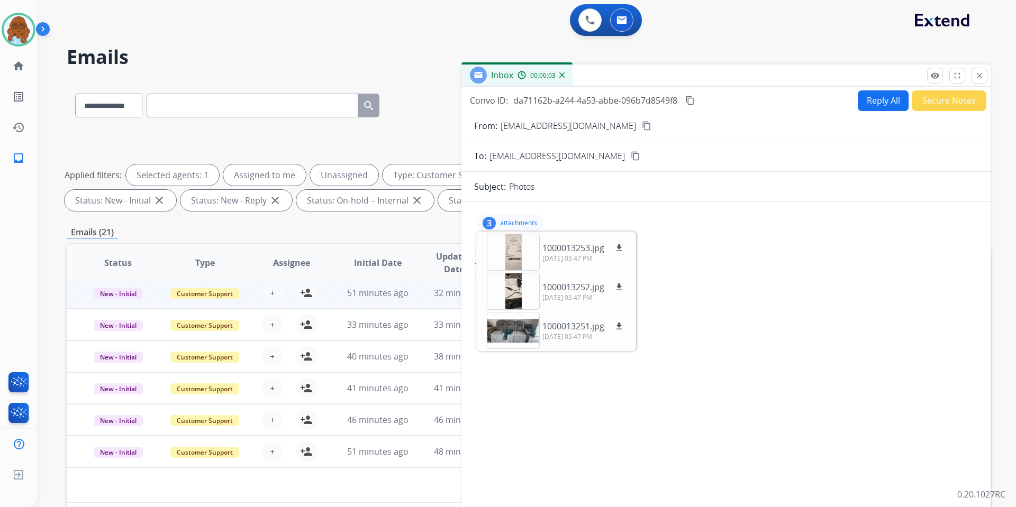
click at [970, 74] on div "remove_red_eye Logs fullscreen Expand close Close" at bounding box center [957, 76] width 60 height 16
click at [986, 71] on button "close Close" at bounding box center [979, 76] width 16 height 16
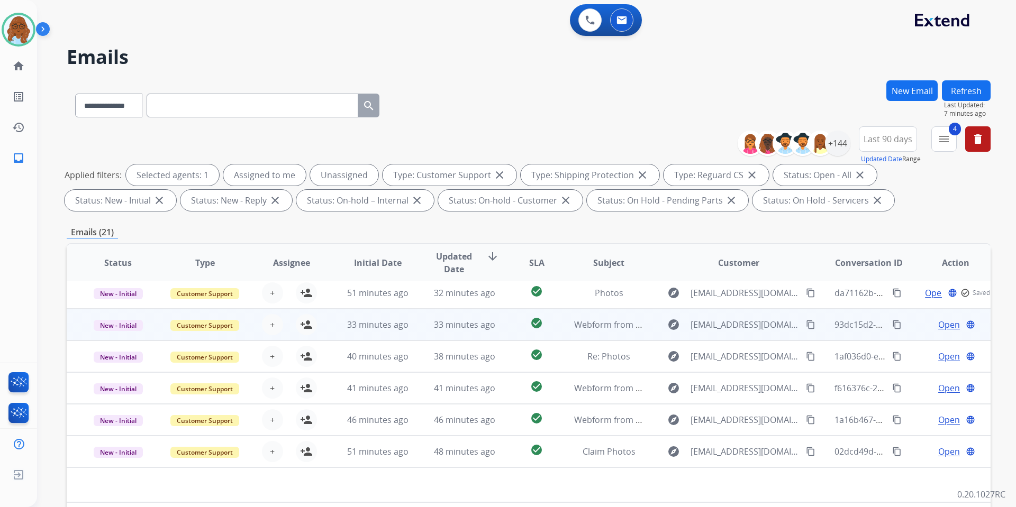
click at [946, 324] on span "Open" at bounding box center [949, 325] width 22 height 13
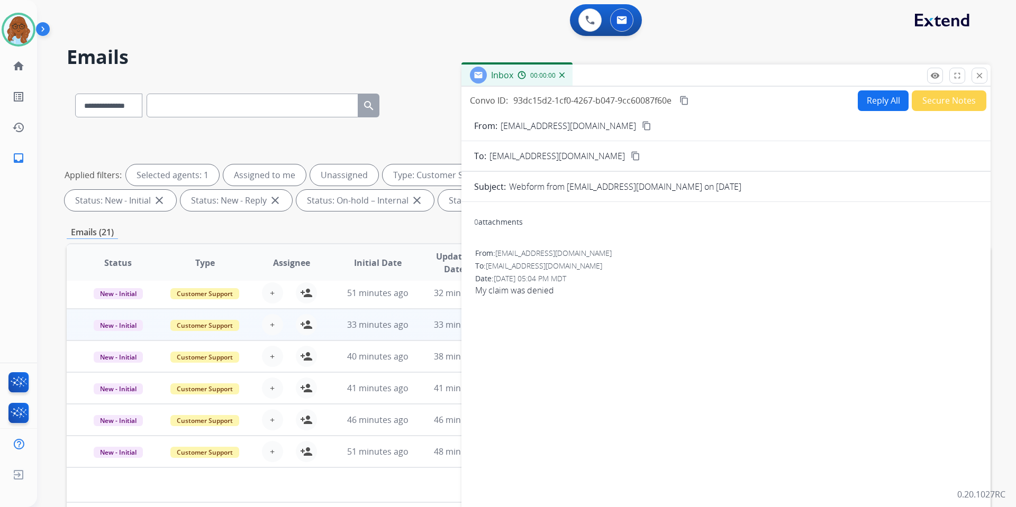
drag, startPoint x: 684, startPoint y: 73, endPoint x: 550, endPoint y: 76, distance: 134.4
click at [551, 76] on div "Inbox 00:00:00" at bounding box center [725, 76] width 529 height 22
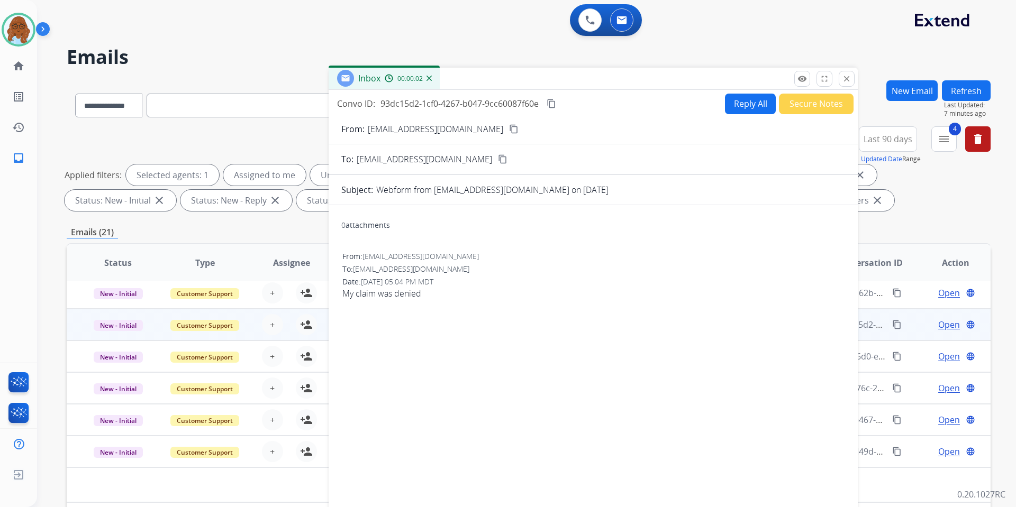
click at [468, 131] on div "From: jeneferbk@icloud.com content_copy" at bounding box center [593, 129] width 529 height 13
click at [509, 130] on mat-icon "content_copy" at bounding box center [514, 129] width 10 height 10
drag, startPoint x: 843, startPoint y: 80, endPoint x: 845, endPoint y: 93, distance: 12.4
click at [843, 80] on mat-icon "close" at bounding box center [847, 79] width 10 height 10
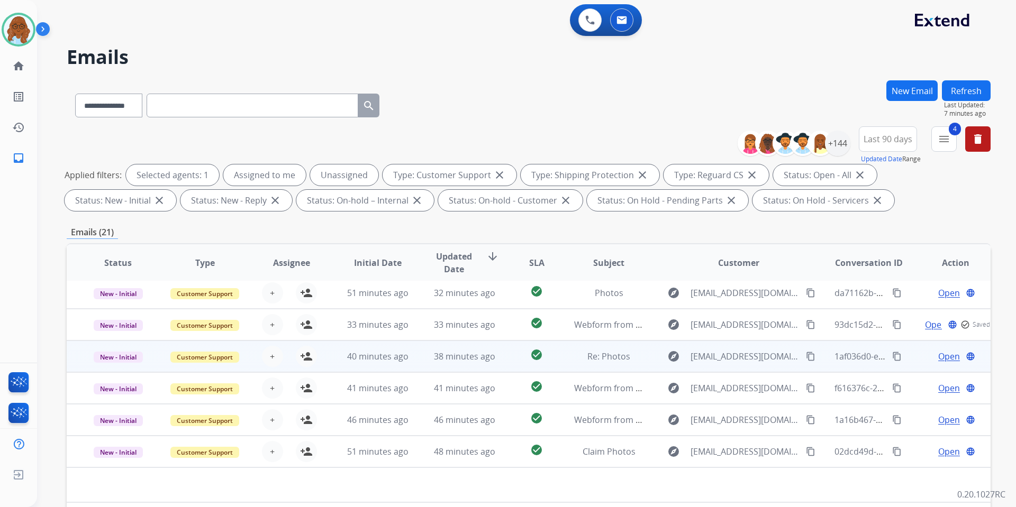
click at [944, 354] on span "Open" at bounding box center [949, 356] width 22 height 13
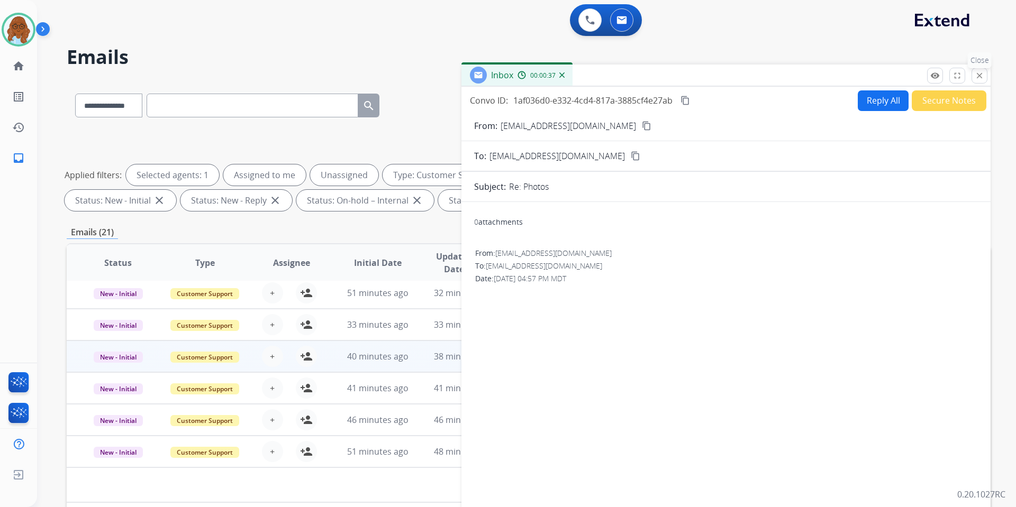
click at [980, 78] on mat-icon "close" at bounding box center [980, 76] width 10 height 10
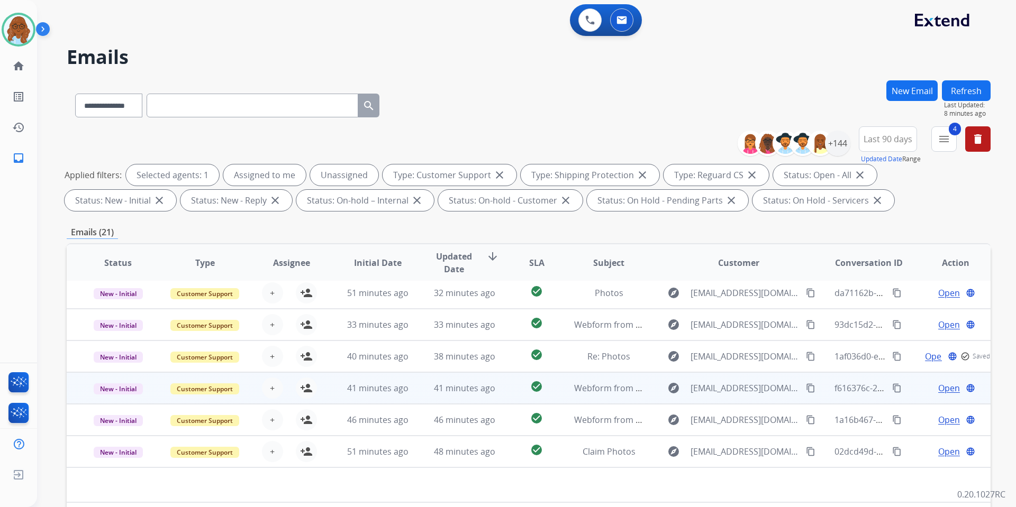
click at [939, 389] on span "Open" at bounding box center [949, 388] width 22 height 13
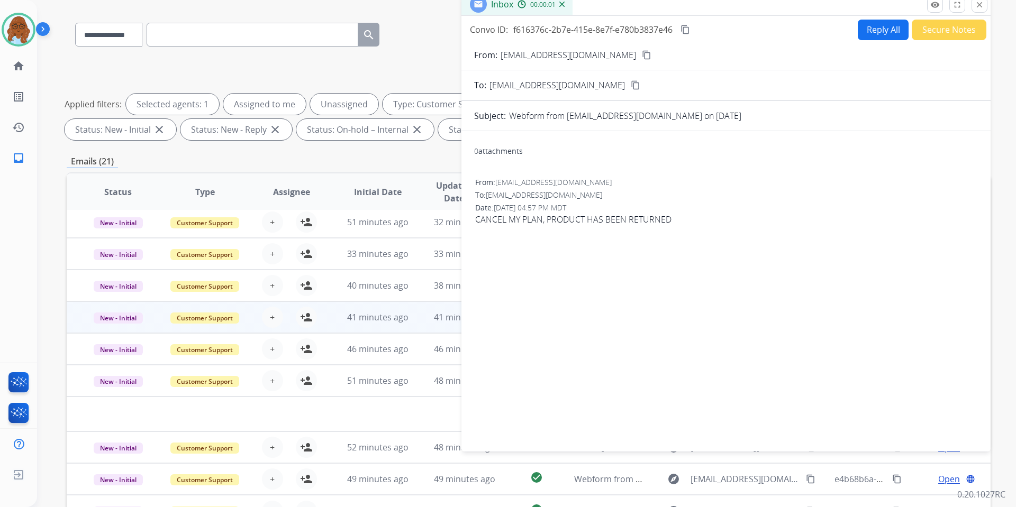
scroll to position [53, 0]
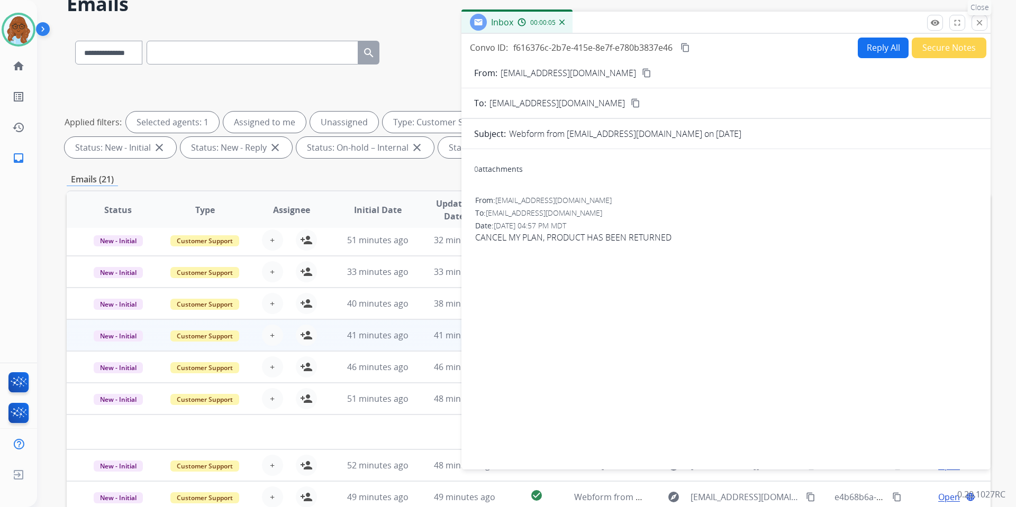
click at [977, 23] on mat-icon "close" at bounding box center [980, 23] width 10 height 10
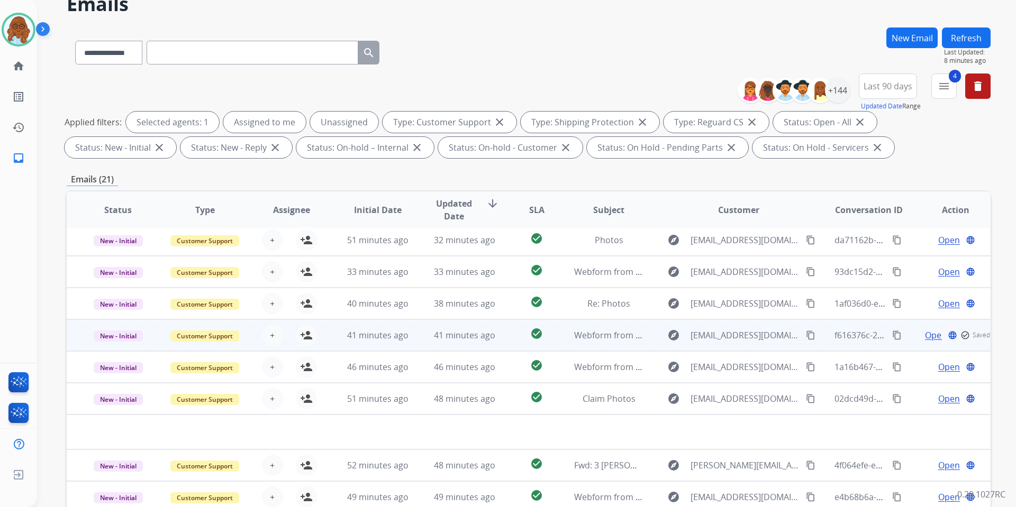
drag, startPoint x: 308, startPoint y: 340, endPoint x: 341, endPoint y: 347, distance: 32.9
click at [308, 340] on mat-icon "person_add" at bounding box center [306, 335] width 13 height 13
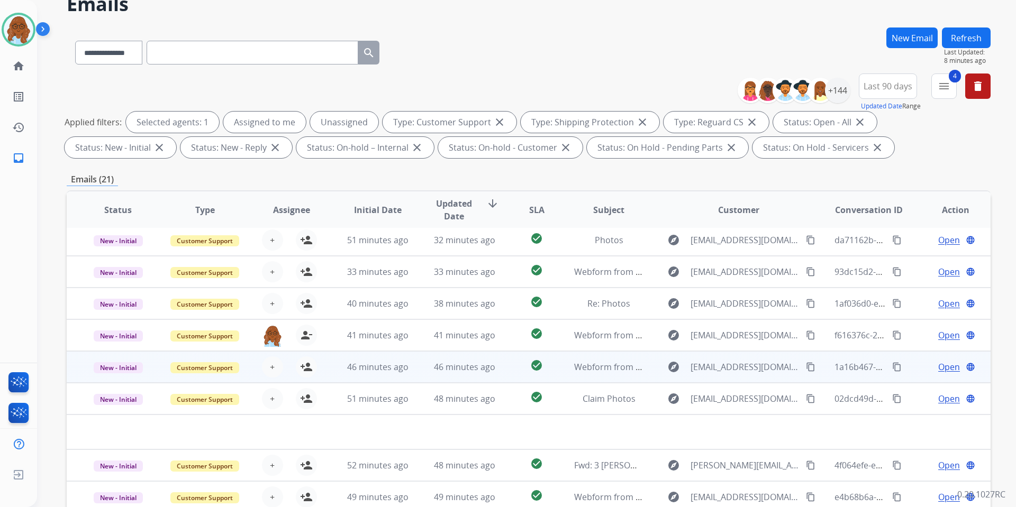
click at [940, 367] on span "Open" at bounding box center [949, 367] width 22 height 13
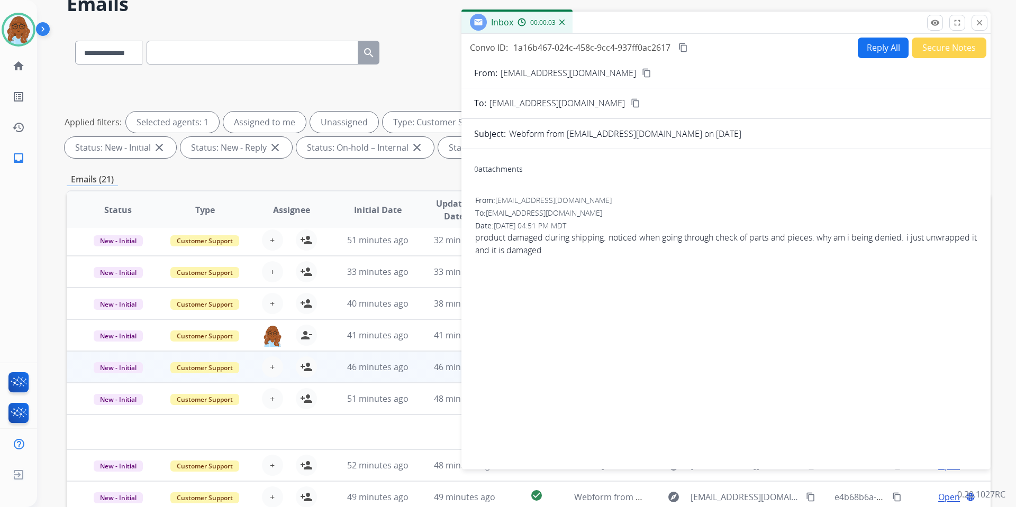
click at [640, 74] on button "content_copy" at bounding box center [646, 73] width 13 height 13
drag, startPoint x: 977, startPoint y: 26, endPoint x: 973, endPoint y: 47, distance: 20.5
click at [977, 26] on mat-icon "close" at bounding box center [980, 23] width 10 height 10
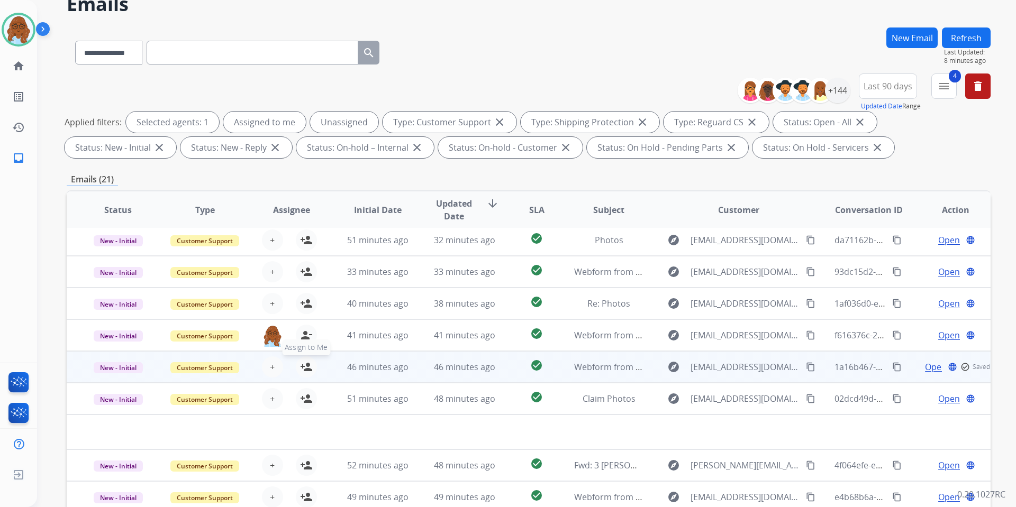
click at [300, 367] on mat-icon "person_add" at bounding box center [306, 367] width 13 height 13
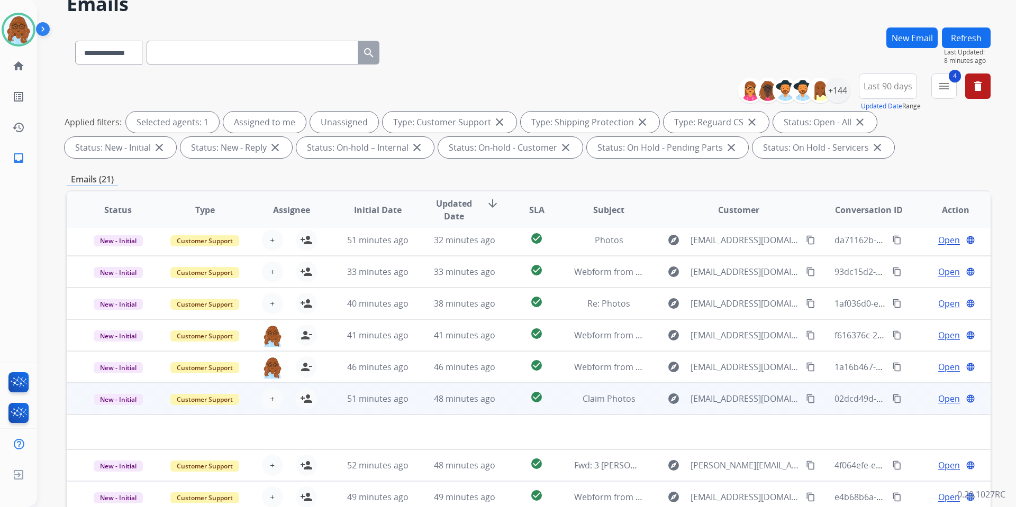
click at [942, 395] on span "Open" at bounding box center [949, 399] width 22 height 13
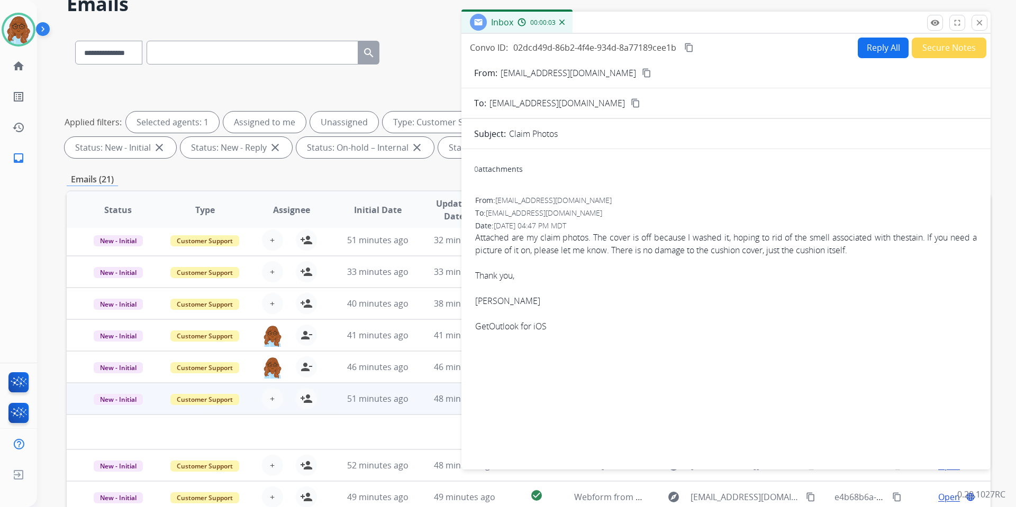
click at [642, 71] on mat-icon "content_copy" at bounding box center [647, 73] width 10 height 10
click at [984, 20] on mat-icon "close" at bounding box center [980, 23] width 10 height 10
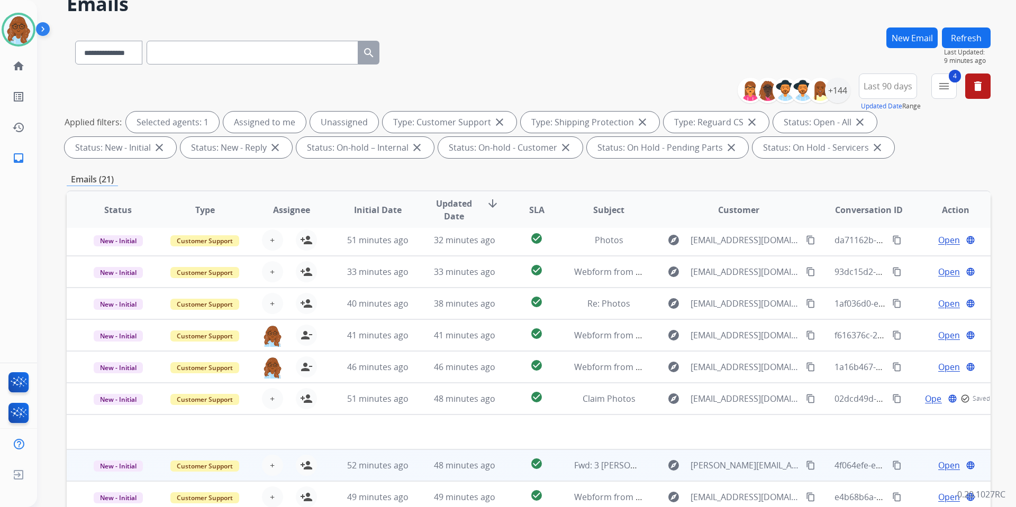
click at [938, 464] on span "Open" at bounding box center [949, 465] width 22 height 13
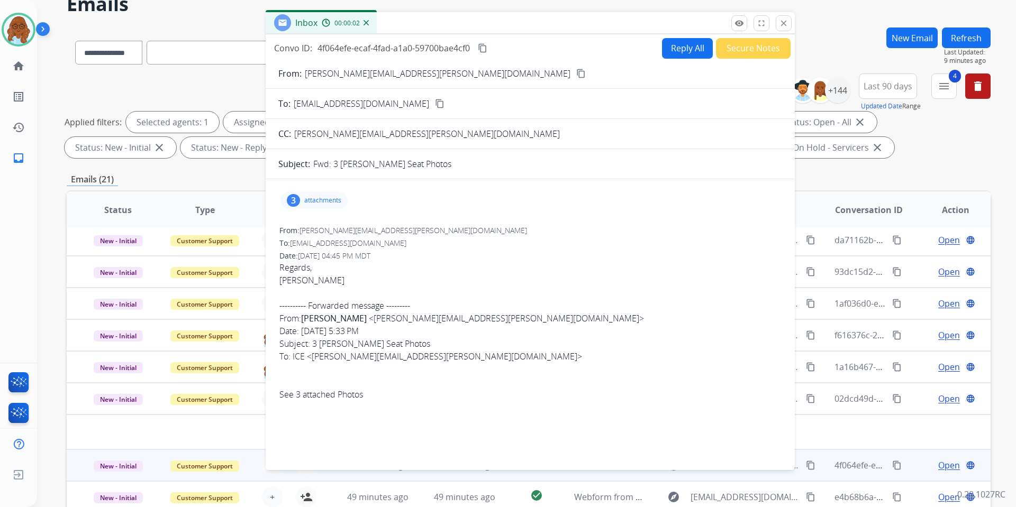
drag, startPoint x: 724, startPoint y: 24, endPoint x: 527, endPoint y: 25, distance: 196.8
click at [527, 25] on div "Inbox 00:00:02" at bounding box center [530, 23] width 529 height 22
click at [312, 205] on div "3 attachments" at bounding box center [312, 200] width 67 height 17
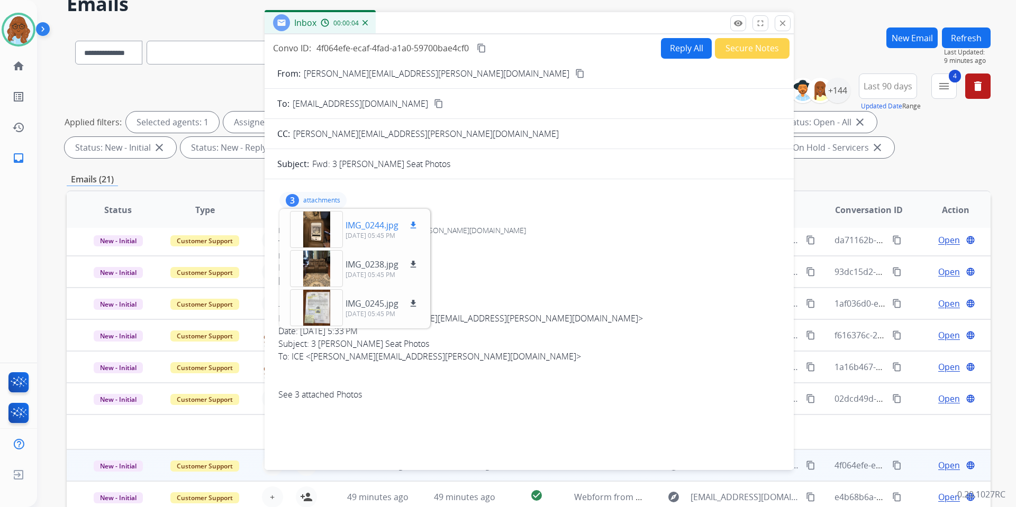
click at [311, 232] on div at bounding box center [316, 229] width 53 height 37
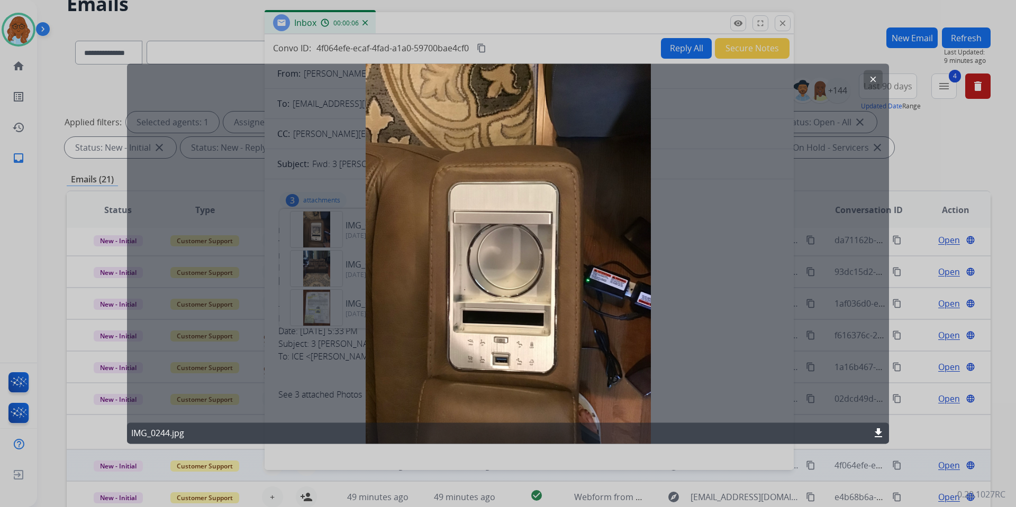
click at [504, 451] on div at bounding box center [508, 253] width 1016 height 507
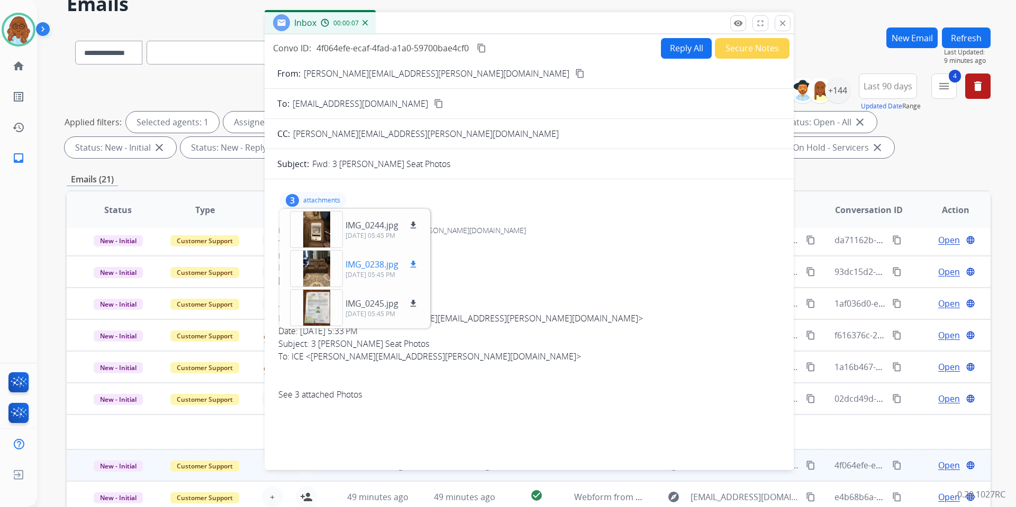
click at [310, 269] on div at bounding box center [316, 268] width 53 height 37
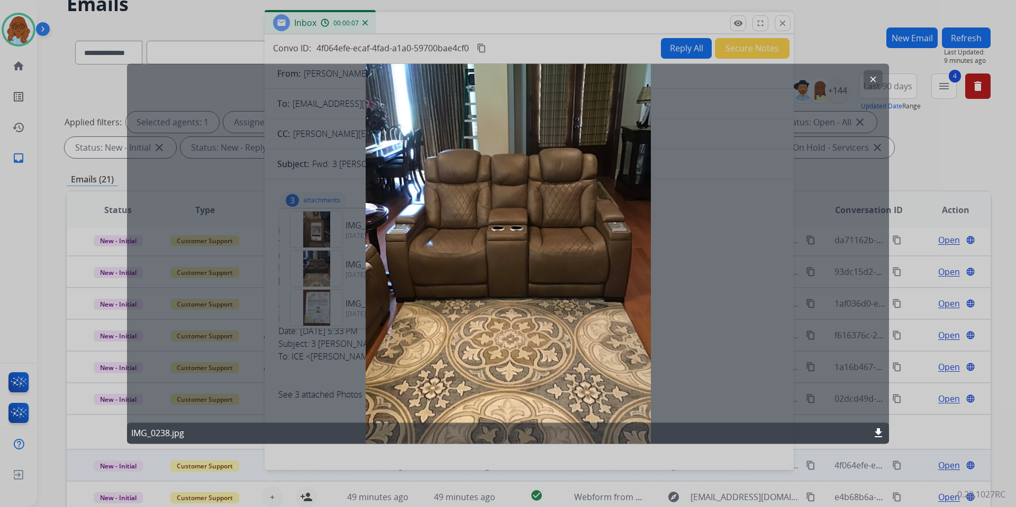
click at [517, 459] on div at bounding box center [508, 253] width 1016 height 507
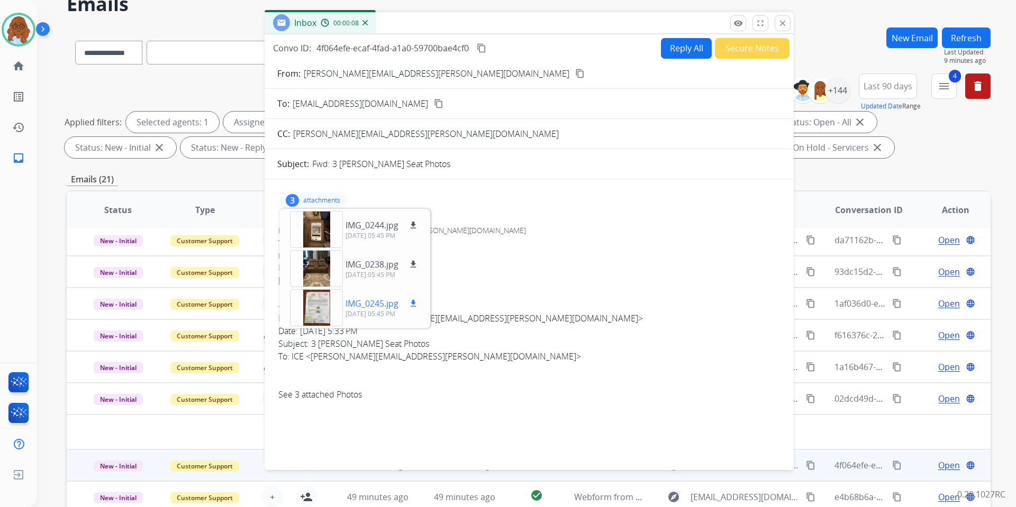
click at [322, 316] on div at bounding box center [316, 307] width 53 height 37
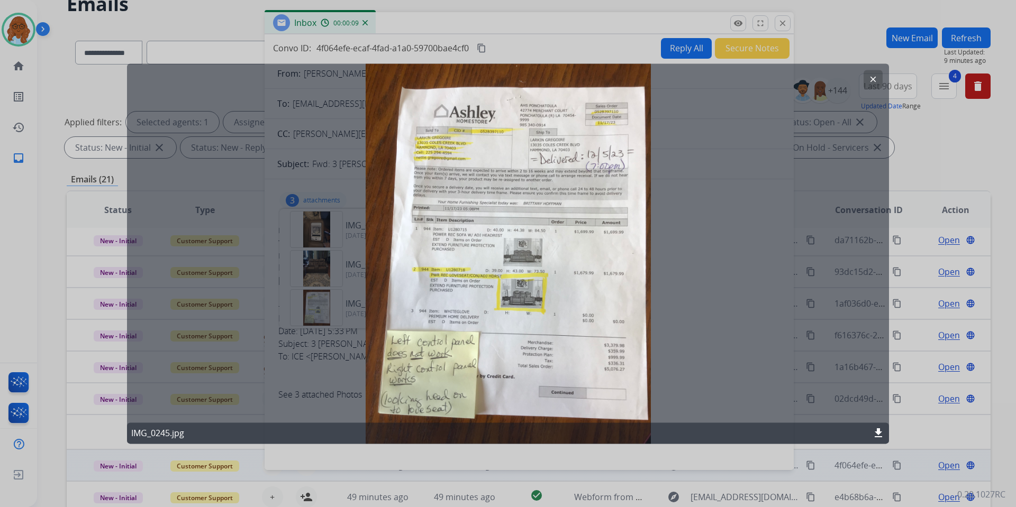
click at [395, 455] on div at bounding box center [508, 253] width 1016 height 507
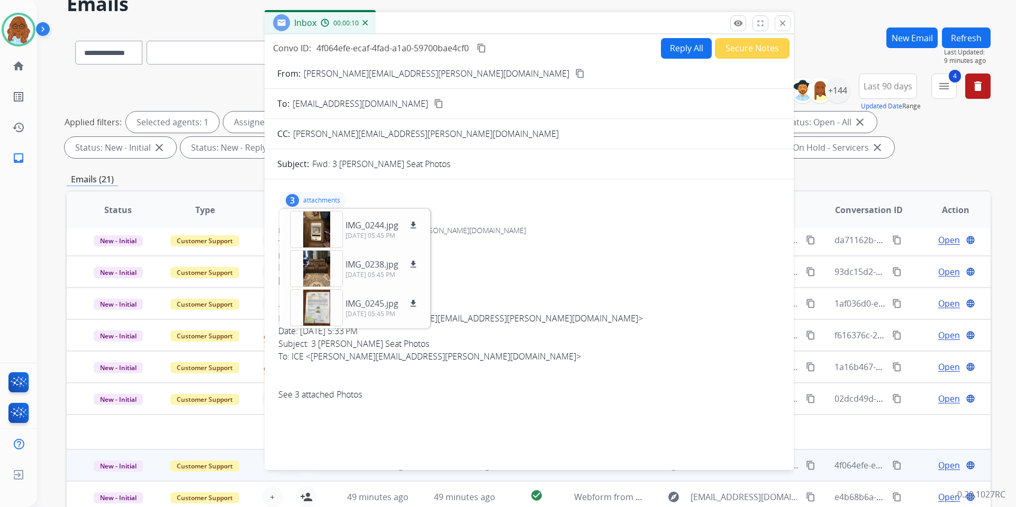
click at [575, 72] on mat-icon "content_copy" at bounding box center [580, 74] width 10 height 10
drag, startPoint x: 780, startPoint y: 22, endPoint x: 797, endPoint y: 75, distance: 56.1
click at [780, 21] on mat-icon "close" at bounding box center [783, 24] width 10 height 10
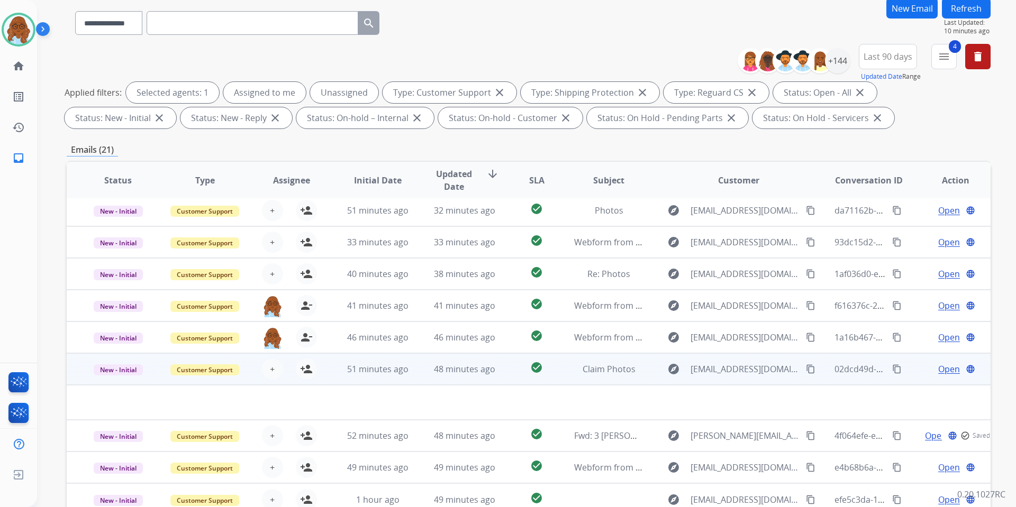
scroll to position [146, 0]
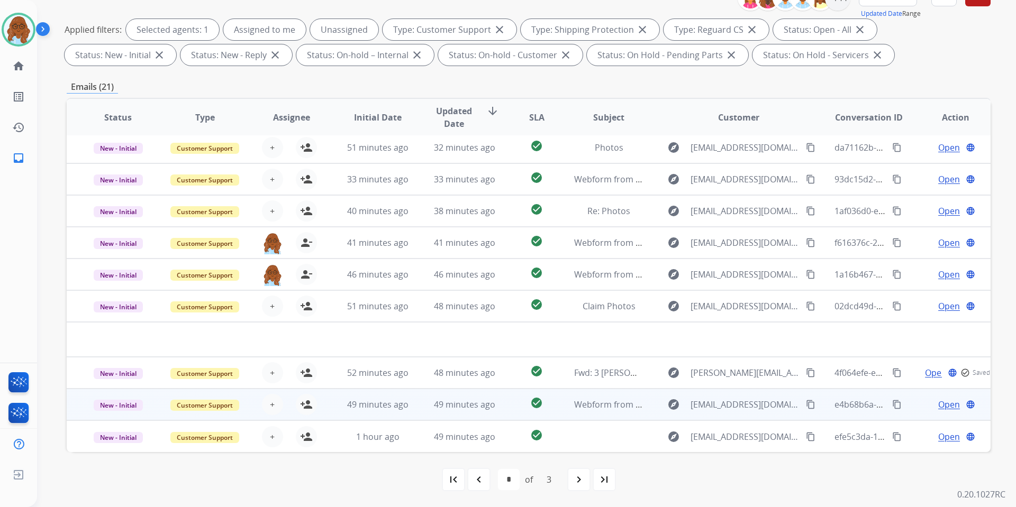
click at [941, 403] on span "Open" at bounding box center [949, 404] width 22 height 13
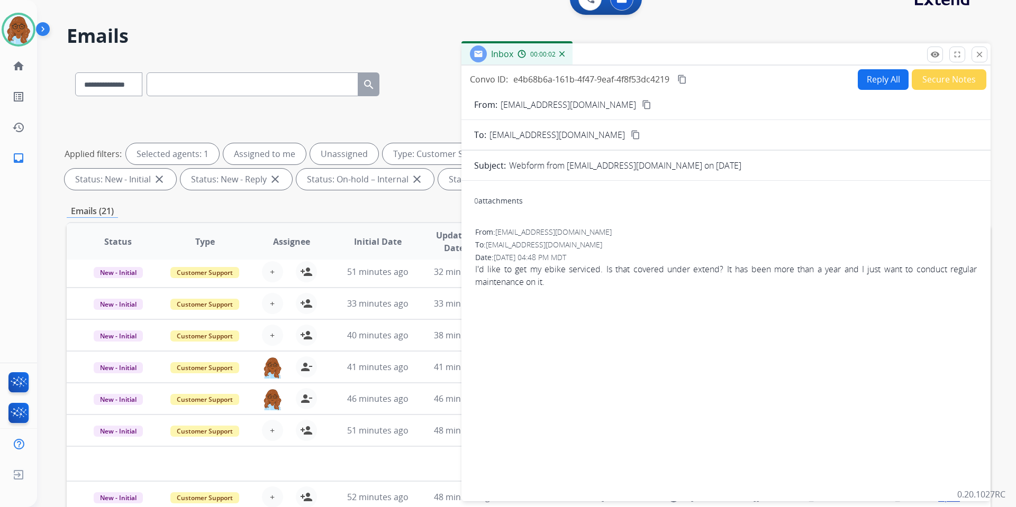
scroll to position [0, 0]
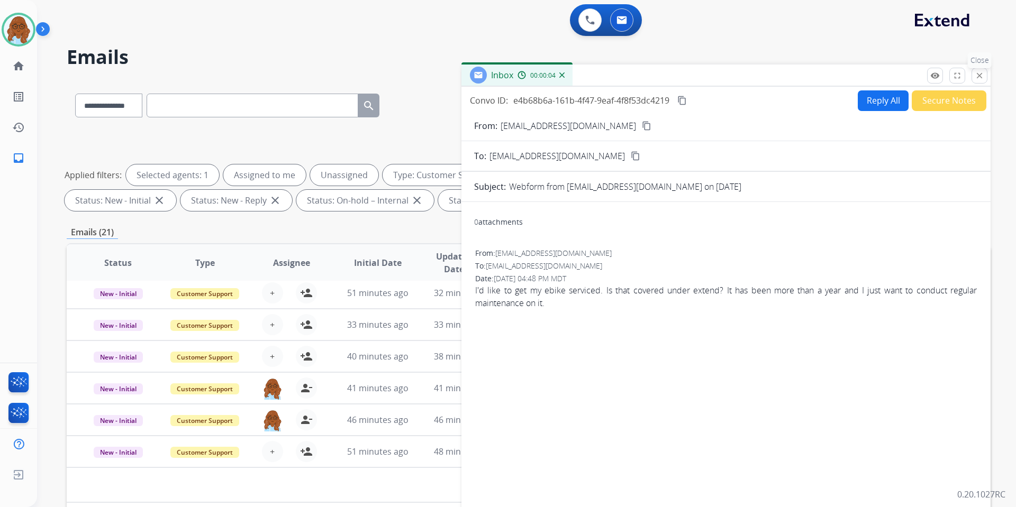
click at [975, 77] on button "close Close" at bounding box center [979, 76] width 16 height 16
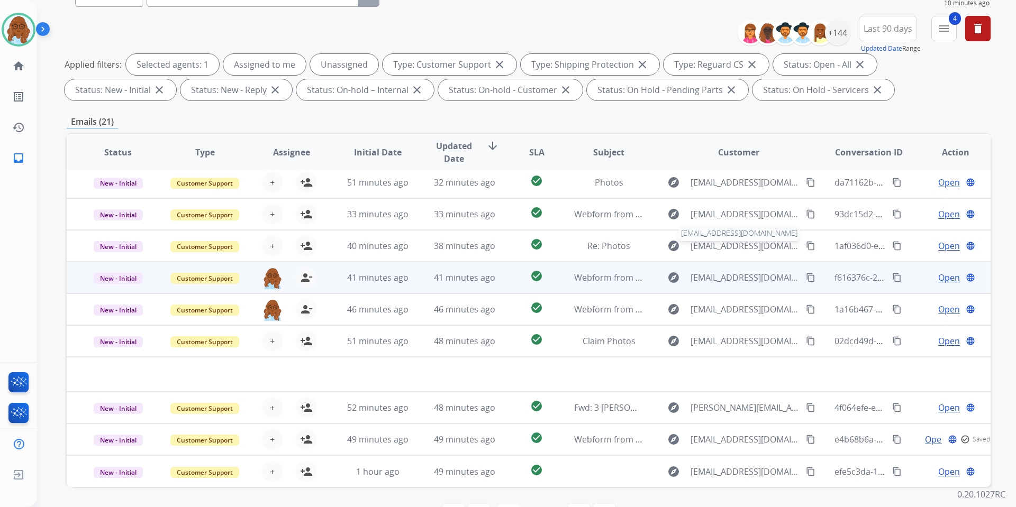
scroll to position [146, 0]
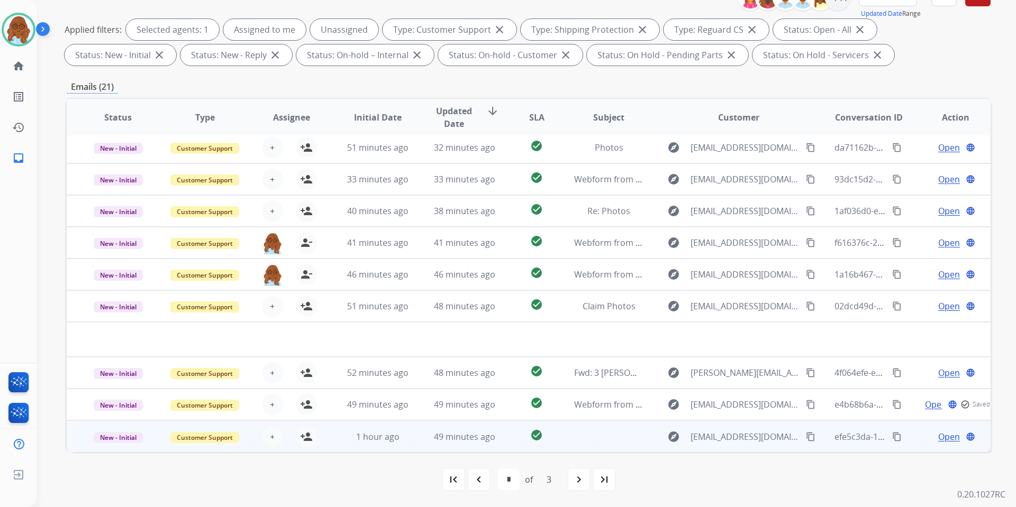
click at [938, 435] on span "Open" at bounding box center [949, 437] width 22 height 13
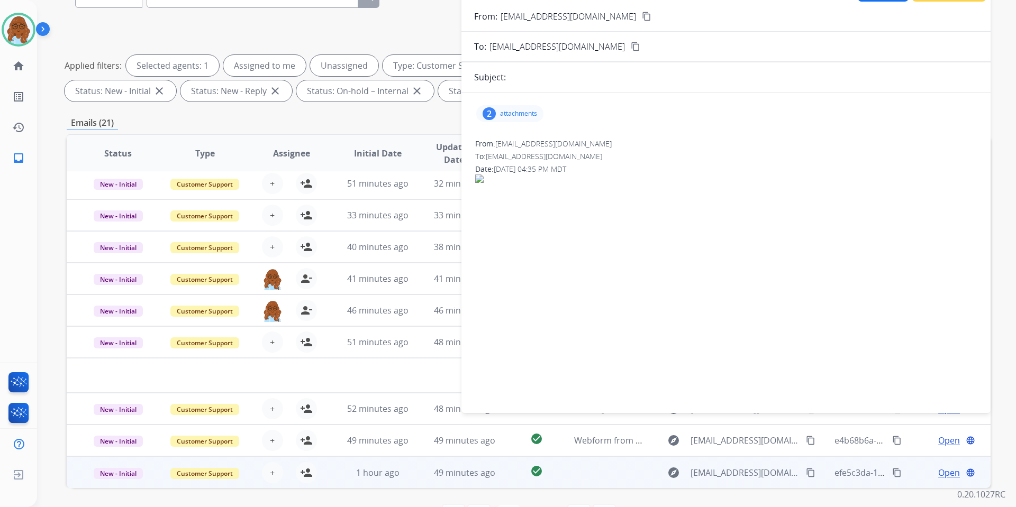
scroll to position [93, 0]
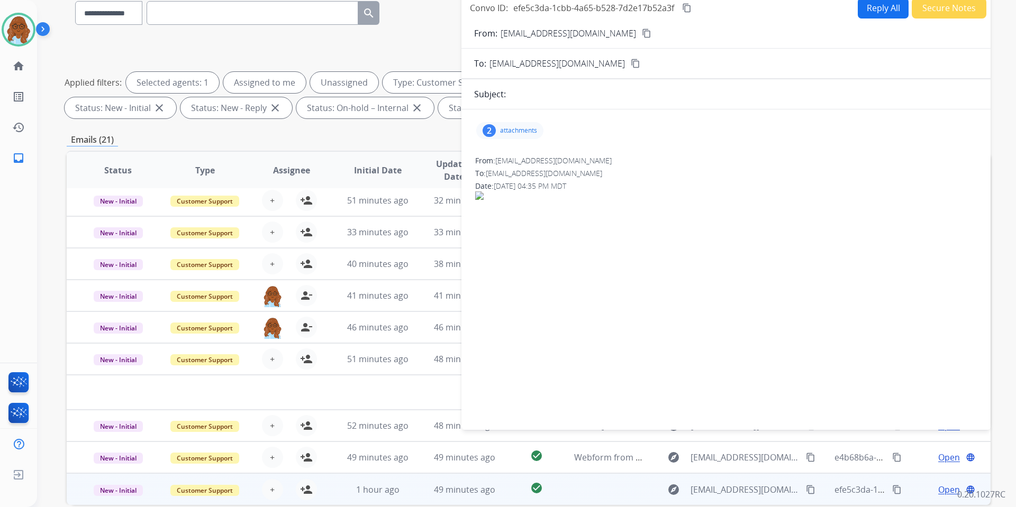
click at [524, 121] on div "2 attachments" at bounding box center [726, 130] width 504 height 25
click at [537, 131] on p "attachments" at bounding box center [518, 130] width 37 height 8
click at [513, 160] on div at bounding box center [513, 159] width 53 height 37
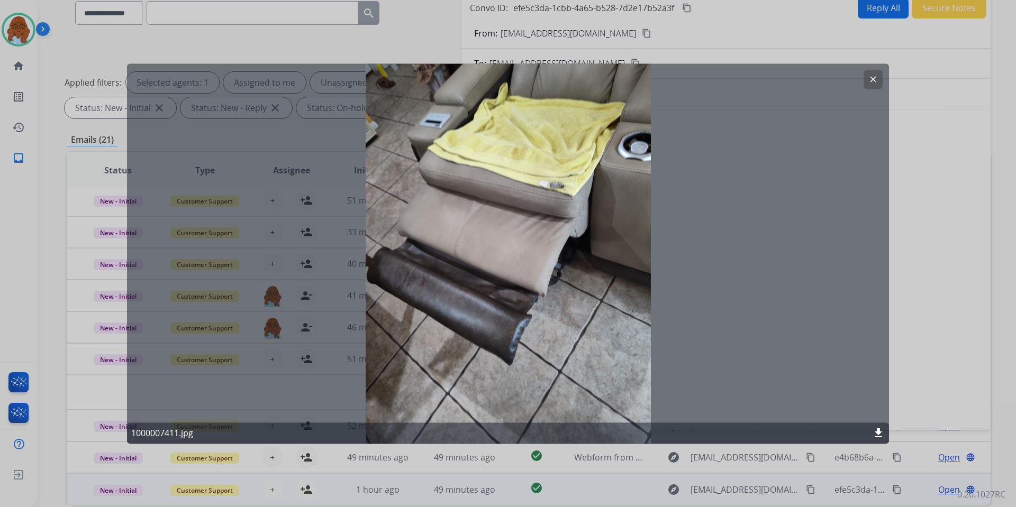
click at [938, 256] on div at bounding box center [508, 253] width 1016 height 507
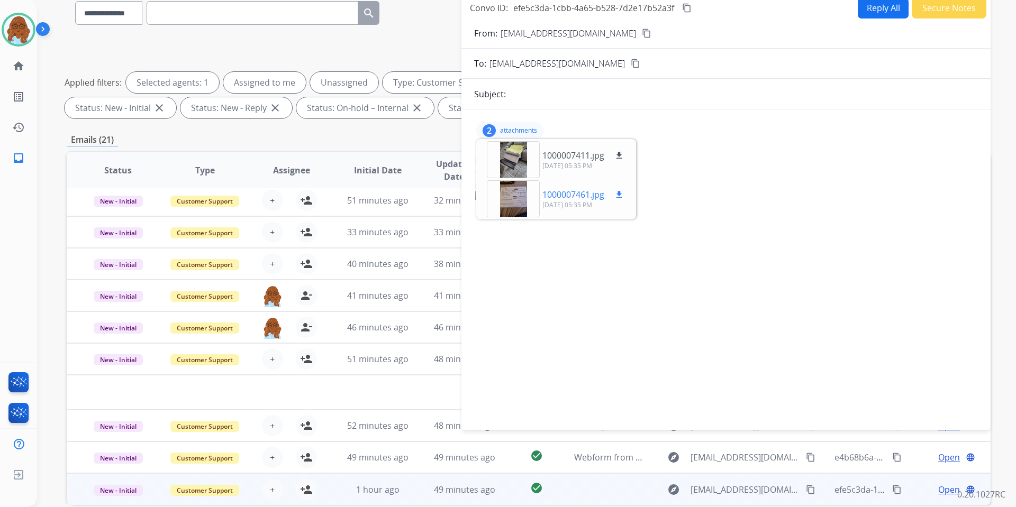
click at [521, 196] on div at bounding box center [513, 198] width 53 height 37
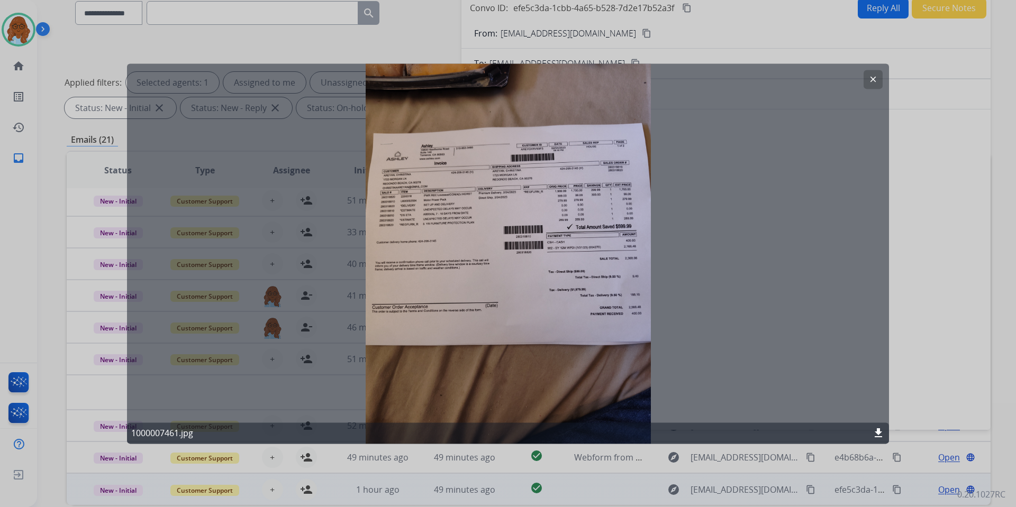
click at [923, 232] on div at bounding box center [508, 253] width 1016 height 507
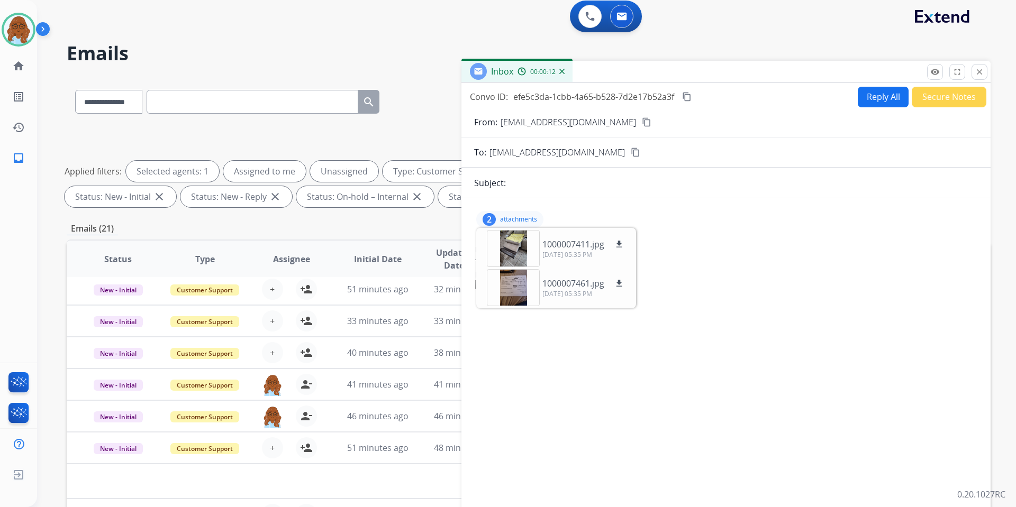
scroll to position [0, 0]
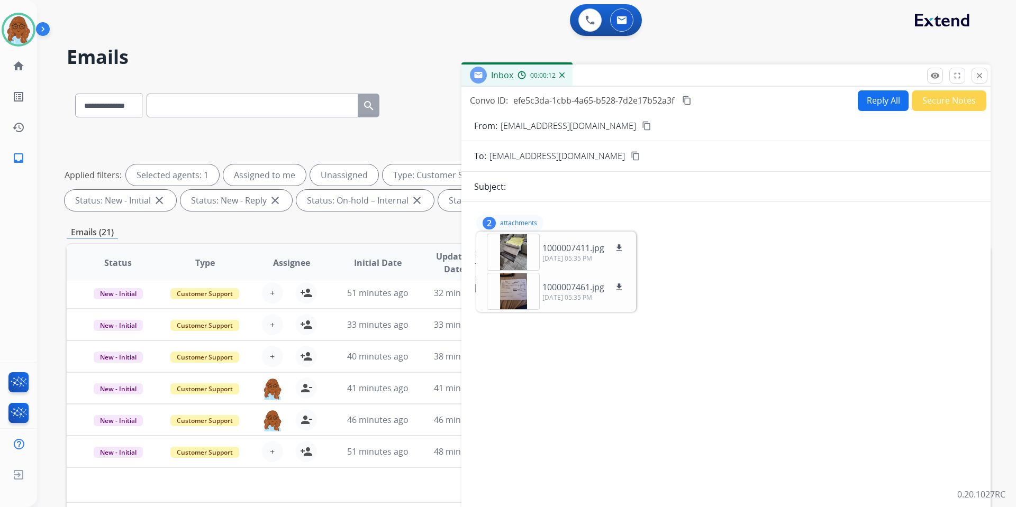
click at [642, 130] on mat-icon "content_copy" at bounding box center [647, 126] width 10 height 10
click at [978, 78] on mat-icon "close" at bounding box center [980, 76] width 10 height 10
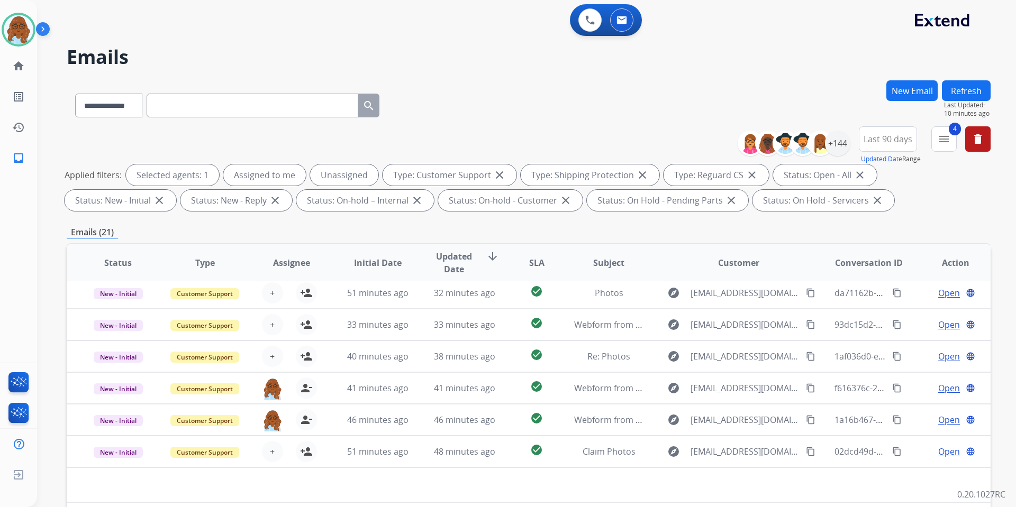
click at [953, 92] on button "Refresh" at bounding box center [966, 90] width 49 height 21
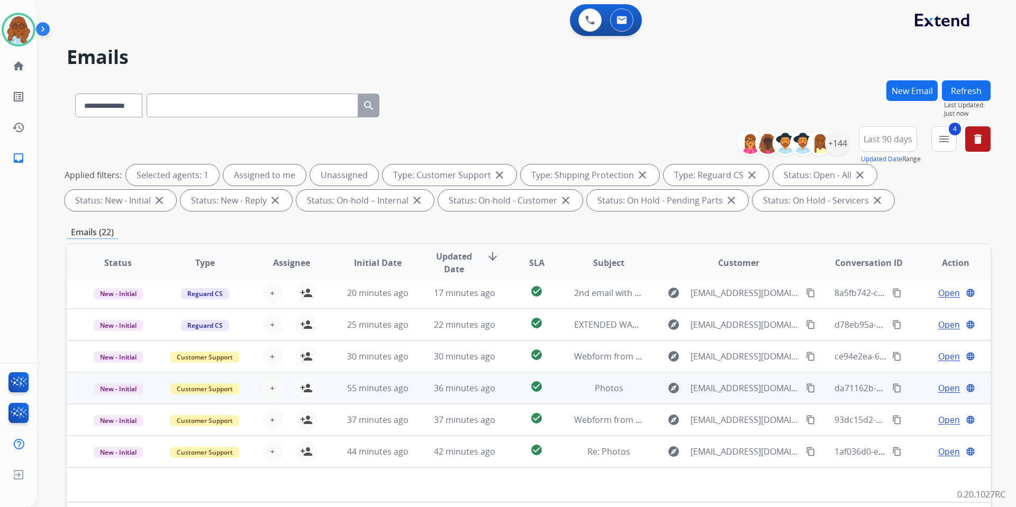
scroll to position [146, 0]
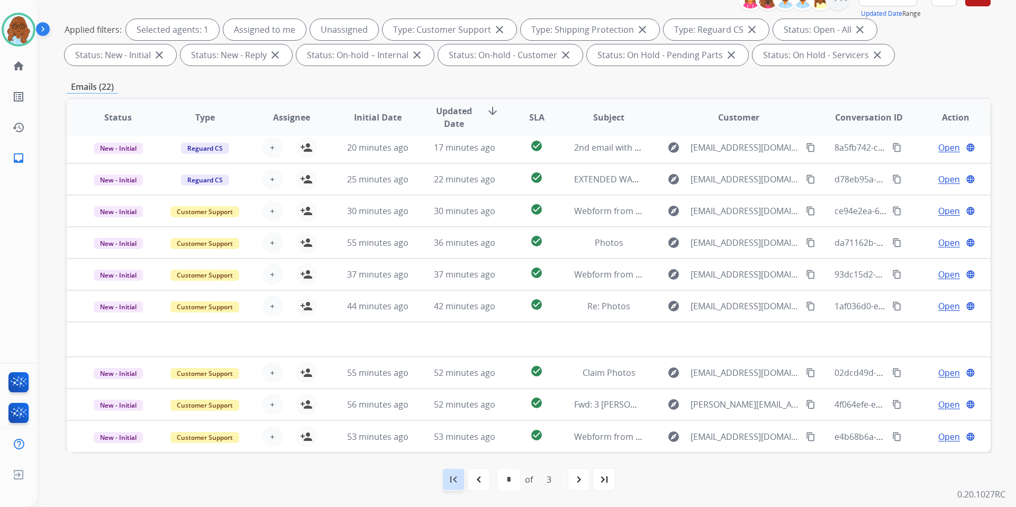
click at [452, 477] on mat-icon "first_page" at bounding box center [453, 480] width 13 height 13
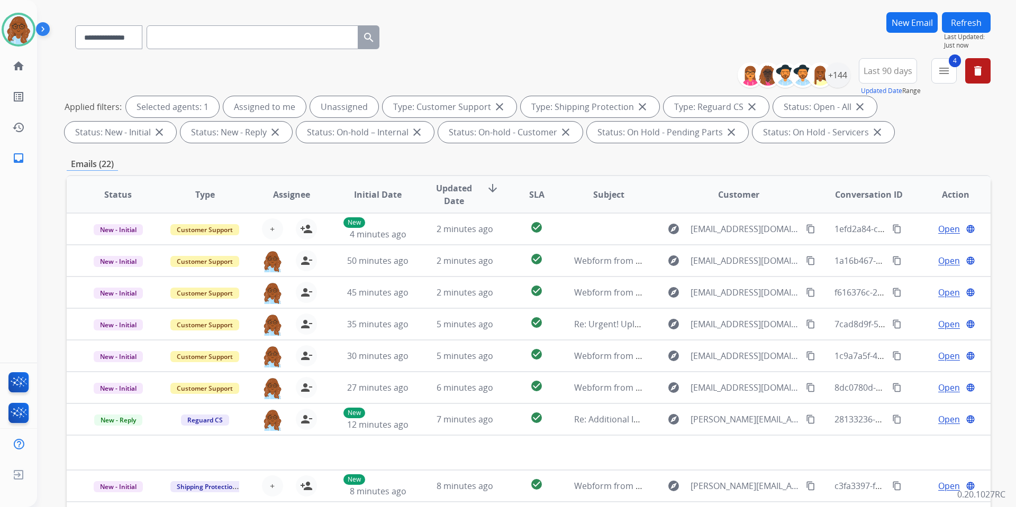
scroll to position [0, 0]
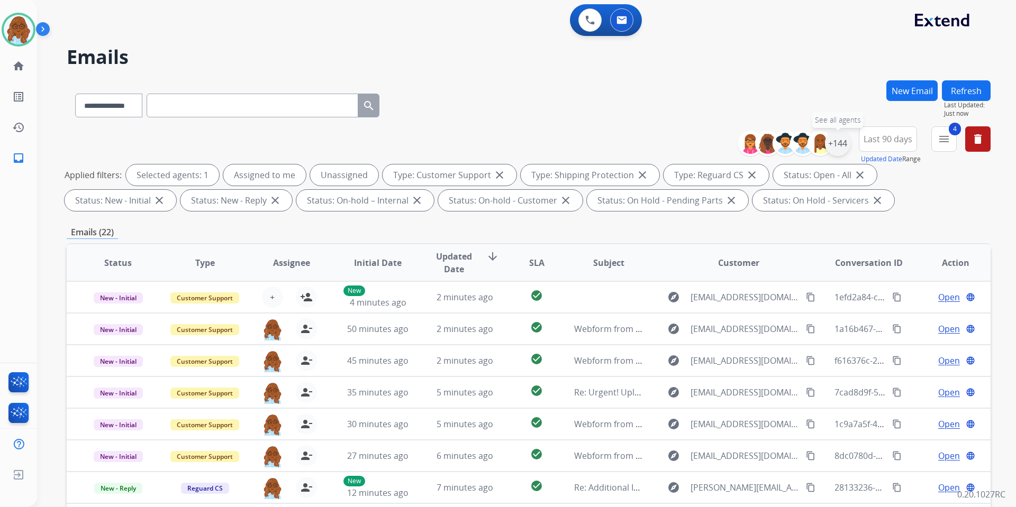
click at [844, 143] on div "+144" at bounding box center [837, 143] width 25 height 25
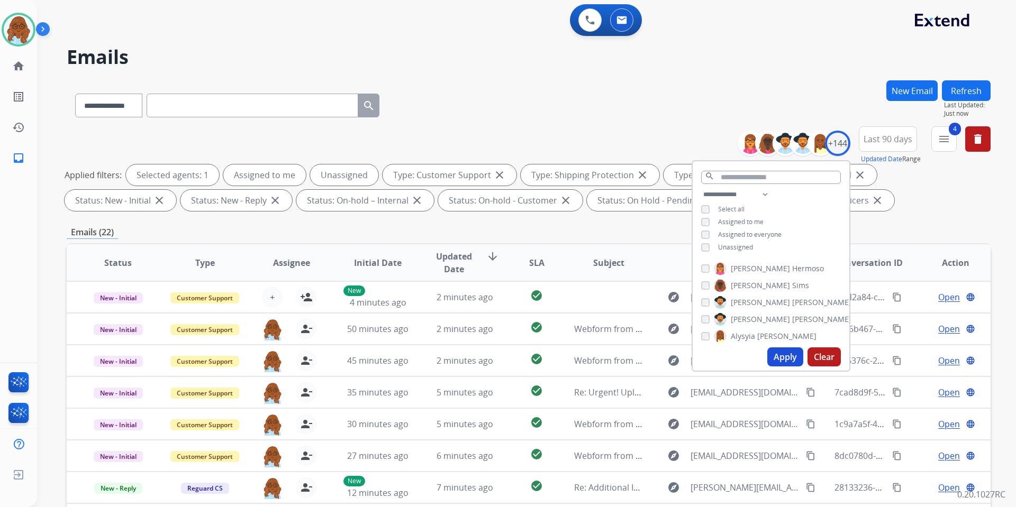
click at [734, 221] on span "Assigned to me" at bounding box center [741, 221] width 46 height 9
click at [784, 356] on button "Apply" at bounding box center [785, 357] width 36 height 19
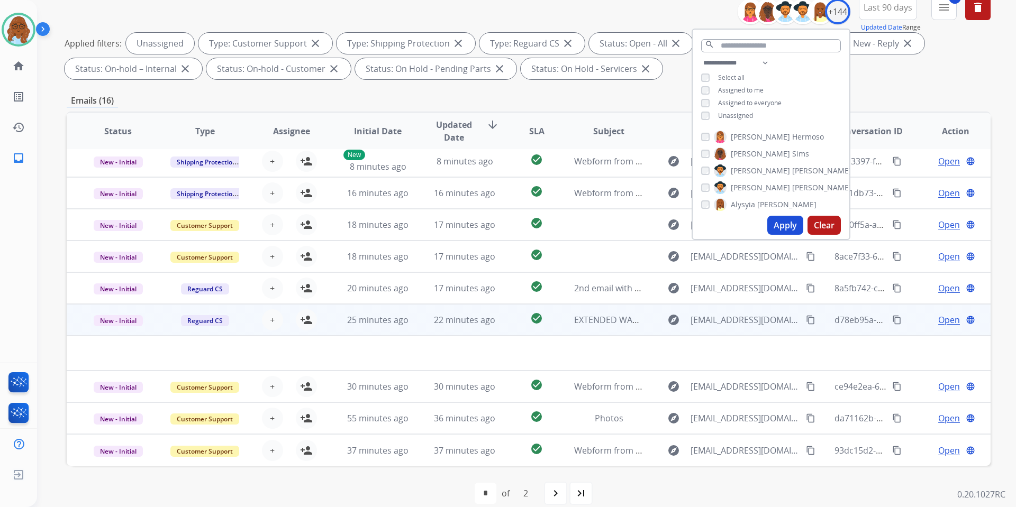
scroll to position [146, 0]
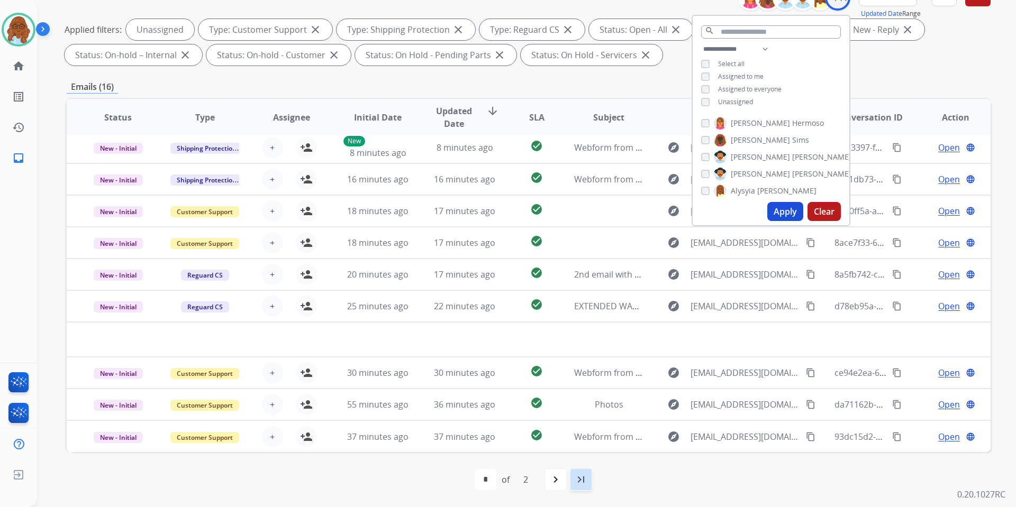
click at [580, 471] on div "last_page" at bounding box center [580, 479] width 23 height 23
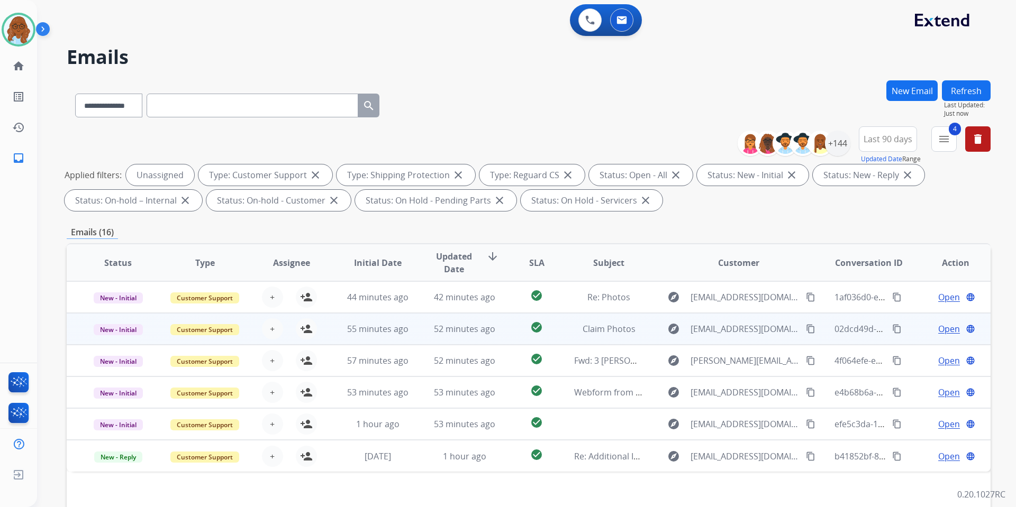
scroll to position [0, 0]
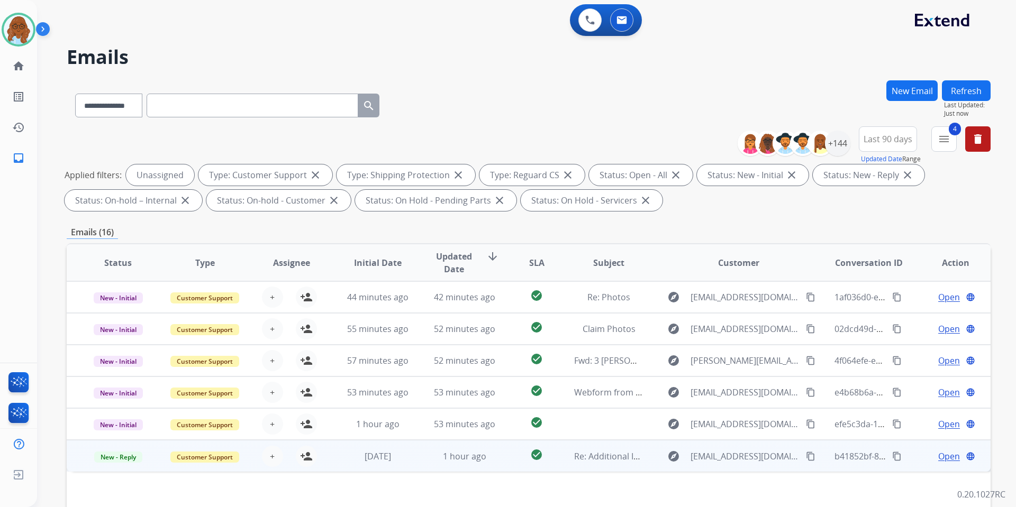
click at [944, 460] on span "Open" at bounding box center [949, 456] width 22 height 13
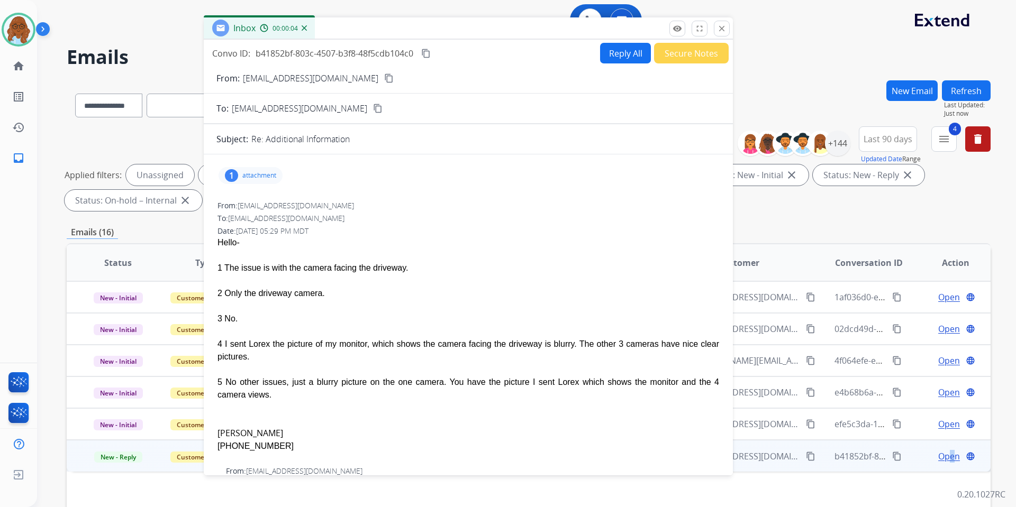
drag, startPoint x: 637, startPoint y: 76, endPoint x: 379, endPoint y: 29, distance: 261.9
click at [379, 29] on div "Inbox 00:00:04" at bounding box center [468, 28] width 529 height 22
click at [725, 31] on mat-icon "close" at bounding box center [722, 29] width 10 height 10
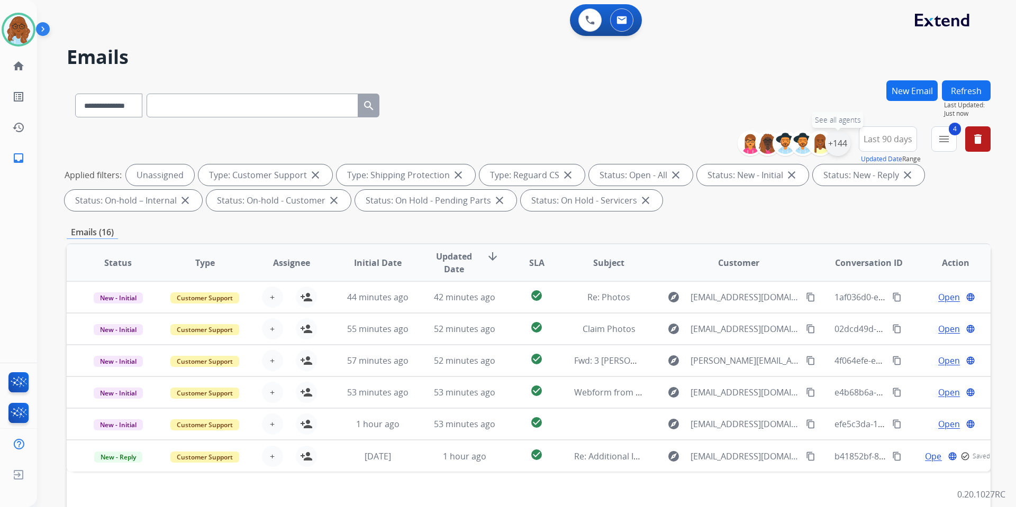
click at [842, 147] on div "+144" at bounding box center [837, 143] width 25 height 25
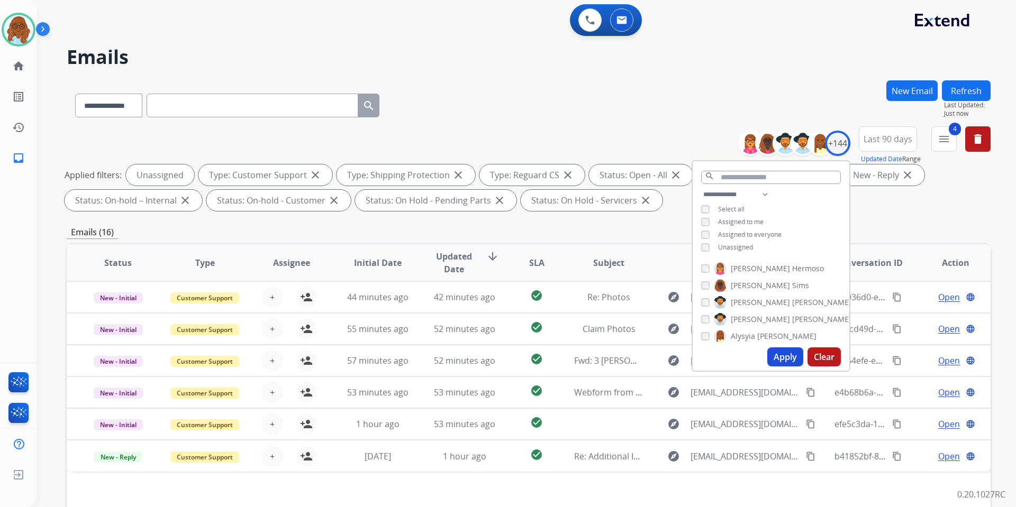
click at [744, 221] on span "Assigned to me" at bounding box center [741, 221] width 46 height 9
click at [739, 247] on span "Unassigned" at bounding box center [735, 247] width 35 height 9
click at [786, 352] on button "Apply" at bounding box center [785, 357] width 36 height 19
select select "*"
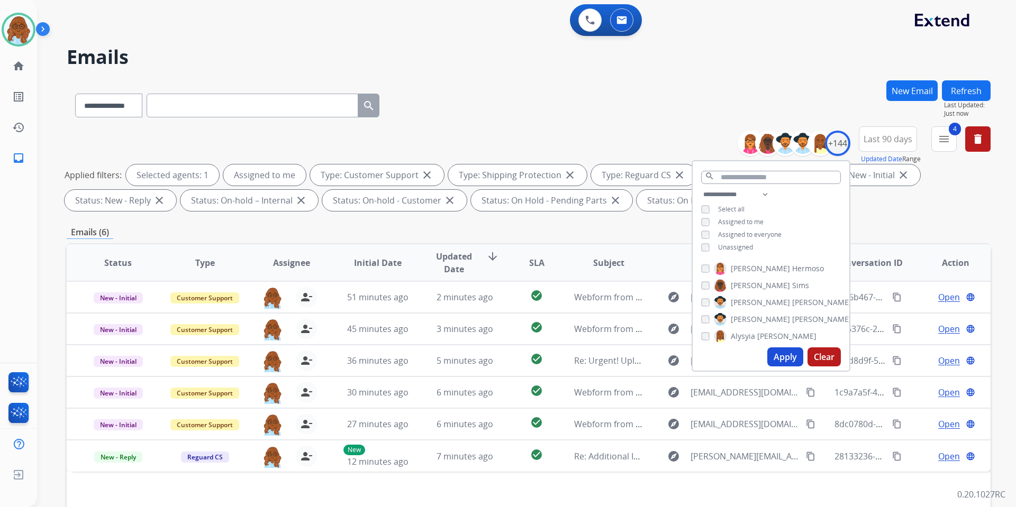
click at [494, 225] on div "**********" at bounding box center [529, 366] width 924 height 572
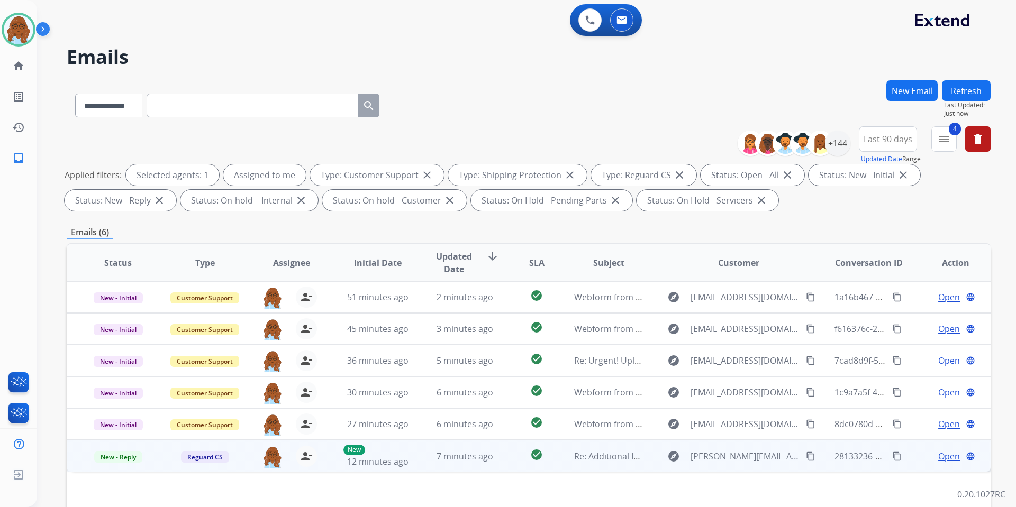
click at [942, 456] on span "Open" at bounding box center [949, 456] width 22 height 13
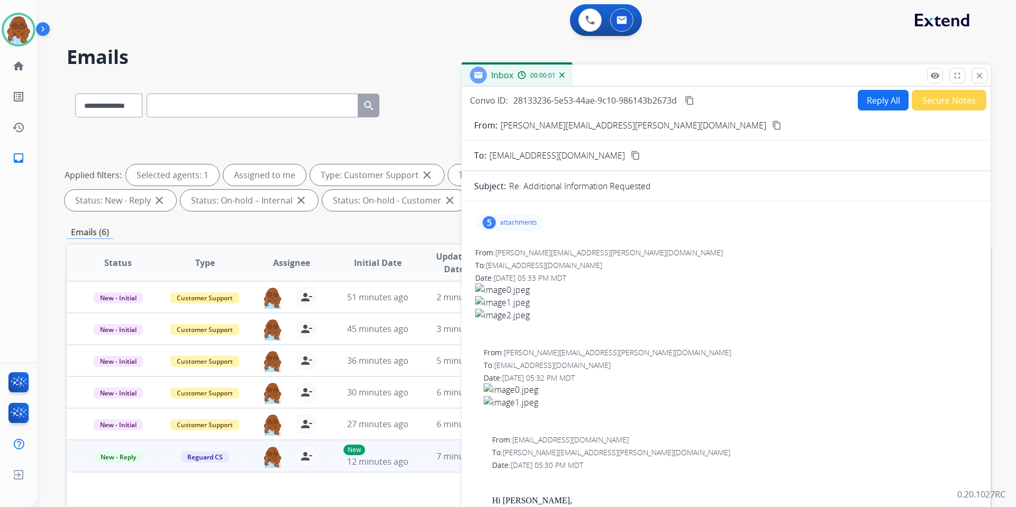
drag, startPoint x: 642, startPoint y: 70, endPoint x: 462, endPoint y: 43, distance: 181.4
click at [462, 65] on div "Inbox 00:00:01" at bounding box center [725, 76] width 529 height 22
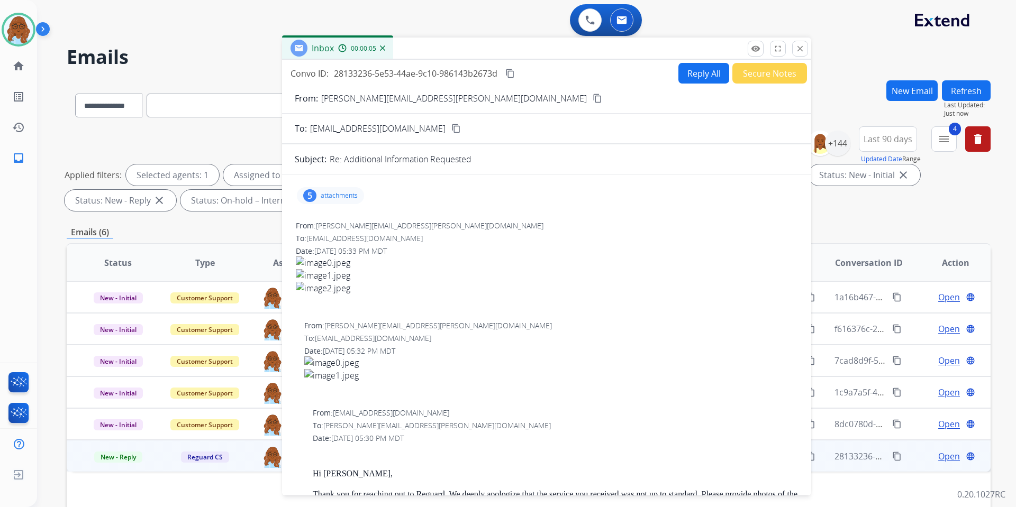
click at [347, 190] on div "5 attachments" at bounding box center [330, 195] width 67 height 17
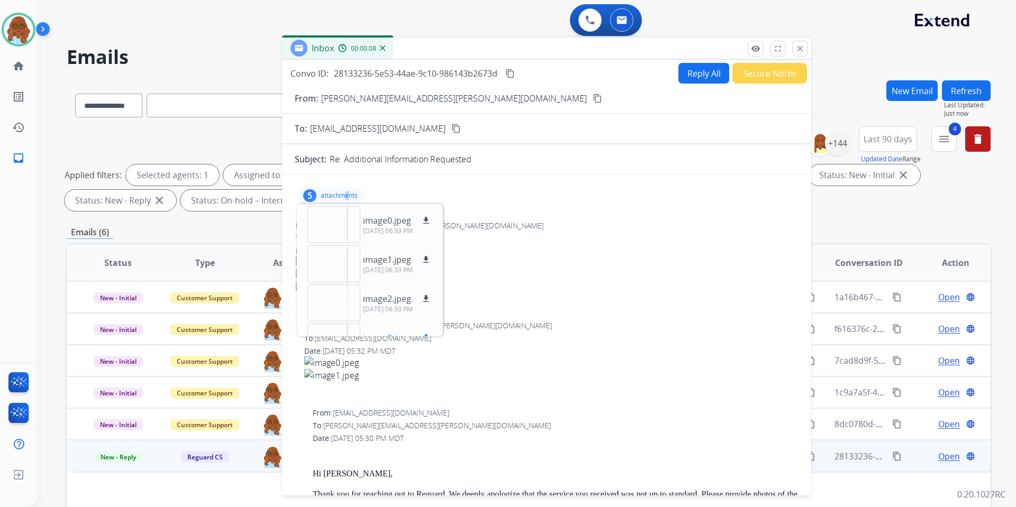
scroll to position [66, 0]
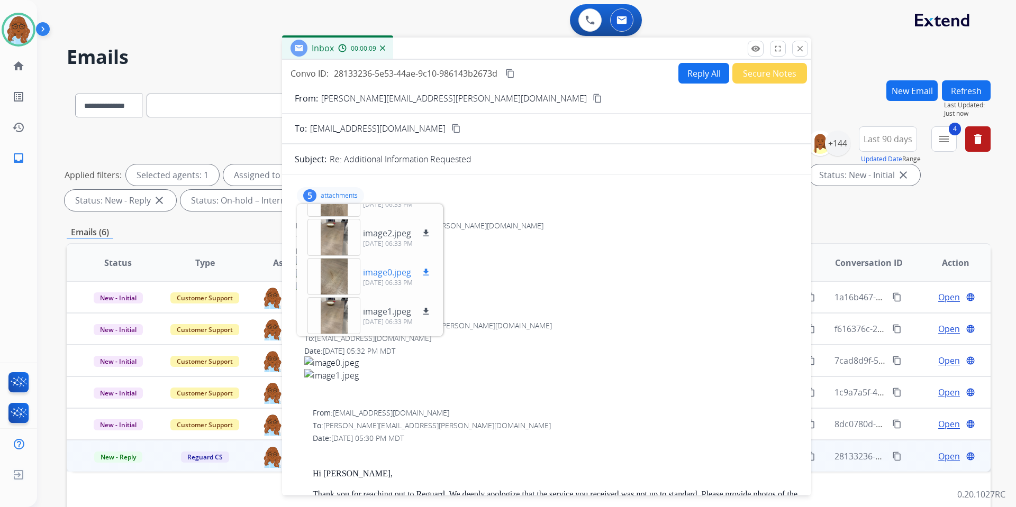
click at [335, 268] on div at bounding box center [333, 276] width 53 height 37
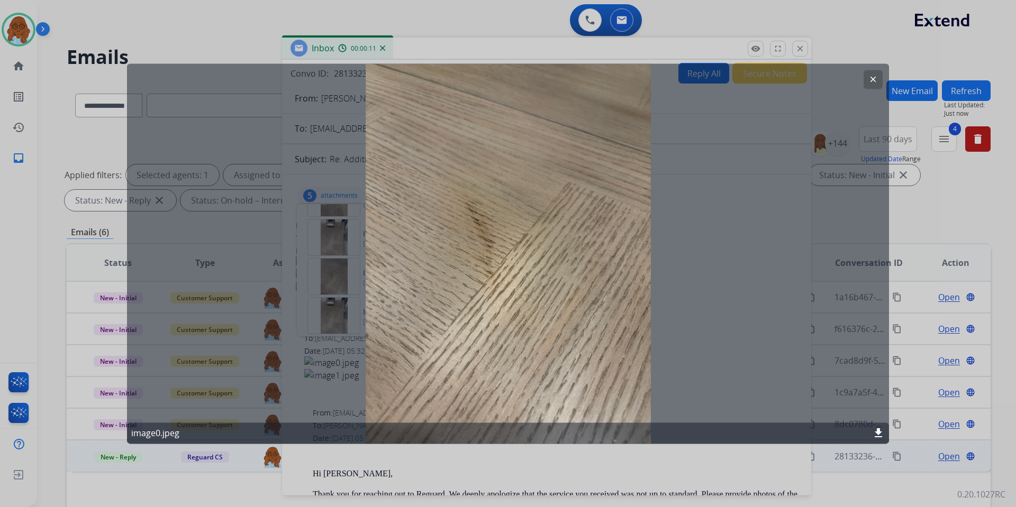
drag, startPoint x: 575, startPoint y: 445, endPoint x: 474, endPoint y: 399, distance: 110.3
click at [575, 446] on div at bounding box center [508, 253] width 1016 height 507
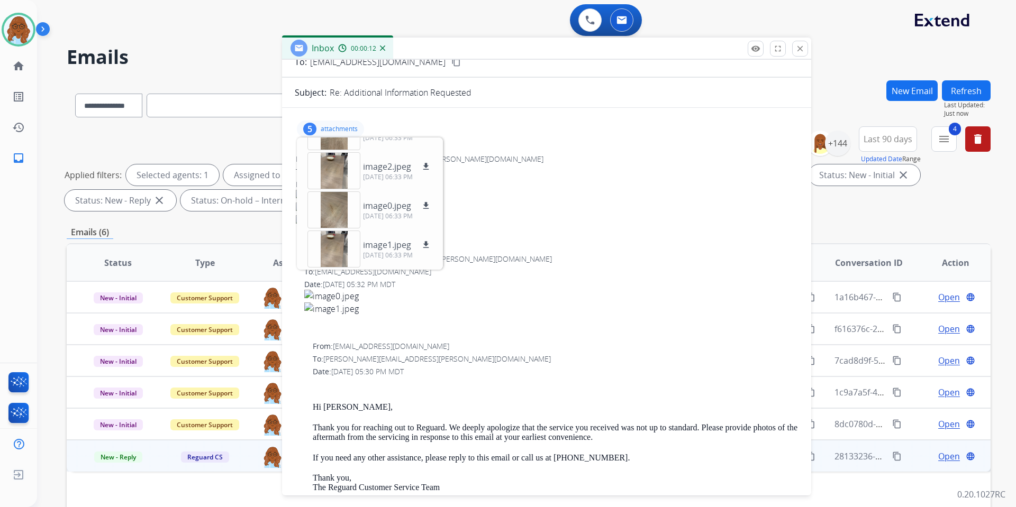
scroll to position [0, 0]
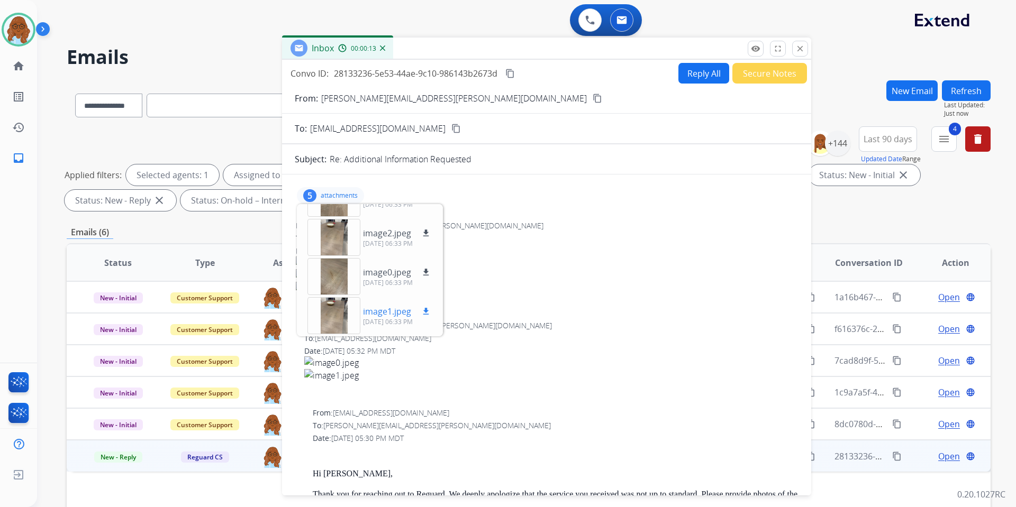
click at [333, 308] on div at bounding box center [333, 315] width 53 height 37
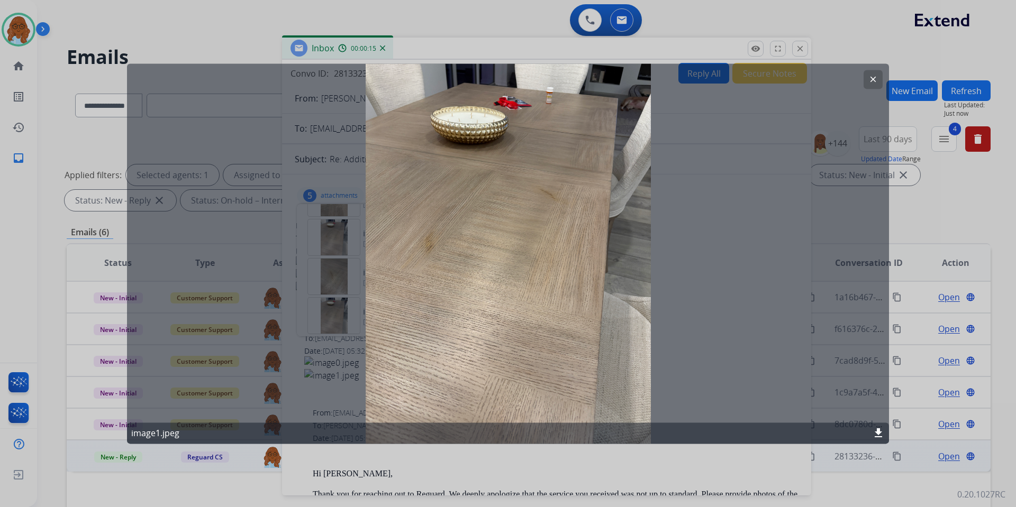
click at [487, 457] on div at bounding box center [508, 253] width 1016 height 507
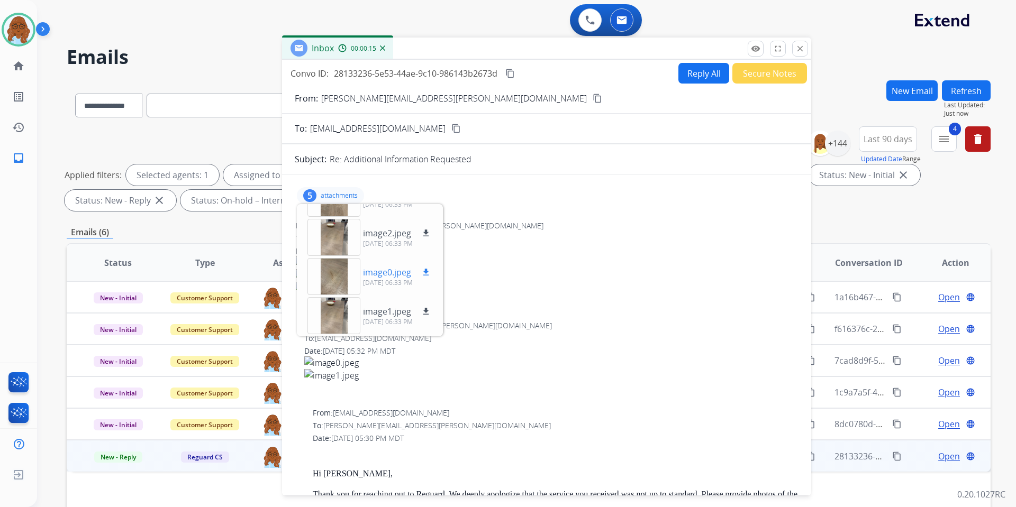
click at [334, 280] on div at bounding box center [333, 276] width 53 height 37
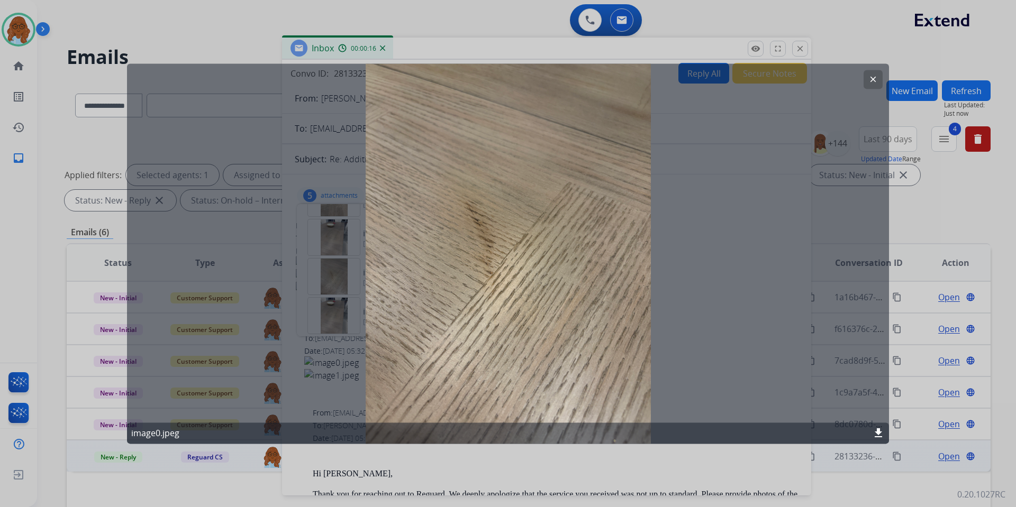
drag, startPoint x: 475, startPoint y: 450, endPoint x: 457, endPoint y: 439, distance: 21.6
click at [475, 450] on div at bounding box center [508, 253] width 1016 height 507
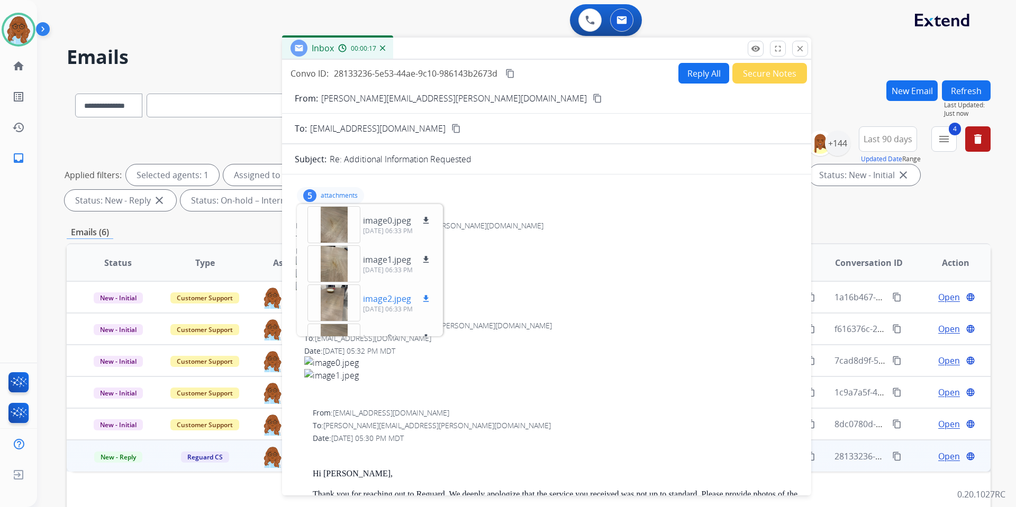
click at [339, 292] on div at bounding box center [333, 303] width 53 height 37
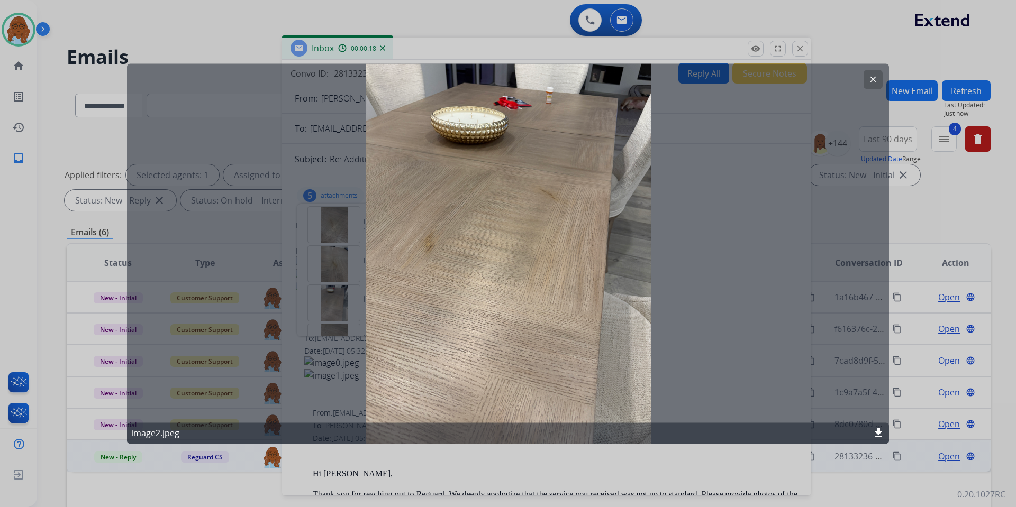
click at [432, 429] on div "image2.jpeg download" at bounding box center [508, 433] width 762 height 21
click at [496, 453] on div at bounding box center [508, 253] width 1016 height 507
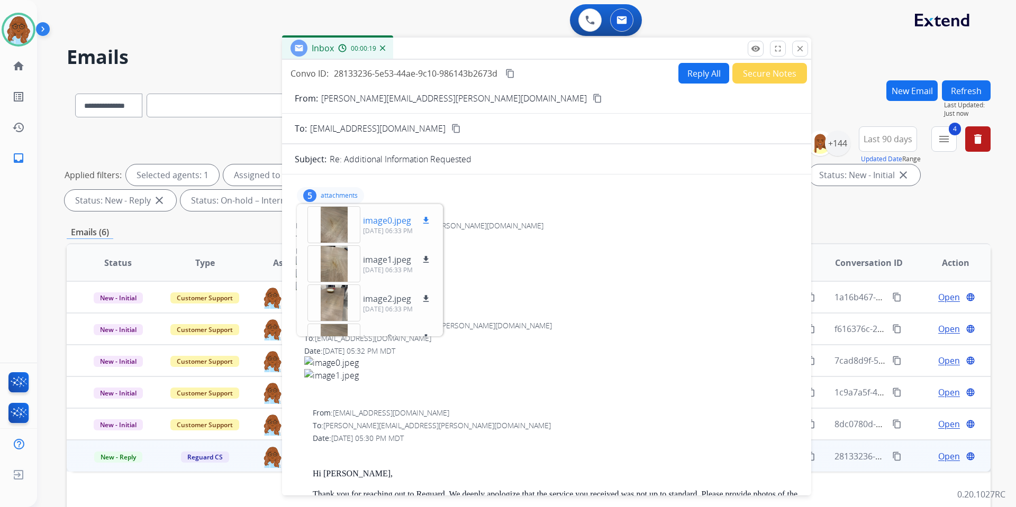
click at [326, 210] on div at bounding box center [333, 224] width 53 height 37
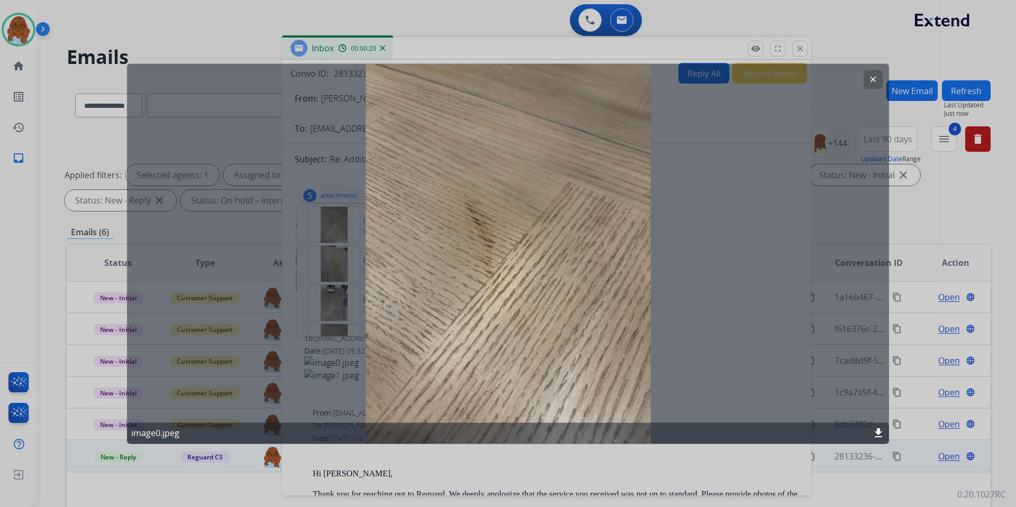
click at [332, 220] on div "clear image0.jpeg download" at bounding box center [508, 253] width 762 height 380
click at [565, 448] on div at bounding box center [508, 253] width 1016 height 507
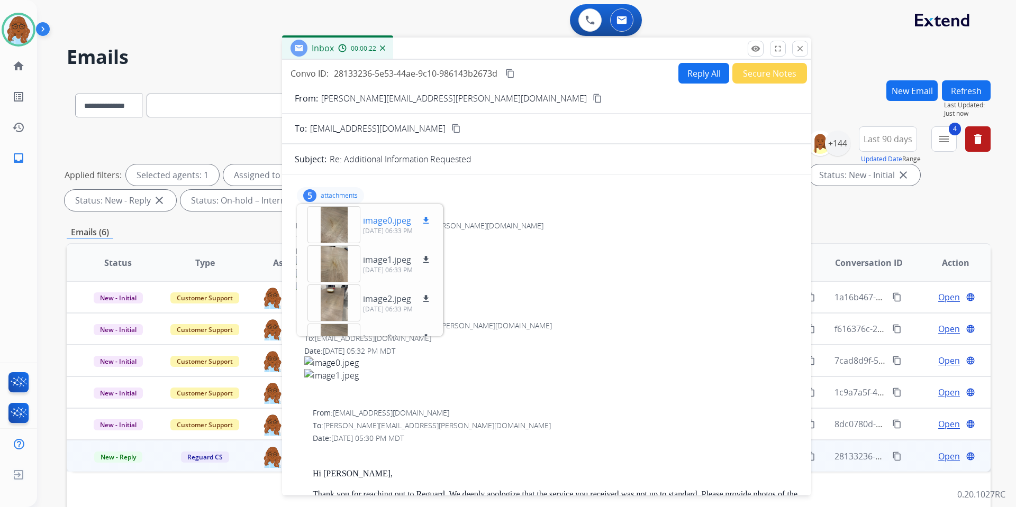
click at [332, 225] on div at bounding box center [333, 224] width 53 height 37
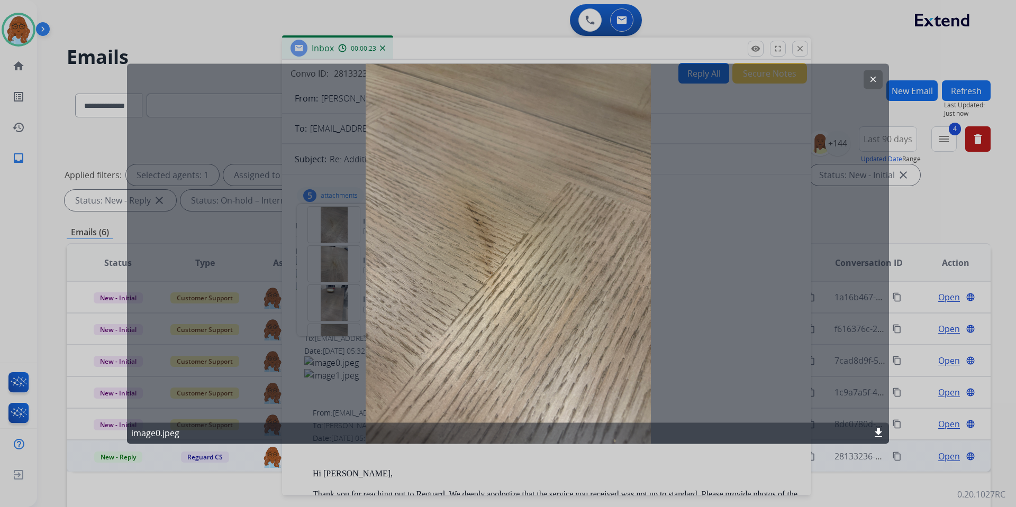
click at [540, 57] on div at bounding box center [508, 253] width 1016 height 507
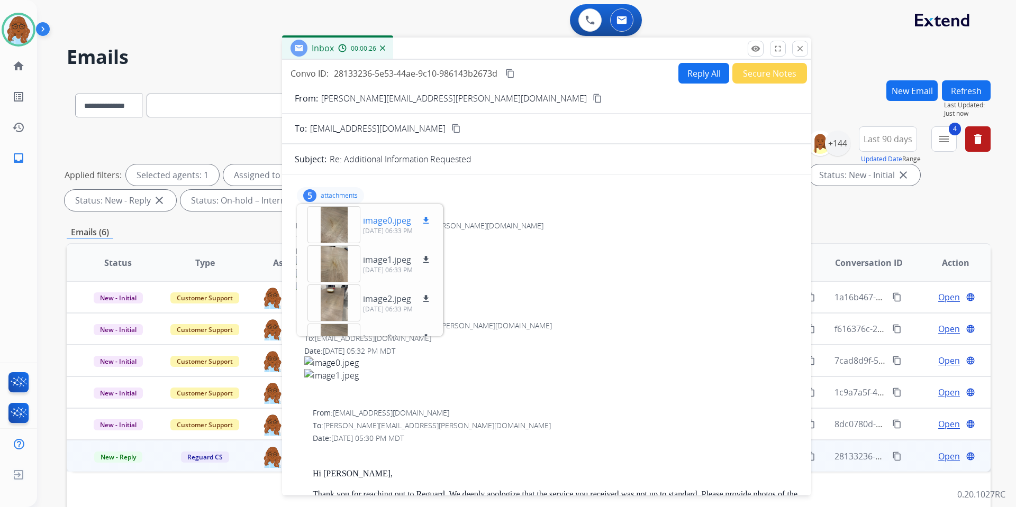
click at [338, 226] on div at bounding box center [333, 224] width 53 height 37
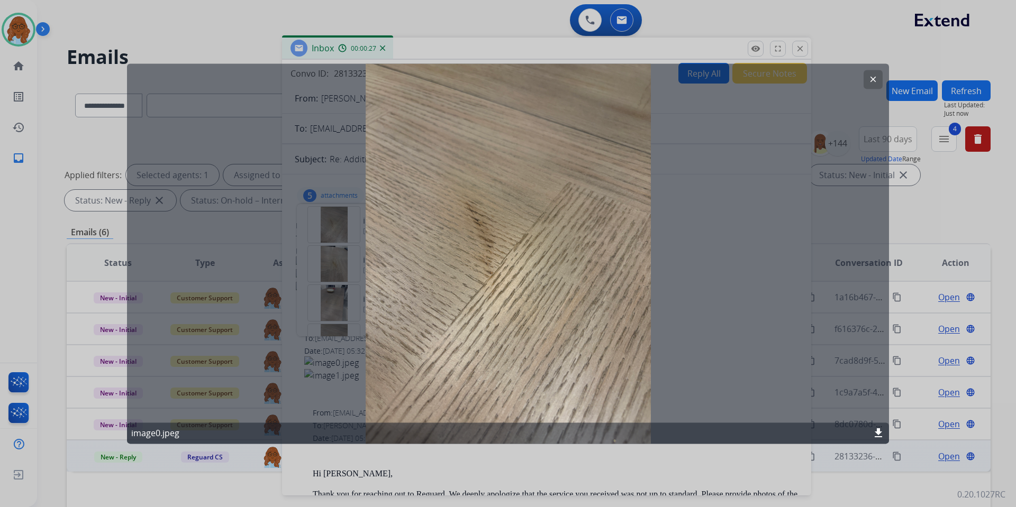
click at [460, 54] on div at bounding box center [508, 253] width 1016 height 507
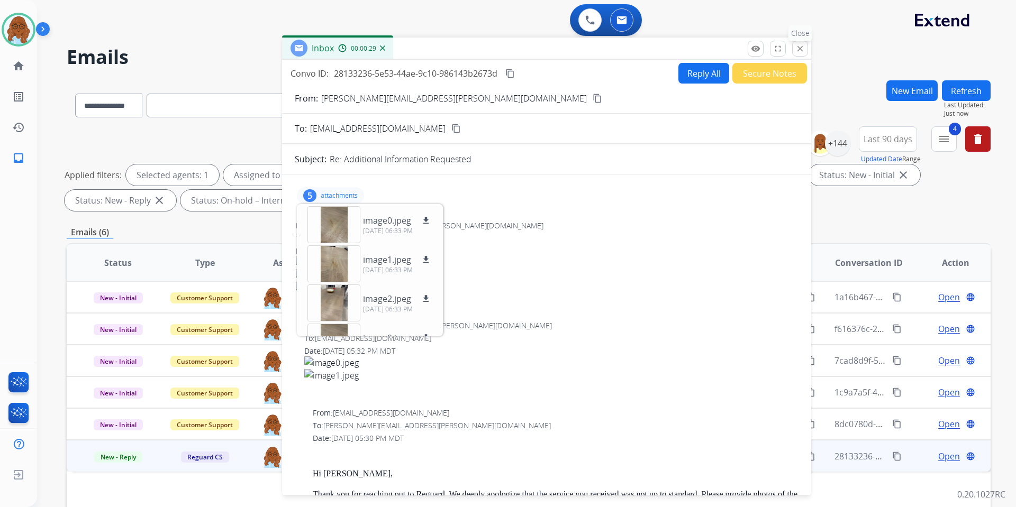
click at [805, 51] on button "close Close" at bounding box center [800, 49] width 16 height 16
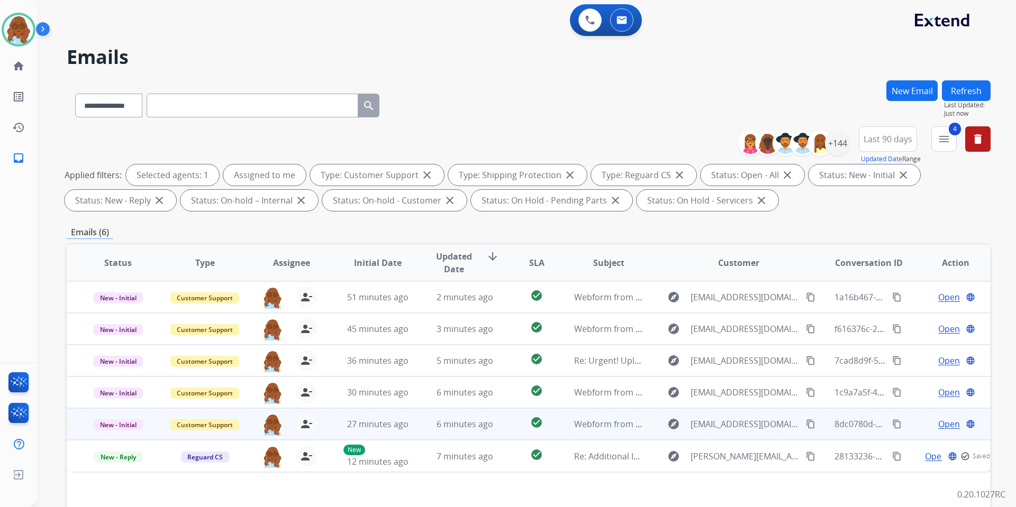
click at [939, 425] on span "Open" at bounding box center [949, 424] width 22 height 13
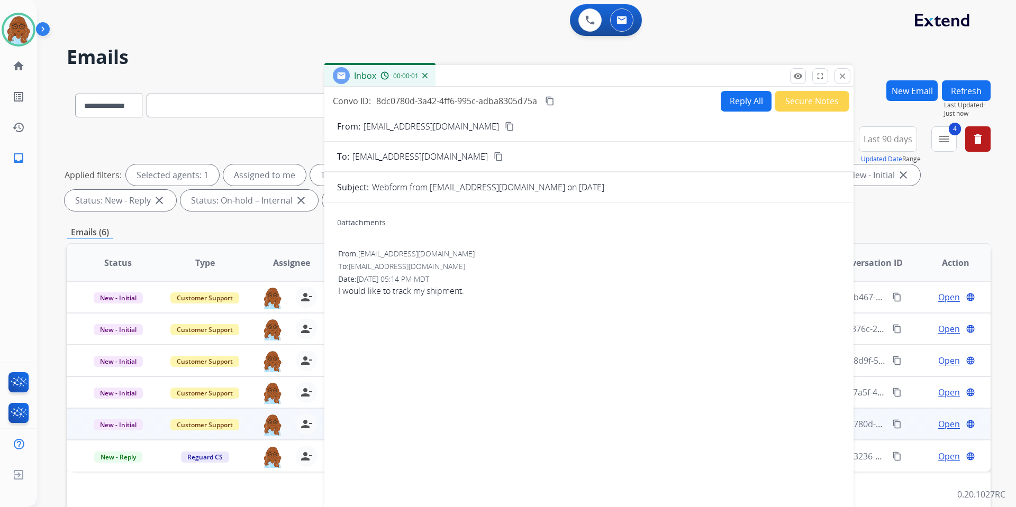
drag, startPoint x: 701, startPoint y: 77, endPoint x: 558, endPoint y: 88, distance: 143.3
click at [552, 76] on div "Inbox 00:00:01" at bounding box center [588, 76] width 529 height 22
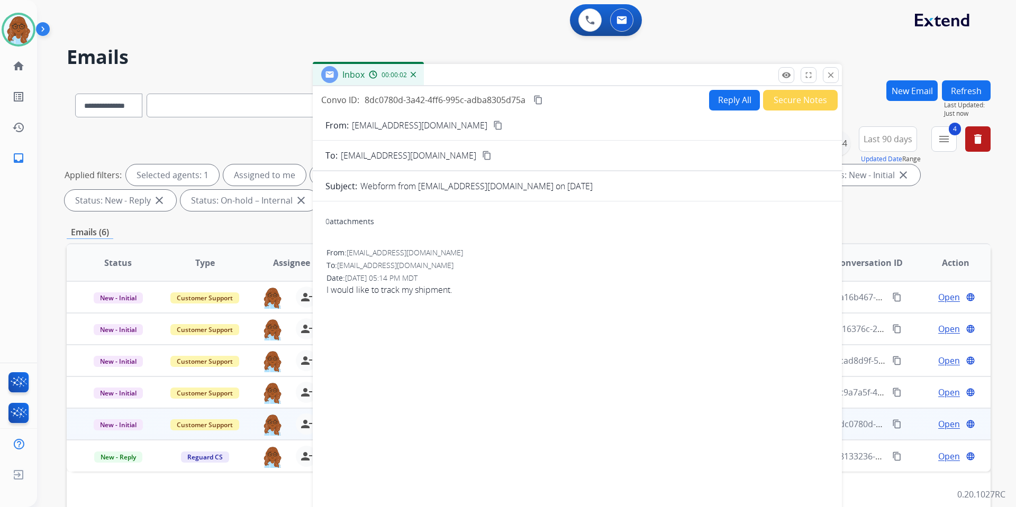
click at [709, 102] on button "Reply All" at bounding box center [734, 100] width 51 height 21
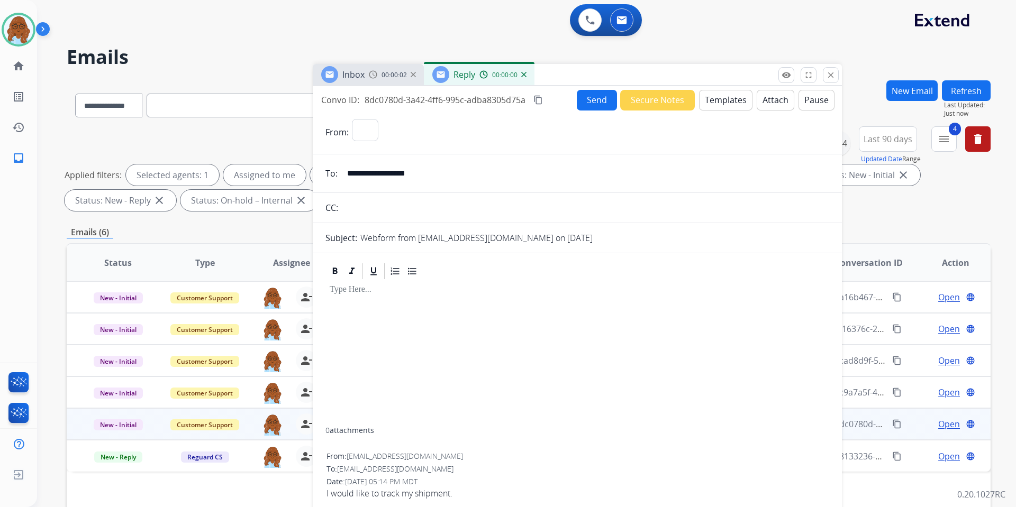
select select "**********"
click at [704, 92] on button "Templates" at bounding box center [725, 100] width 53 height 21
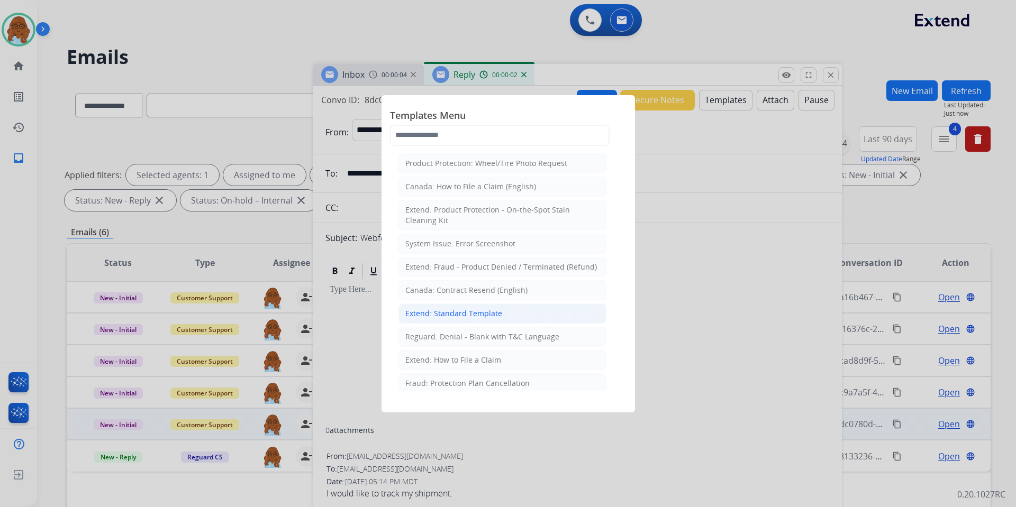
click at [431, 312] on div "Extend: Standard Template" at bounding box center [453, 313] width 97 height 11
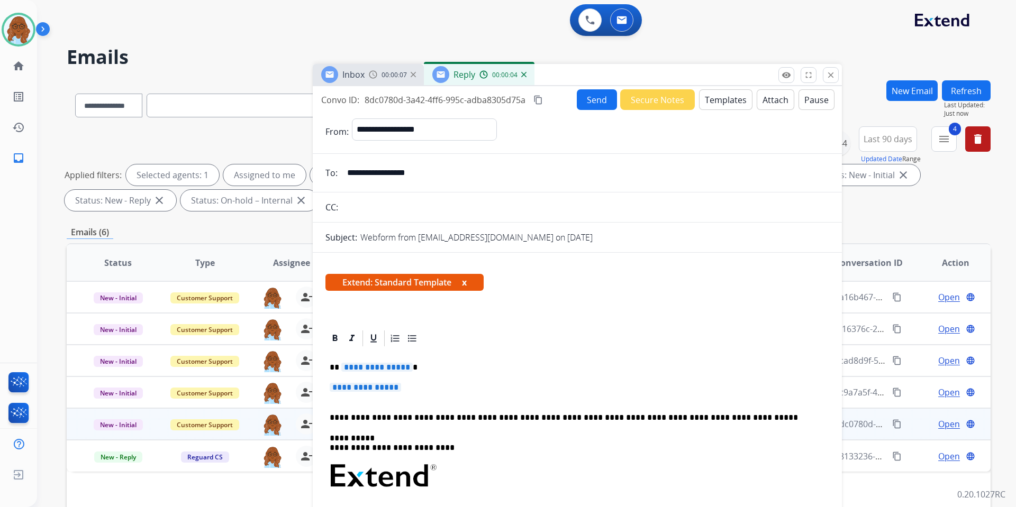
click at [401, 59] on h2 "Emails" at bounding box center [529, 57] width 924 height 21
click at [398, 67] on div "Inbox 00:00:07" at bounding box center [368, 74] width 111 height 21
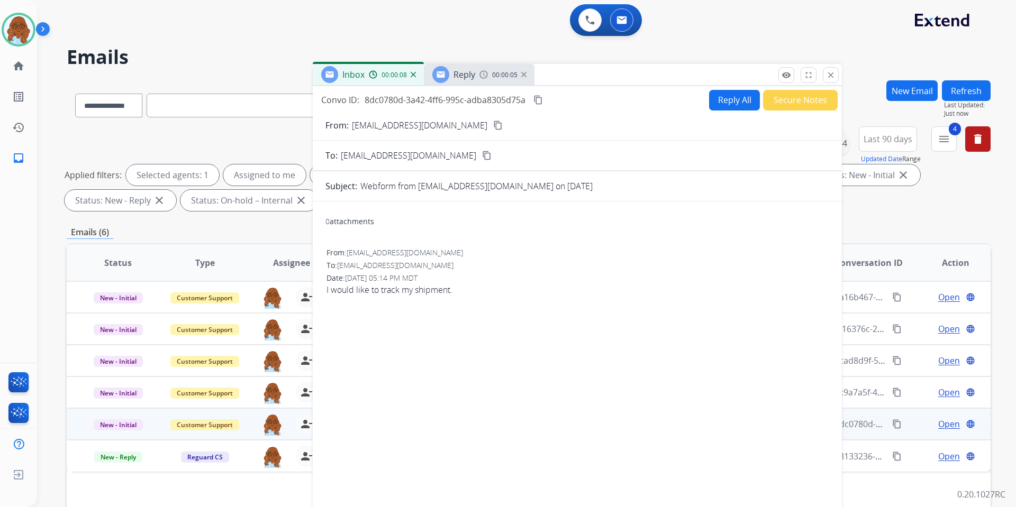
click at [493, 121] on mat-icon "content_copy" at bounding box center [498, 126] width 10 height 10
drag, startPoint x: 731, startPoint y: 105, endPoint x: 657, endPoint y: 141, distance: 81.6
click at [731, 105] on button "Reply All" at bounding box center [734, 100] width 51 height 21
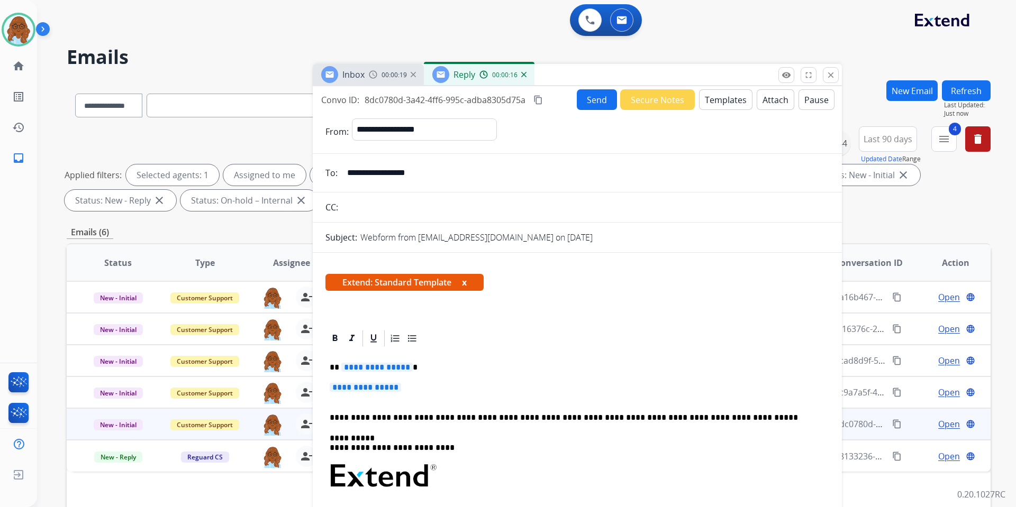
click at [368, 366] on span "**********" at bounding box center [376, 367] width 71 height 9
click at [398, 393] on p "**********" at bounding box center [577, 393] width 495 height 20
click at [400, 387] on span "**********" at bounding box center [365, 387] width 71 height 9
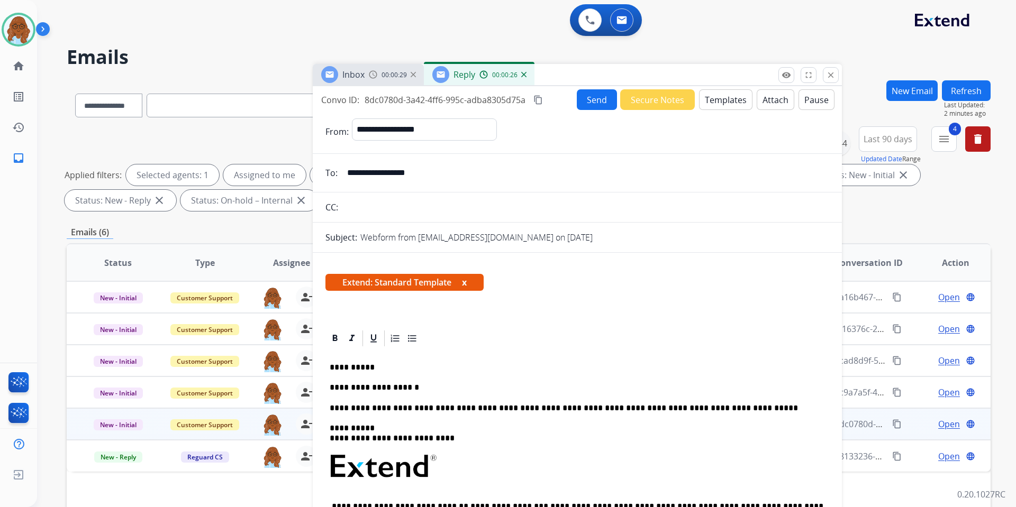
select select "**********"
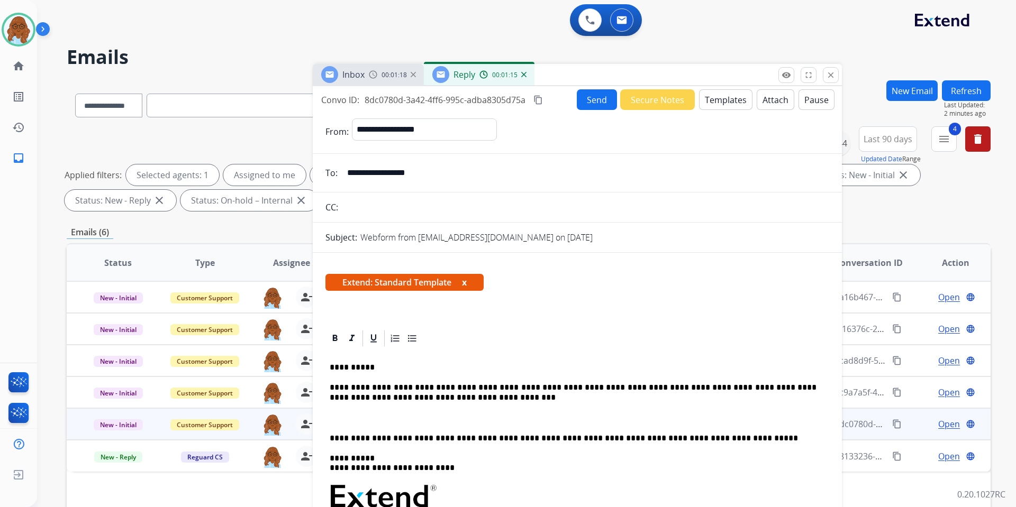
click at [349, 414] on p "To enrich screen reader interactions, please activate Accessibility in Grammarl…" at bounding box center [577, 418] width 495 height 10
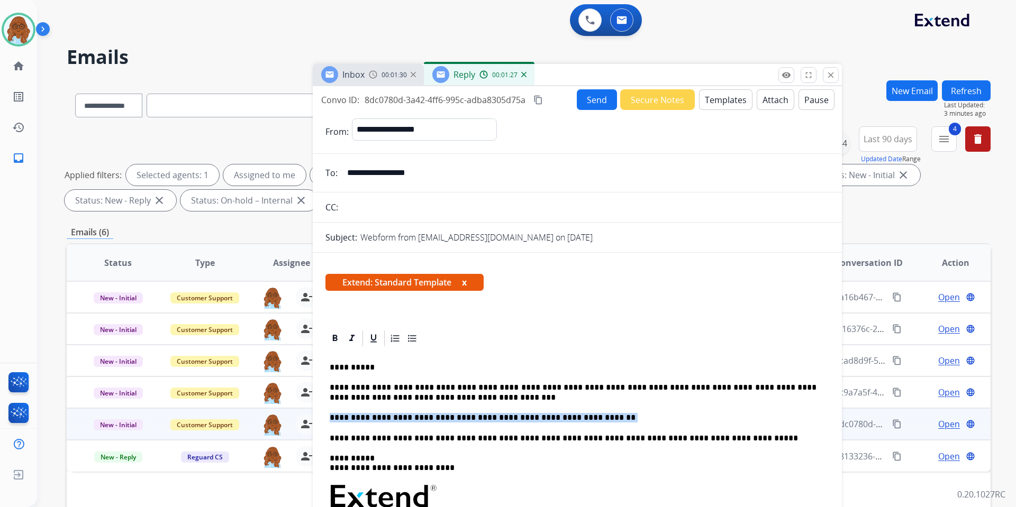
drag, startPoint x: 329, startPoint y: 418, endPoint x: 626, endPoint y: 416, distance: 297.4
click at [626, 416] on div "**********" at bounding box center [577, 514] width 504 height 333
click at [334, 342] on icon at bounding box center [335, 338] width 11 height 11
click at [370, 345] on div at bounding box center [374, 339] width 16 height 16
click at [442, 403] on p "**********" at bounding box center [573, 393] width 487 height 20
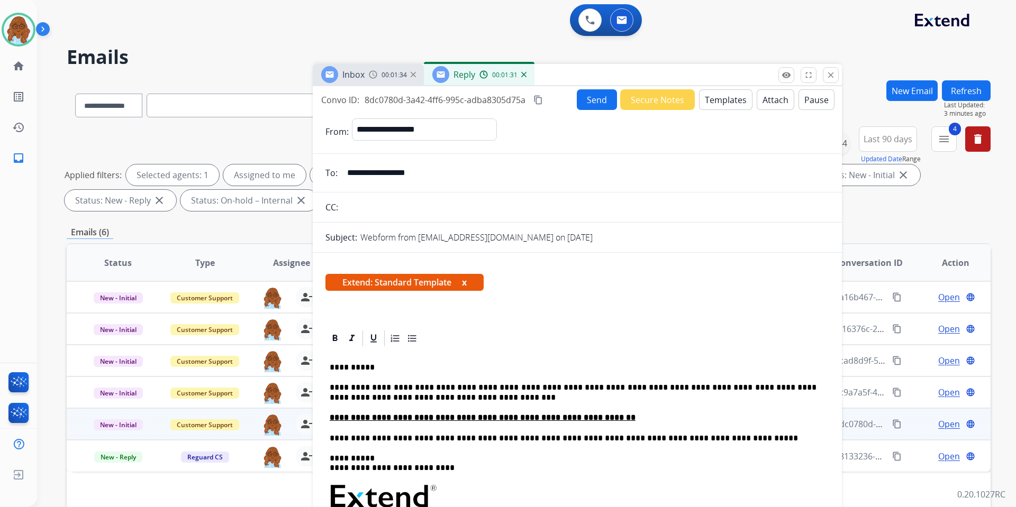
drag, startPoint x: 466, startPoint y: 284, endPoint x: 507, endPoint y: 327, distance: 59.9
click at [466, 284] on button "x" at bounding box center [464, 282] width 5 height 13
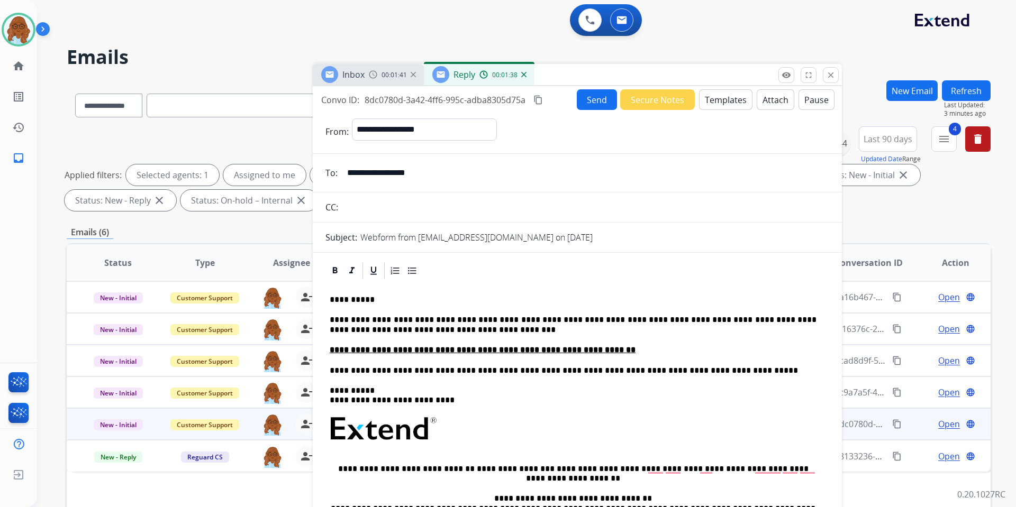
click at [541, 95] on mat-icon "content_copy" at bounding box center [538, 100] width 10 height 10
click at [584, 101] on button "Send" at bounding box center [597, 99] width 40 height 21
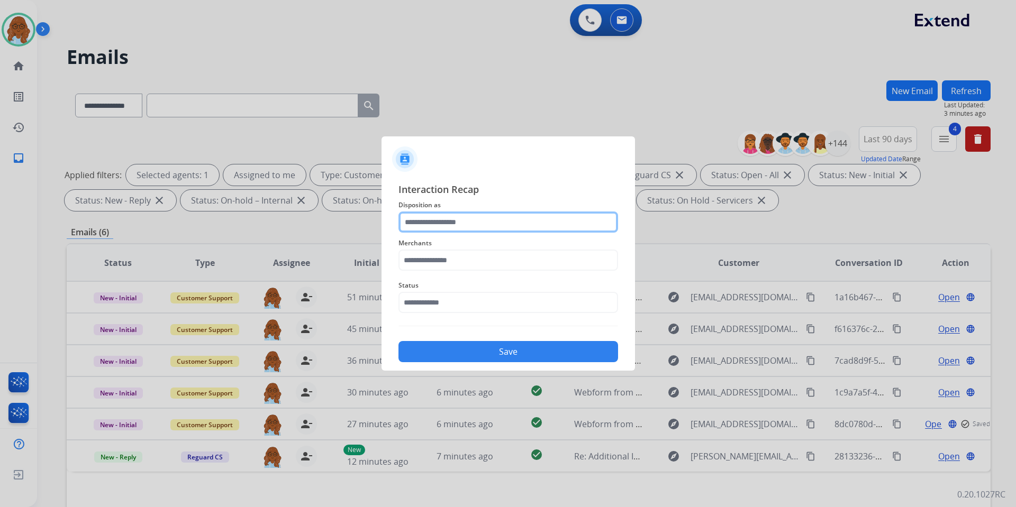
drag, startPoint x: 550, startPoint y: 213, endPoint x: 555, endPoint y: 221, distance: 9.0
click at [550, 213] on input "text" at bounding box center [508, 222] width 220 height 21
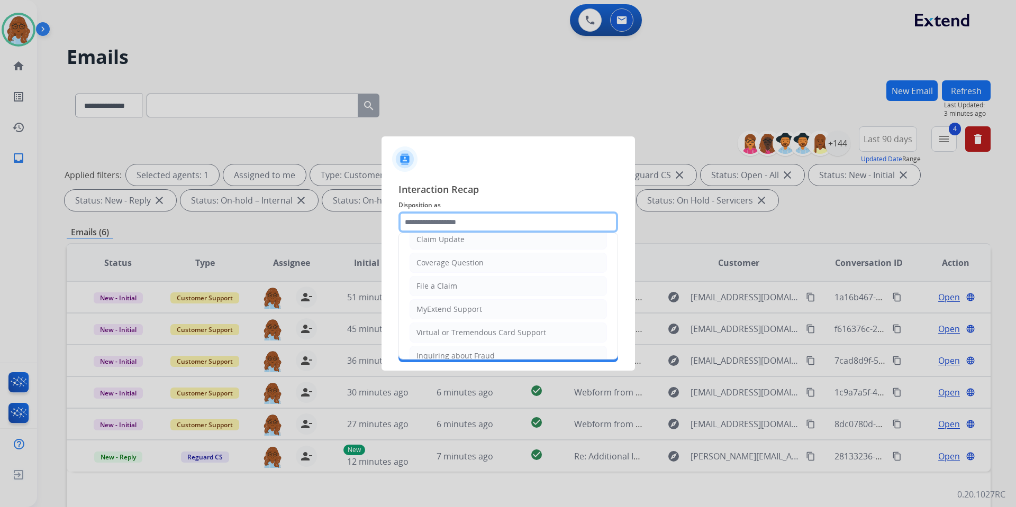
scroll to position [159, 0]
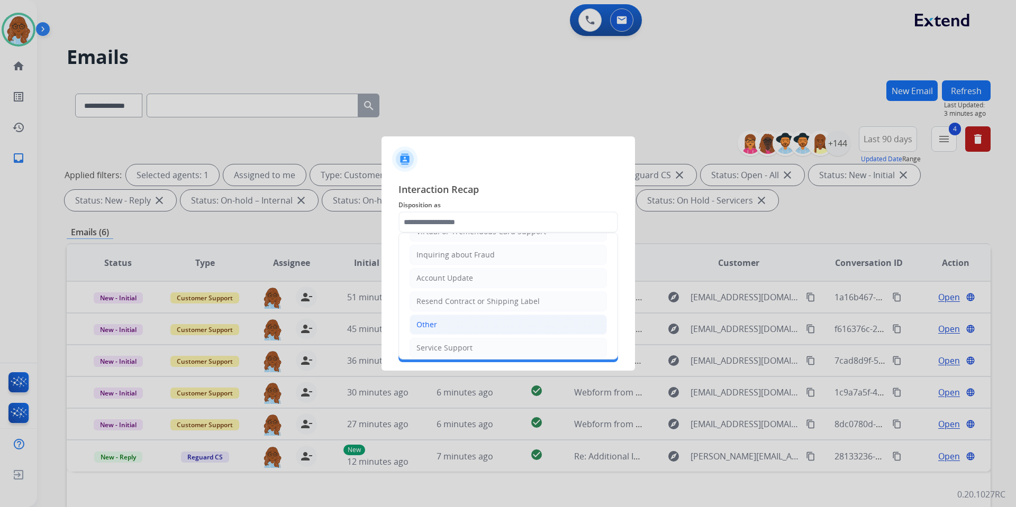
click at [422, 322] on div "Other" at bounding box center [426, 325] width 21 height 11
type input "*****"
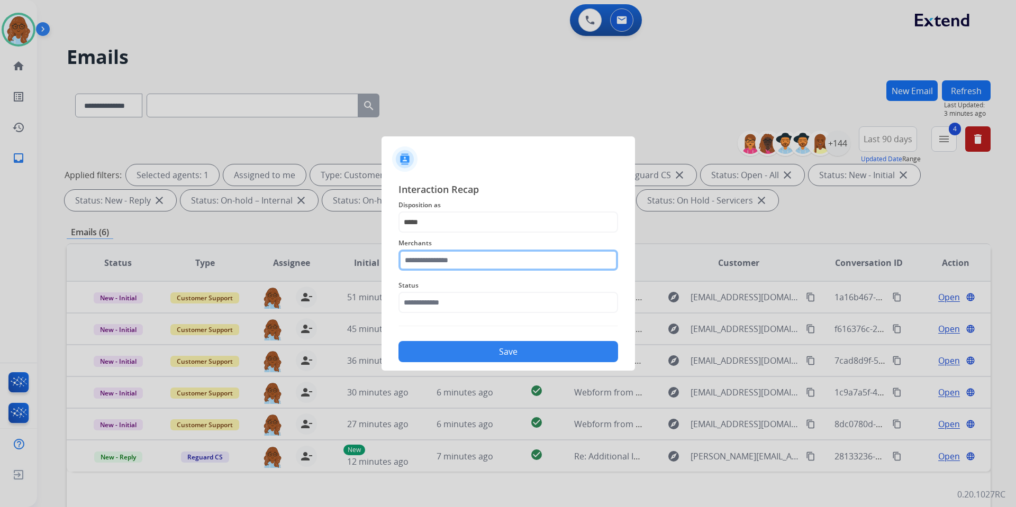
click at [438, 258] on input "text" at bounding box center [508, 260] width 220 height 21
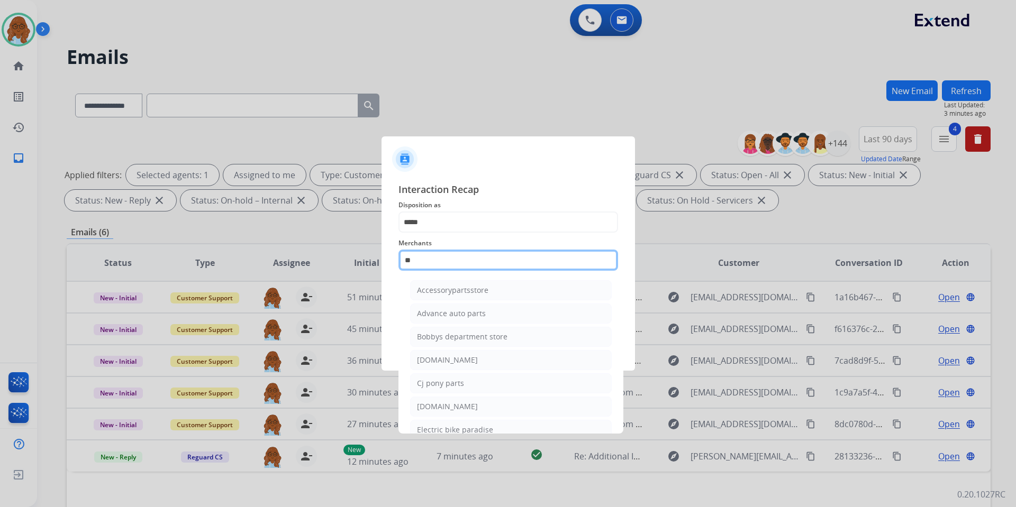
type input "*"
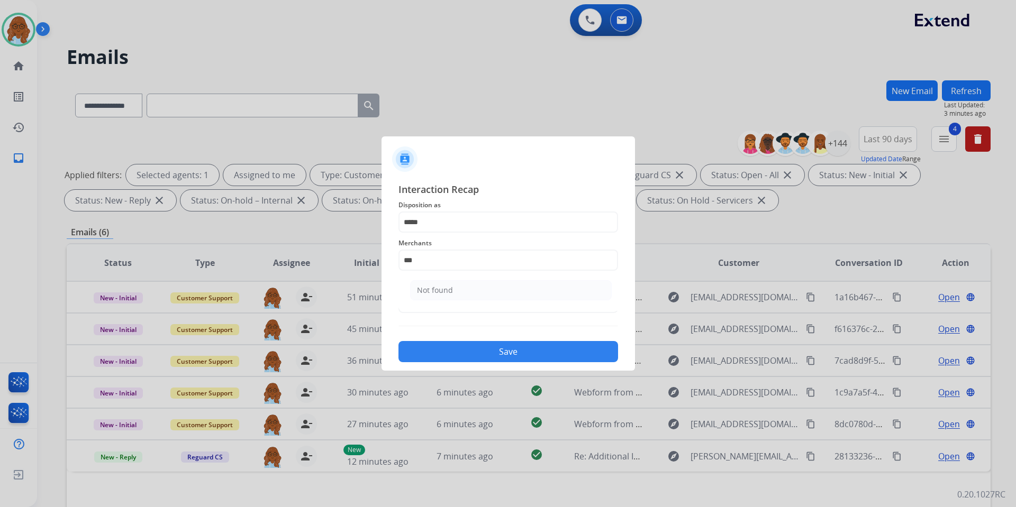
click at [473, 286] on li "Not found" at bounding box center [511, 290] width 202 height 20
type input "*********"
click at [444, 320] on div "Interaction Recap Disposition as ***** Merchants ********* Status Save" at bounding box center [508, 272] width 220 height 180
click at [446, 311] on input "text" at bounding box center [508, 302] width 220 height 21
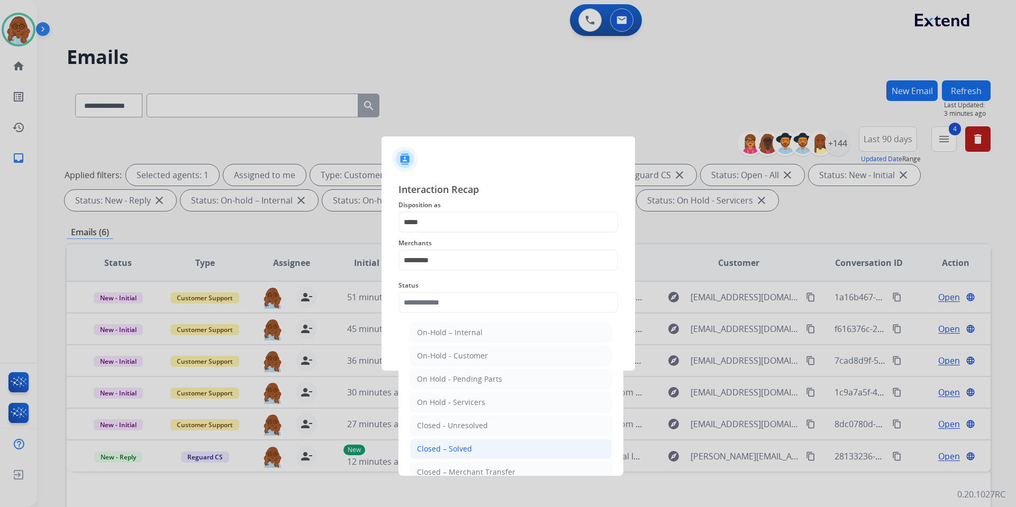
click at [467, 448] on div "Closed – Solved" at bounding box center [444, 449] width 55 height 11
type input "**********"
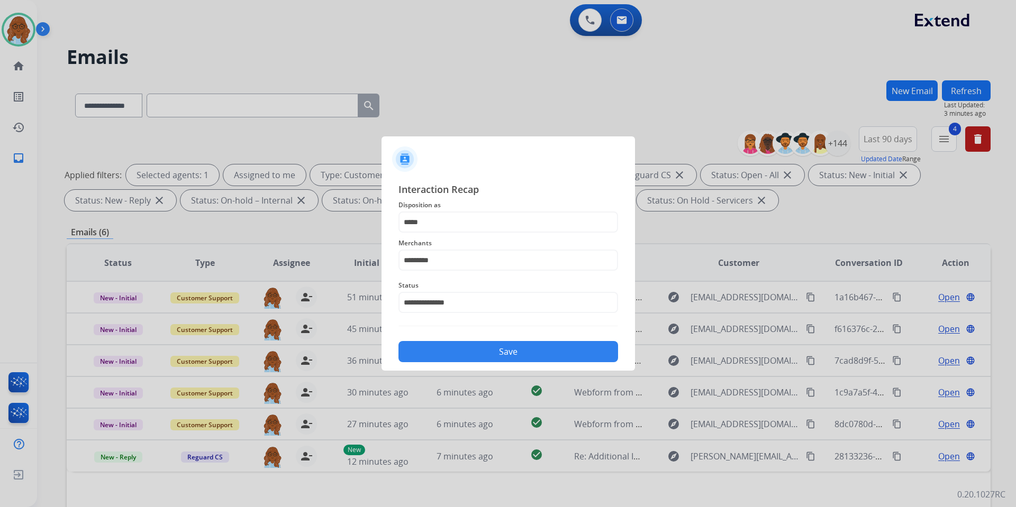
click at [477, 357] on button "Save" at bounding box center [508, 351] width 220 height 21
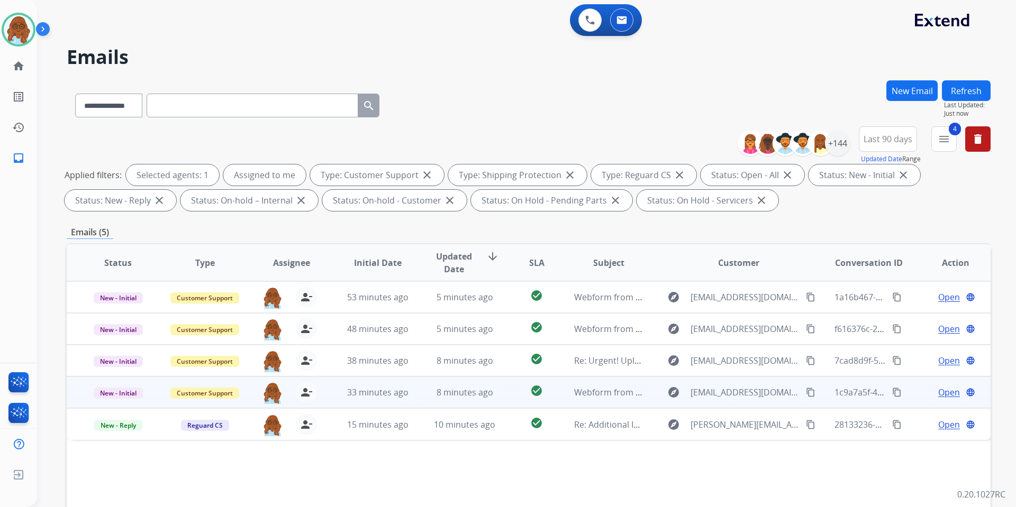
click at [941, 395] on span "Open" at bounding box center [949, 392] width 22 height 13
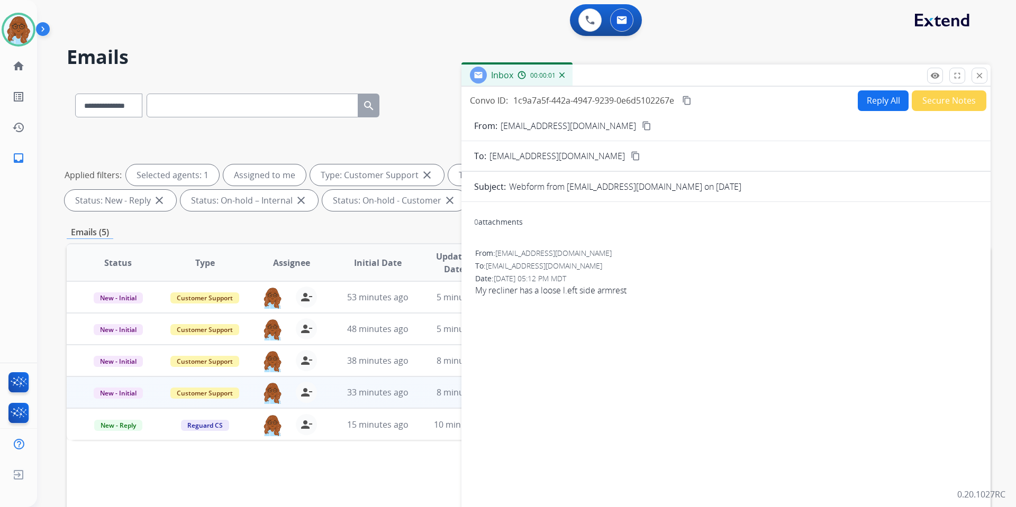
drag, startPoint x: 633, startPoint y: 78, endPoint x: 465, endPoint y: 60, distance: 168.7
click at [465, 65] on div "Inbox 00:00:01" at bounding box center [725, 76] width 529 height 22
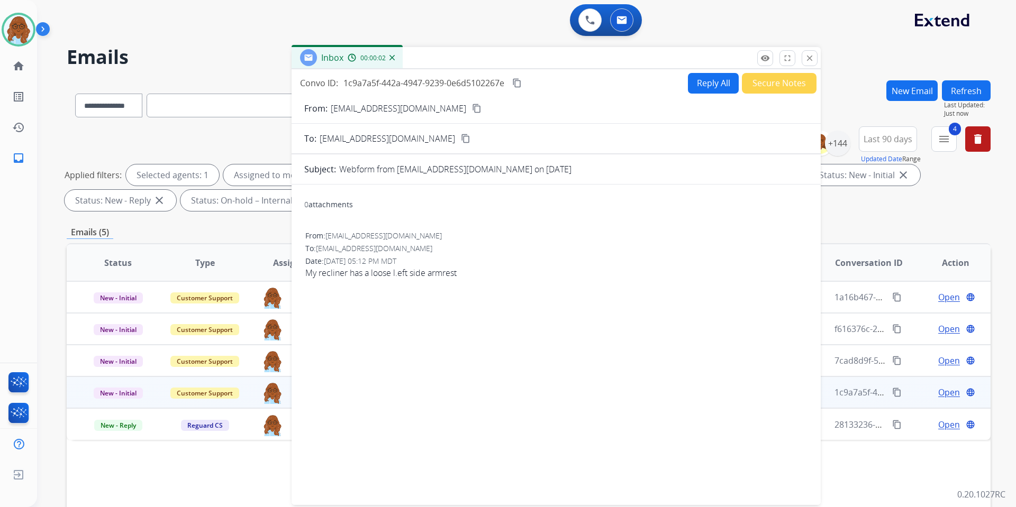
click at [692, 86] on button "Reply All" at bounding box center [713, 83] width 51 height 21
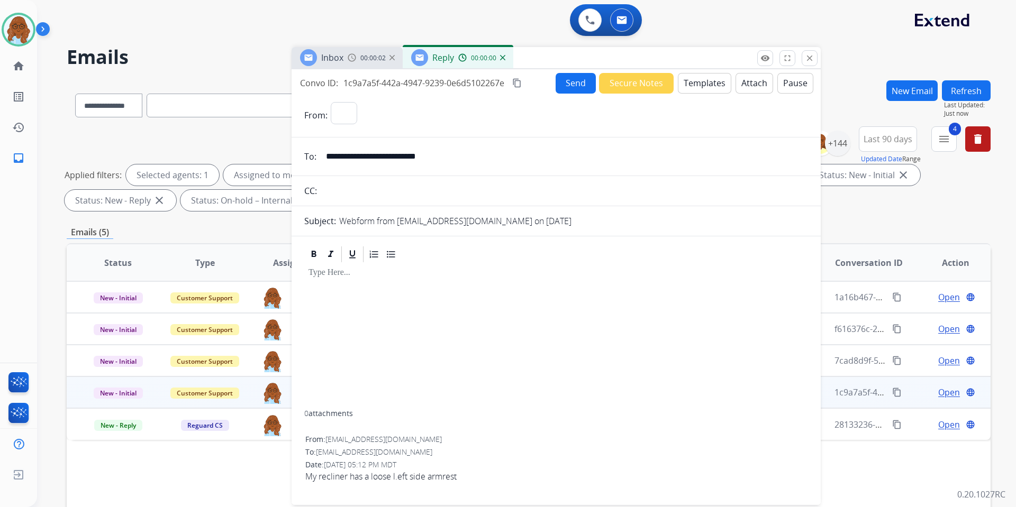
select select "**********"
click at [333, 68] on div "Inbox 00:00:03" at bounding box center [347, 57] width 111 height 21
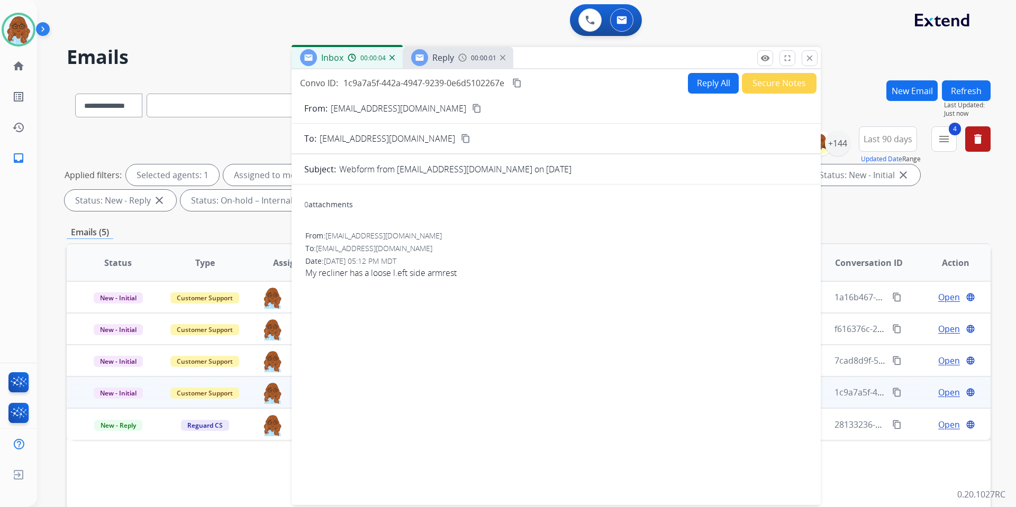
click at [470, 111] on button "content_copy" at bounding box center [476, 108] width 13 height 13
drag, startPoint x: 485, startPoint y: 52, endPoint x: 473, endPoint y: 68, distance: 20.0
click at [485, 52] on div "Reply 00:00:10" at bounding box center [458, 57] width 111 height 21
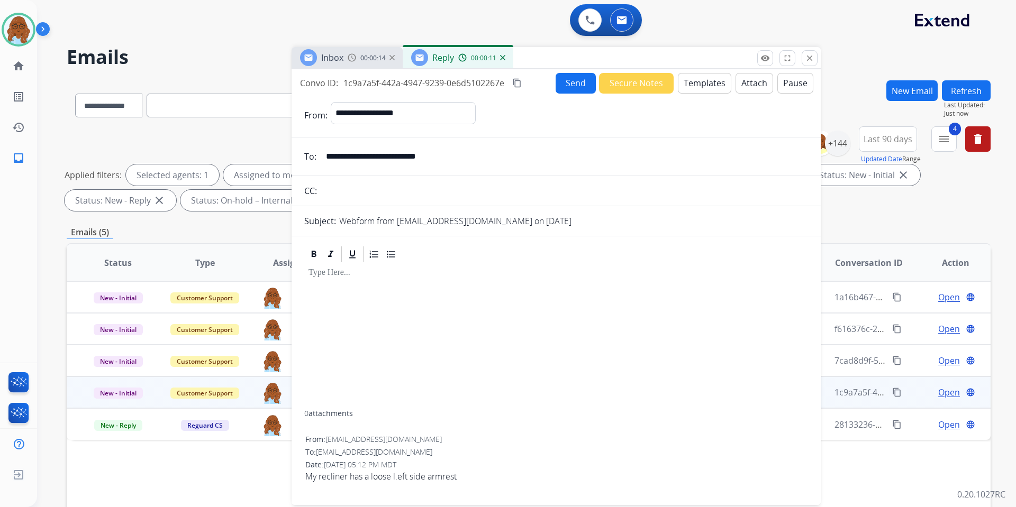
click at [696, 79] on button "Templates" at bounding box center [704, 83] width 53 height 21
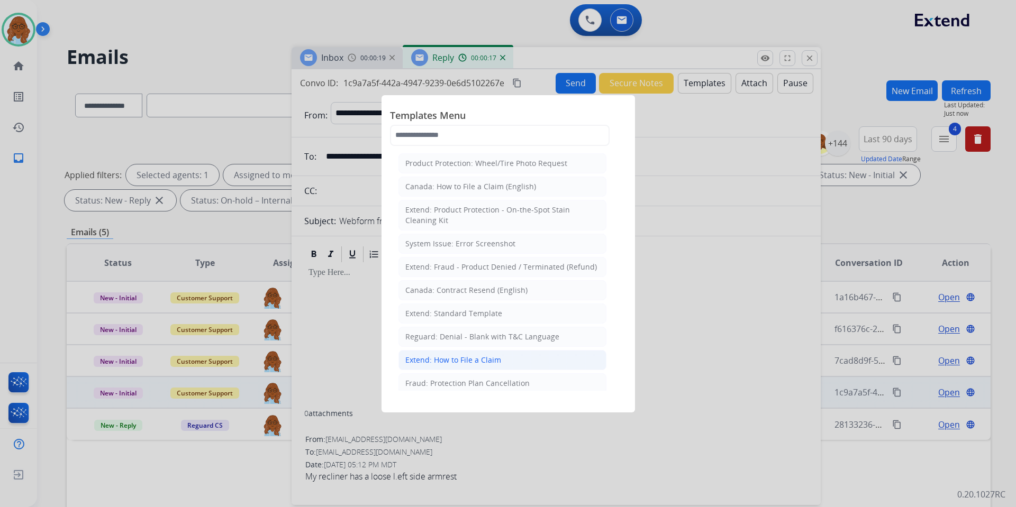
click at [444, 357] on div "Extend: How to File a Claim" at bounding box center [453, 360] width 96 height 11
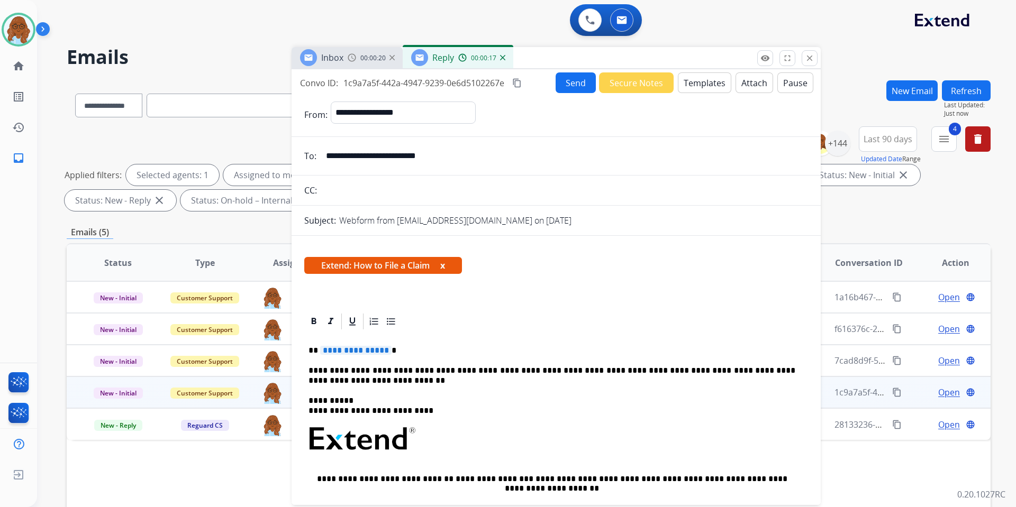
click at [371, 353] on span "**********" at bounding box center [355, 350] width 71 height 9
click at [556, 81] on button "Send" at bounding box center [576, 82] width 40 height 21
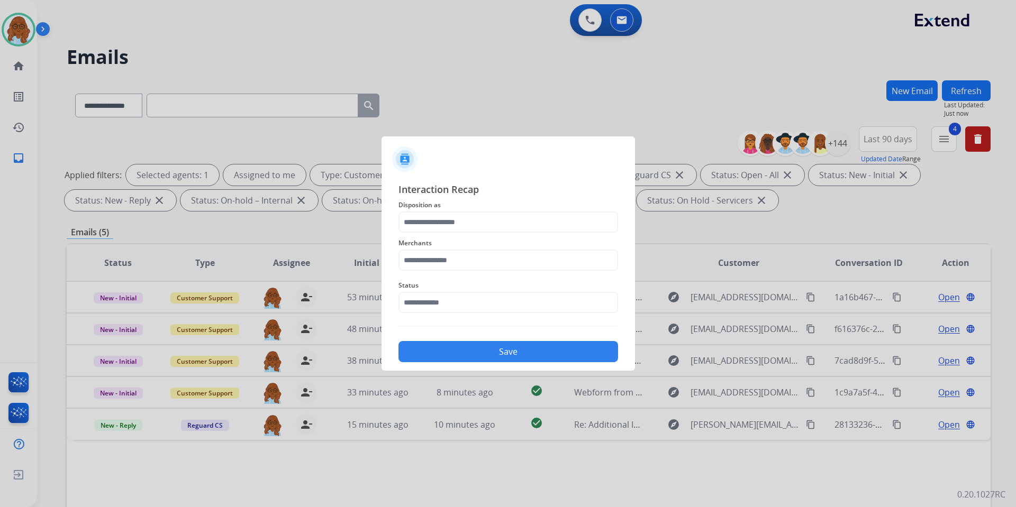
click at [518, 208] on span "Disposition as" at bounding box center [508, 205] width 220 height 13
click at [553, 213] on input "text" at bounding box center [508, 222] width 220 height 21
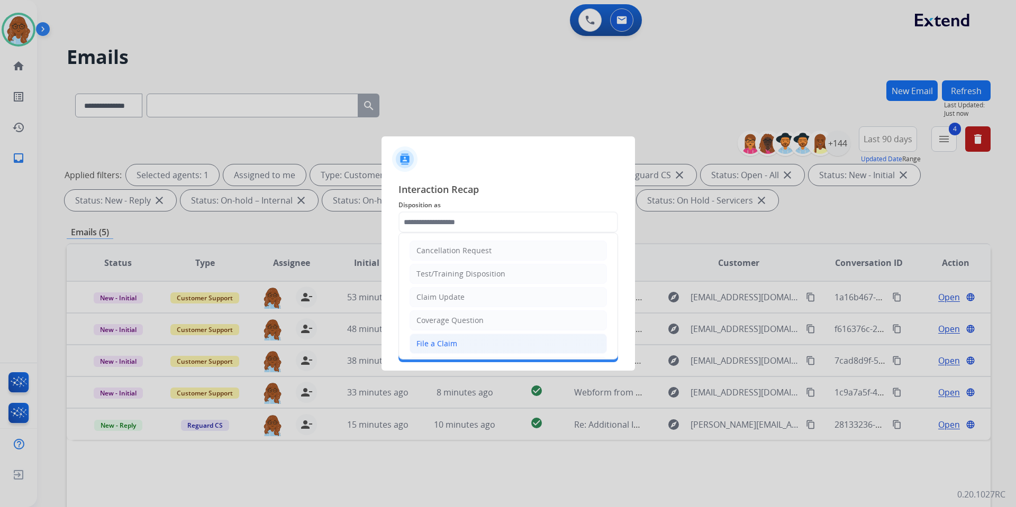
click at [446, 339] on div "File a Claim" at bounding box center [436, 344] width 41 height 11
type input "**********"
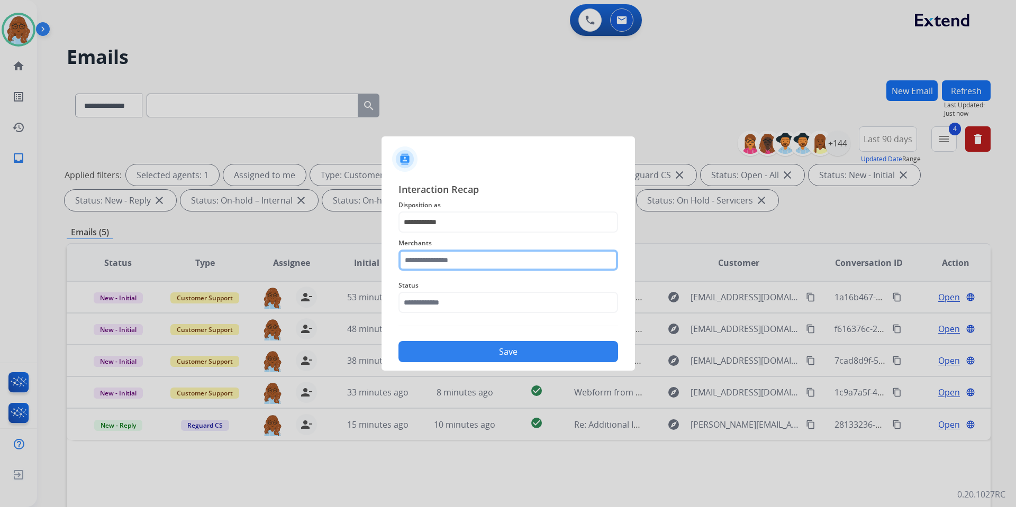
click at [447, 253] on input "text" at bounding box center [508, 260] width 220 height 21
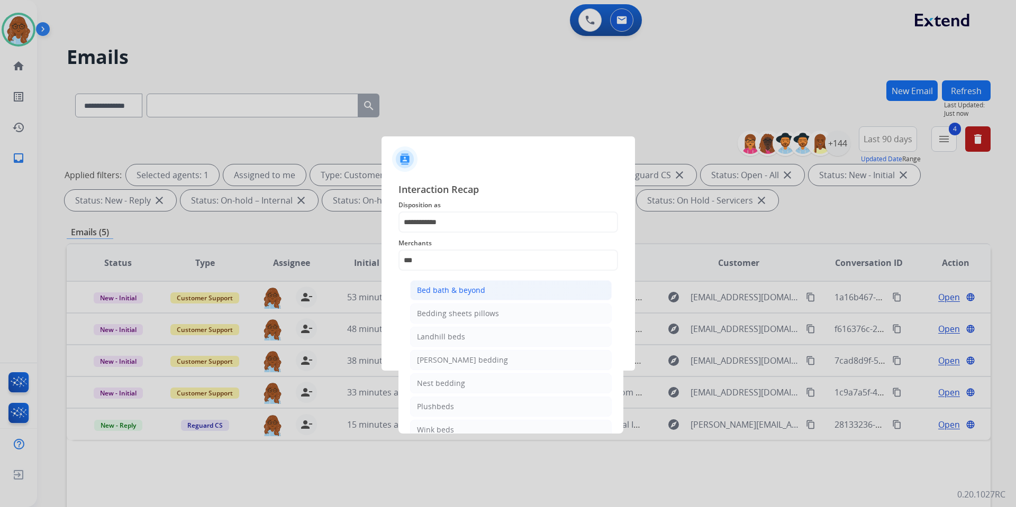
click at [447, 295] on div "Bed bath & beyond" at bounding box center [451, 290] width 68 height 11
type input "**********"
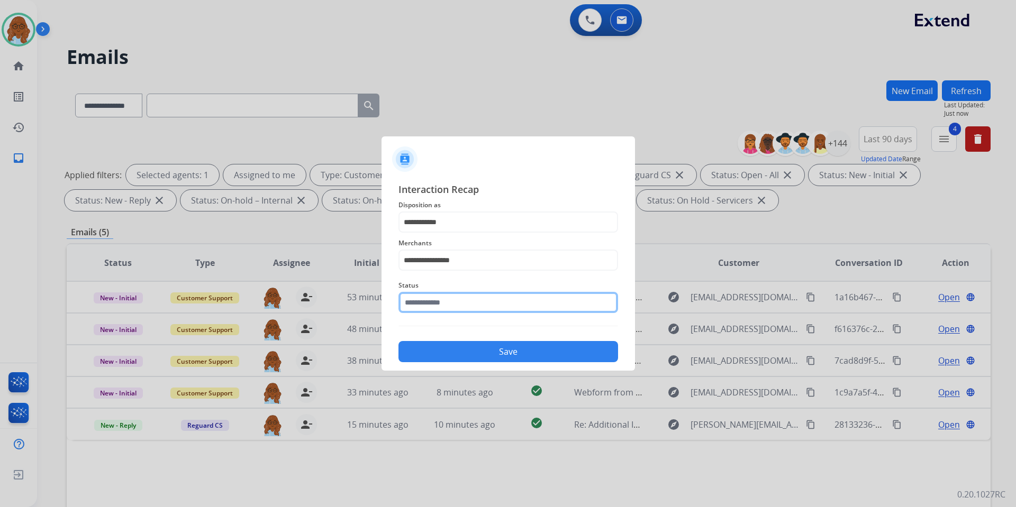
click at [447, 307] on input "text" at bounding box center [508, 302] width 220 height 21
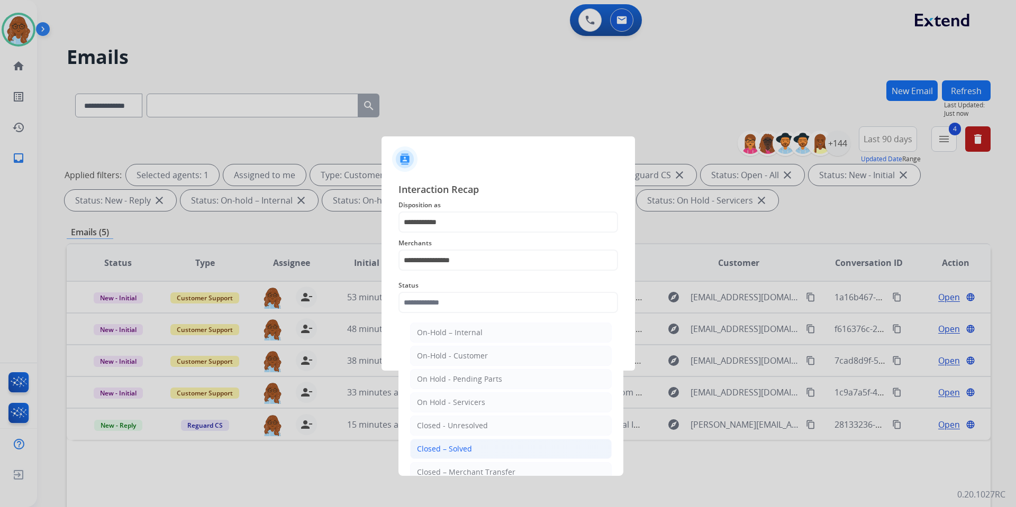
click at [443, 447] on div "Closed – Solved" at bounding box center [444, 449] width 55 height 11
type input "**********"
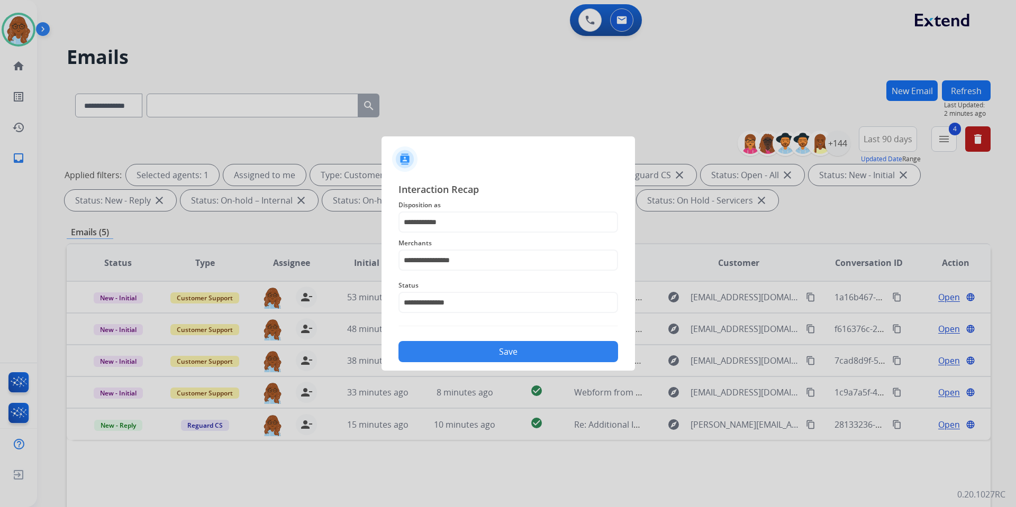
click at [456, 358] on button "Save" at bounding box center [508, 351] width 220 height 21
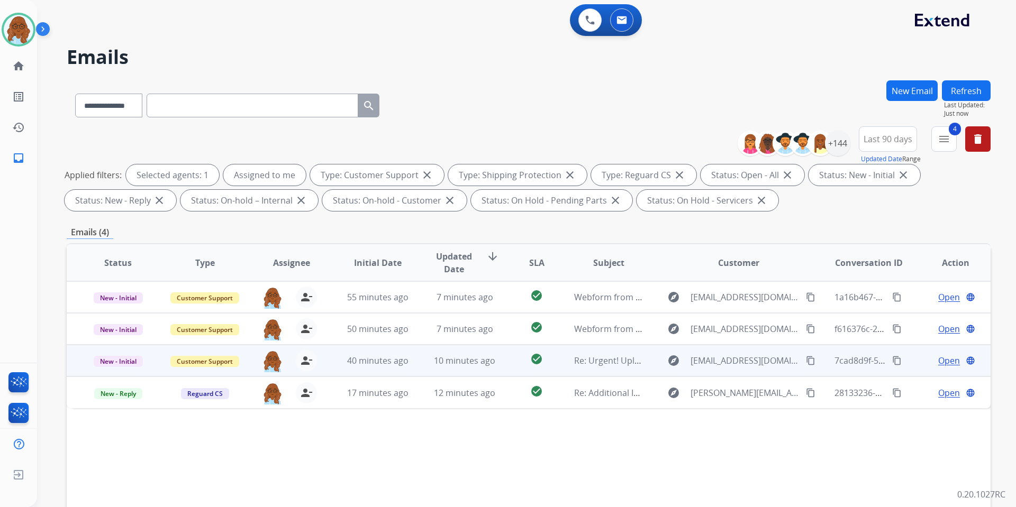
click at [940, 357] on span "Open" at bounding box center [949, 361] width 22 height 13
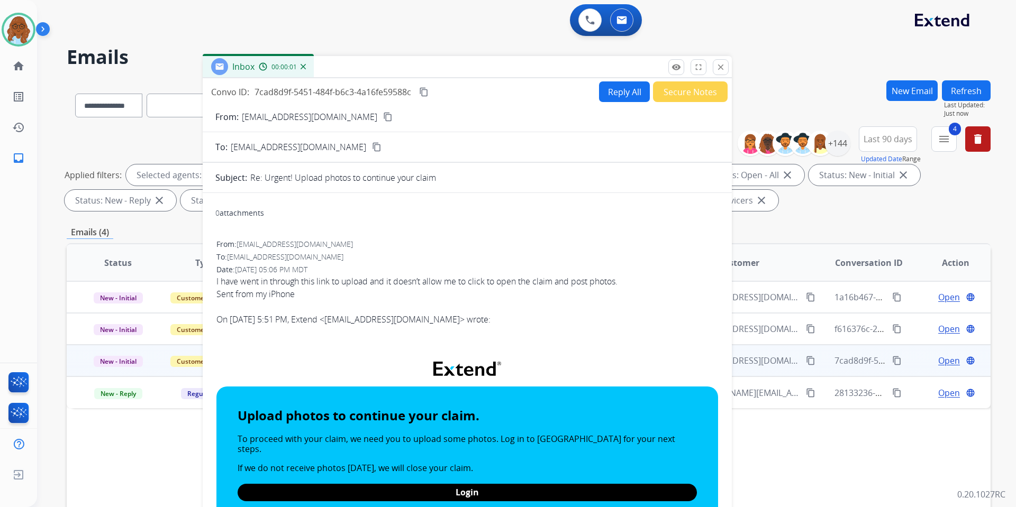
drag, startPoint x: 646, startPoint y: 69, endPoint x: 385, endPoint y: 60, distance: 261.0
click at [385, 60] on div "Inbox 00:00:01" at bounding box center [467, 67] width 529 height 22
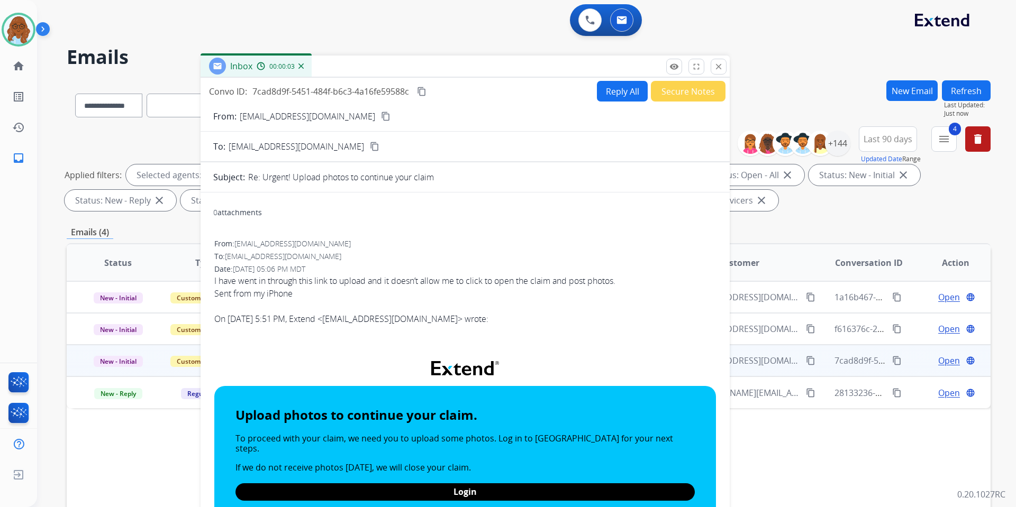
click at [616, 92] on button "Reply All" at bounding box center [622, 91] width 51 height 21
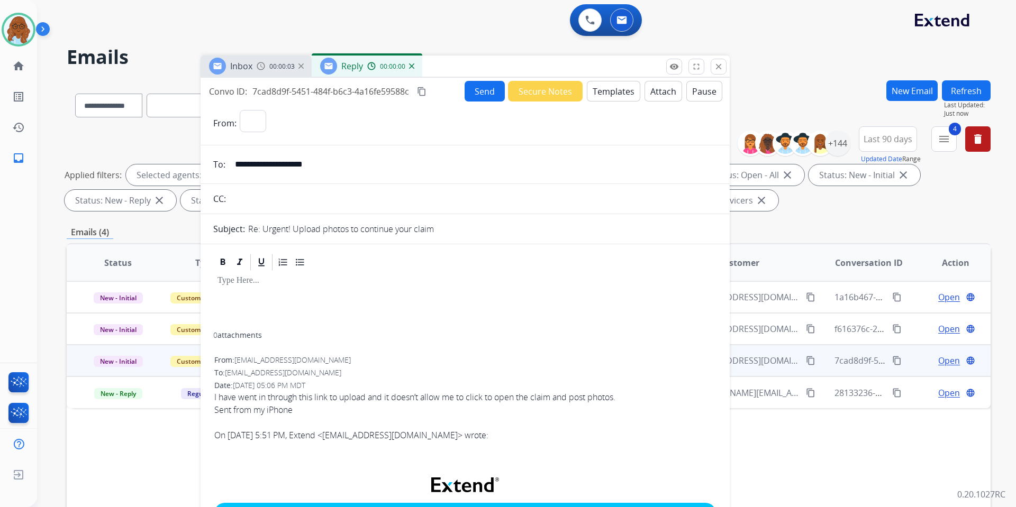
select select "**********"
click at [616, 95] on button "Templates" at bounding box center [613, 91] width 53 height 21
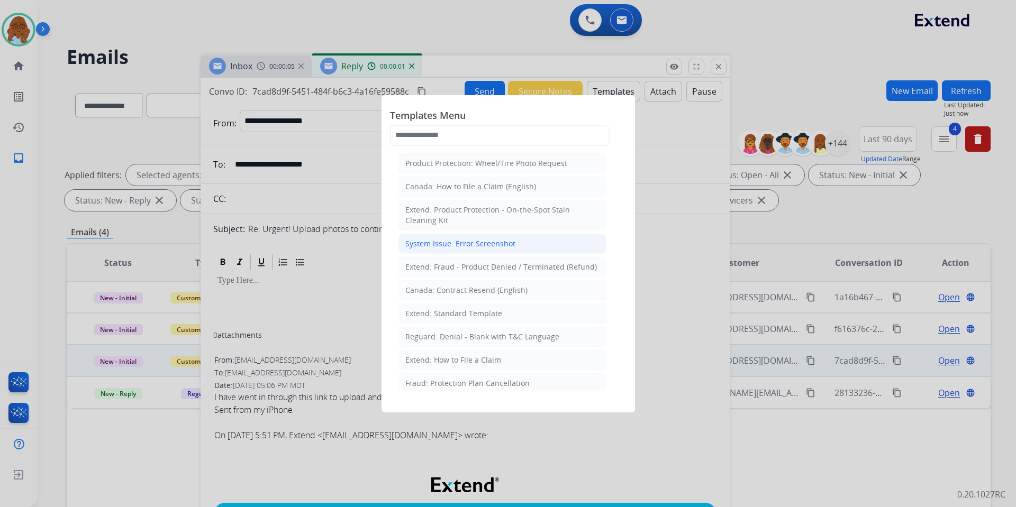
click at [456, 244] on div "System Issue: Error Screenshot" at bounding box center [460, 244] width 110 height 11
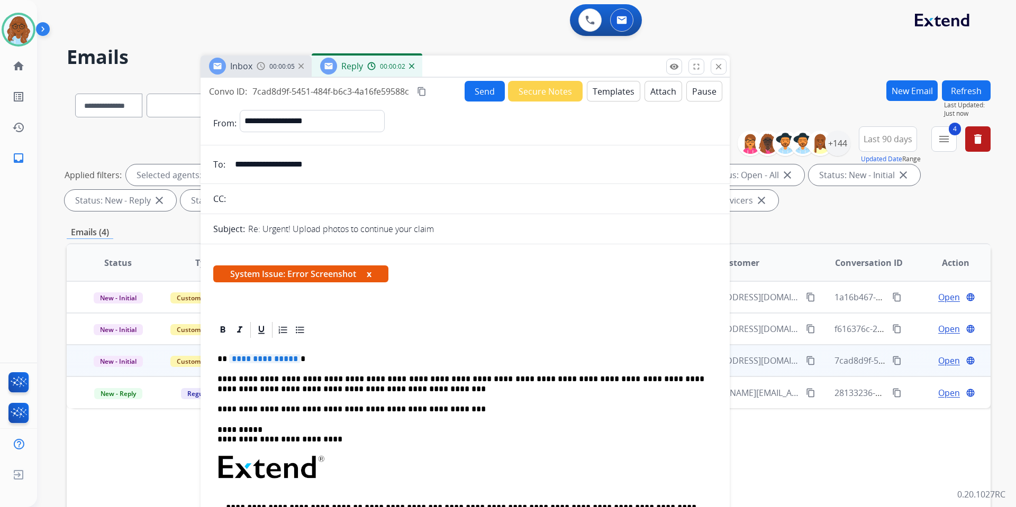
click at [279, 358] on span "**********" at bounding box center [264, 359] width 71 height 9
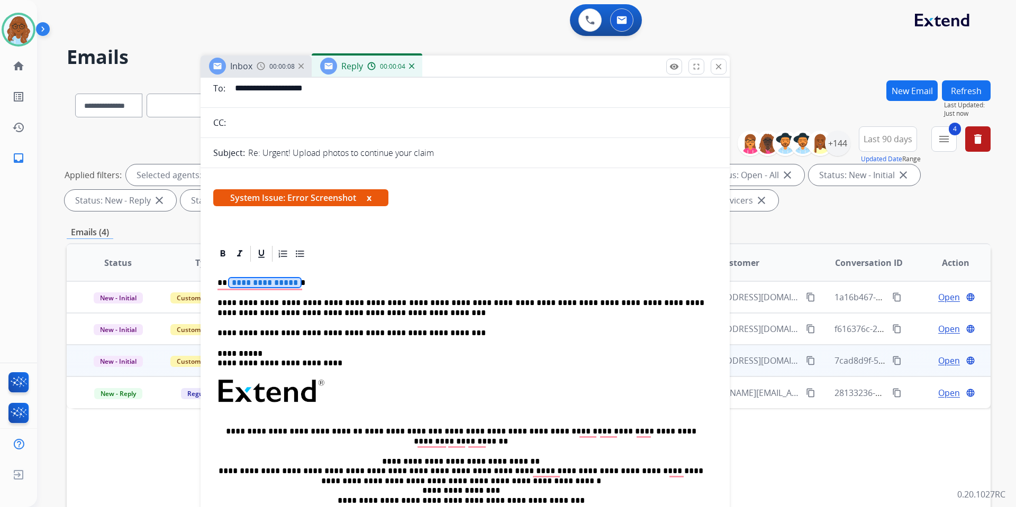
scroll to position [0, 0]
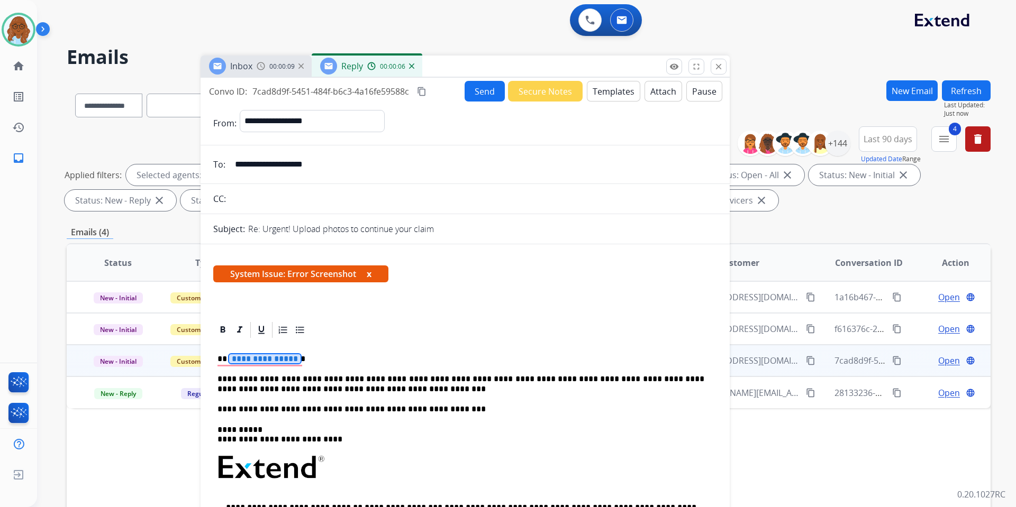
click at [267, 61] on div "00:00:09" at bounding box center [280, 66] width 47 height 10
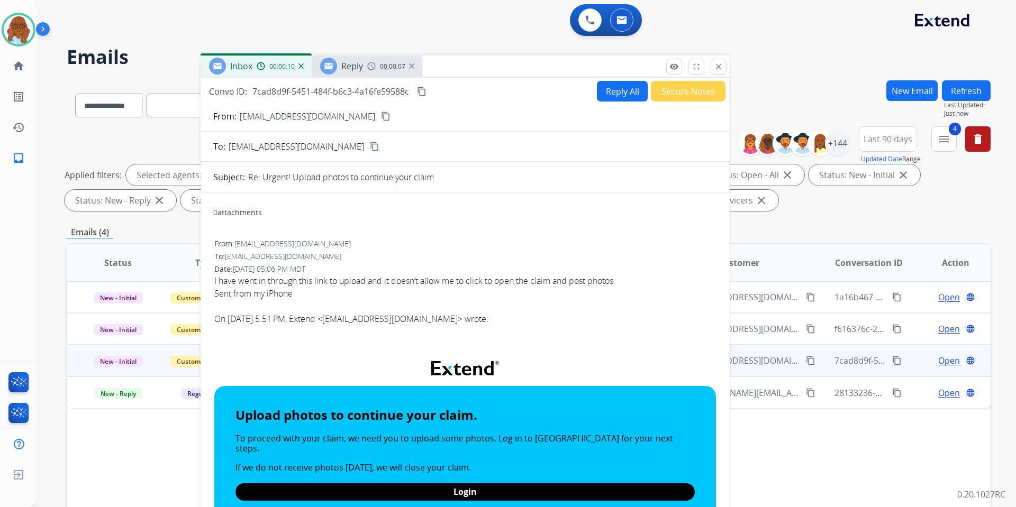
click at [379, 122] on button "content_copy" at bounding box center [385, 116] width 13 height 13
click at [359, 71] on span "Reply" at bounding box center [352, 66] width 22 height 12
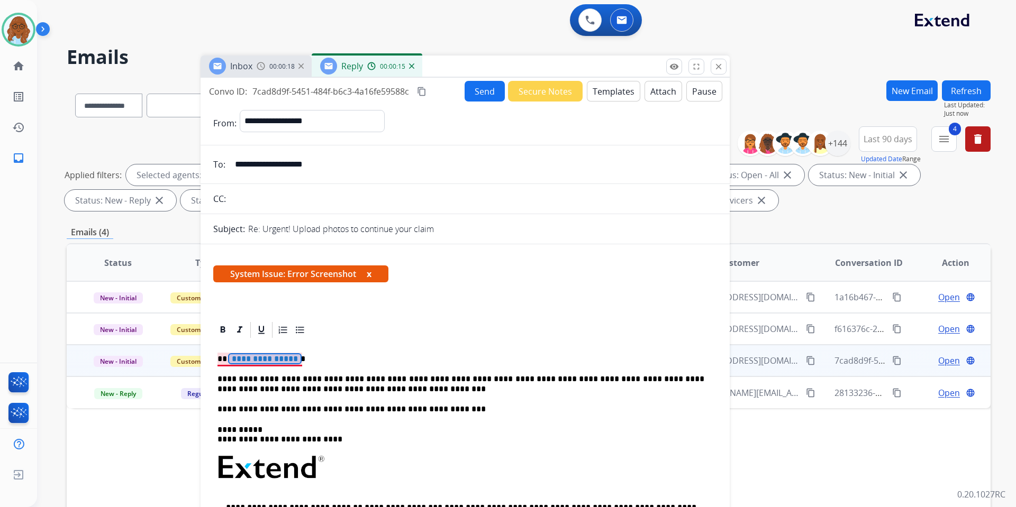
click at [259, 359] on span "**********" at bounding box center [264, 359] width 71 height 9
click at [368, 268] on button "x" at bounding box center [369, 274] width 5 height 13
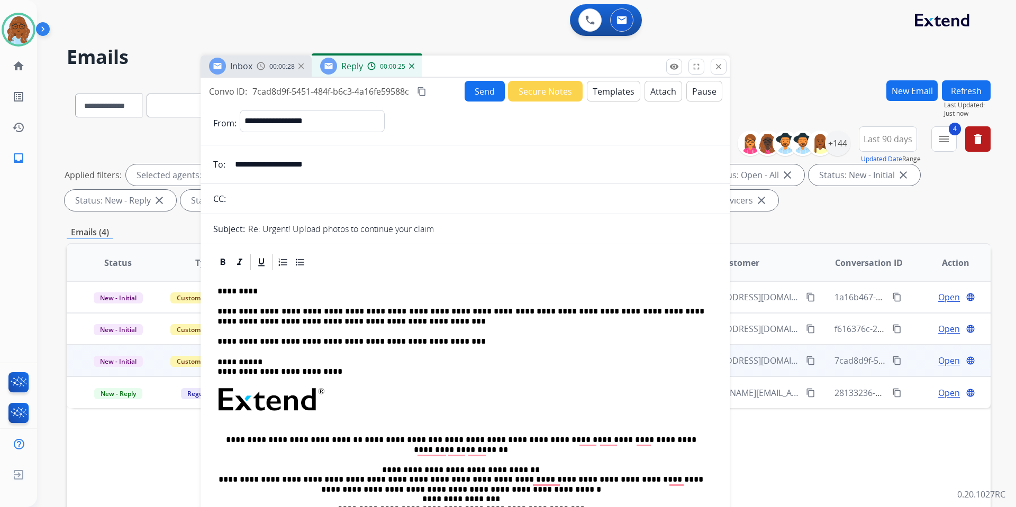
click at [413, 325] on p "**********" at bounding box center [460, 317] width 487 height 20
click at [426, 91] on mat-icon "content_copy" at bounding box center [422, 92] width 10 height 10
click at [465, 92] on button "Send" at bounding box center [485, 91] width 40 height 21
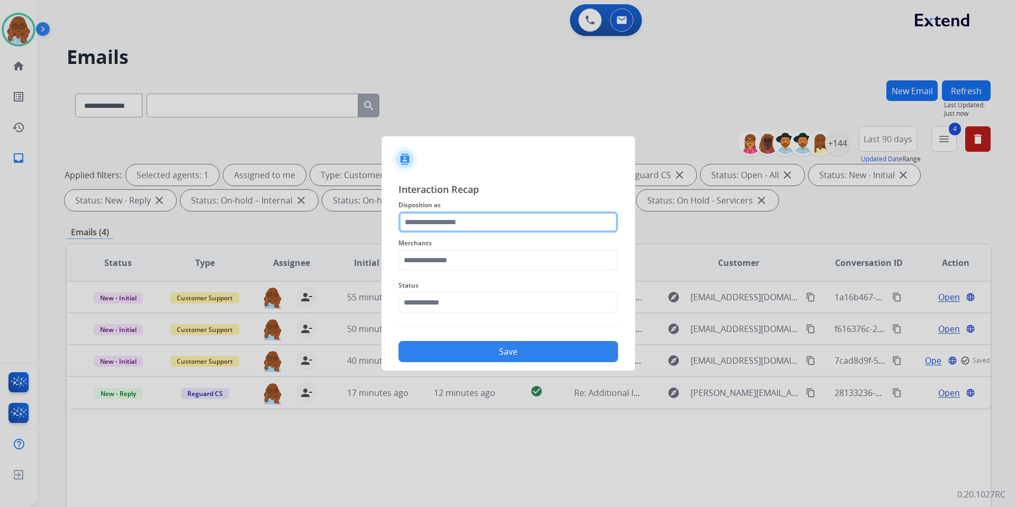
click at [460, 222] on input "text" at bounding box center [508, 222] width 220 height 21
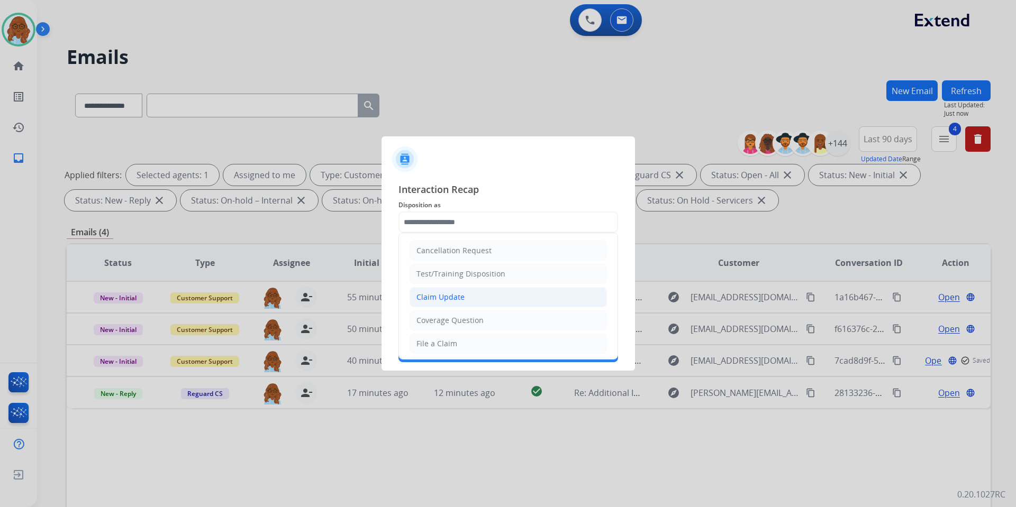
click at [441, 296] on div "Claim Update" at bounding box center [440, 297] width 48 height 11
type input "**********"
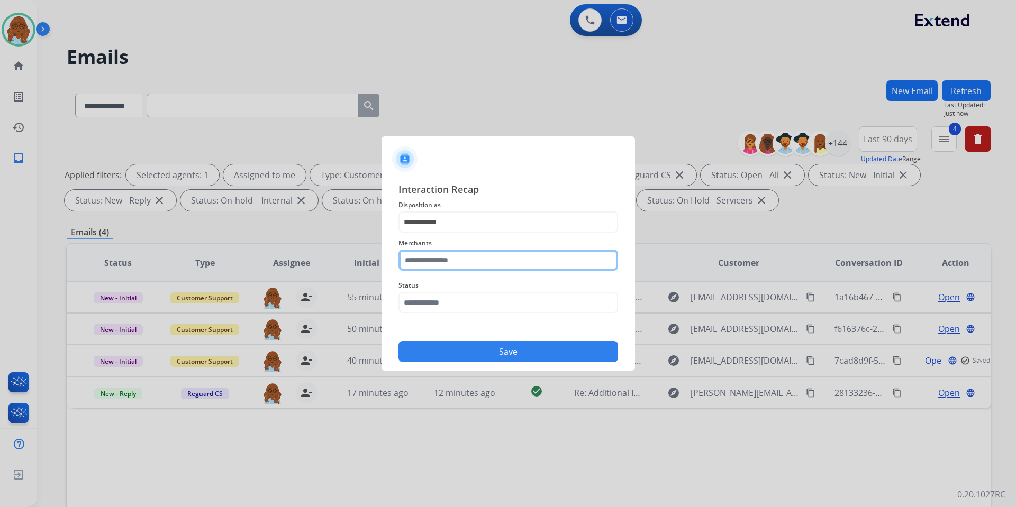
click at [432, 262] on input "text" at bounding box center [508, 260] width 220 height 21
click at [462, 285] on li "Saatva" at bounding box center [511, 290] width 202 height 20
type input "******"
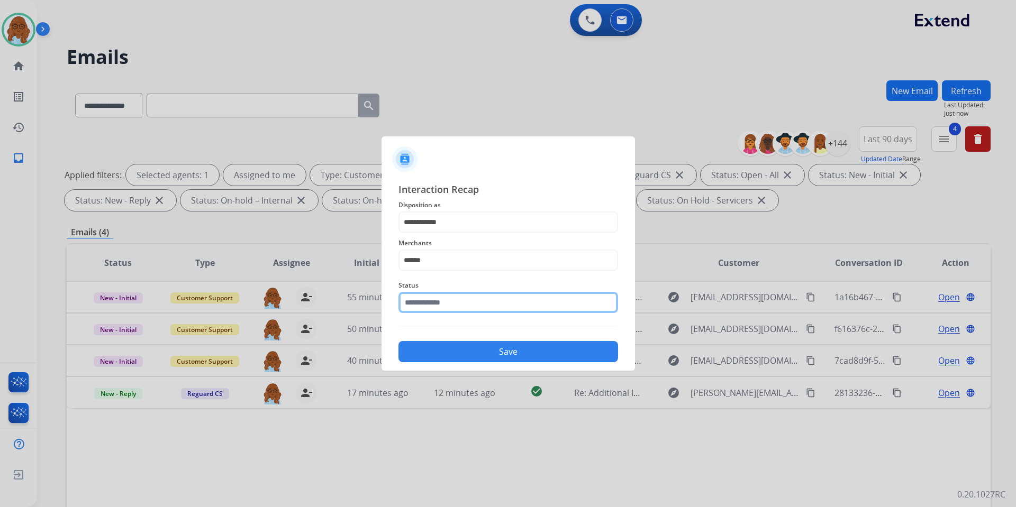
click at [439, 305] on input "text" at bounding box center [508, 302] width 220 height 21
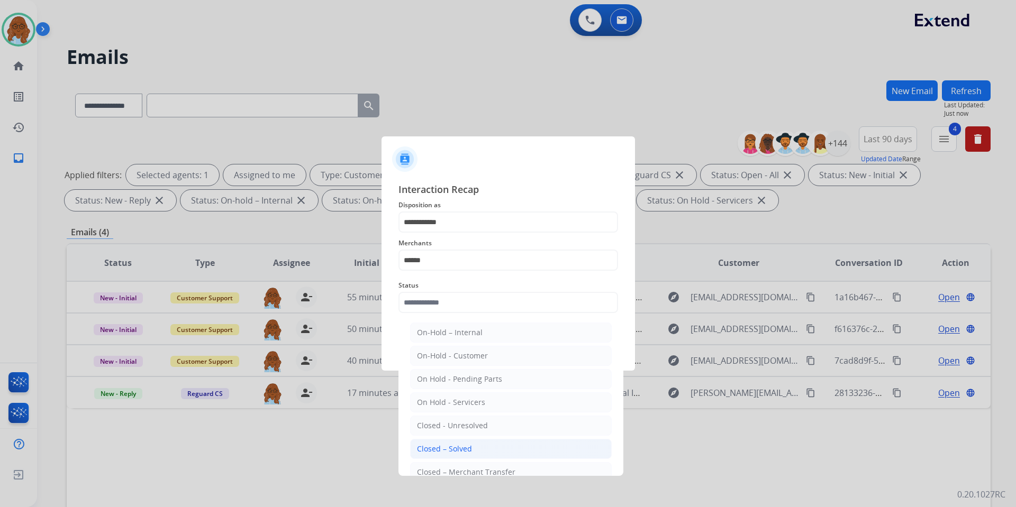
click at [434, 443] on li "Closed – Solved" at bounding box center [511, 449] width 202 height 20
type input "**********"
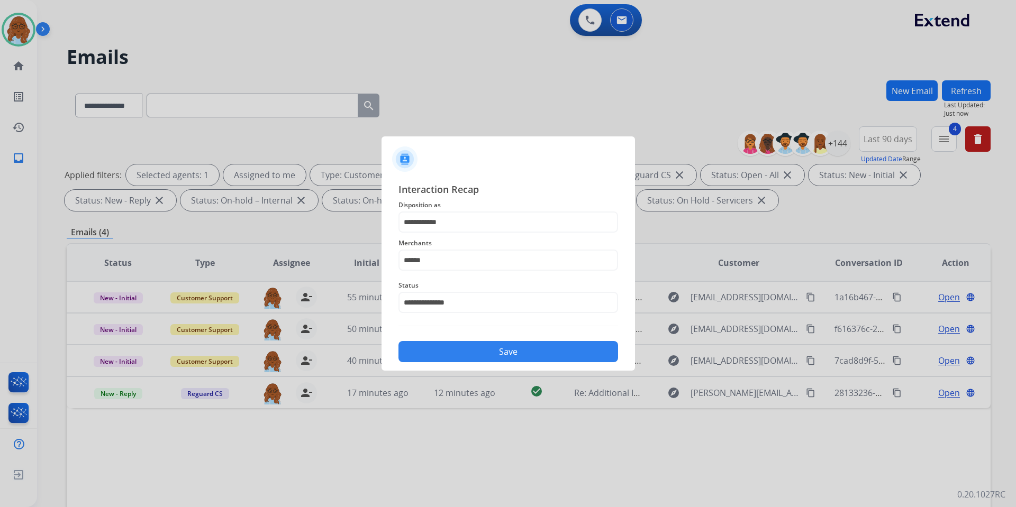
click at [449, 358] on button "Save" at bounding box center [508, 351] width 220 height 21
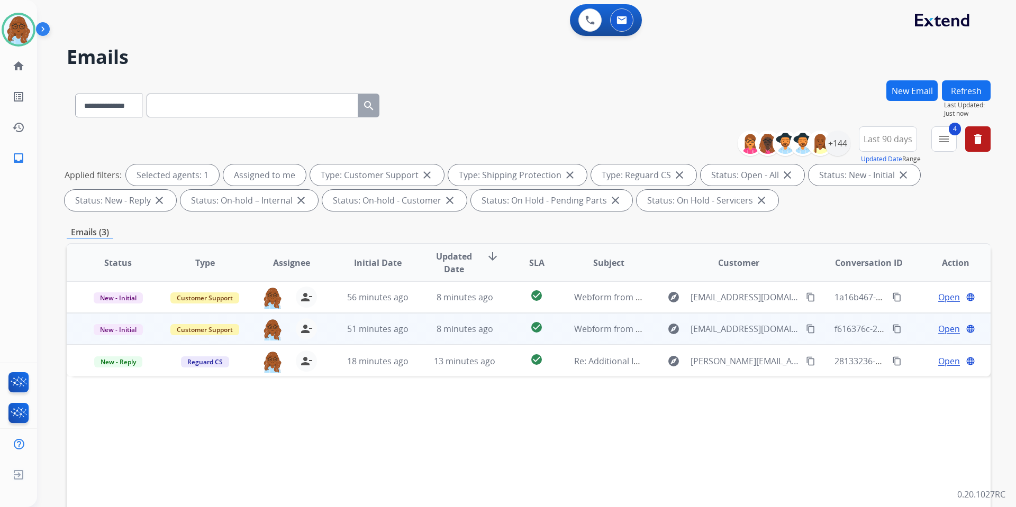
click at [940, 328] on span "Open" at bounding box center [949, 329] width 22 height 13
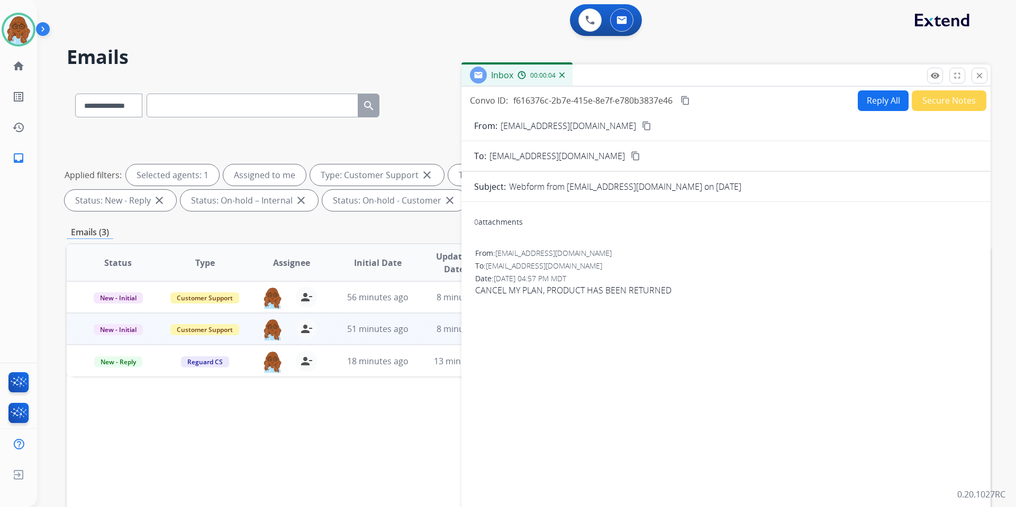
click at [873, 105] on button "Reply All" at bounding box center [883, 100] width 51 height 21
select select "**********"
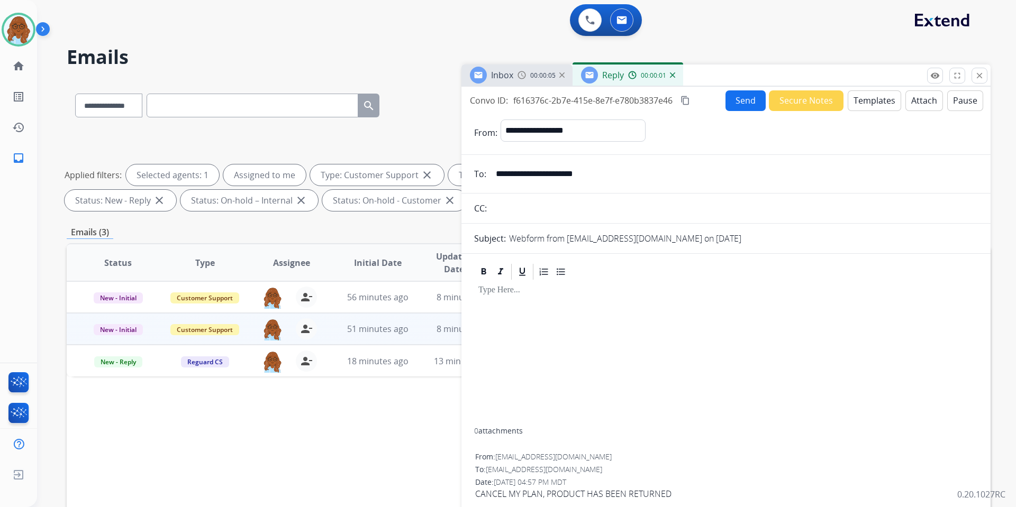
drag, startPoint x: 764, startPoint y: 83, endPoint x: 615, endPoint y: 59, distance: 150.7
click at [619, 65] on div "Inbox 00:00:05 Reply 00:00:01" at bounding box center [725, 76] width 529 height 22
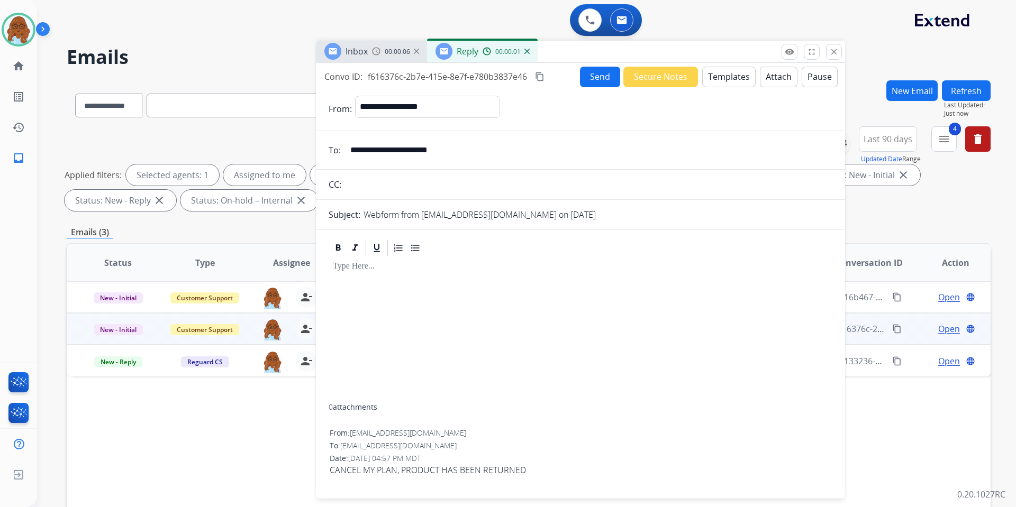
click at [720, 79] on button "Templates" at bounding box center [728, 77] width 53 height 21
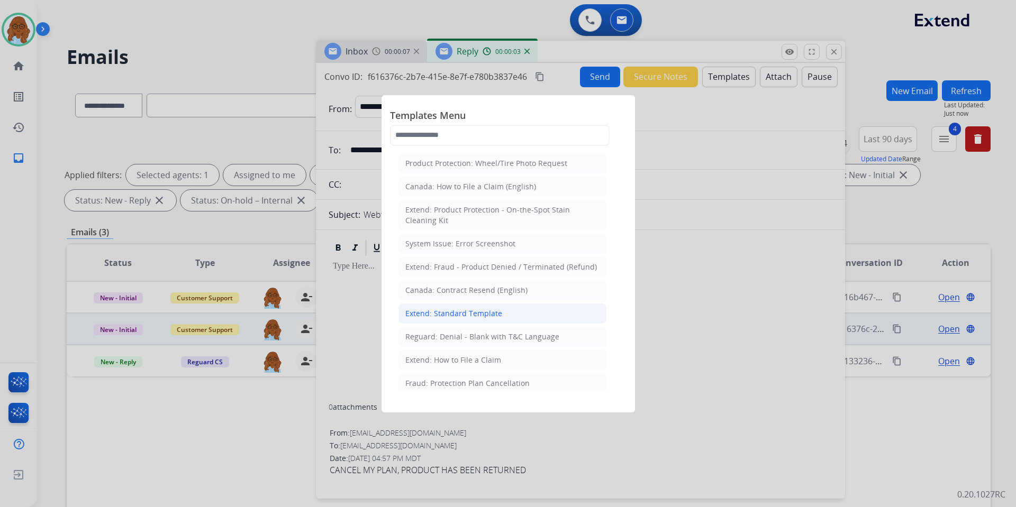
click at [466, 314] on div "Extend: Standard Template" at bounding box center [453, 313] width 97 height 11
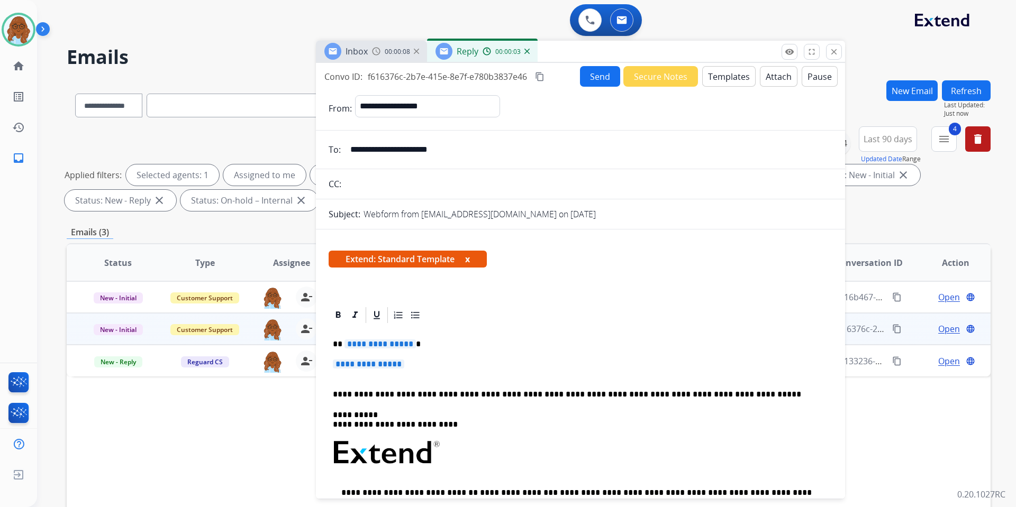
click at [379, 52] on img at bounding box center [376, 51] width 8 height 8
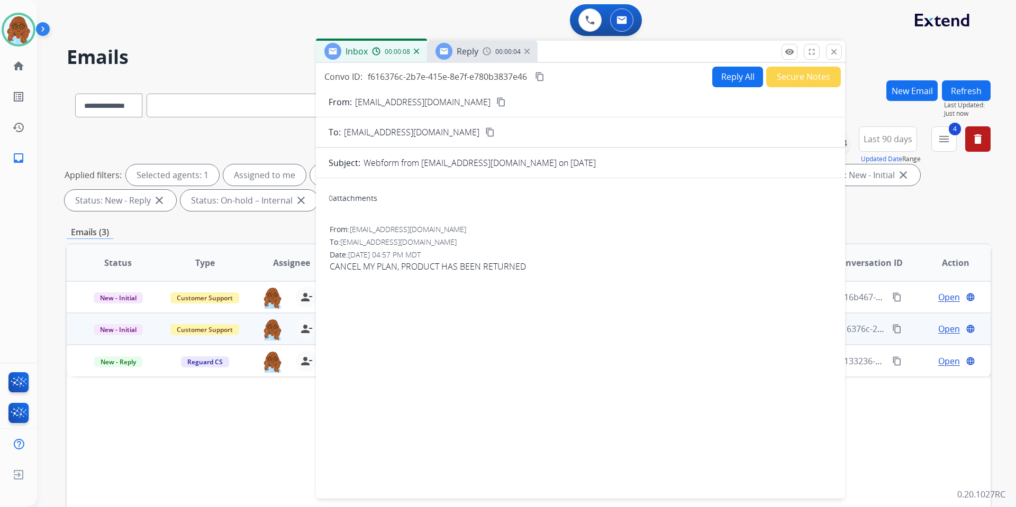
click at [496, 101] on mat-icon "content_copy" at bounding box center [501, 102] width 10 height 10
click at [503, 53] on span "00:00:16" at bounding box center [507, 52] width 25 height 8
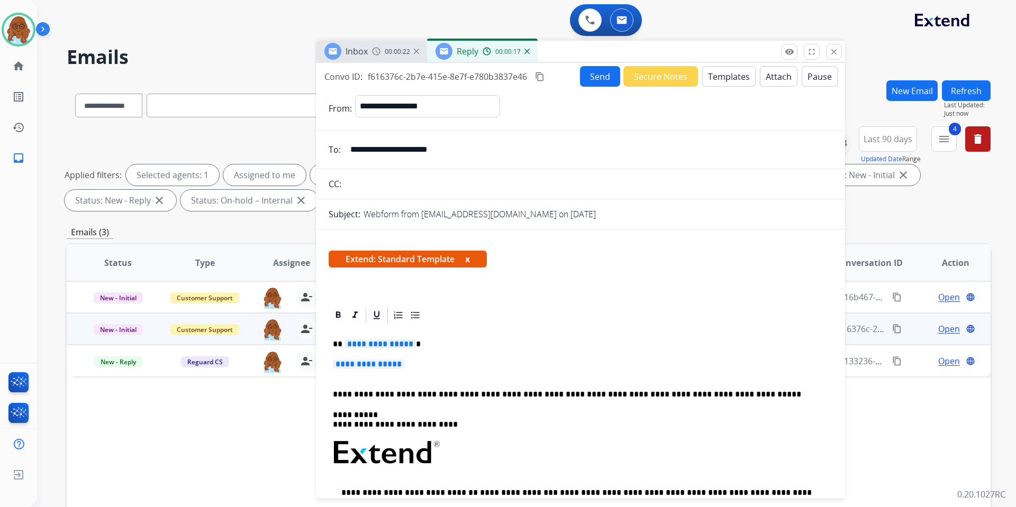
click at [379, 344] on span "**********" at bounding box center [379, 344] width 71 height 9
click at [356, 365] on span "**********" at bounding box center [368, 364] width 71 height 9
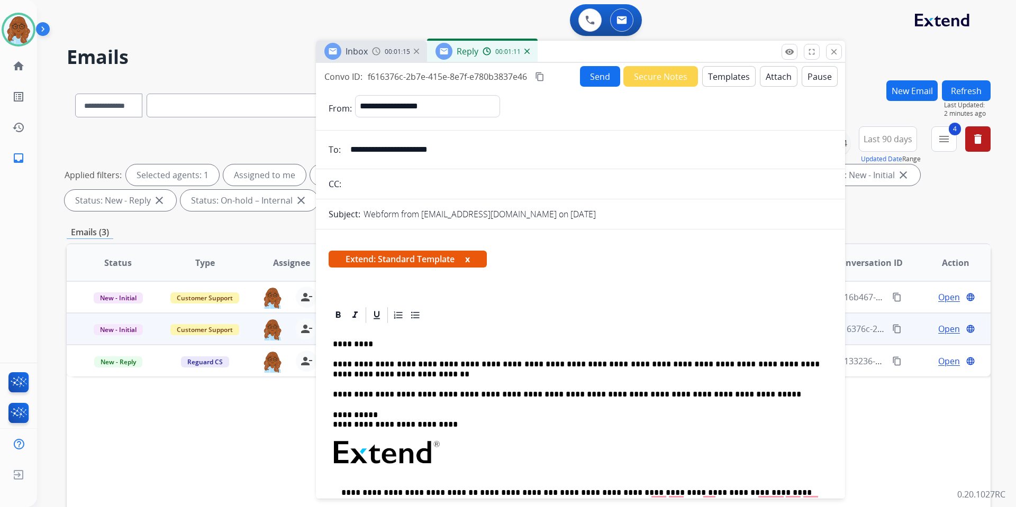
click at [470, 258] on button "x" at bounding box center [467, 259] width 5 height 13
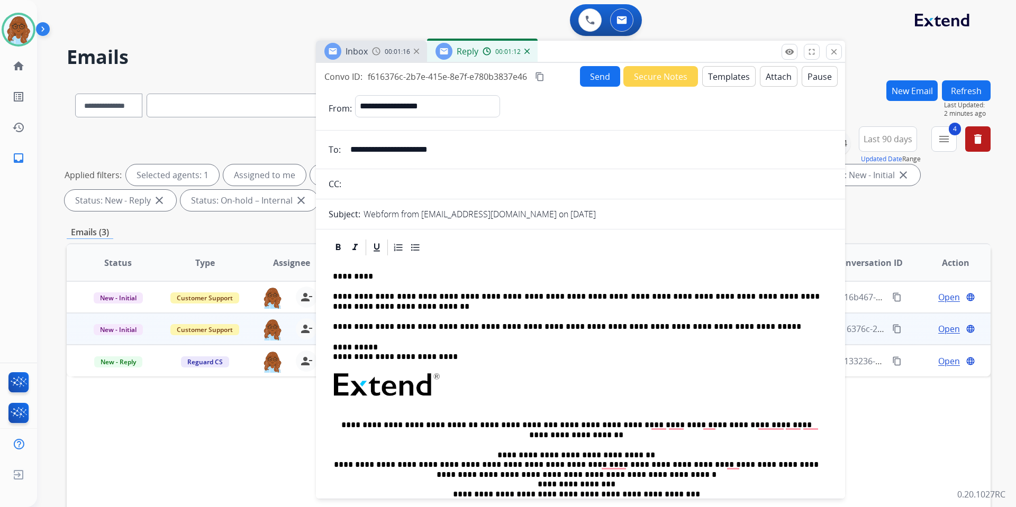
click at [475, 292] on p "**********" at bounding box center [576, 302] width 487 height 20
click at [542, 80] on mat-icon "content_copy" at bounding box center [540, 77] width 10 height 10
click at [583, 81] on button "Send" at bounding box center [600, 76] width 40 height 21
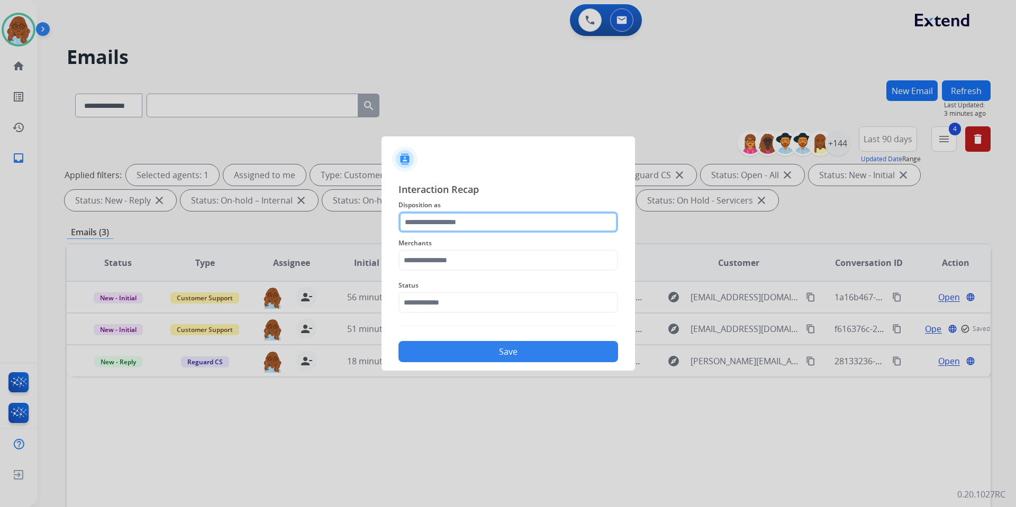
click at [528, 218] on input "text" at bounding box center [508, 222] width 220 height 21
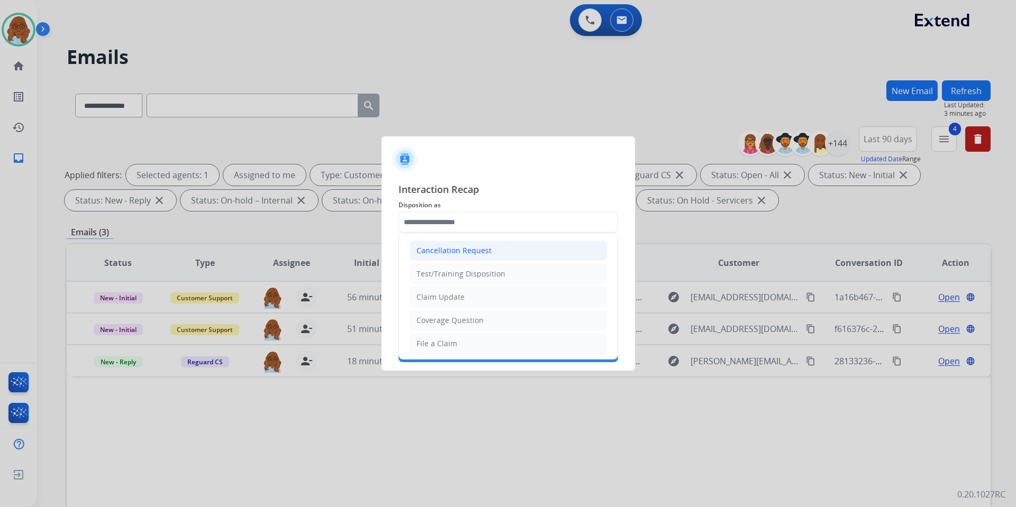
click at [447, 251] on div "Cancellation Request" at bounding box center [453, 251] width 75 height 11
type input "**********"
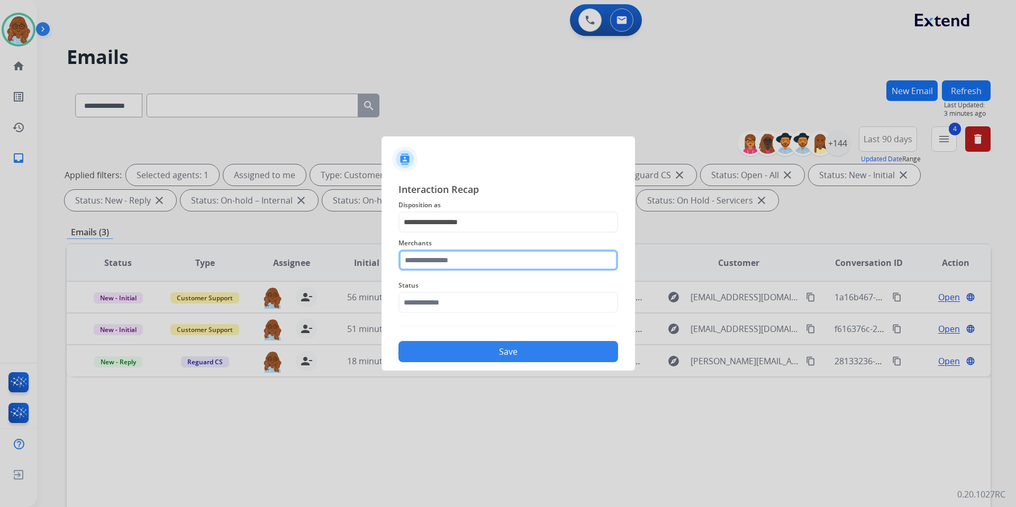
click at [455, 266] on input "text" at bounding box center [508, 260] width 220 height 21
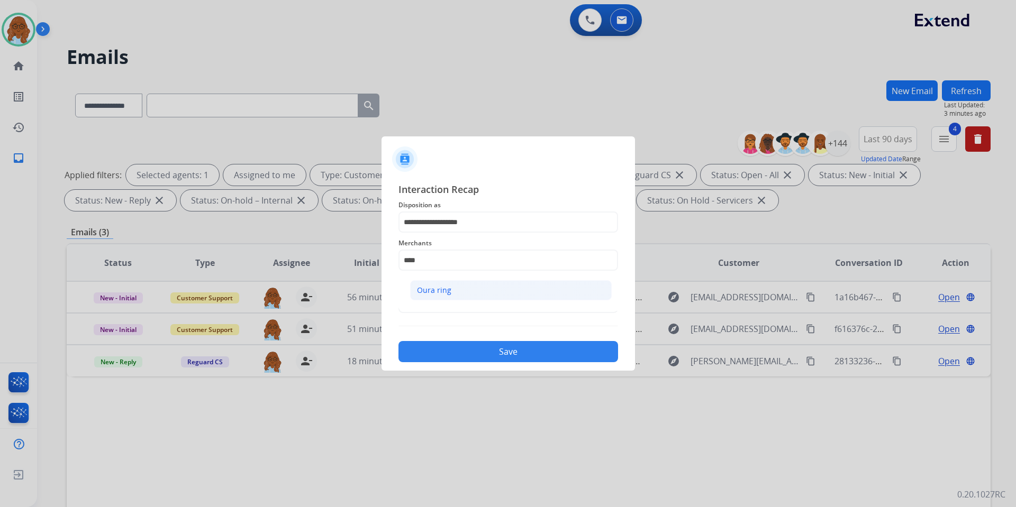
click at [457, 298] on li "Oura ring" at bounding box center [511, 290] width 202 height 20
type input "*********"
click at [444, 299] on input "text" at bounding box center [508, 302] width 220 height 21
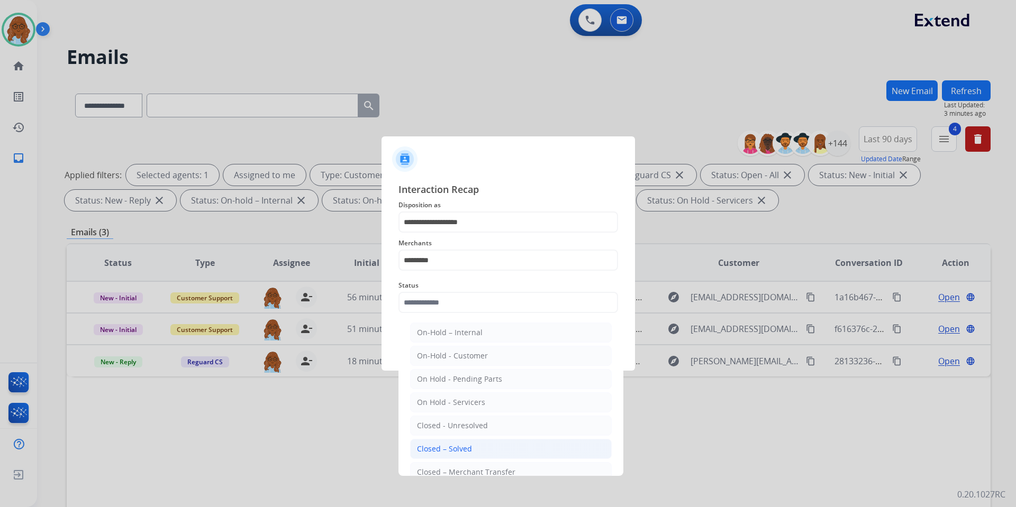
click at [453, 442] on li "Closed – Solved" at bounding box center [511, 449] width 202 height 20
type input "**********"
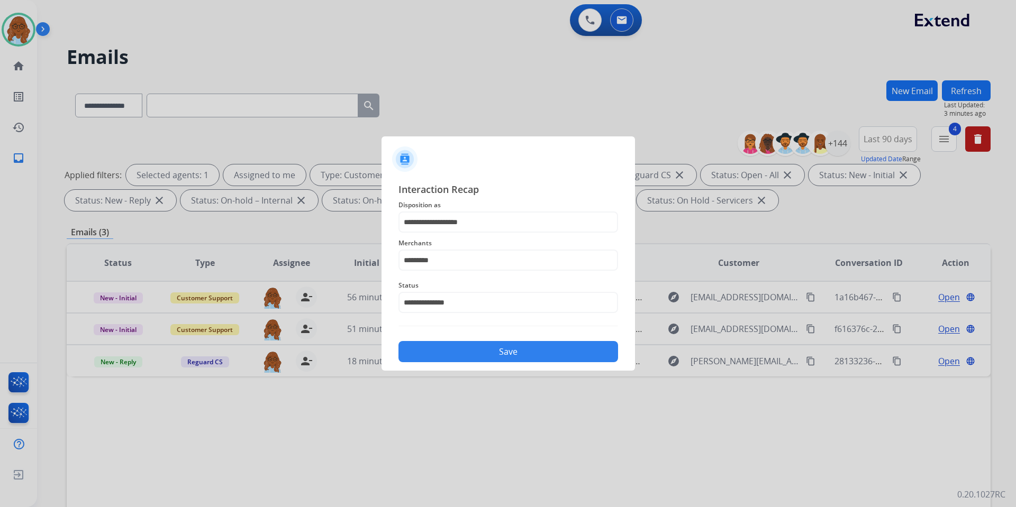
click at [460, 350] on button "Save" at bounding box center [508, 351] width 220 height 21
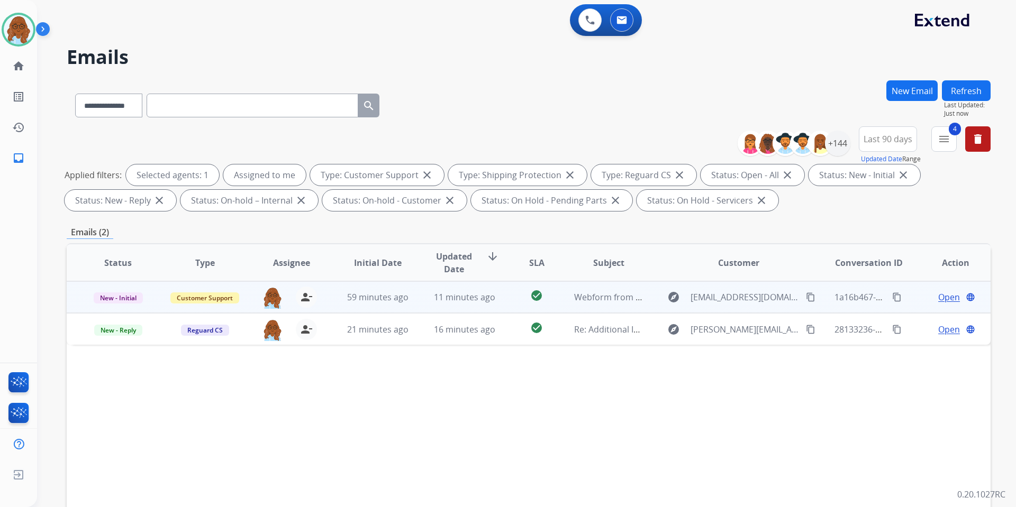
click at [938, 301] on span "Open" at bounding box center [949, 297] width 22 height 13
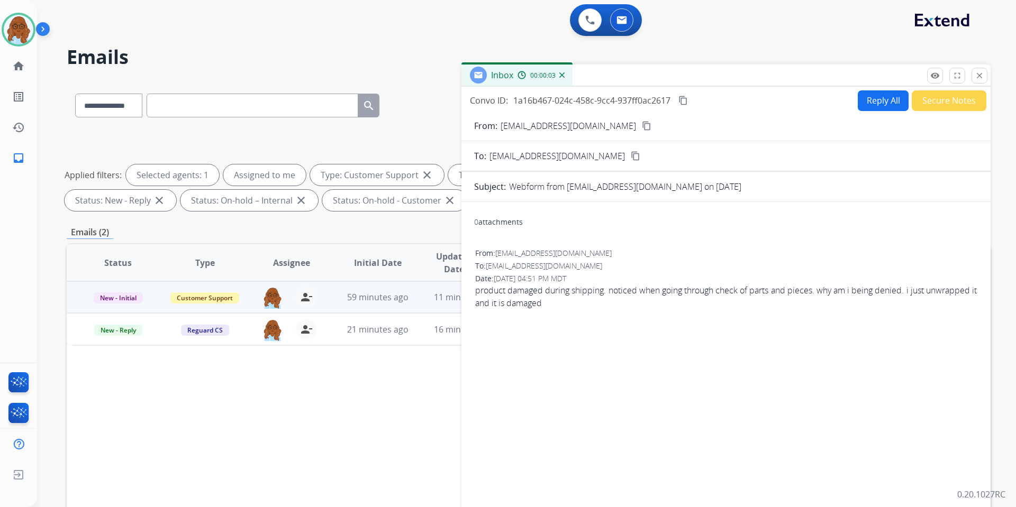
drag, startPoint x: 679, startPoint y: 77, endPoint x: 553, endPoint y: 53, distance: 128.1
click at [557, 65] on div "Inbox 00:00:03" at bounding box center [725, 76] width 529 height 22
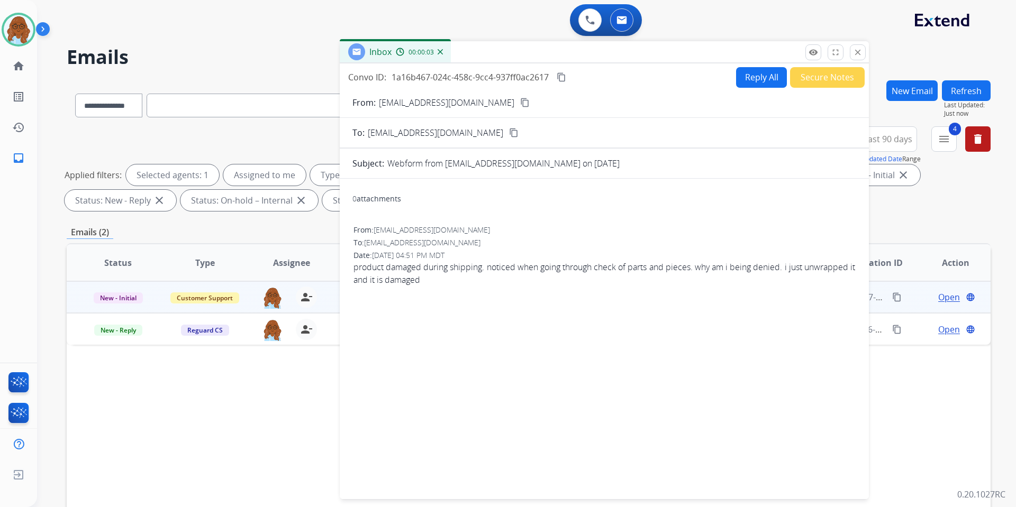
click at [760, 80] on button "Reply All" at bounding box center [761, 77] width 51 height 21
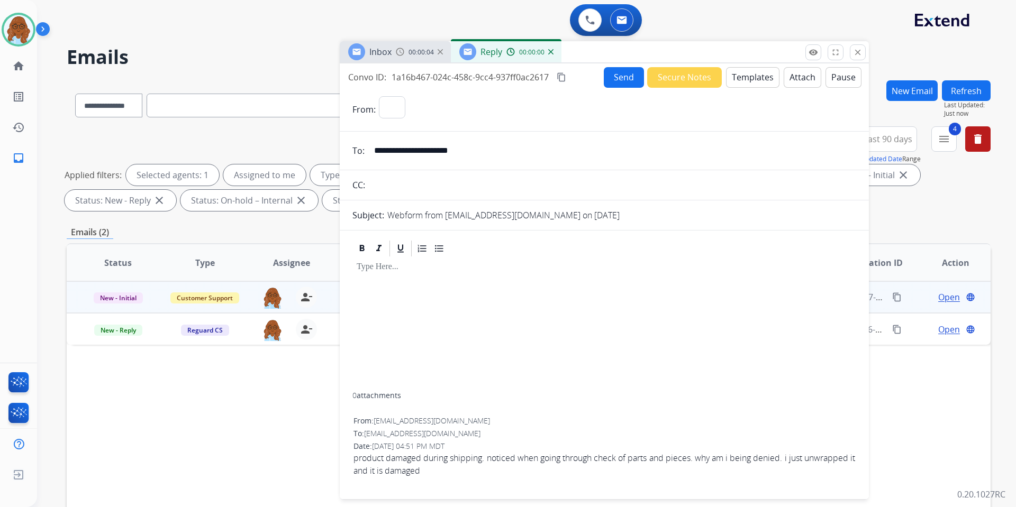
select select "**********"
click at [419, 49] on span "00:00:05" at bounding box center [420, 52] width 25 height 8
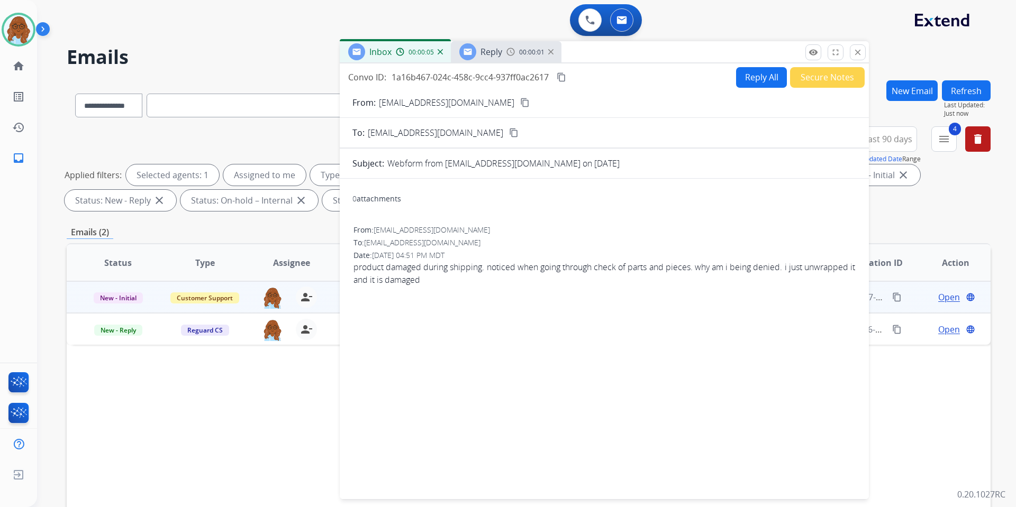
click at [499, 98] on div "From: [EMAIL_ADDRESS][DOMAIN_NAME] content_copy" at bounding box center [604, 102] width 529 height 13
click at [520, 102] on mat-icon "content_copy" at bounding box center [525, 103] width 10 height 10
click at [20, 29] on img at bounding box center [19, 30] width 30 height 30
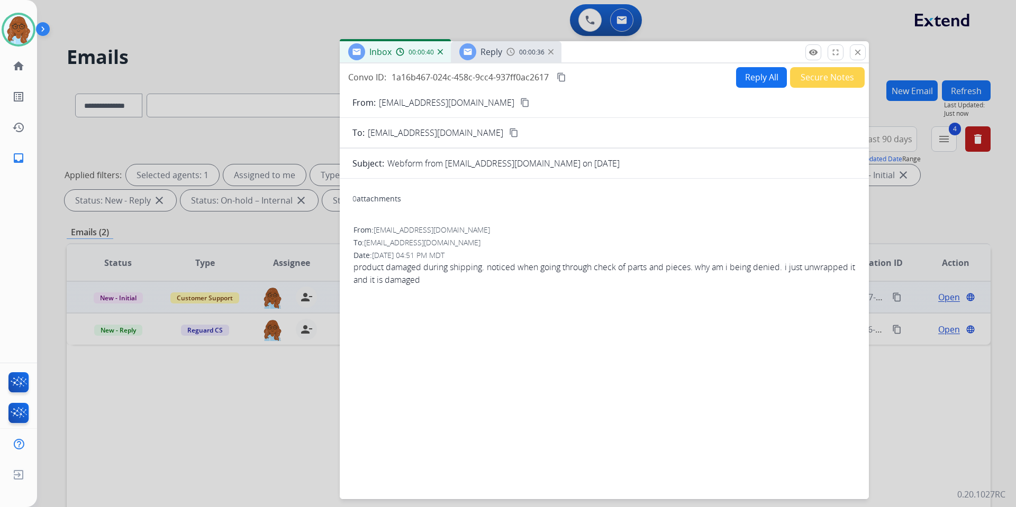
drag, startPoint x: 730, startPoint y: 50, endPoint x: 978, endPoint y: 92, distance: 251.7
click at [869, 63] on div "Inbox 00:00:40 Reply 00:00:36" at bounding box center [604, 52] width 529 height 22
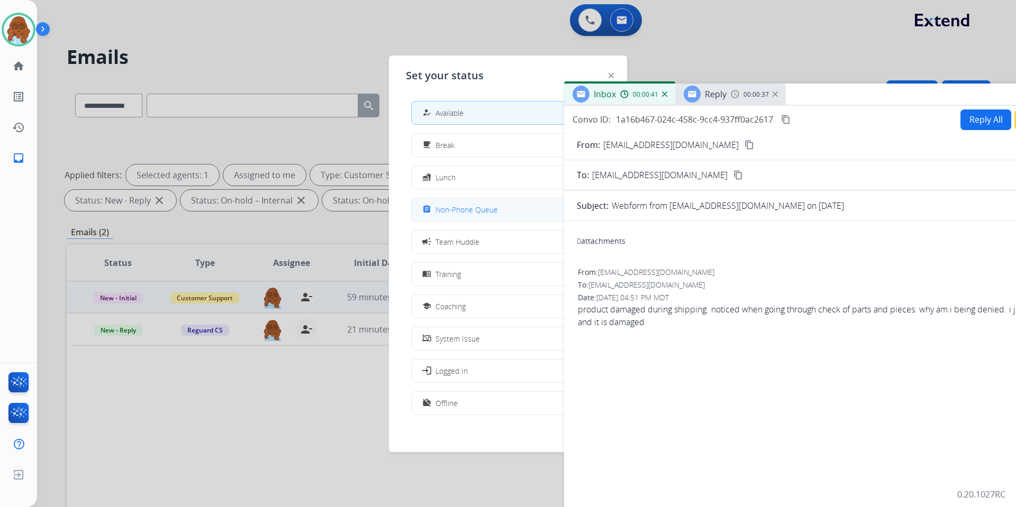
click at [482, 207] on span "Non-Phone Queue" at bounding box center [466, 209] width 62 height 11
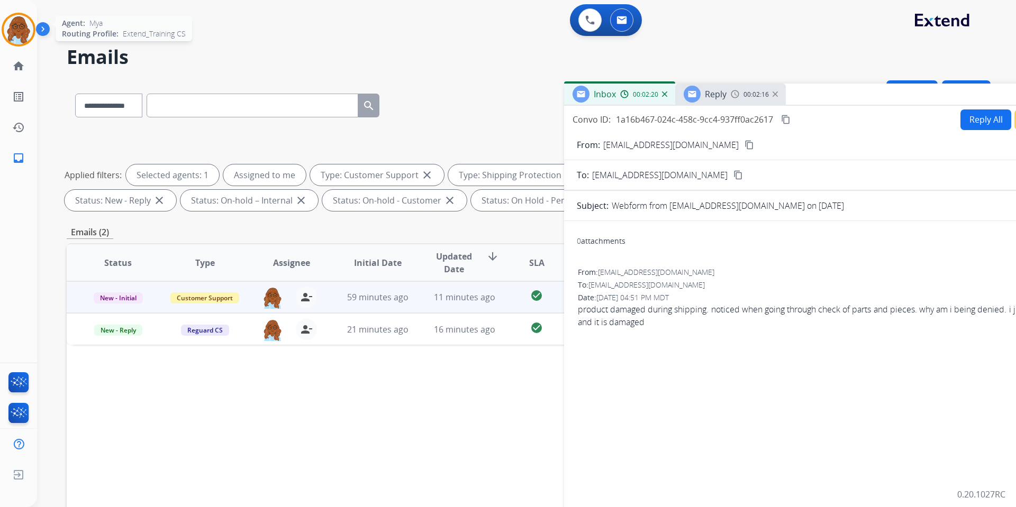
click at [26, 28] on img at bounding box center [19, 30] width 30 height 30
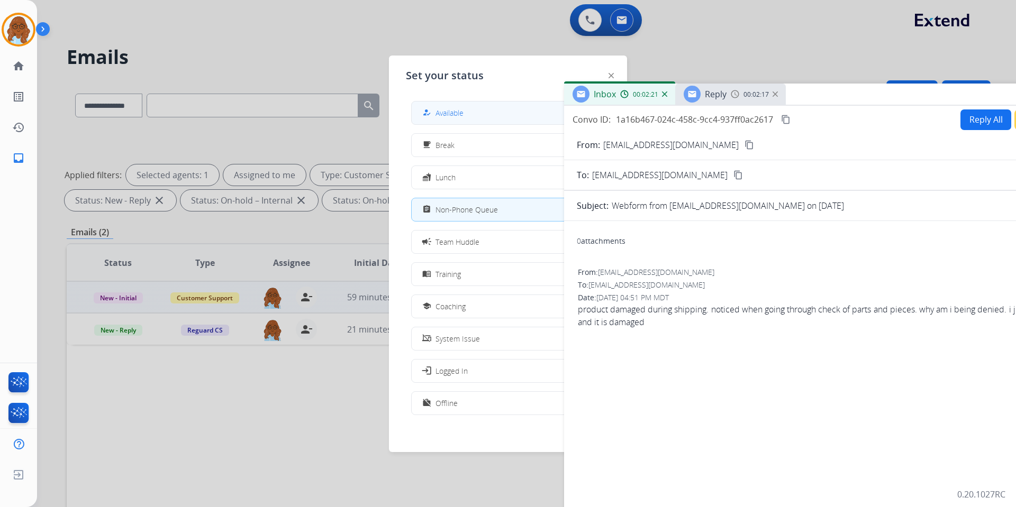
click at [476, 117] on button "how_to_reg Available" at bounding box center [508, 113] width 193 height 23
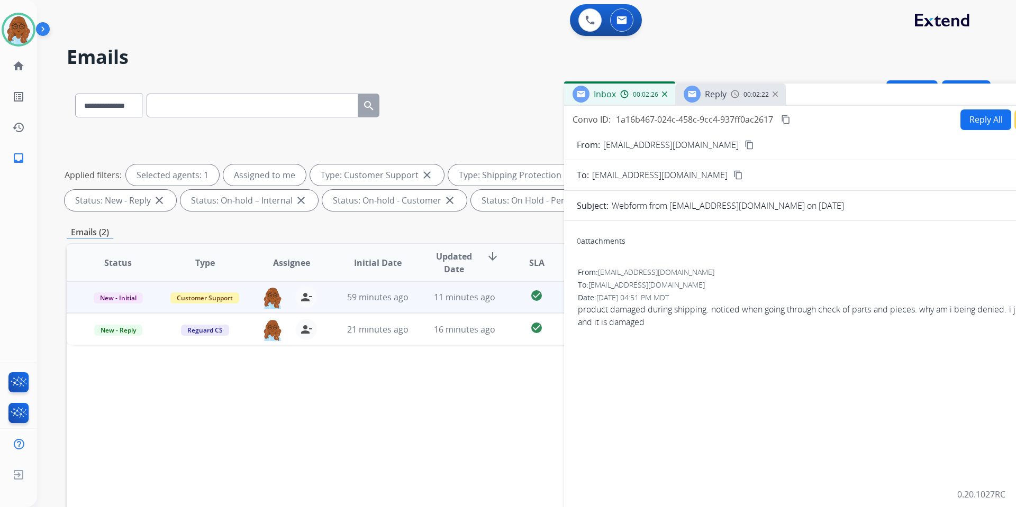
click at [735, 88] on div "Reply 00:02:22" at bounding box center [730, 94] width 111 height 21
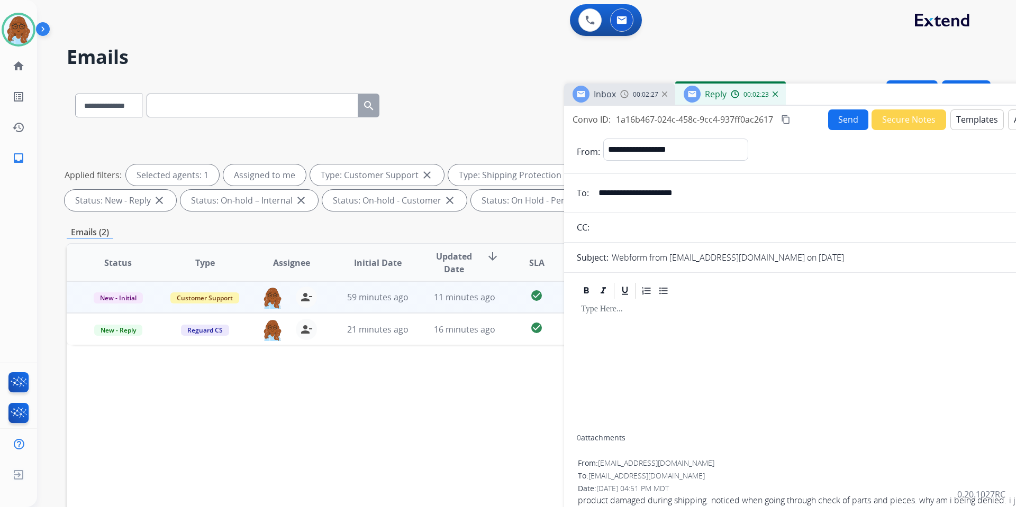
drag, startPoint x: 646, startPoint y: 82, endPoint x: 642, endPoint y: 94, distance: 12.1
click at [645, 82] on div "**********" at bounding box center [529, 103] width 924 height 46
click at [647, 88] on div "Inbox 00:02:28" at bounding box center [619, 94] width 111 height 21
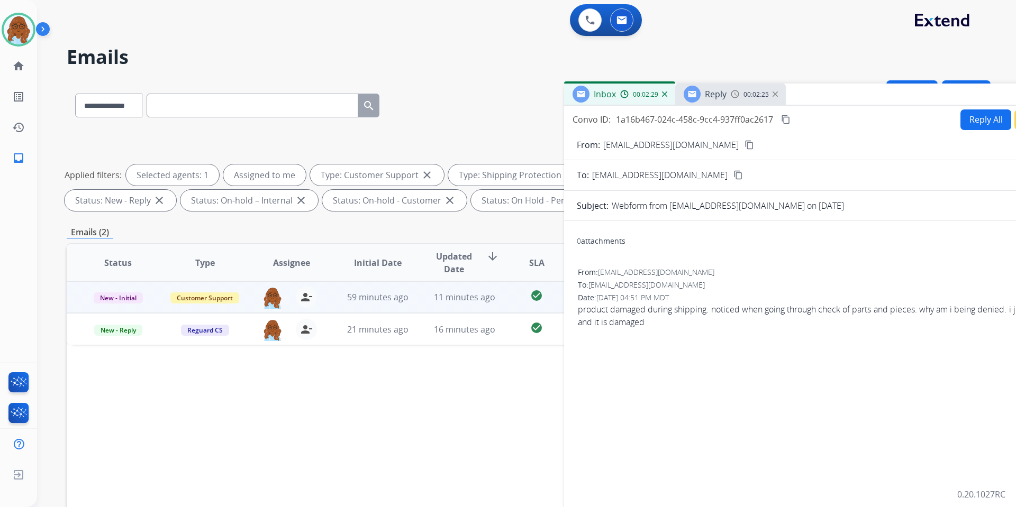
click at [744, 144] on mat-icon "content_copy" at bounding box center [749, 145] width 10 height 10
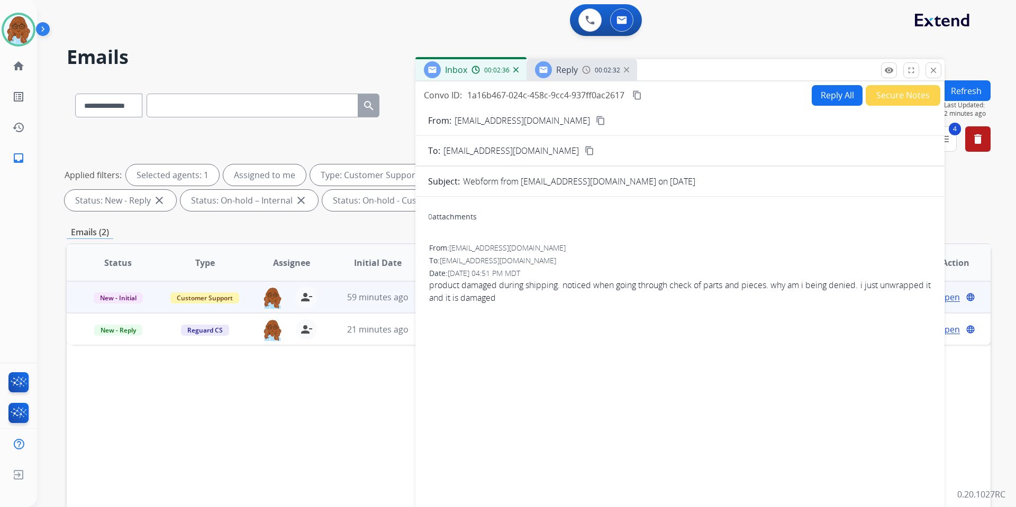
drag, startPoint x: 823, startPoint y: 102, endPoint x: 660, endPoint y: 75, distance: 165.6
click at [667, 77] on div "Inbox 00:02:36 Reply 00:02:32" at bounding box center [679, 70] width 529 height 22
click at [548, 72] on div "Reply" at bounding box center [549, 69] width 43 height 17
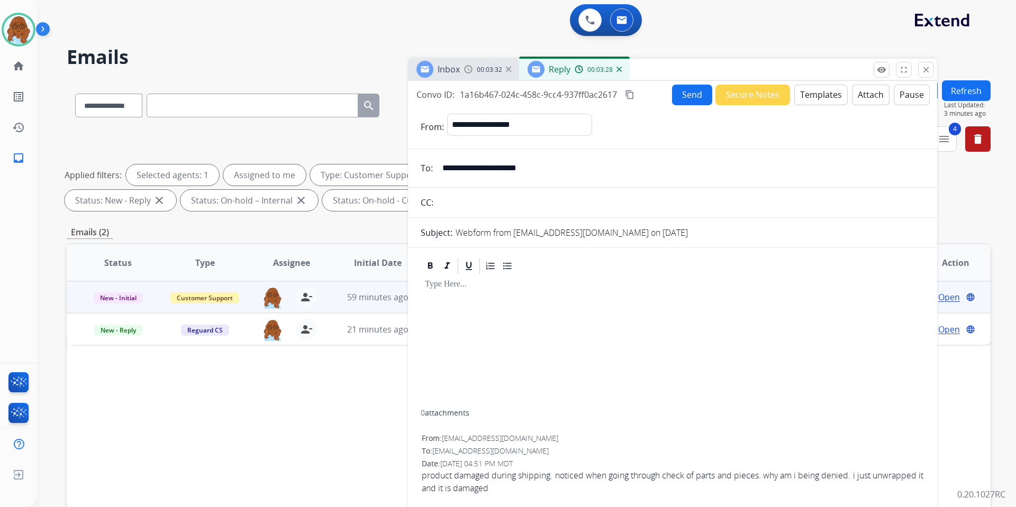
click at [801, 95] on button "Templates" at bounding box center [820, 95] width 53 height 21
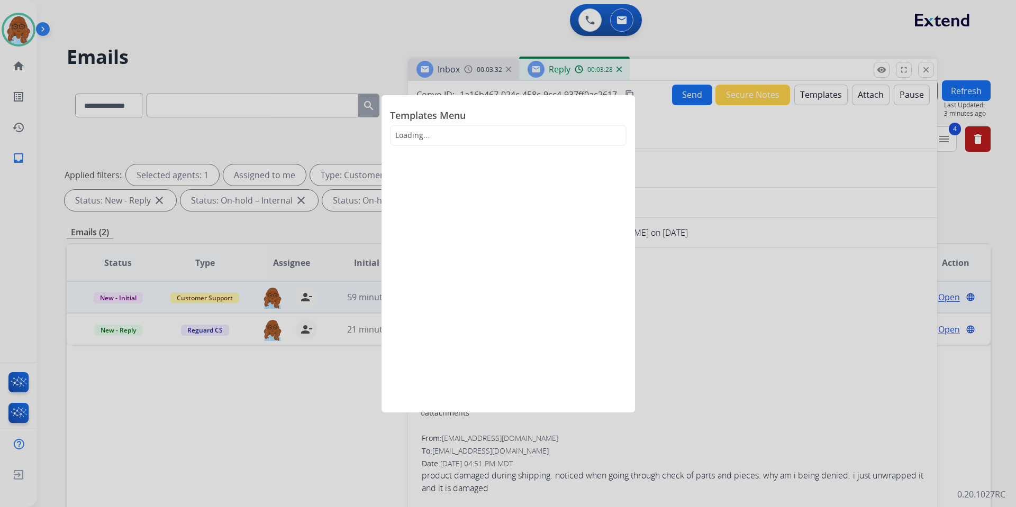
click at [520, 119] on span "Templates Menu" at bounding box center [508, 116] width 237 height 17
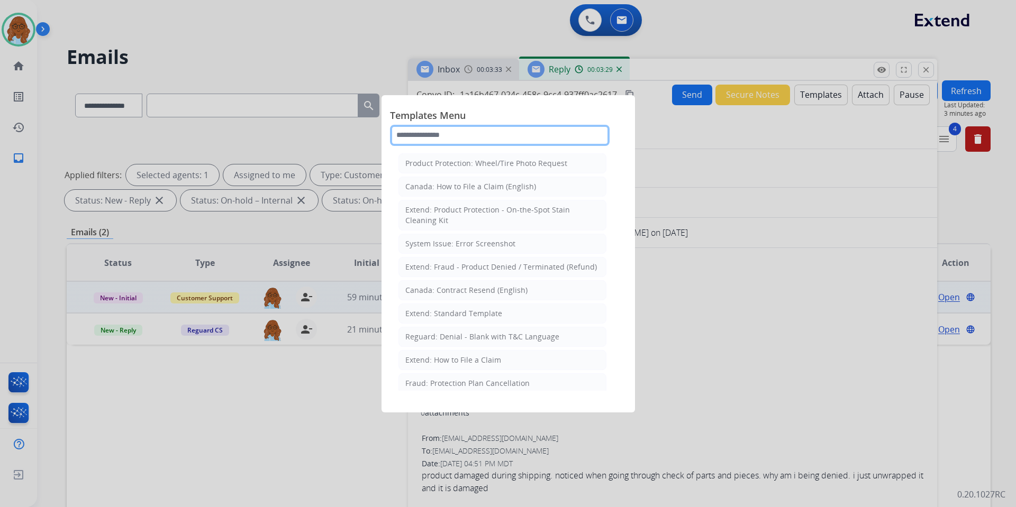
click at [513, 128] on input "text" at bounding box center [500, 135] width 220 height 21
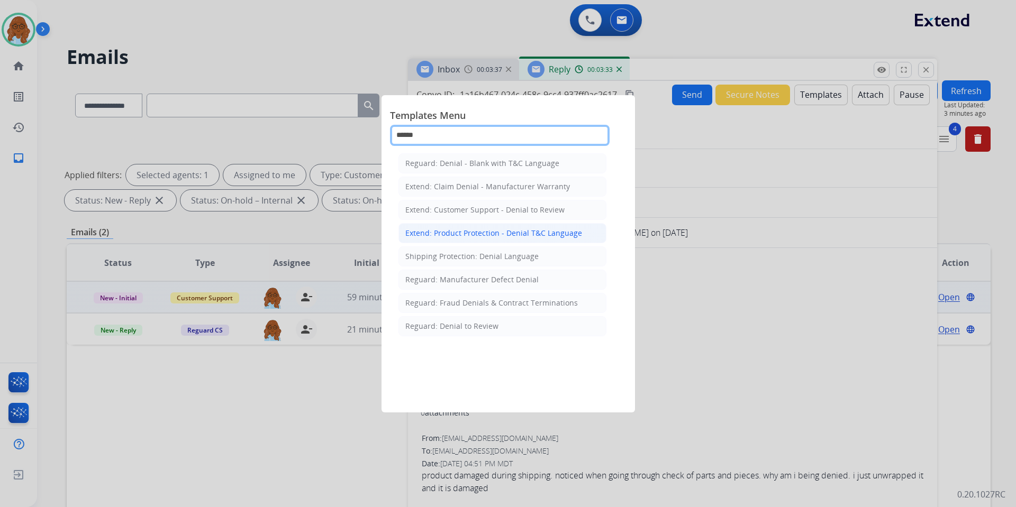
type input "******"
click at [503, 232] on div "Extend: Product Protection - Denial T&C Language" at bounding box center [493, 233] width 177 height 11
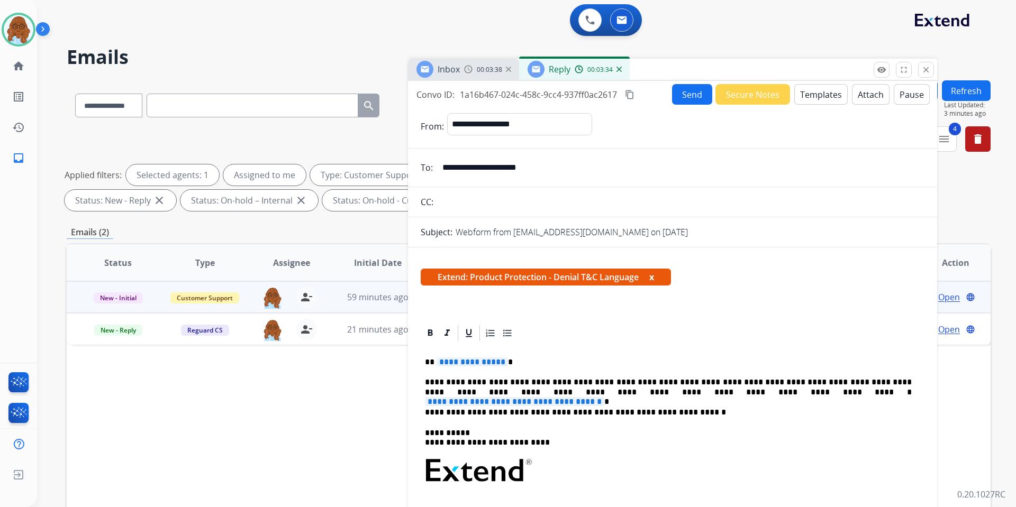
click at [604, 397] on span "**********" at bounding box center [514, 401] width 179 height 9
paste div "To enrich screen reader interactions, please activate Accessibility in Grammarl…"
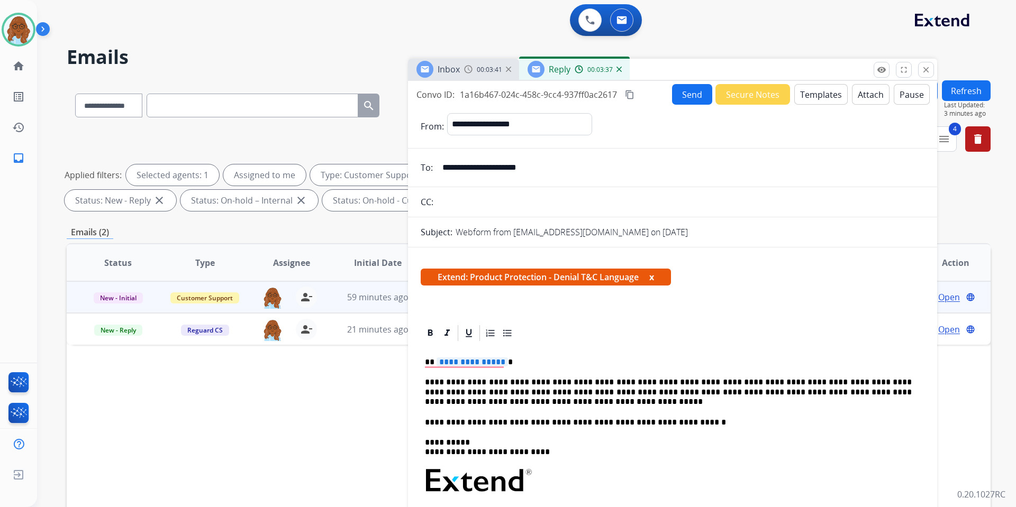
click at [610, 393] on p "**********" at bounding box center [668, 392] width 487 height 29
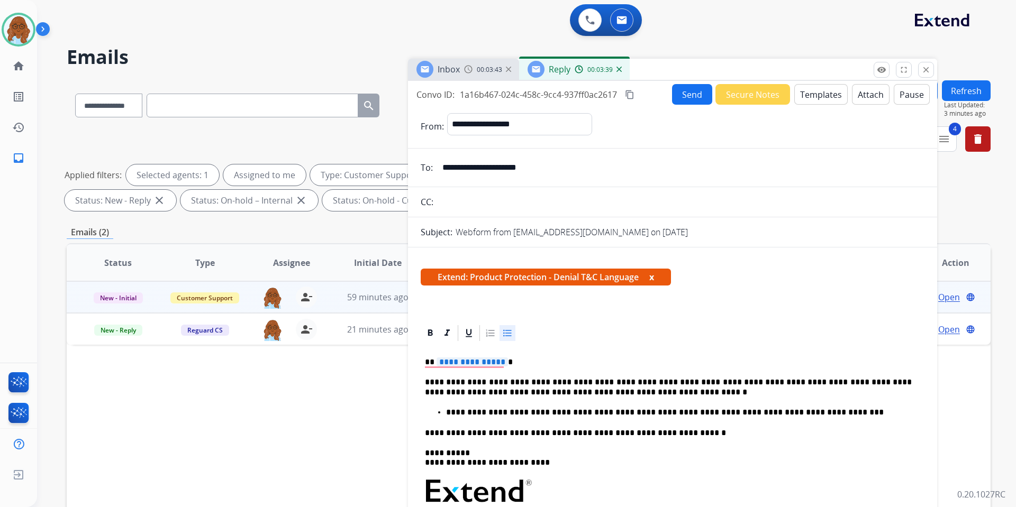
click at [820, 414] on p "**********" at bounding box center [679, 413] width 466 height 10
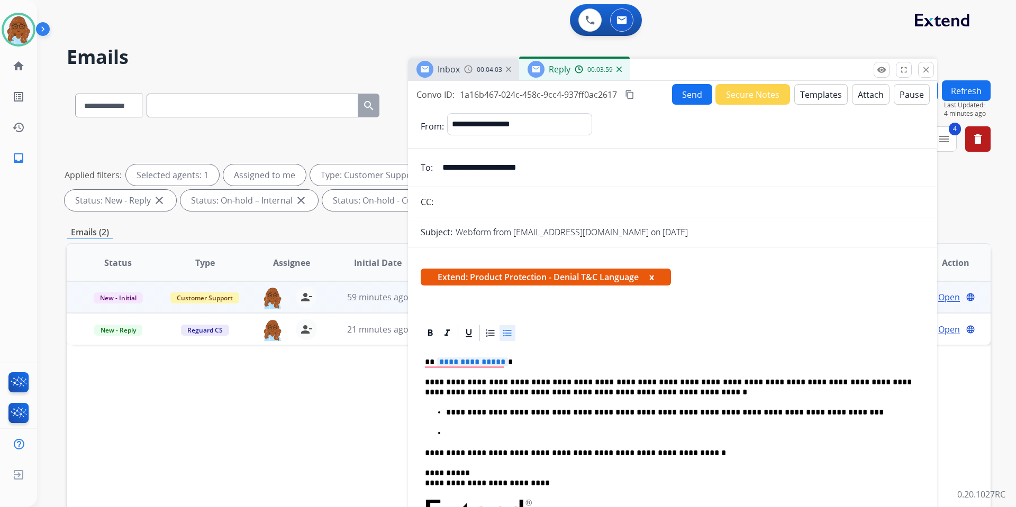
click at [559, 429] on p "To enrich screen reader interactions, please activate Accessibility in Grammarl…" at bounding box center [683, 434] width 474 height 10
click at [477, 366] on span "**********" at bounding box center [472, 362] width 71 height 9
click at [852, 93] on button "Attach" at bounding box center [871, 94] width 38 height 21
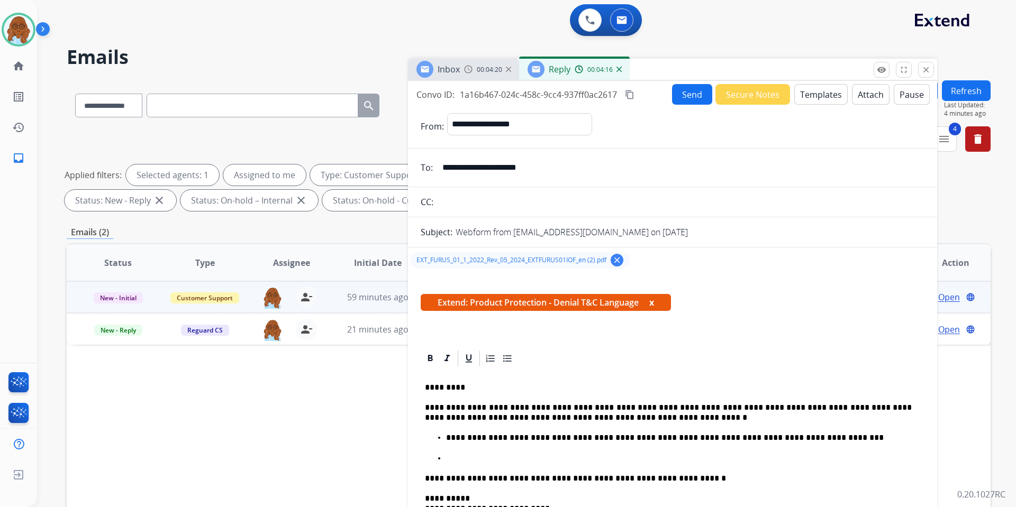
click at [654, 303] on button "x" at bounding box center [651, 302] width 5 height 13
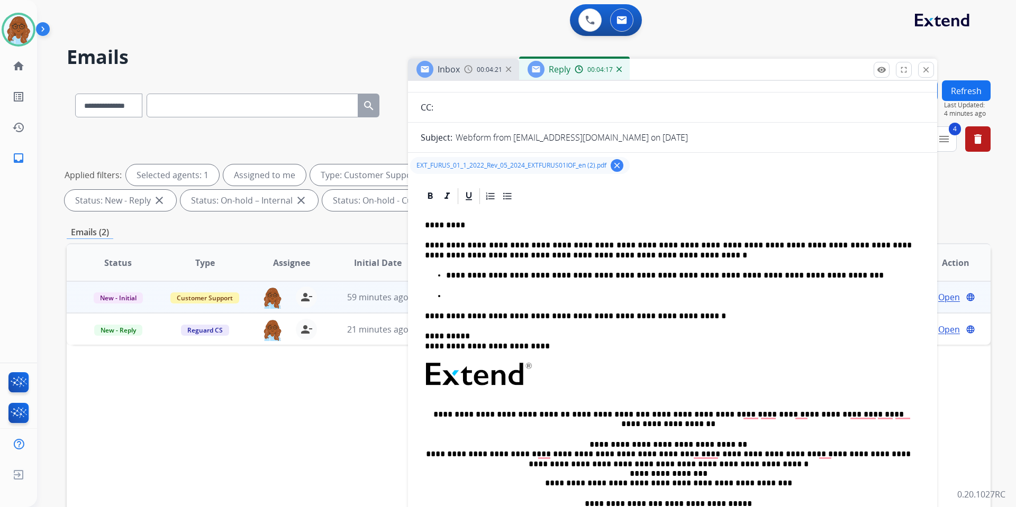
scroll to position [106, 0]
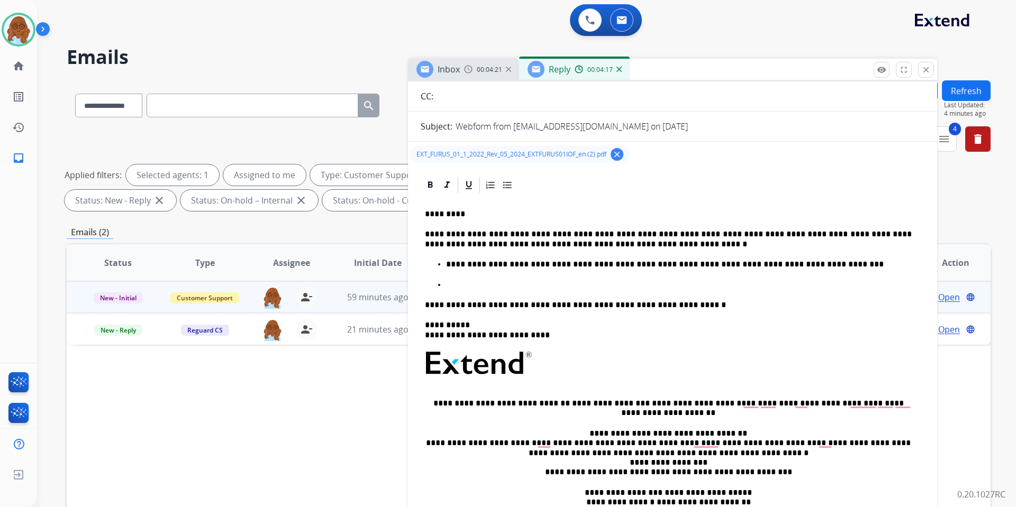
click at [490, 293] on div "**********" at bounding box center [673, 371] width 504 height 353
click at [490, 283] on p "To enrich screen reader interactions, please activate Accessibility in Grammarl…" at bounding box center [683, 285] width 474 height 10
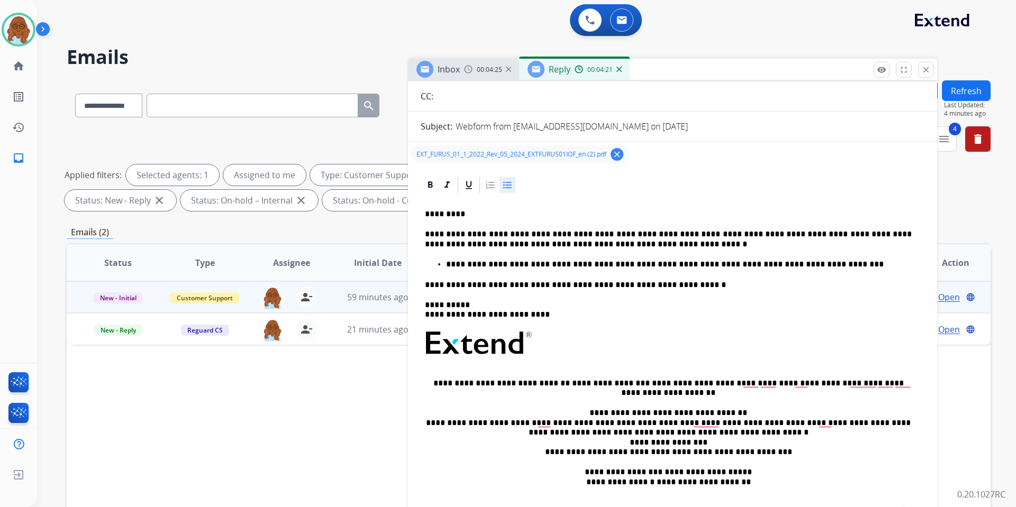
click at [786, 264] on p "**********" at bounding box center [679, 265] width 466 height 10
click at [445, 262] on ul "**********" at bounding box center [672, 265] width 495 height 10
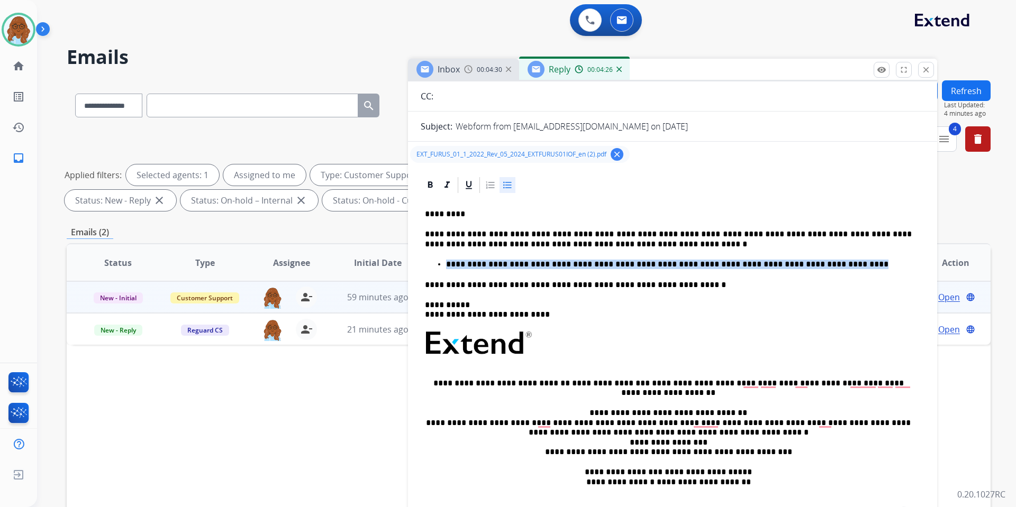
drag, startPoint x: 796, startPoint y: 266, endPoint x: 434, endPoint y: 263, distance: 361.4
click at [434, 263] on ul "**********" at bounding box center [672, 265] width 495 height 10
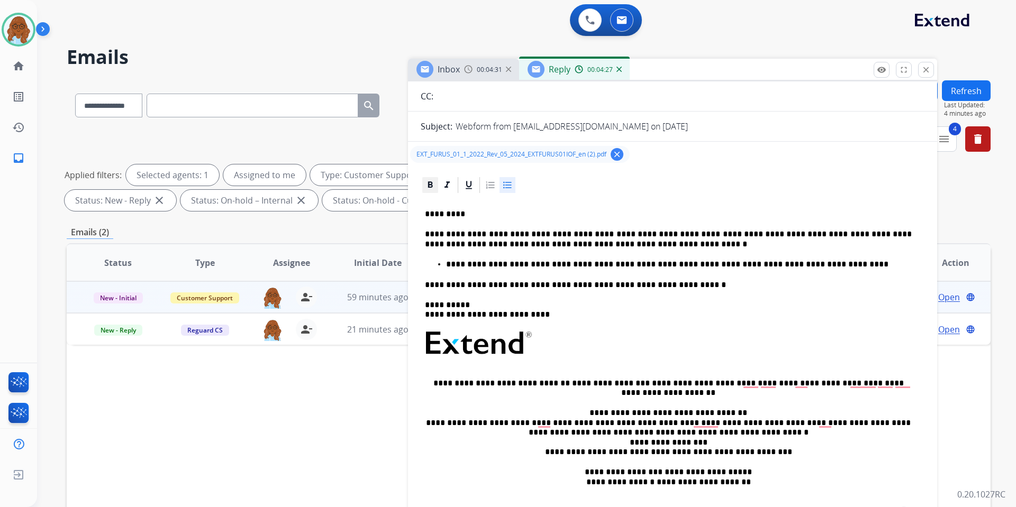
click at [433, 182] on icon at bounding box center [430, 185] width 11 height 11
click at [449, 184] on icon at bounding box center [447, 185] width 11 height 11
click at [807, 268] on p "**********" at bounding box center [679, 265] width 466 height 10
drag, startPoint x: 492, startPoint y: 246, endPoint x: 561, endPoint y: 247, distance: 69.9
click at [561, 247] on p "**********" at bounding box center [668, 240] width 487 height 20
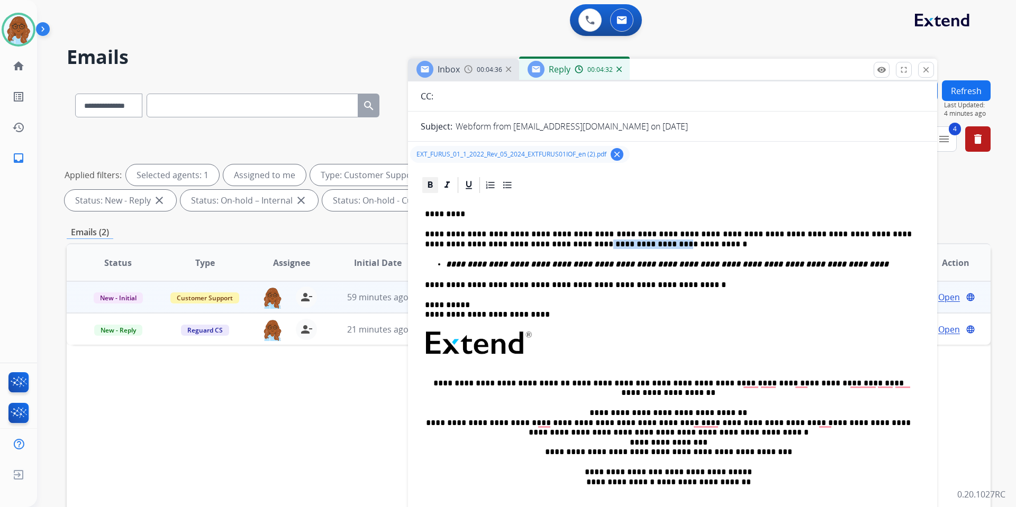
click at [432, 184] on icon at bounding box center [430, 184] width 5 height 6
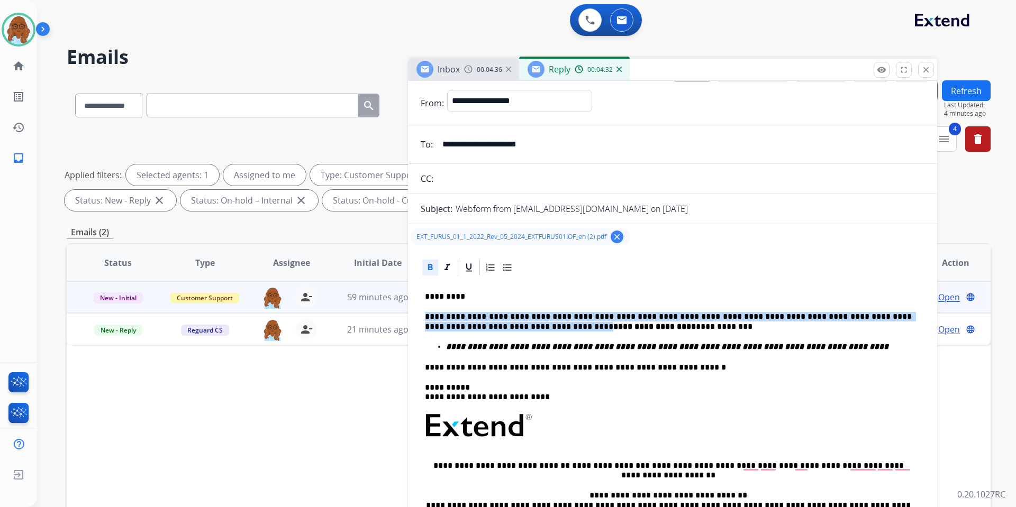
scroll to position [0, 0]
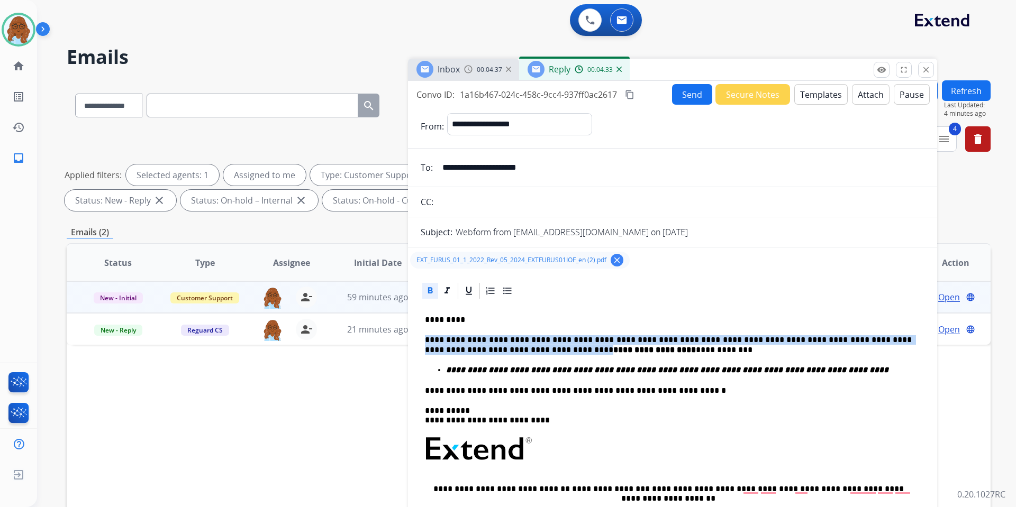
click at [634, 93] on mat-icon "content_copy" at bounding box center [630, 95] width 10 height 10
click at [672, 97] on button "Send" at bounding box center [692, 94] width 40 height 21
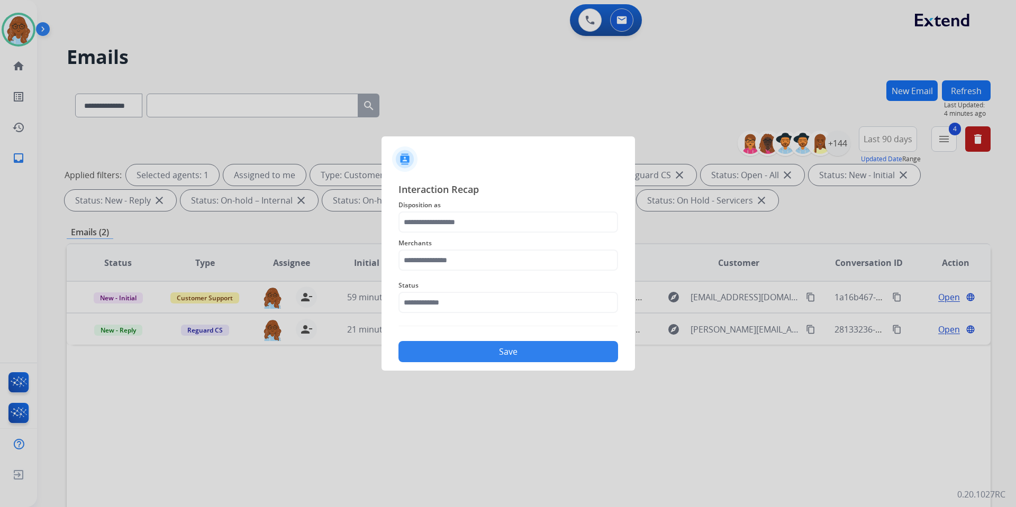
drag, startPoint x: 498, startPoint y: 244, endPoint x: 487, endPoint y: 224, distance: 23.0
click at [498, 244] on span "Merchants" at bounding box center [508, 243] width 220 height 13
click at [487, 224] on input "text" at bounding box center [508, 222] width 220 height 21
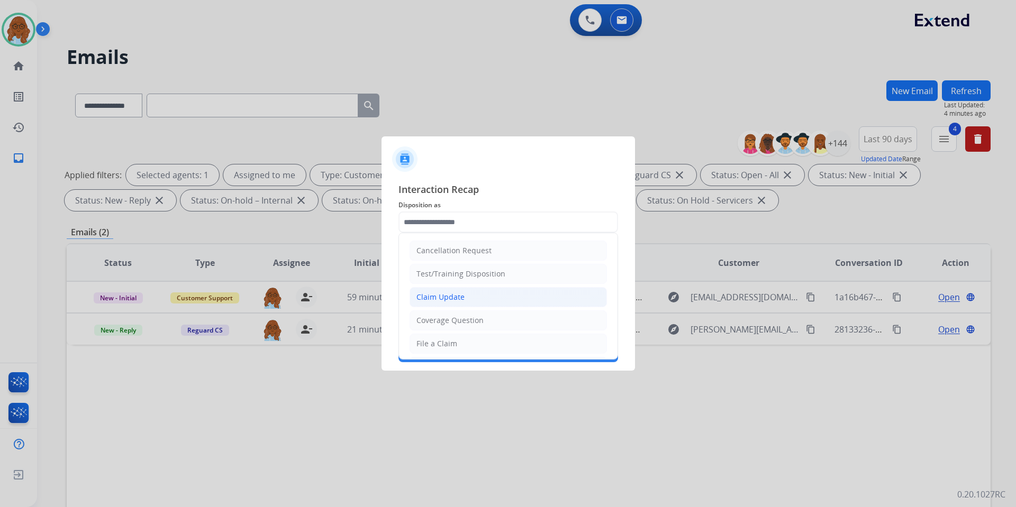
click at [459, 301] on div "Claim Update" at bounding box center [440, 297] width 48 height 11
type input "**********"
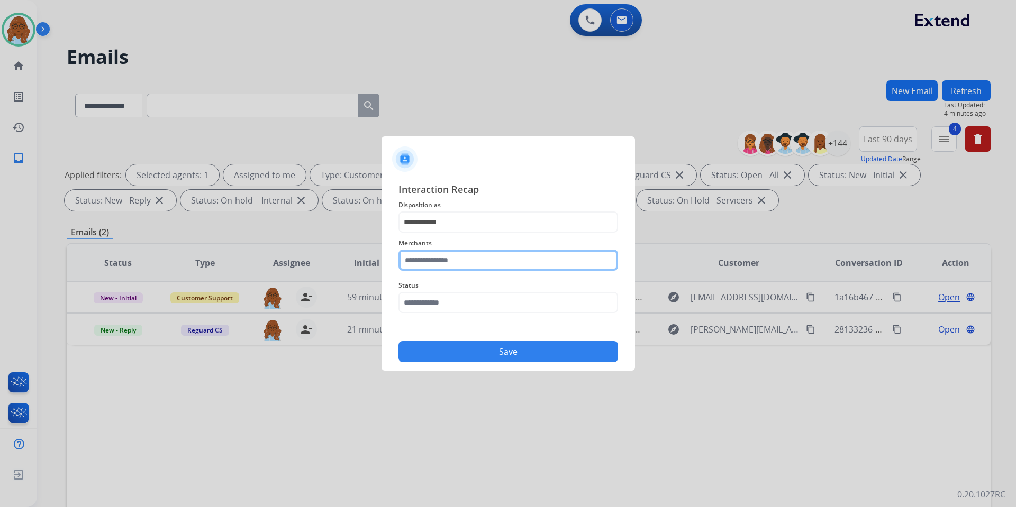
click at [441, 265] on input "text" at bounding box center [508, 260] width 220 height 21
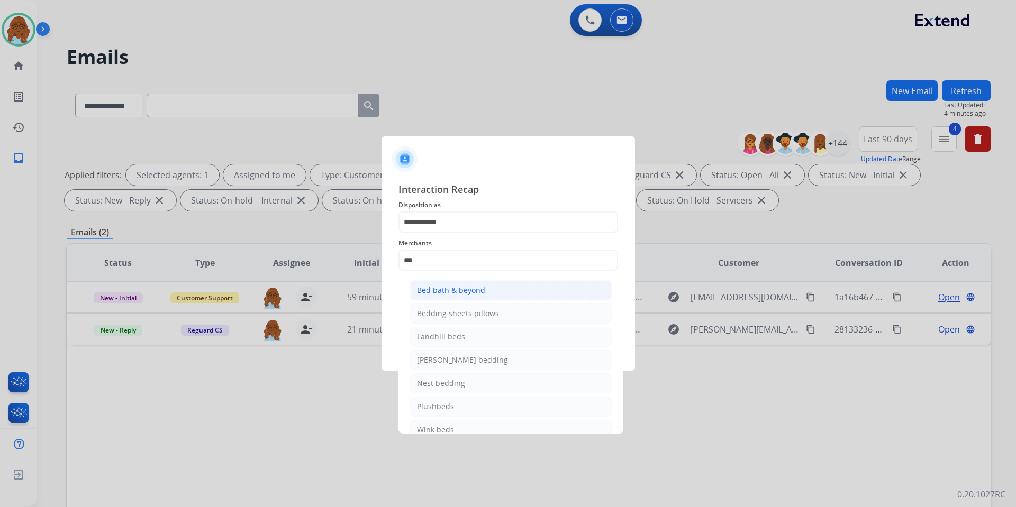
click at [489, 288] on li "Bed bath & beyond" at bounding box center [511, 290] width 202 height 20
type input "**********"
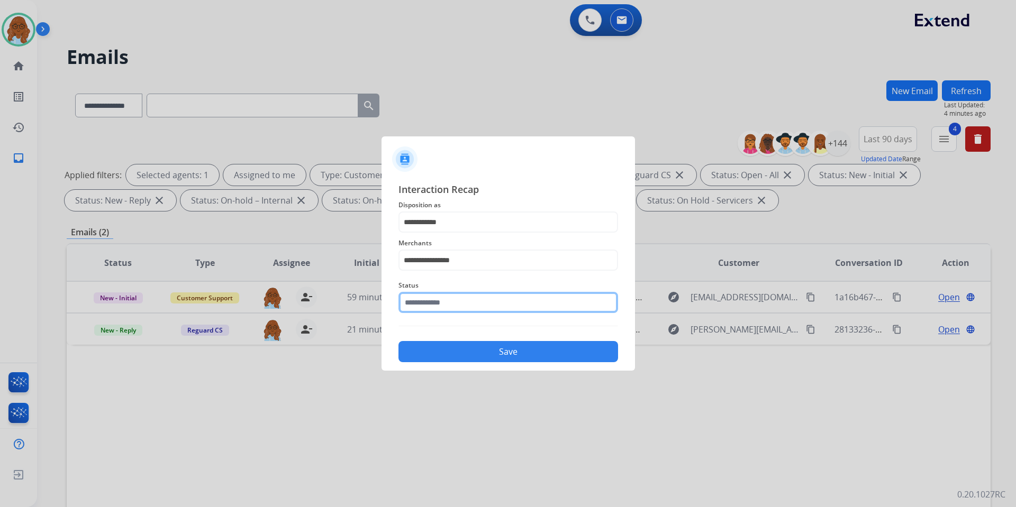
click at [464, 308] on input "text" at bounding box center [508, 302] width 220 height 21
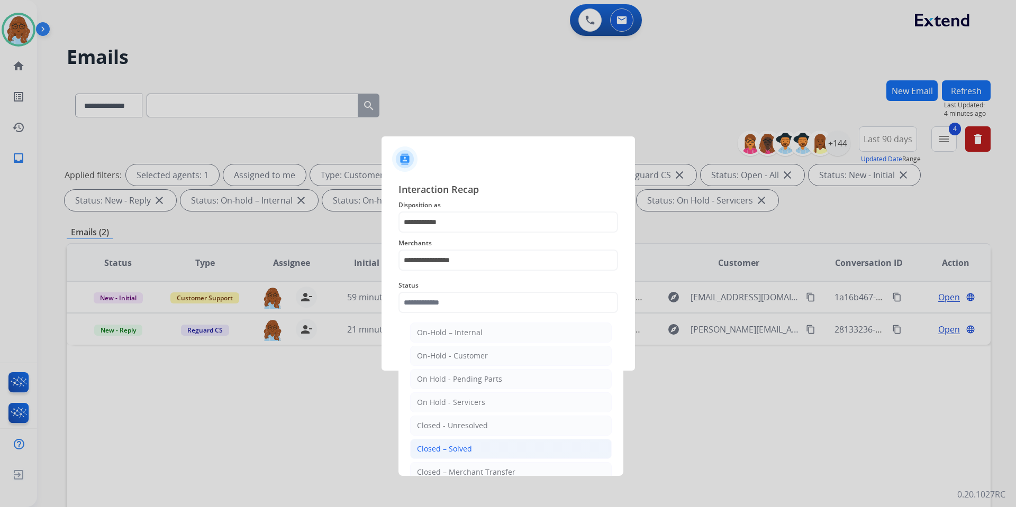
click at [455, 446] on div "Closed – Solved" at bounding box center [444, 449] width 55 height 11
type input "**********"
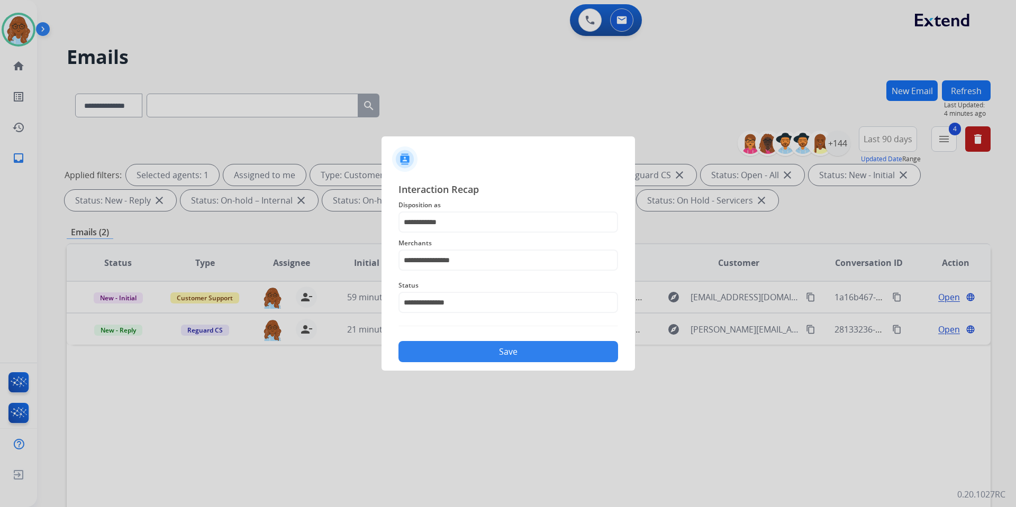
click at [465, 353] on button "Save" at bounding box center [508, 351] width 220 height 21
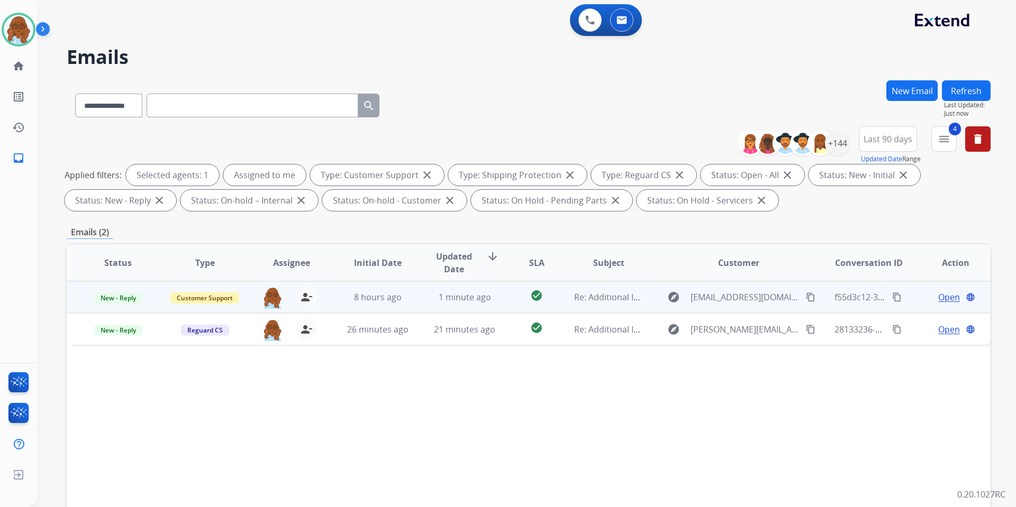
click at [938, 298] on span "Open" at bounding box center [949, 297] width 22 height 13
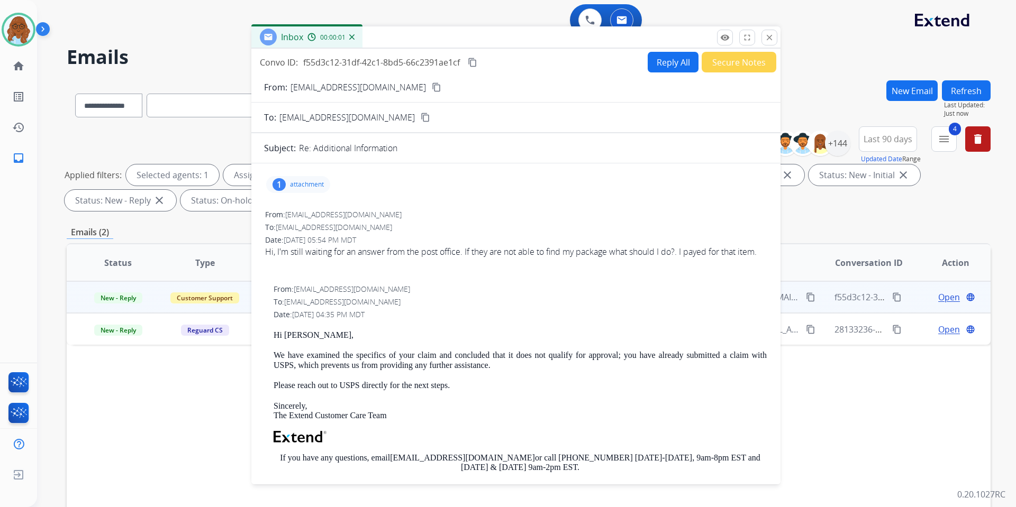
drag, startPoint x: 671, startPoint y: 77, endPoint x: 461, endPoint y: 39, distance: 213.5
click at [461, 39] on div "Inbox 00:00:01" at bounding box center [515, 37] width 529 height 22
click at [659, 68] on button "Reply All" at bounding box center [673, 62] width 51 height 21
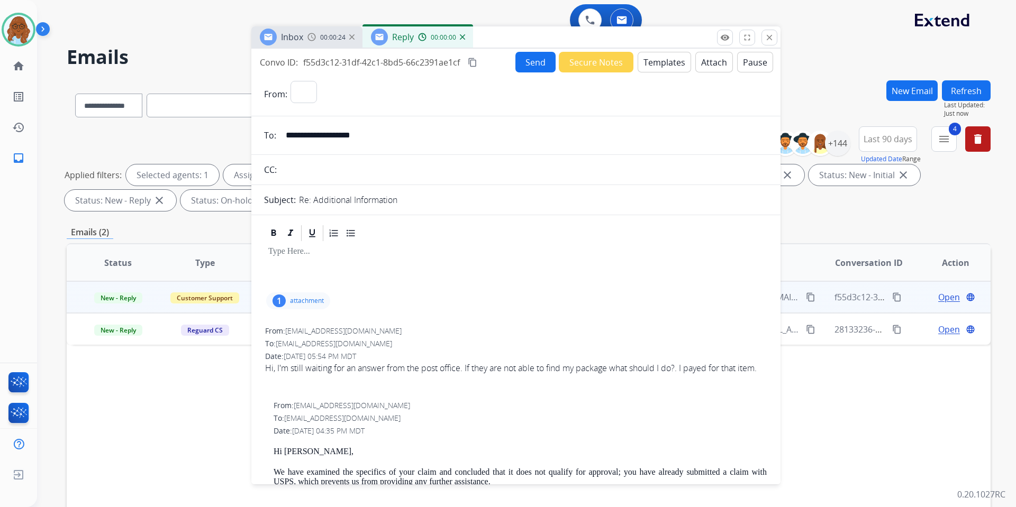
click at [654, 64] on button "Templates" at bounding box center [664, 62] width 53 height 21
select select "**********"
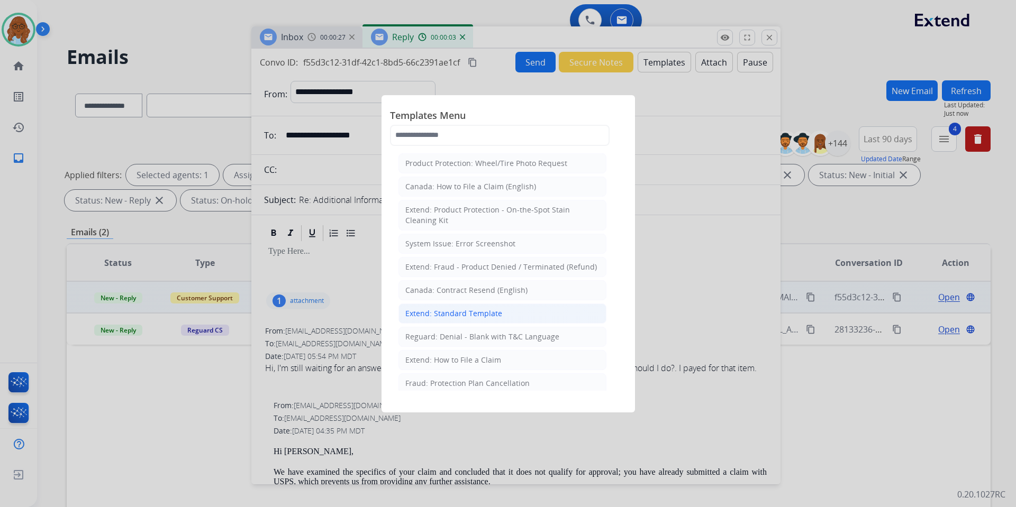
click at [448, 313] on div "Extend: Standard Template" at bounding box center [453, 313] width 97 height 11
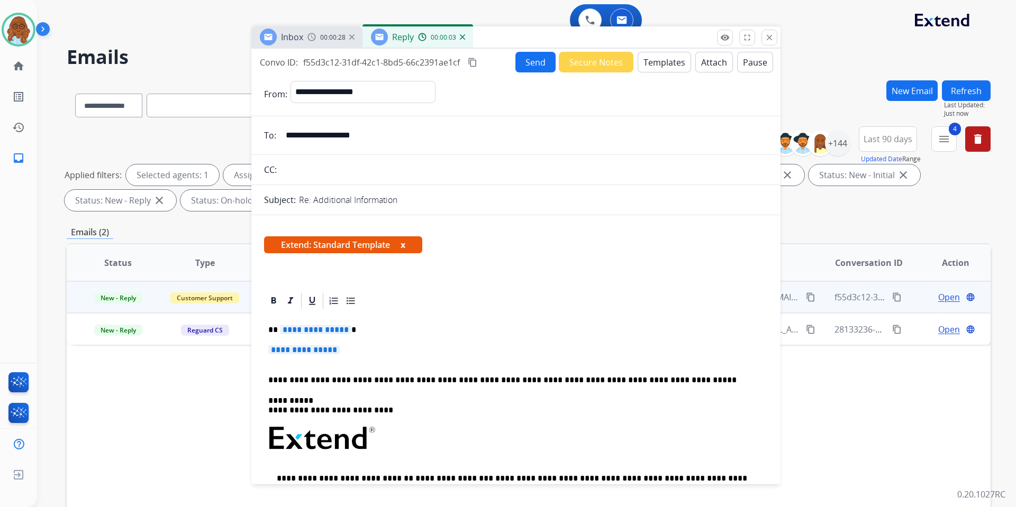
click at [298, 329] on span "**********" at bounding box center [315, 329] width 71 height 9
click at [340, 350] on span "**********" at bounding box center [303, 350] width 71 height 9
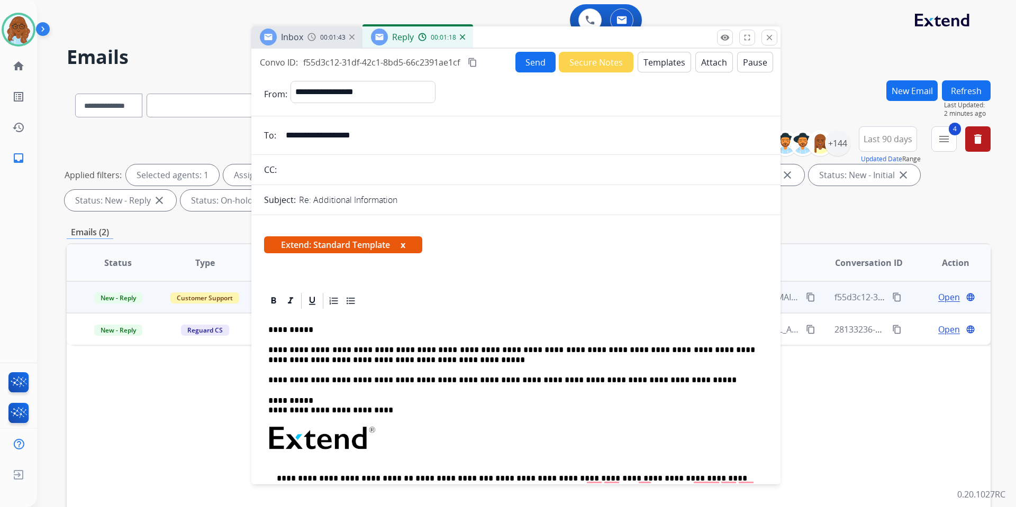
click at [404, 245] on button "x" at bounding box center [403, 245] width 5 height 13
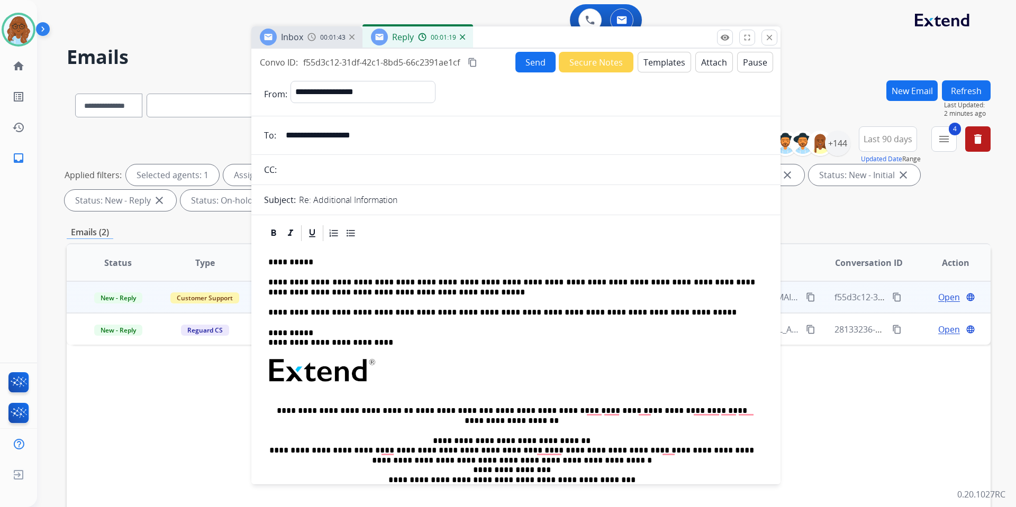
click at [518, 63] on button "Send" at bounding box center [535, 62] width 40 height 21
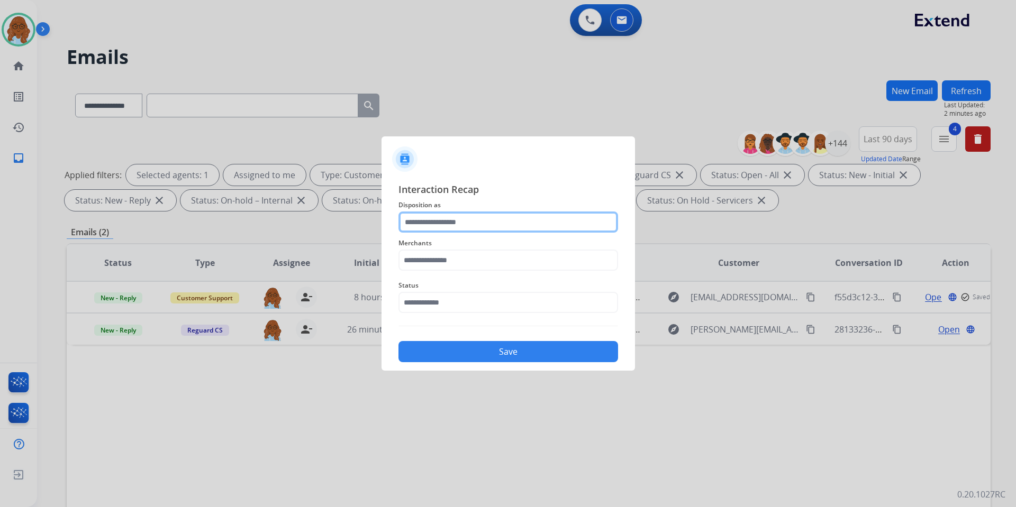
click at [458, 228] on input "text" at bounding box center [508, 222] width 220 height 21
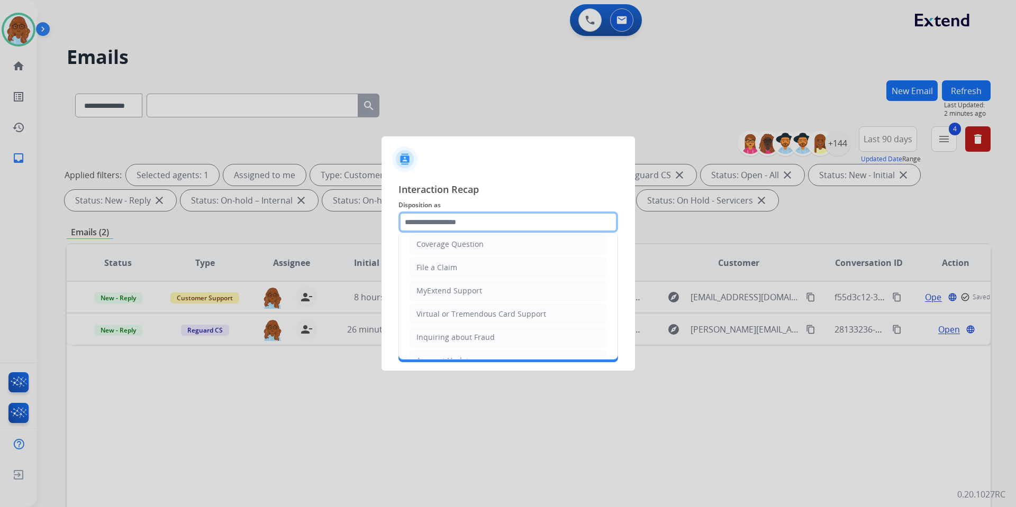
scroll to position [165, 0]
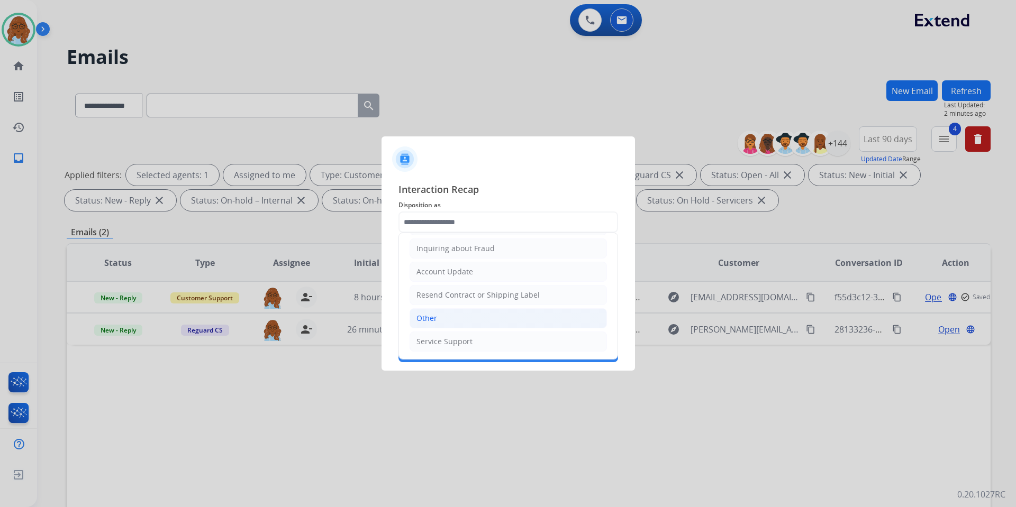
click at [440, 315] on li "Other" at bounding box center [508, 318] width 197 height 20
type input "*****"
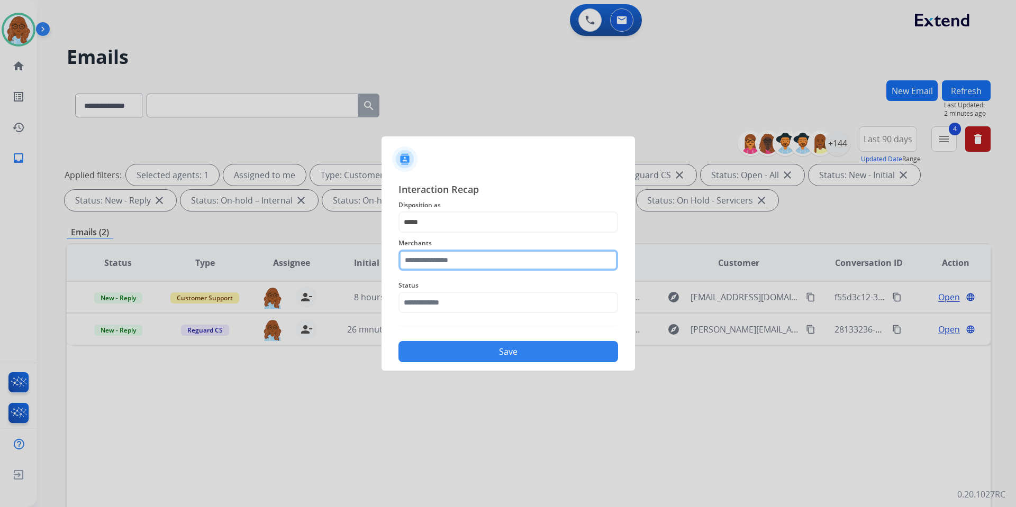
click at [437, 263] on input "text" at bounding box center [508, 260] width 220 height 21
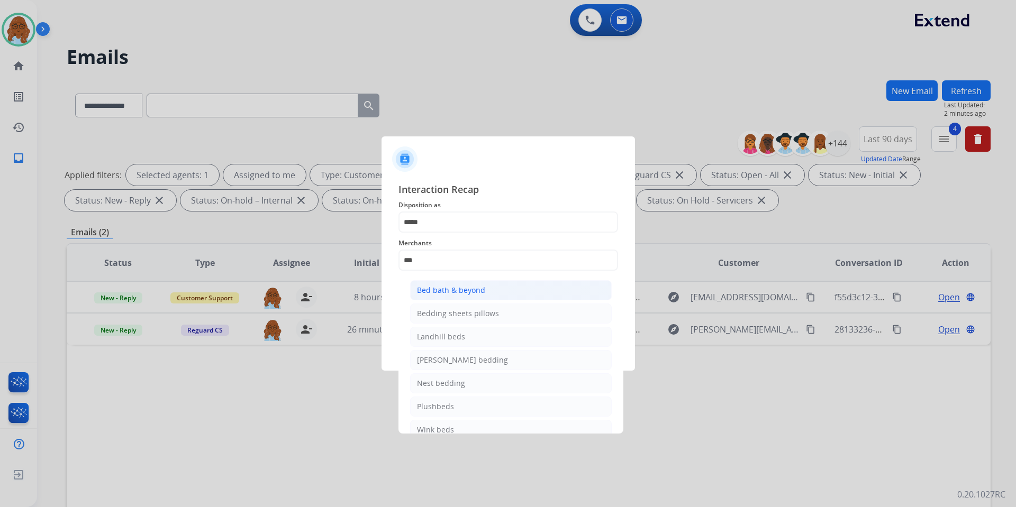
click at [473, 286] on div "Bed bath & beyond" at bounding box center [451, 290] width 68 height 11
type input "**********"
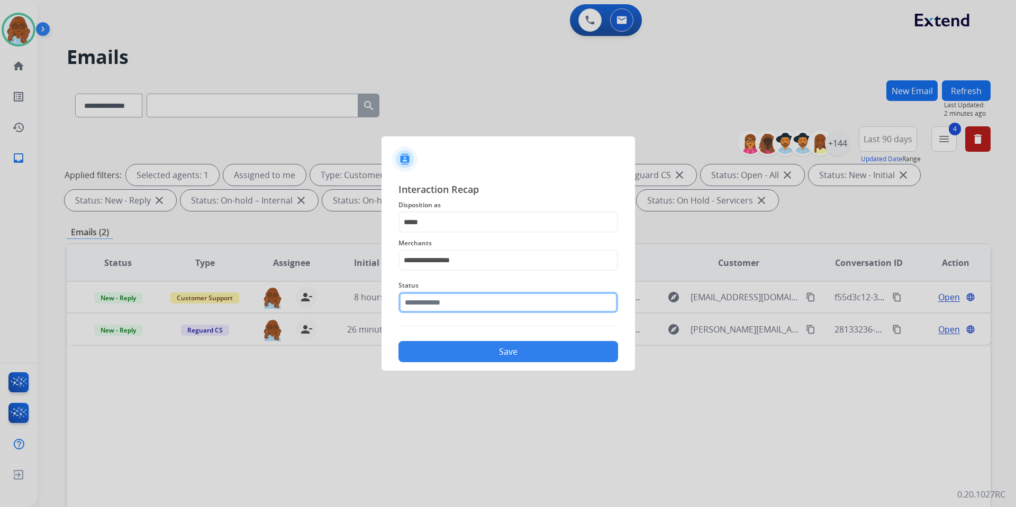
click at [447, 299] on input "text" at bounding box center [508, 302] width 220 height 21
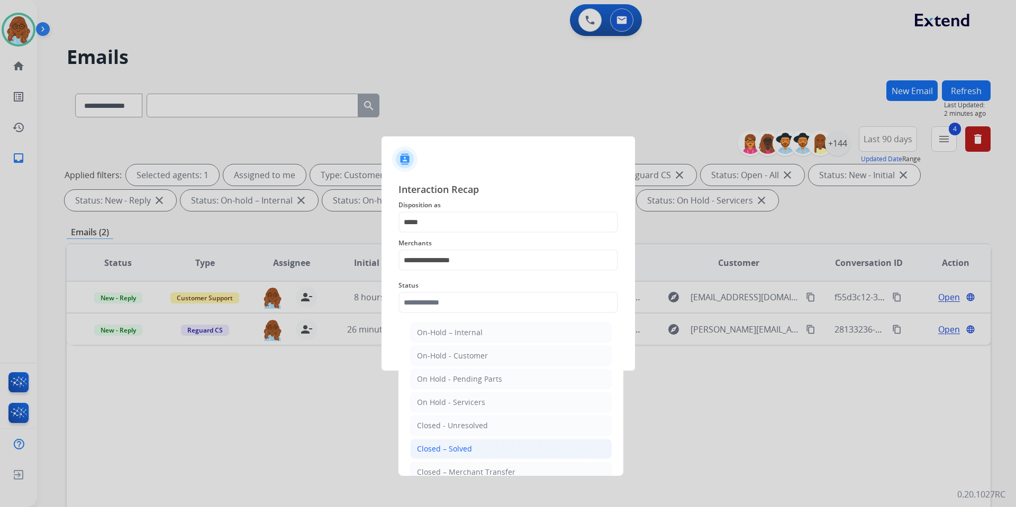
click at [434, 450] on div "Closed – Solved" at bounding box center [444, 449] width 55 height 11
type input "**********"
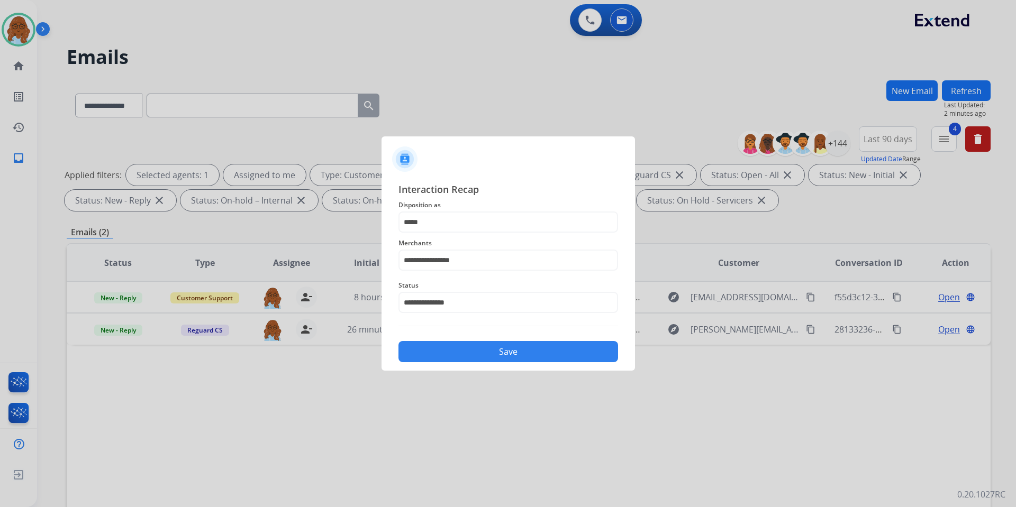
click at [446, 355] on button "Save" at bounding box center [508, 351] width 220 height 21
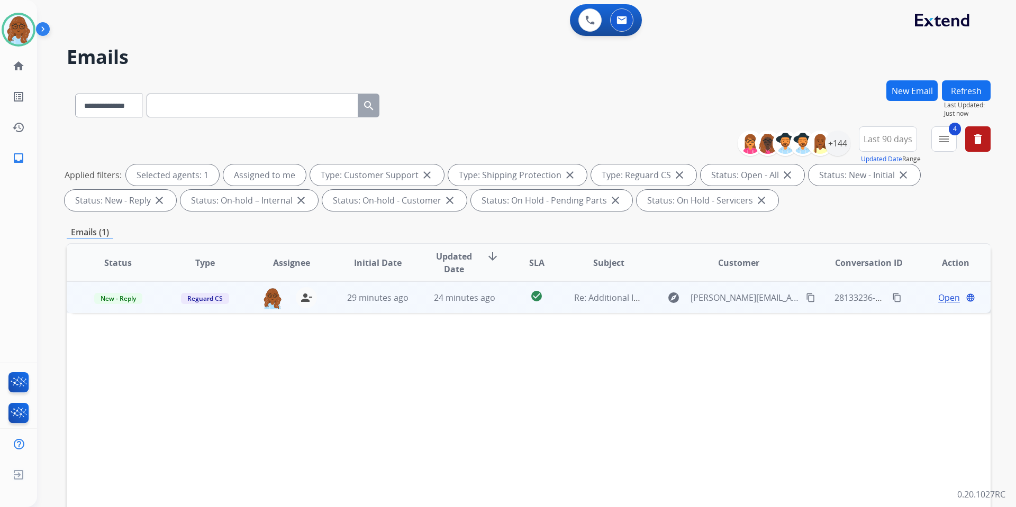
click at [940, 296] on span "Open" at bounding box center [949, 298] width 22 height 13
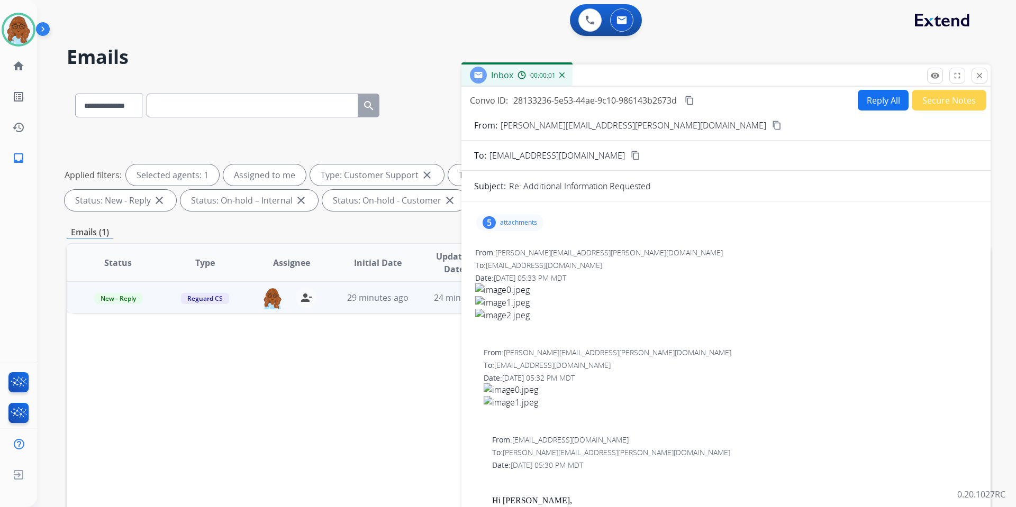
click at [772, 126] on mat-icon "content_copy" at bounding box center [777, 126] width 10 height 10
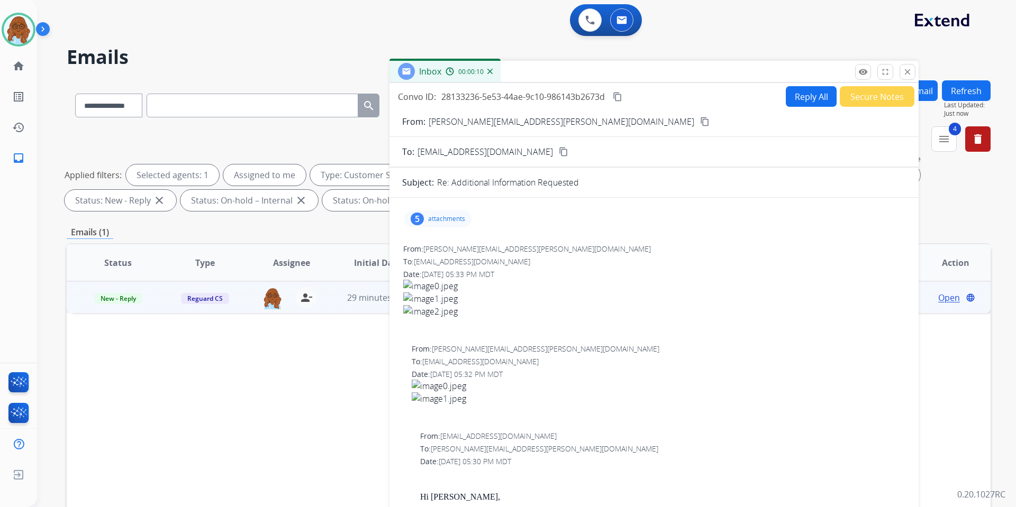
drag, startPoint x: 785, startPoint y: 72, endPoint x: 626, endPoint y: 56, distance: 159.6
click at [613, 61] on div "Inbox 00:00:10" at bounding box center [653, 72] width 529 height 22
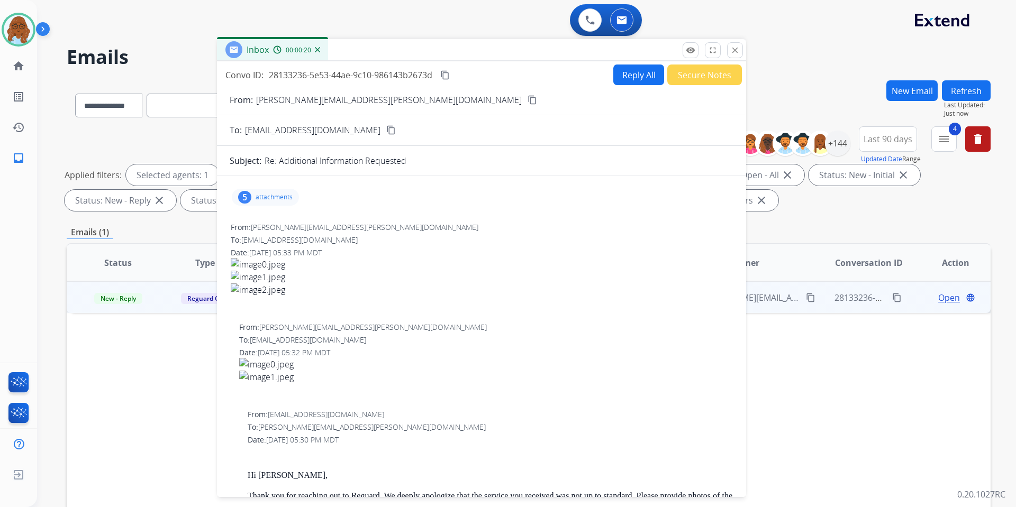
click at [292, 198] on p "attachments" at bounding box center [274, 197] width 37 height 8
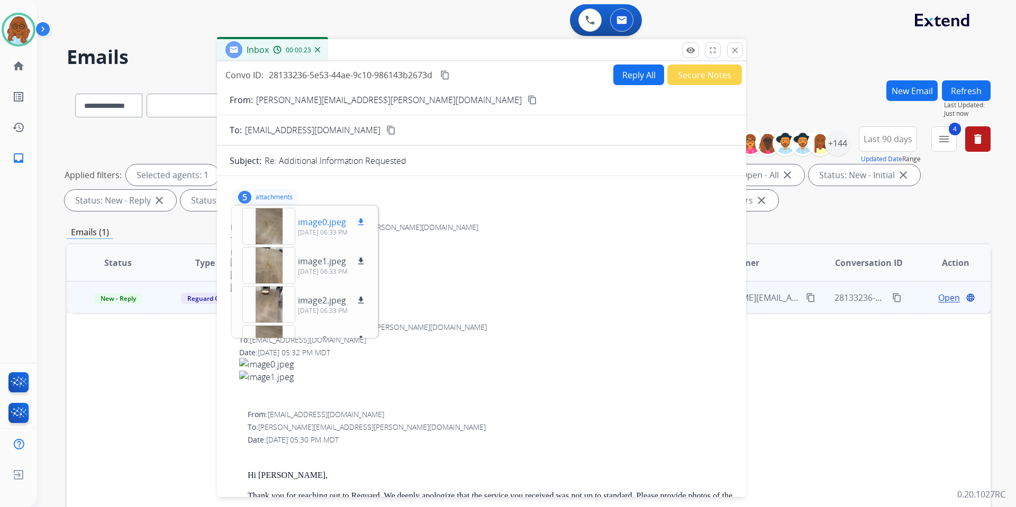
click at [274, 227] on div at bounding box center [268, 226] width 53 height 37
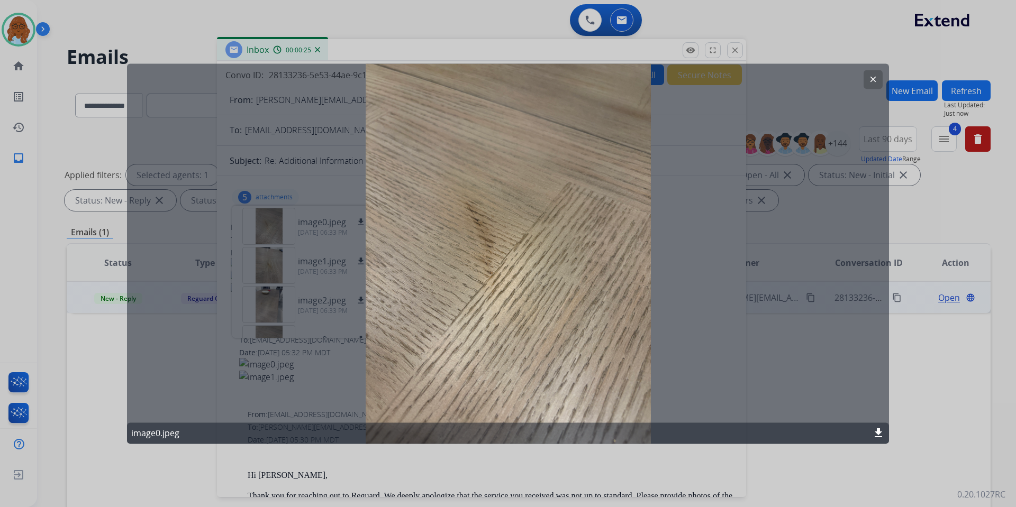
click at [876, 435] on mat-icon "download" at bounding box center [878, 433] width 13 height 13
click at [615, 463] on div at bounding box center [508, 253] width 1016 height 507
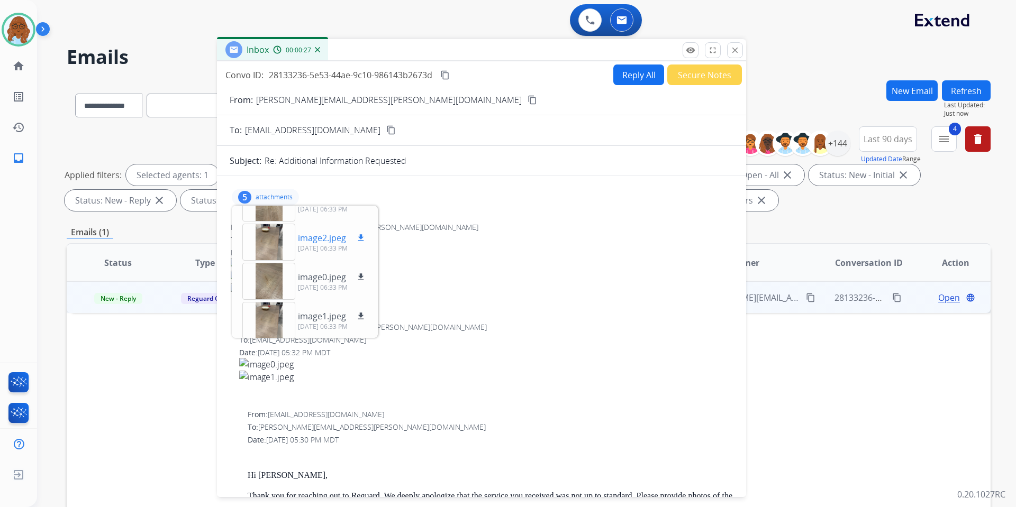
scroll to position [66, 0]
click at [270, 270] on div at bounding box center [268, 278] width 53 height 37
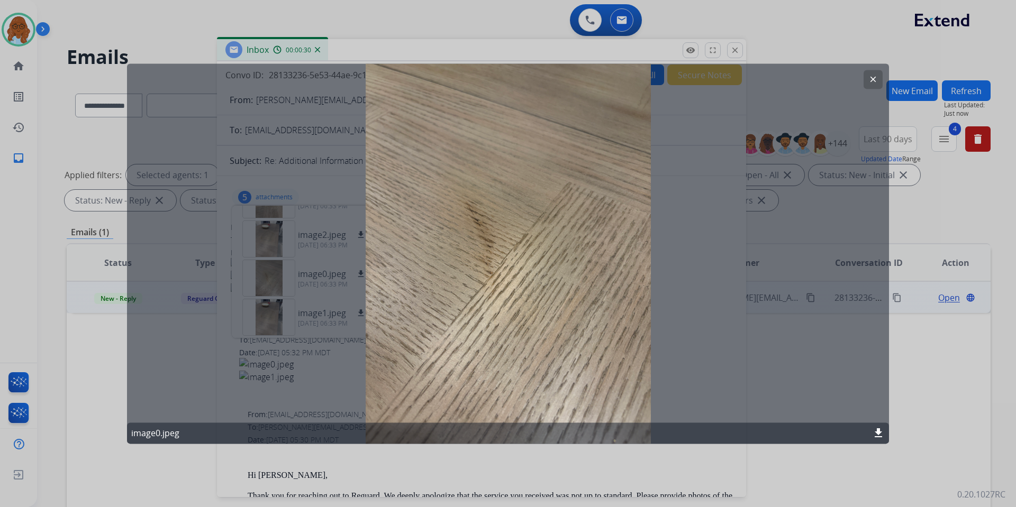
click at [876, 432] on mat-icon "download" at bounding box center [878, 433] width 13 height 13
drag, startPoint x: 506, startPoint y: 458, endPoint x: 407, endPoint y: 406, distance: 111.7
click at [506, 458] on div at bounding box center [508, 253] width 1016 height 507
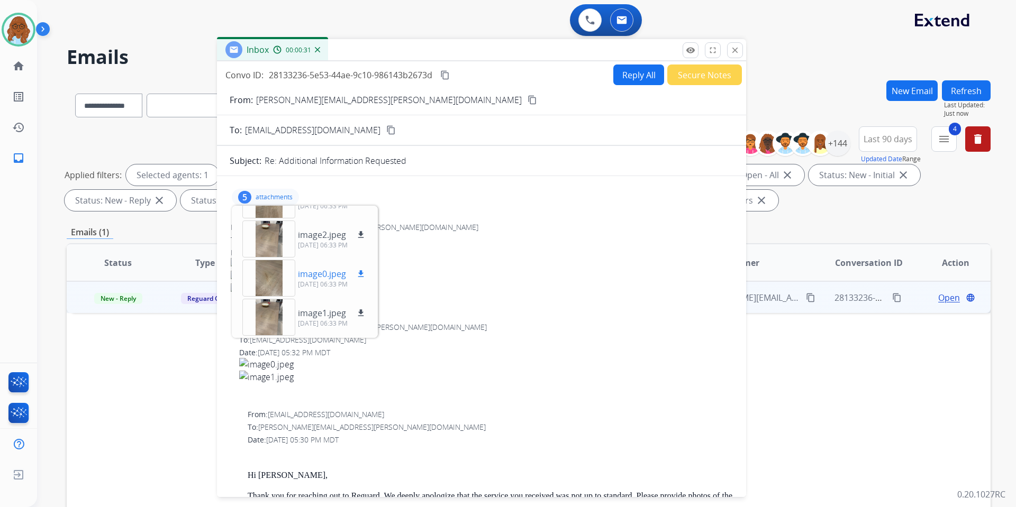
scroll to position [53, 0]
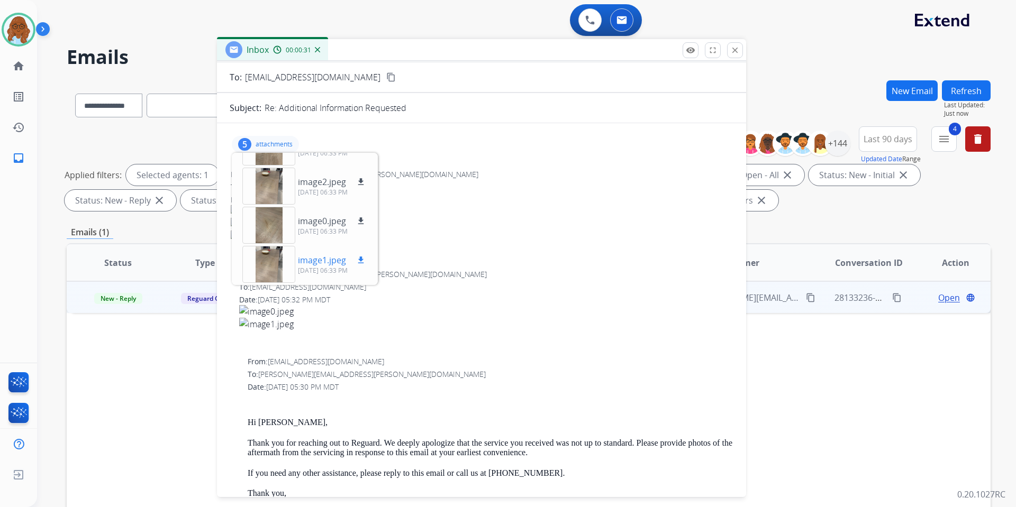
click at [267, 268] on div at bounding box center [268, 264] width 53 height 37
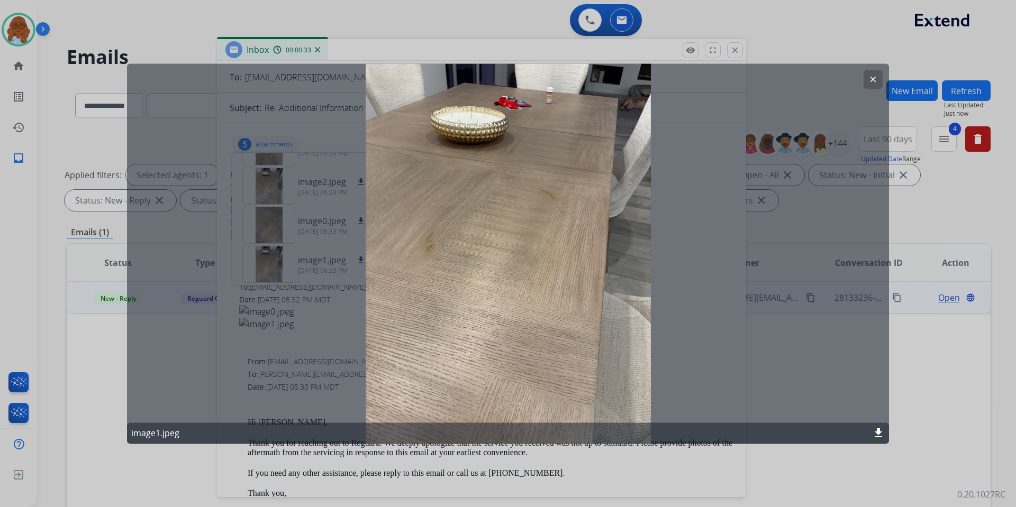
click at [875, 434] on mat-icon "download" at bounding box center [878, 433] width 13 height 13
click at [577, 451] on div at bounding box center [508, 253] width 1016 height 507
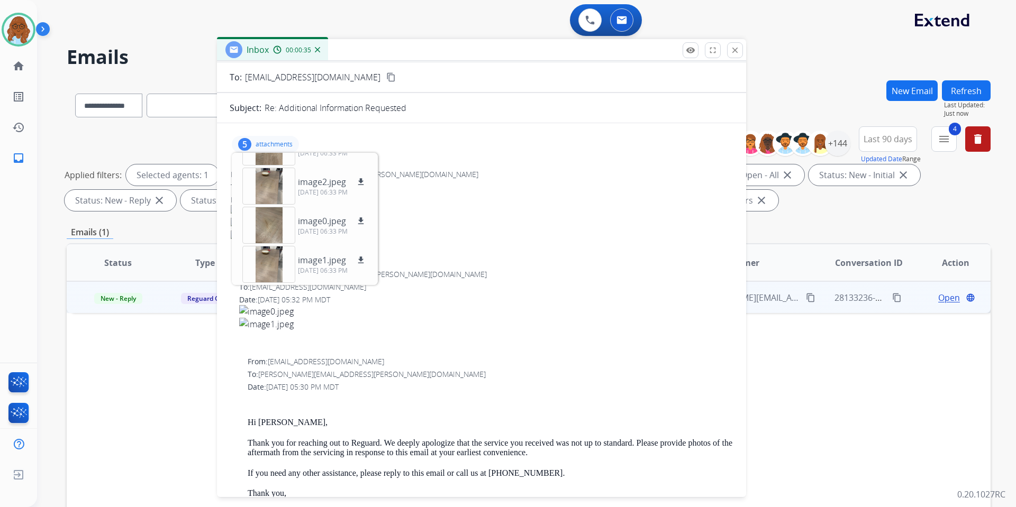
click at [272, 140] on div "5 attachments image0.jpeg download [DATE] 06:33 PM image1.jpeg download [DATE] …" at bounding box center [265, 144] width 67 height 17
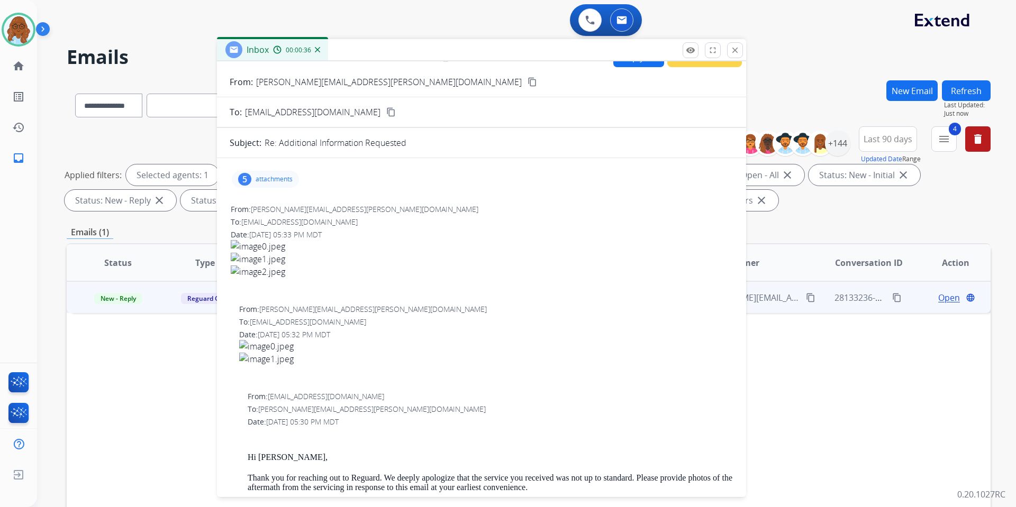
scroll to position [0, 0]
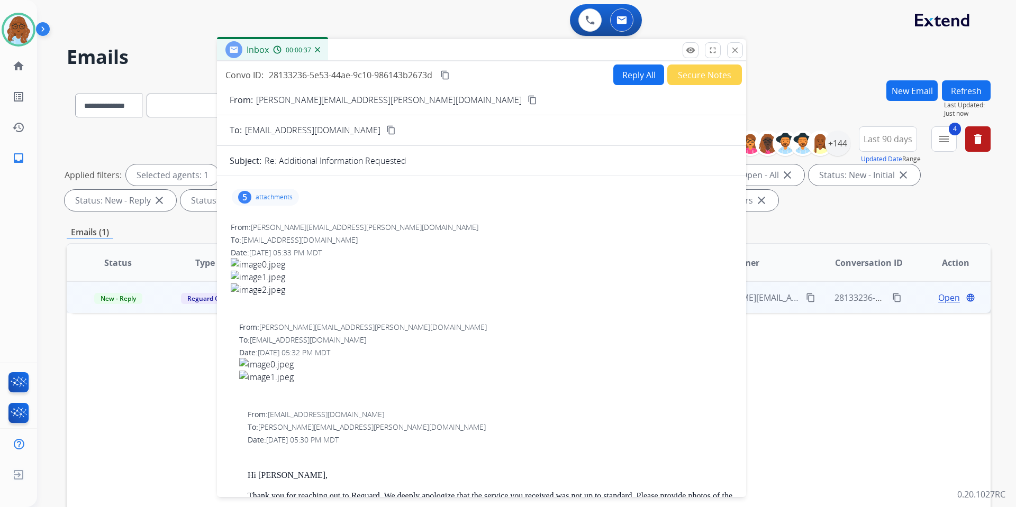
click at [629, 75] on button "Reply All" at bounding box center [638, 75] width 51 height 21
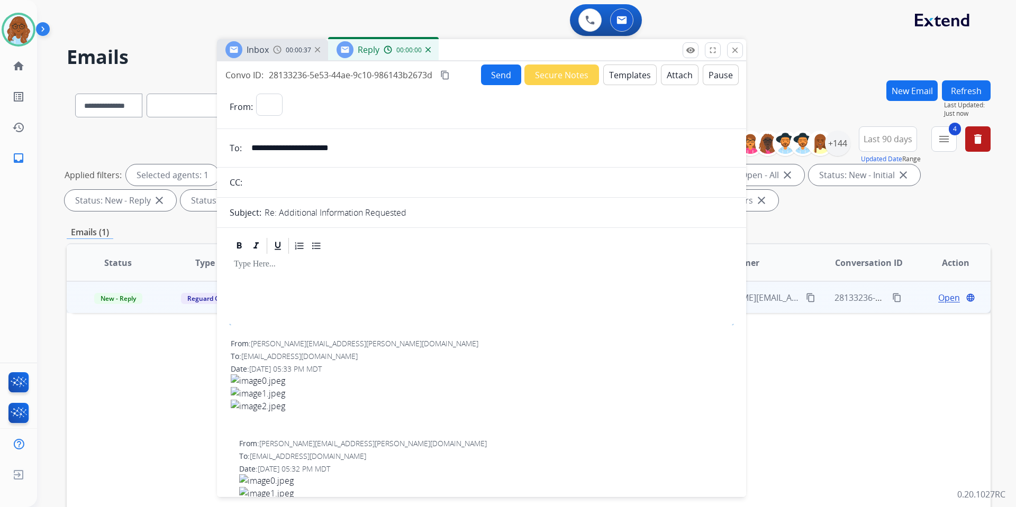
click at [605, 74] on button "Templates" at bounding box center [629, 75] width 53 height 21
select select "**********"
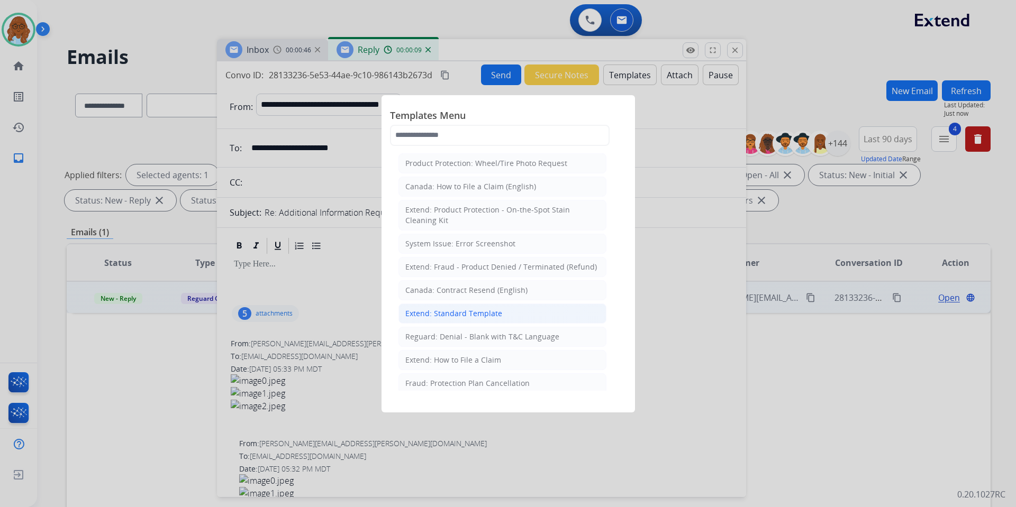
click at [451, 311] on div "Extend: Standard Template" at bounding box center [453, 313] width 97 height 11
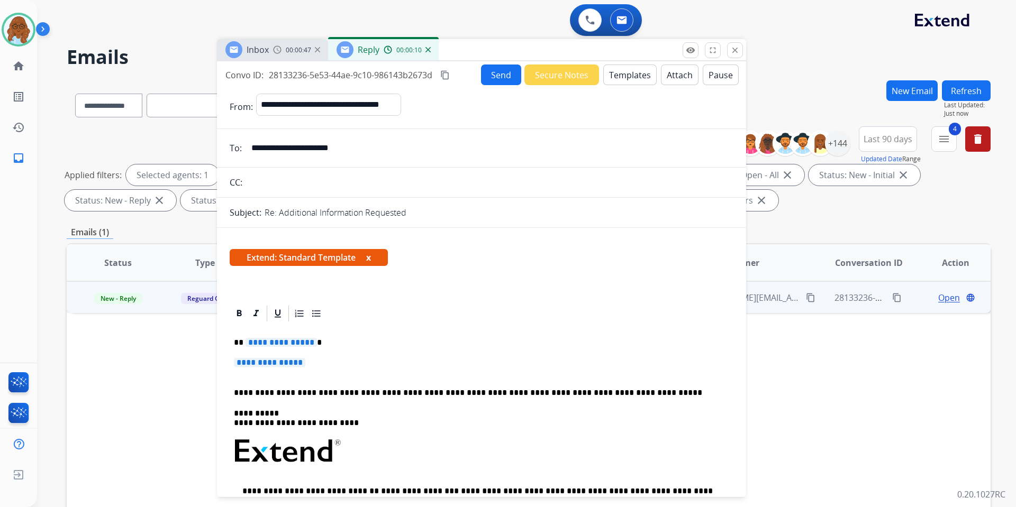
click at [265, 342] on span "**********" at bounding box center [281, 342] width 71 height 9
click at [281, 362] on span "**********" at bounding box center [269, 362] width 71 height 9
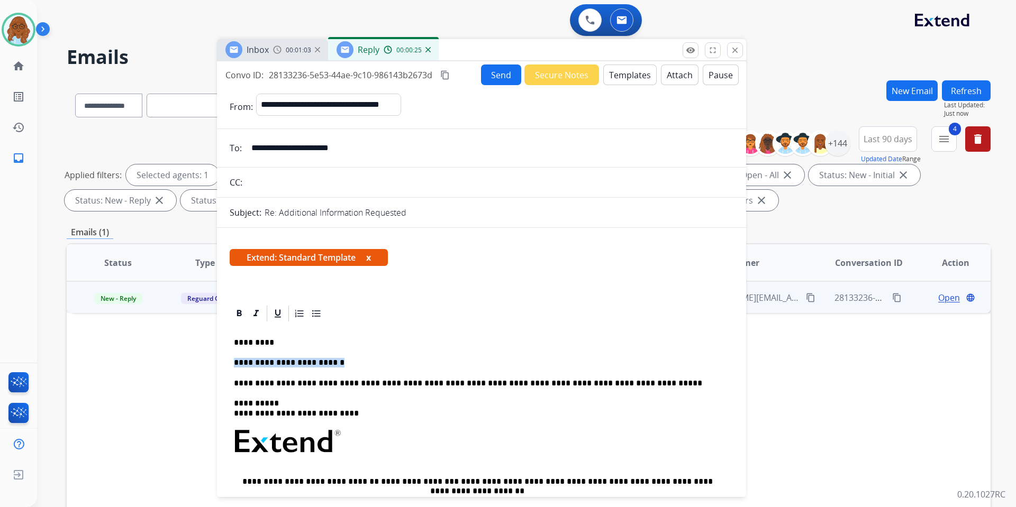
drag, startPoint x: 276, startPoint y: 360, endPoint x: 234, endPoint y: 360, distance: 41.3
click at [234, 360] on p "**********" at bounding box center [477, 363] width 487 height 10
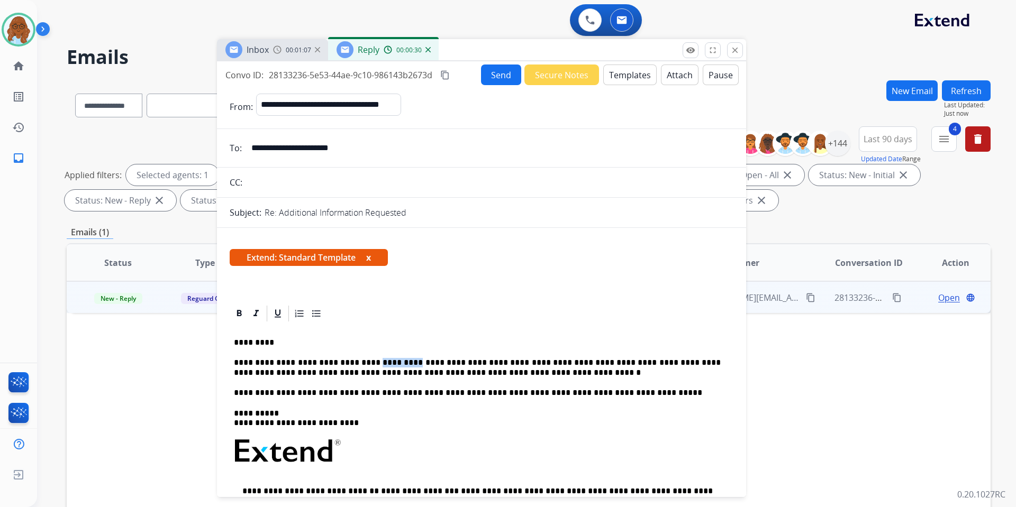
drag, startPoint x: 393, startPoint y: 363, endPoint x: 360, endPoint y: 358, distance: 33.1
click at [360, 358] on p "**********" at bounding box center [477, 368] width 487 height 20
click at [619, 75] on button "Templates" at bounding box center [629, 75] width 53 height 21
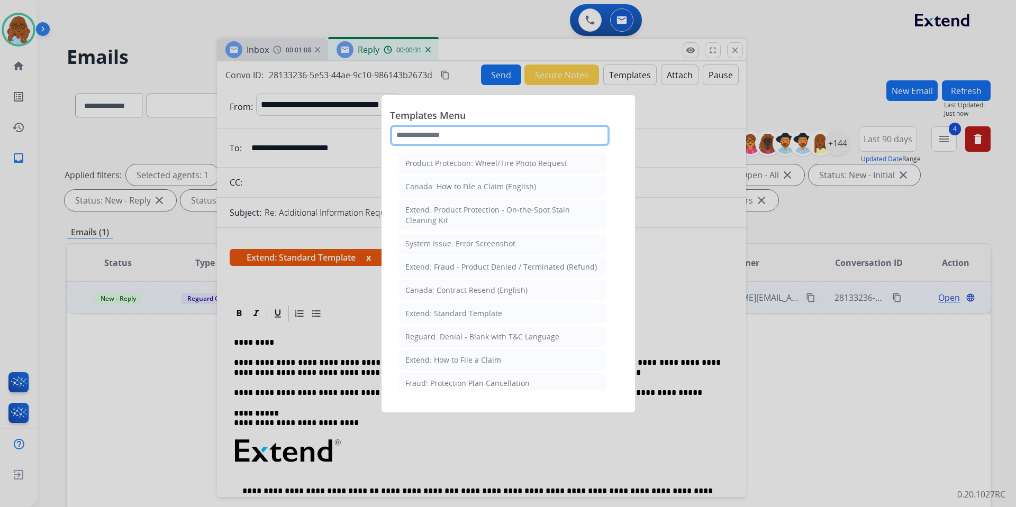
click at [432, 136] on input "text" at bounding box center [500, 135] width 220 height 21
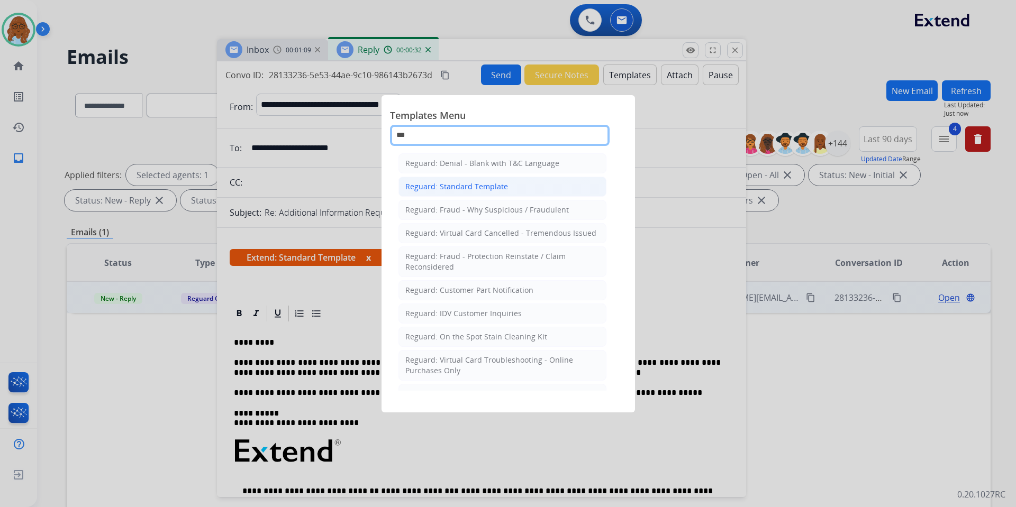
type input "***"
click at [441, 180] on li "Reguard: Standard Template" at bounding box center [502, 187] width 208 height 20
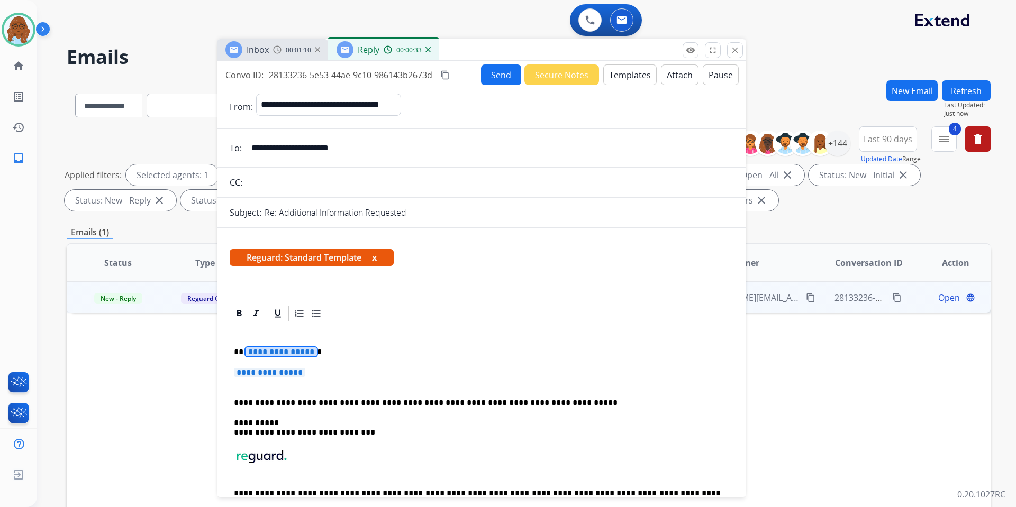
click at [294, 355] on span "**********" at bounding box center [281, 352] width 71 height 9
click at [293, 369] on span "**********" at bounding box center [269, 372] width 71 height 9
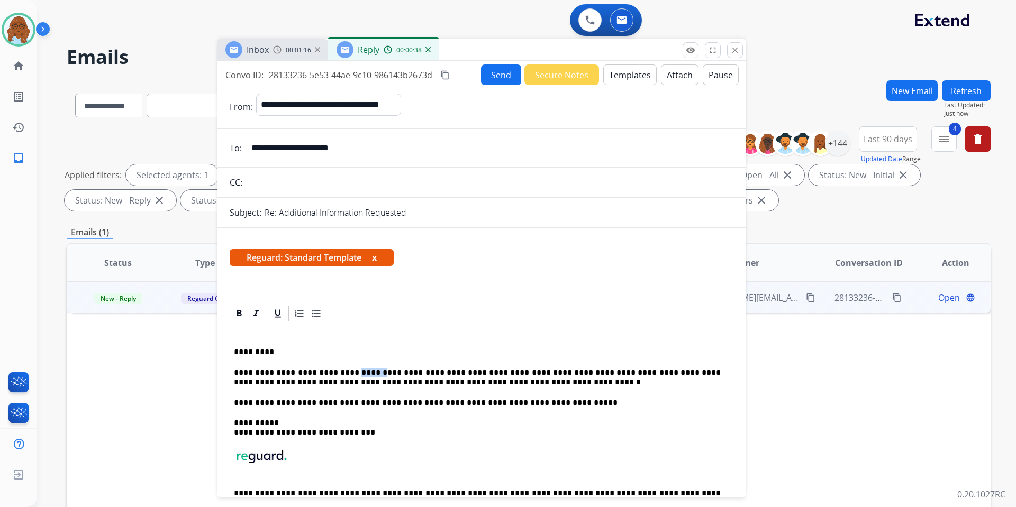
drag, startPoint x: 338, startPoint y: 371, endPoint x: 363, endPoint y: 373, distance: 24.9
click at [363, 373] on p "**********" at bounding box center [477, 378] width 487 height 20
click at [377, 256] on button "x" at bounding box center [374, 257] width 5 height 13
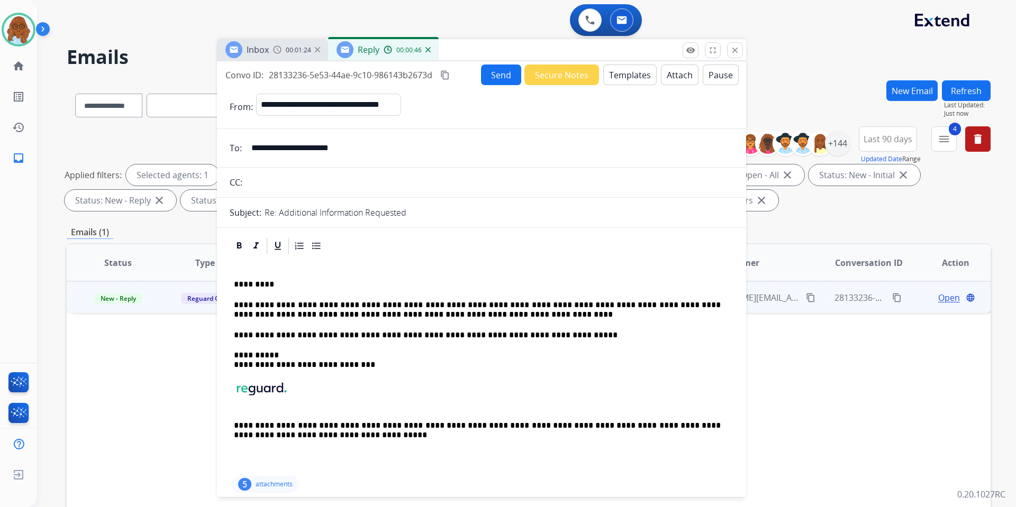
click at [494, 78] on button "Send" at bounding box center [501, 75] width 40 height 21
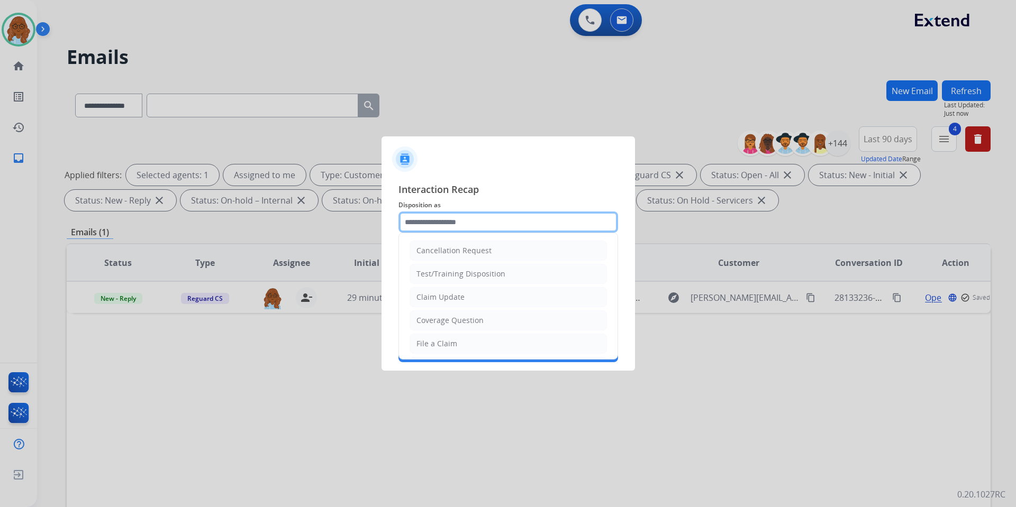
click at [474, 225] on input "text" at bounding box center [508, 222] width 220 height 21
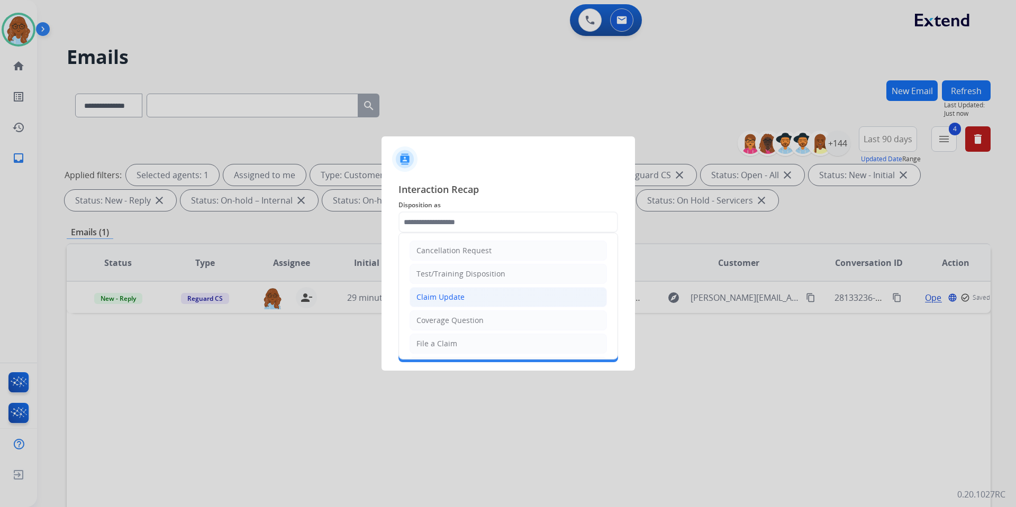
click at [454, 295] on div "Claim Update" at bounding box center [440, 297] width 48 height 11
type input "**********"
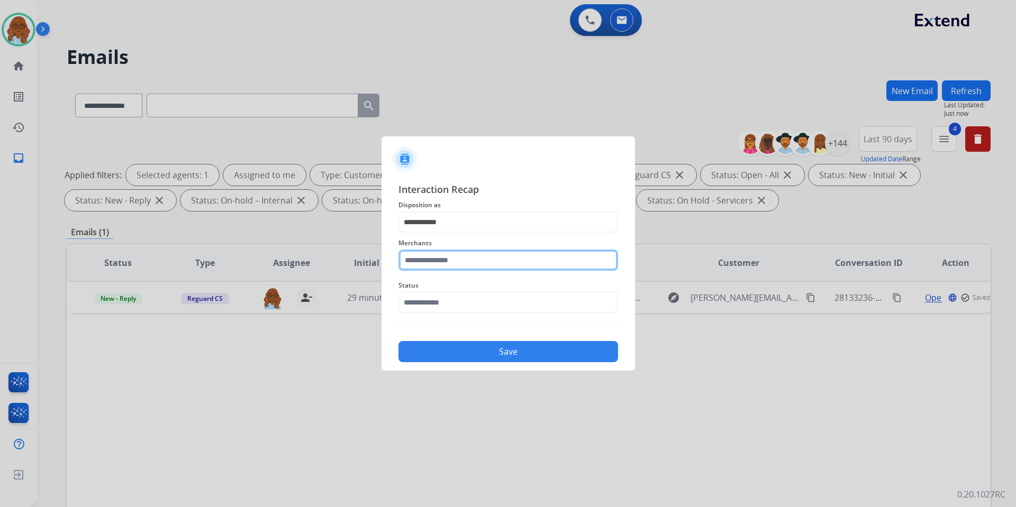
click at [442, 256] on input "text" at bounding box center [508, 260] width 220 height 21
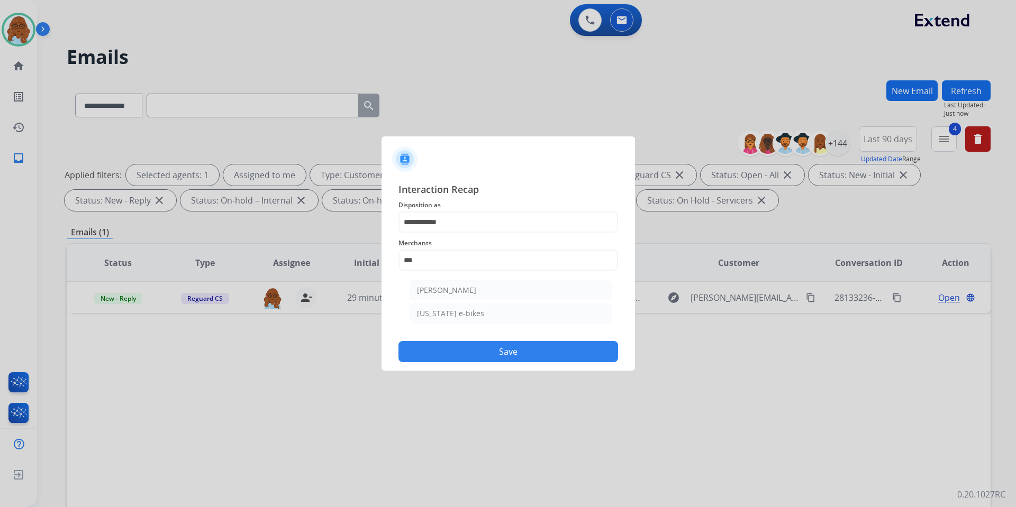
click at [470, 294] on div "[PERSON_NAME]" at bounding box center [446, 290] width 59 height 11
type input "**********"
click at [458, 324] on div "**********" at bounding box center [508, 272] width 220 height 180
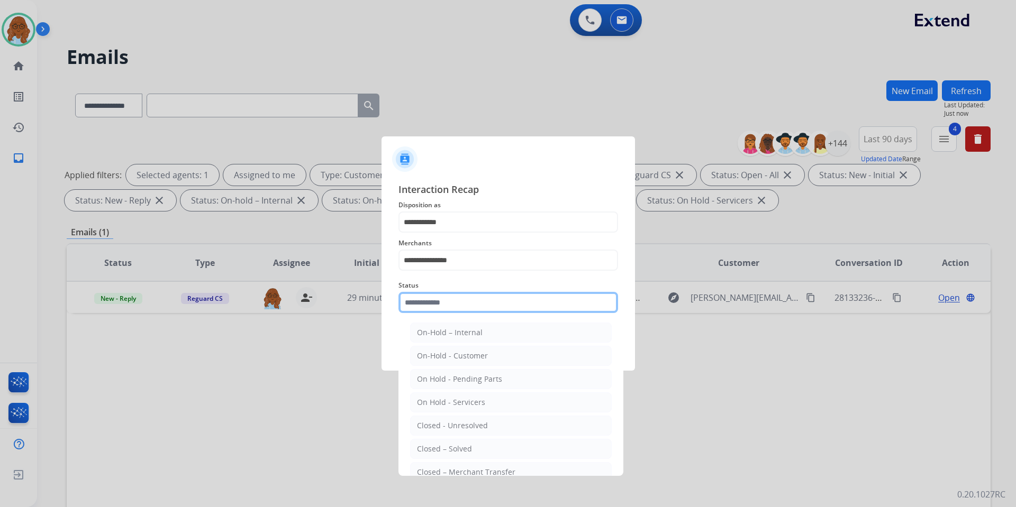
click at [458, 312] on input "text" at bounding box center [508, 302] width 220 height 21
click at [456, 452] on div "Closed – Solved" at bounding box center [444, 449] width 55 height 11
type input "**********"
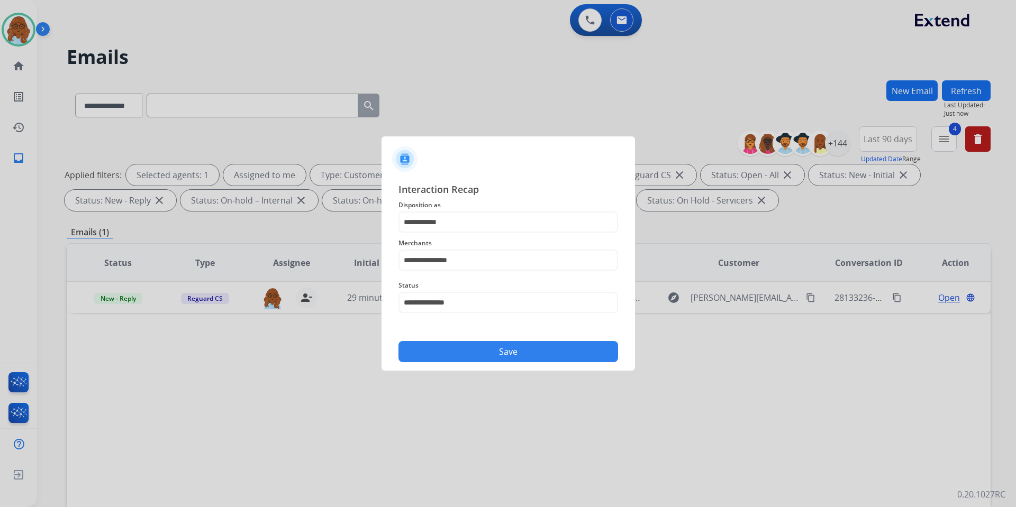
drag, startPoint x: 481, startPoint y: 353, endPoint x: 740, endPoint y: 341, distance: 258.5
click at [482, 353] on button "Save" at bounding box center [508, 351] width 220 height 21
